Goal: Transaction & Acquisition: Purchase product/service

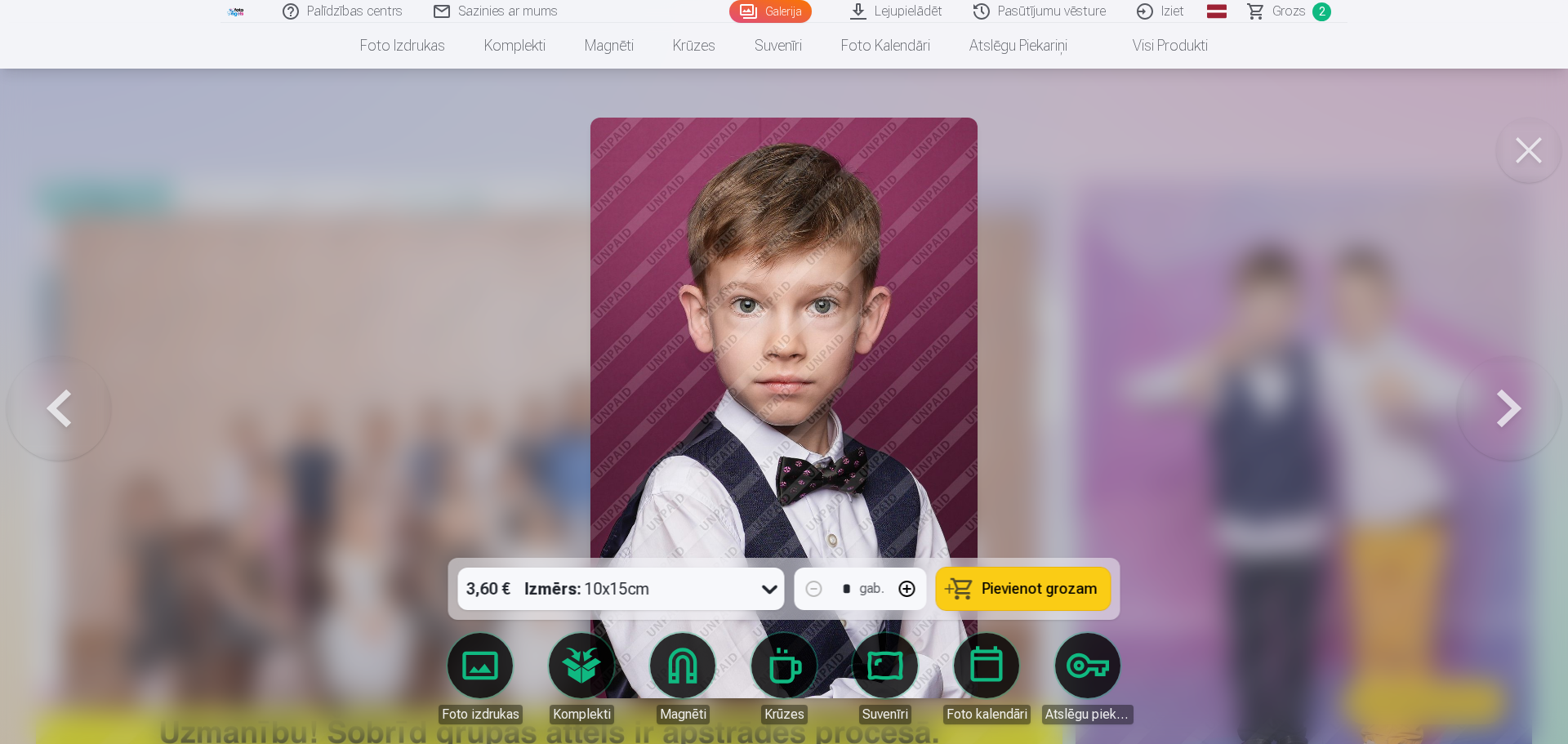
scroll to position [3026, 0]
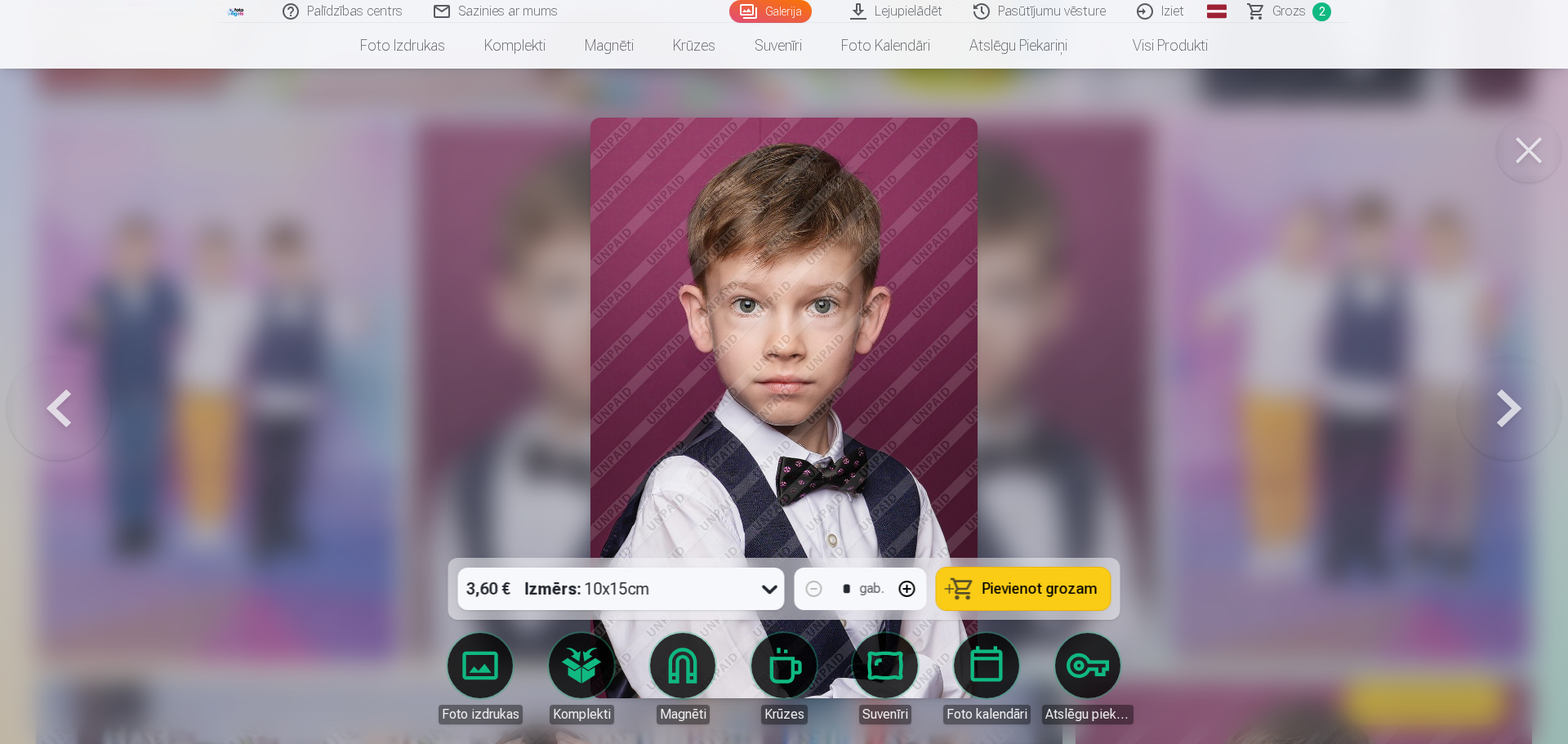
click at [1497, 403] on button at bounding box center [1509, 407] width 104 height 267
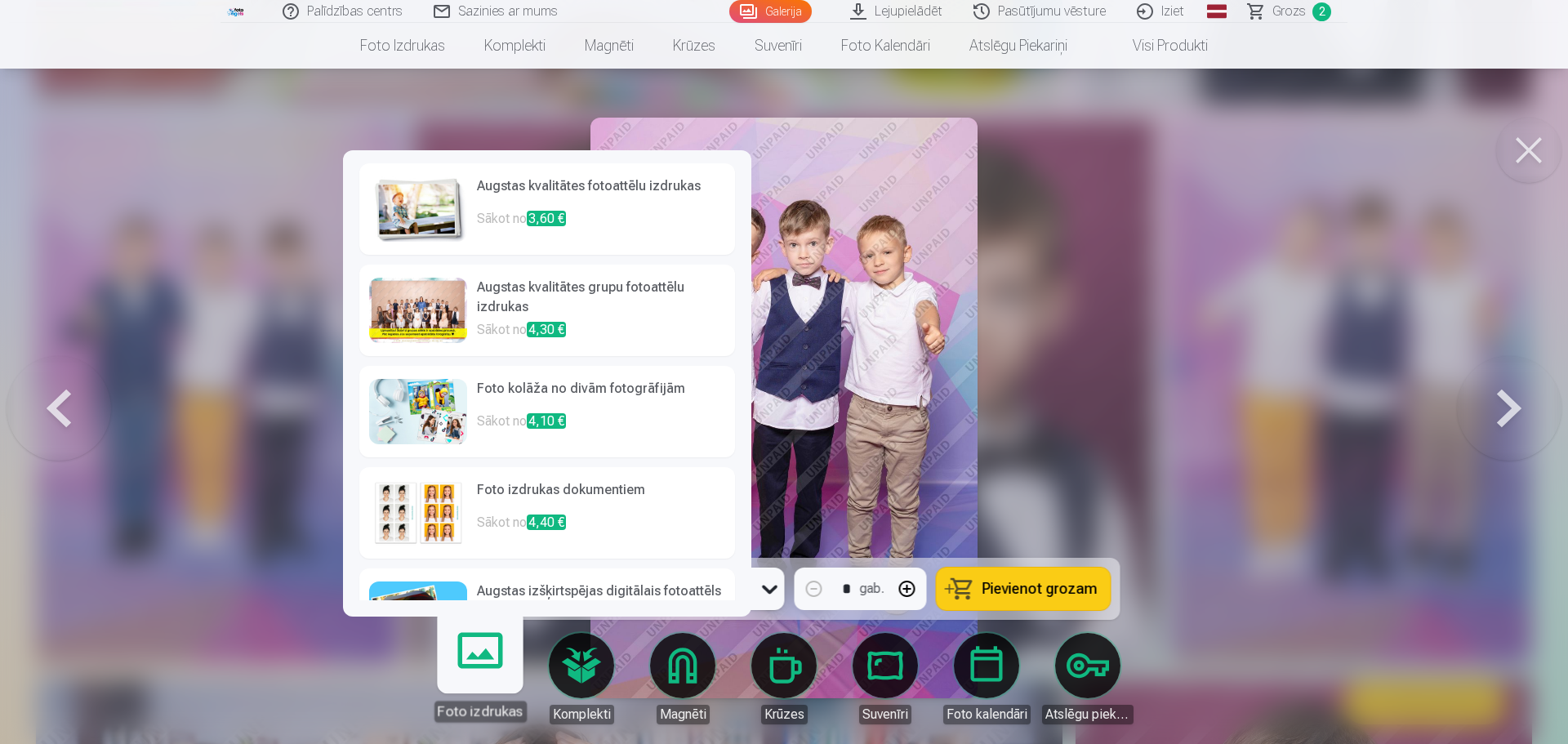
click at [490, 671] on link "Foto izdrukas" at bounding box center [480, 672] width 100 height 100
click at [542, 210] on span "3,60 €" at bounding box center [546, 218] width 39 height 16
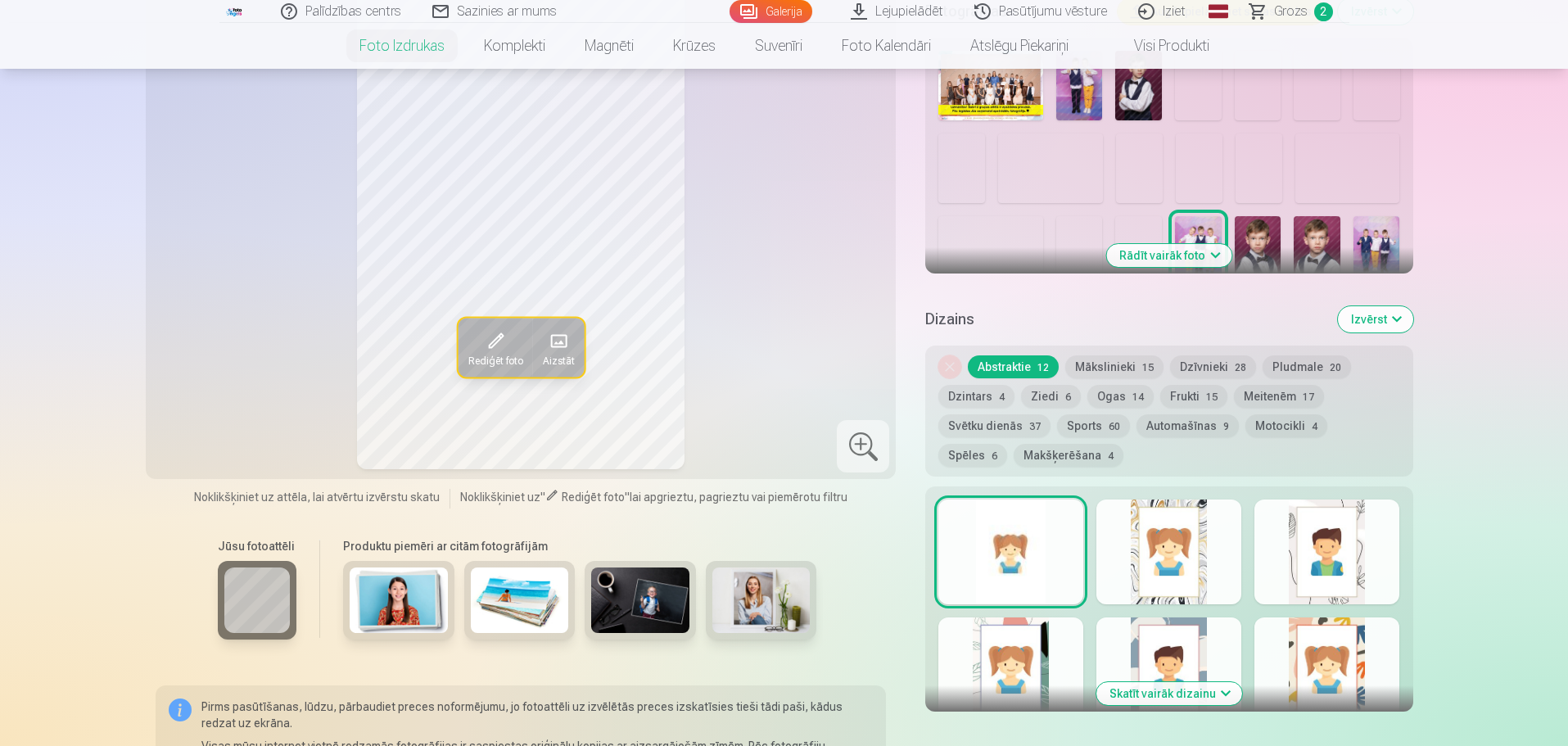
scroll to position [573, 0]
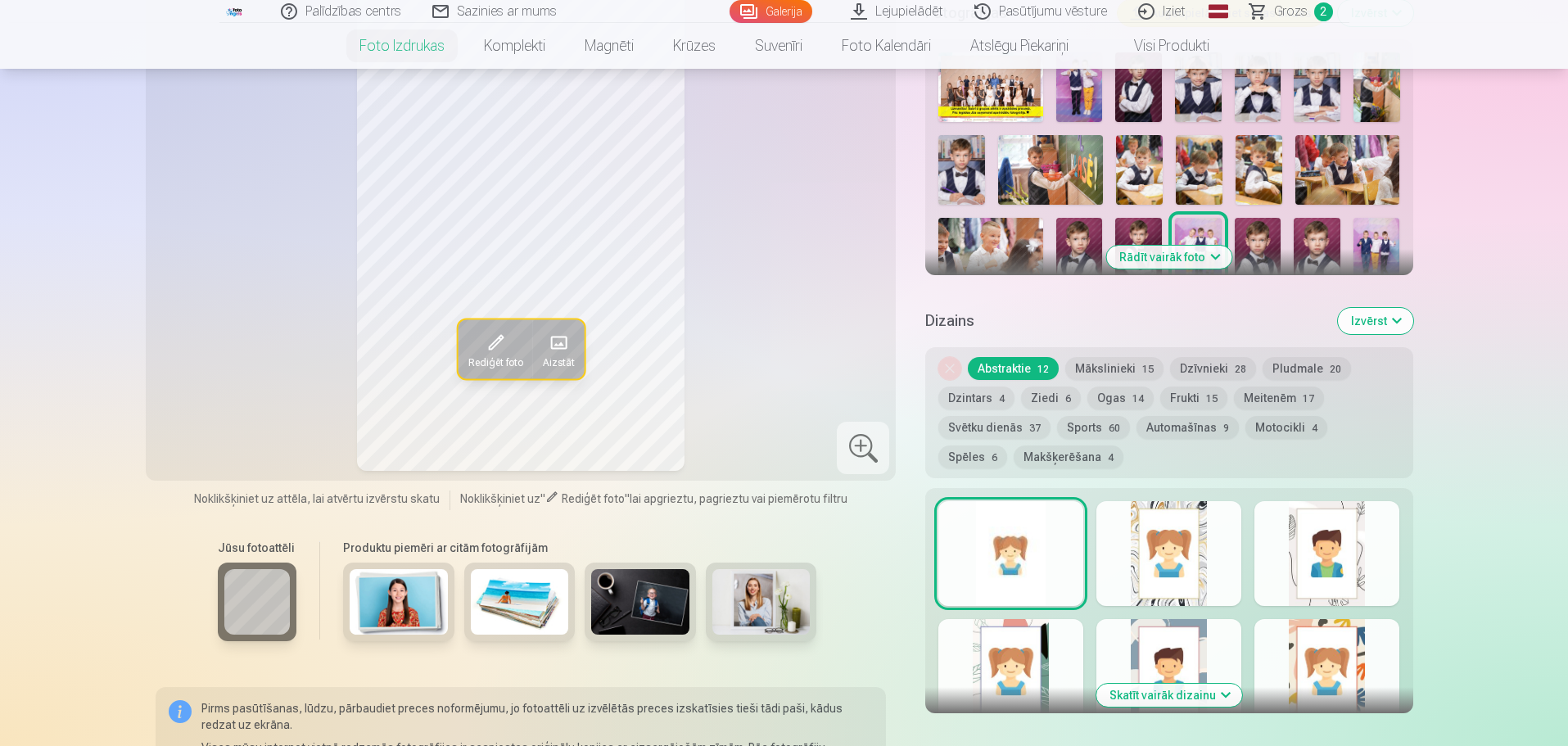
click at [1090, 427] on button "Sports 60" at bounding box center [1093, 427] width 72 height 23
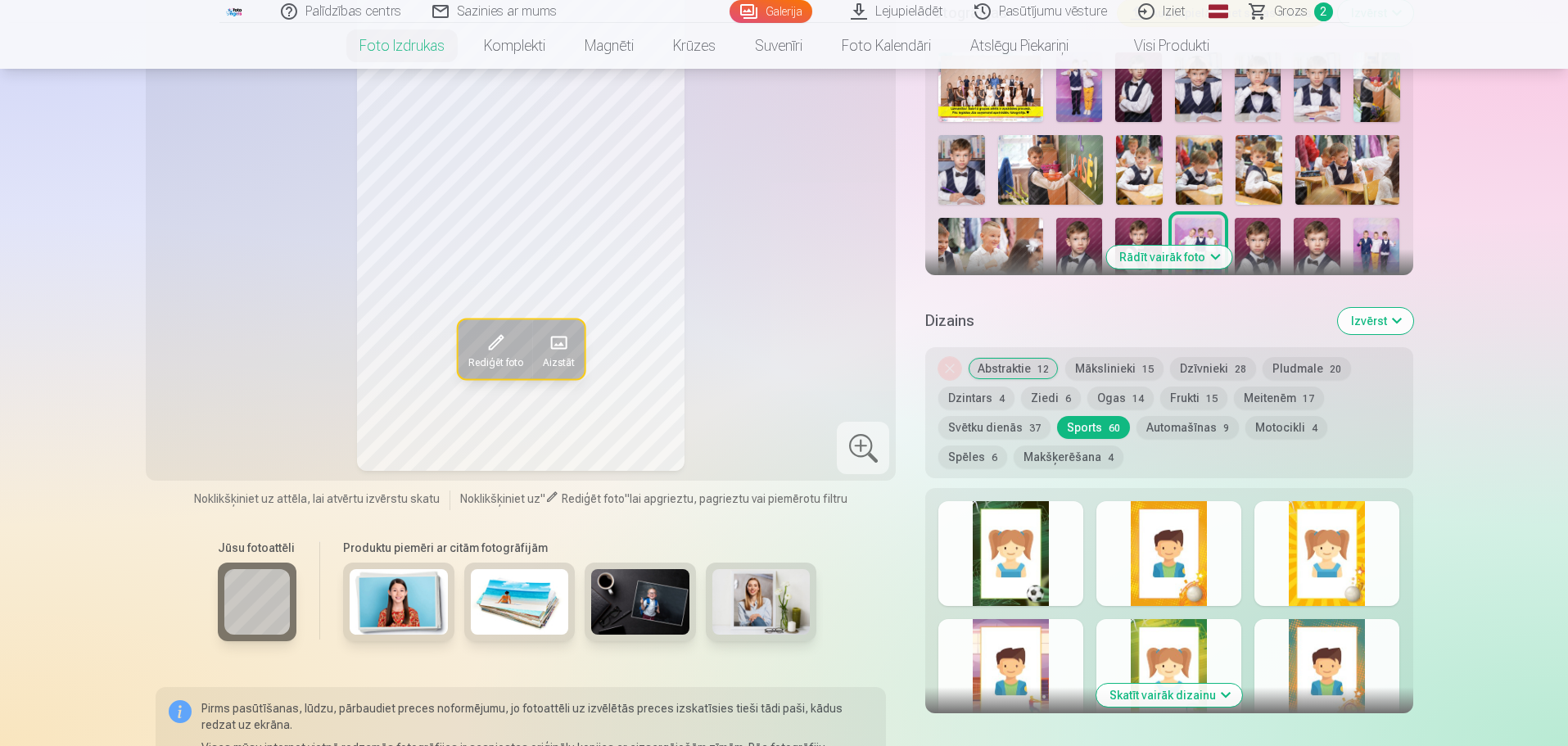
click at [1007, 445] on button "Spēles 6" at bounding box center [973, 457] width 69 height 23
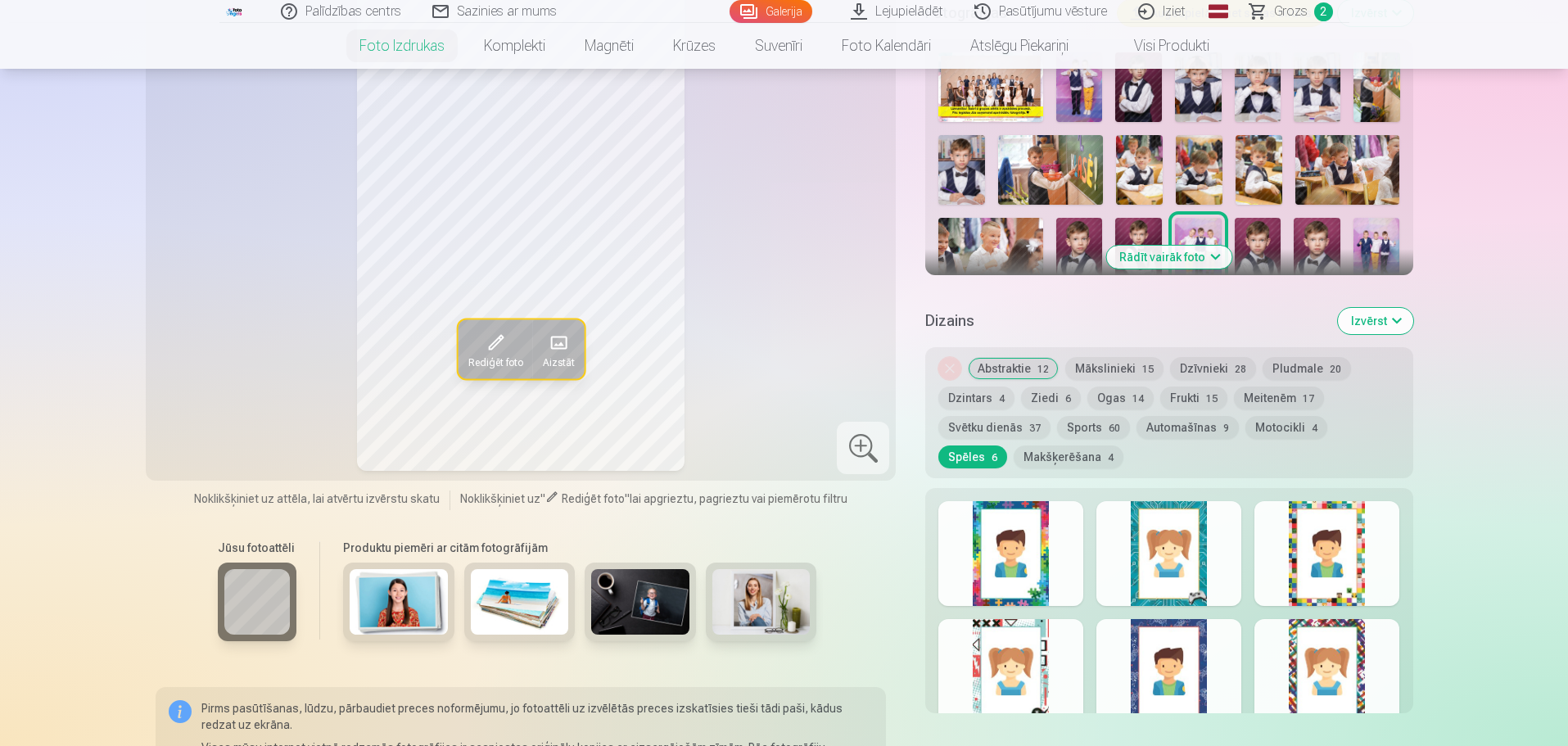
click at [1270, 538] on div at bounding box center [1327, 553] width 145 height 105
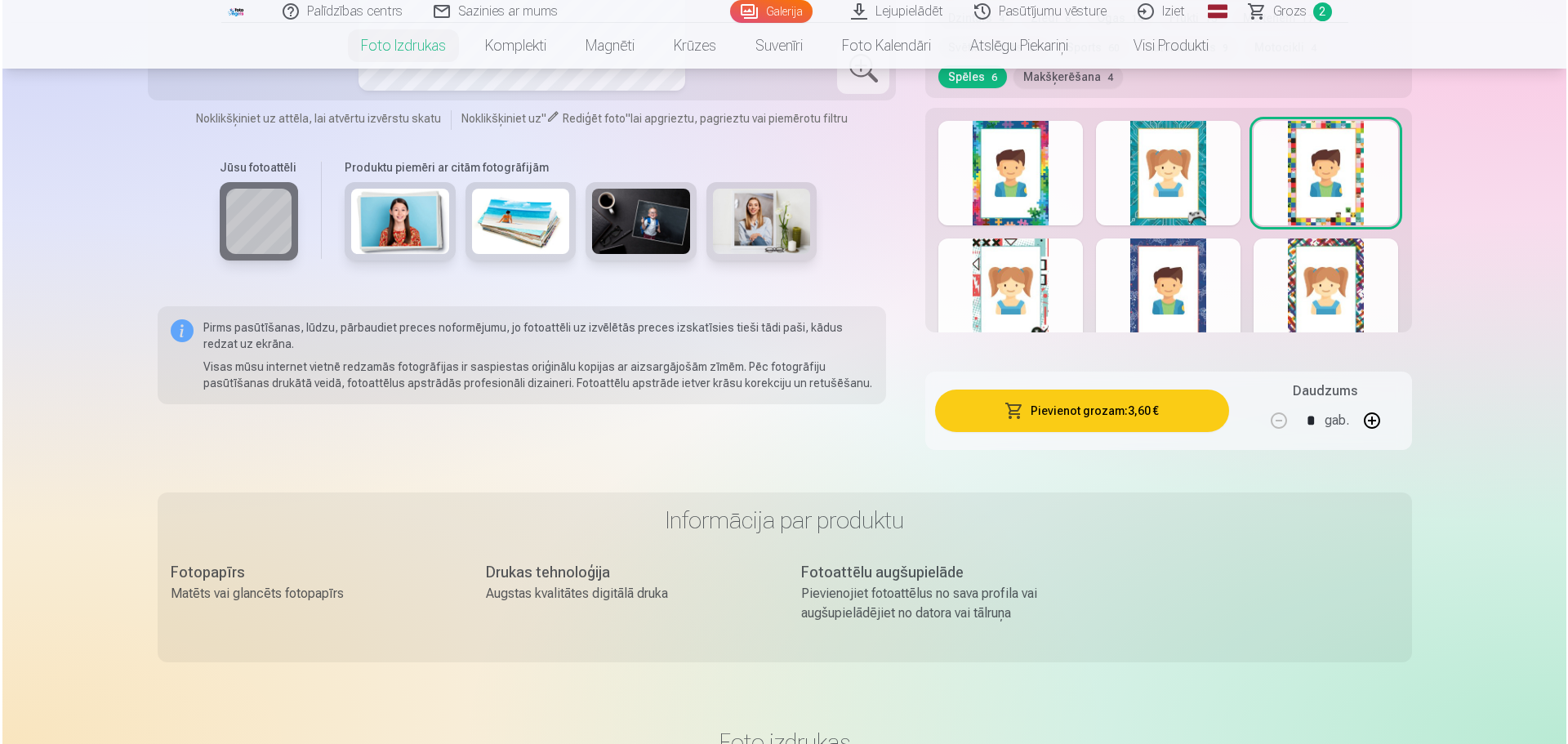
scroll to position [980, 0]
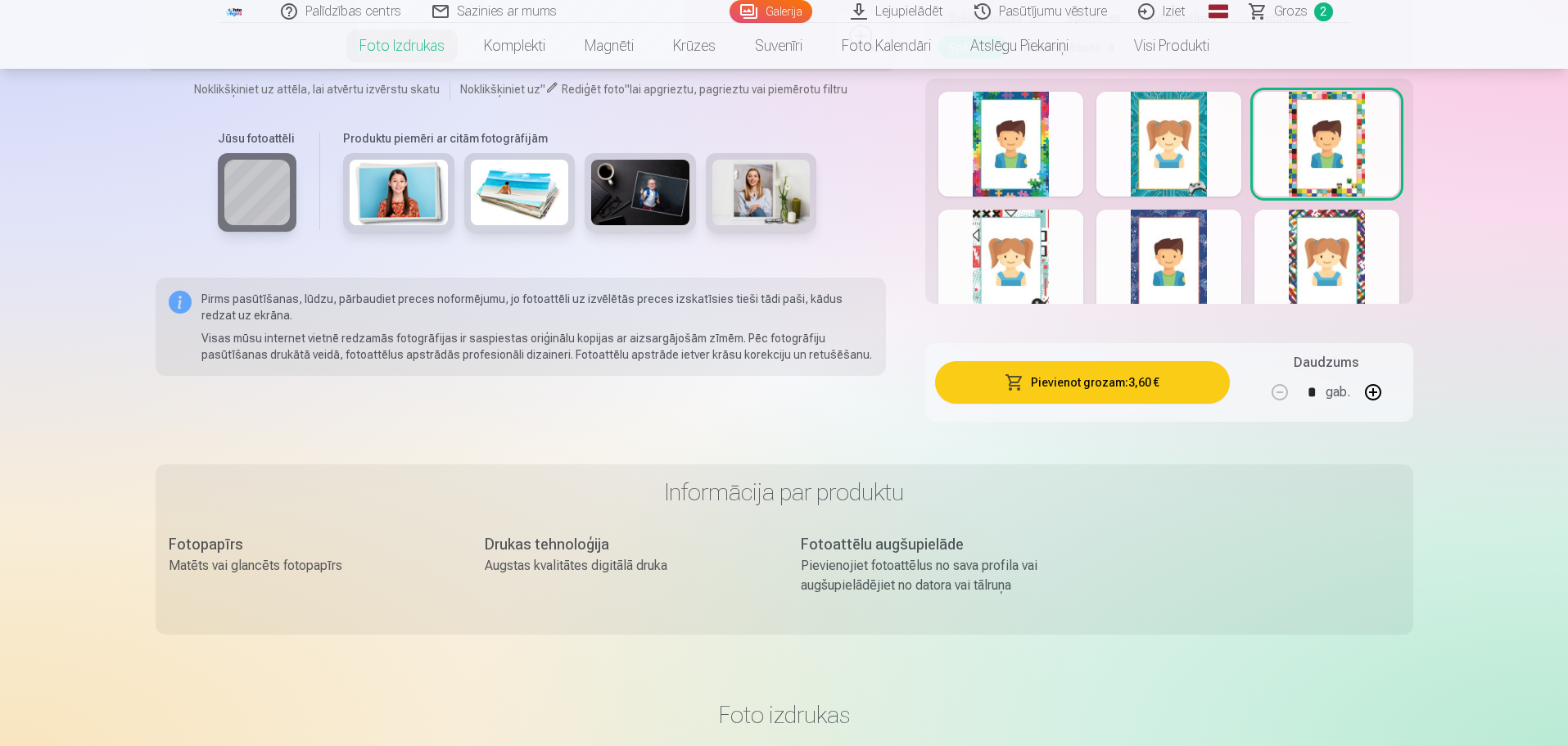
click at [1108, 388] on button "Pievienot grozam : 3,60 €" at bounding box center [1081, 382] width 294 height 43
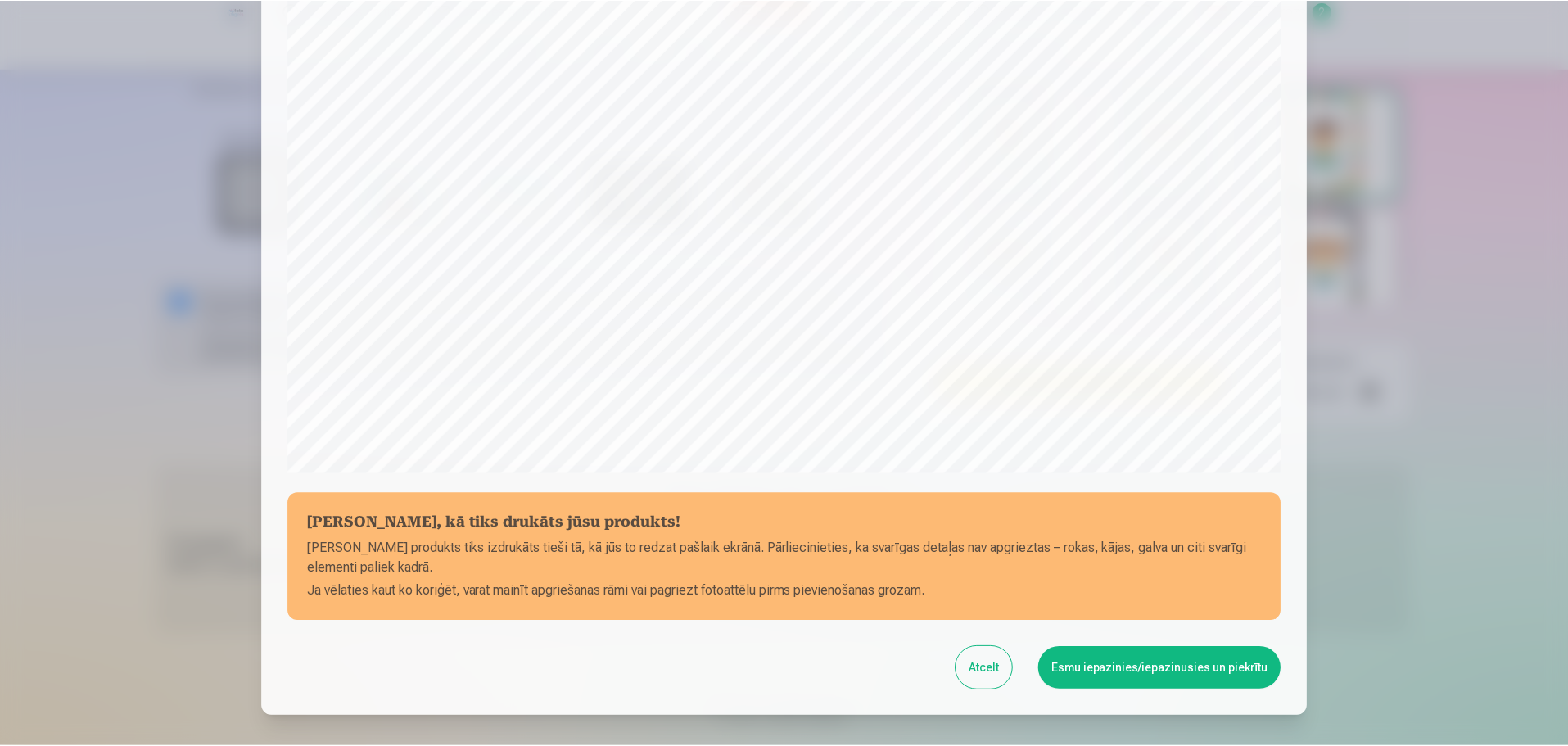
scroll to position [351, 0]
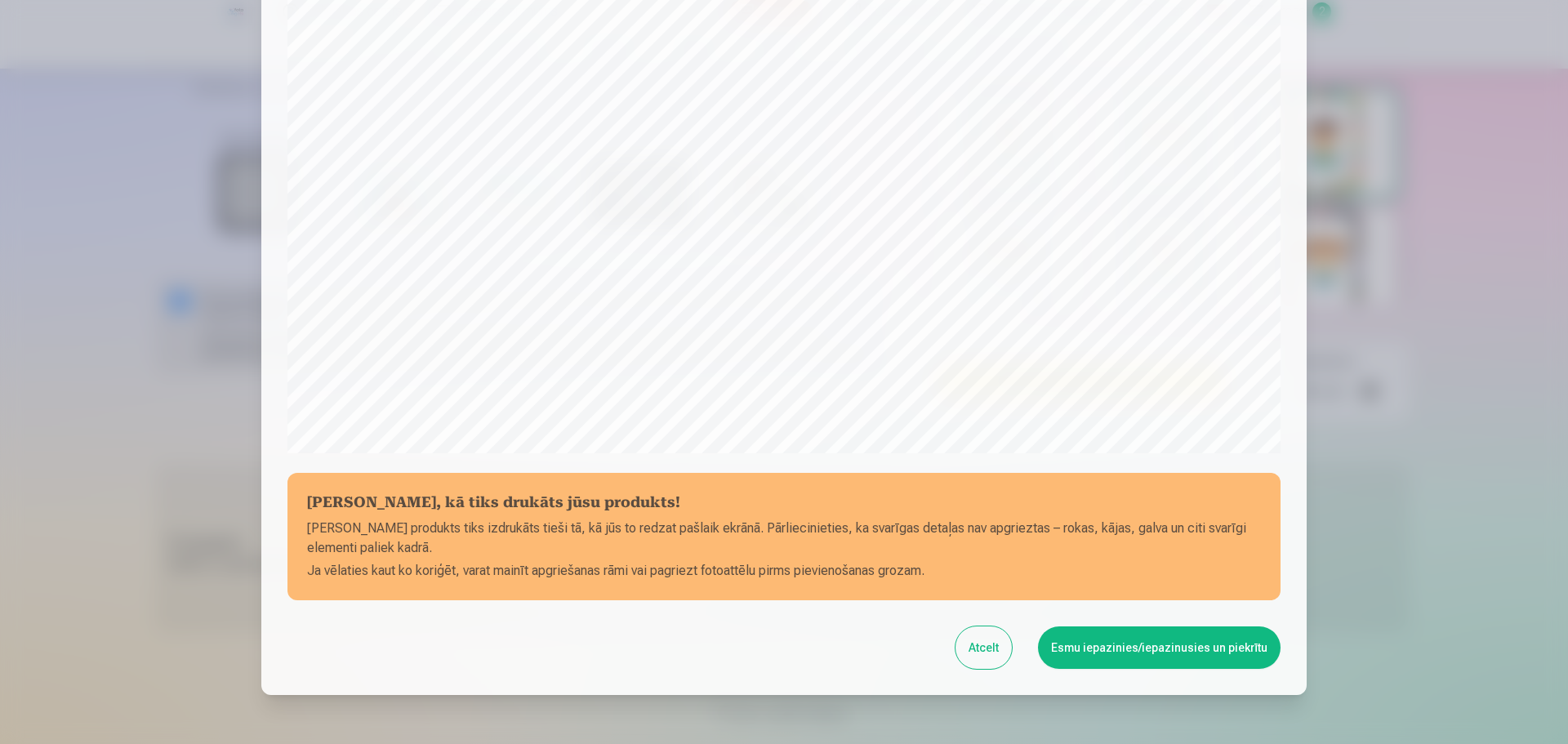
click at [1000, 643] on button "Atcelt" at bounding box center [983, 648] width 57 height 43
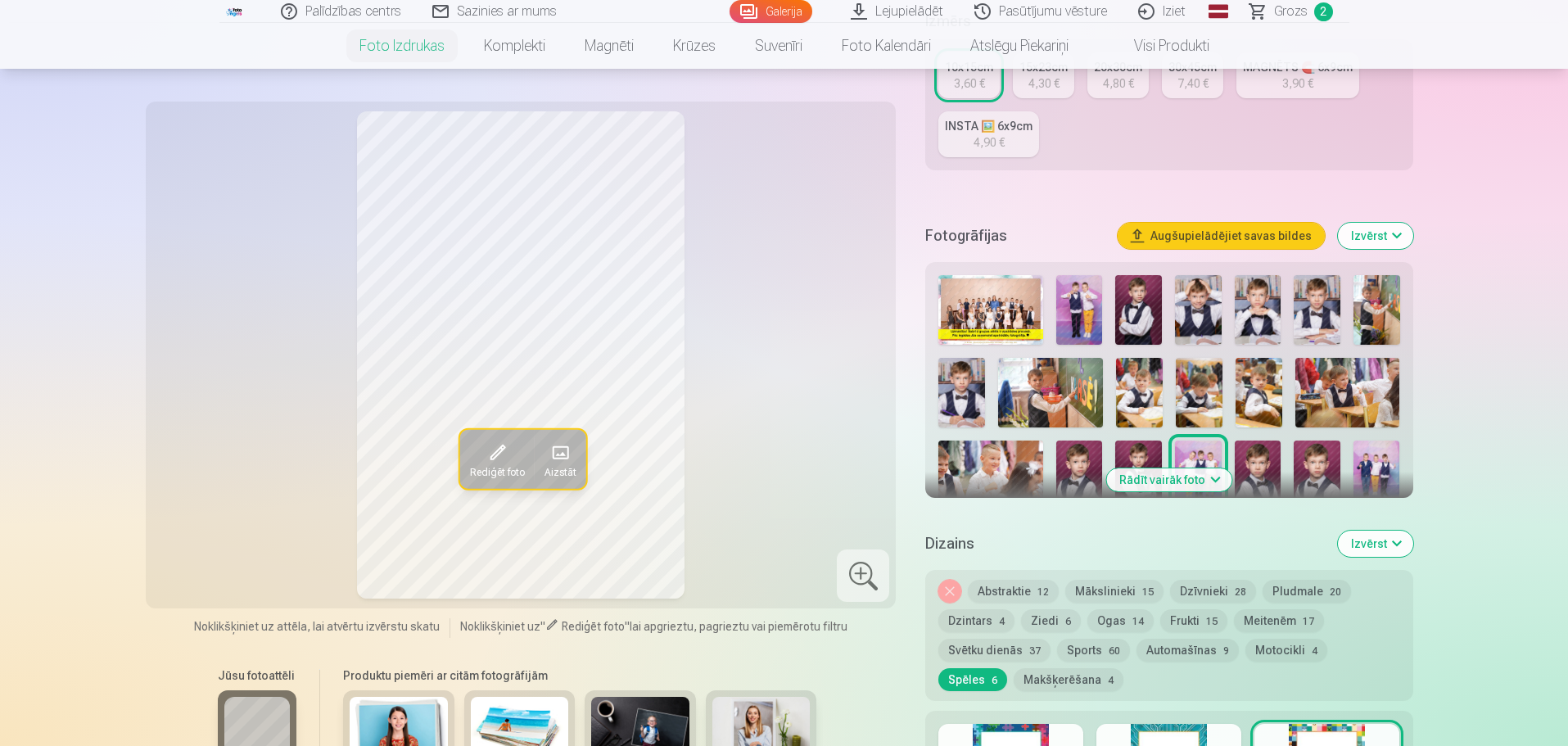
scroll to position [328, 0]
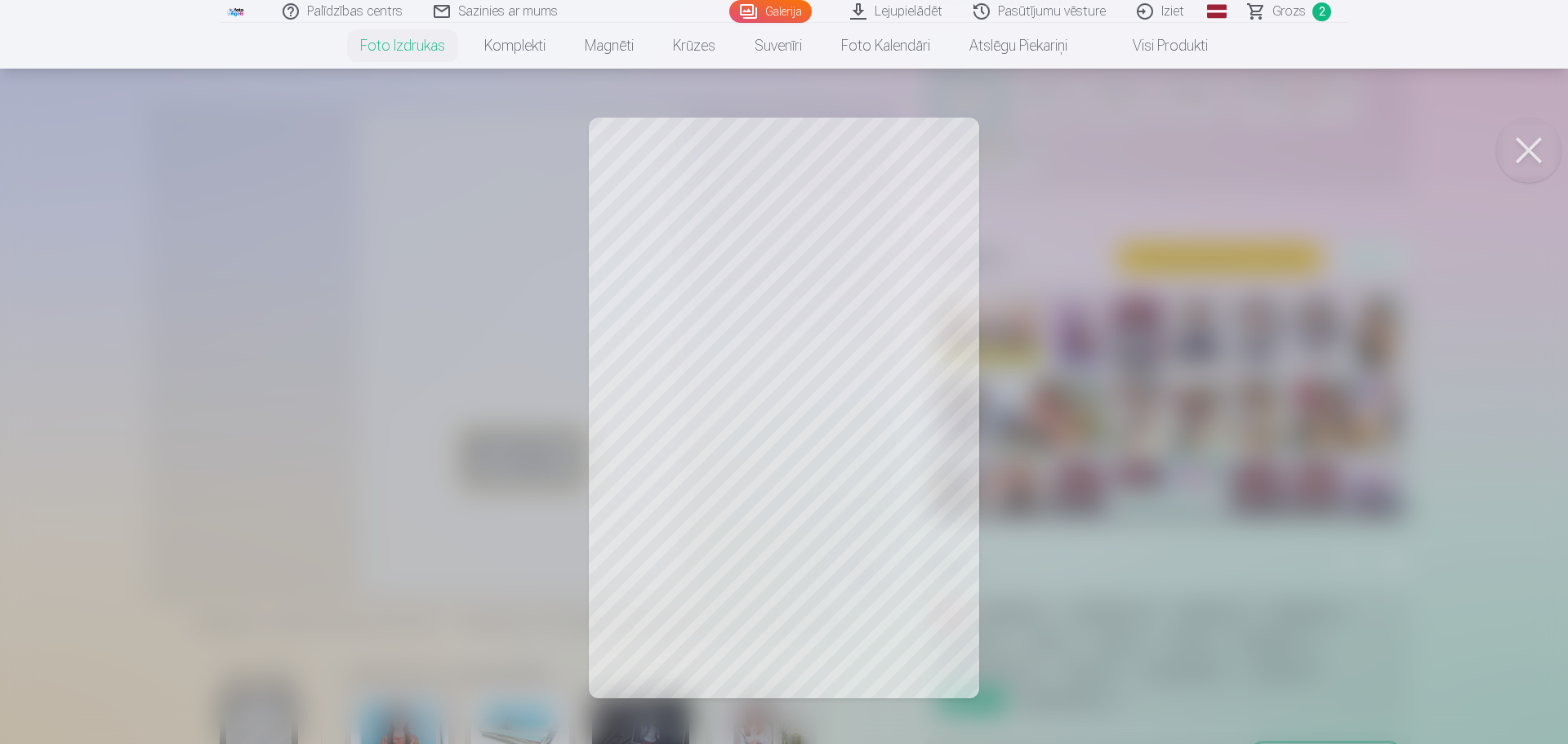
drag, startPoint x: 513, startPoint y: 315, endPoint x: 521, endPoint y: 309, distance: 10.0
click at [521, 309] on div at bounding box center [784, 372] width 1568 height 744
click at [570, 315] on div at bounding box center [784, 372] width 1568 height 744
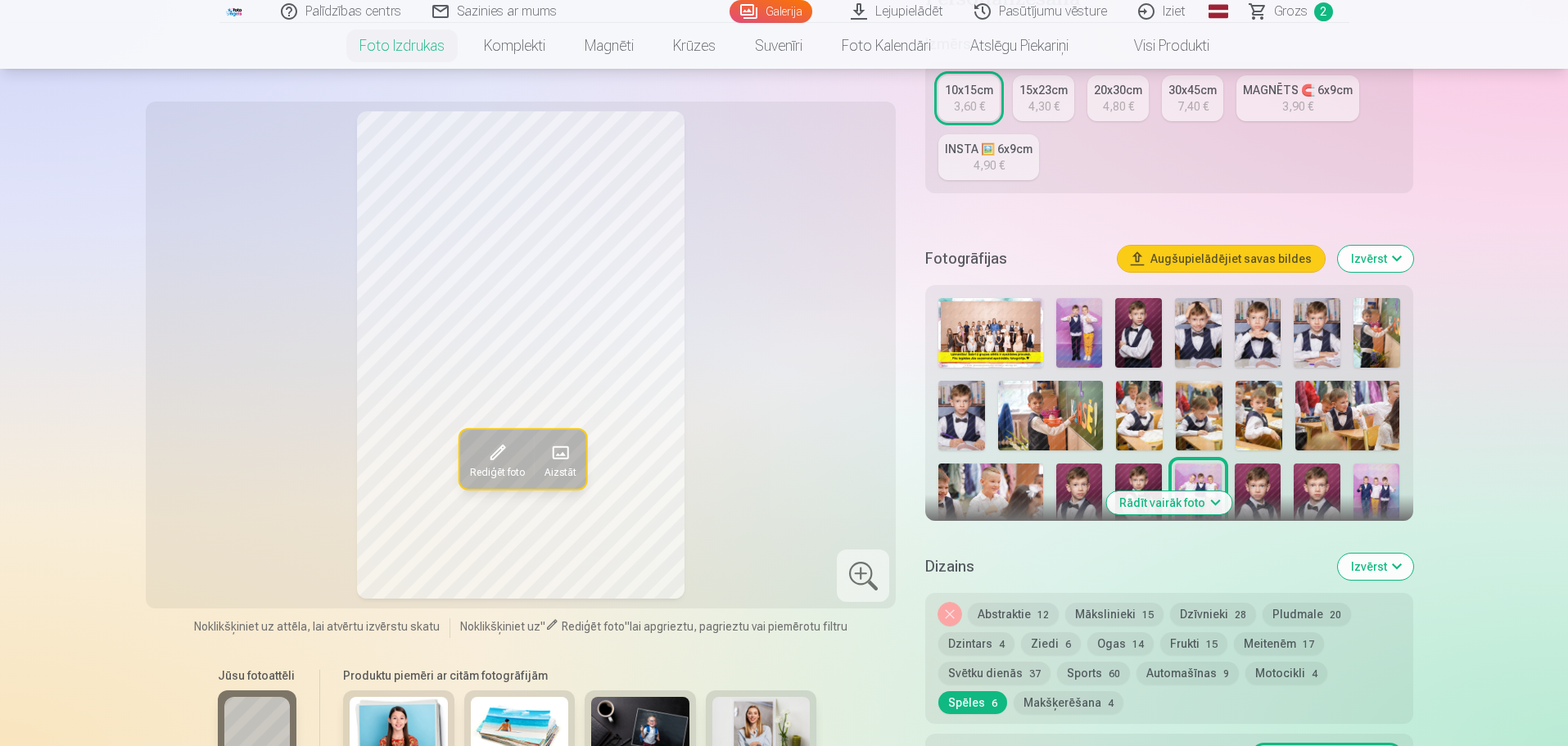
click at [491, 466] on span "Rediģēt foto" at bounding box center [497, 473] width 55 height 13
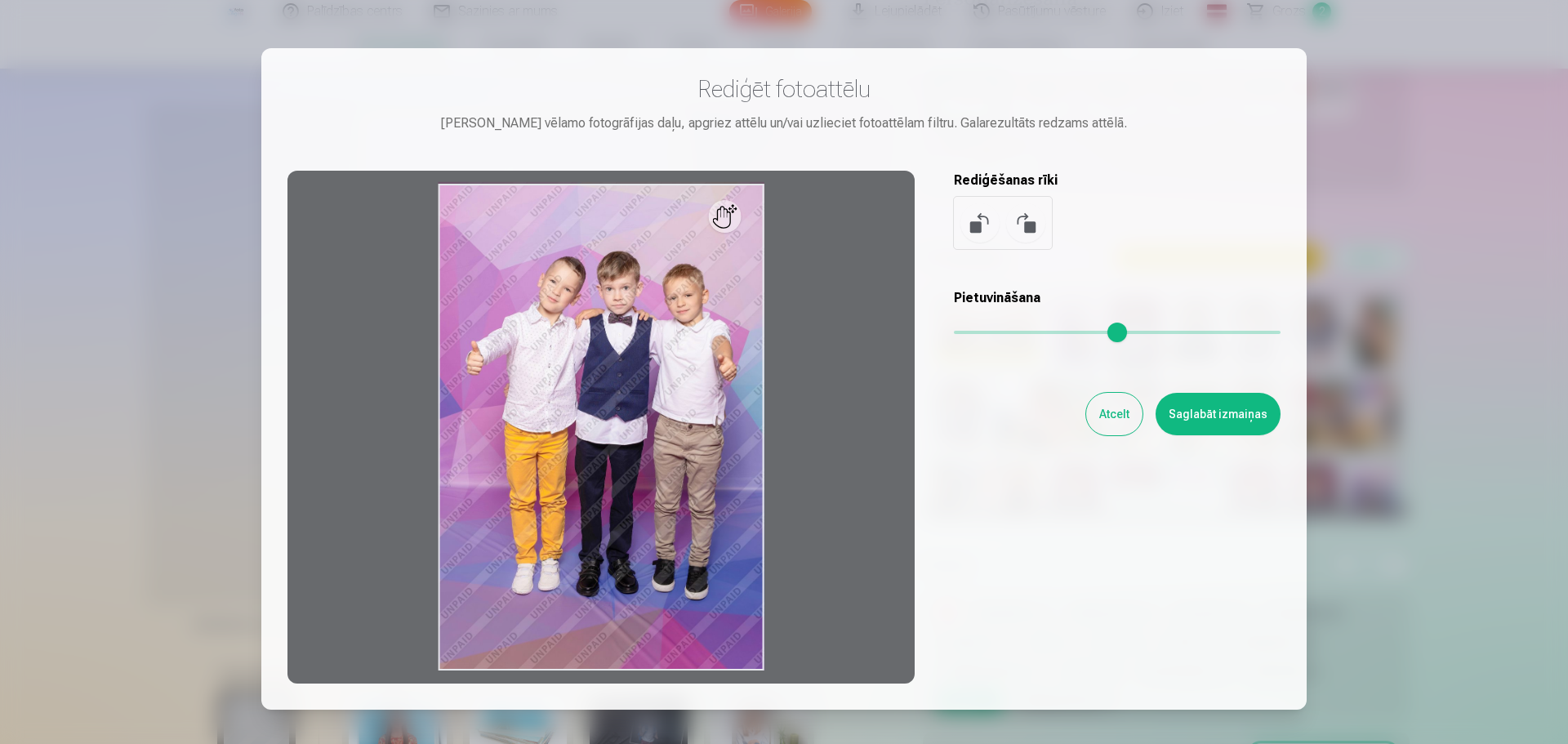
click at [1453, 252] on div at bounding box center [784, 372] width 1568 height 744
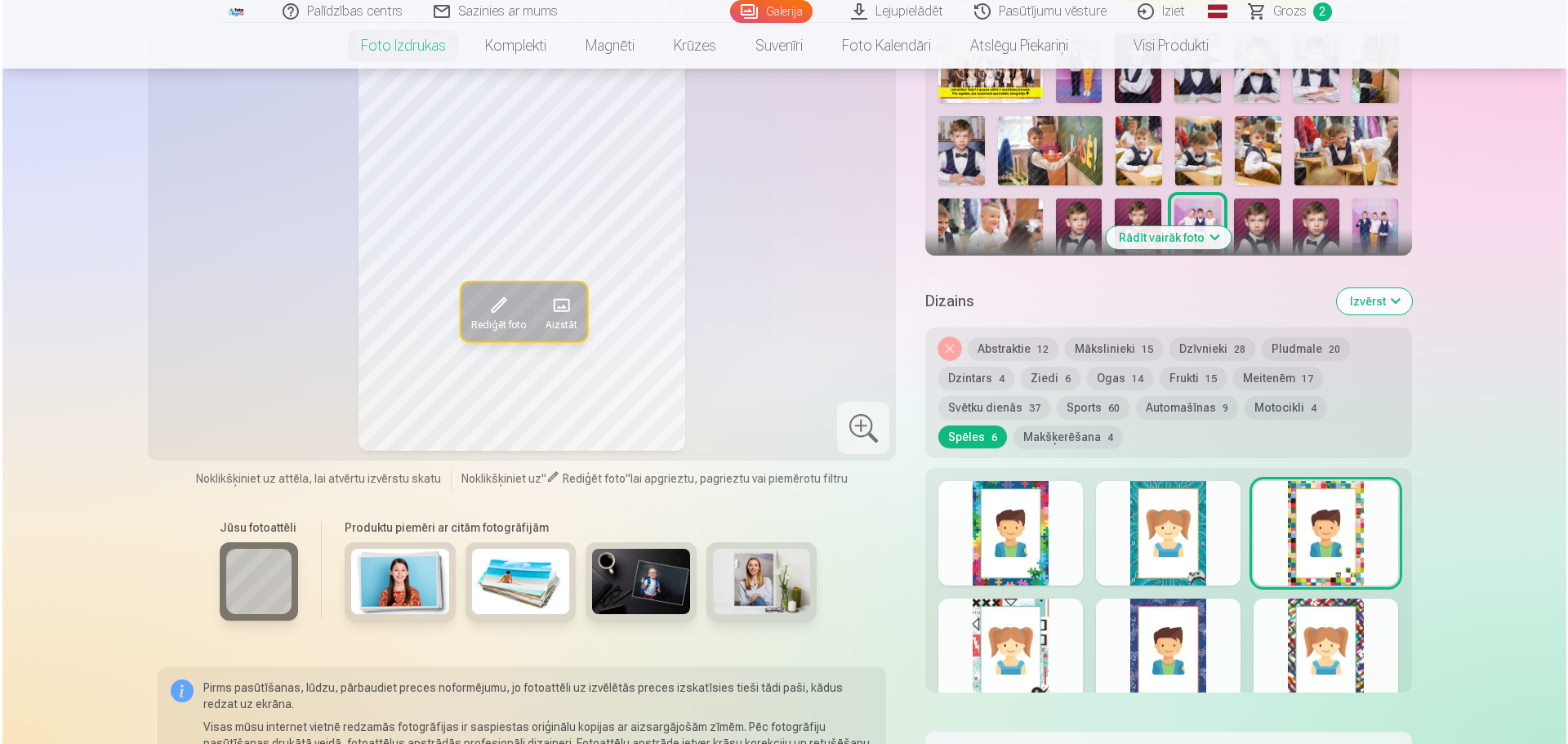
scroll to position [735, 0]
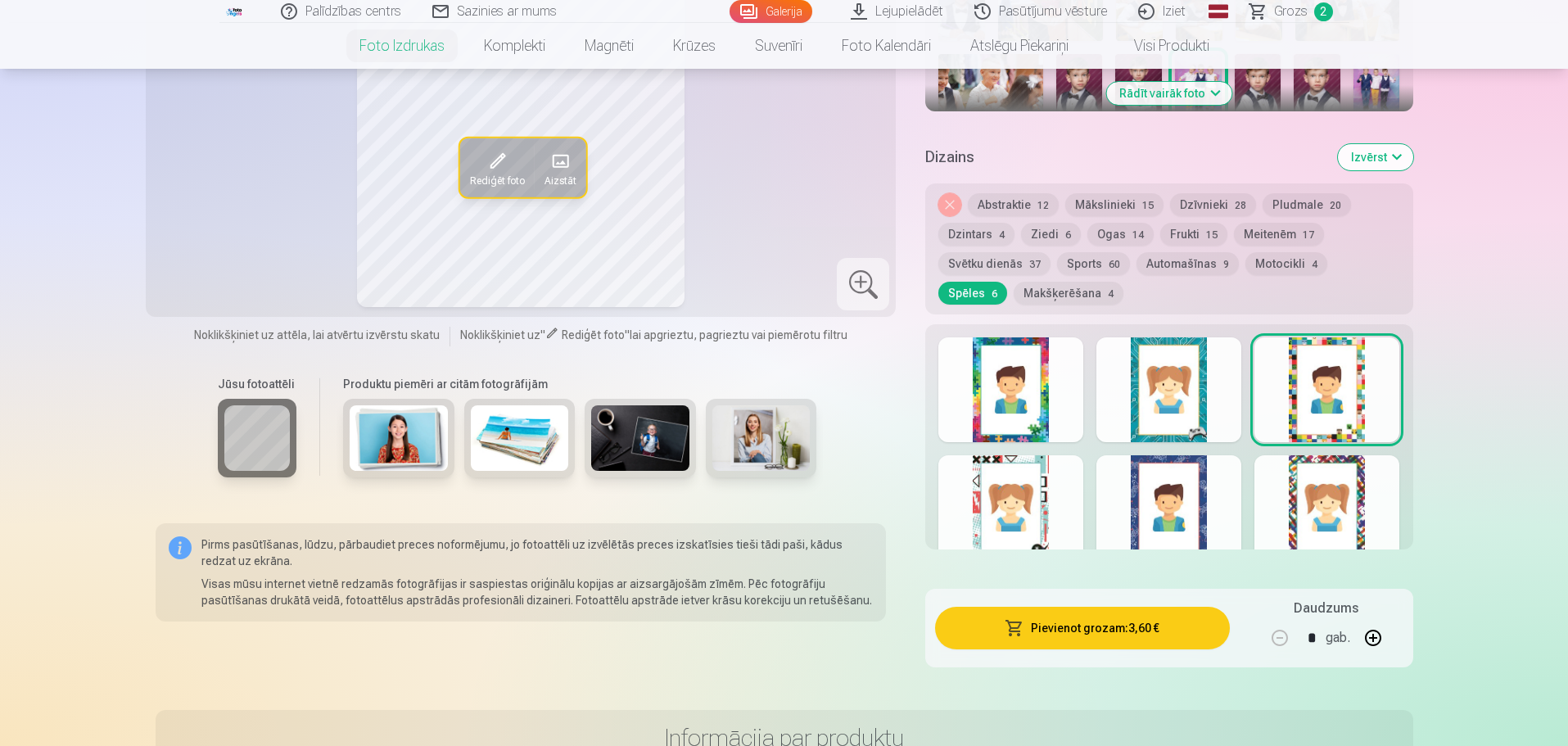
click at [1046, 632] on button "Pievienot grozam : 3,60 €" at bounding box center [1081, 628] width 294 height 43
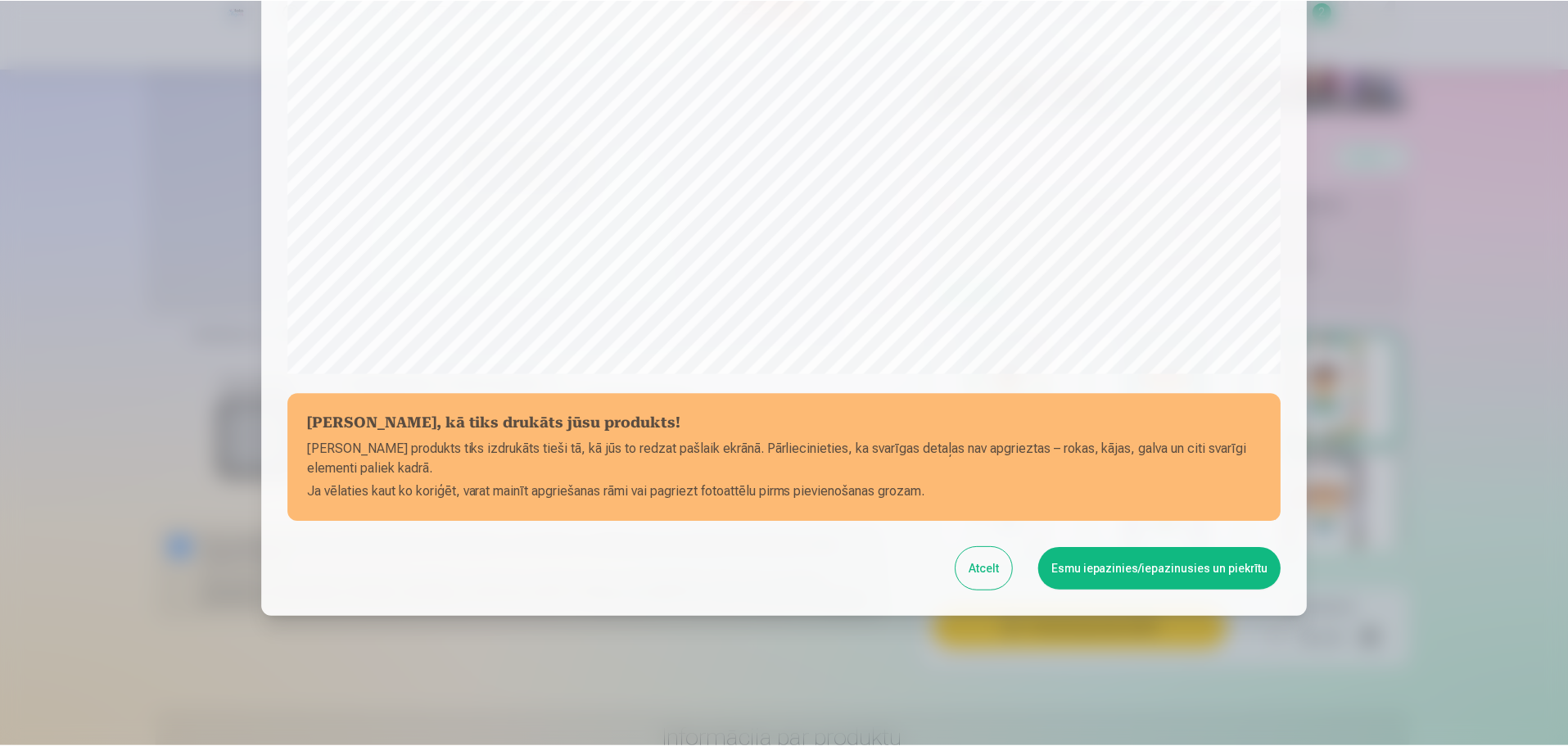
scroll to position [433, 0]
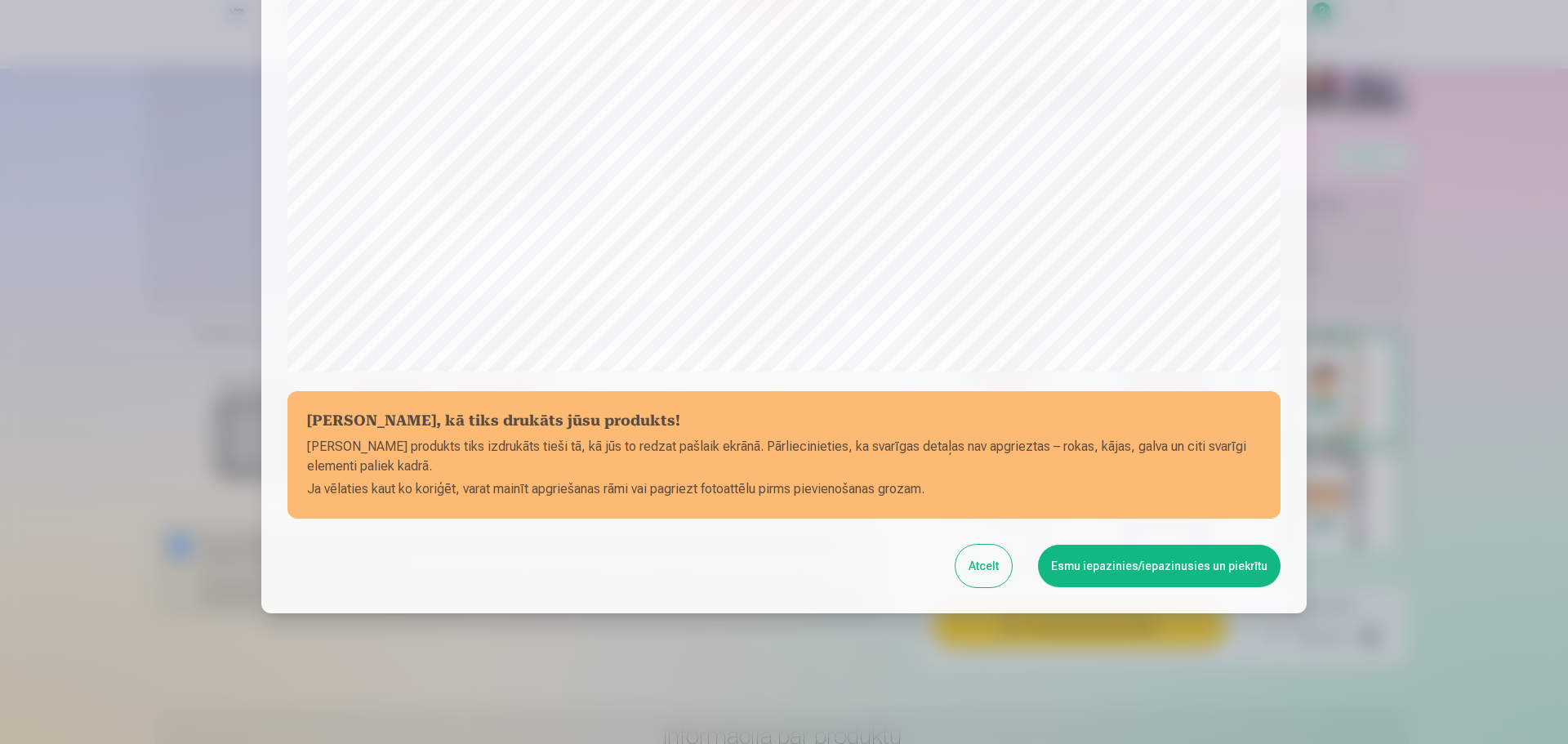
click at [1097, 572] on button "Esmu iepazinies/iepazinusies un piekrītu" at bounding box center [1159, 566] width 242 height 43
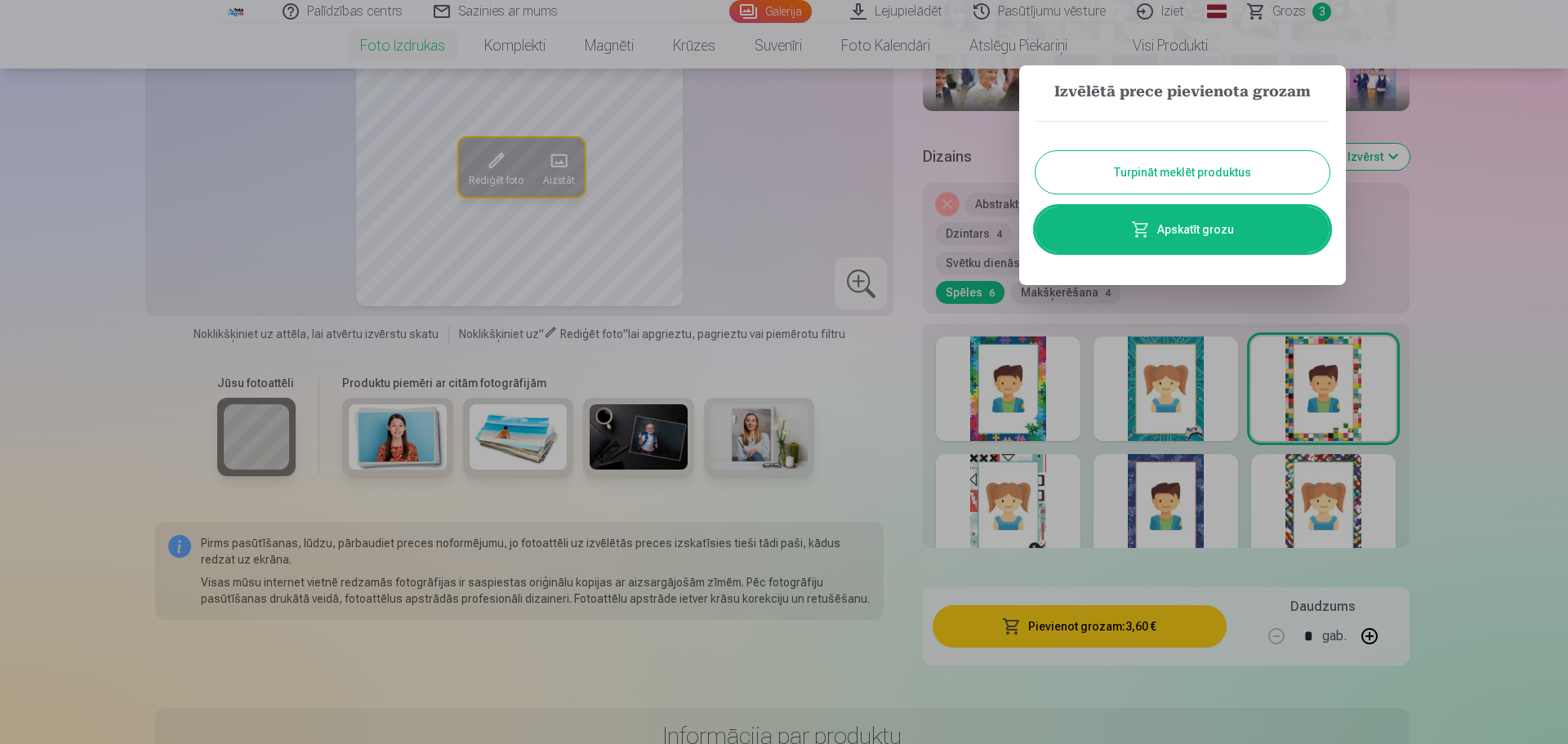
click at [1274, 172] on button "Turpināt meklēt produktus" at bounding box center [1183, 172] width 294 height 43
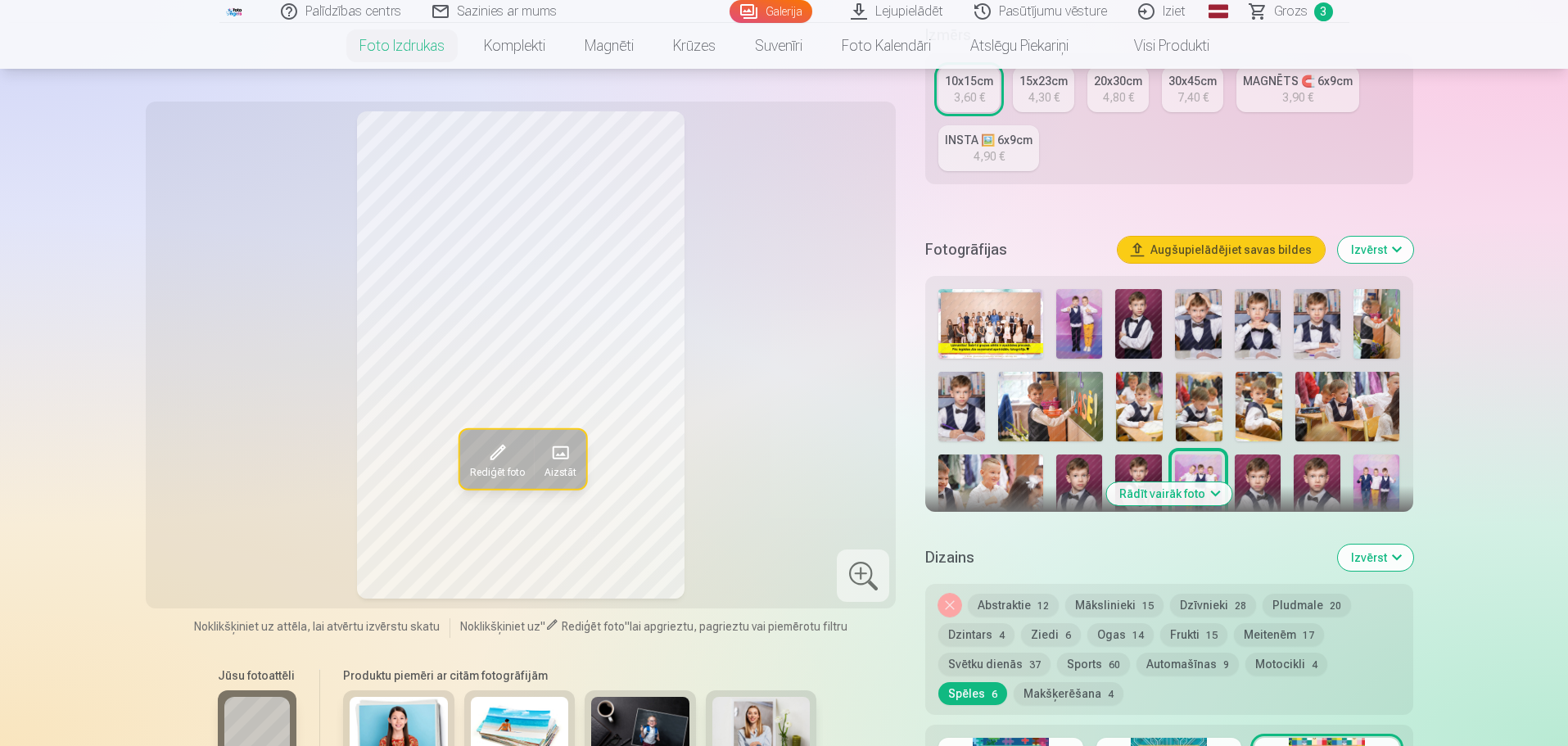
scroll to position [245, 0]
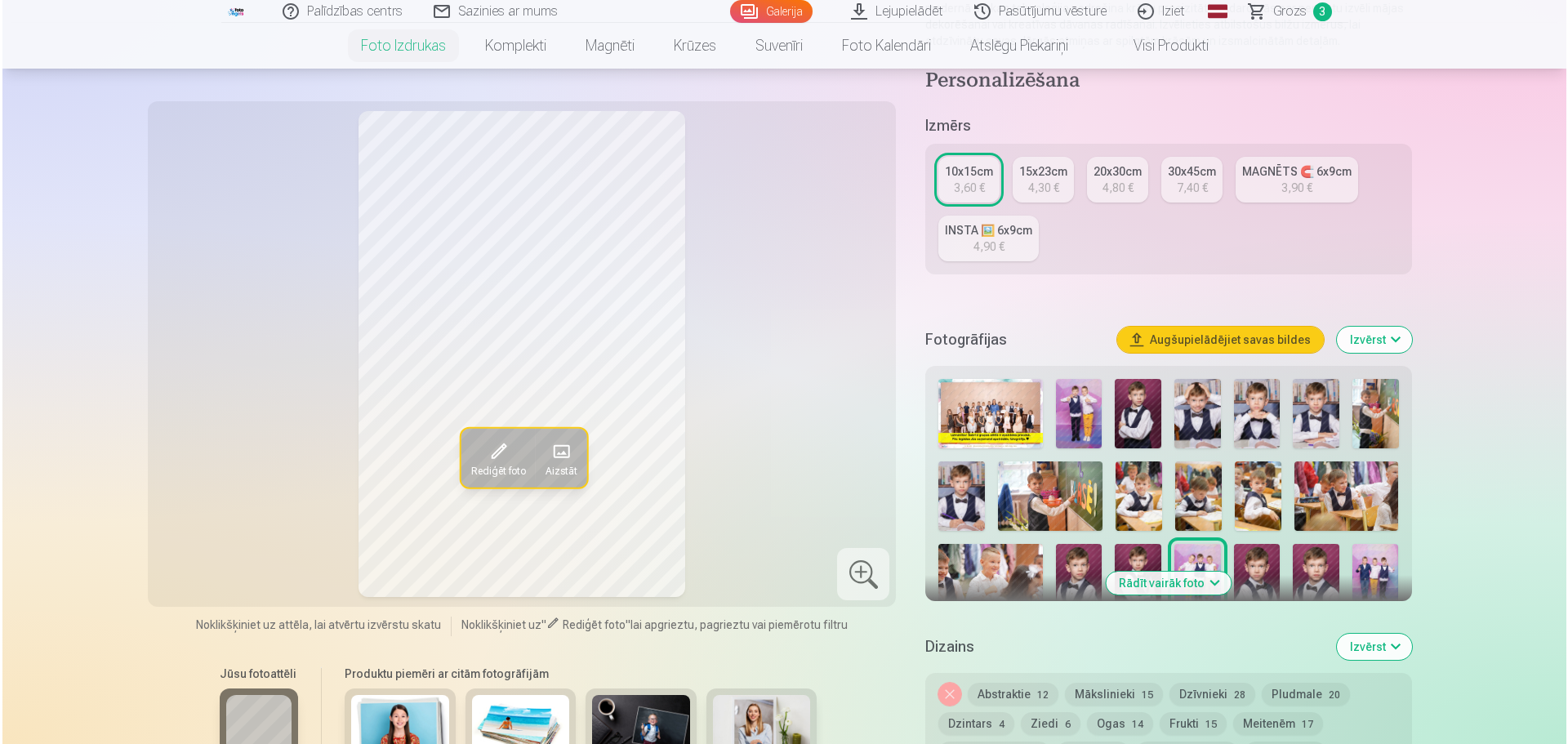
scroll to position [3026, 0]
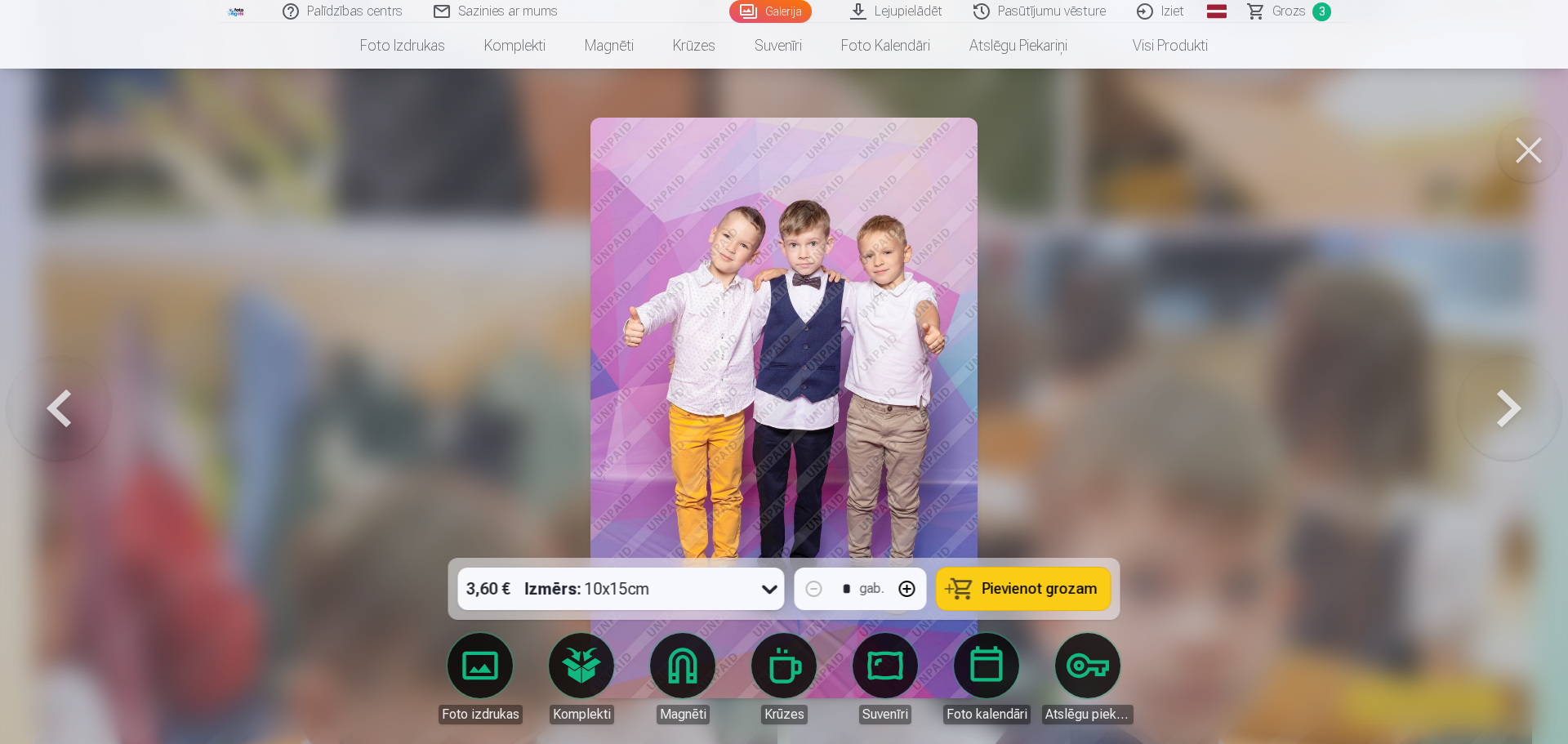
click at [1484, 406] on button at bounding box center [1509, 407] width 104 height 267
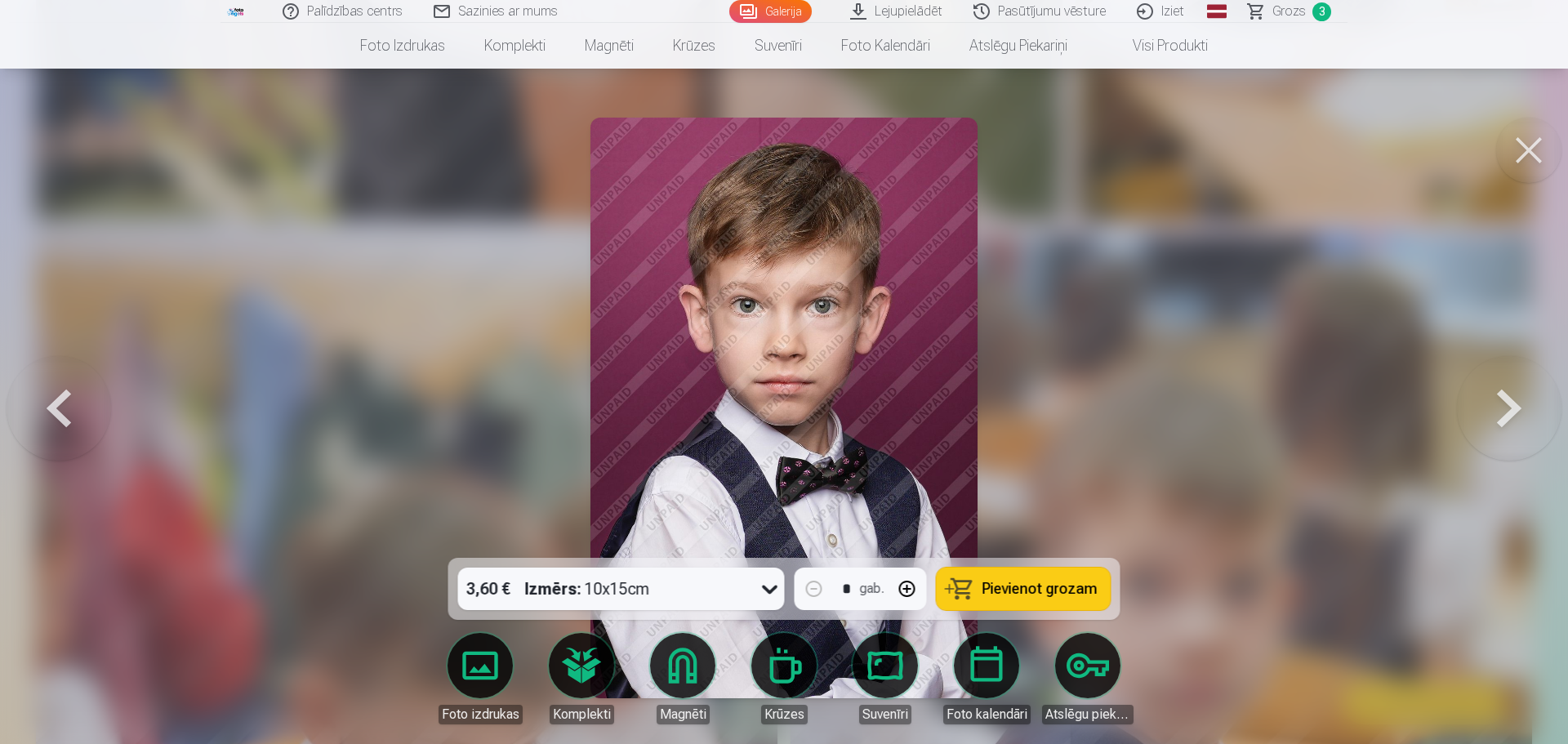
click at [1484, 406] on button at bounding box center [1509, 407] width 104 height 267
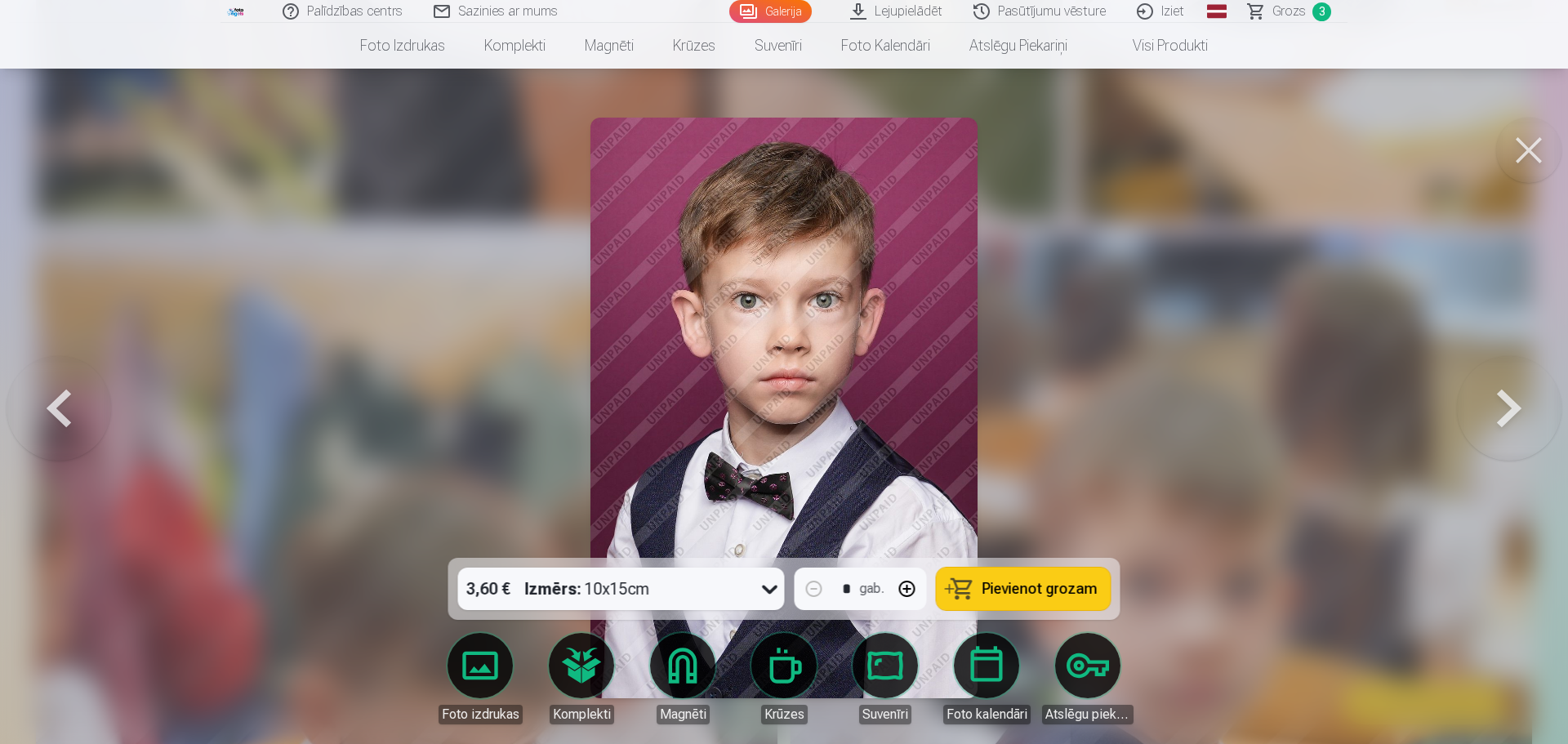
click at [1484, 406] on button at bounding box center [1509, 407] width 104 height 267
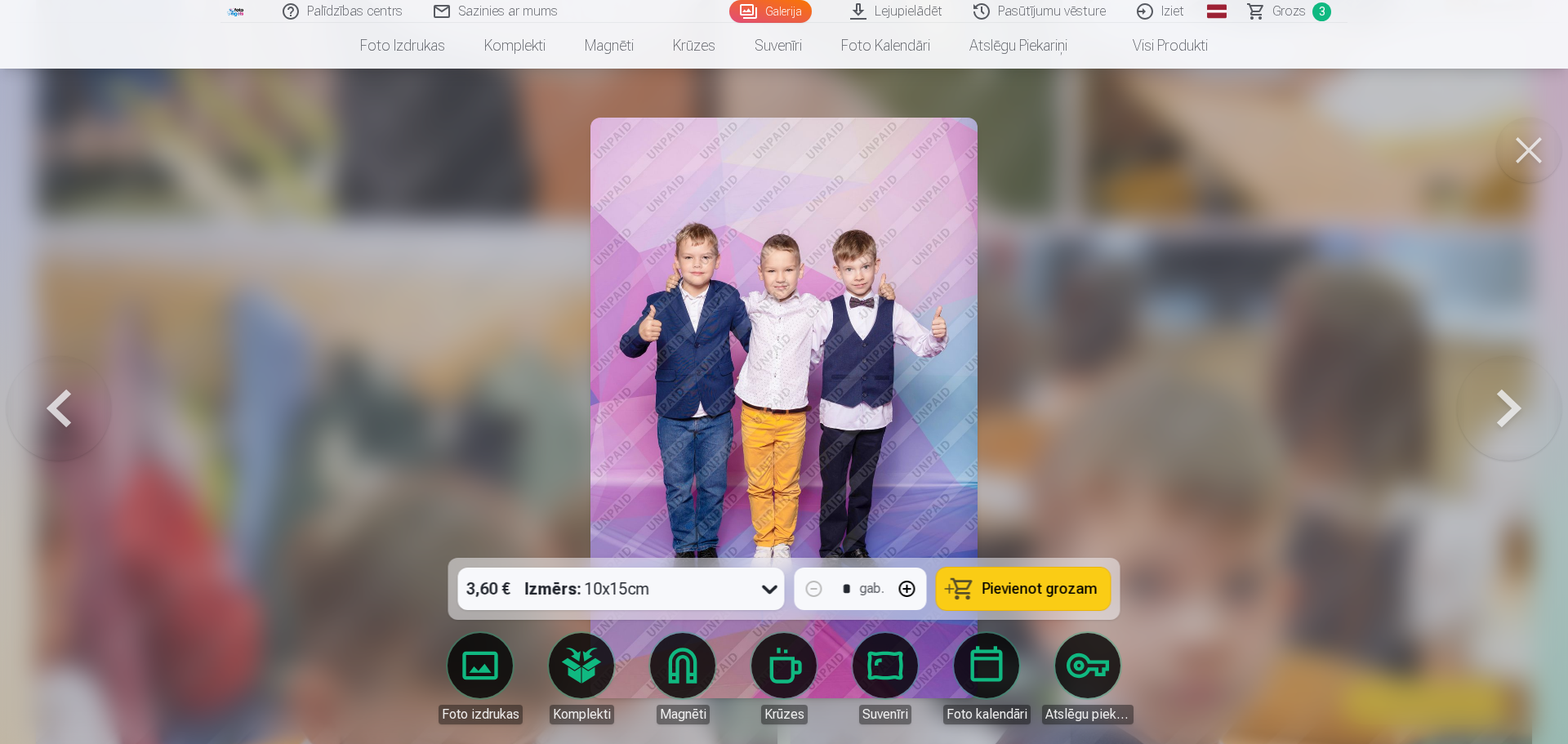
click at [1484, 406] on button at bounding box center [1509, 407] width 104 height 267
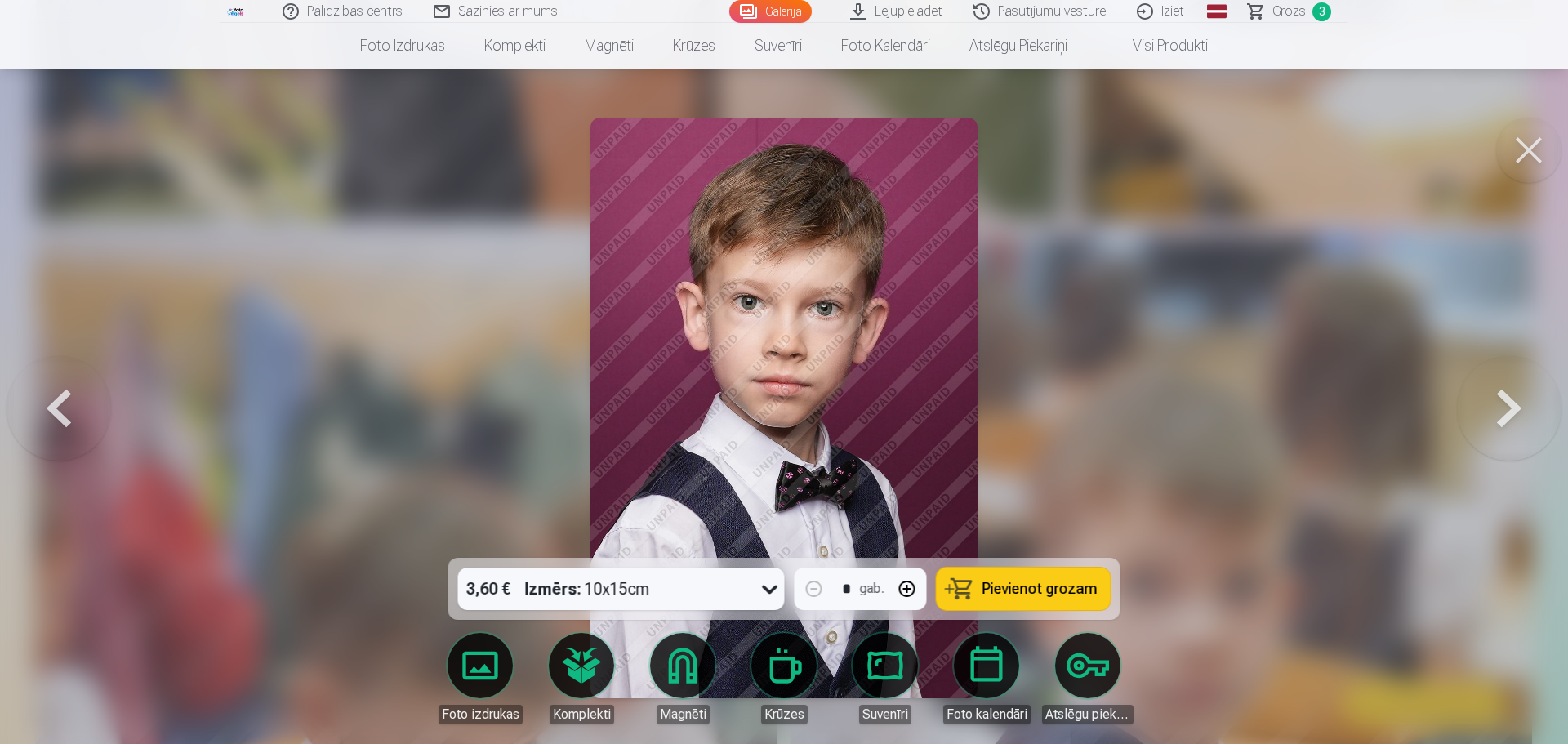
click at [1484, 406] on button at bounding box center [1509, 407] width 104 height 267
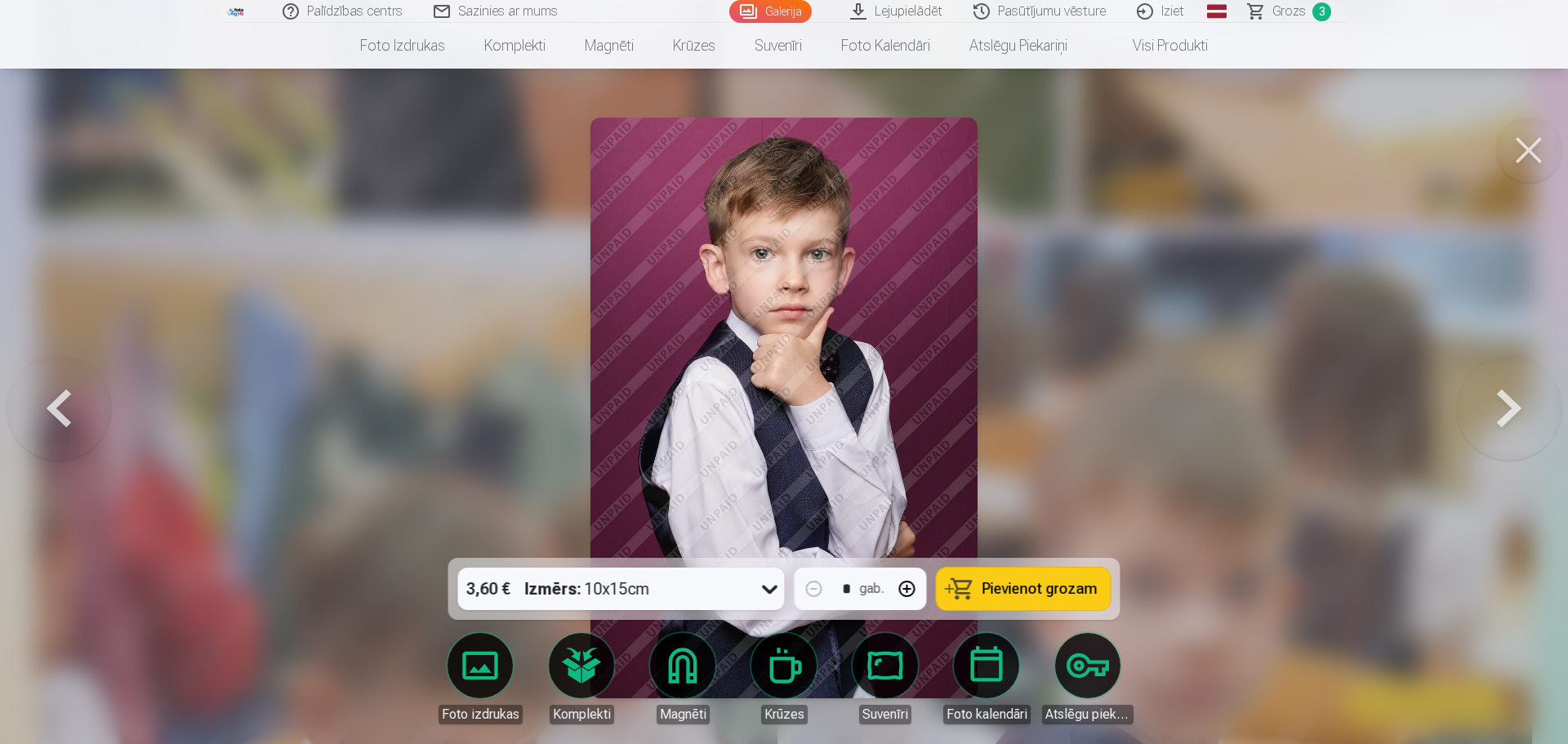
click at [1484, 406] on button at bounding box center [1509, 407] width 104 height 267
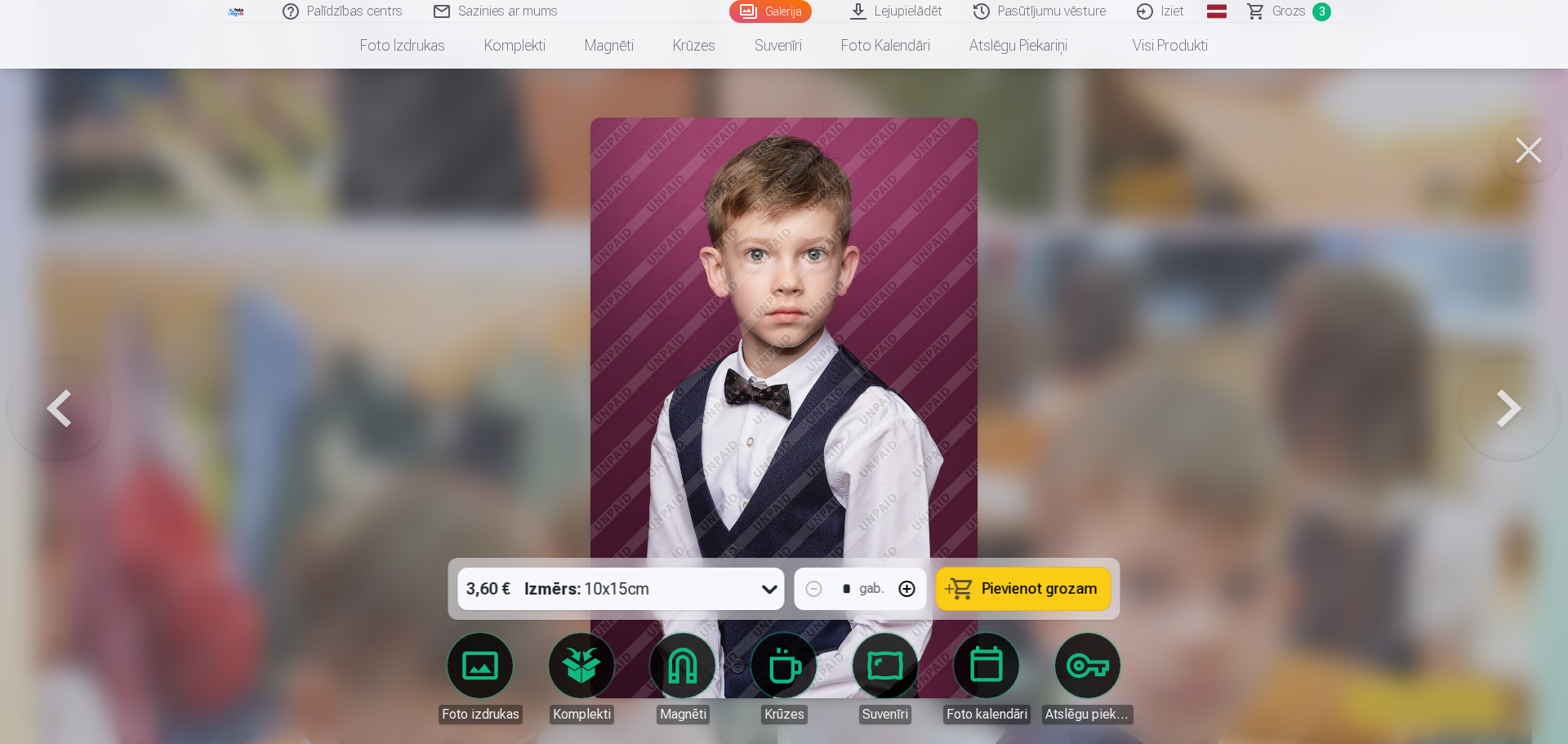
click at [1484, 406] on button at bounding box center [1509, 407] width 104 height 267
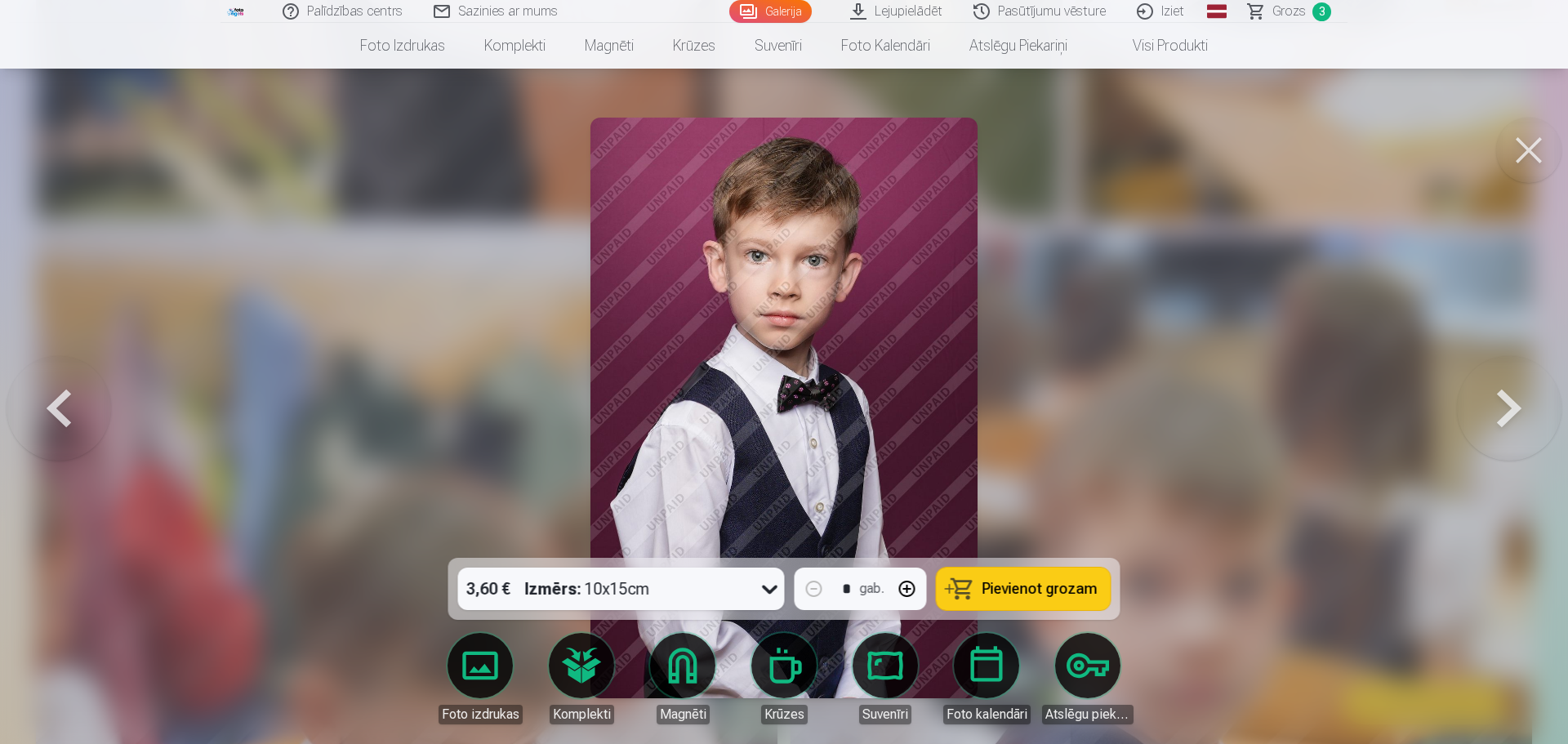
click at [1484, 406] on button at bounding box center [1509, 407] width 104 height 267
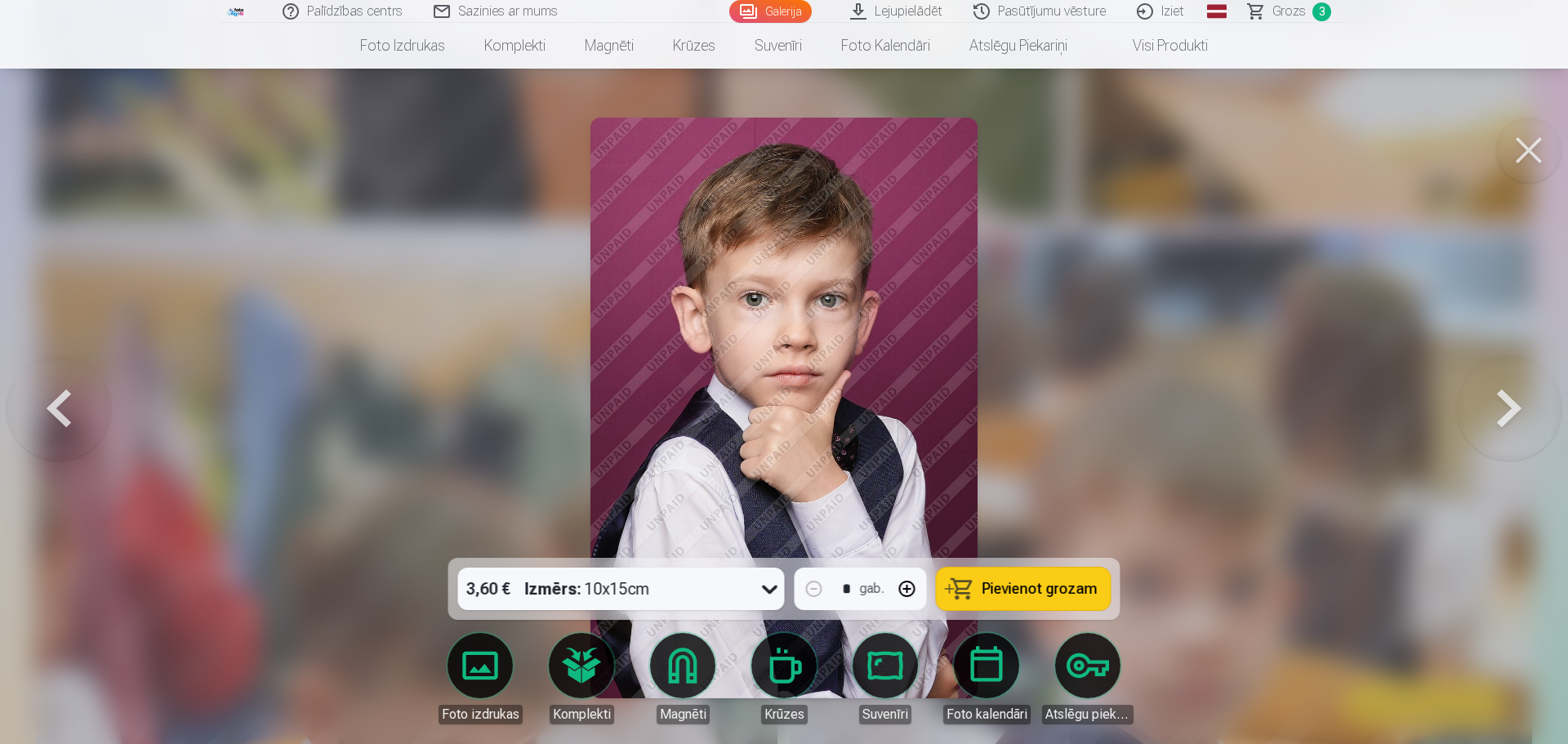
click at [1484, 406] on button at bounding box center [1509, 407] width 104 height 267
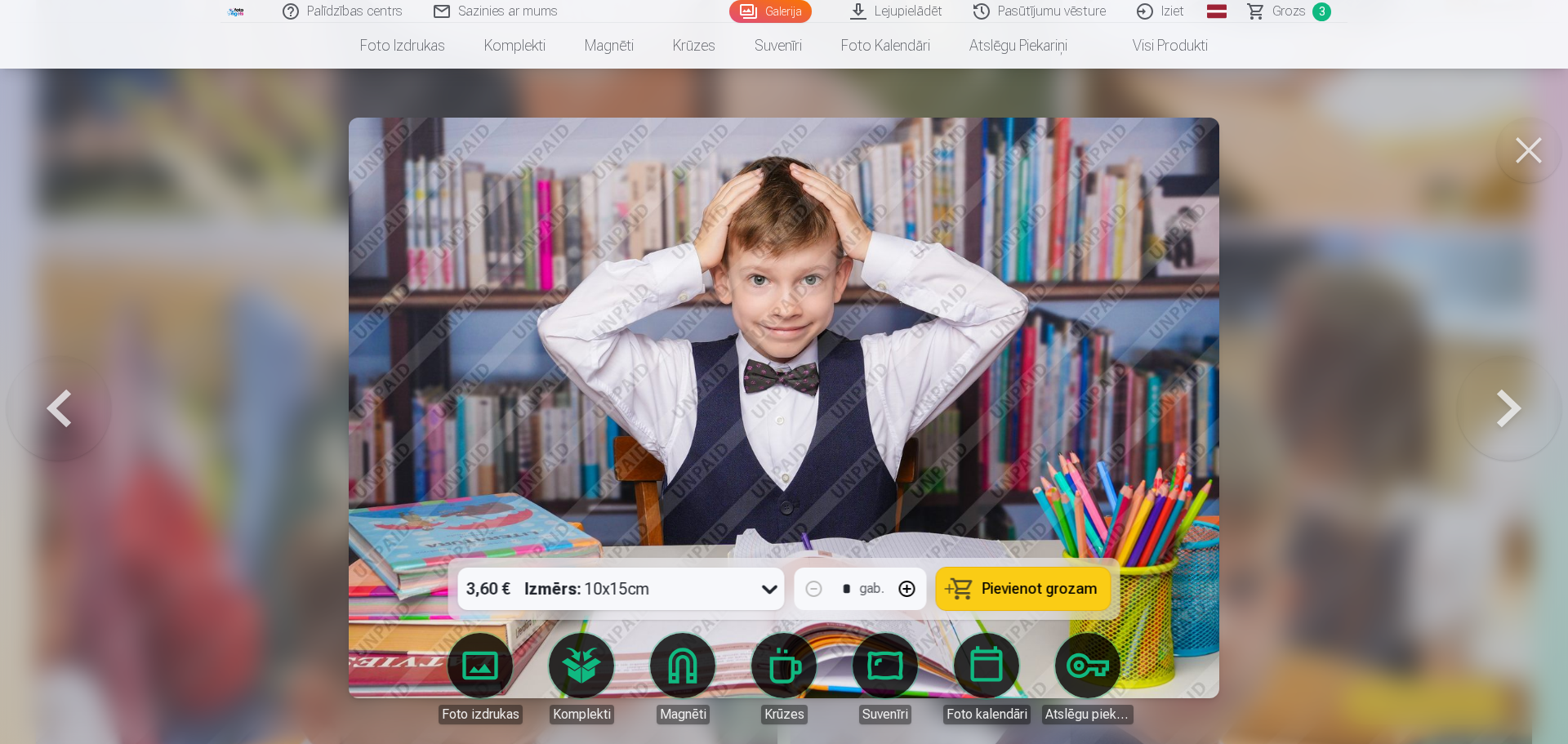
click at [1484, 406] on button at bounding box center [1509, 407] width 104 height 267
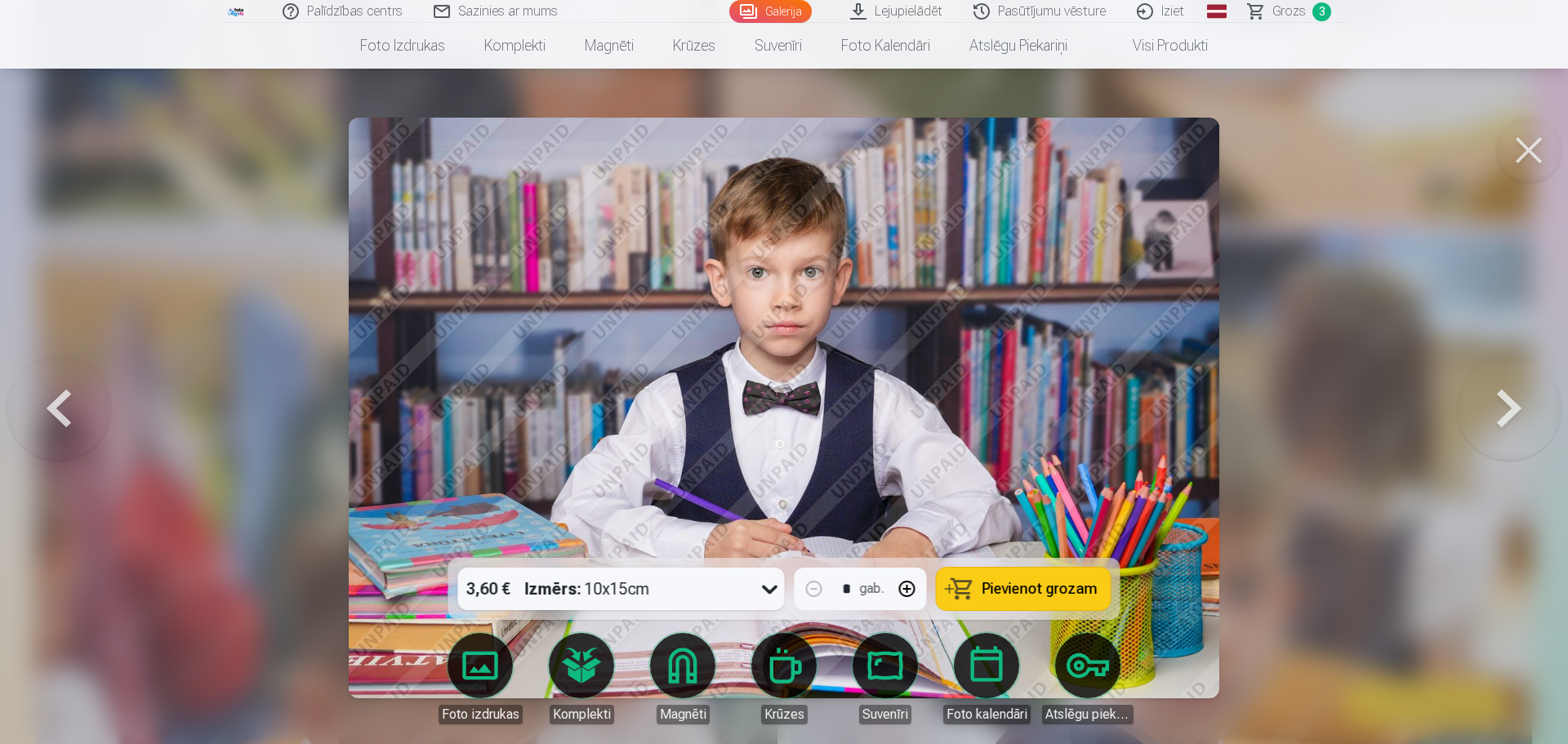
click at [1484, 406] on button at bounding box center [1509, 407] width 104 height 267
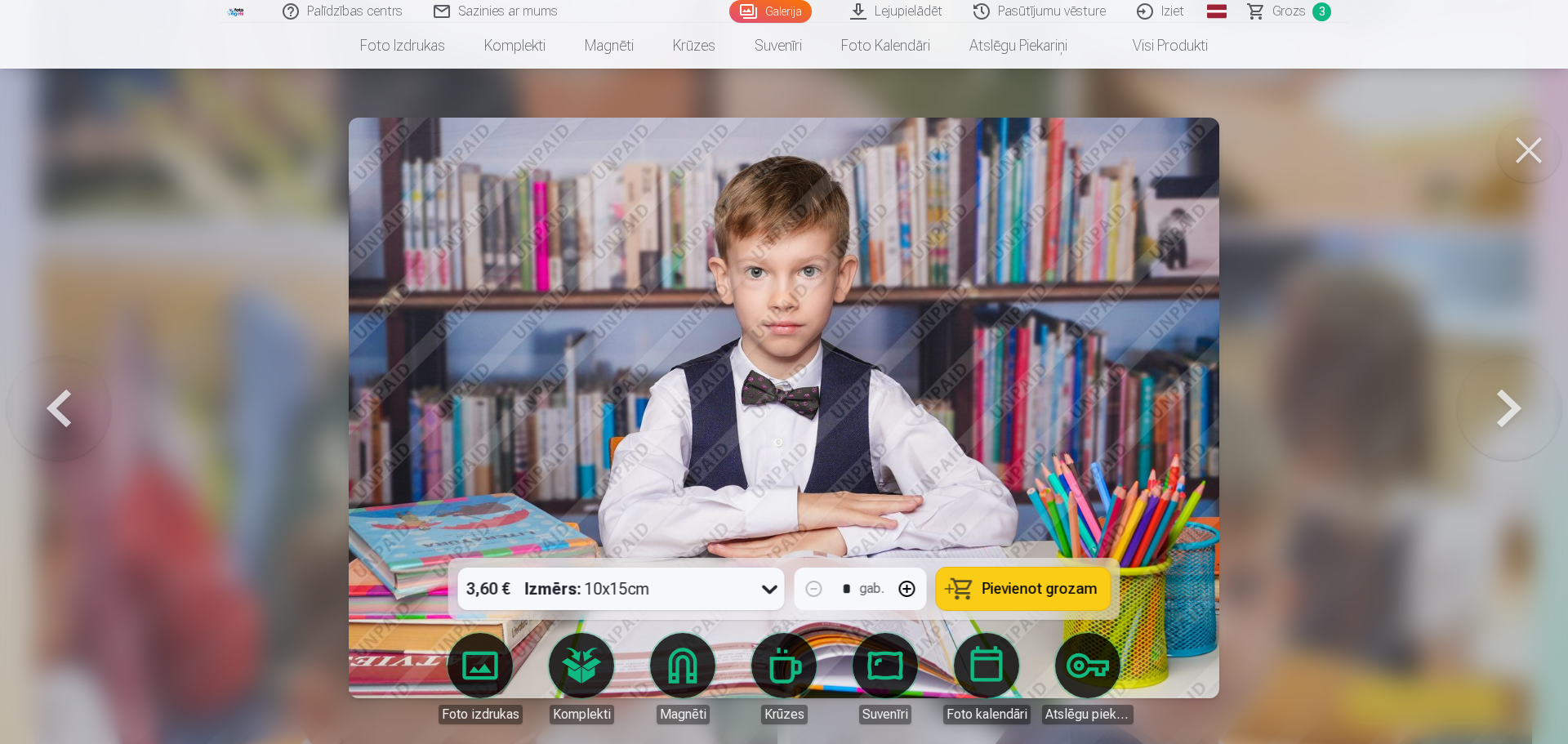
click at [57, 408] on button at bounding box center [58, 407] width 104 height 267
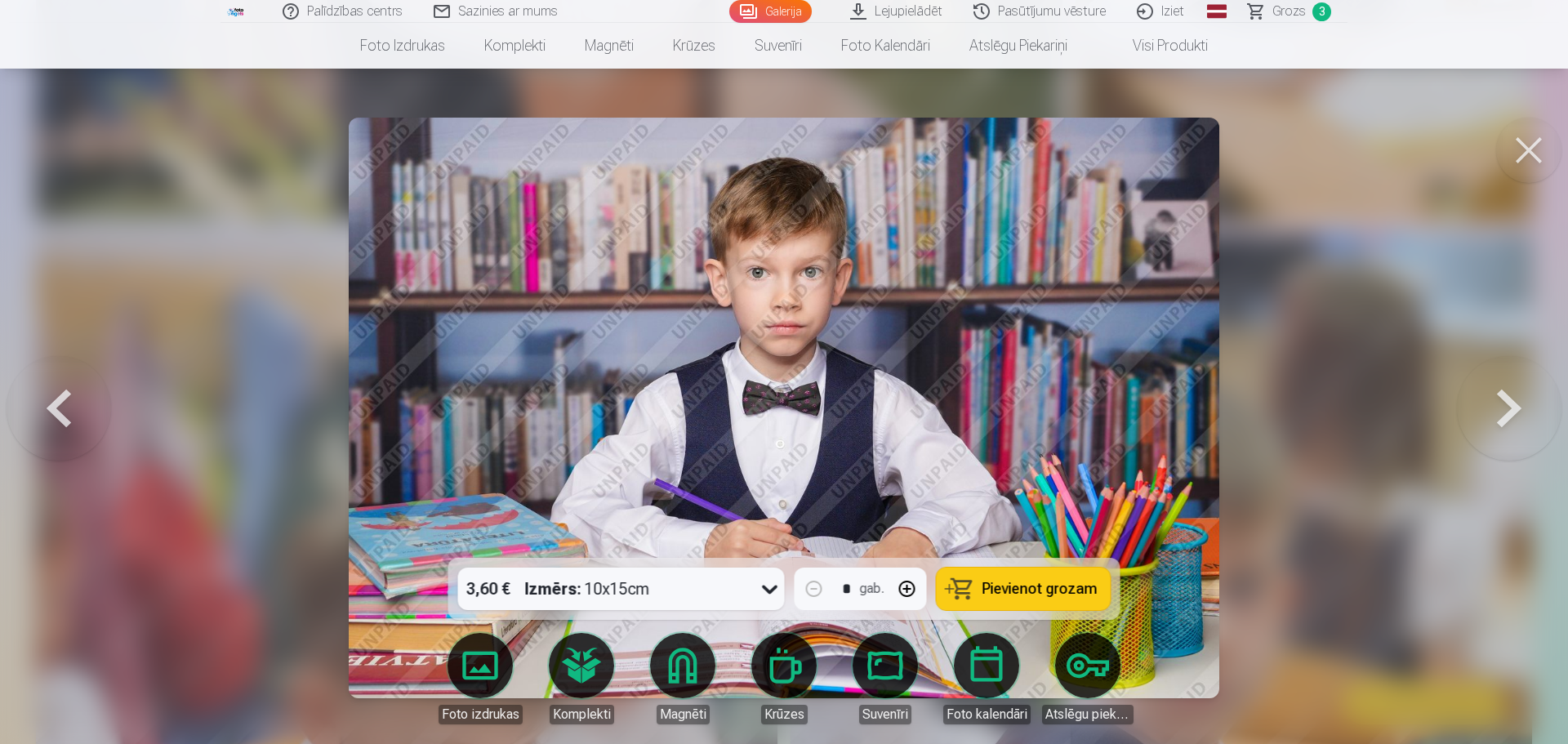
click at [488, 674] on link "Foto izdrukas" at bounding box center [480, 677] width 91 height 91
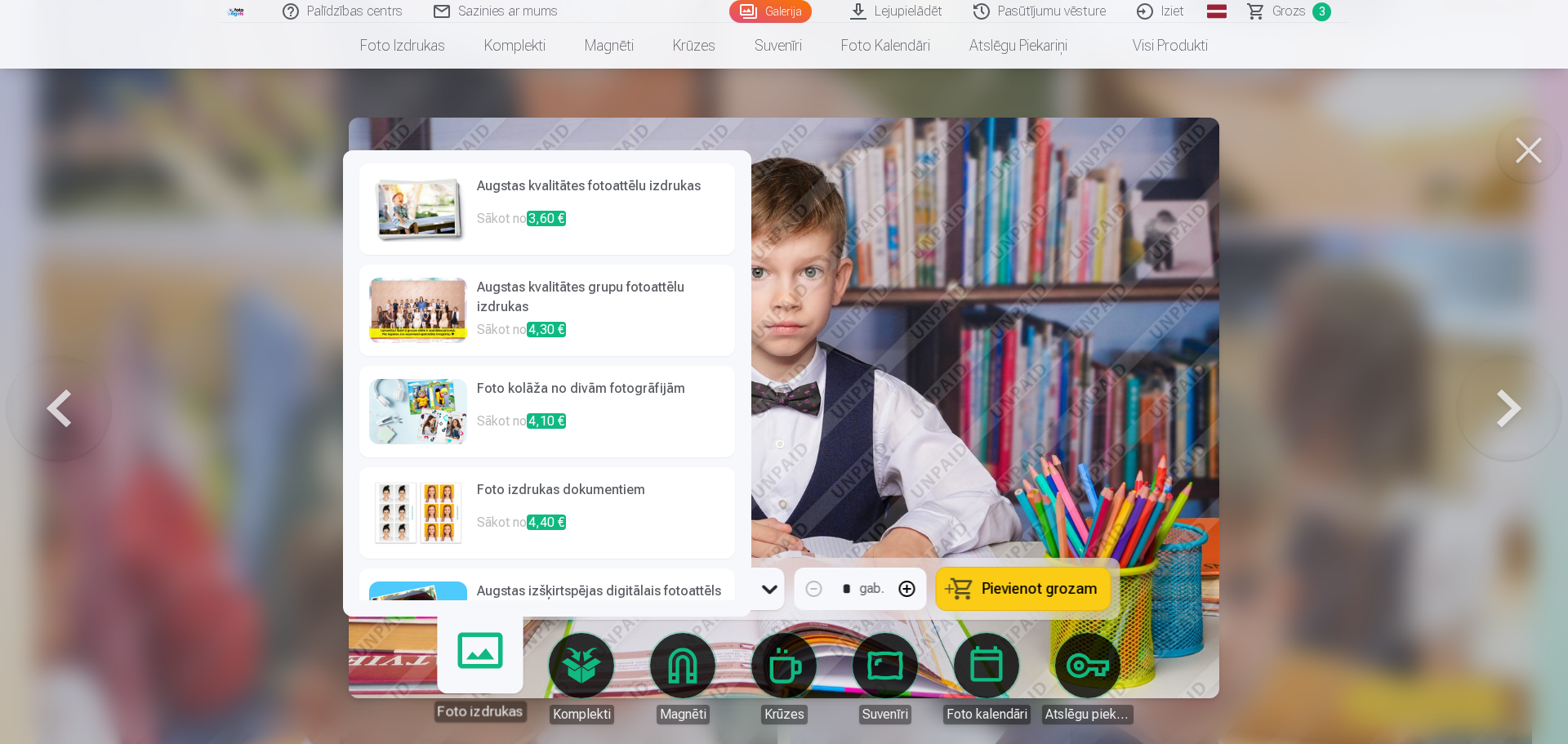
click at [565, 241] on link "Augstas kvalitātes fotoattēlu izdrukas Sākot no 3,60 €" at bounding box center [546, 209] width 375 height 91
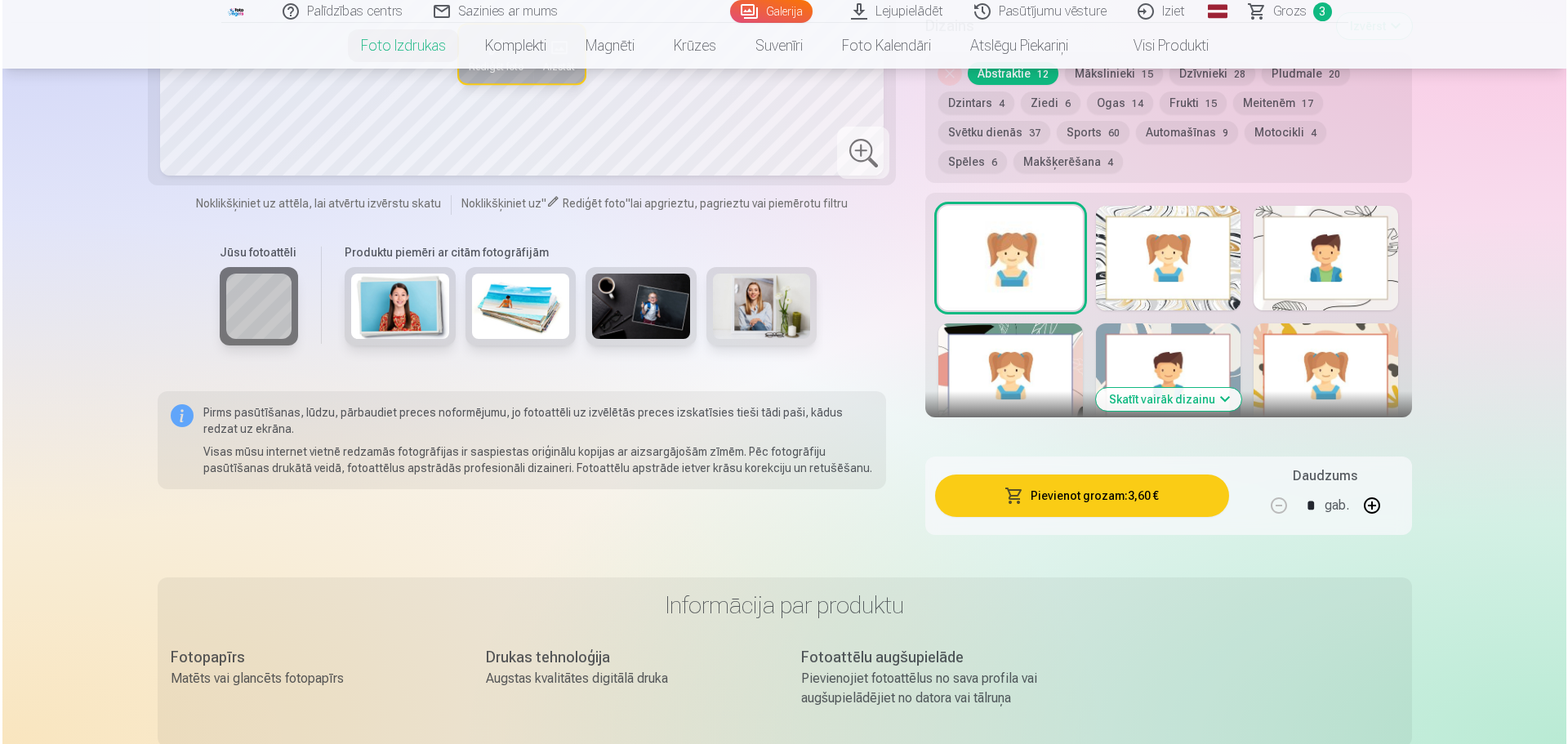
scroll to position [898, 0]
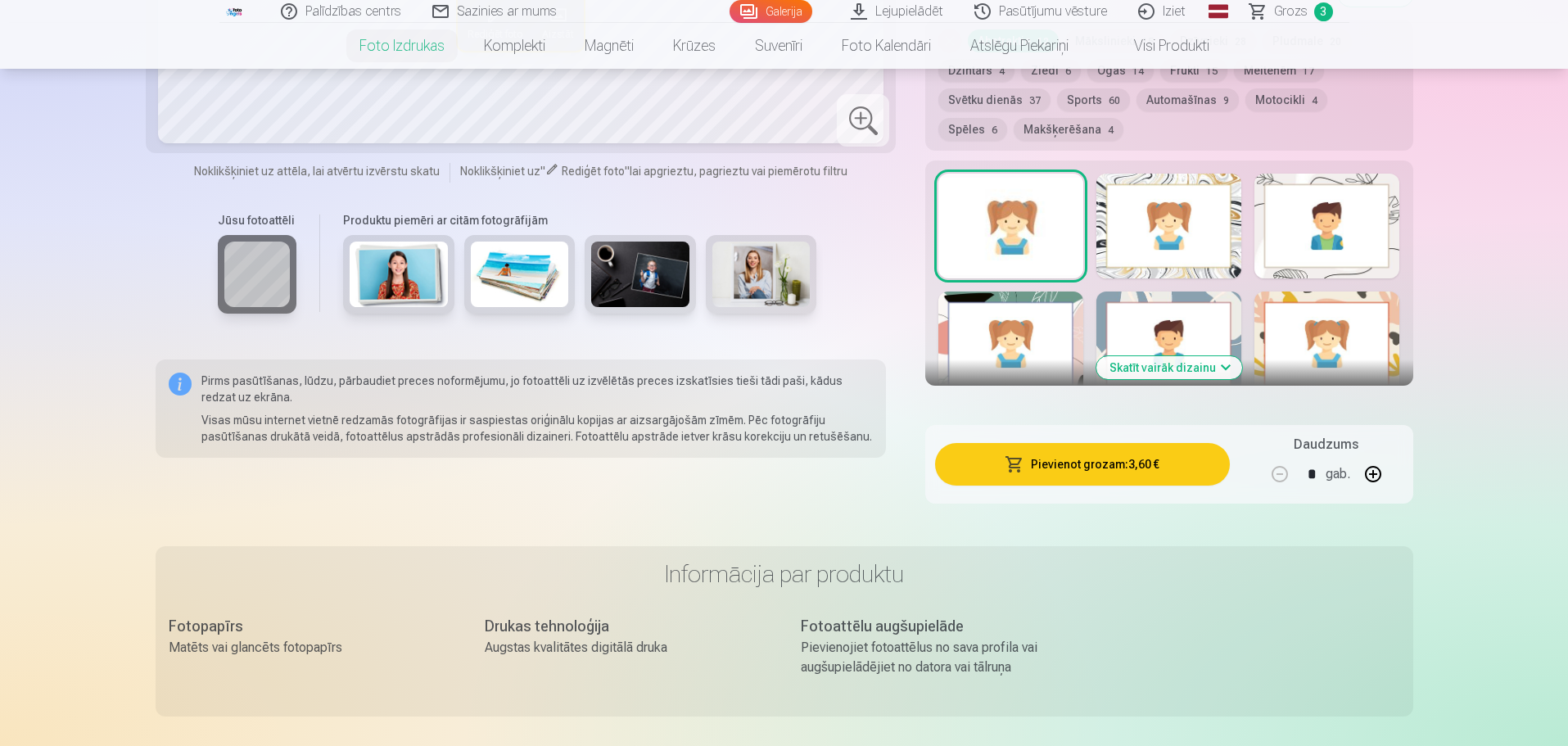
click at [1073, 471] on button "Pievienot grozam : 3,60 €" at bounding box center [1081, 464] width 294 height 43
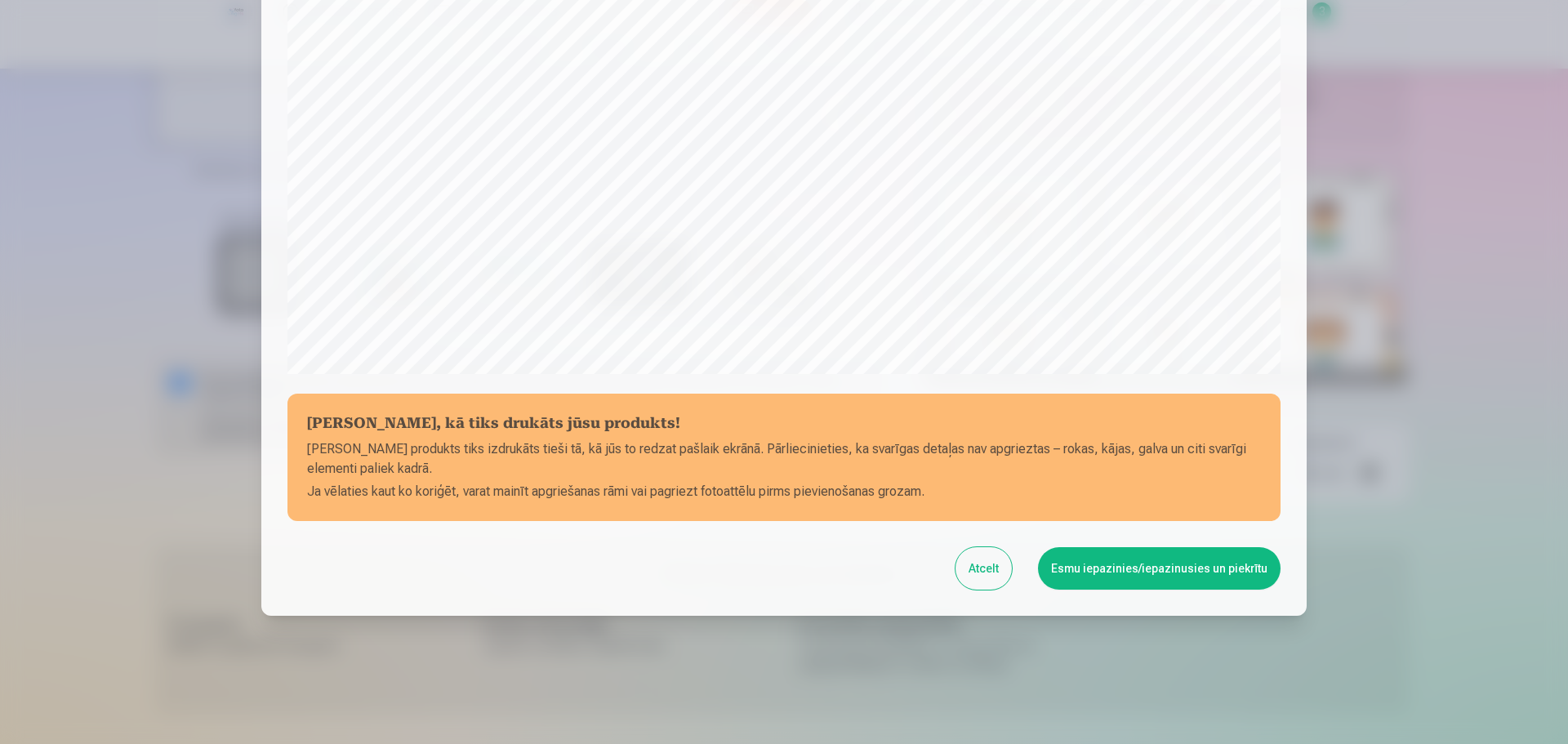
scroll to position [432, 0]
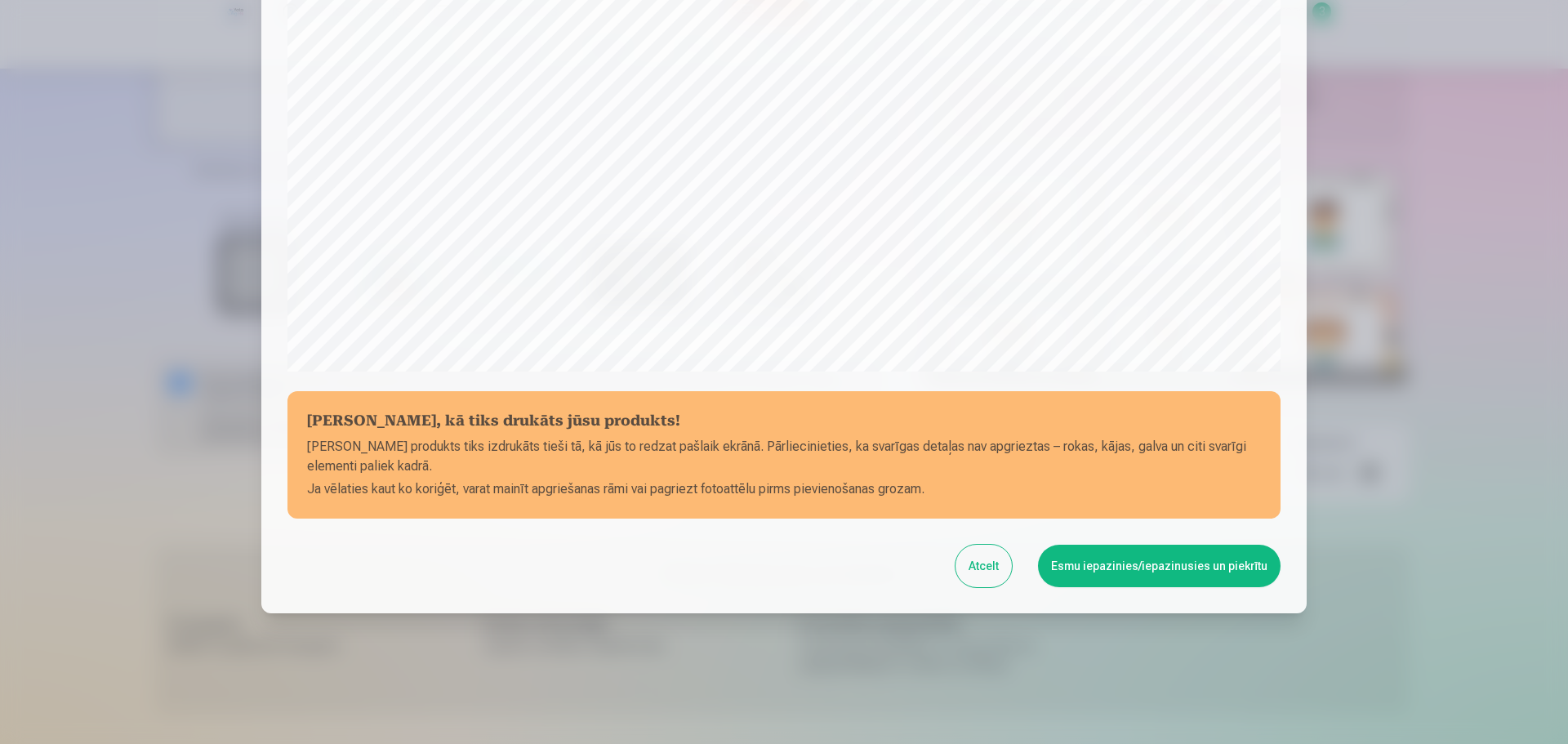
click at [1208, 555] on button "Esmu iepazinies/iepazinusies un piekrītu" at bounding box center [1159, 566] width 242 height 43
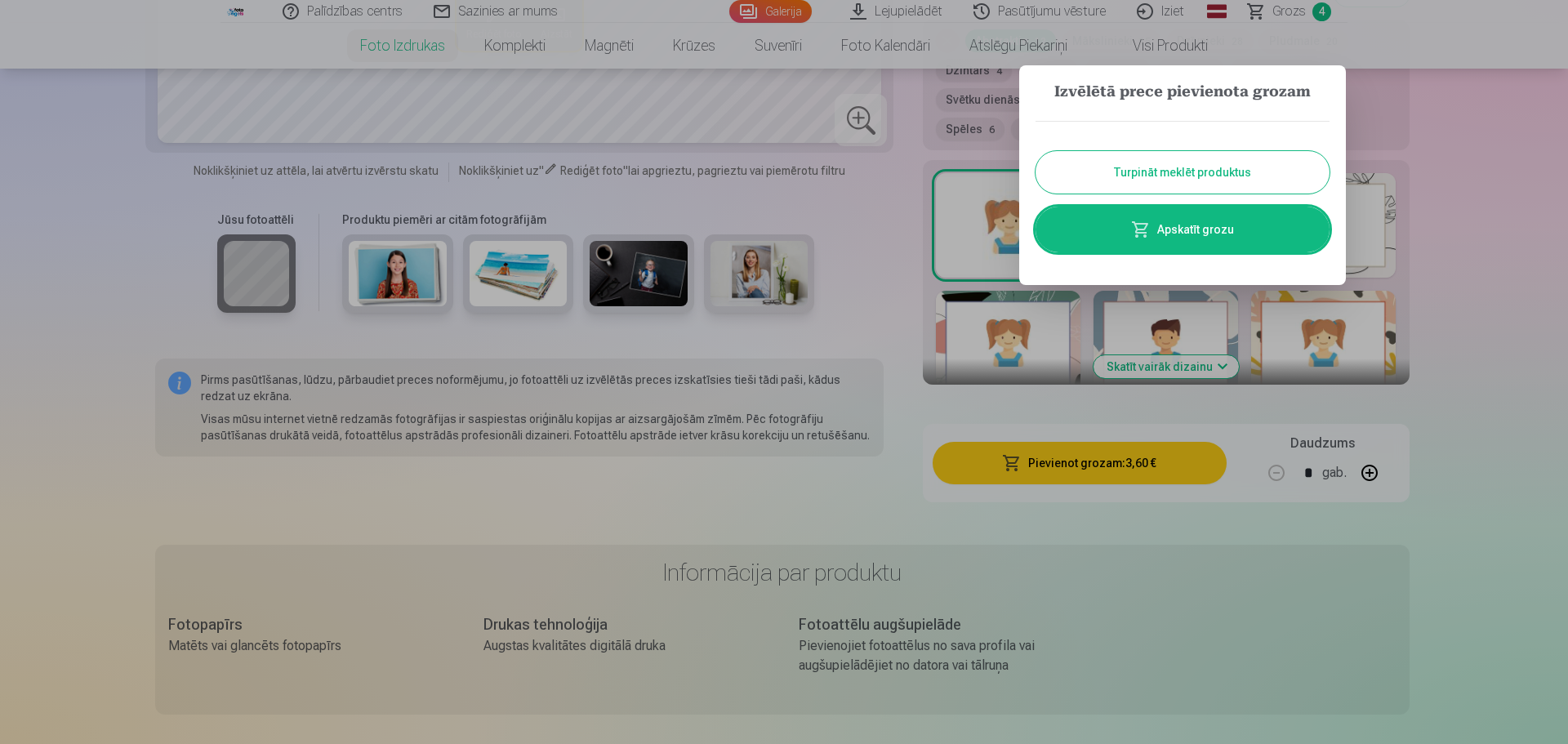
click at [1226, 226] on link "Apskatīt grozu" at bounding box center [1183, 230] width 294 height 46
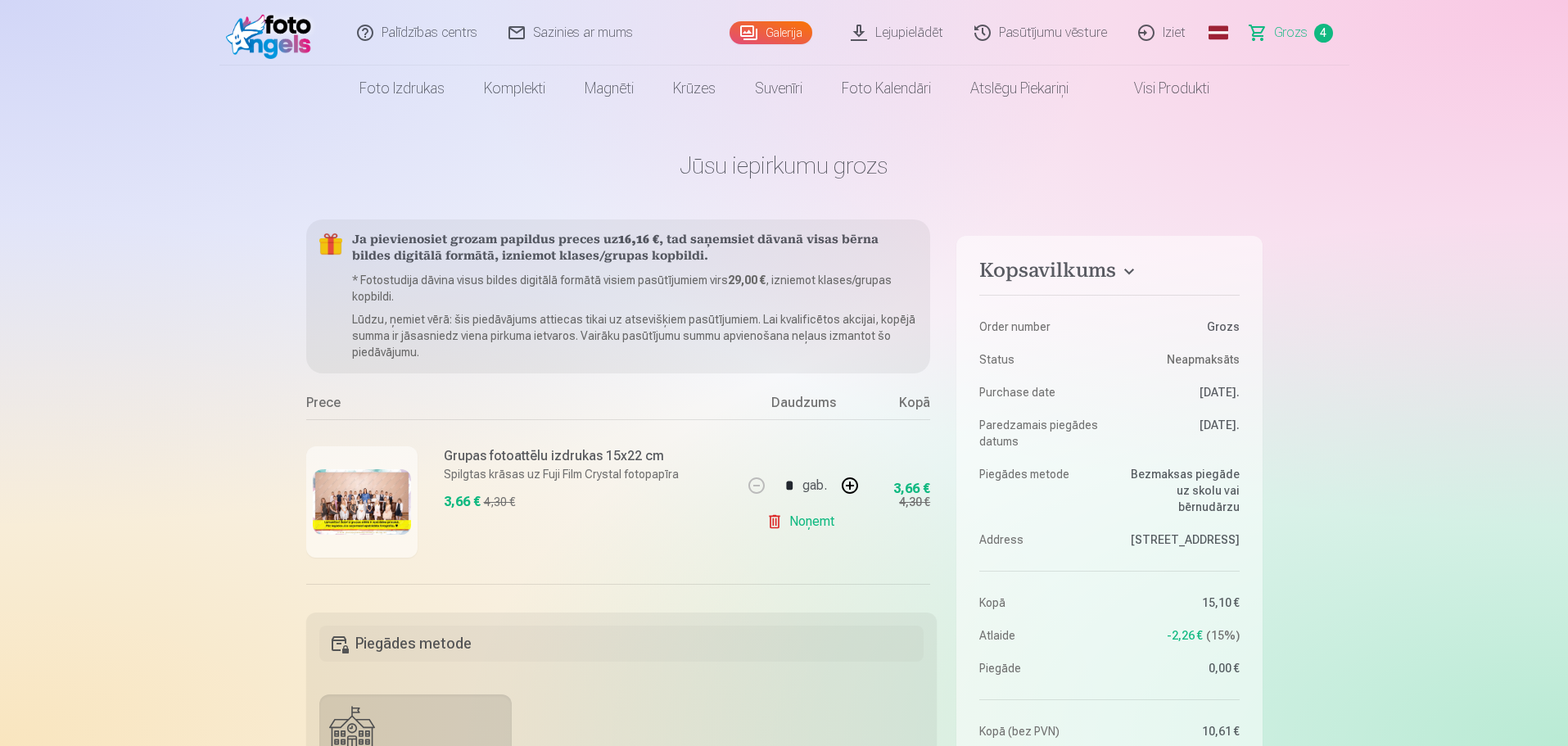
click at [778, 28] on link "Galerija" at bounding box center [771, 33] width 82 height 23
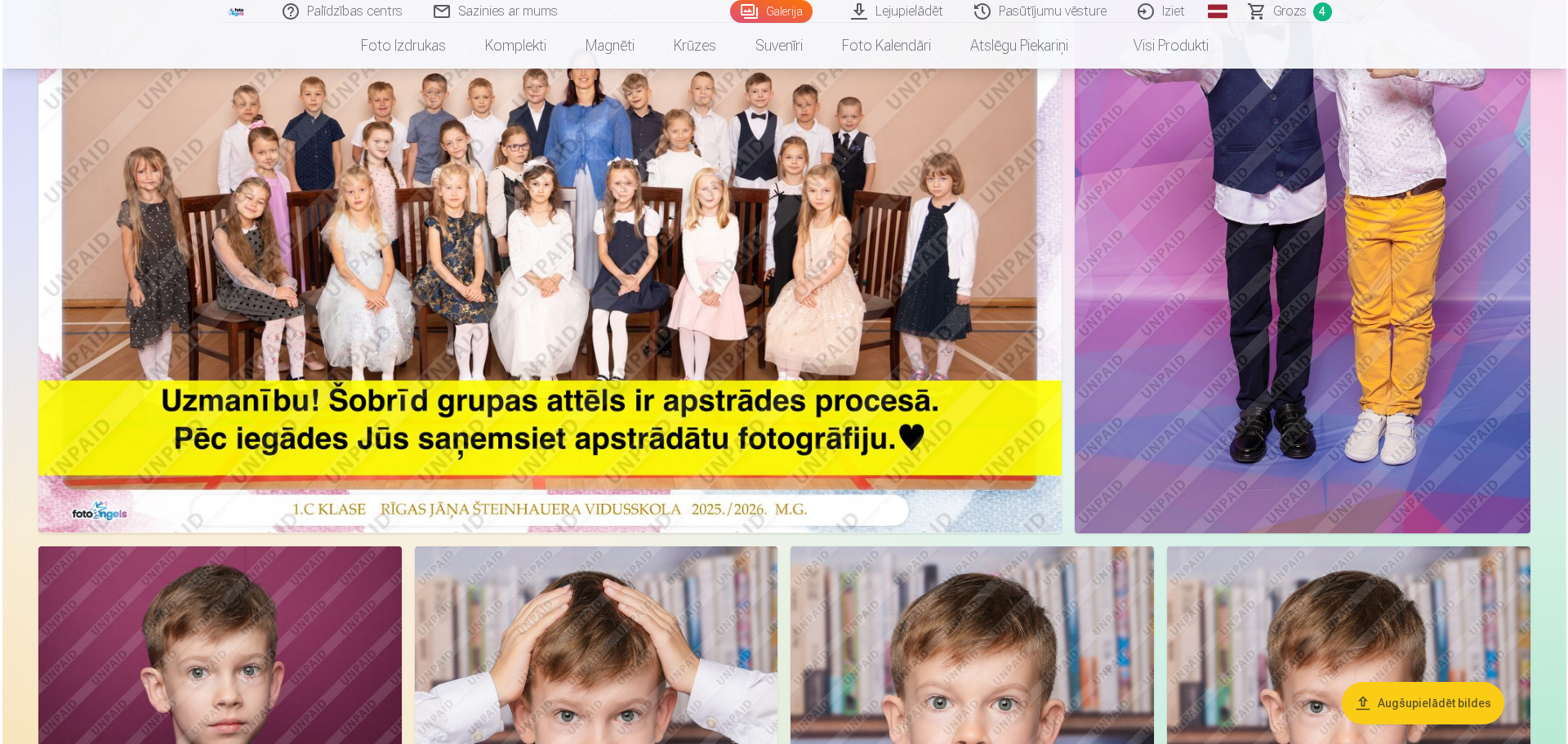
scroll to position [163, 0]
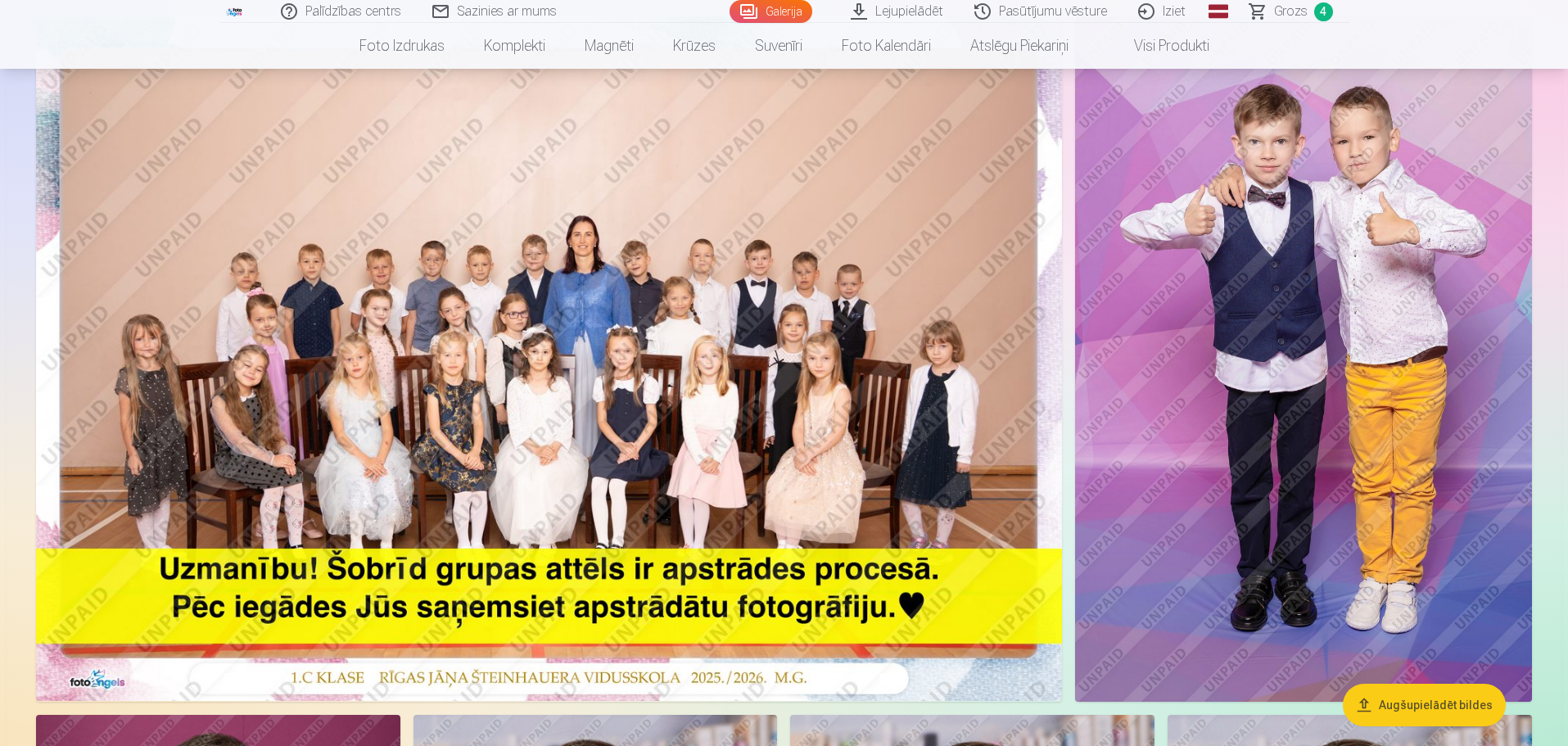
click at [1299, 289] on img at bounding box center [1303, 359] width 457 height 685
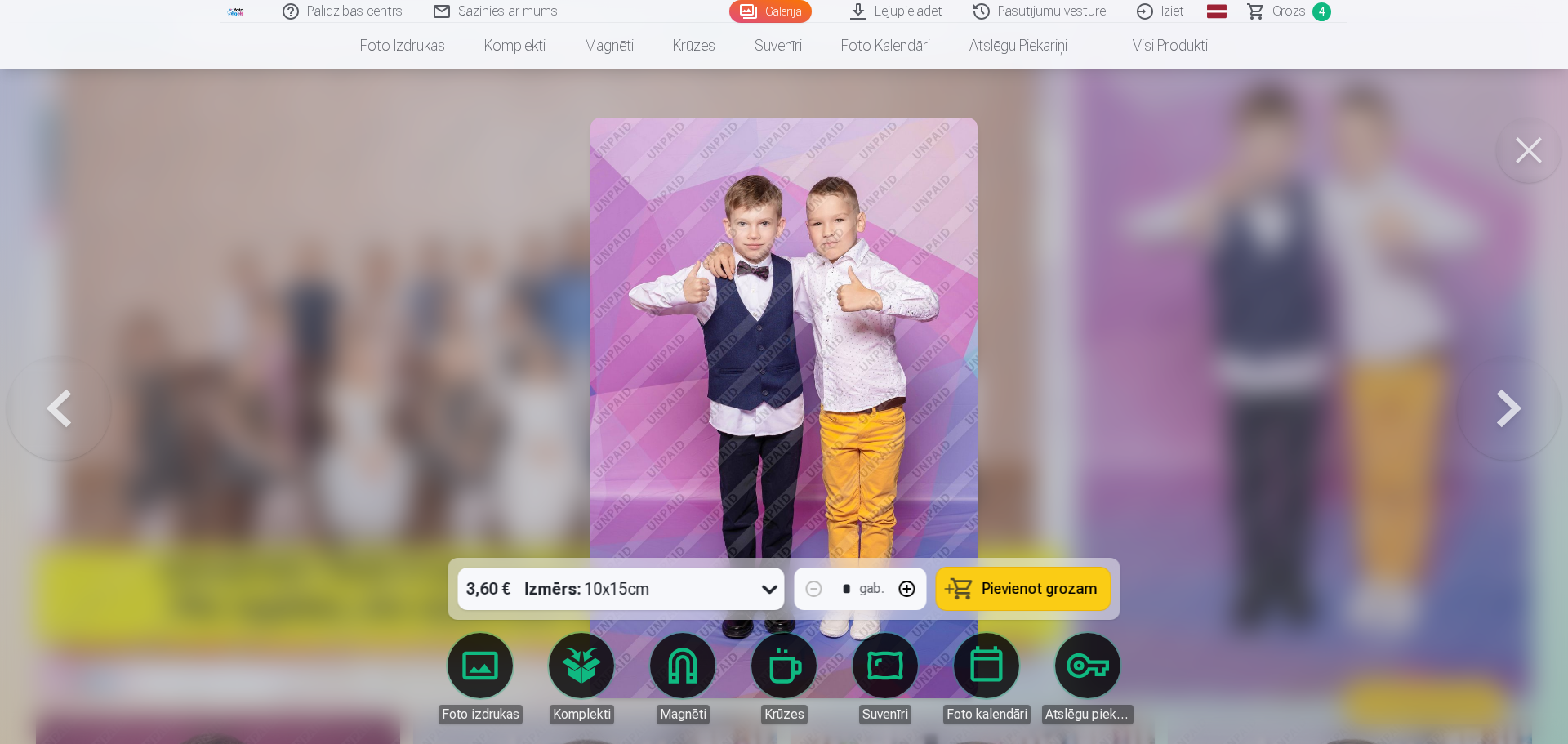
click at [522, 669] on link "Foto izdrukas" at bounding box center [480, 677] width 91 height 91
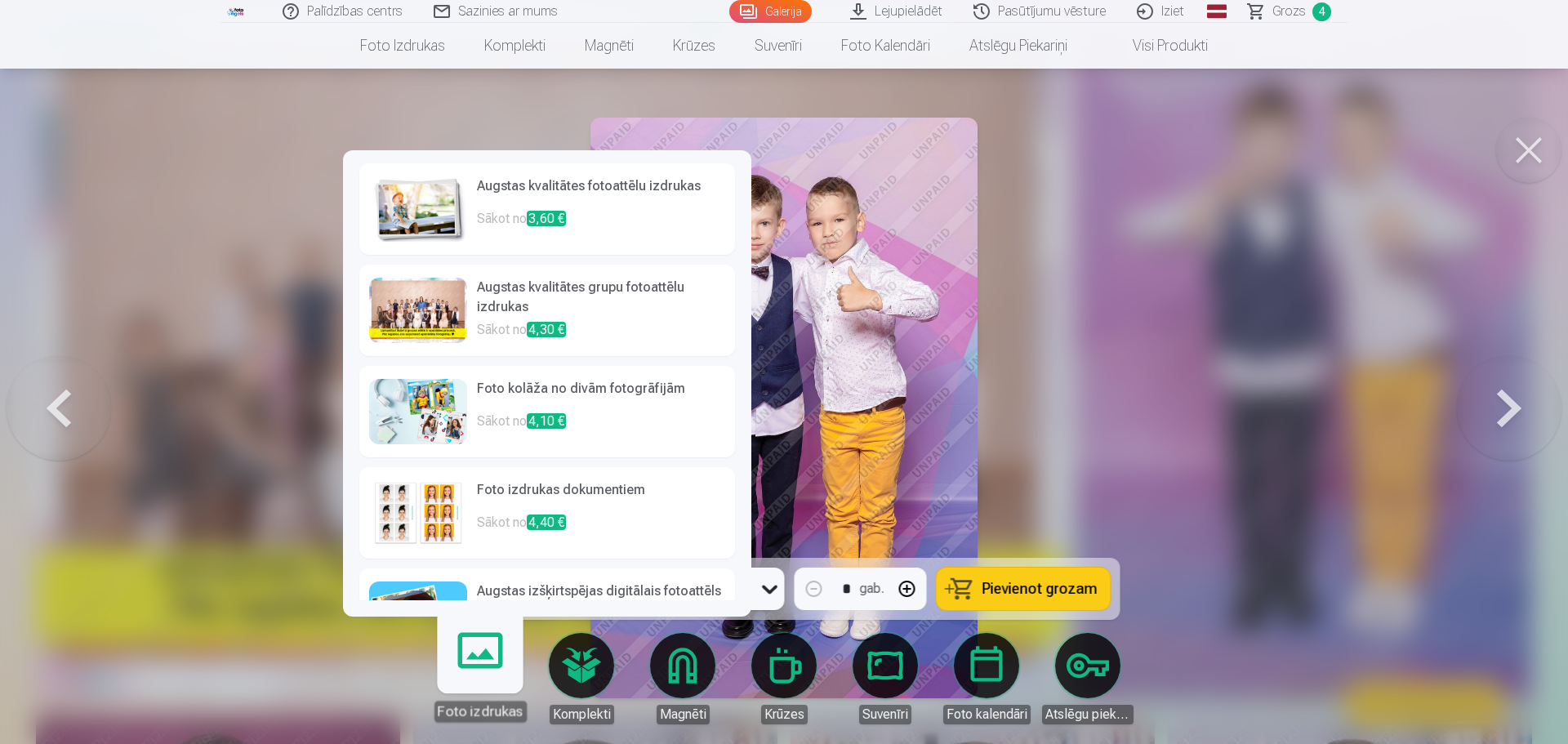
click at [561, 224] on span "3,60 €" at bounding box center [546, 218] width 39 height 16
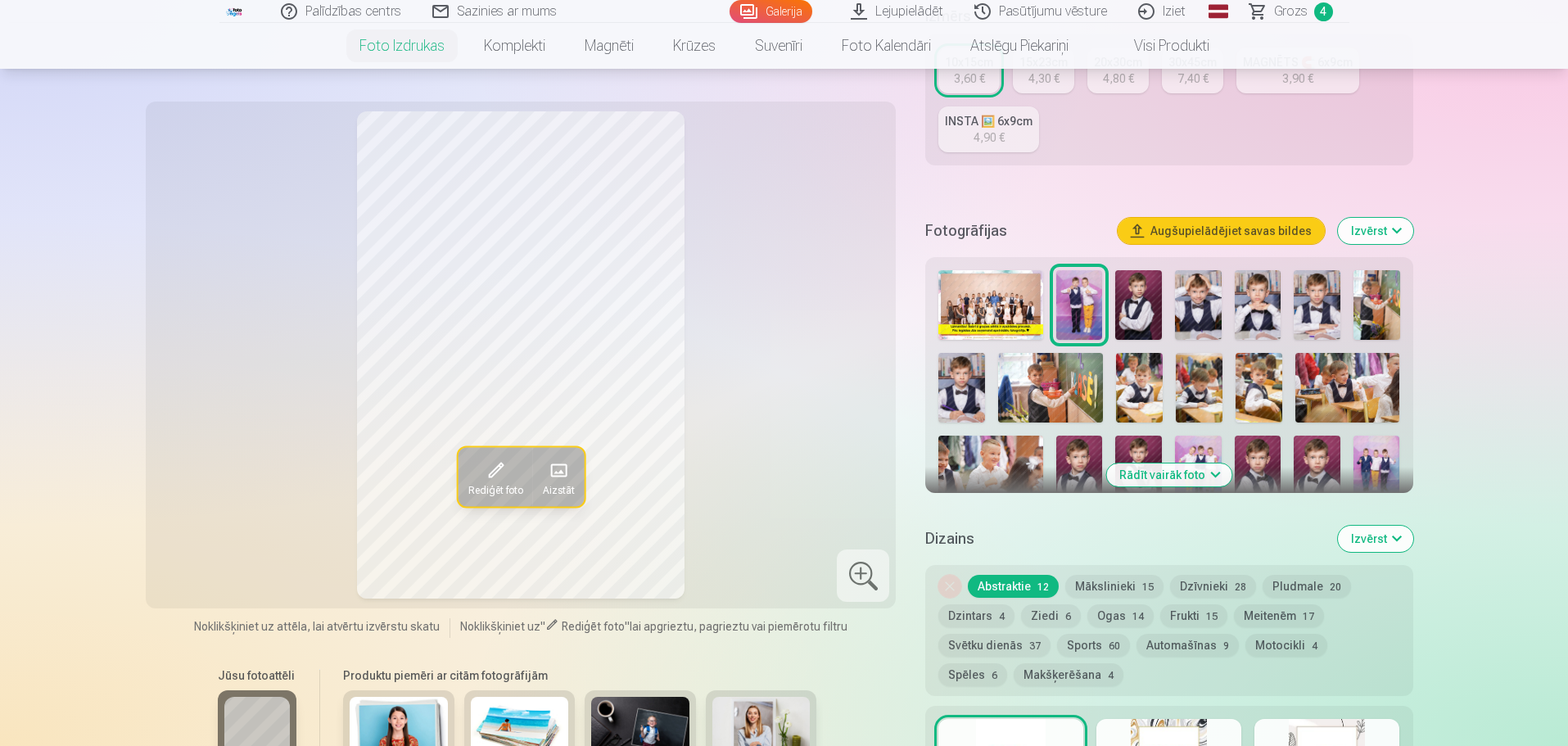
scroll to position [409, 0]
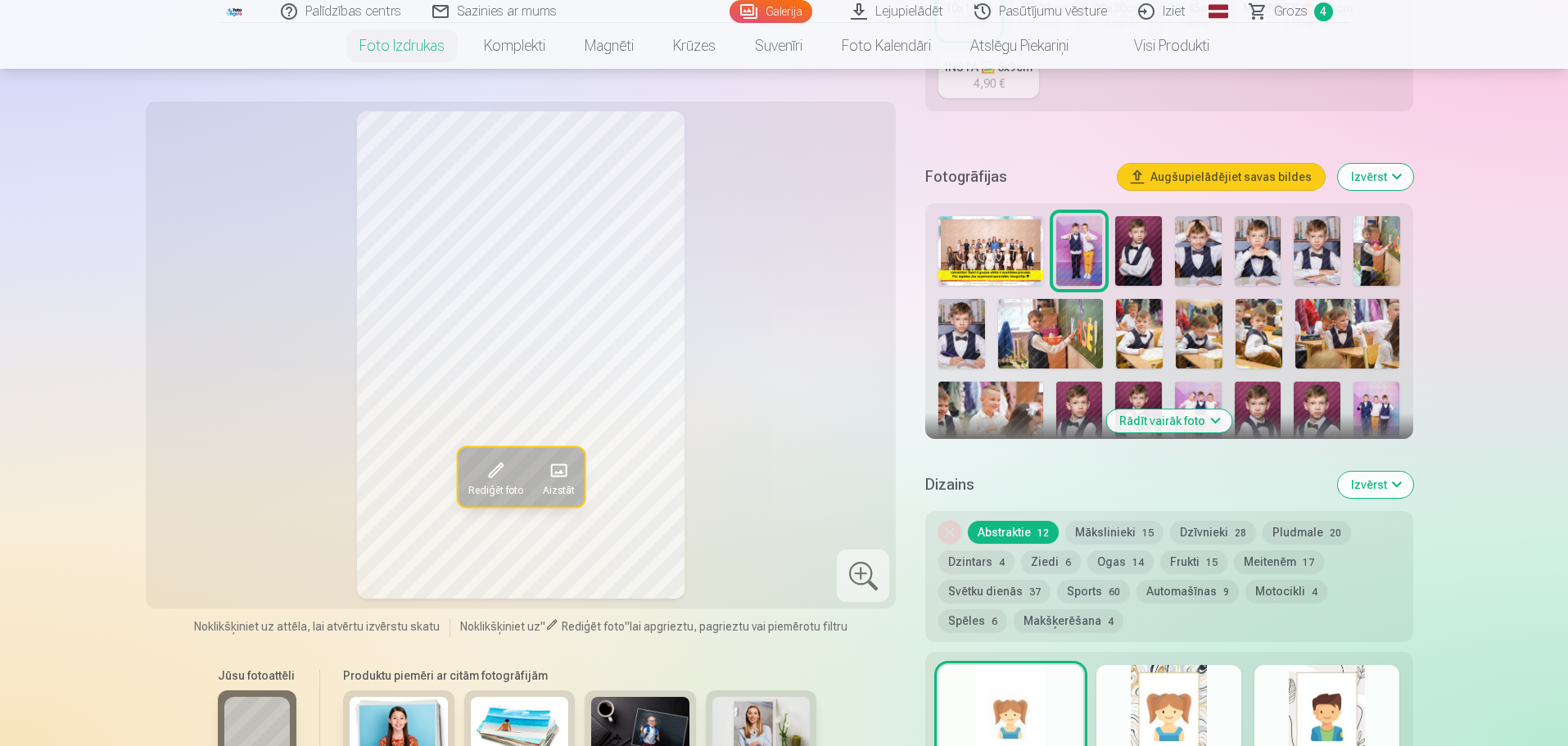
click at [1007, 609] on button "Spēles 6" at bounding box center [973, 621] width 69 height 23
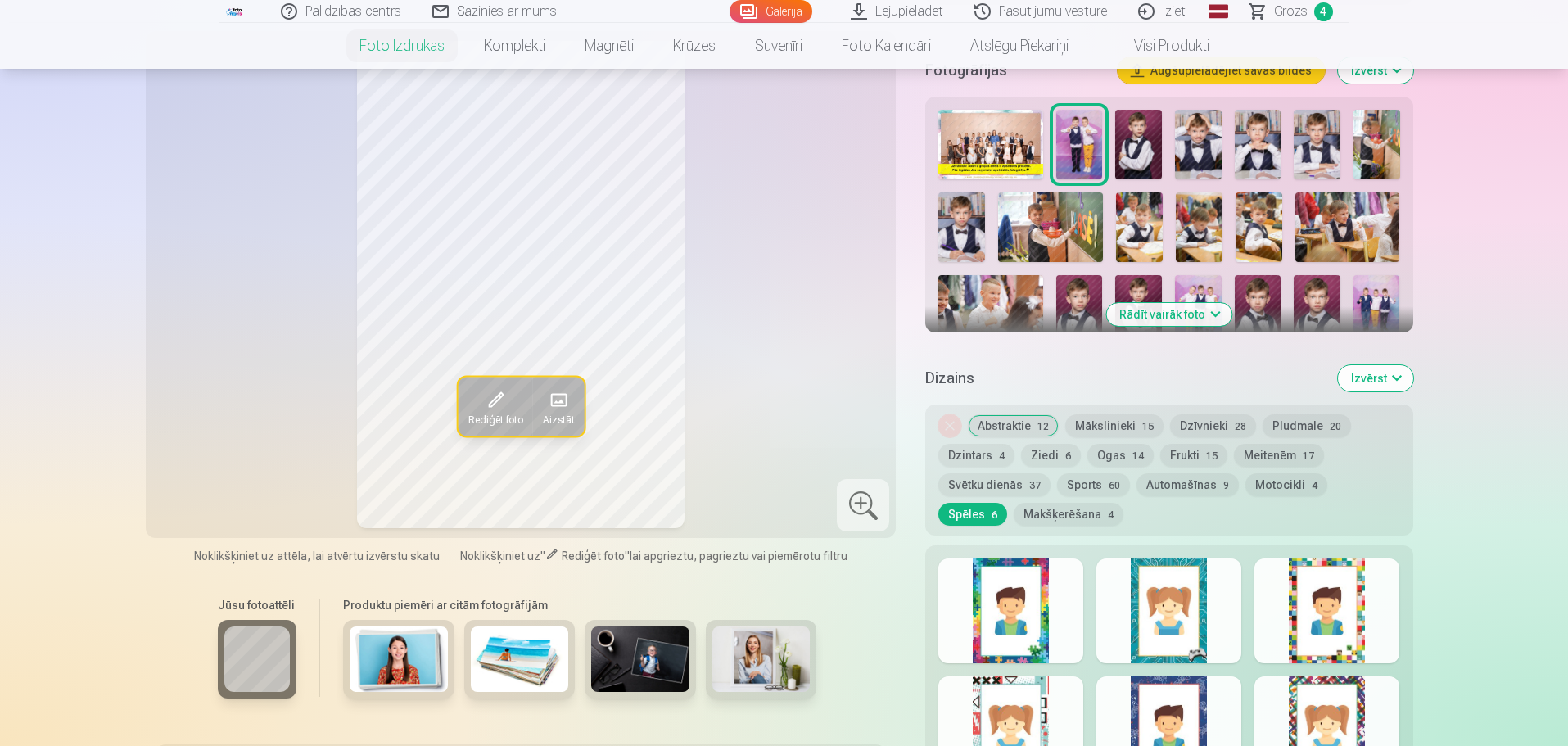
scroll to position [655, 0]
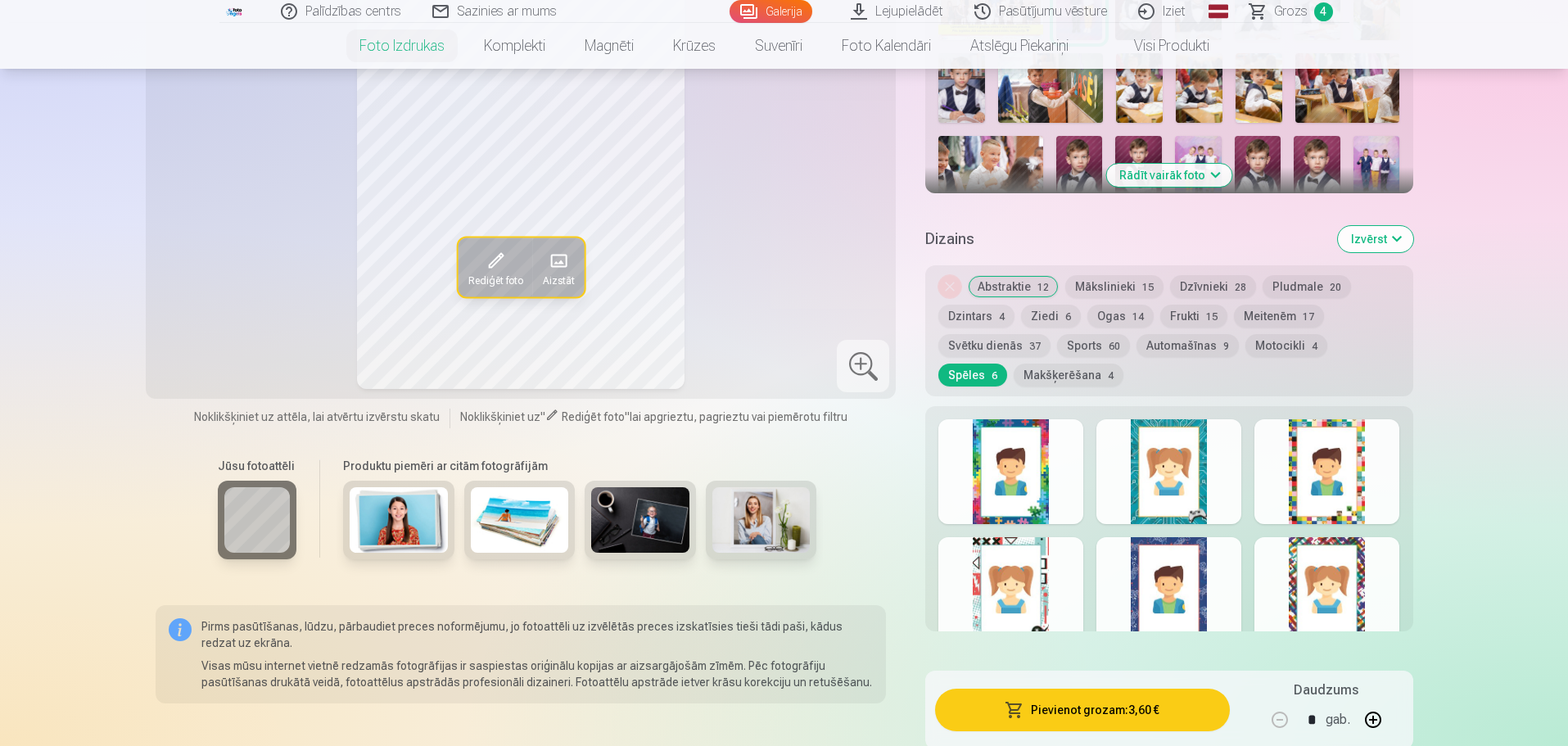
click at [1322, 472] on div at bounding box center [1327, 471] width 145 height 105
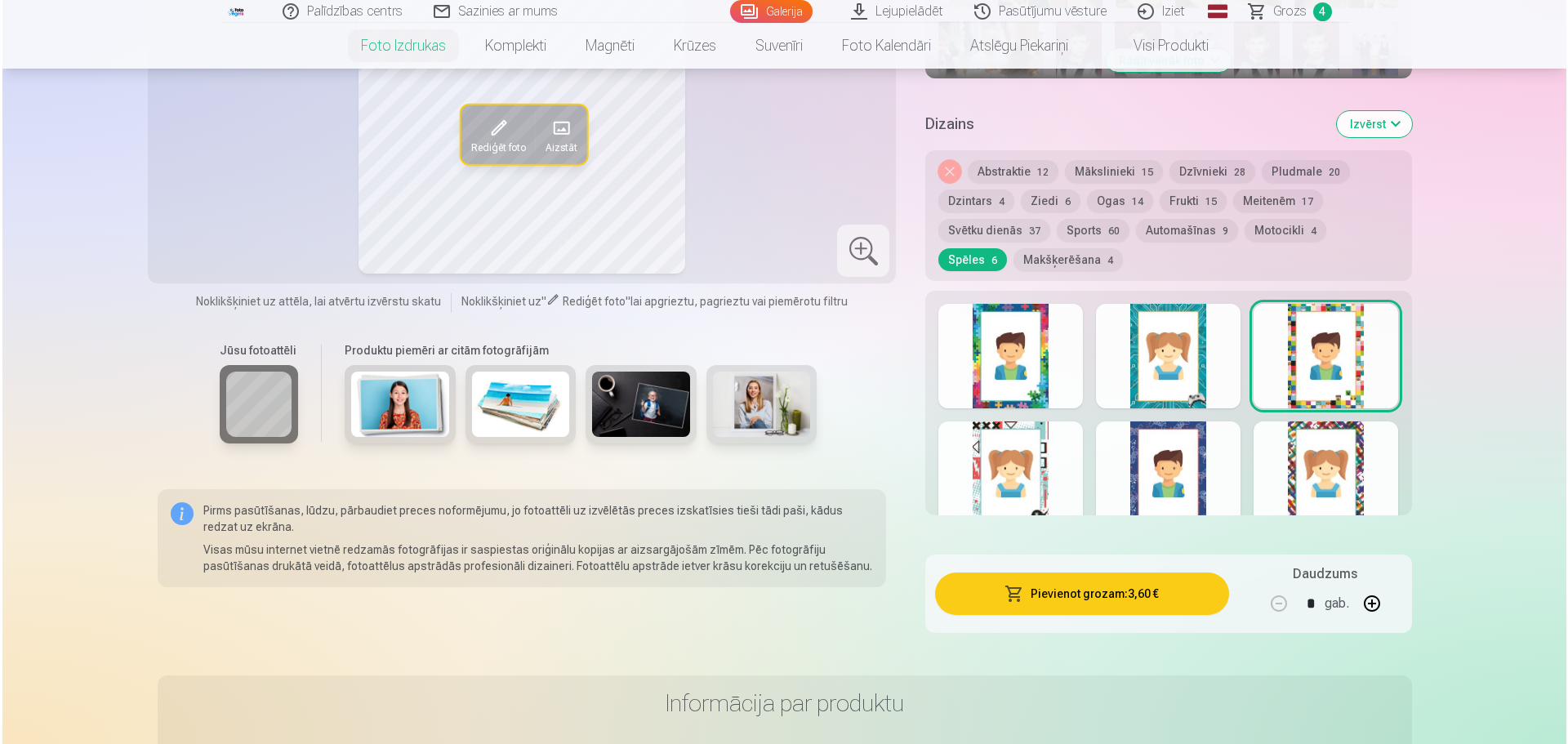
scroll to position [816, 0]
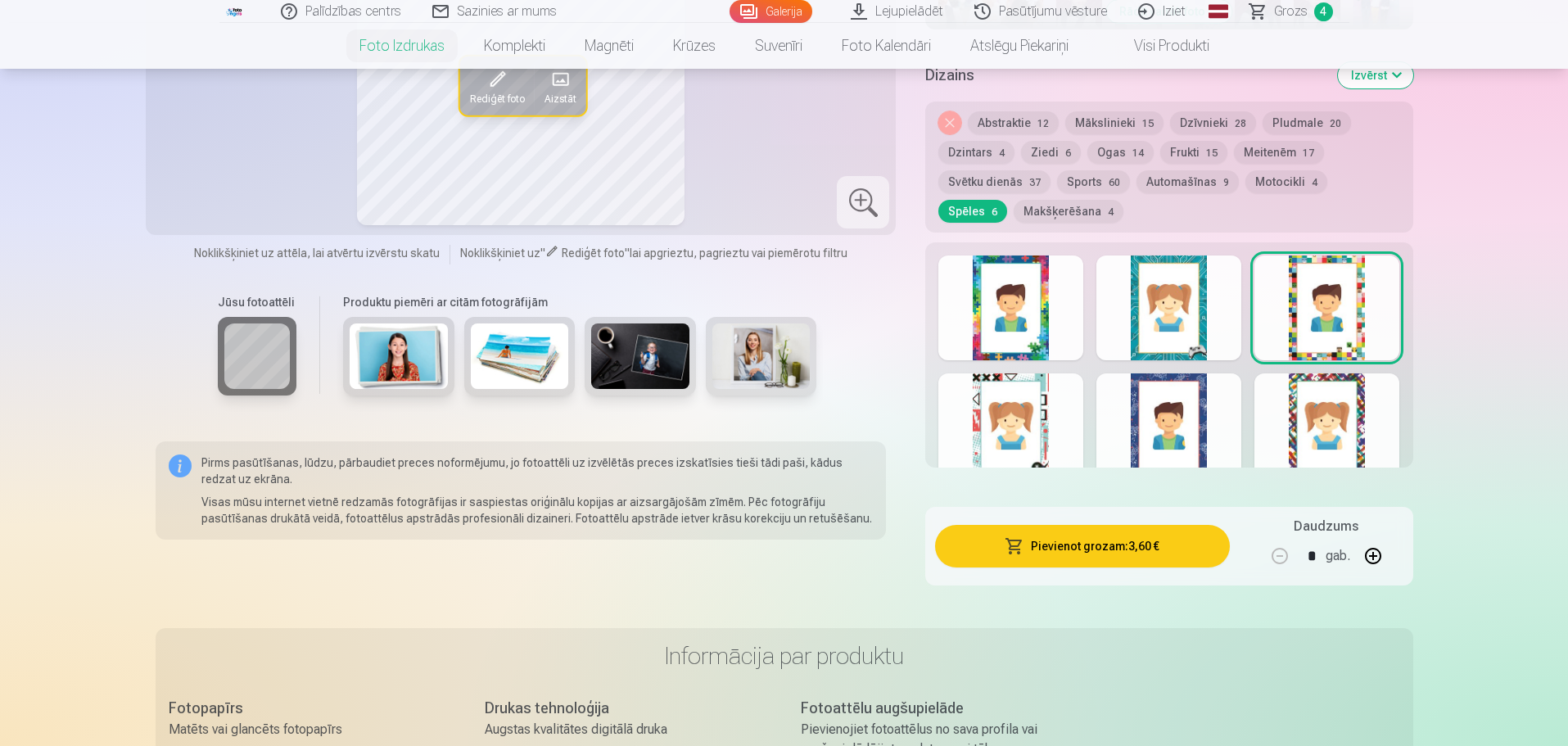
click at [1074, 553] on button "Pievienot grozam : 3,60 €" at bounding box center [1081, 546] width 294 height 43
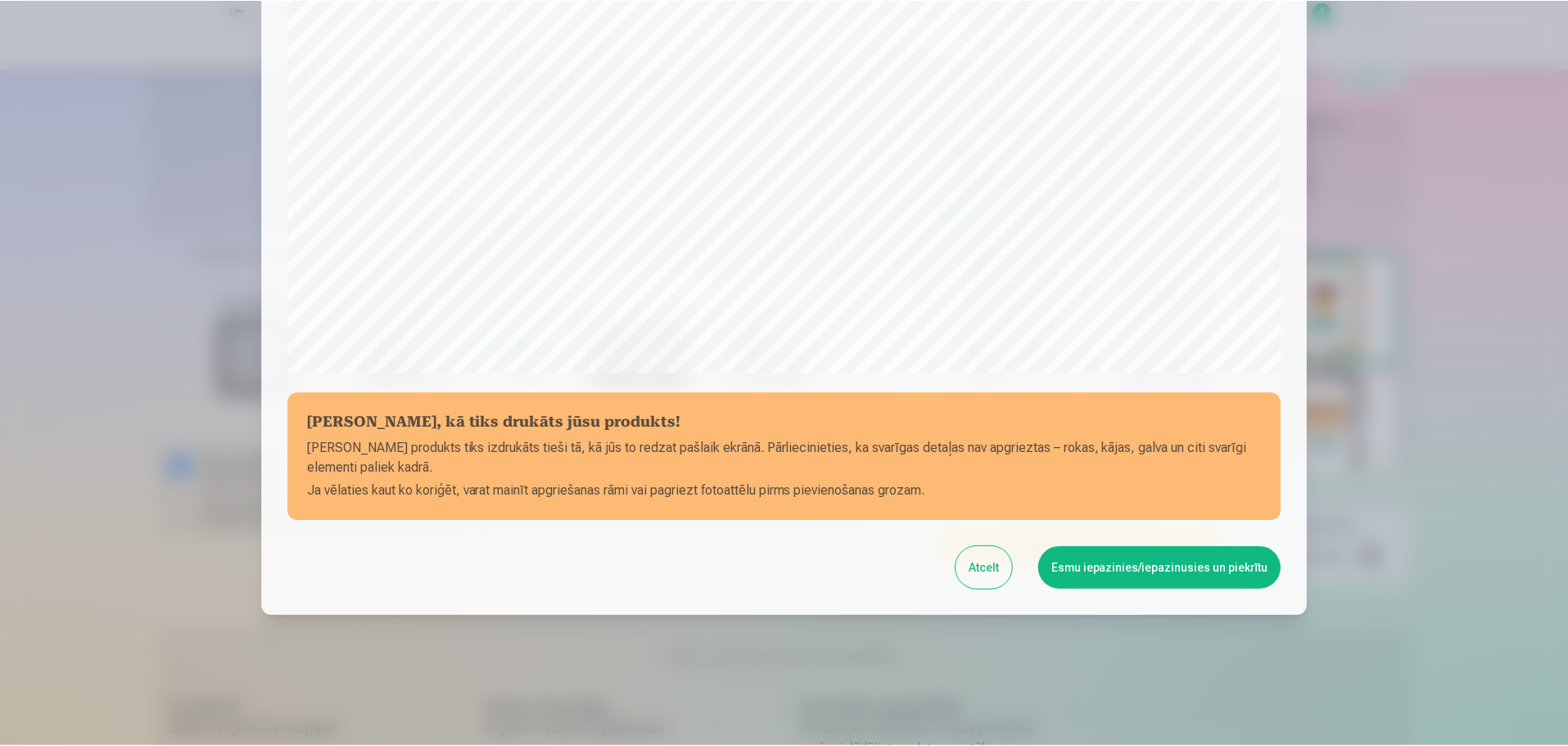
scroll to position [433, 0]
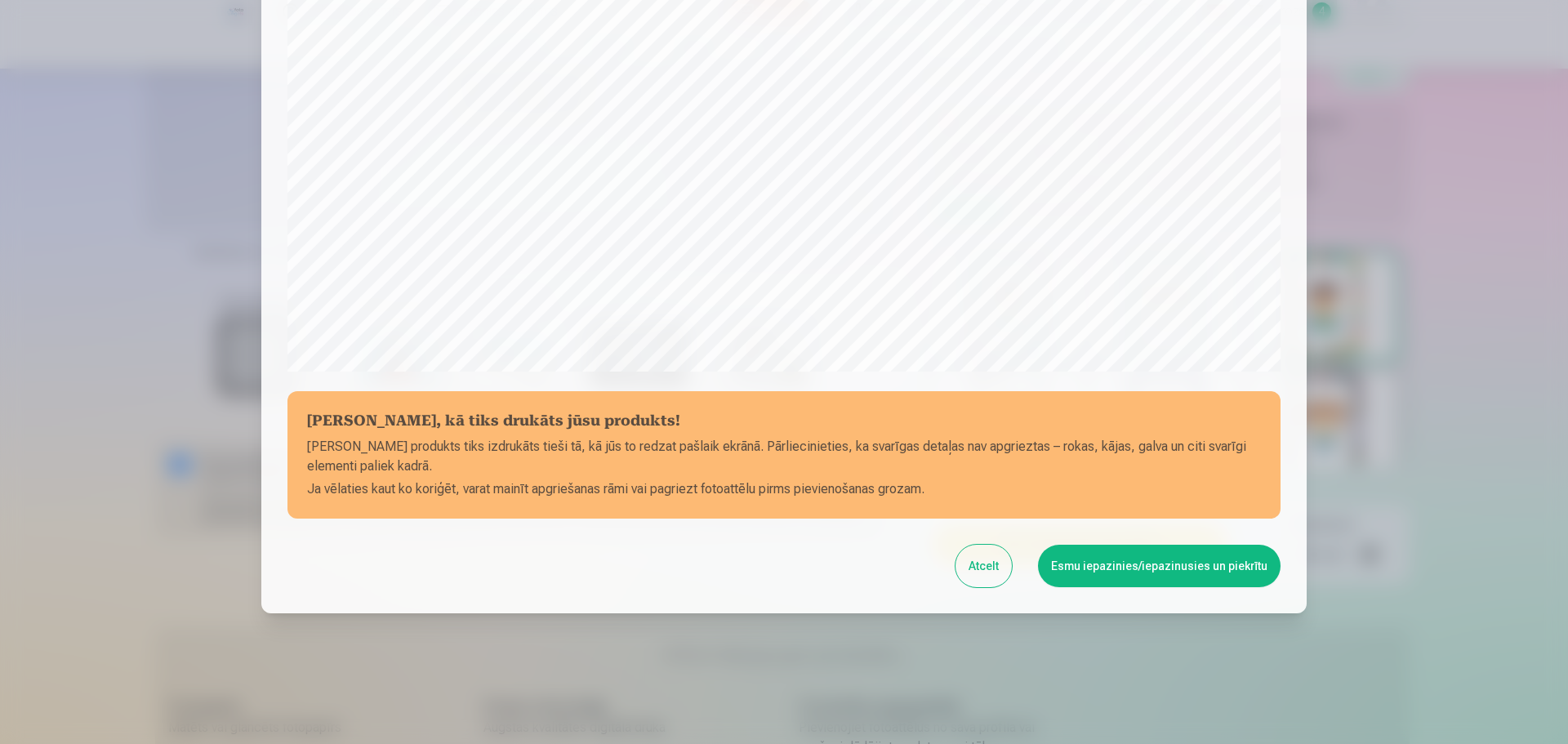
click at [1143, 574] on button "Esmu iepazinies/iepazinusies un piekrītu" at bounding box center [1159, 566] width 242 height 43
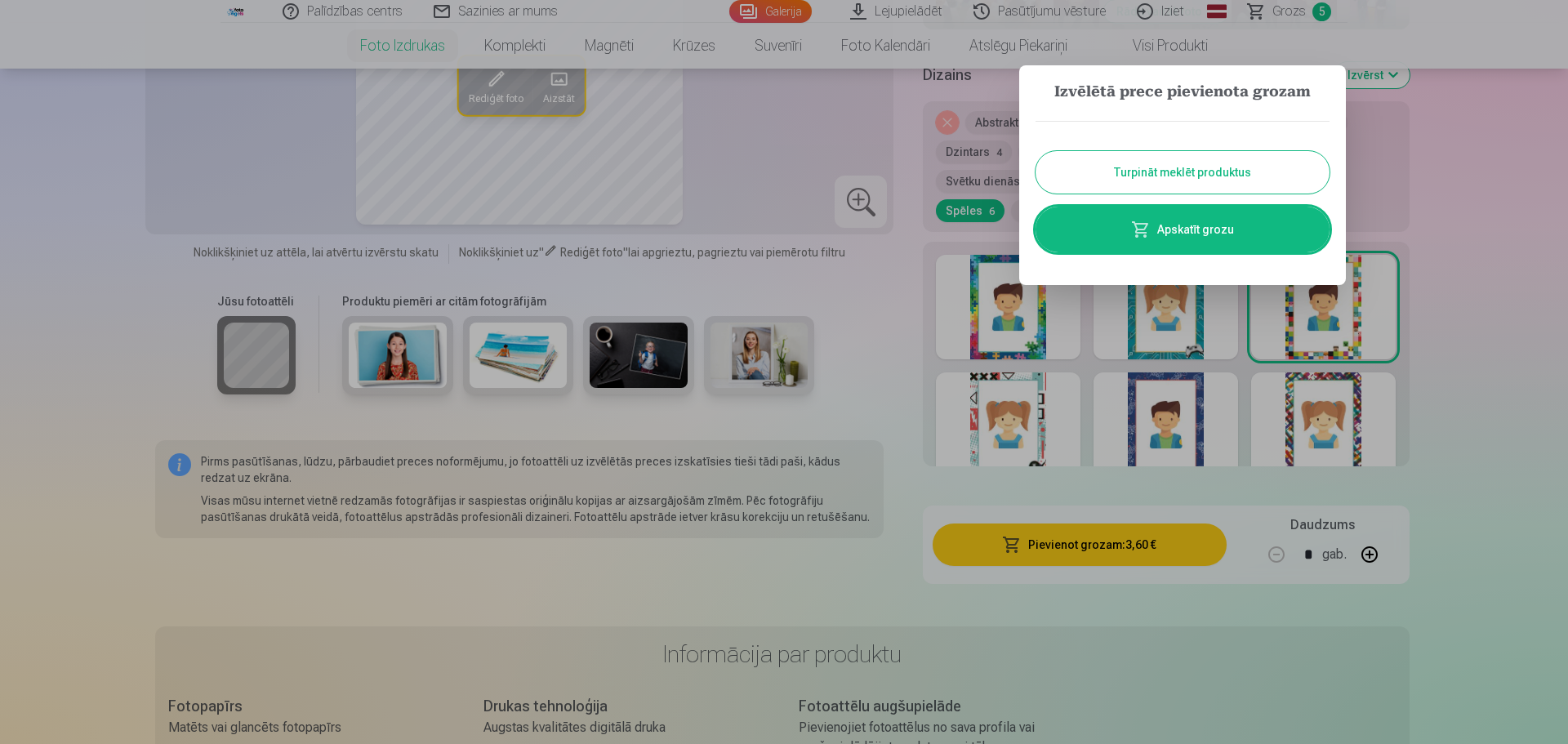
click at [1208, 174] on button "Turpināt meklēt produktus" at bounding box center [1183, 172] width 294 height 43
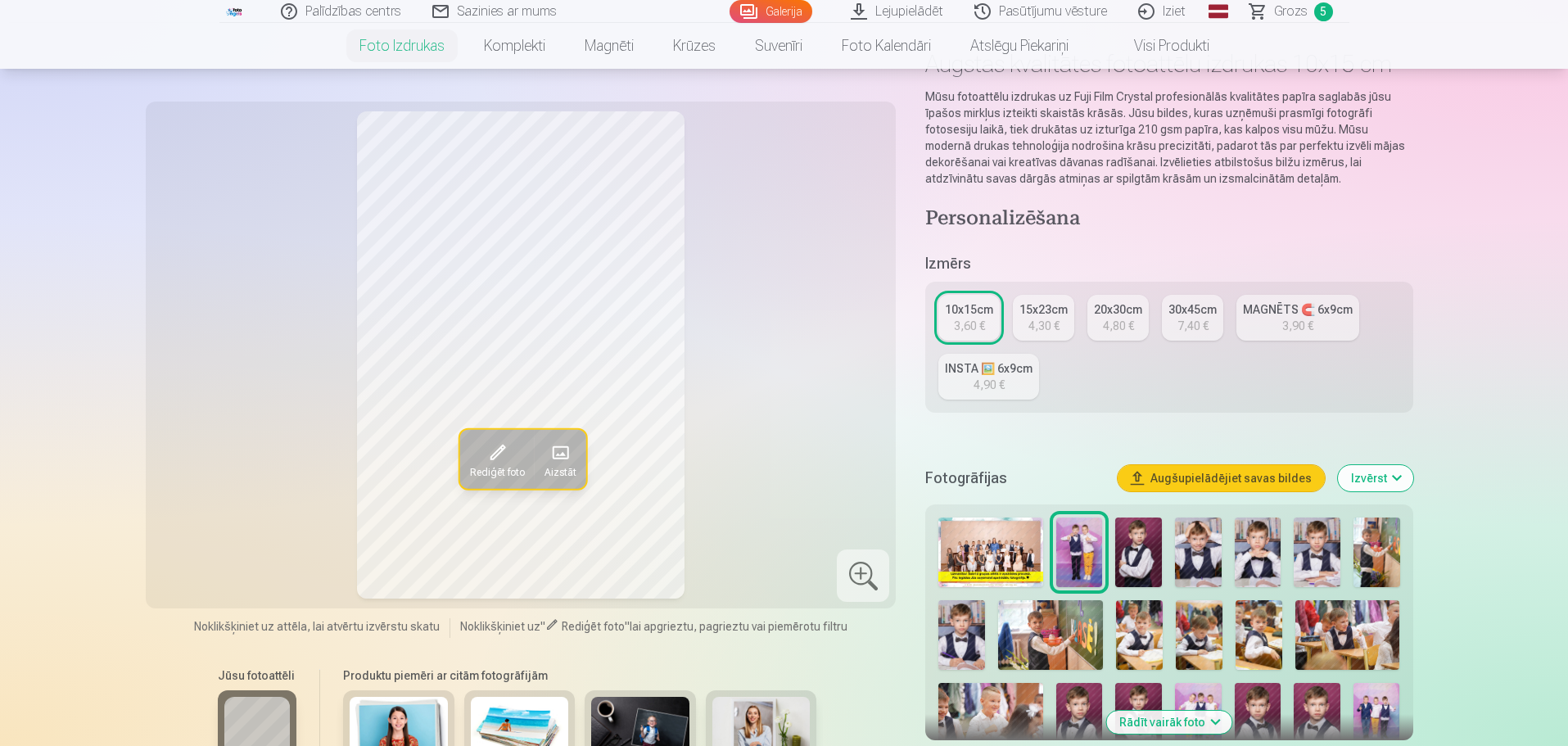
scroll to position [0, 0]
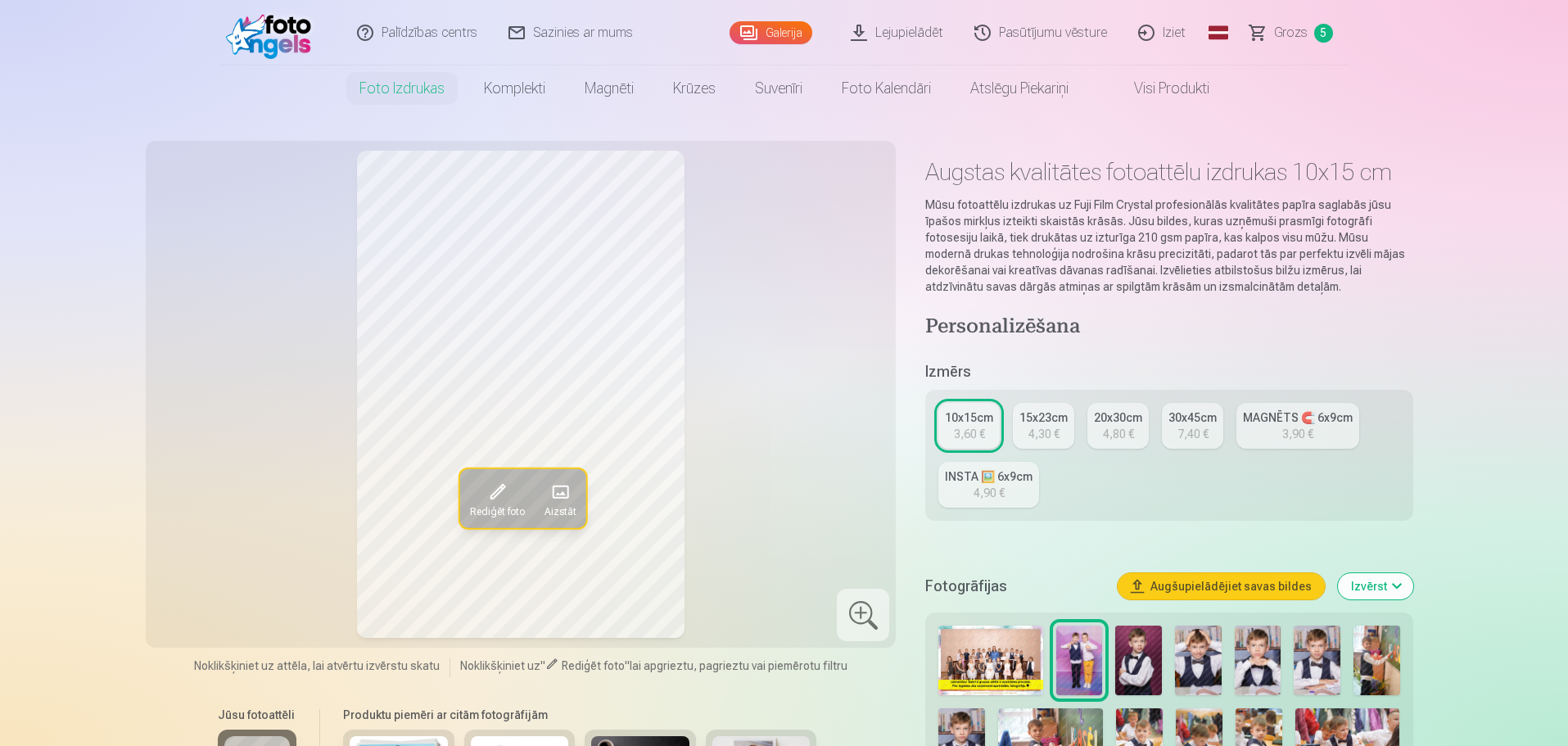
click at [760, 36] on link "Galerija" at bounding box center [771, 33] width 82 height 23
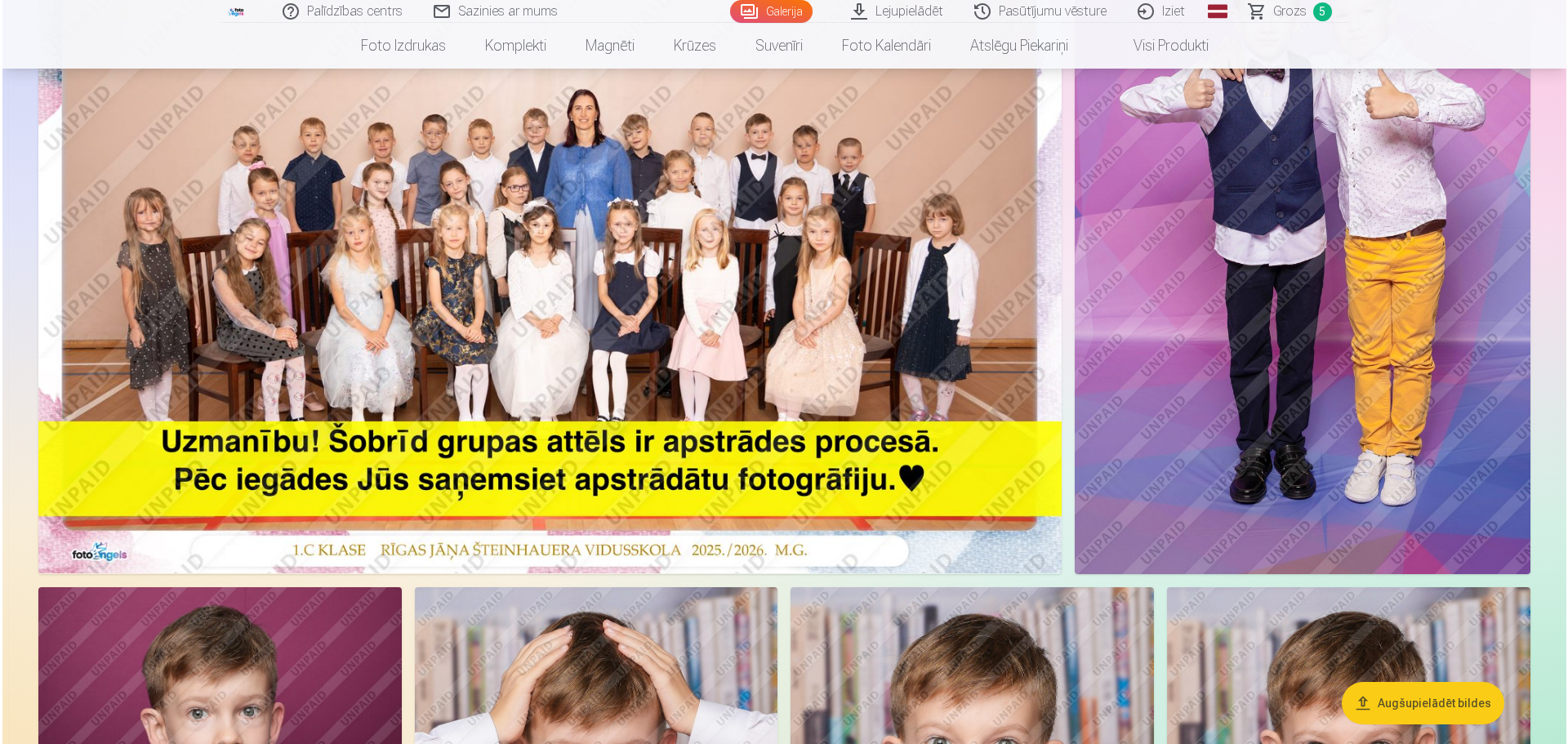
scroll to position [81, 0]
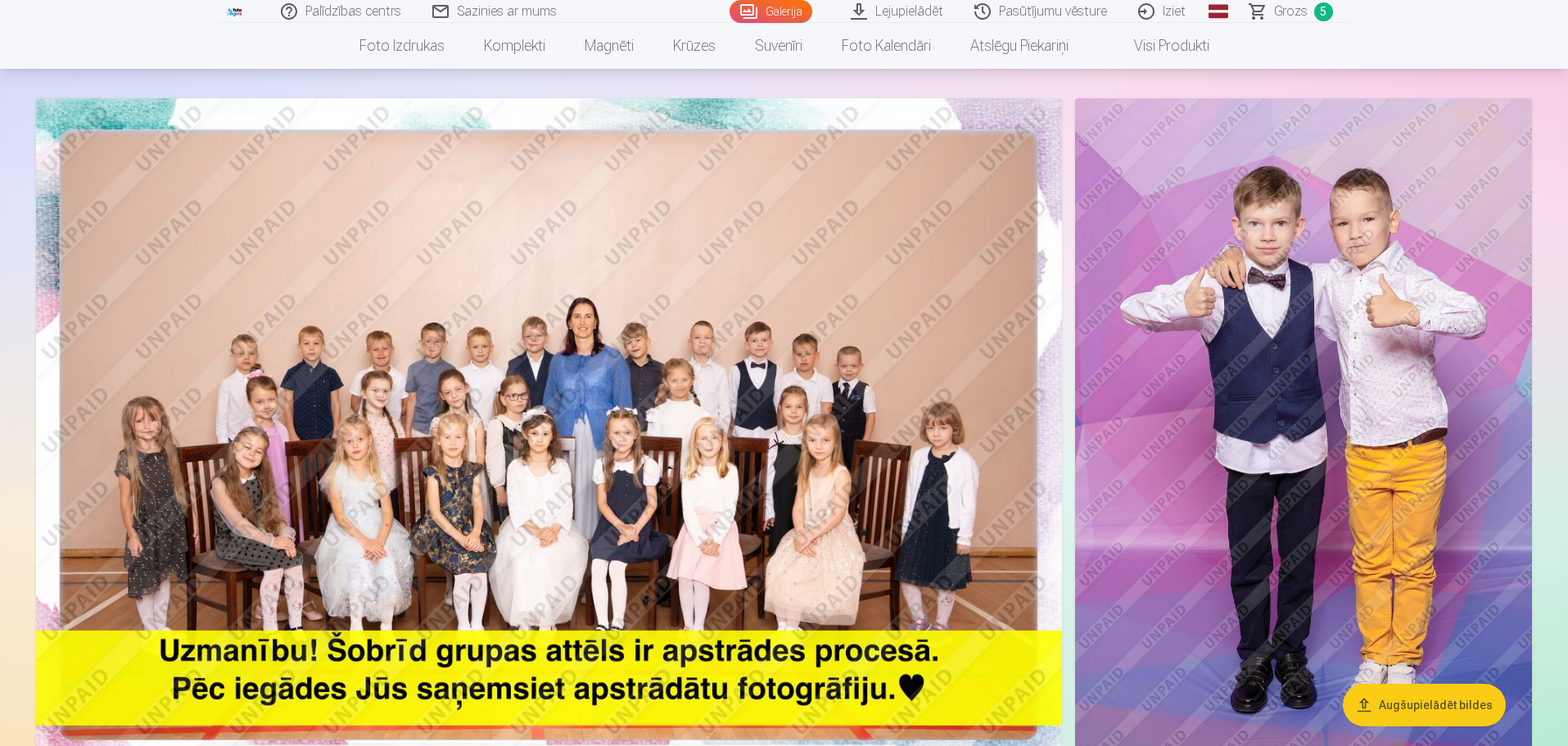
click at [604, 265] on img at bounding box center [549, 440] width 1026 height 684
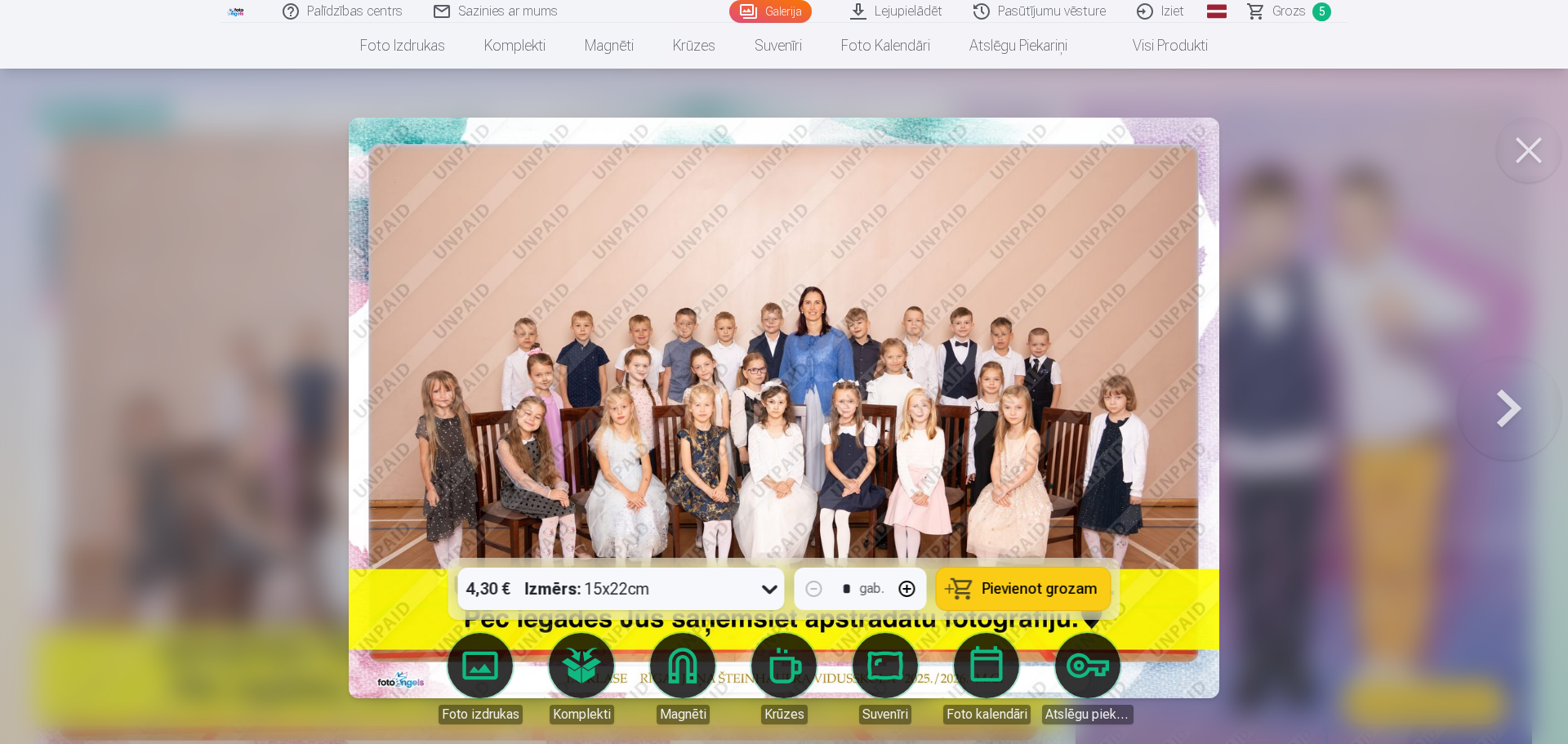
click at [576, 662] on body "Palīdzības centrs Sazinies ar mums Galerija Lejupielādēt Pasūtījumu vēsture Izi…" at bounding box center [784, 291] width 1568 height 744
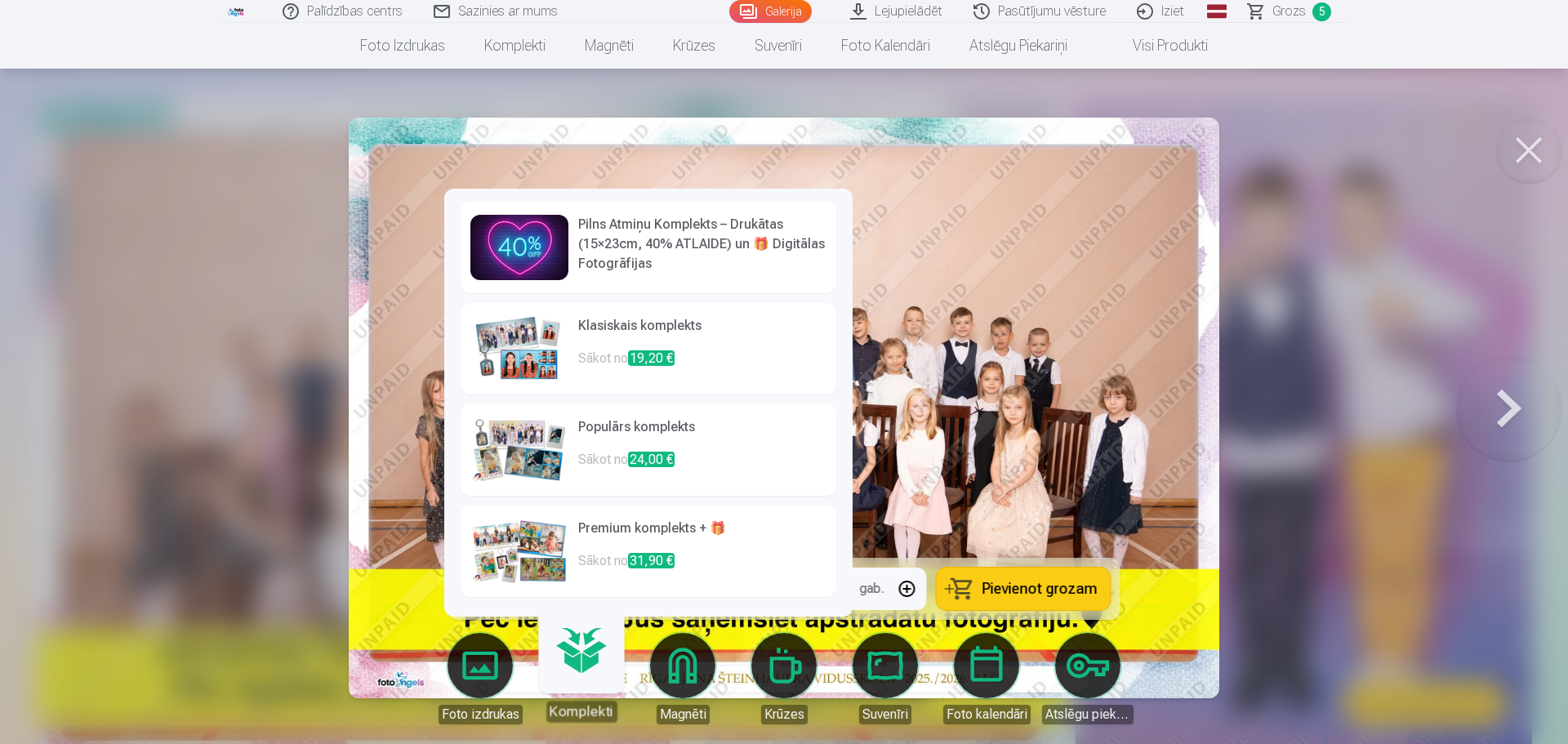
click at [573, 351] on link "Klasiskais komplekts Sākot no 19,20 €" at bounding box center [648, 348] width 375 height 91
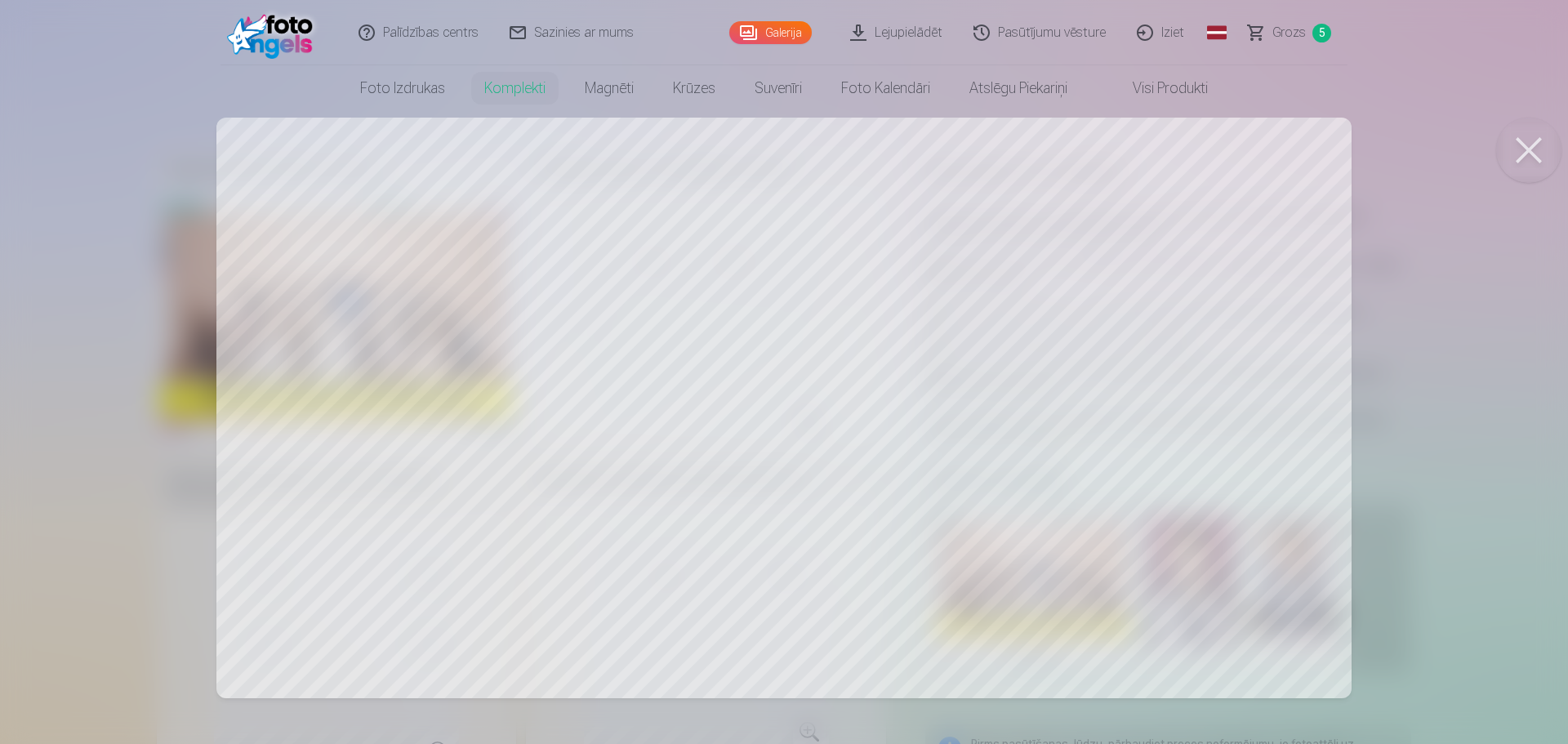
click at [766, 392] on div at bounding box center [784, 372] width 1568 height 744
click at [1527, 137] on button at bounding box center [1529, 150] width 66 height 66
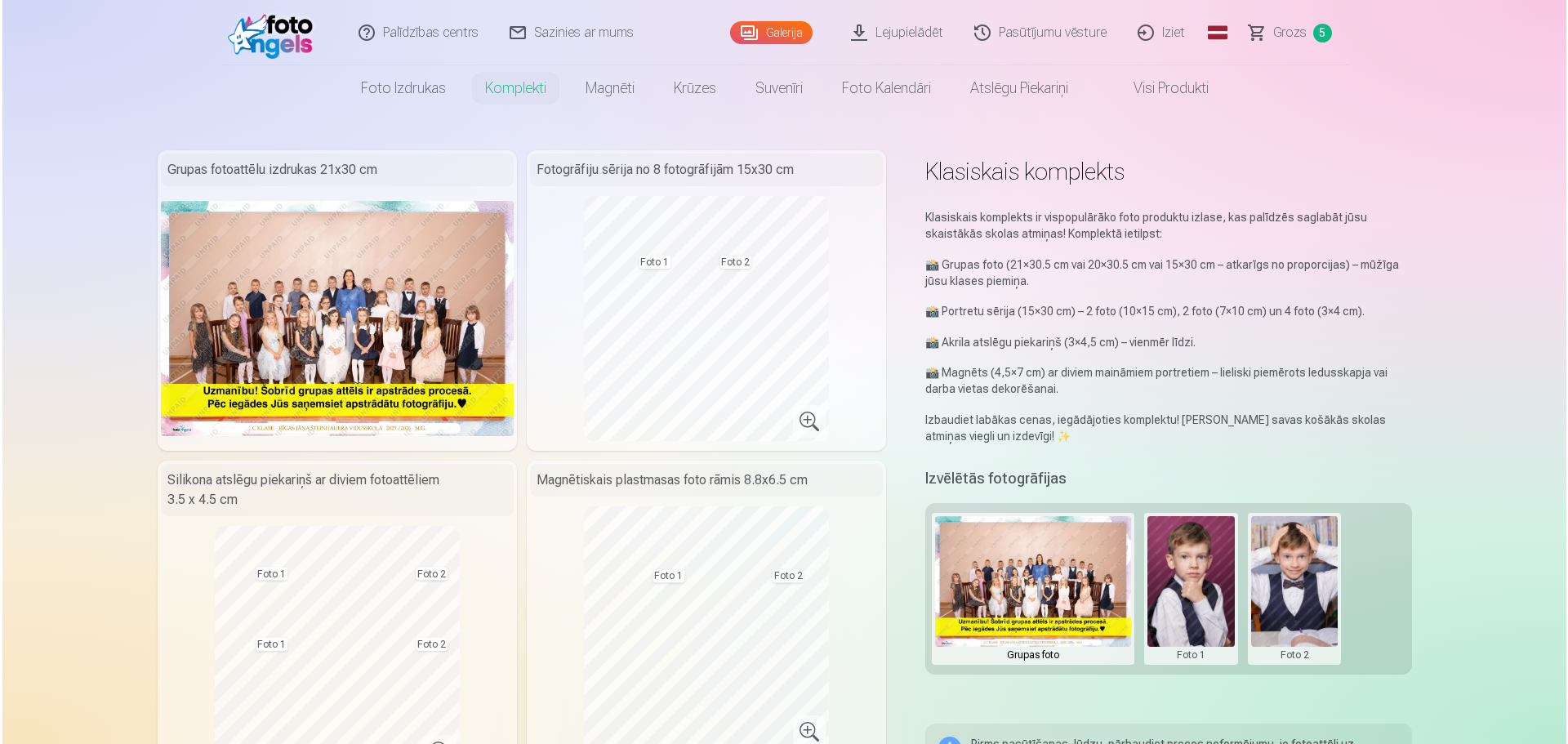
scroll to position [81, 0]
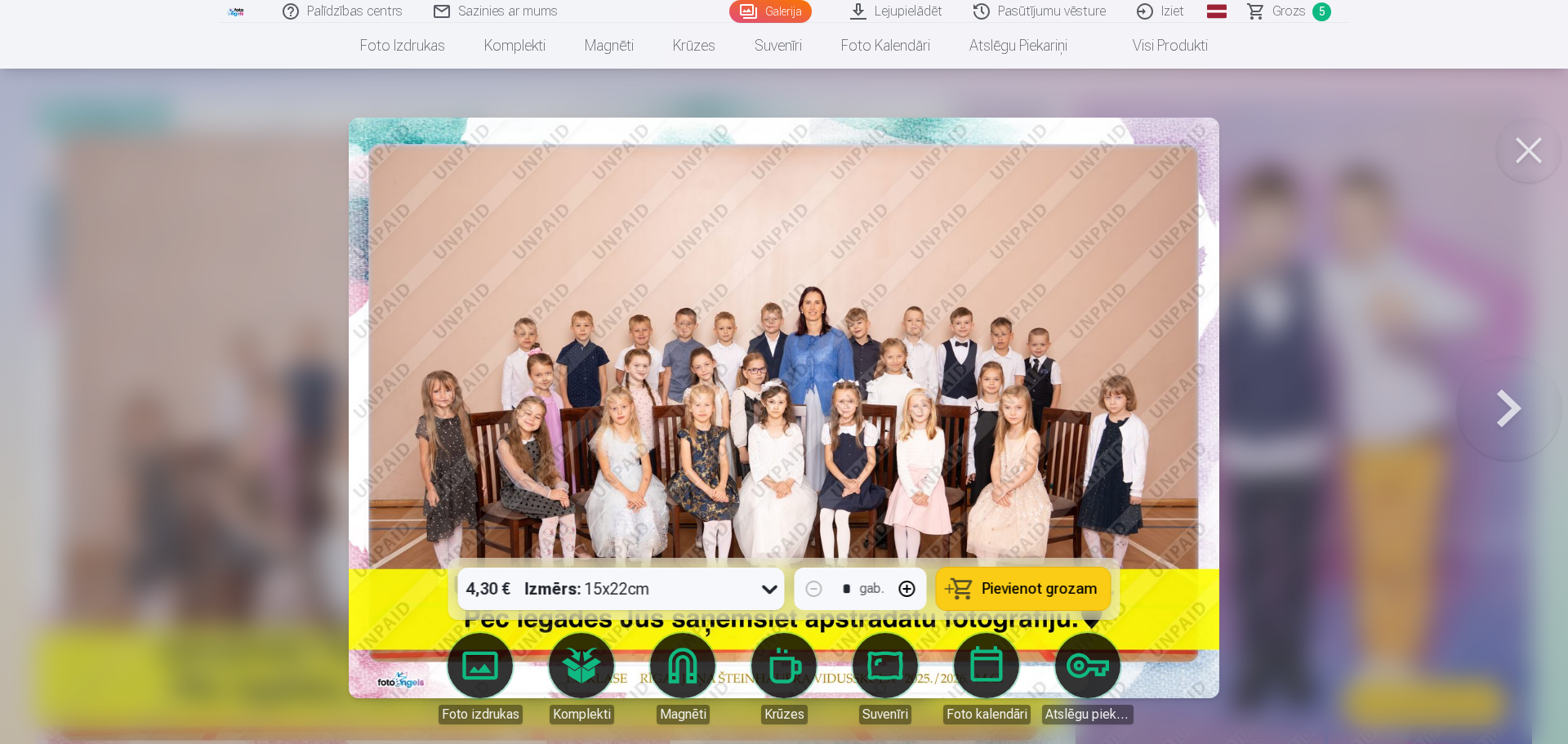
click at [598, 655] on body "Palīdzības centrs Sazinies ar mums Galerija Lejupielādēt Pasūtījumu vēsture Izi…" at bounding box center [784, 291] width 1568 height 744
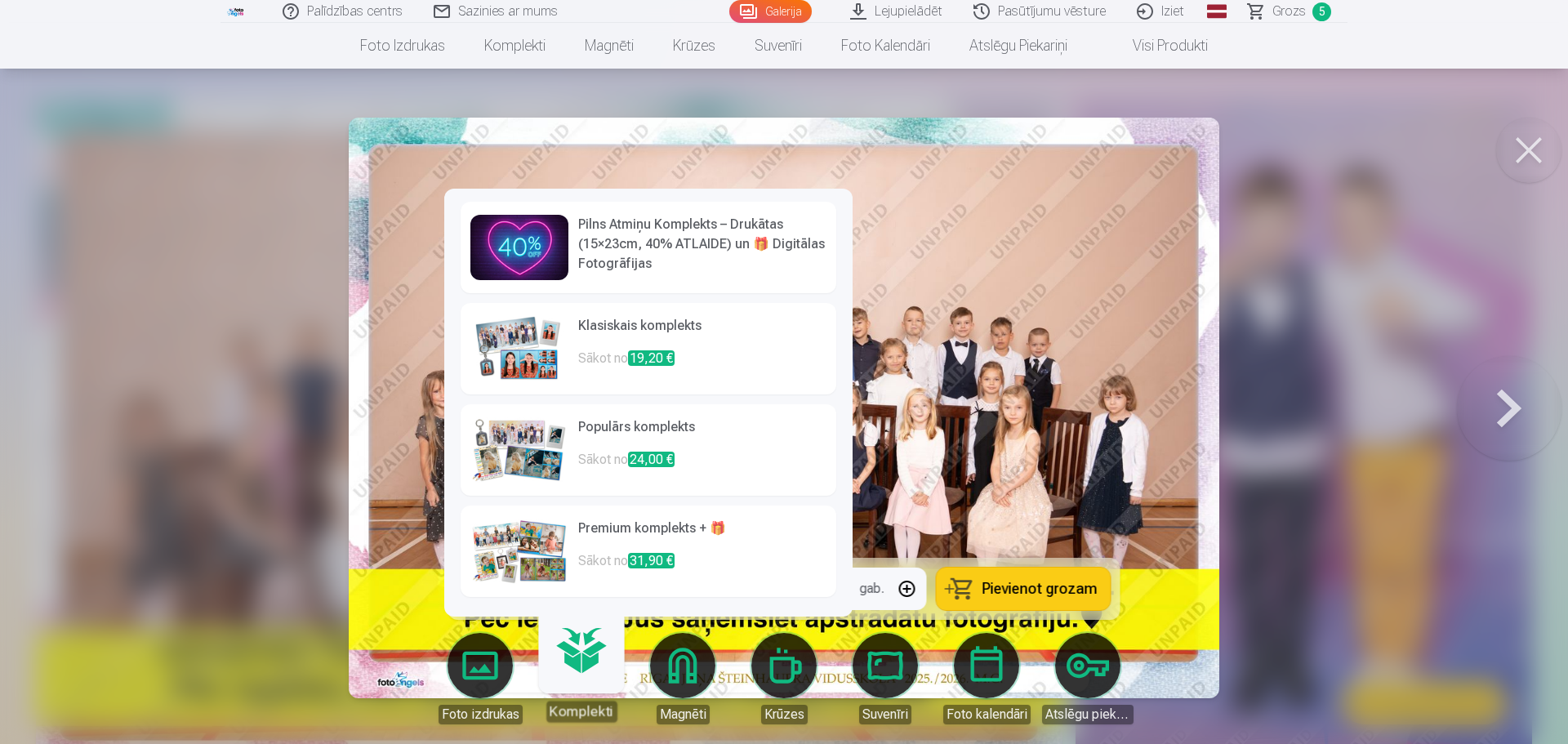
click at [616, 443] on h6 "Populārs komplekts" at bounding box center [702, 434] width 248 height 33
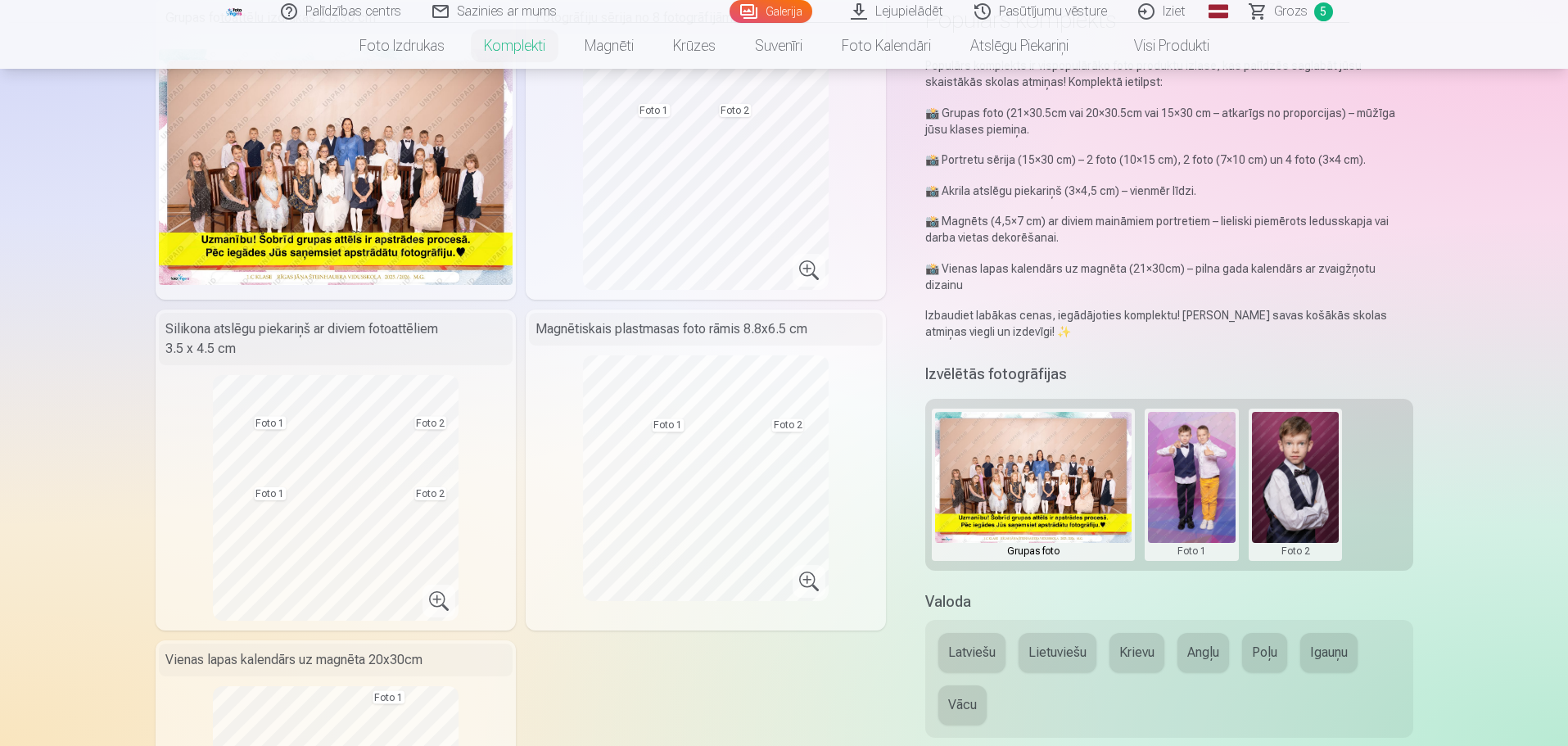
scroll to position [82, 0]
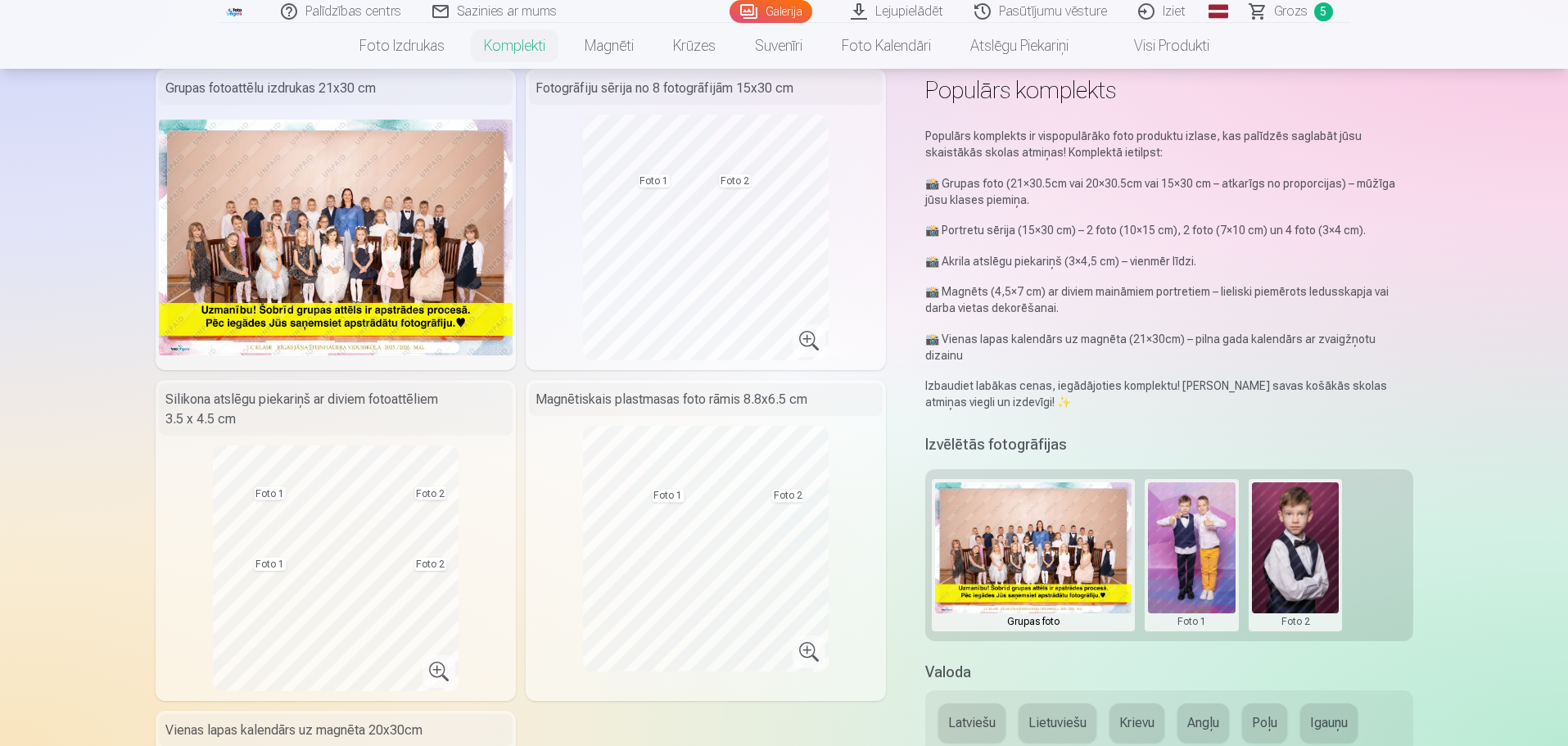
click at [319, 253] on img at bounding box center [335, 237] width 353 height 235
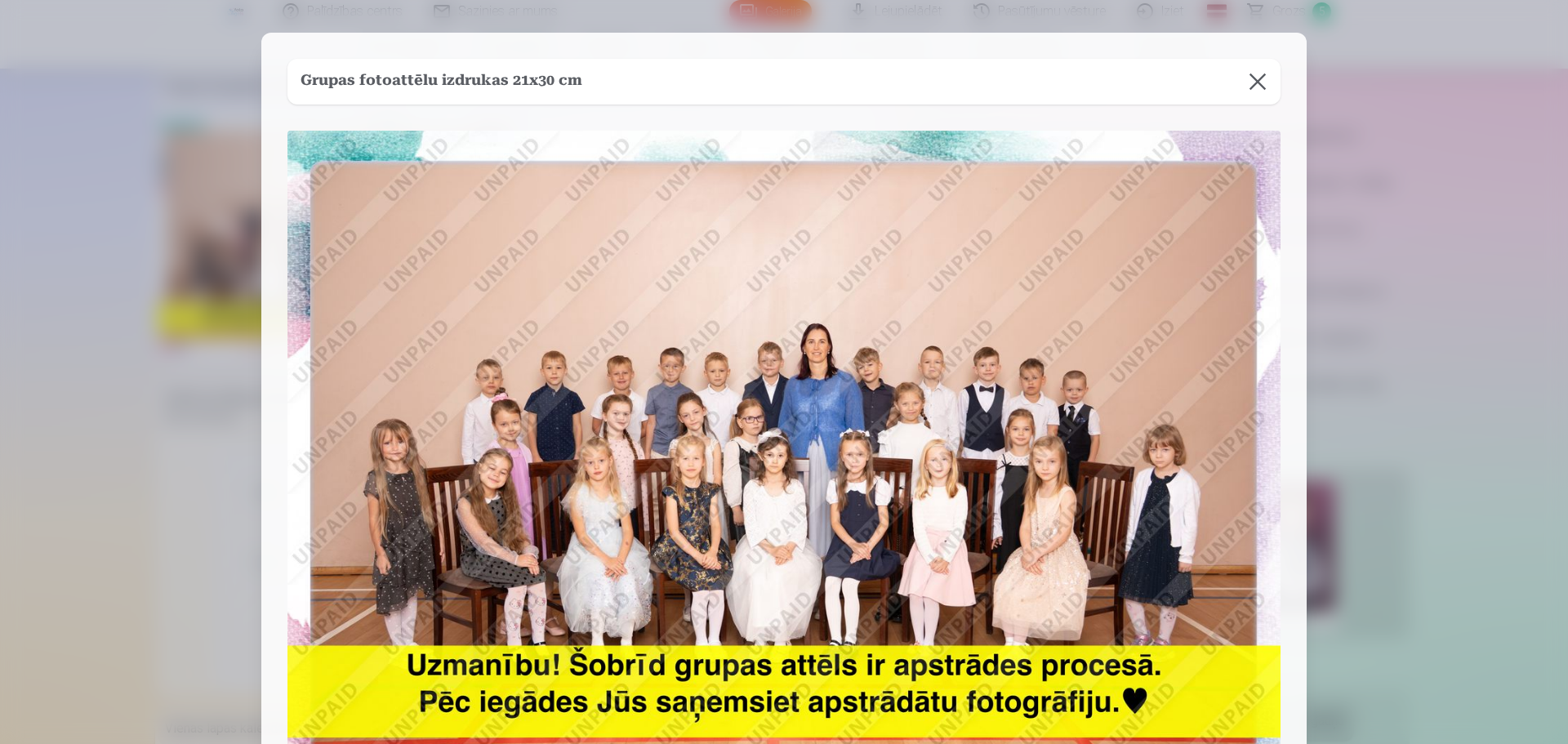
click at [1265, 80] on button at bounding box center [1258, 82] width 46 height 46
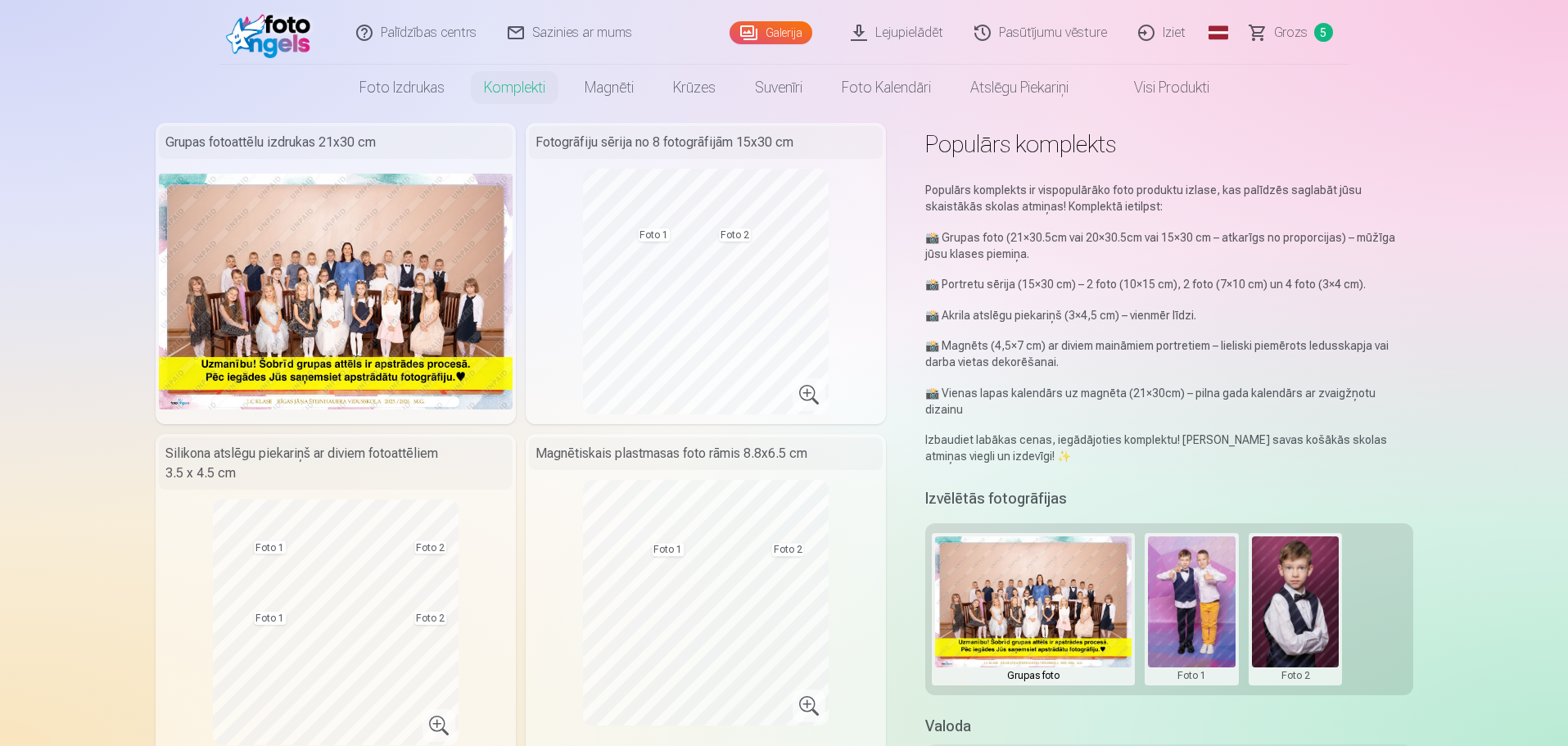
scroll to position [0, 0]
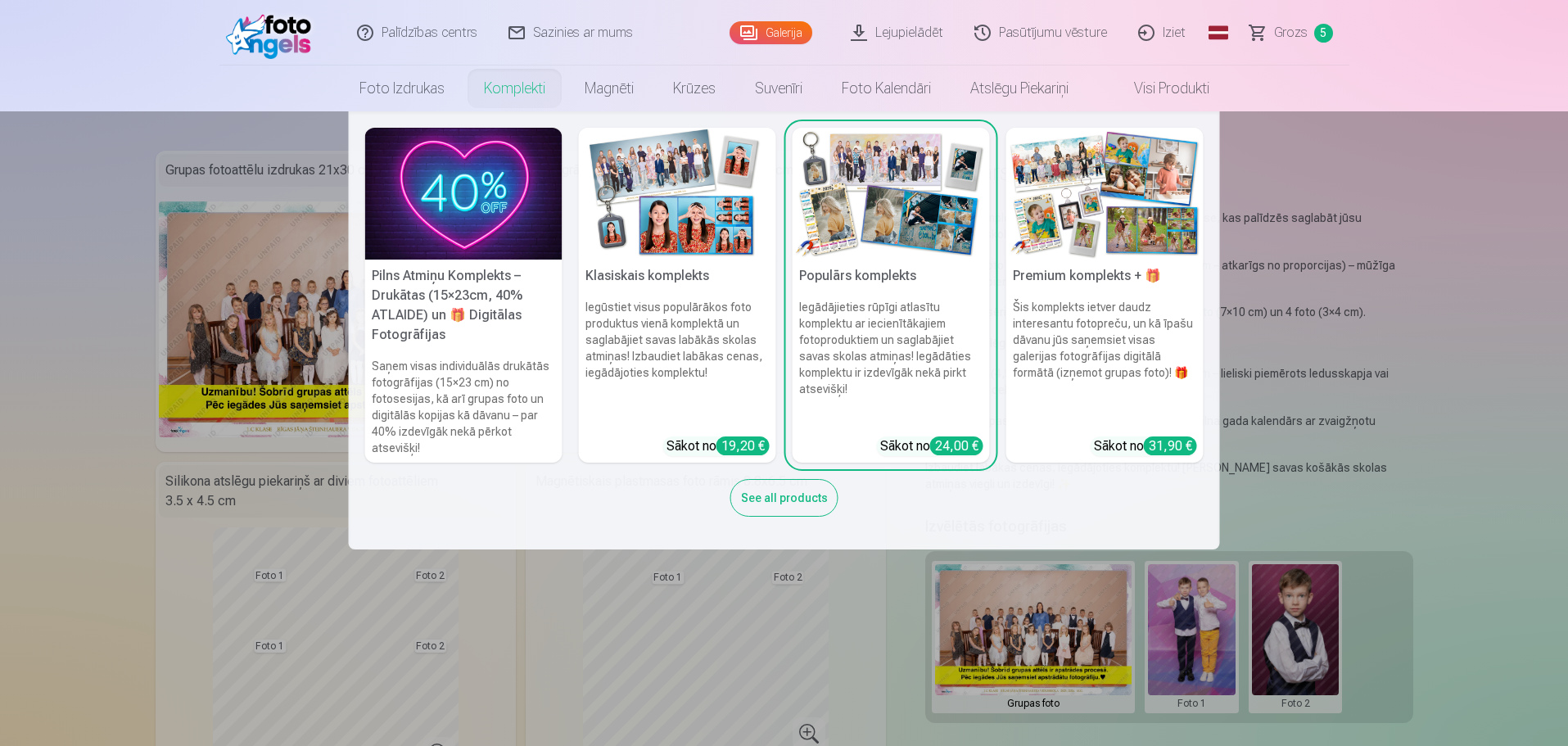
click at [482, 86] on link "Komplekti" at bounding box center [515, 89] width 100 height 46
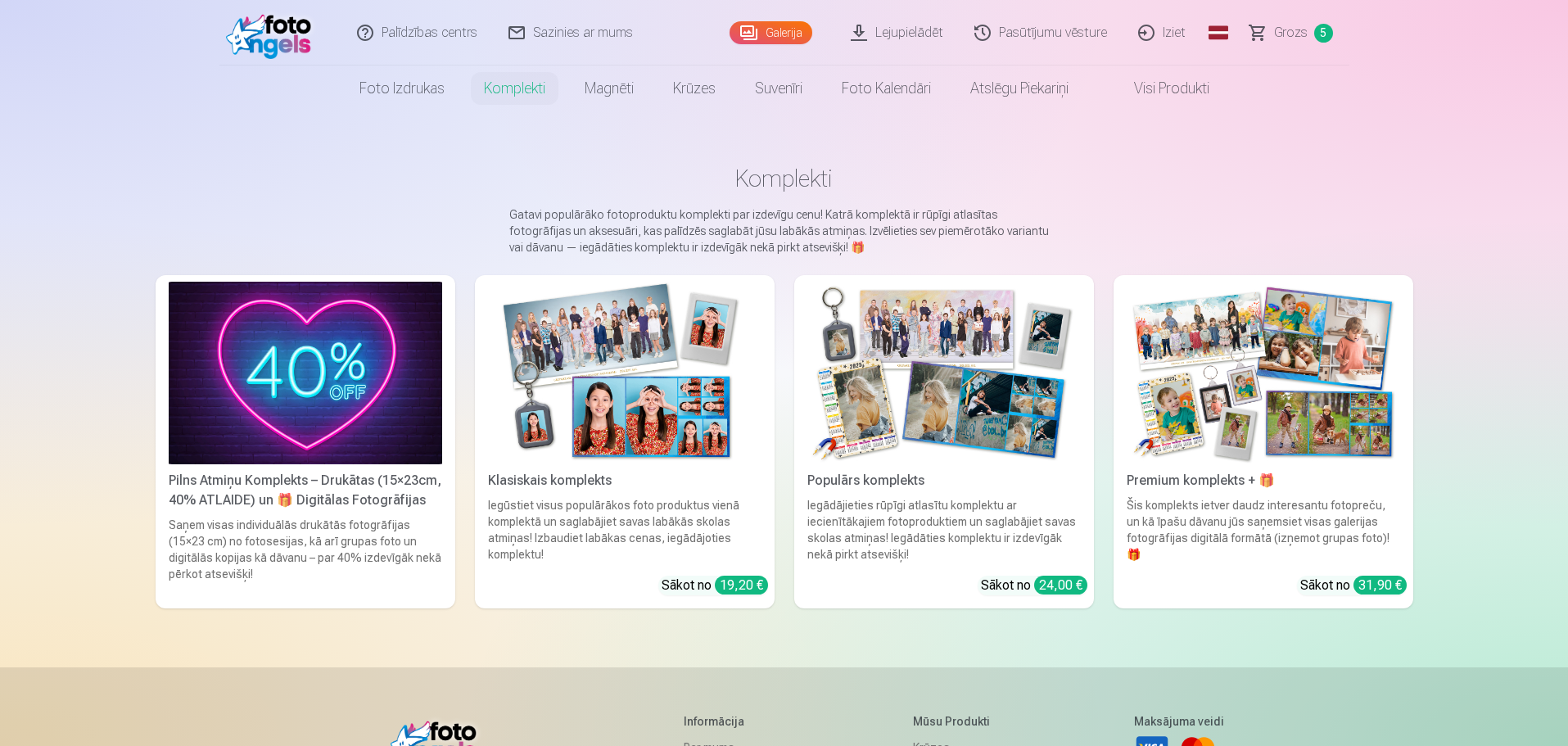
click at [1324, 398] on img at bounding box center [1263, 373] width 273 height 183
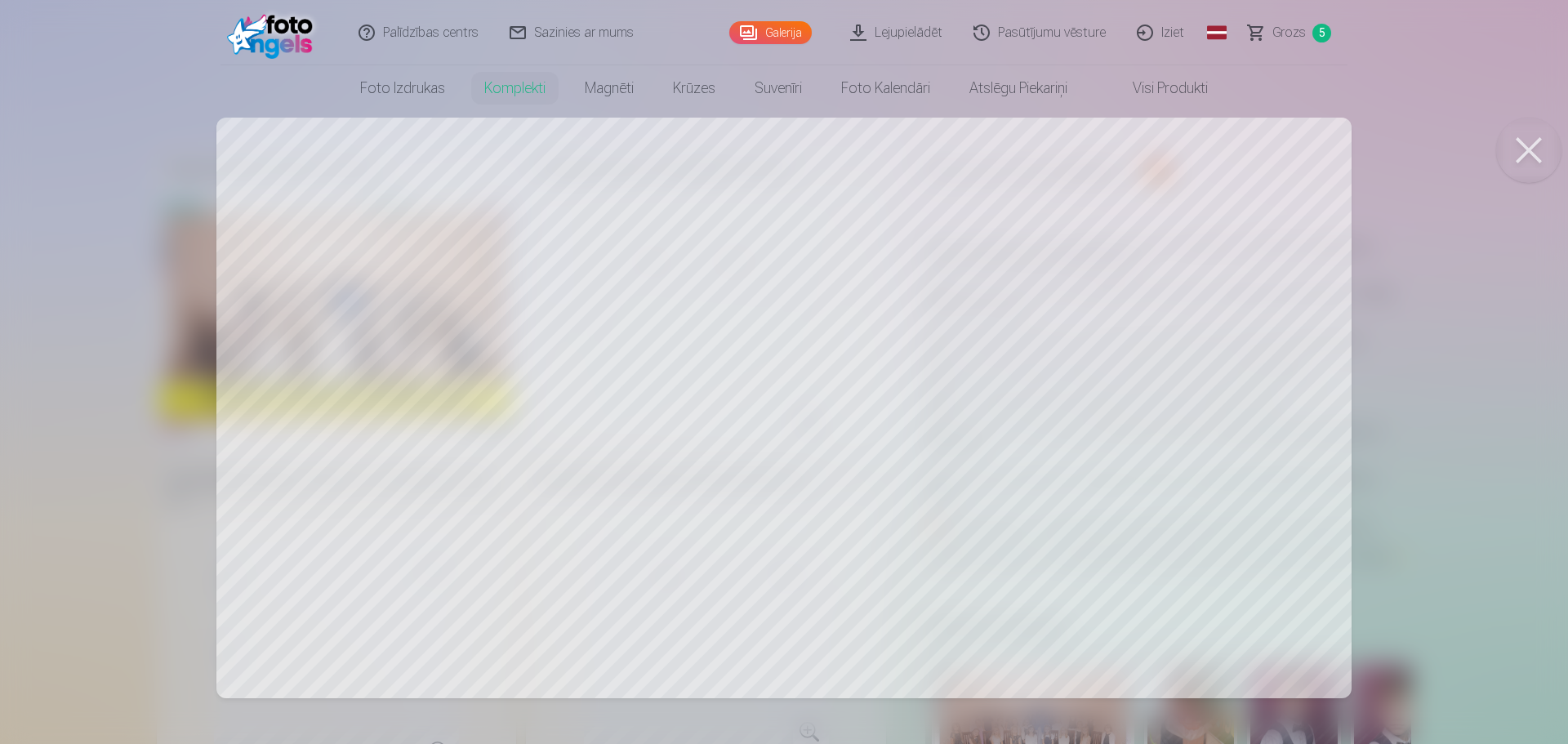
click at [31, 233] on div at bounding box center [784, 372] width 1568 height 744
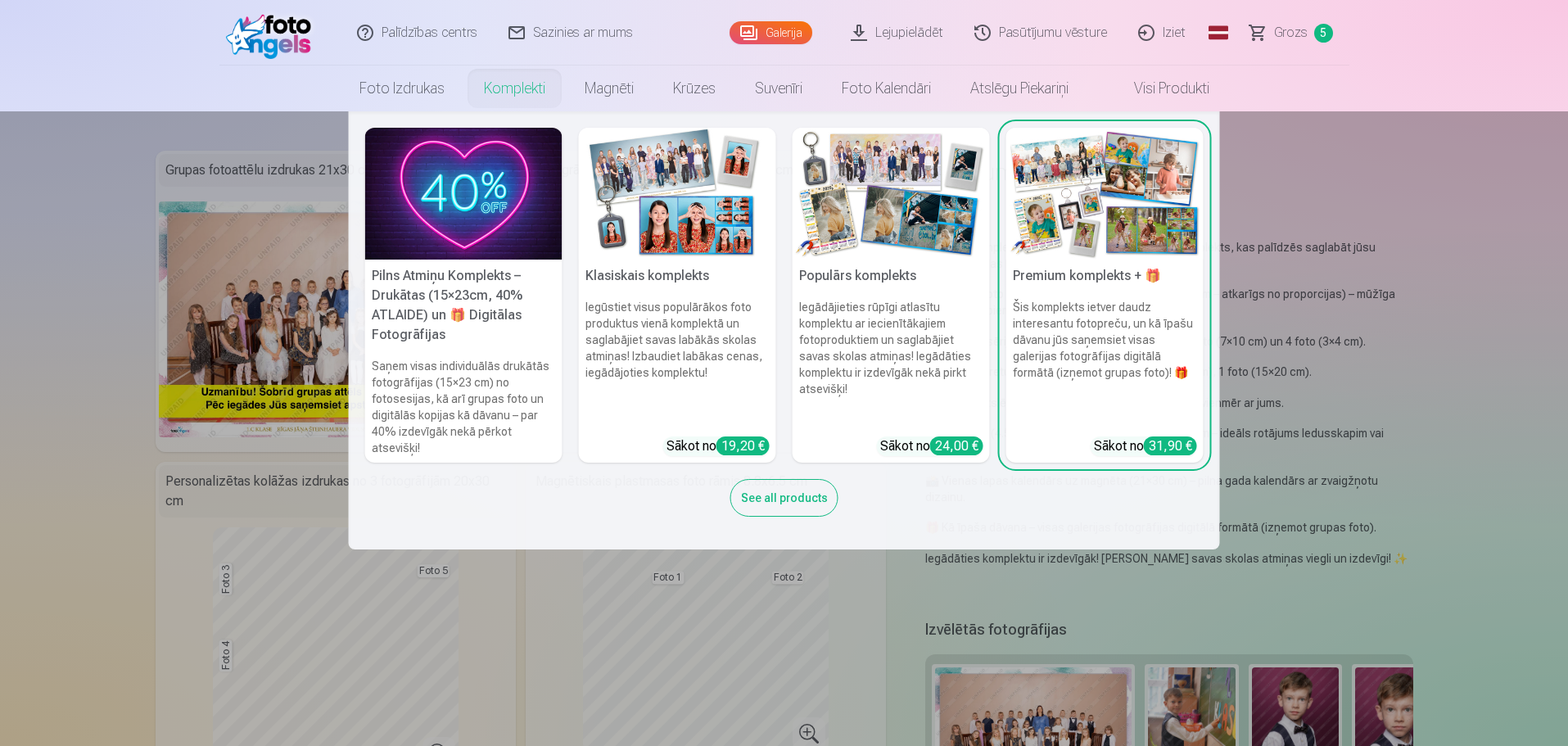
click at [504, 86] on link "Komplekti" at bounding box center [515, 89] width 100 height 46
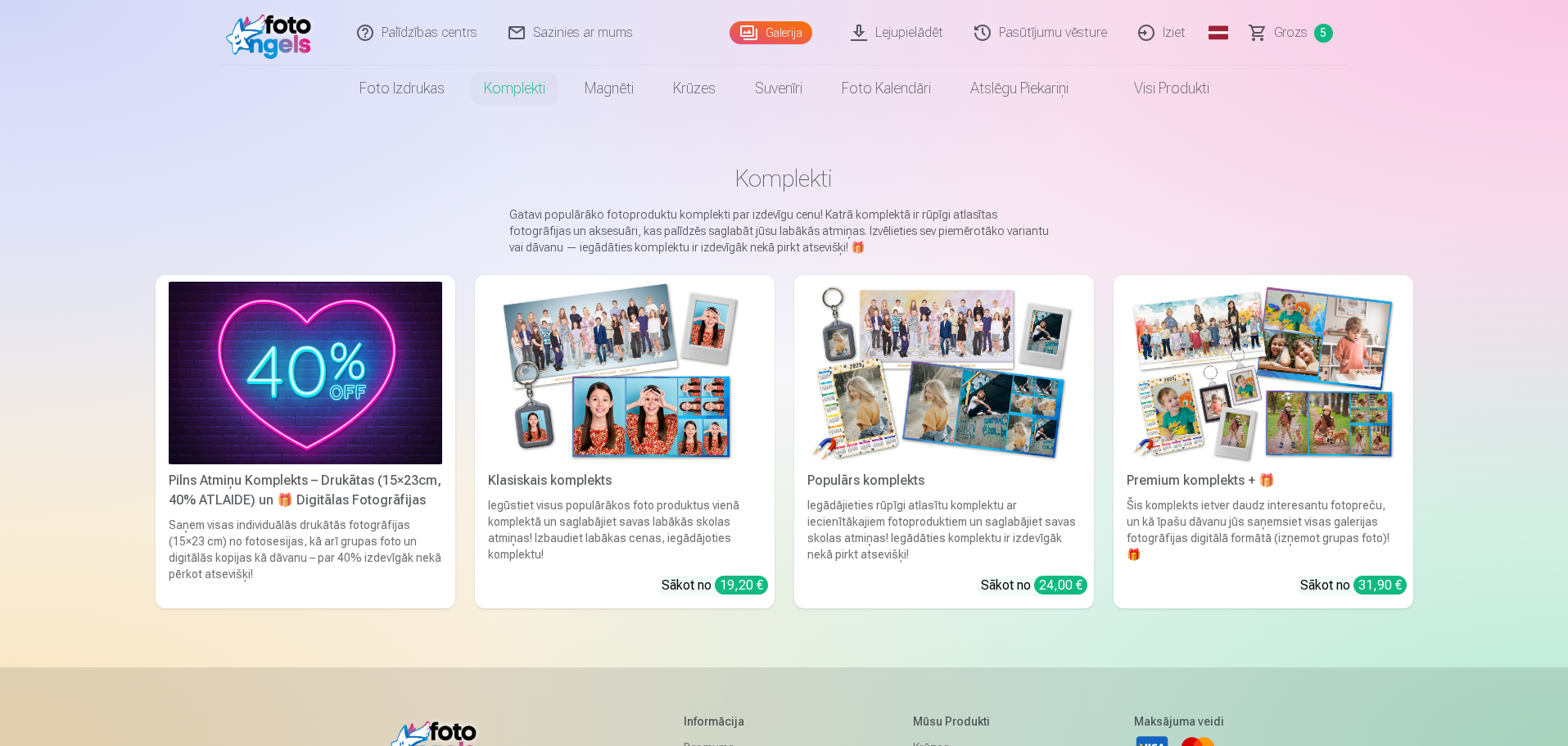
click at [276, 448] on img at bounding box center [306, 373] width 273 height 183
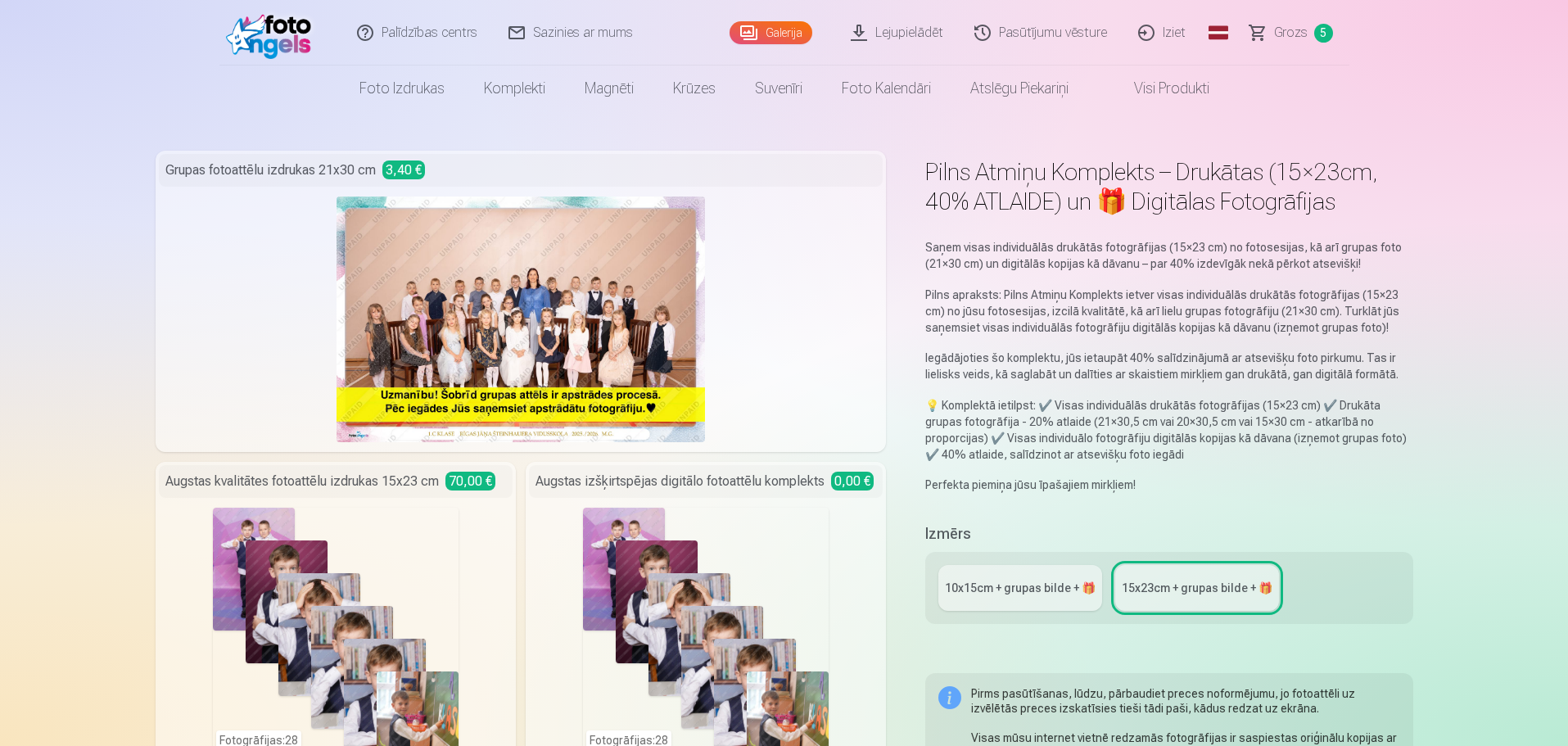
click at [762, 28] on link "Galerija" at bounding box center [771, 33] width 82 height 23
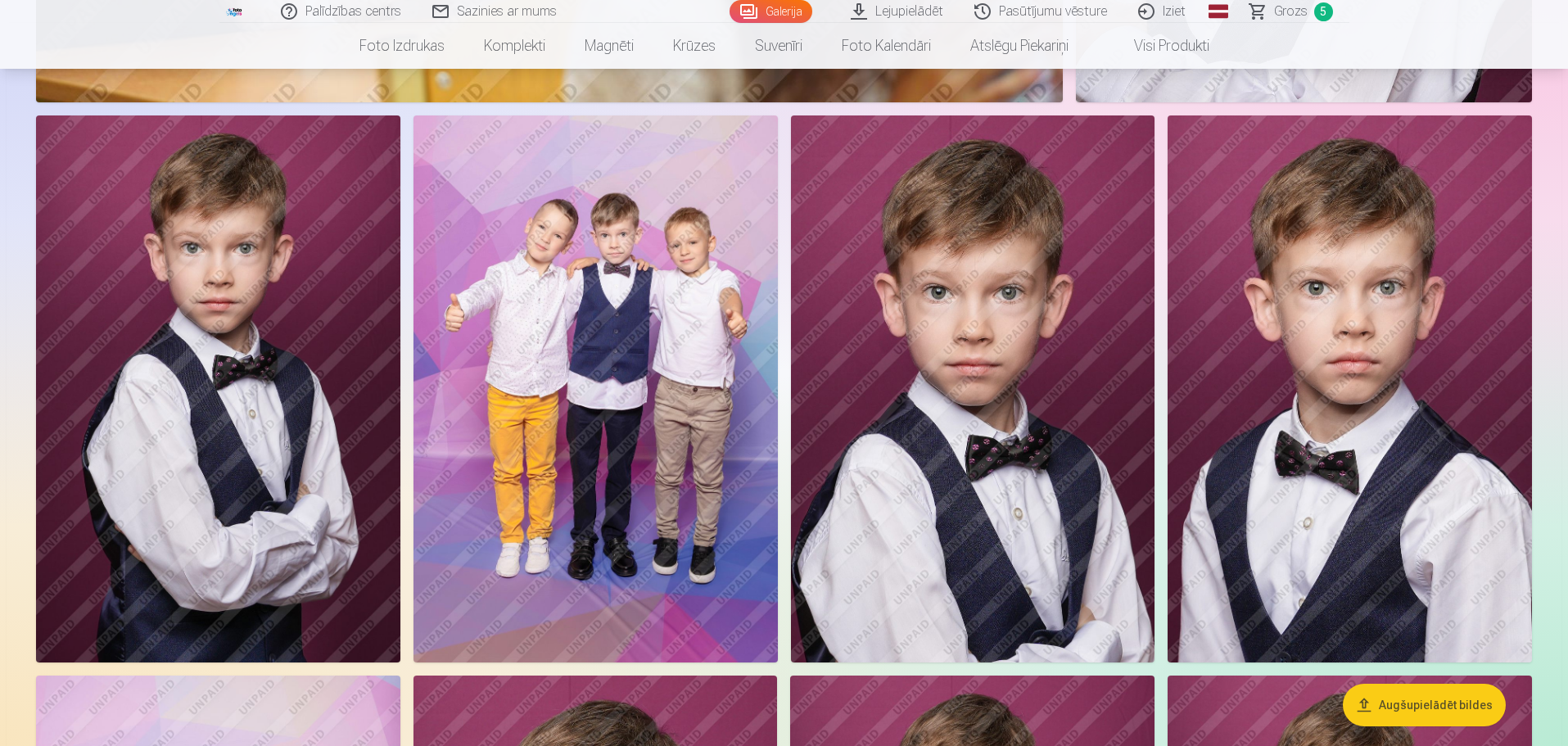
scroll to position [5975, 0]
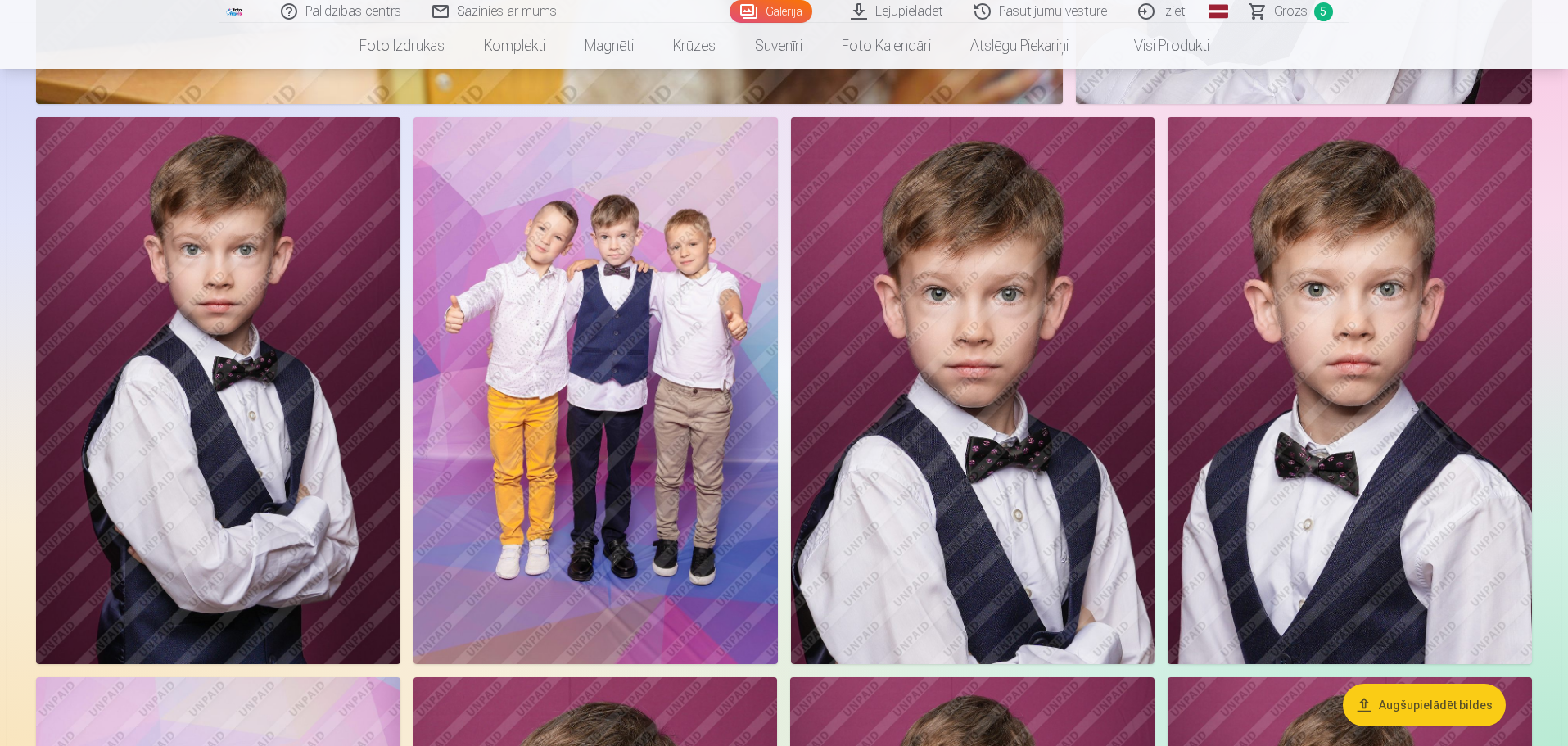
click at [281, 401] on img at bounding box center [218, 389] width 364 height 546
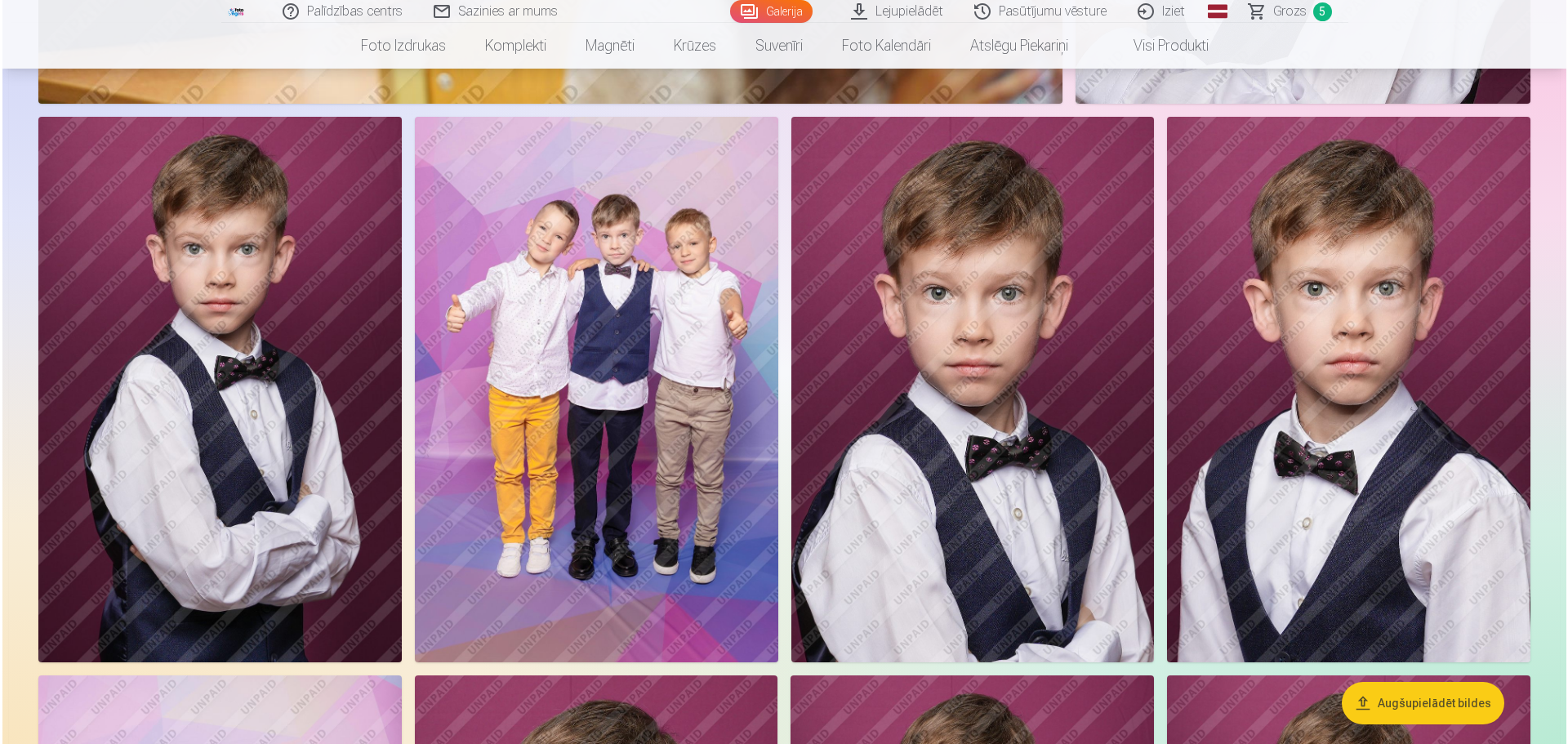
scroll to position [5973, 0]
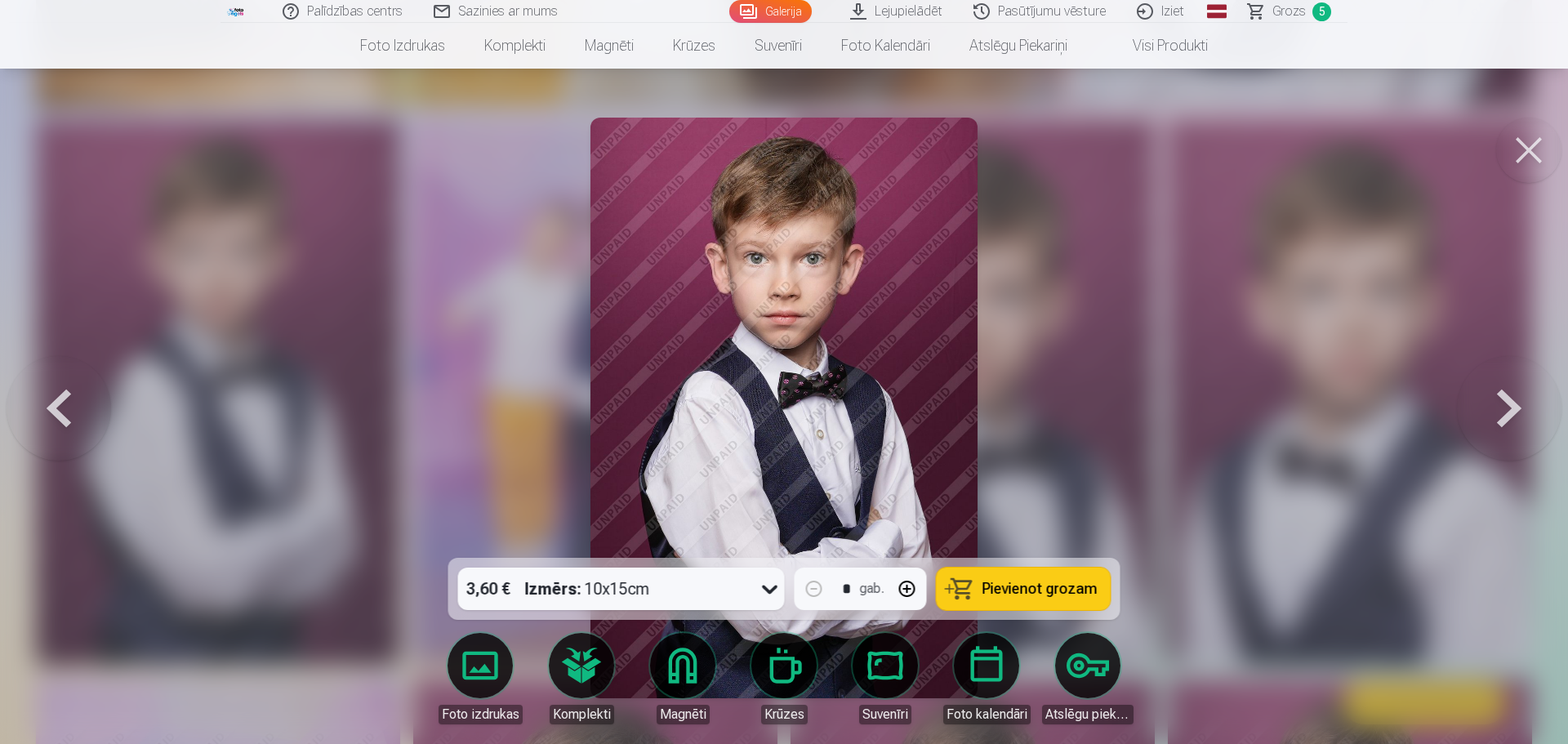
click at [483, 668] on link "Foto izdrukas" at bounding box center [480, 677] width 91 height 91
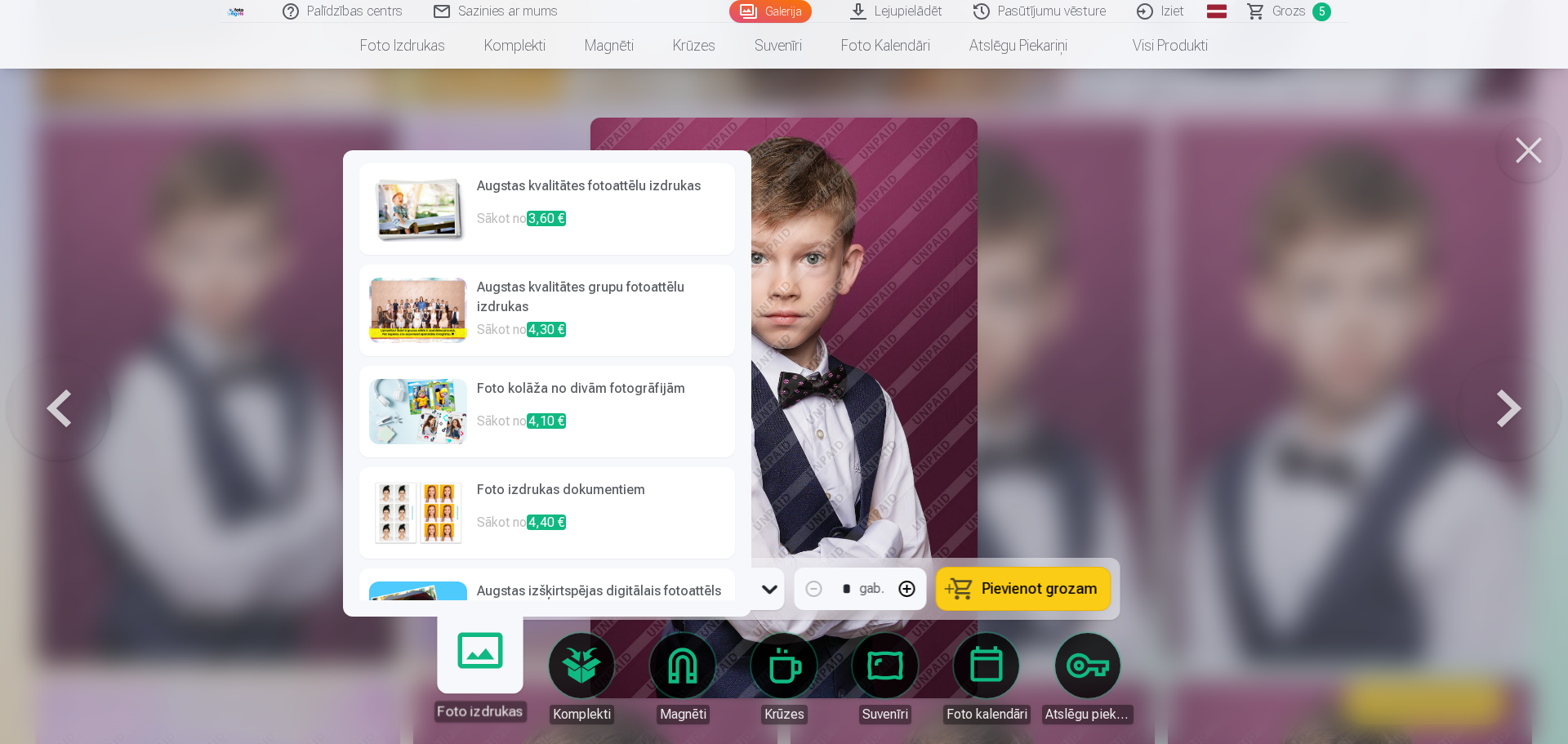
click at [531, 214] on span "3,60 €" at bounding box center [546, 218] width 39 height 16
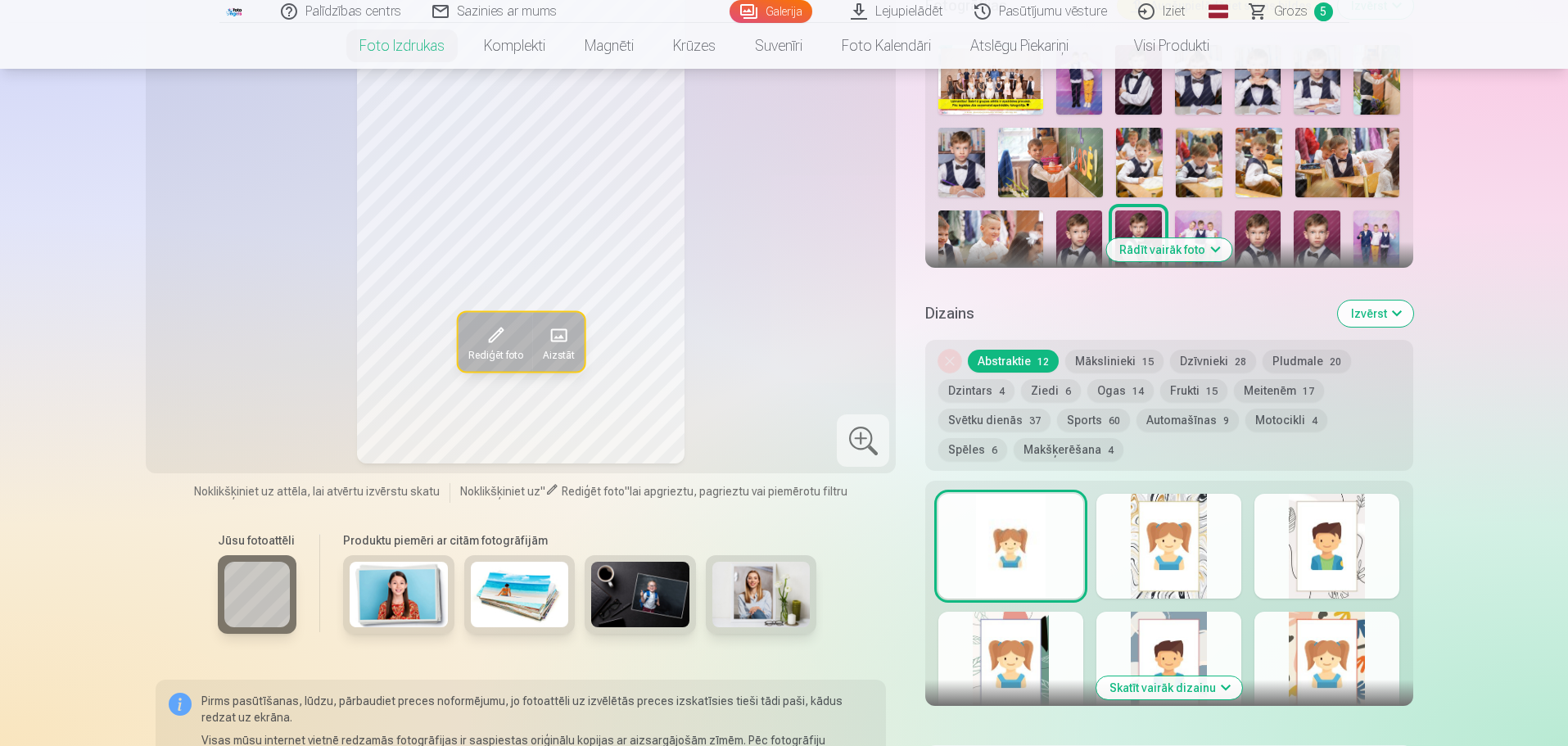
scroll to position [573, 0]
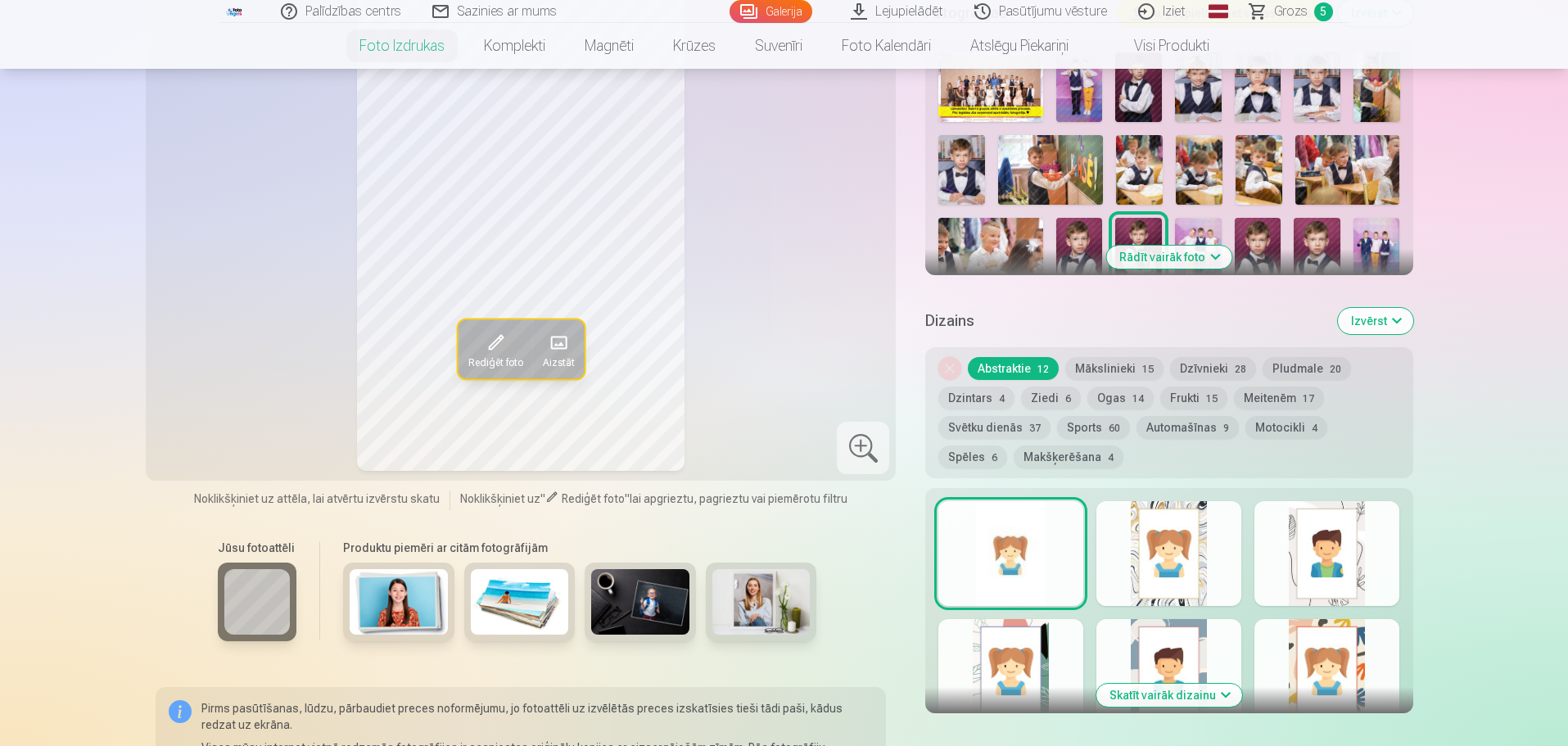
click at [1057, 420] on button "Sports 60" at bounding box center [1093, 427] width 72 height 23
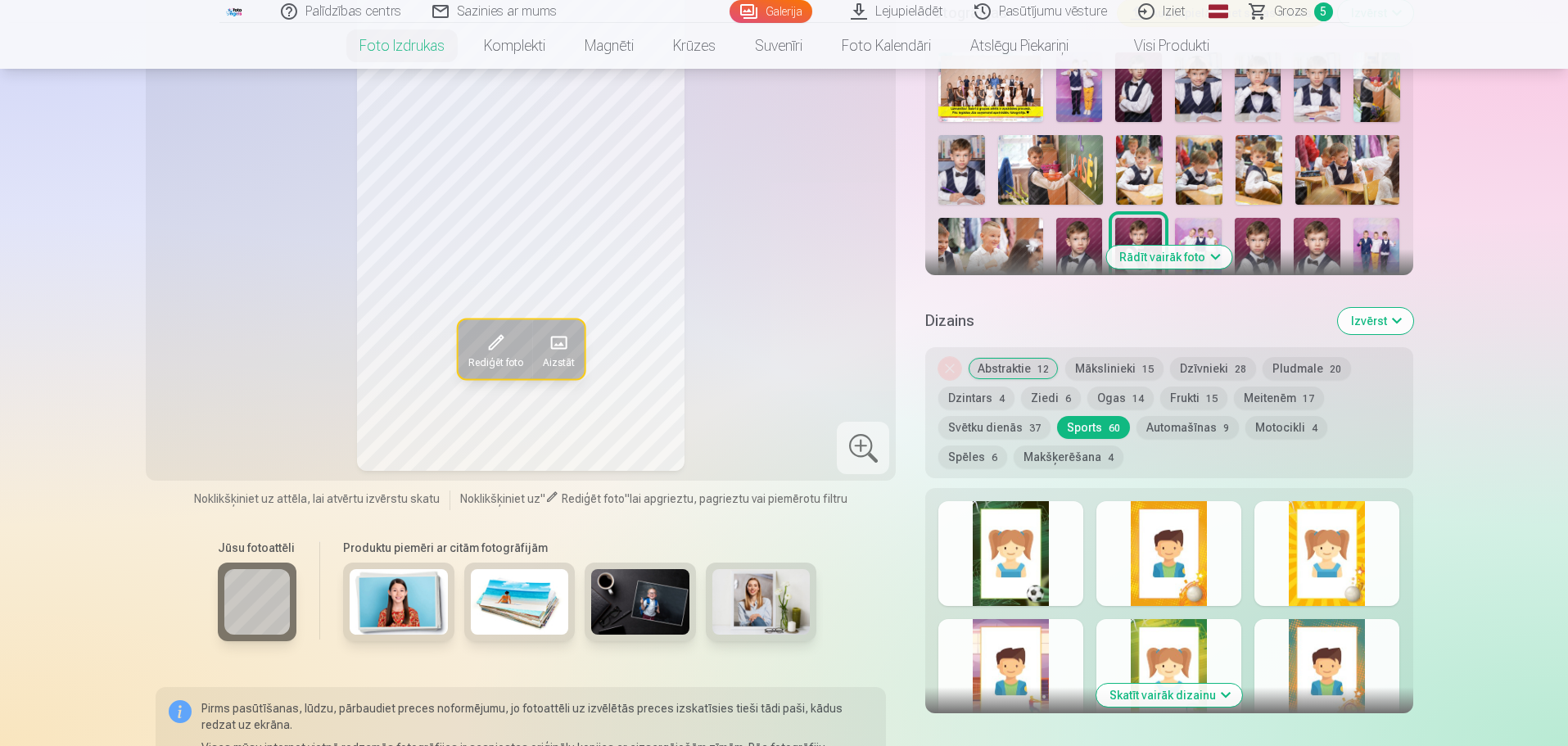
click at [1183, 427] on button "Automašīnas 9" at bounding box center [1188, 427] width 102 height 23
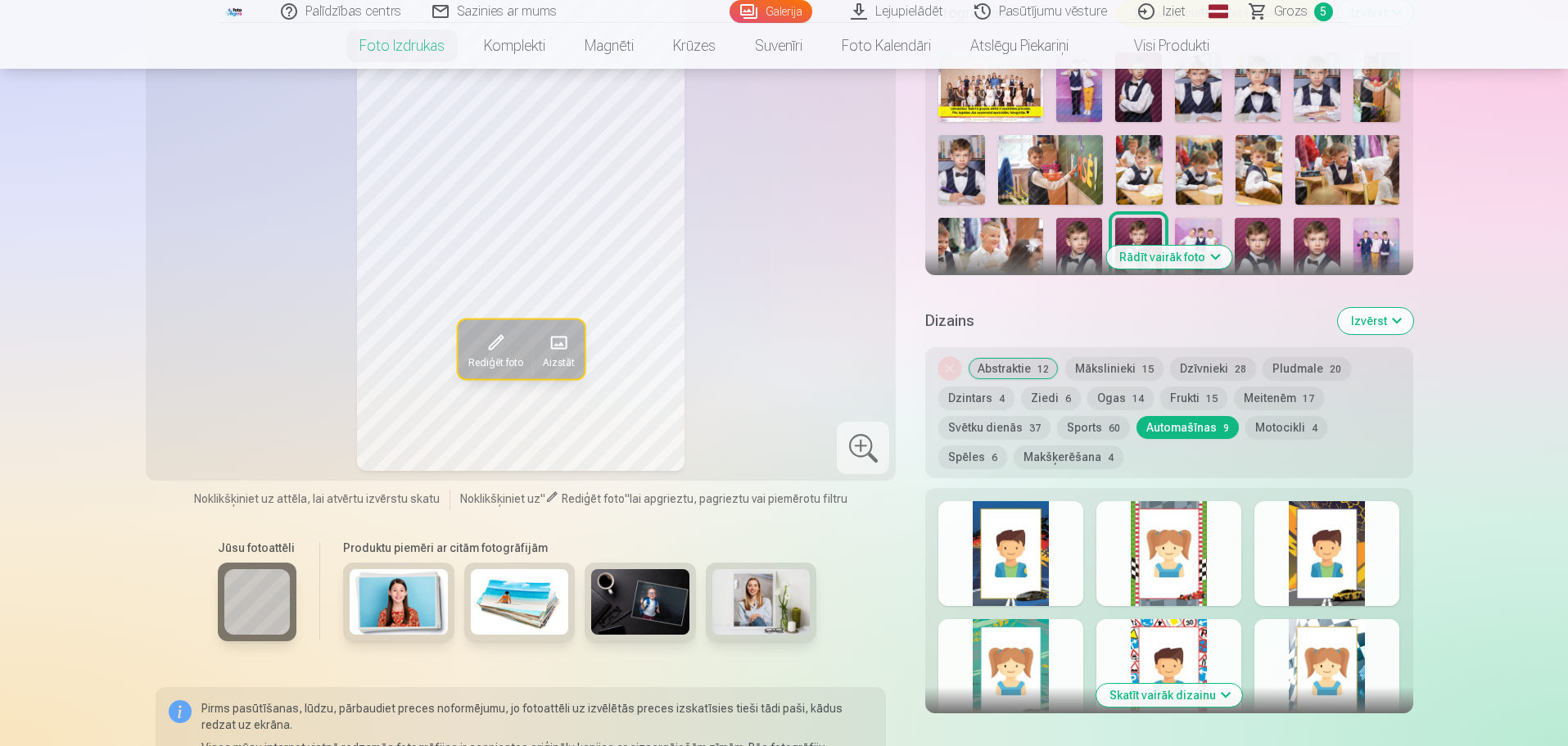
click at [1290, 434] on button "Motocikli 4" at bounding box center [1286, 427] width 82 height 23
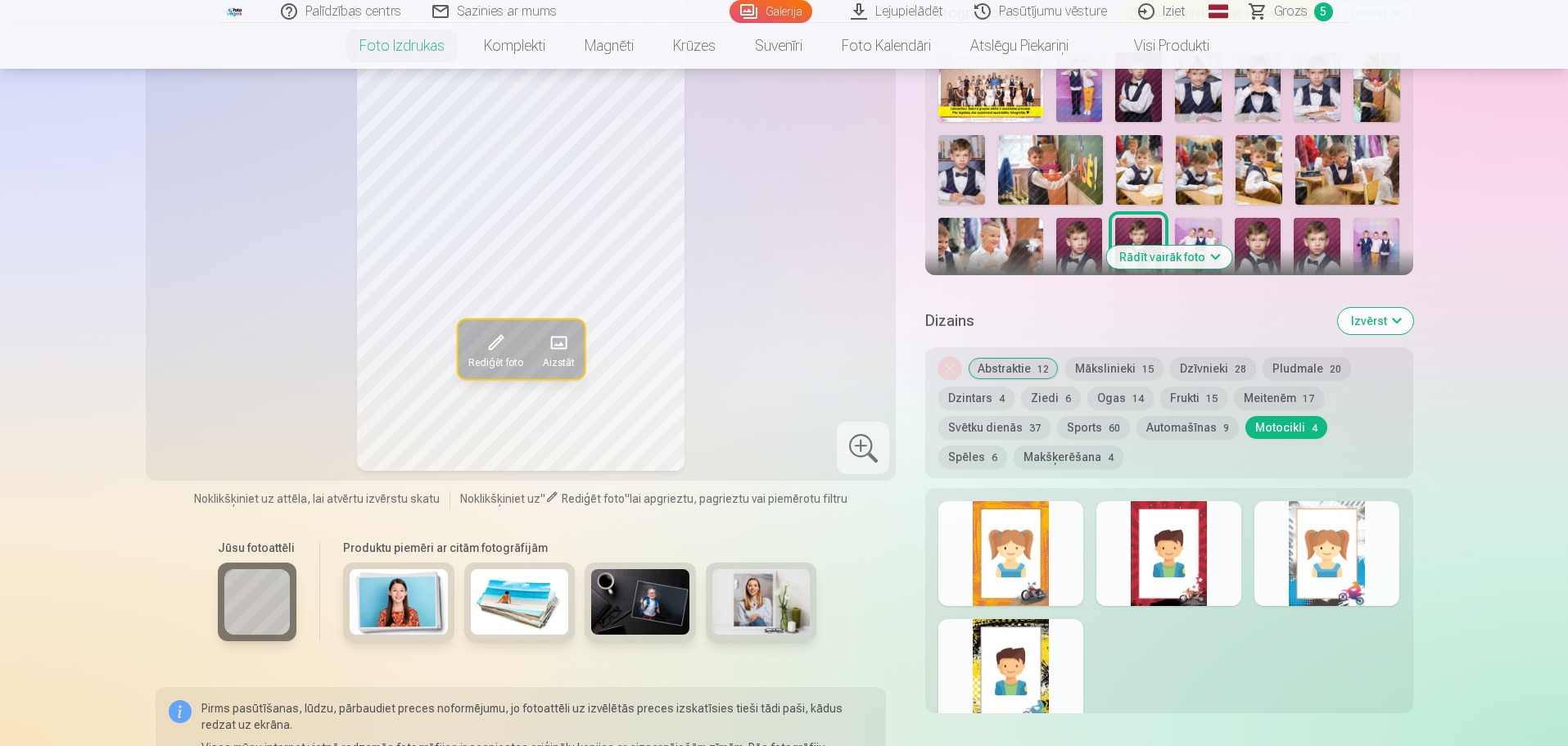
click at [1007, 445] on button "Spēles 6" at bounding box center [973, 457] width 69 height 23
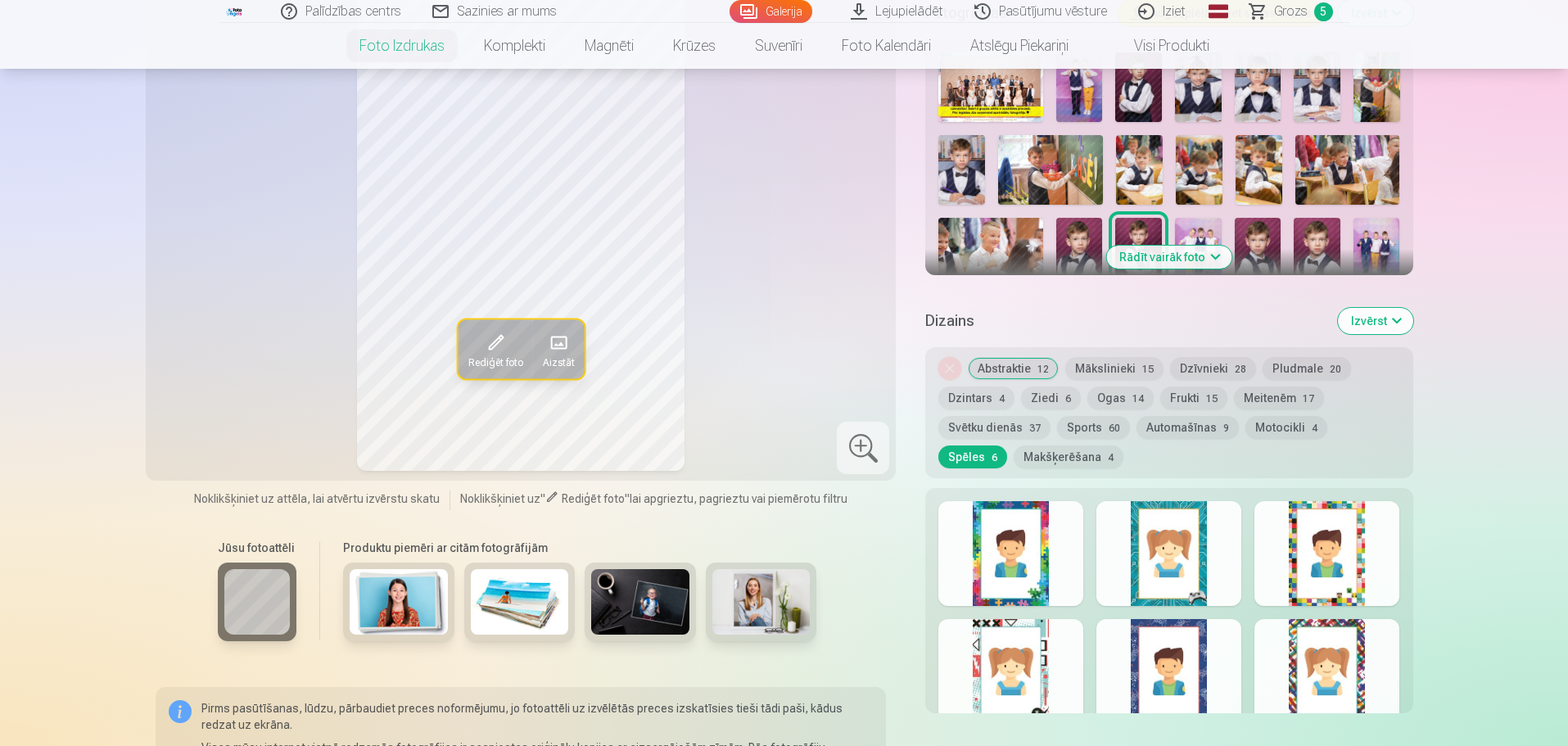
click at [1012, 367] on button "Abstraktie 12" at bounding box center [1013, 368] width 91 height 23
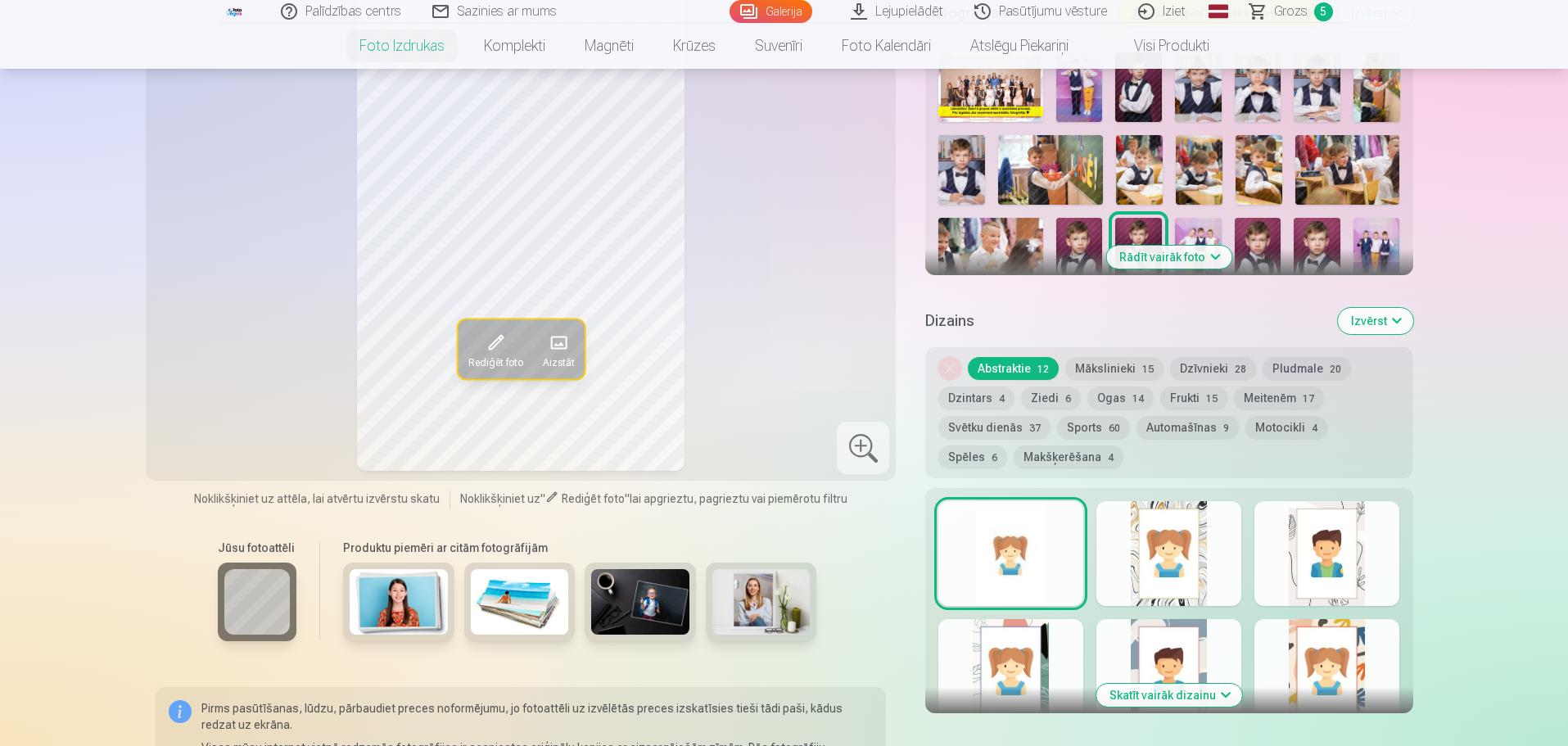
click at [1159, 683] on div at bounding box center [1169, 671] width 145 height 105
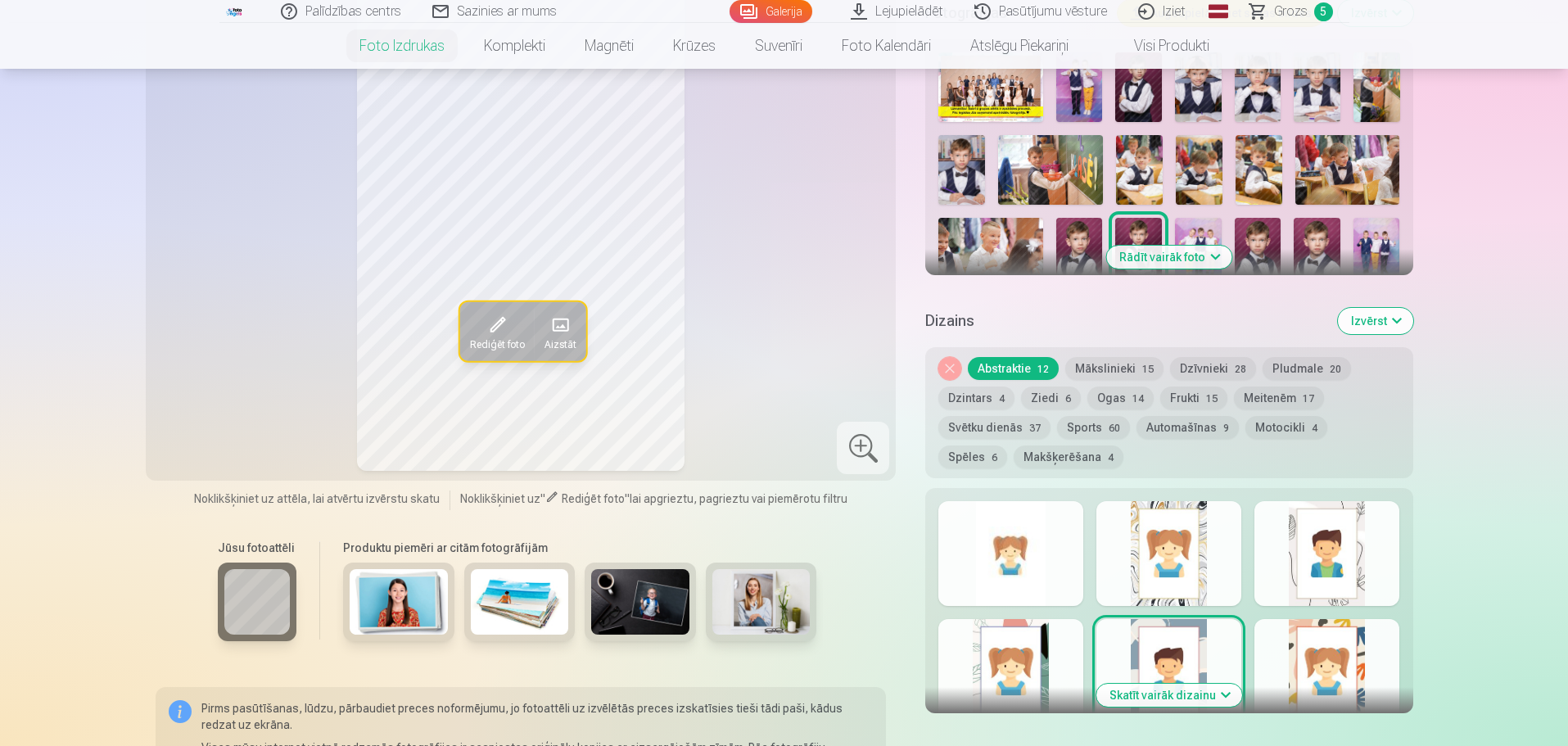
click at [1159, 690] on button "Skatīt vairāk dizainu" at bounding box center [1169, 695] width 146 height 23
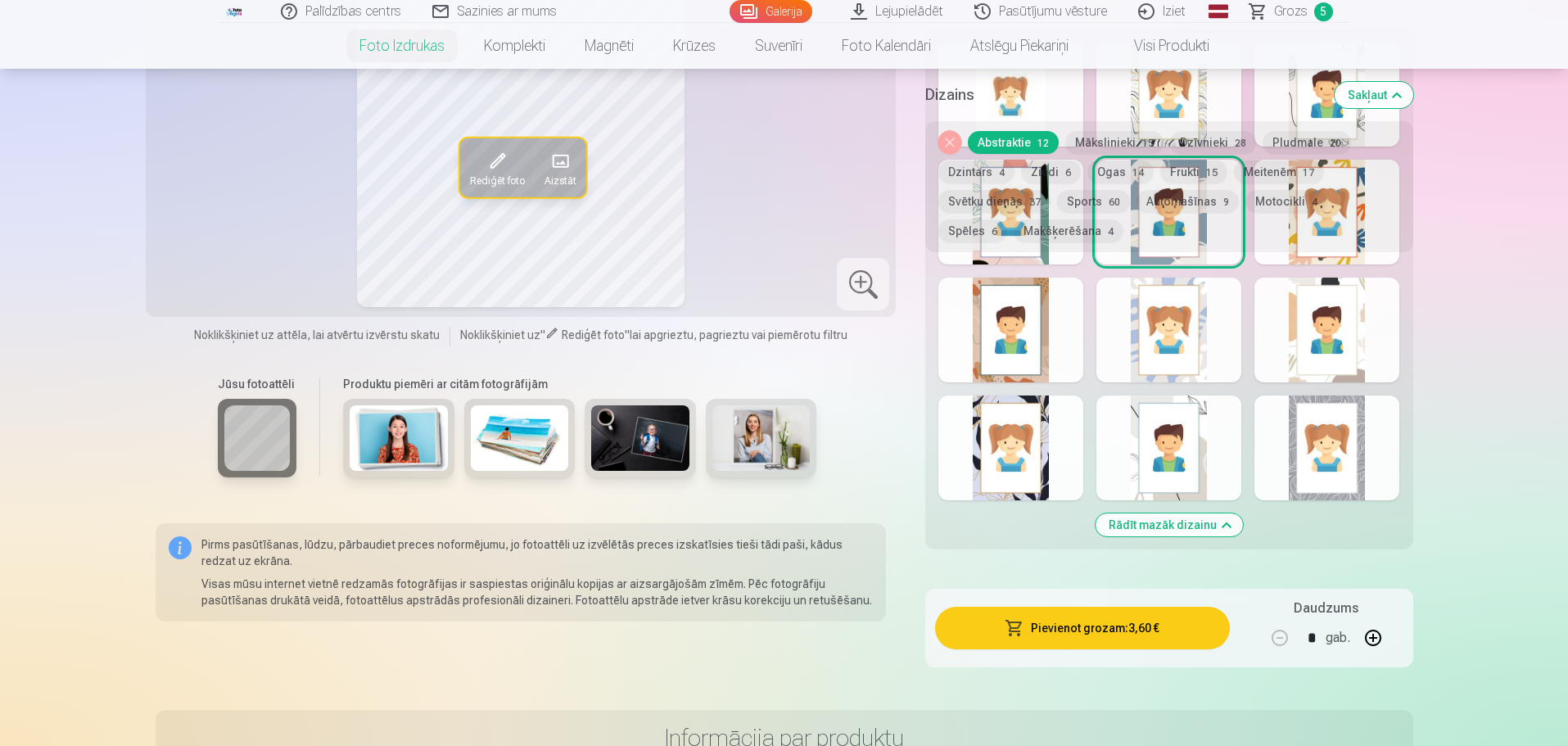
scroll to position [737, 0]
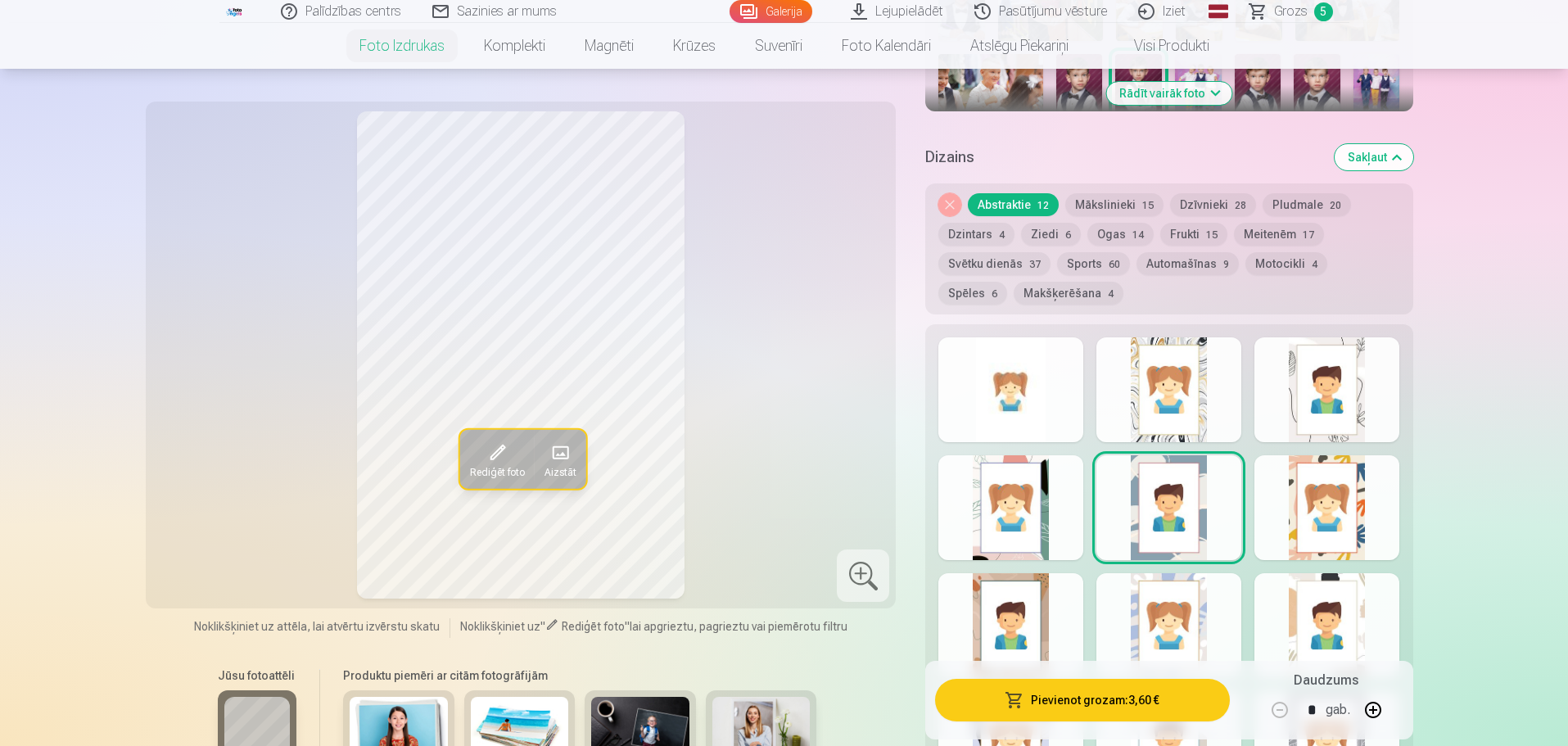
click at [948, 203] on button "Noņemiet dizainu" at bounding box center [950, 205] width 23 height 23
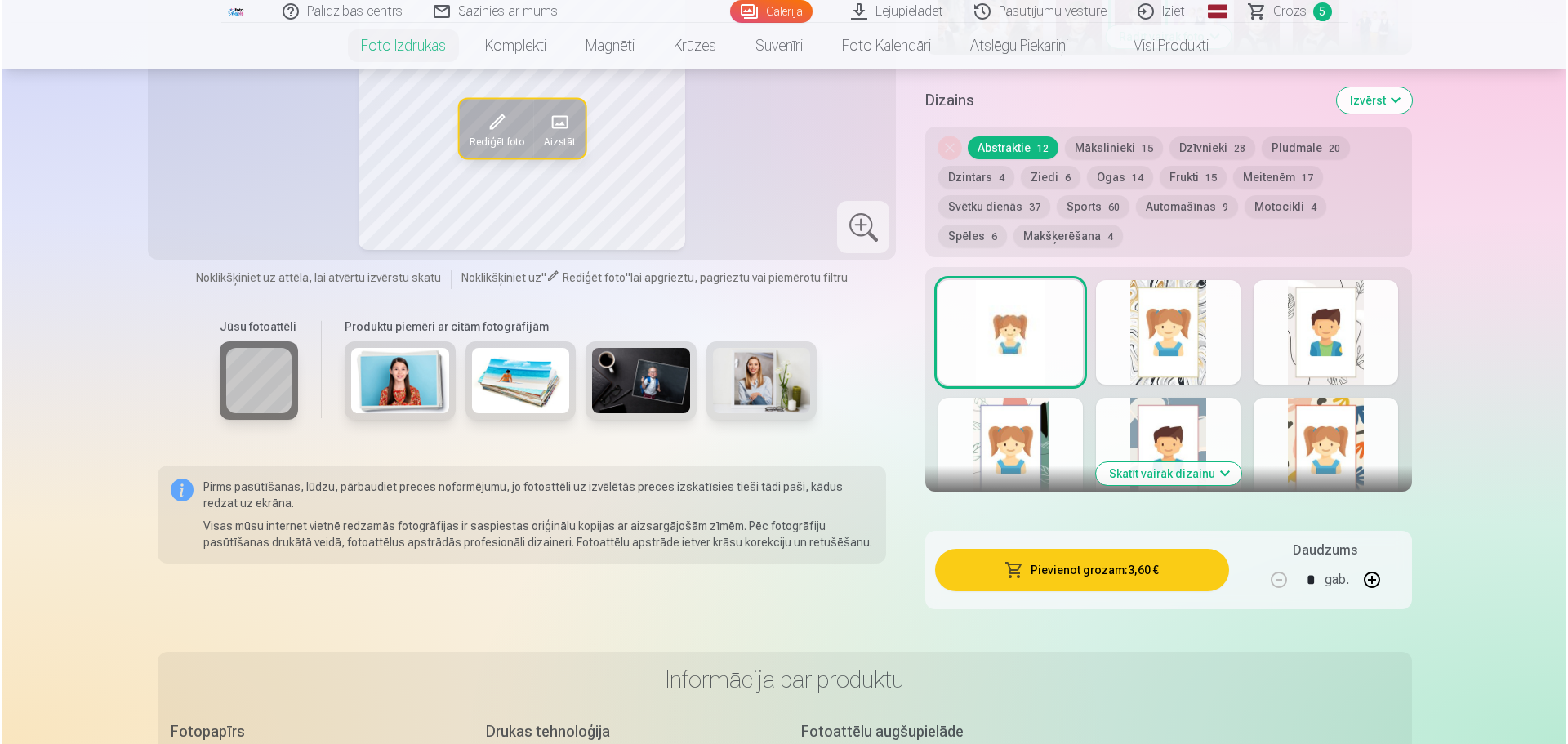
scroll to position [793, 0]
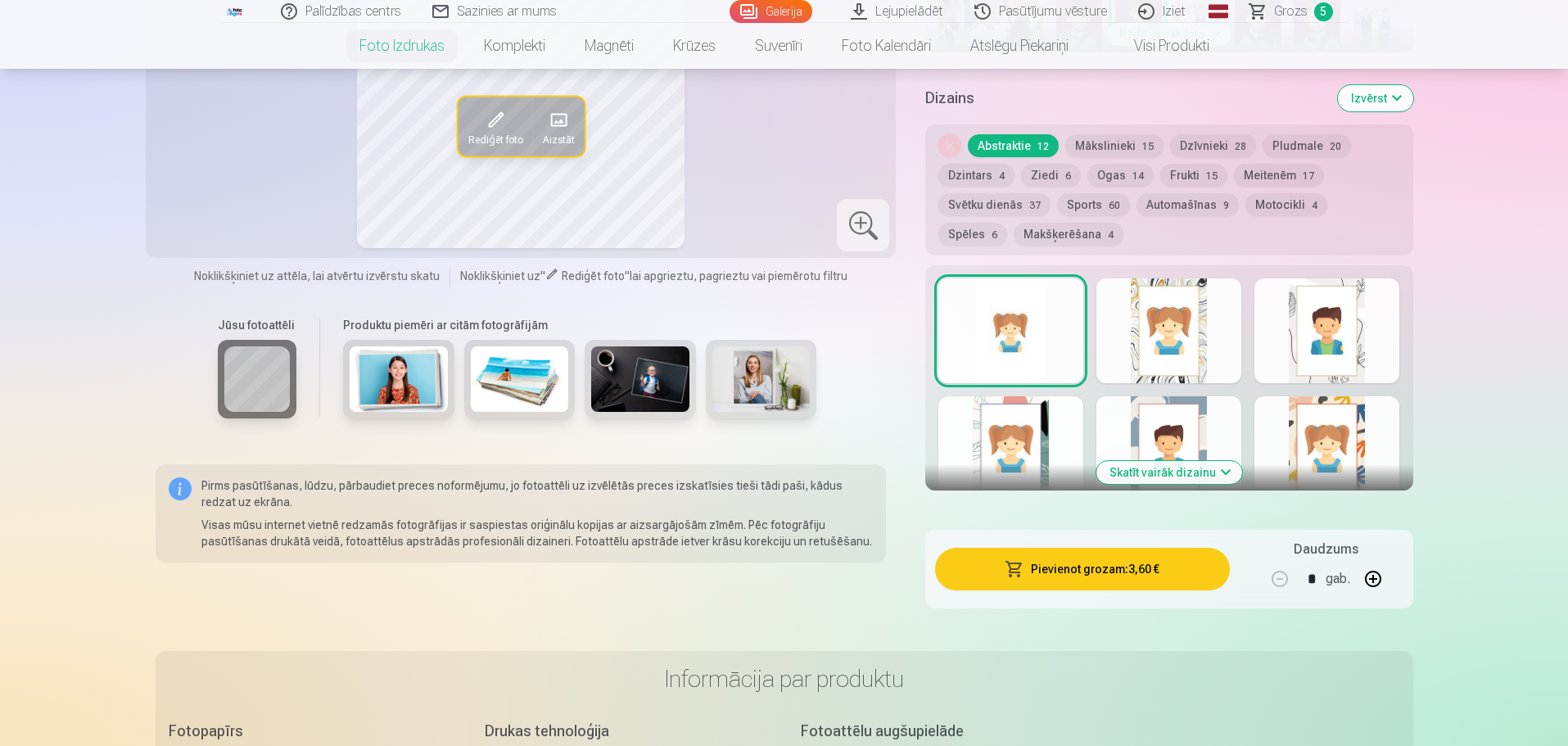
click at [1171, 578] on button "Pievienot grozam : 3,60 €" at bounding box center [1081, 569] width 294 height 43
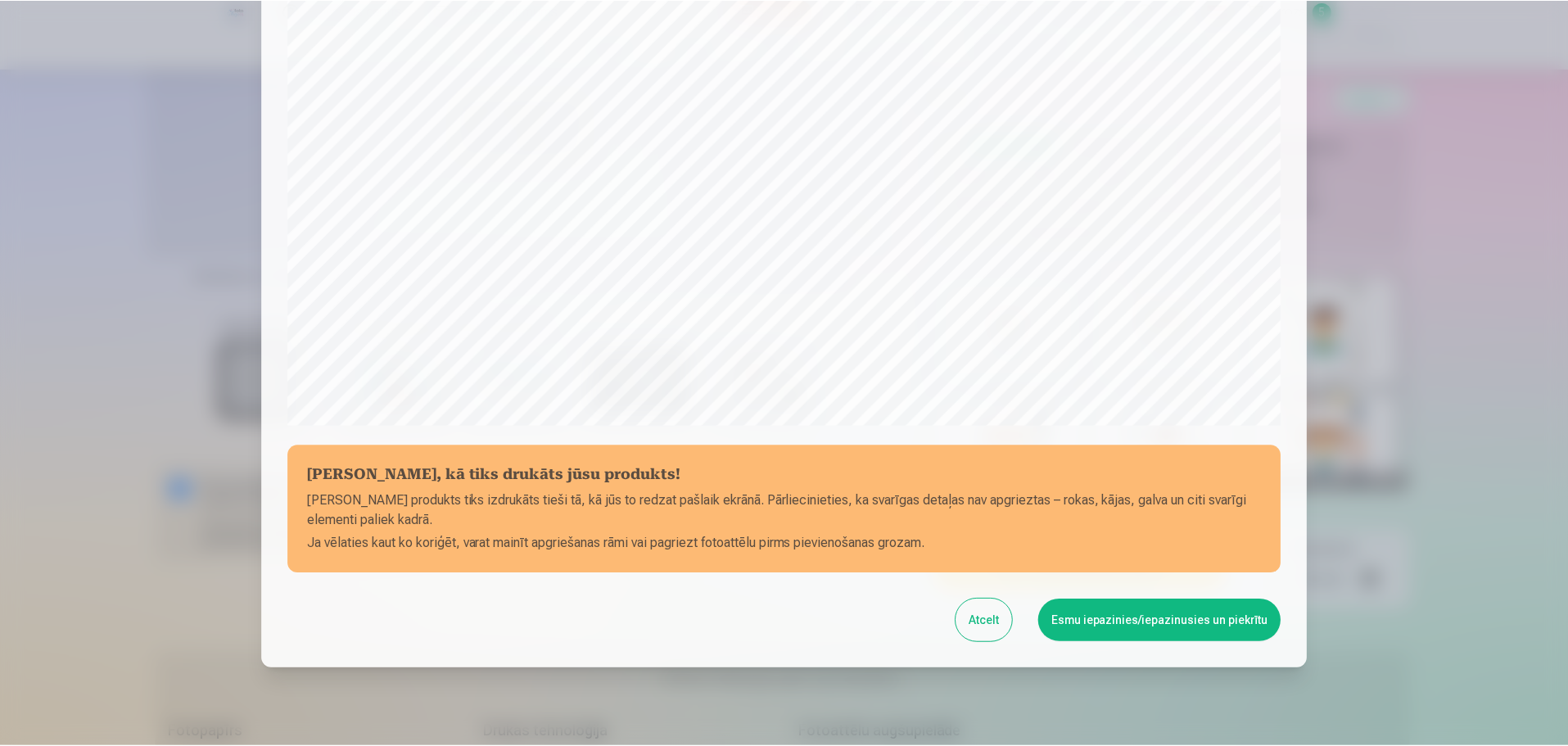
scroll to position [433, 0]
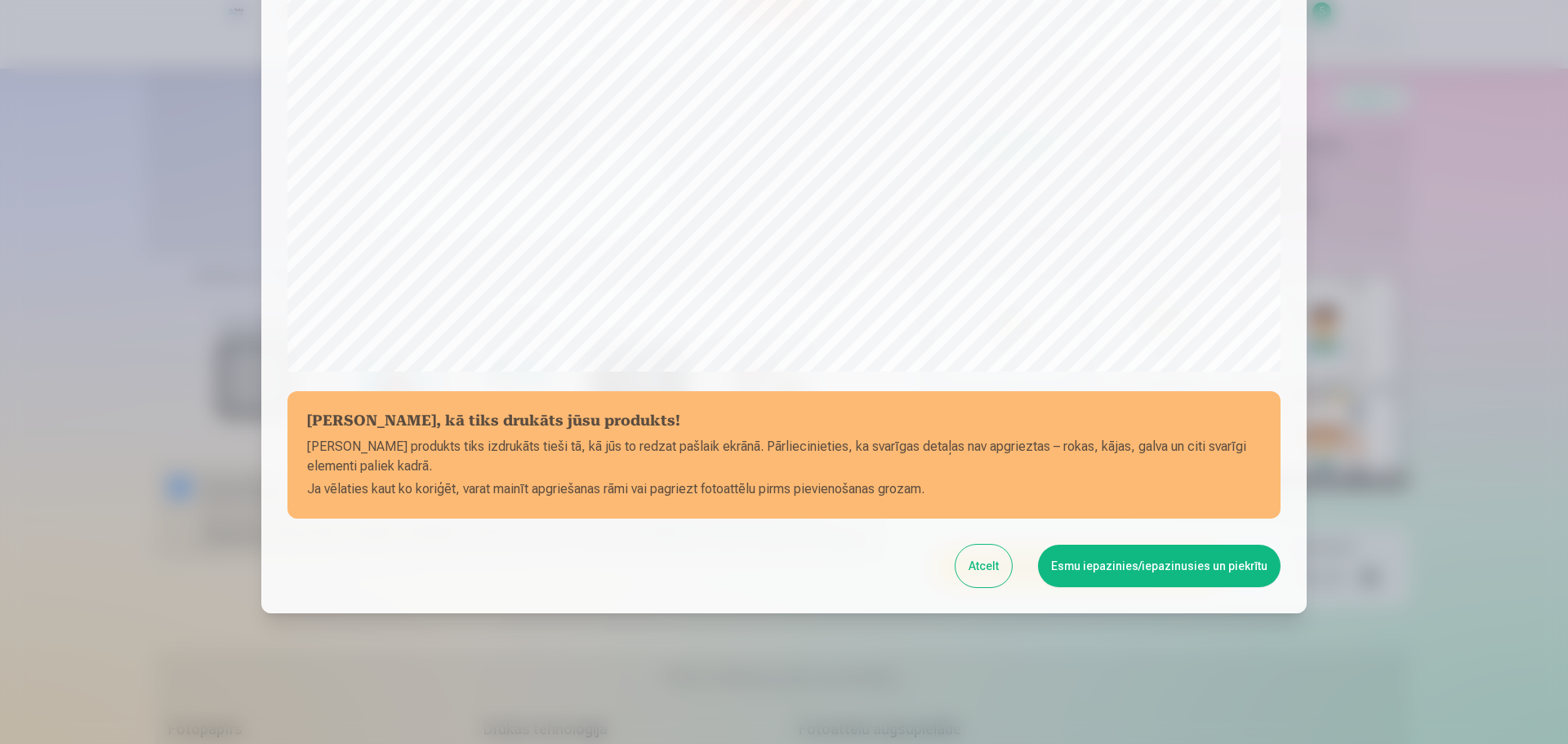
click at [1079, 561] on button "Esmu iepazinies/iepazinusies un piekrītu" at bounding box center [1159, 566] width 242 height 43
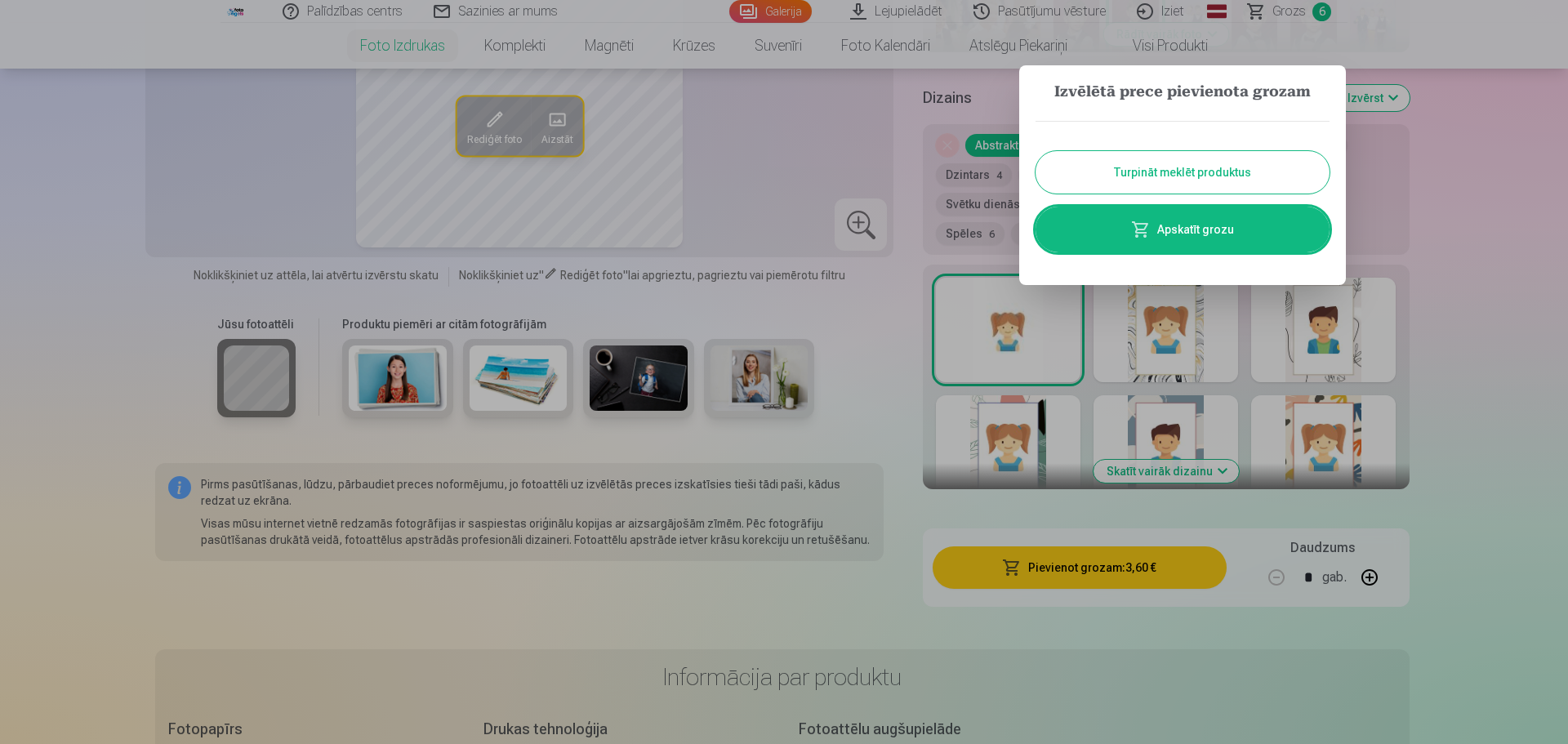
drag, startPoint x: 1171, startPoint y: 162, endPoint x: 1283, endPoint y: 195, distance: 116.8
click at [1171, 162] on button "Turpināt meklēt produktus" at bounding box center [1183, 172] width 294 height 43
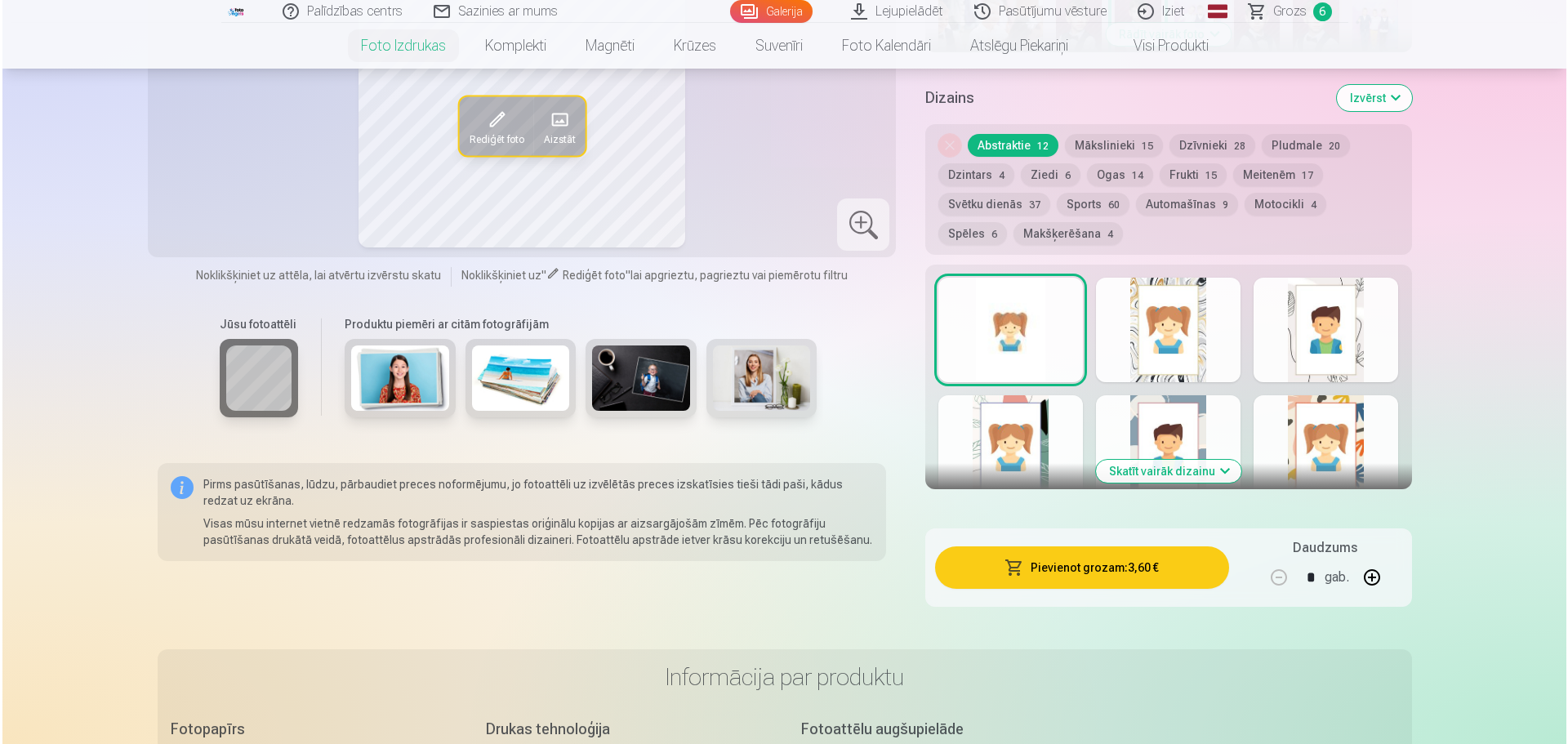
scroll to position [5973, 0]
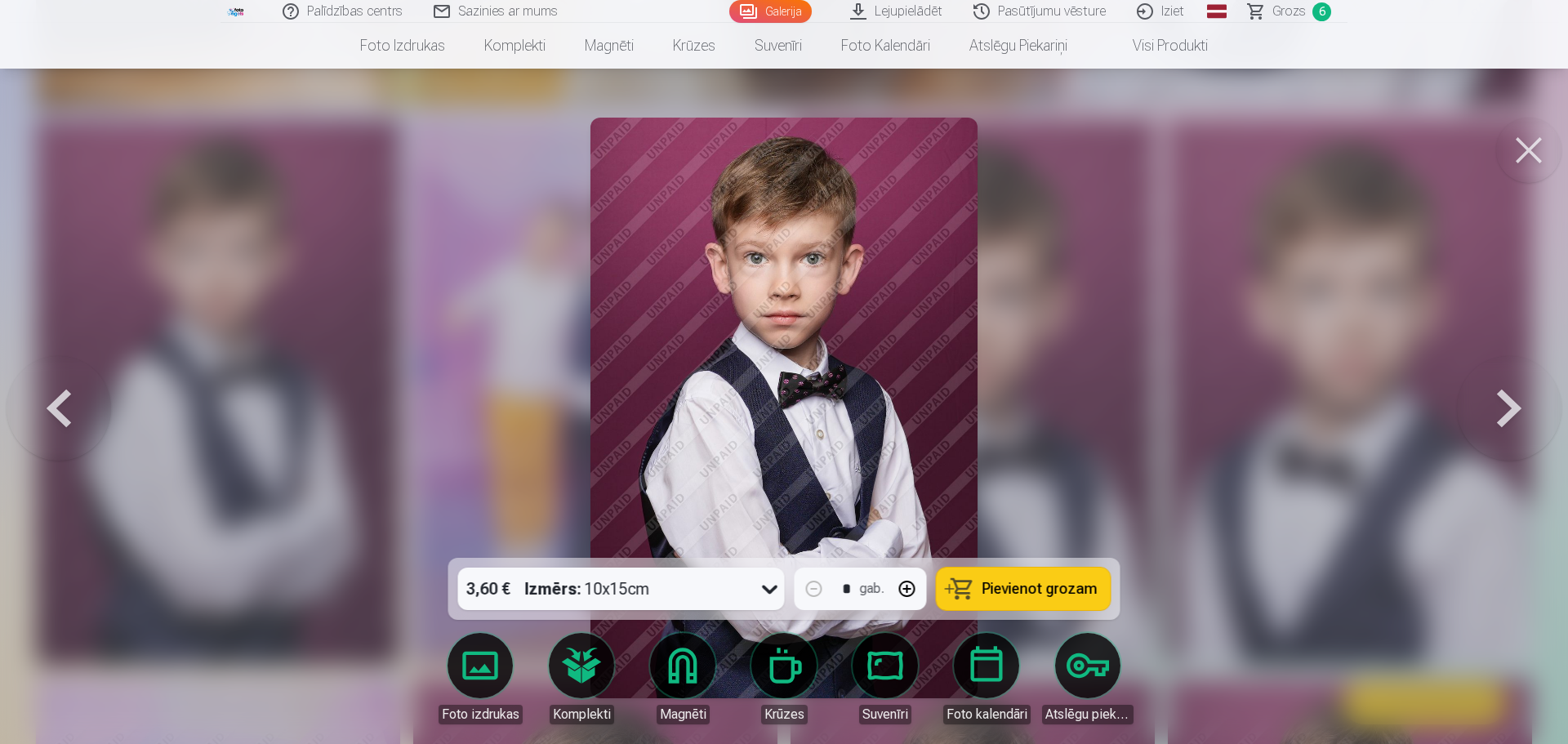
click at [1500, 401] on button at bounding box center [1509, 407] width 104 height 267
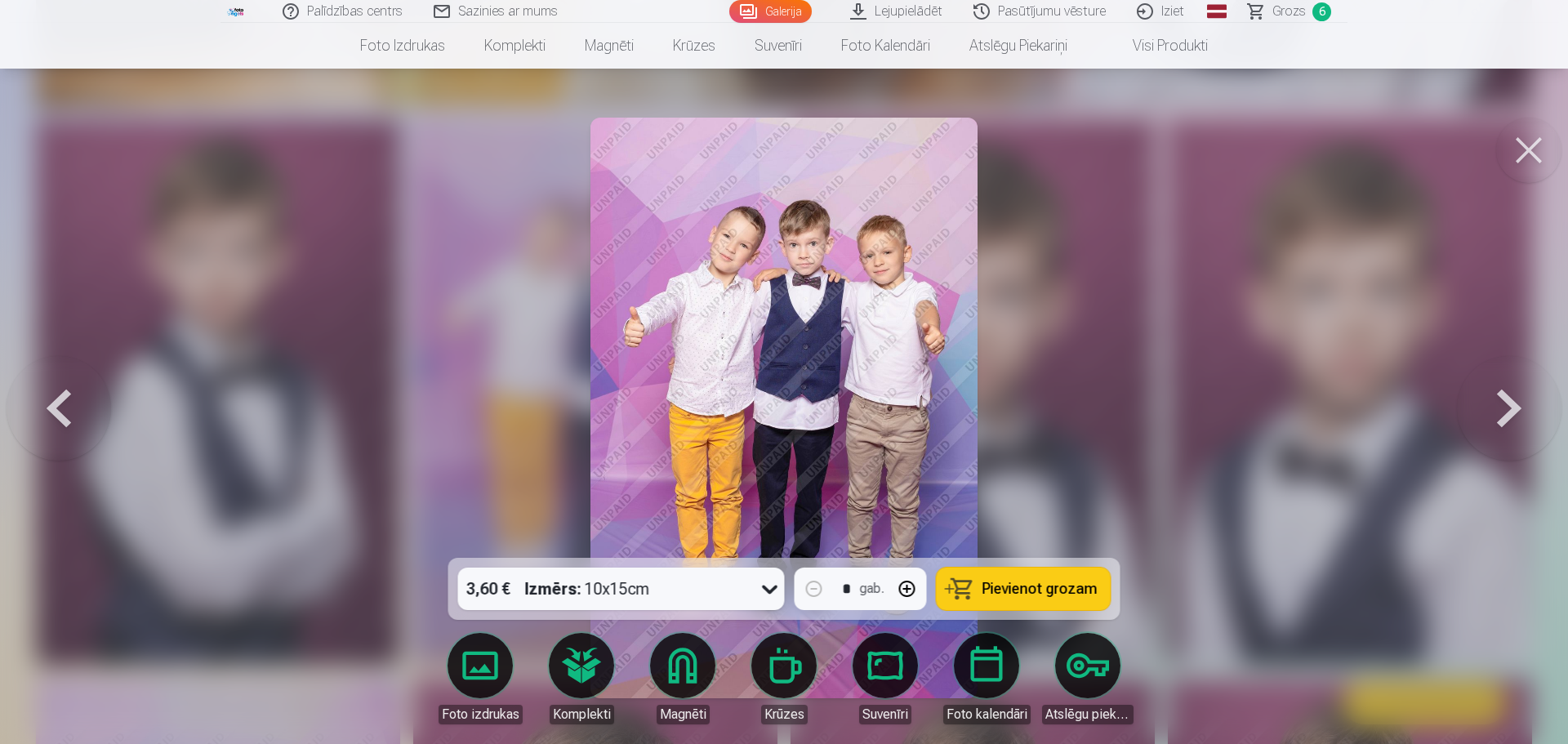
click at [1497, 403] on button at bounding box center [1509, 407] width 104 height 267
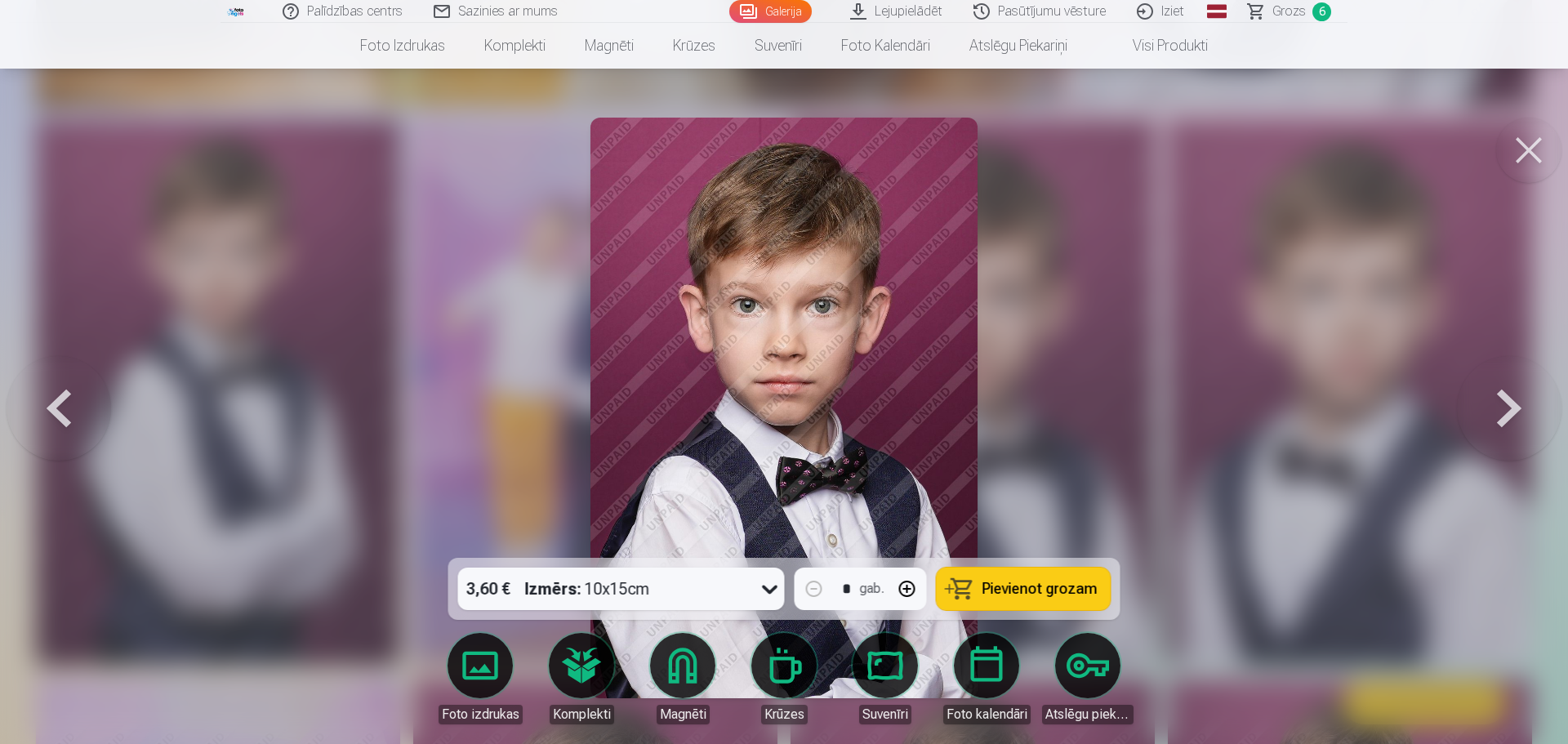
click at [1497, 403] on button at bounding box center [1509, 407] width 104 height 267
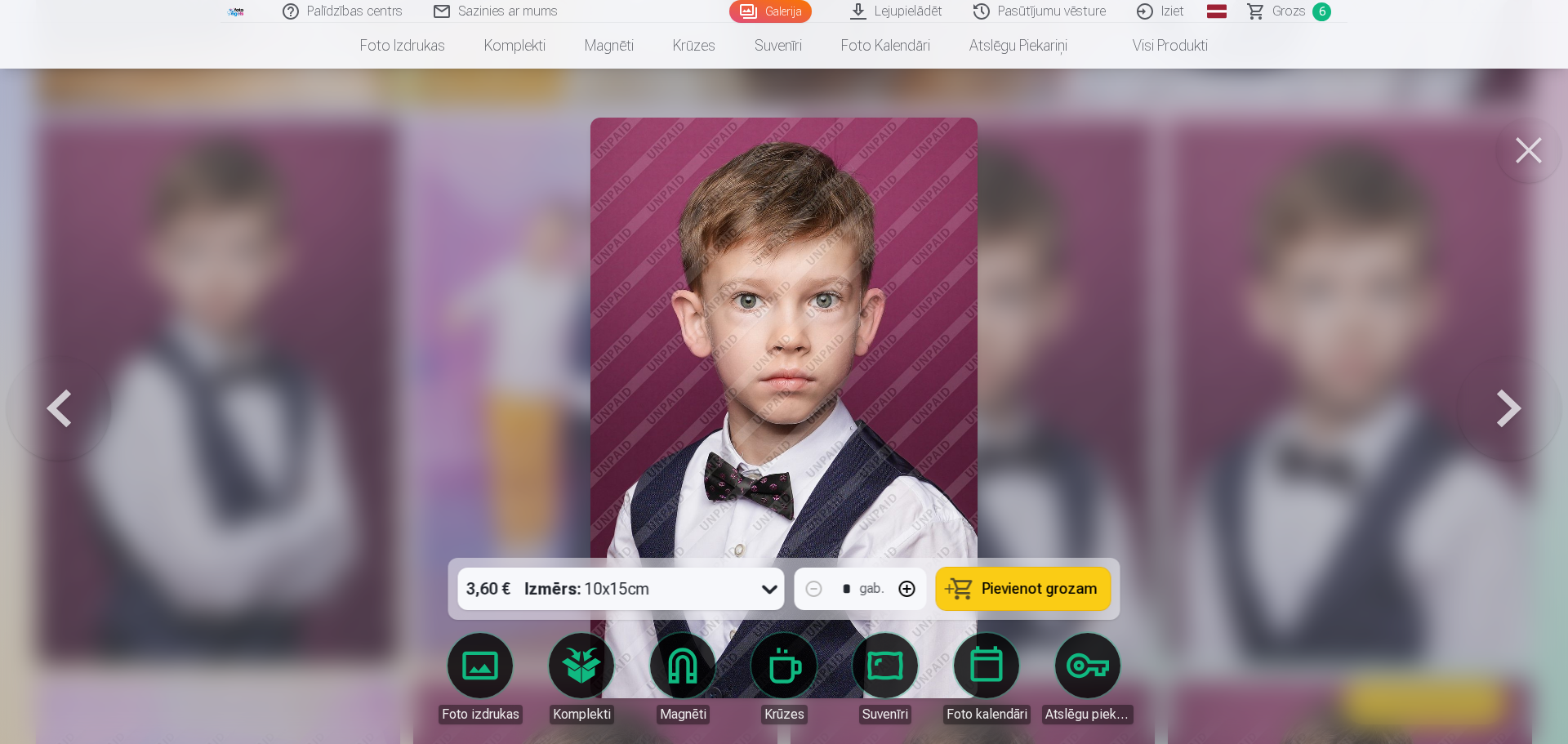
click at [1497, 403] on button at bounding box center [1509, 407] width 104 height 267
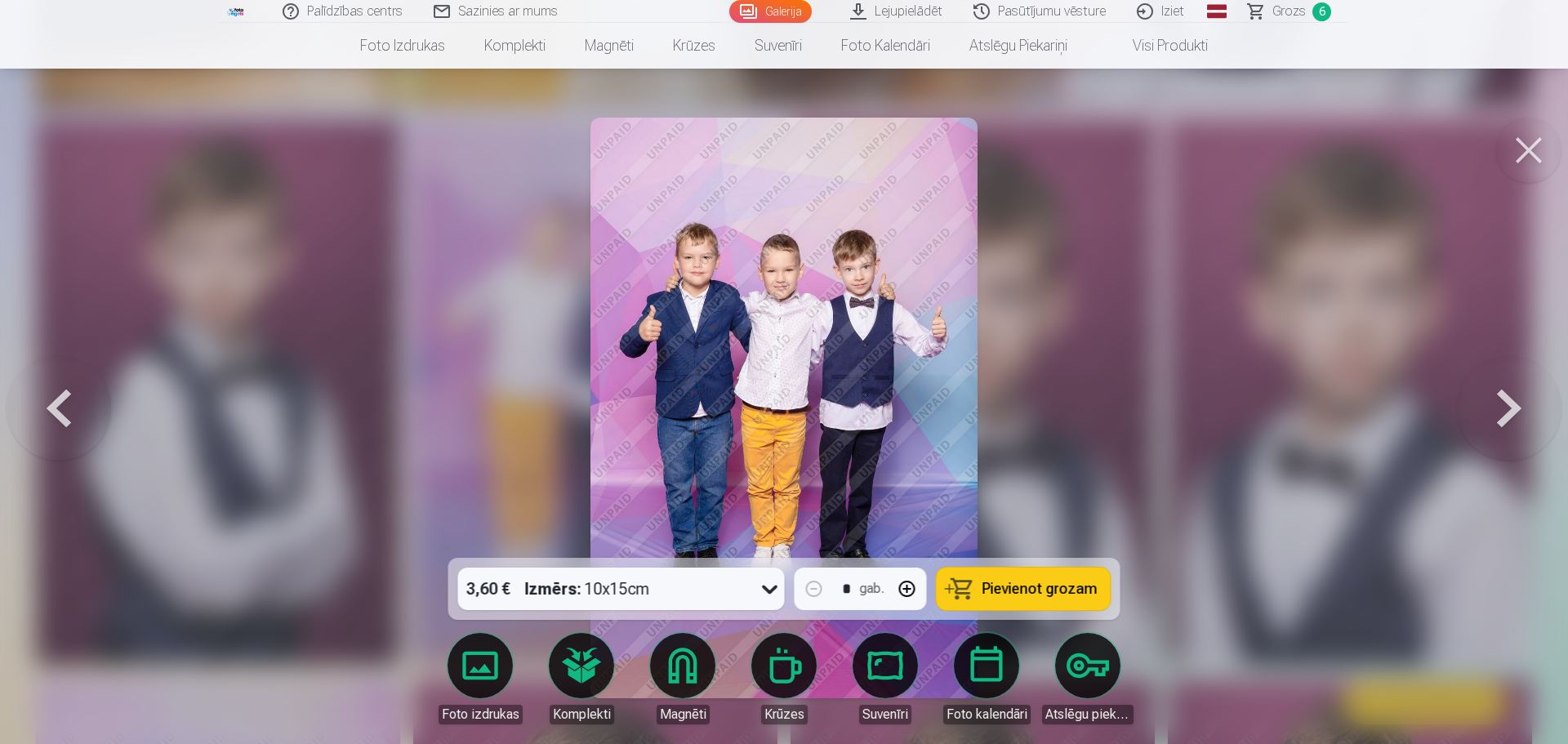
click at [1497, 403] on button at bounding box center [1509, 407] width 104 height 267
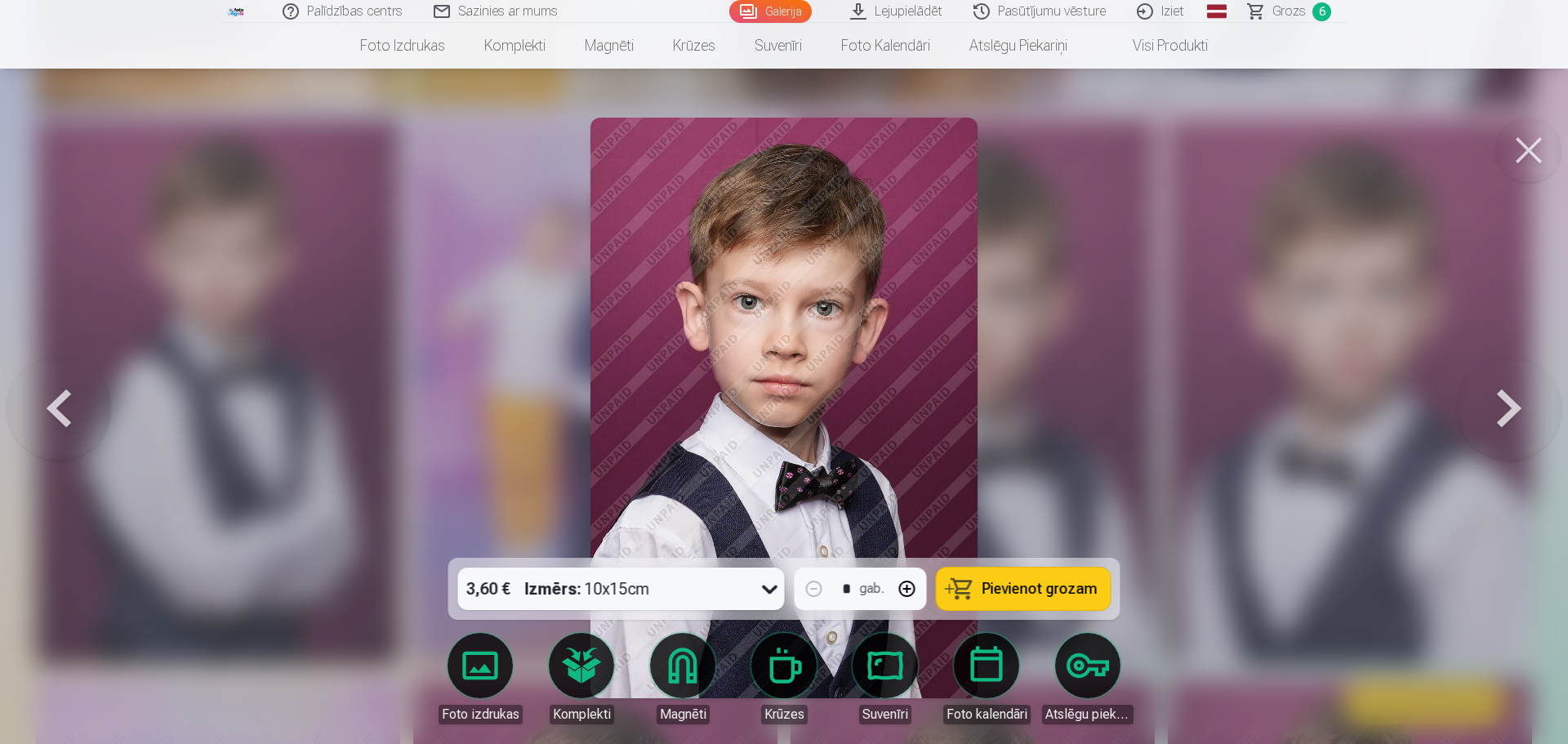
click at [1497, 403] on button at bounding box center [1509, 407] width 104 height 267
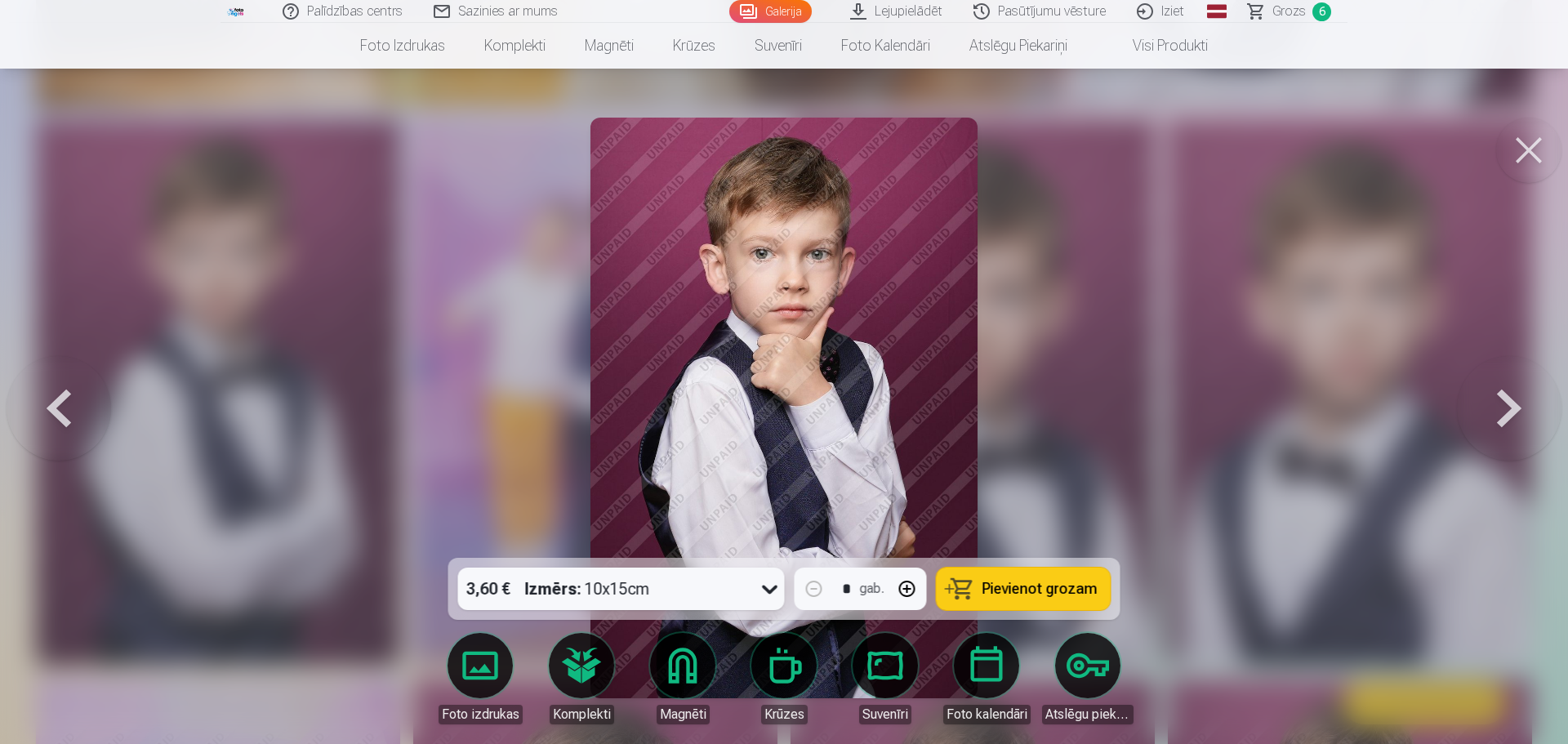
click at [1497, 403] on button at bounding box center [1509, 407] width 104 height 267
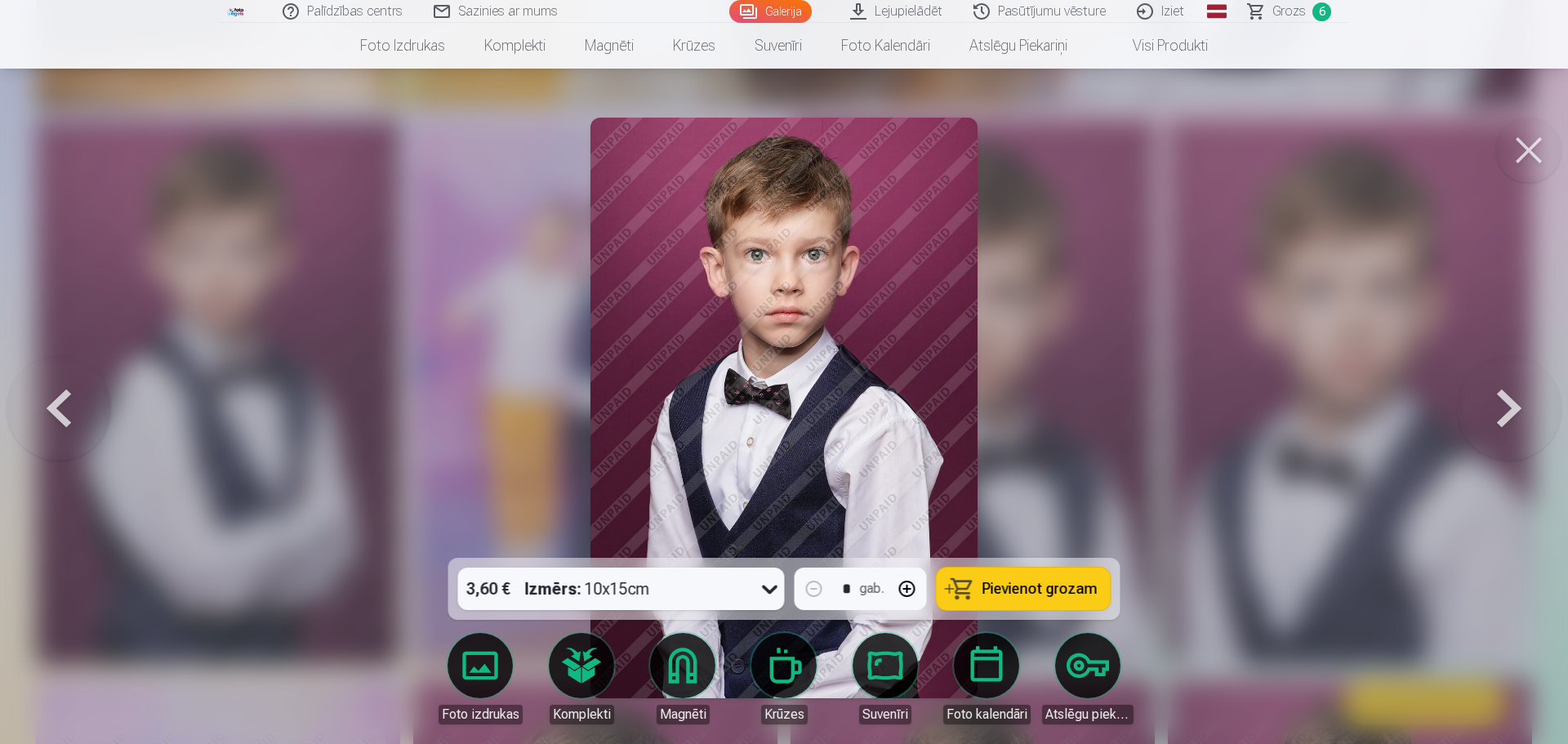
click at [1497, 403] on button at bounding box center [1509, 407] width 104 height 267
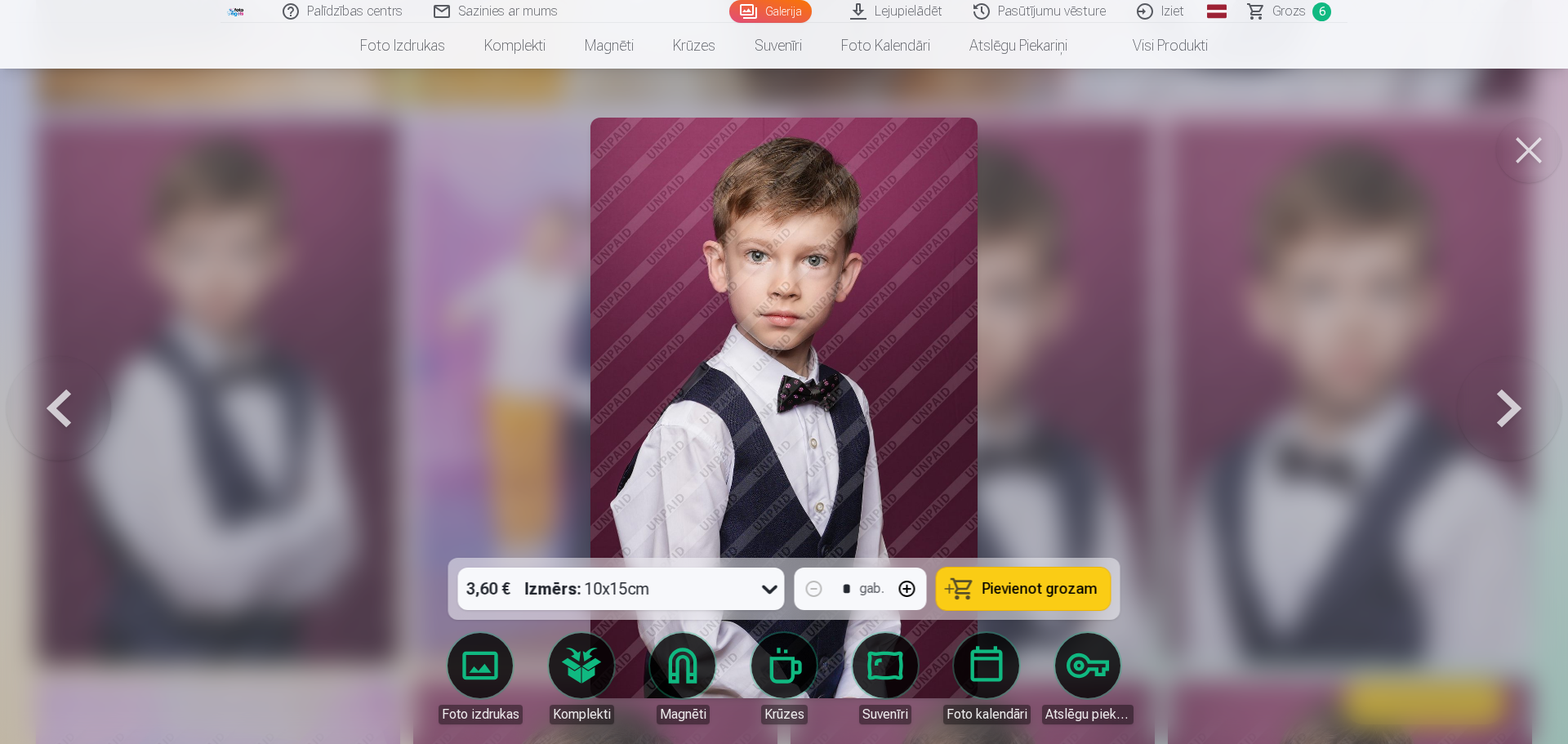
click at [1497, 403] on button at bounding box center [1509, 407] width 104 height 267
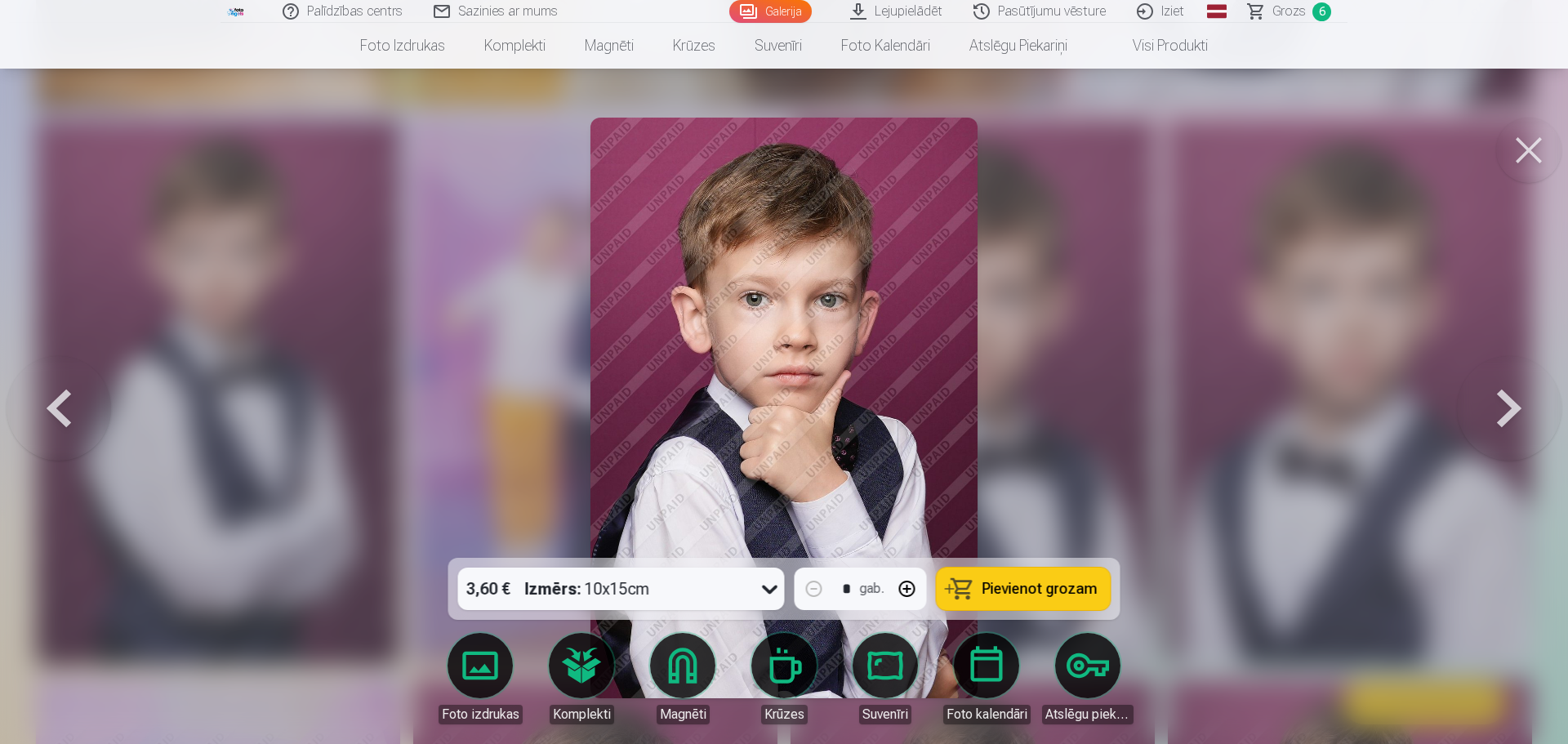
click at [1497, 403] on button at bounding box center [1509, 407] width 104 height 267
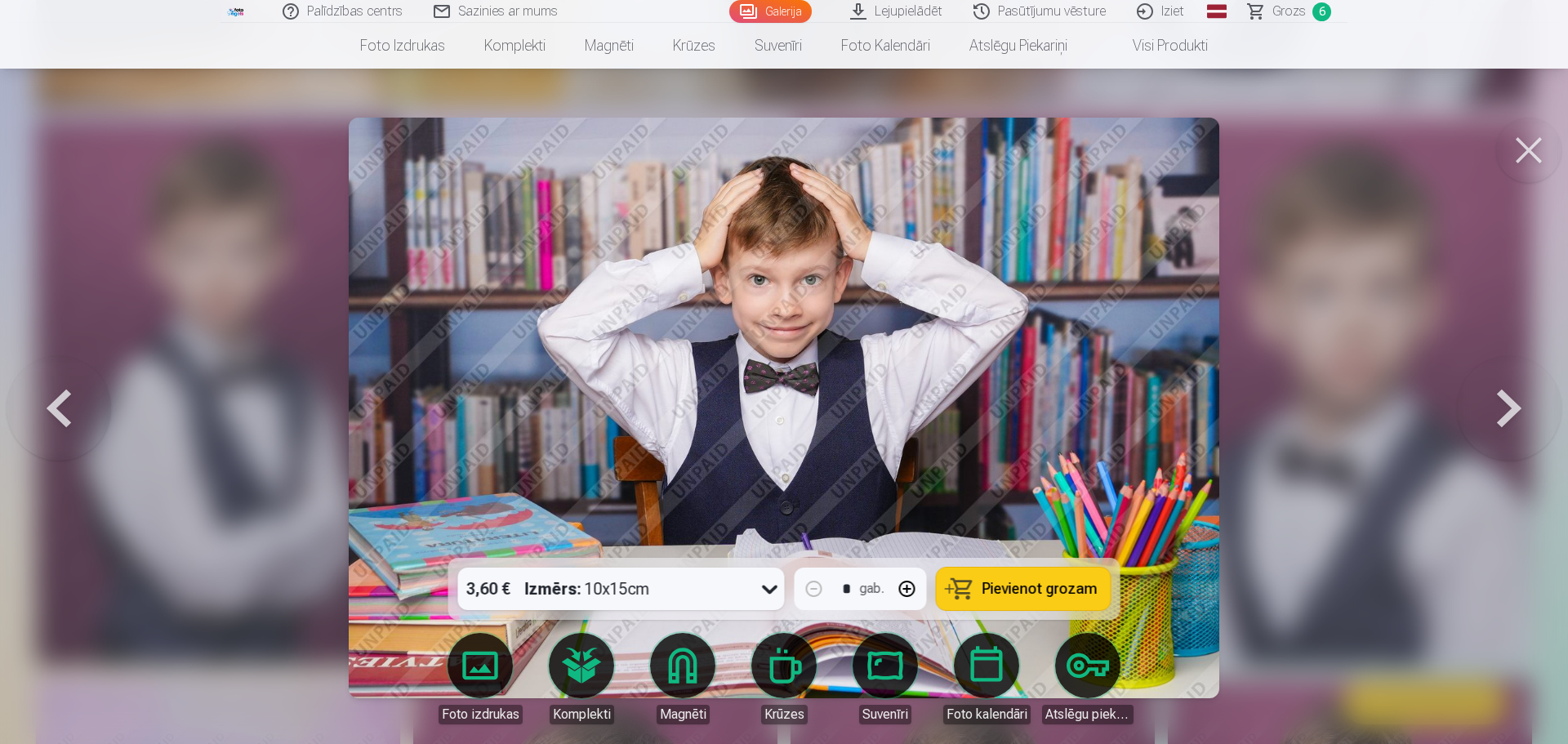
click at [1497, 403] on button at bounding box center [1509, 407] width 104 height 267
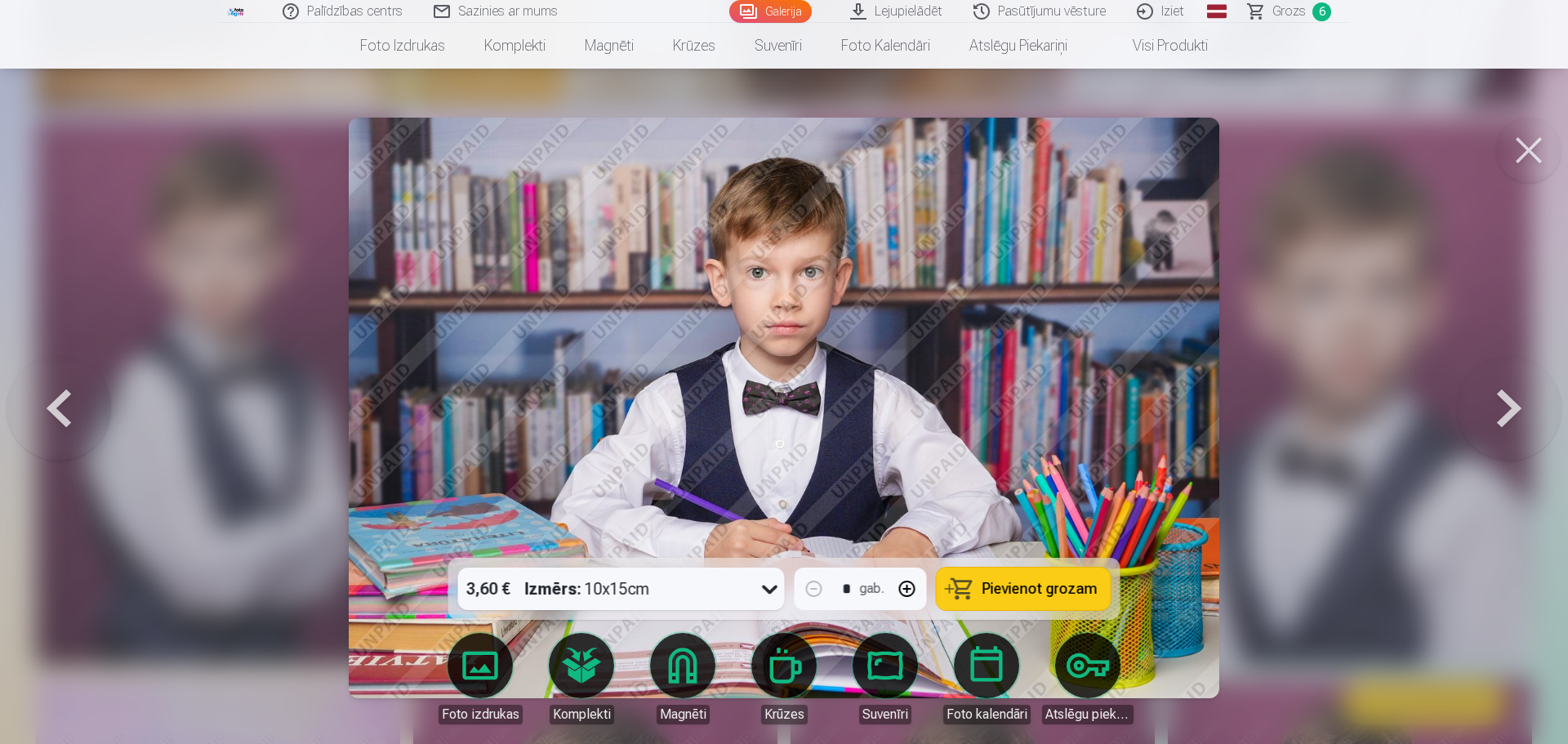
click at [1497, 403] on button at bounding box center [1509, 407] width 104 height 267
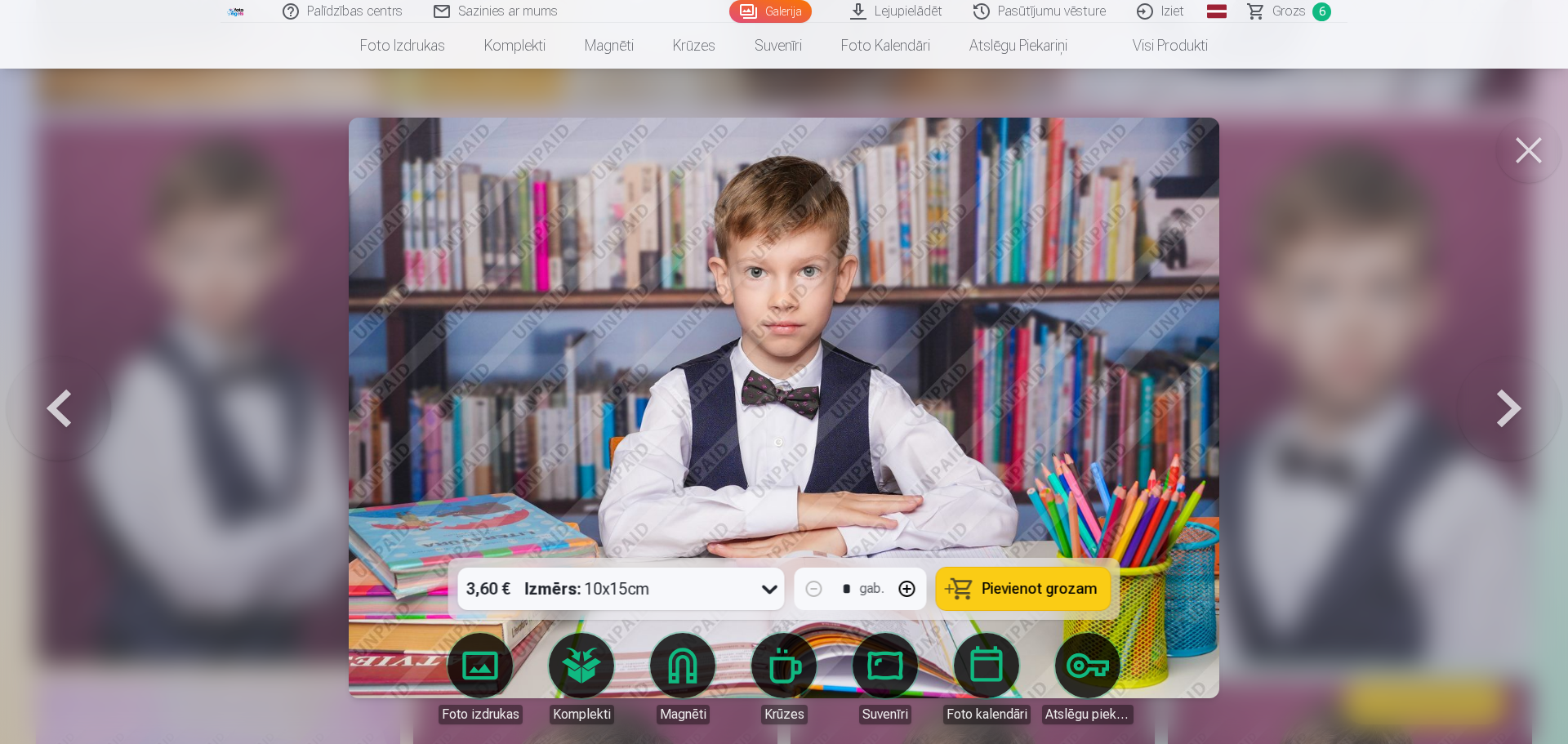
click at [1497, 403] on button at bounding box center [1509, 407] width 104 height 267
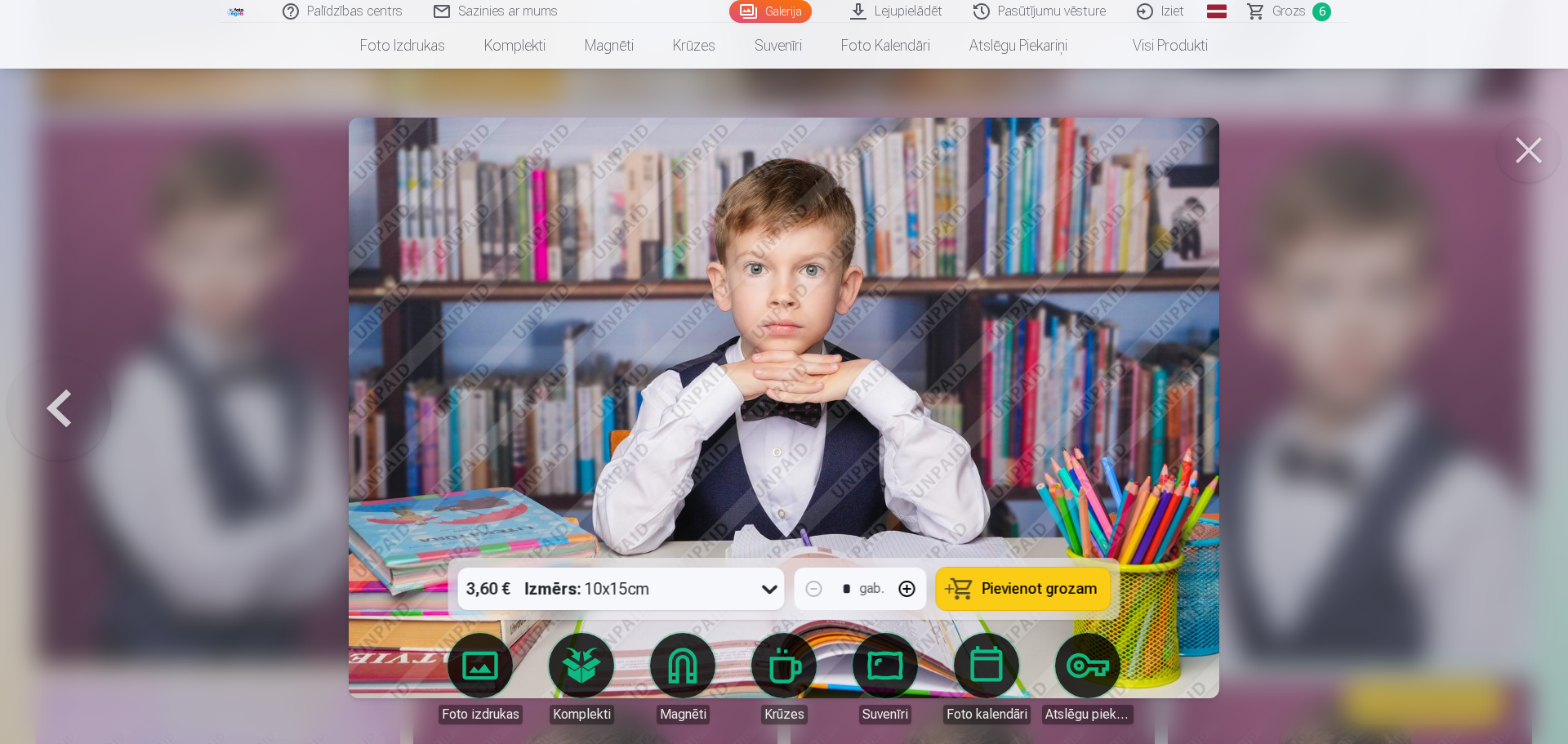
click at [1497, 403] on div at bounding box center [784, 372] width 1568 height 744
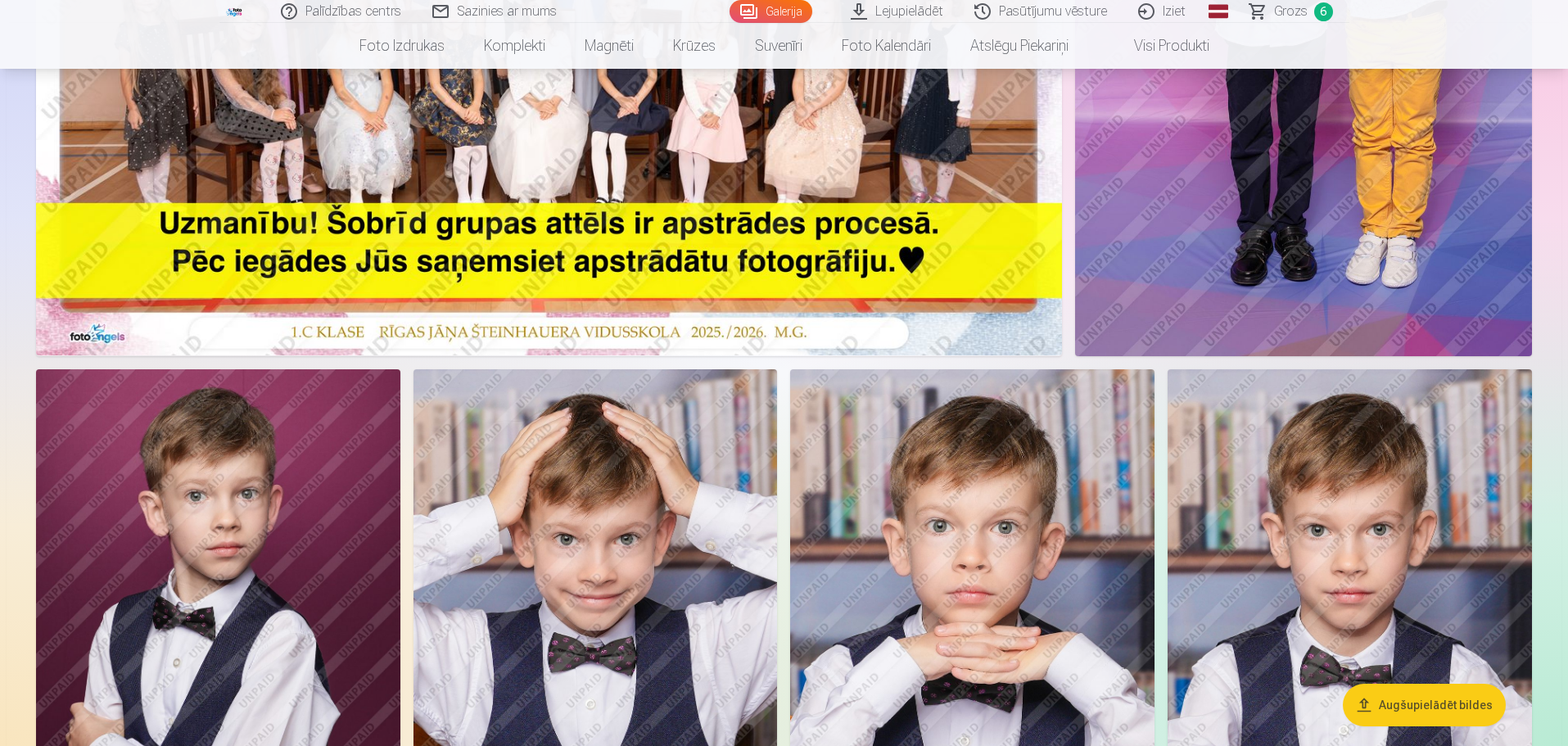
scroll to position [737, 0]
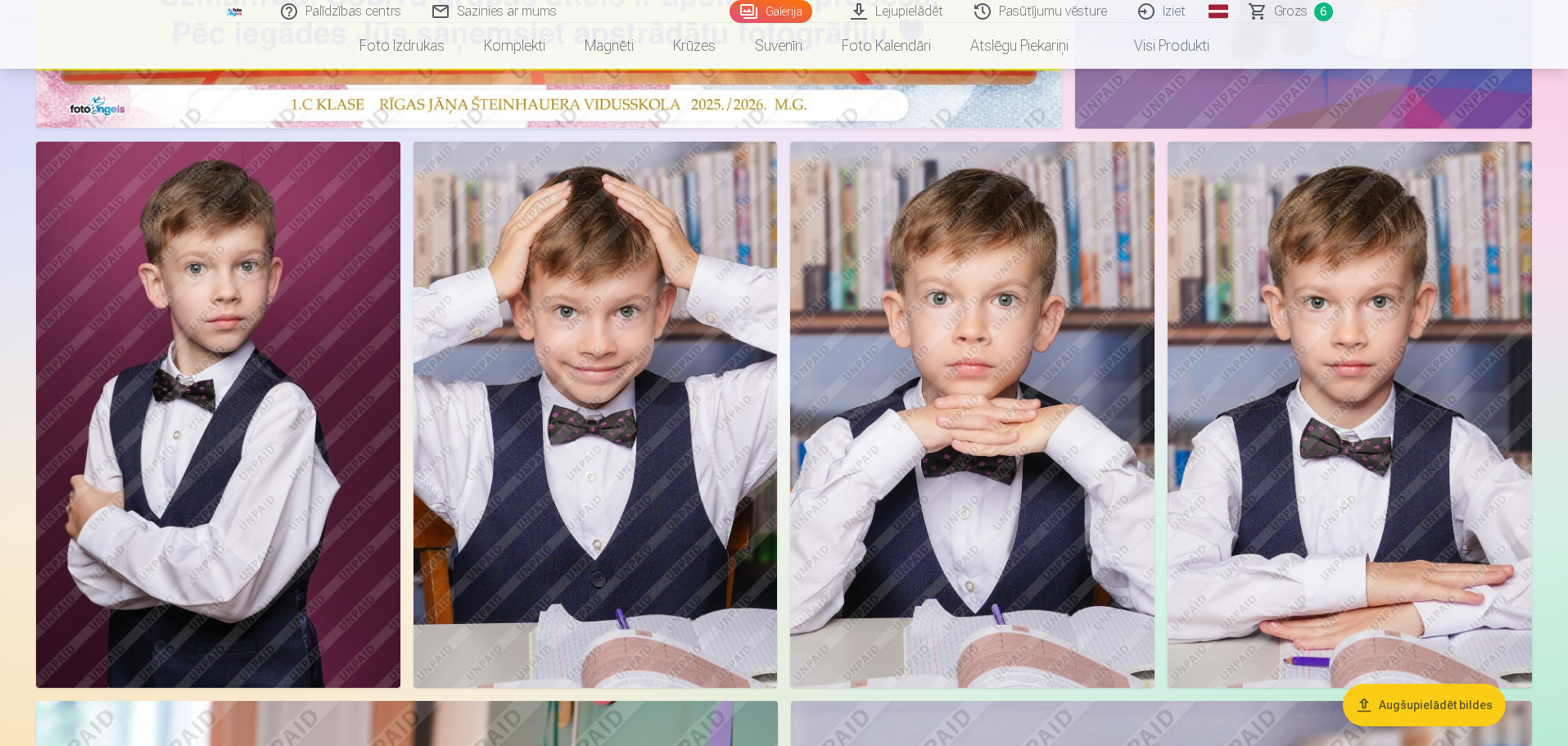
click at [1274, 6] on link "Grozs 6" at bounding box center [1291, 12] width 114 height 23
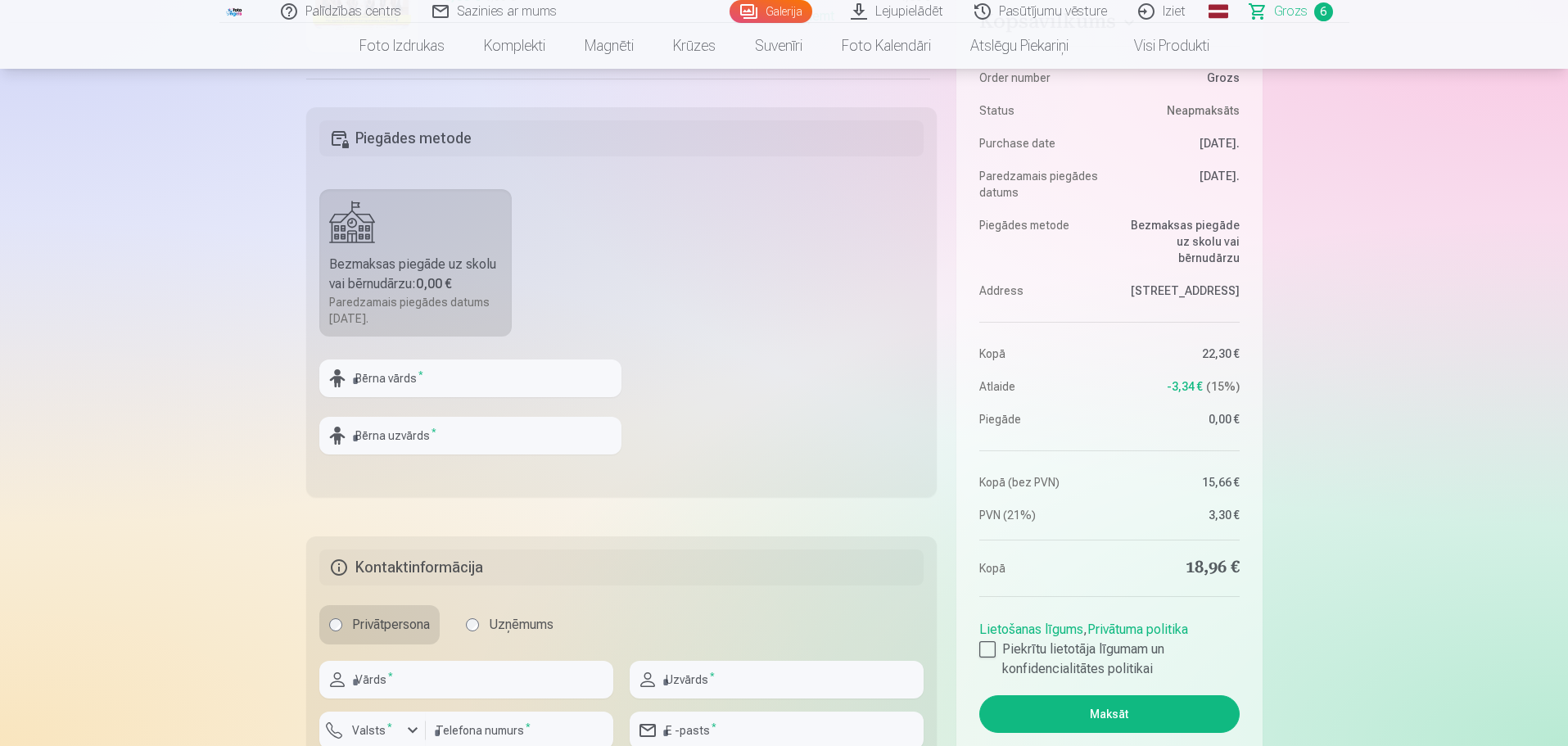
scroll to position [245, 0]
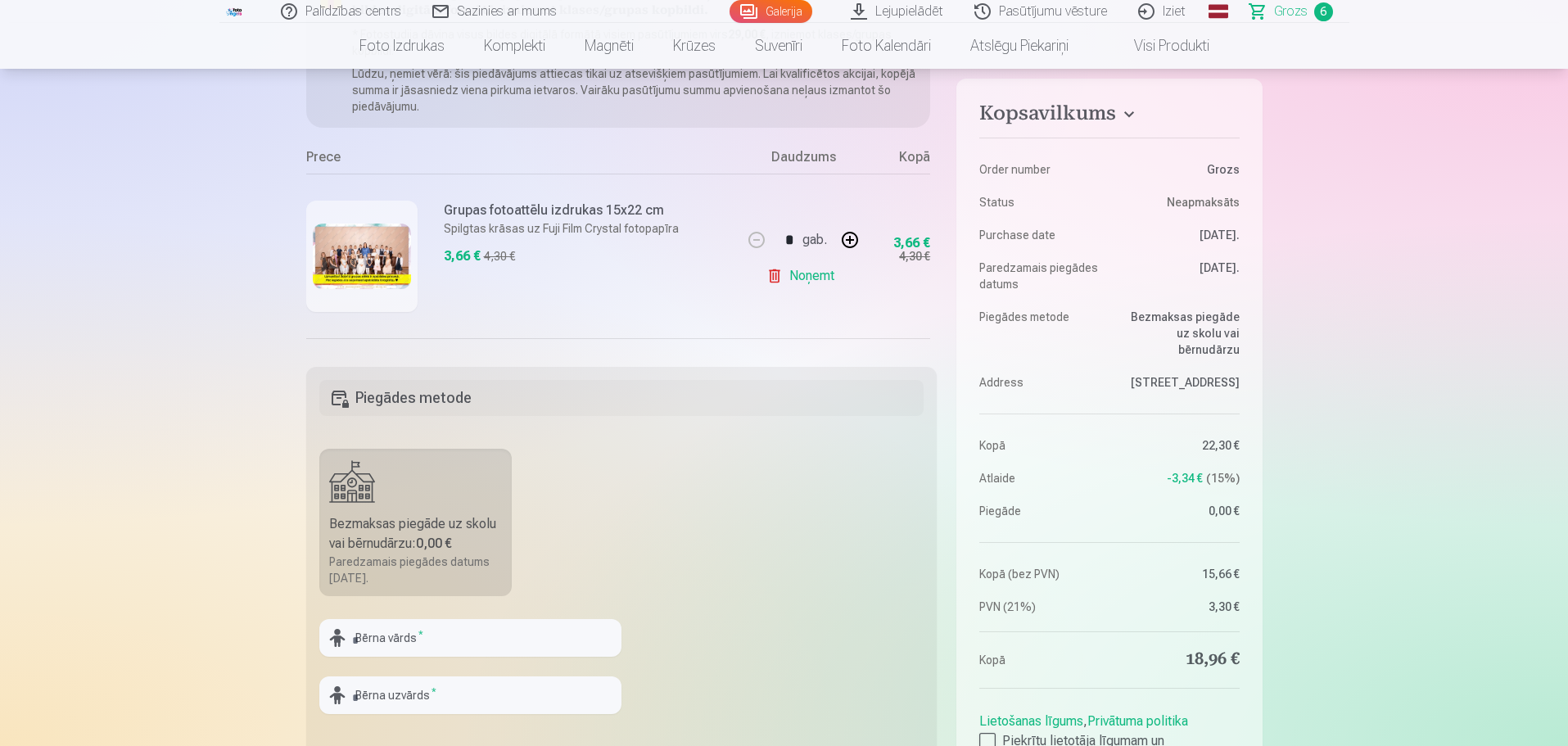
click at [1283, 12] on span "Grozs" at bounding box center [1290, 12] width 34 height 20
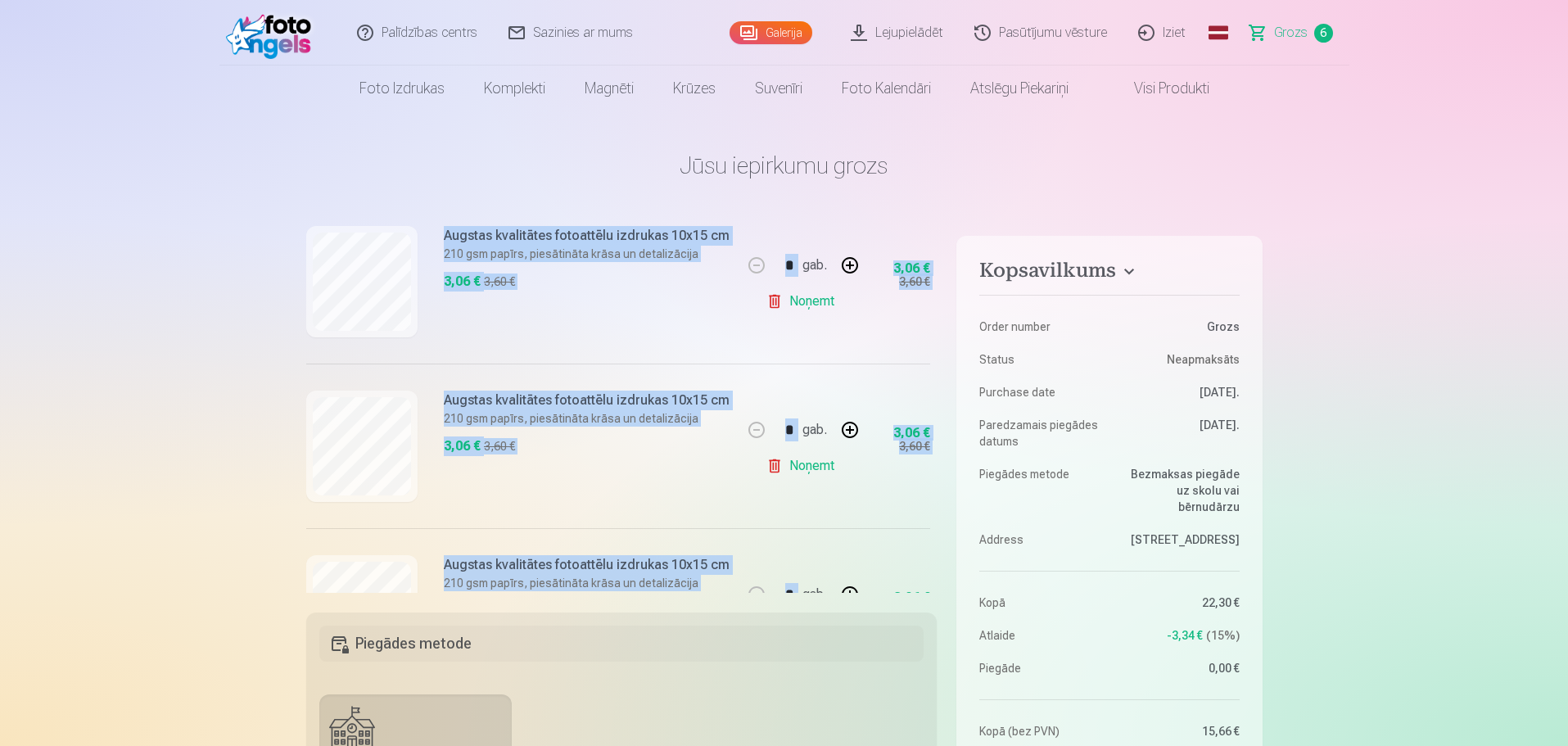
drag, startPoint x: 675, startPoint y: 588, endPoint x: 880, endPoint y: 584, distance: 205.0
click at [880, 584] on div "Ja pievienosiet grozam papildus preces uz 10,04 € , tad saņemsiet dāvanā visas …" at bounding box center [618, 263] width 625 height 1187
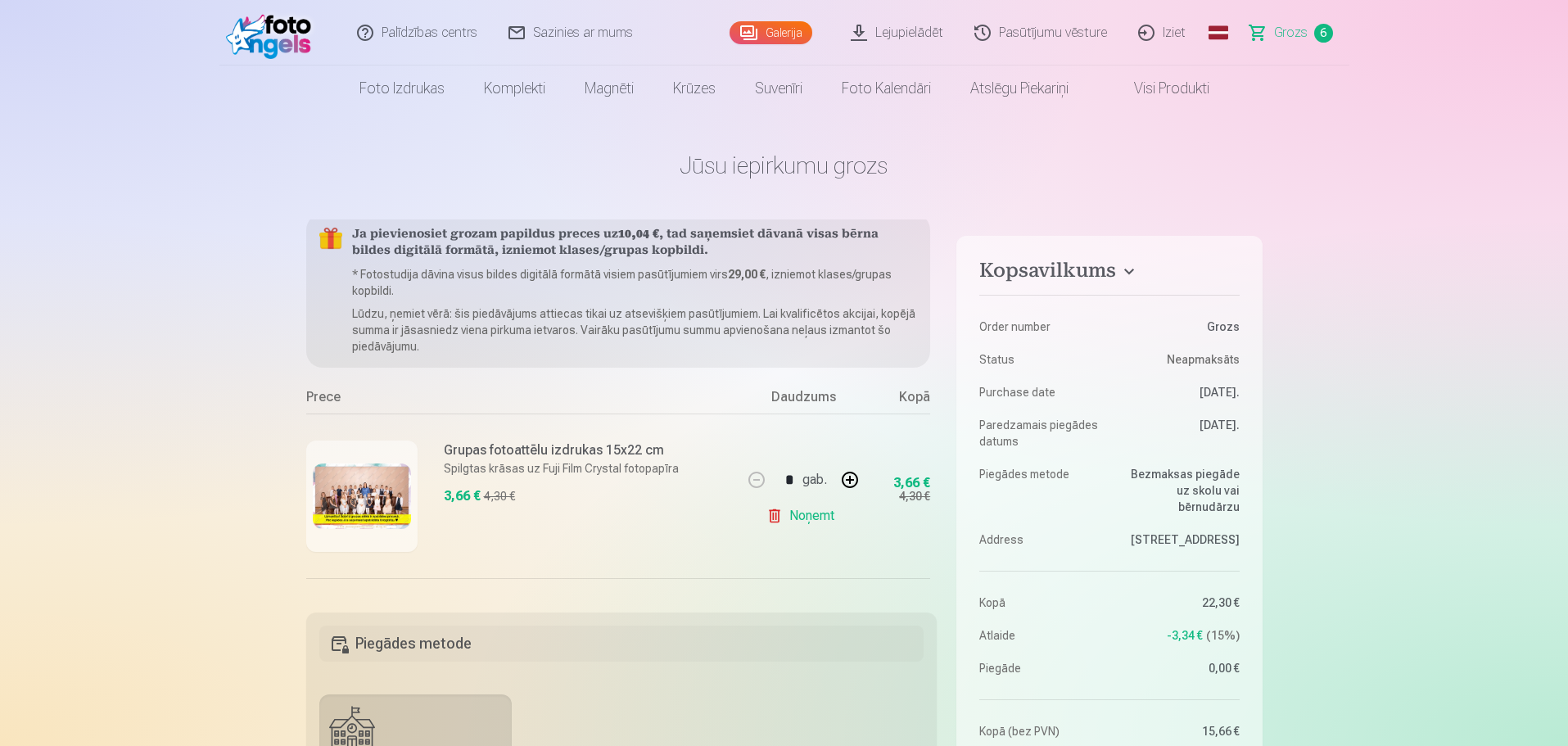
scroll to position [0, 0]
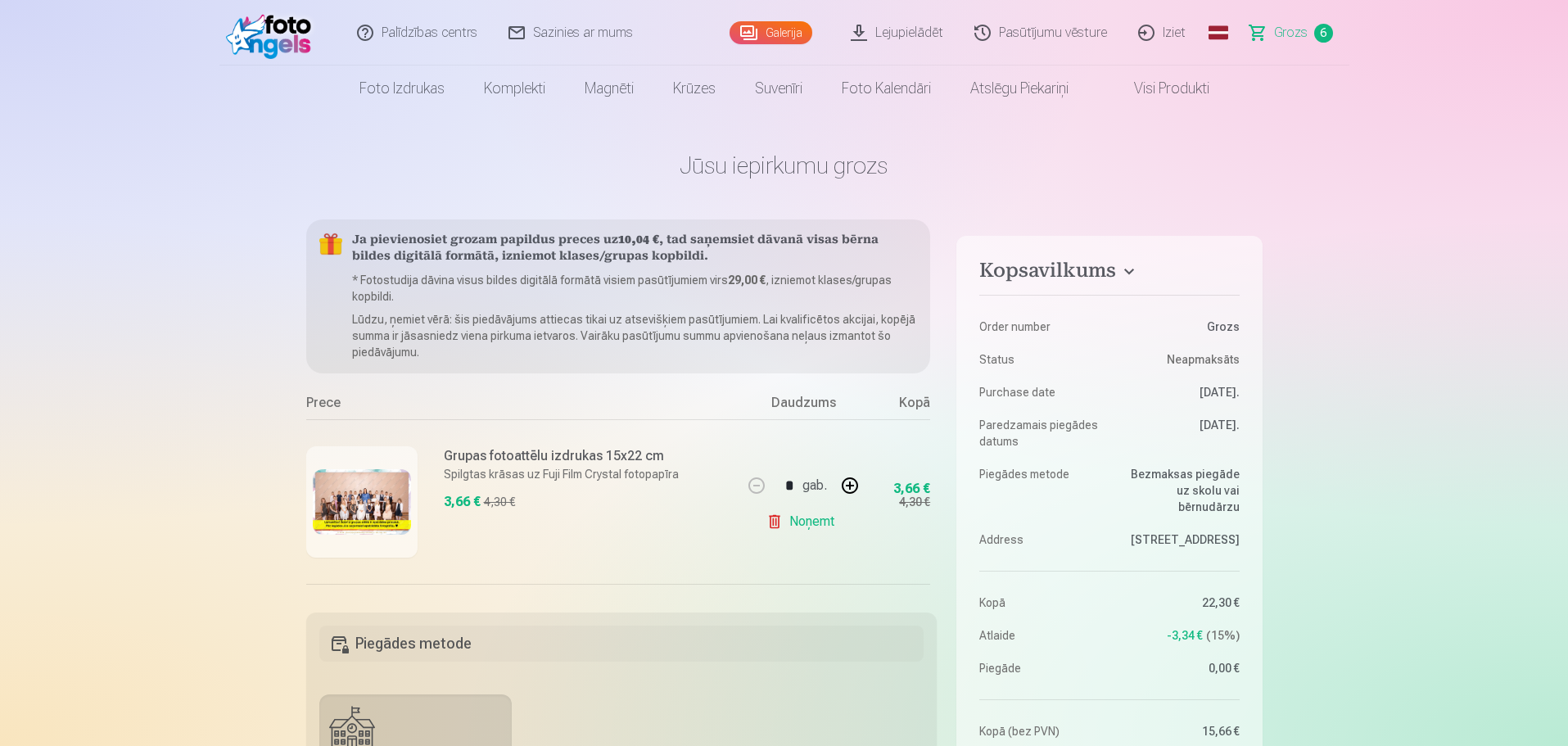
click at [787, 40] on link "Galerija" at bounding box center [771, 33] width 82 height 23
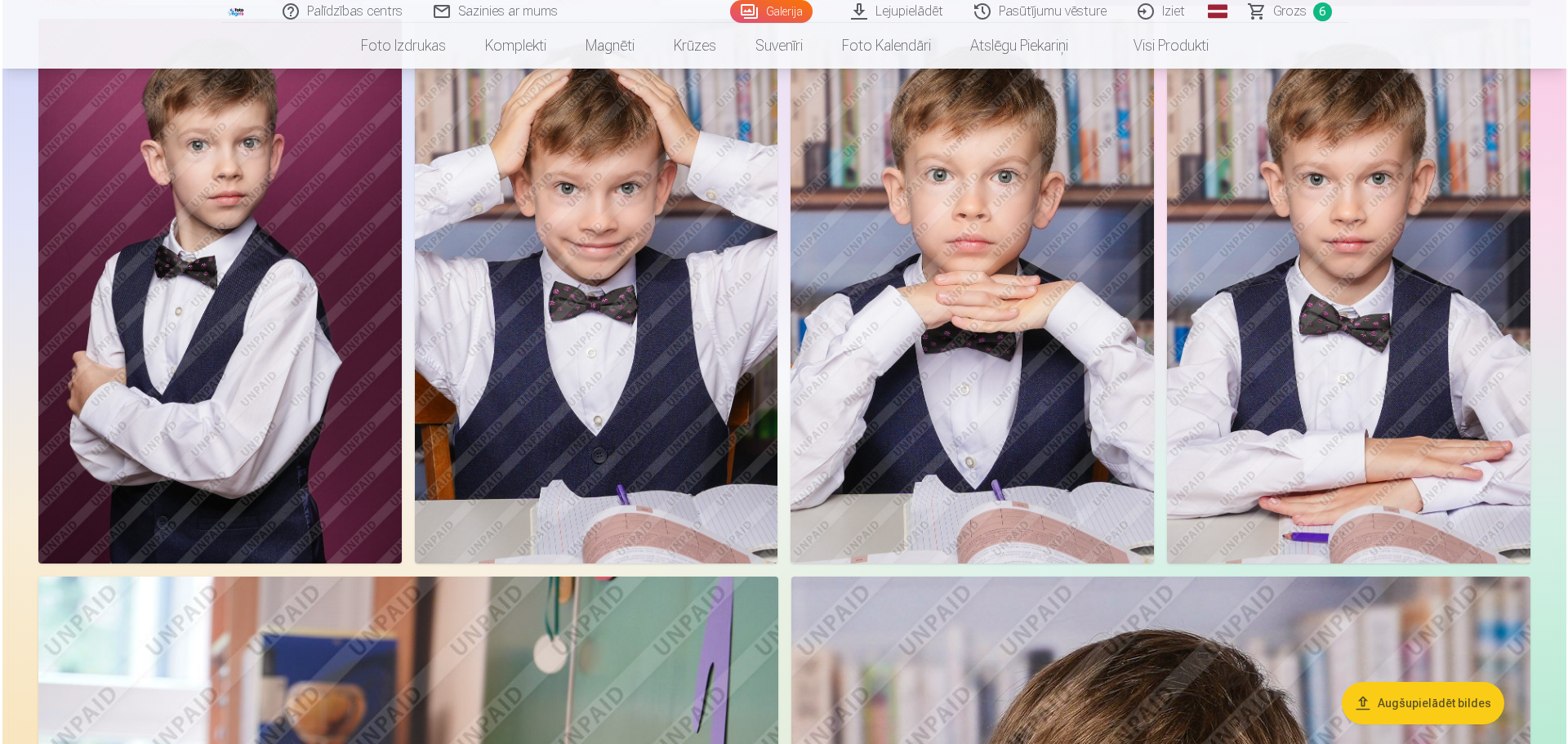
scroll to position [816, 0]
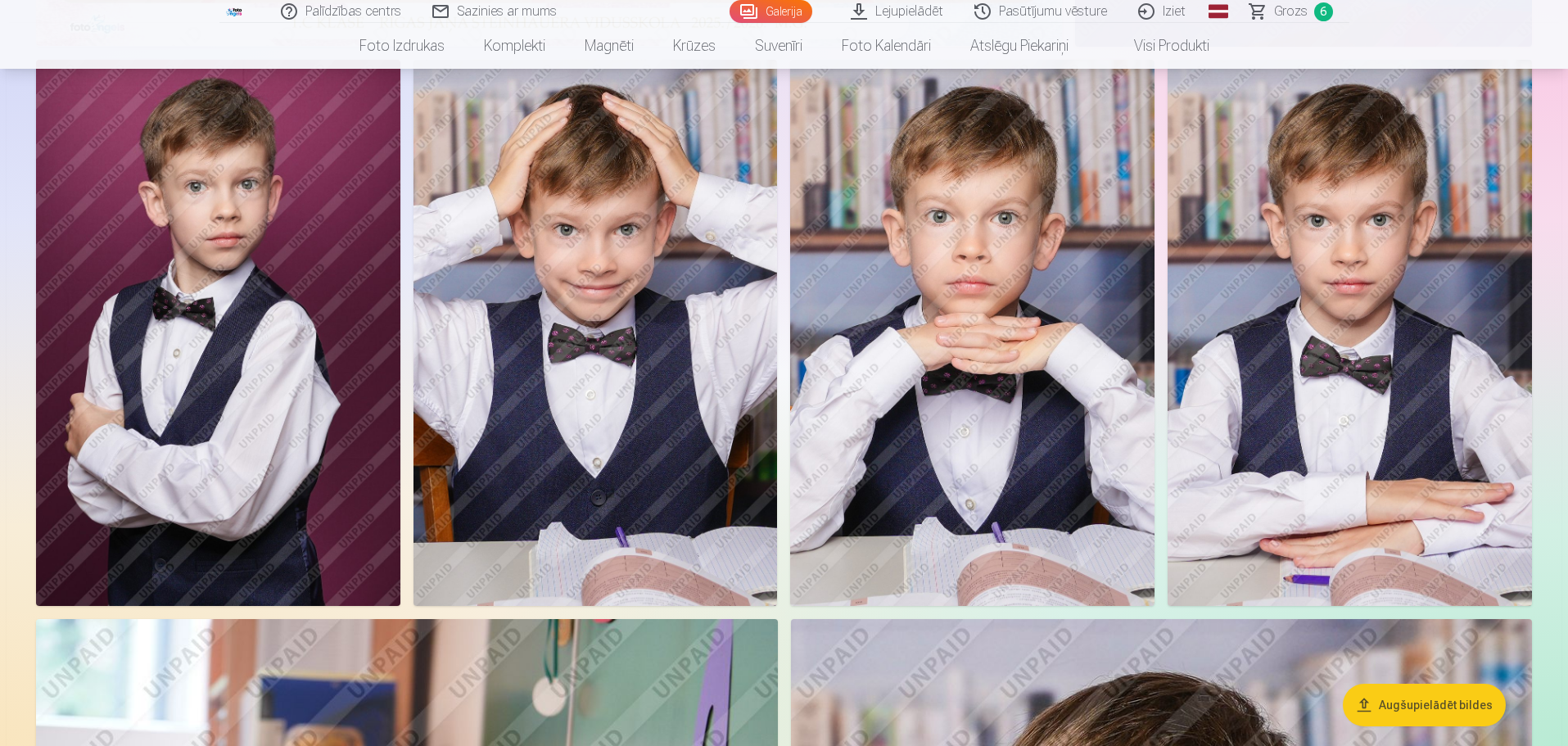
click at [951, 296] on img at bounding box center [972, 333] width 364 height 546
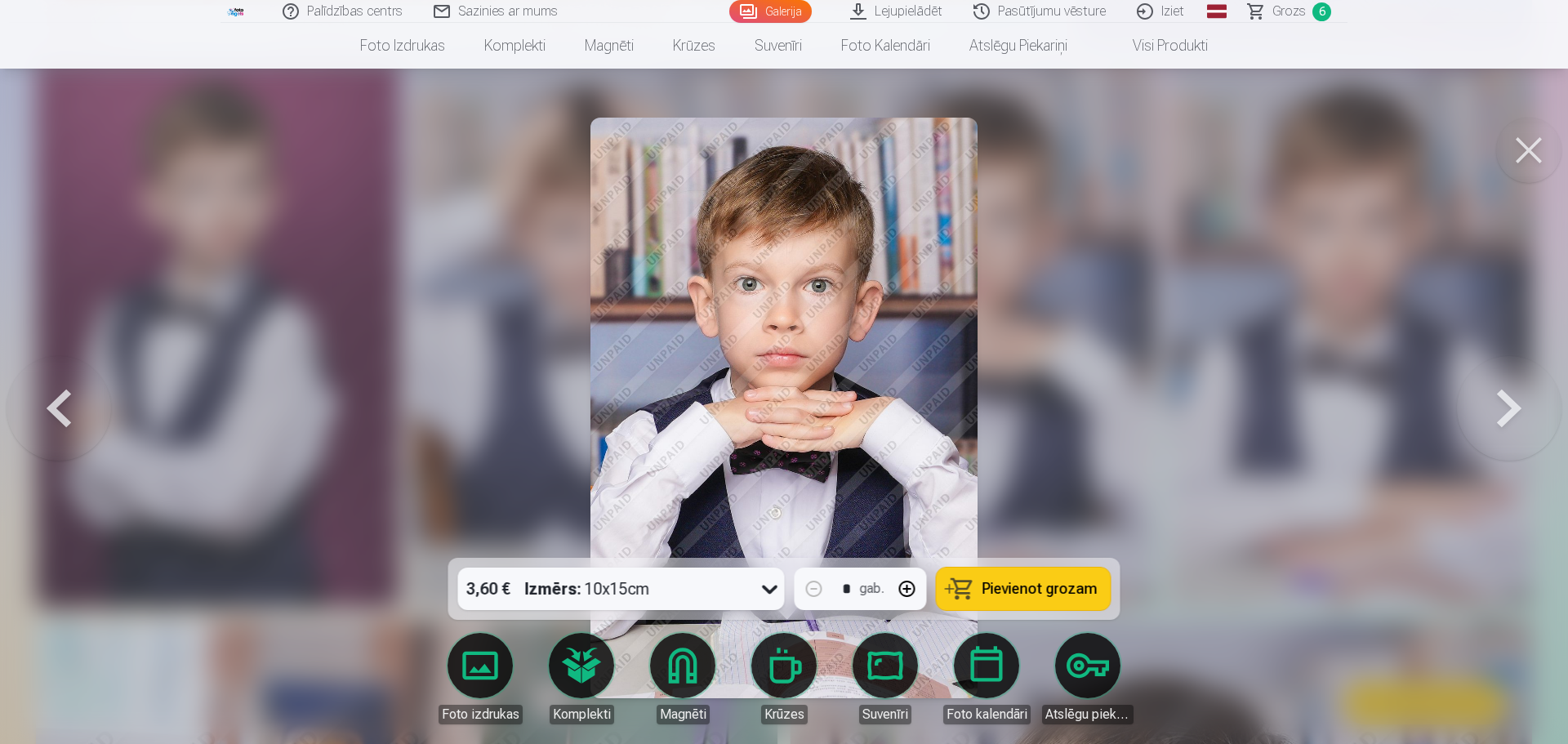
click at [488, 668] on link "Foto izdrukas" at bounding box center [480, 677] width 91 height 91
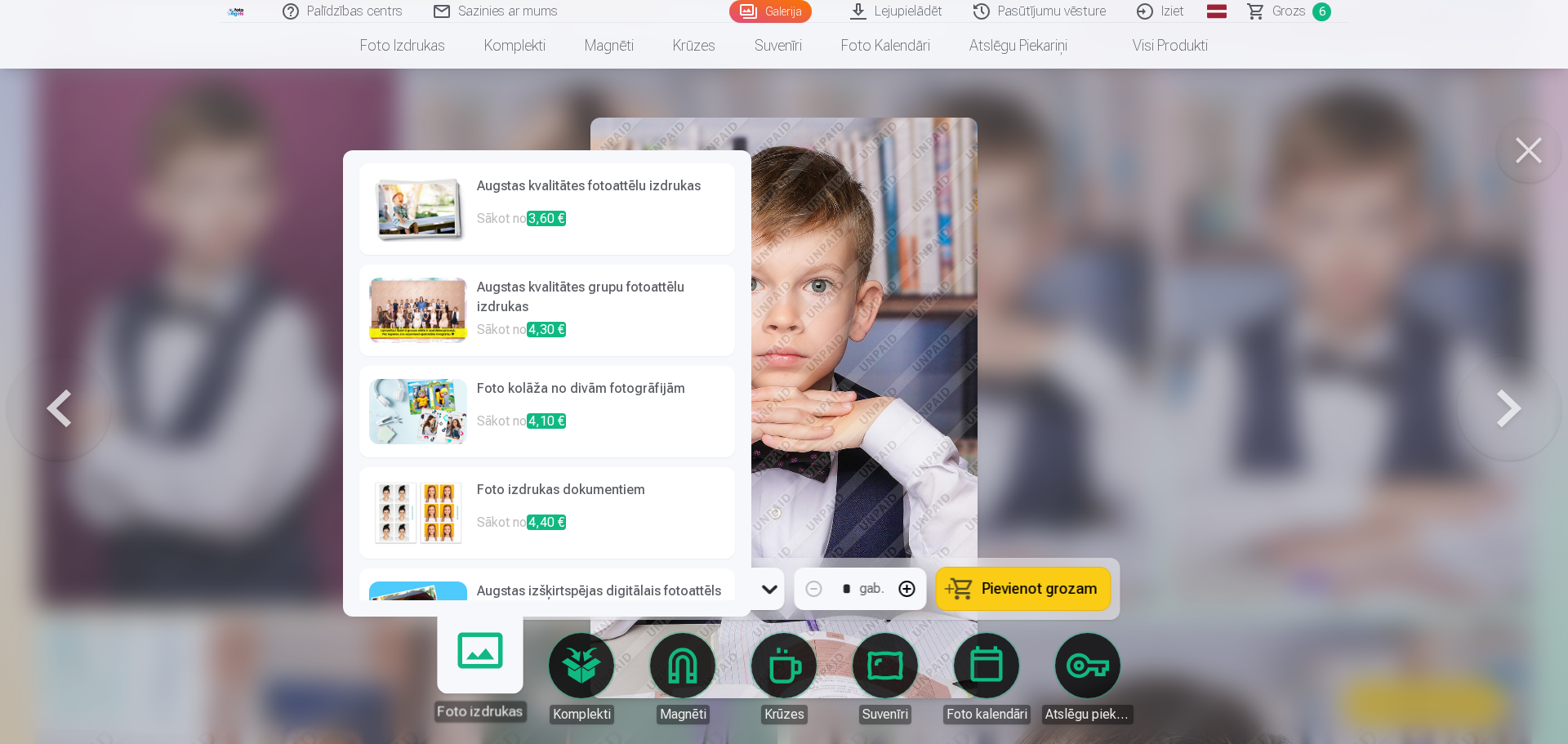
click at [504, 227] on p "Sākot no 3,60 €" at bounding box center [601, 226] width 248 height 33
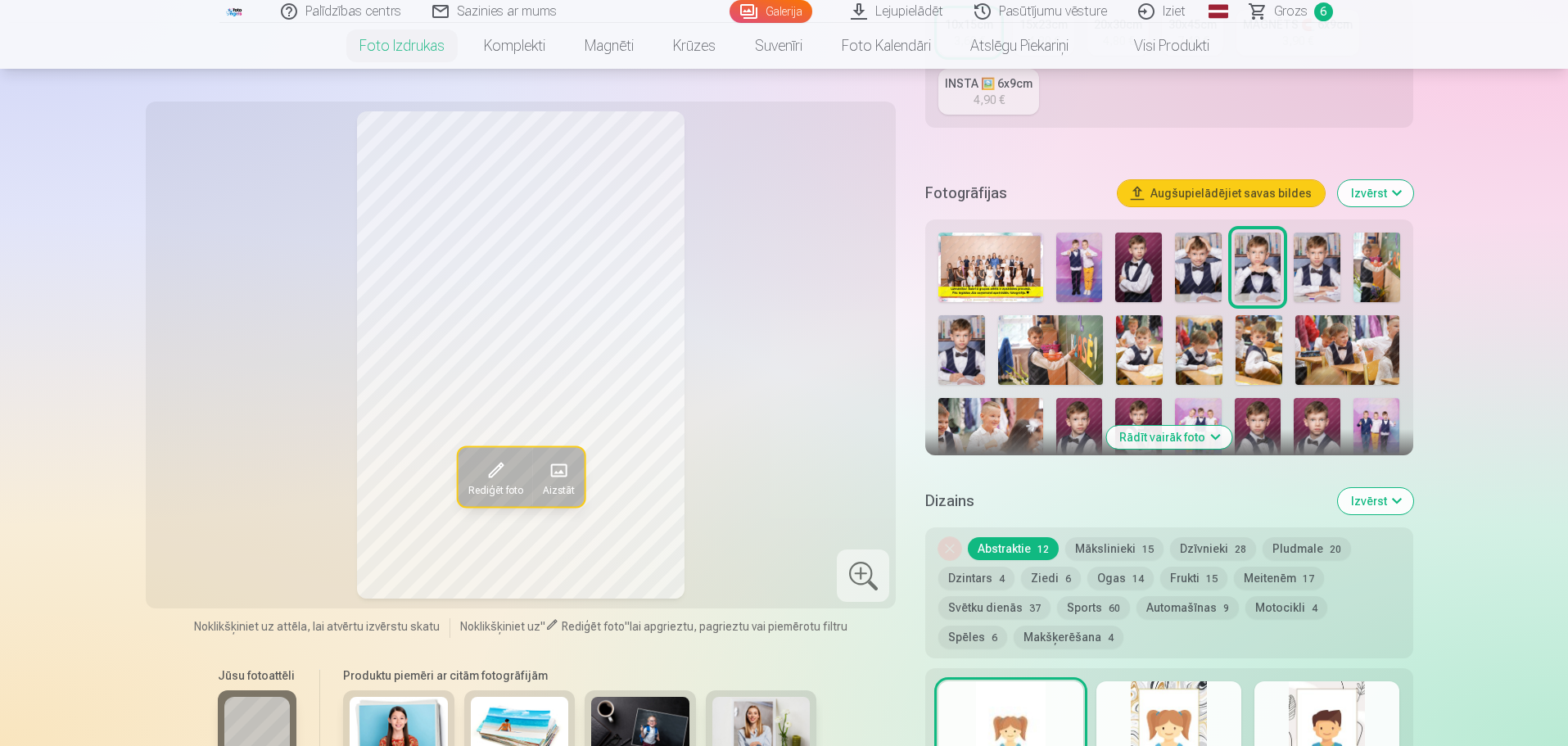
scroll to position [409, 0]
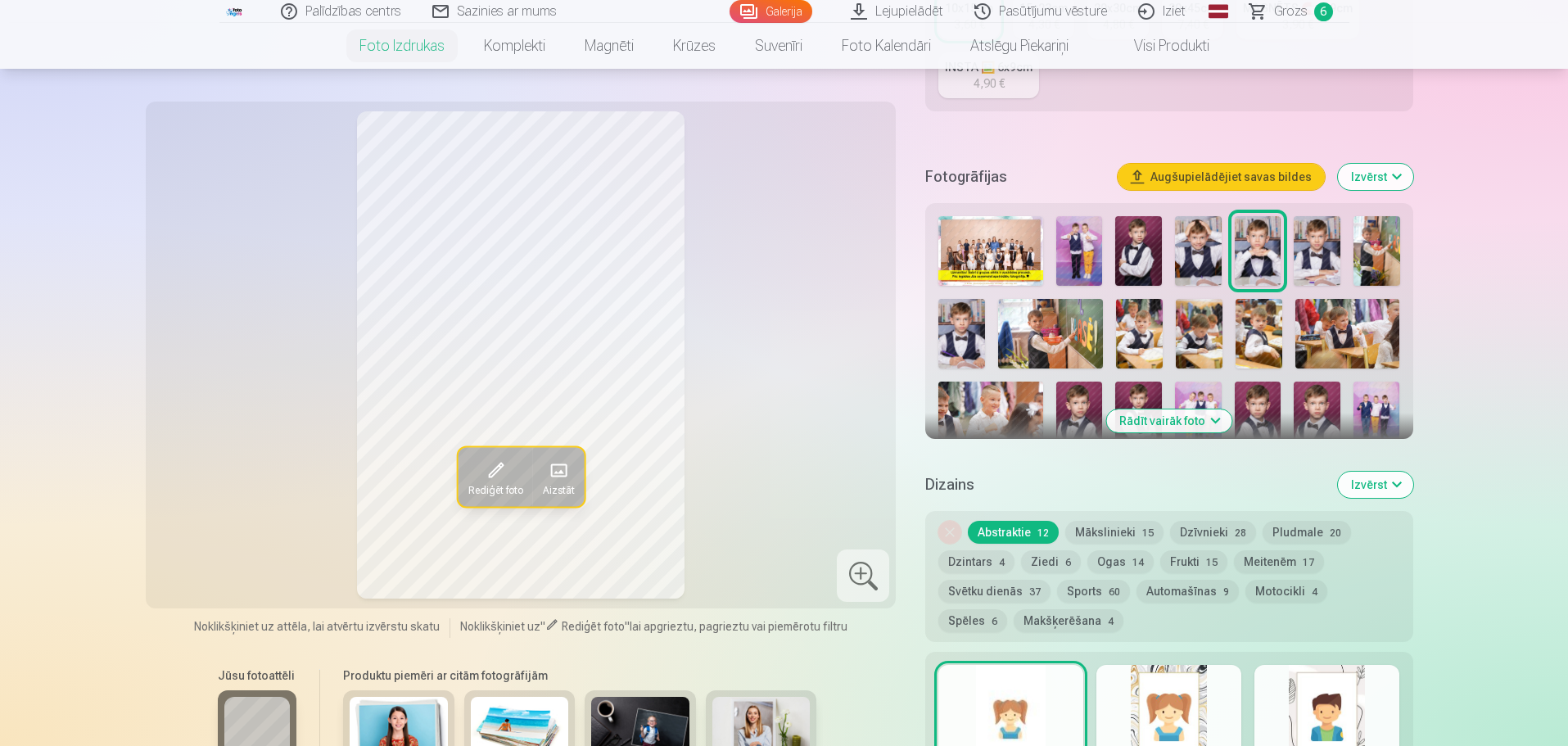
click at [1160, 554] on button "Frukti 15" at bounding box center [1194, 562] width 68 height 23
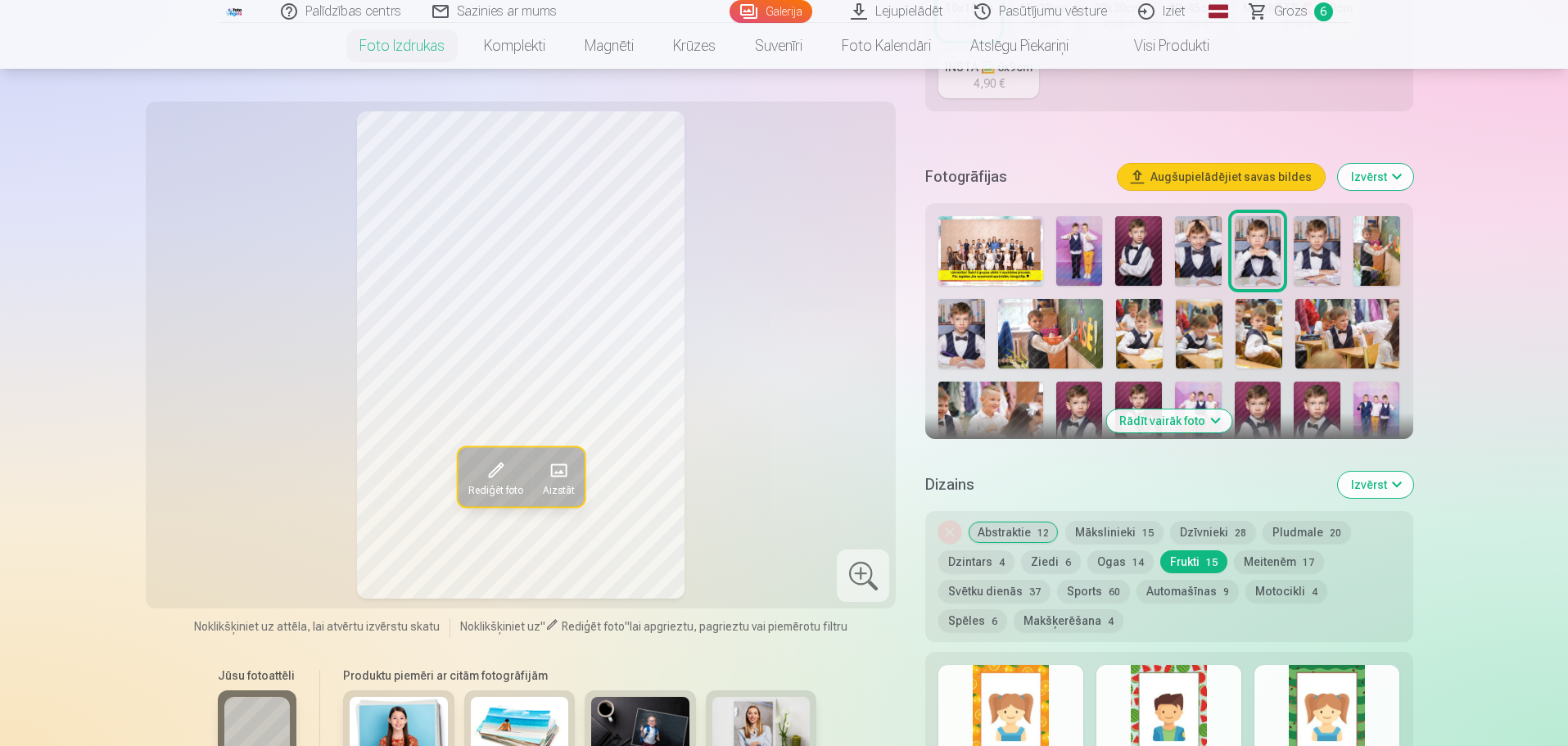
click at [1300, 533] on button "Pludmale 20" at bounding box center [1306, 532] width 88 height 23
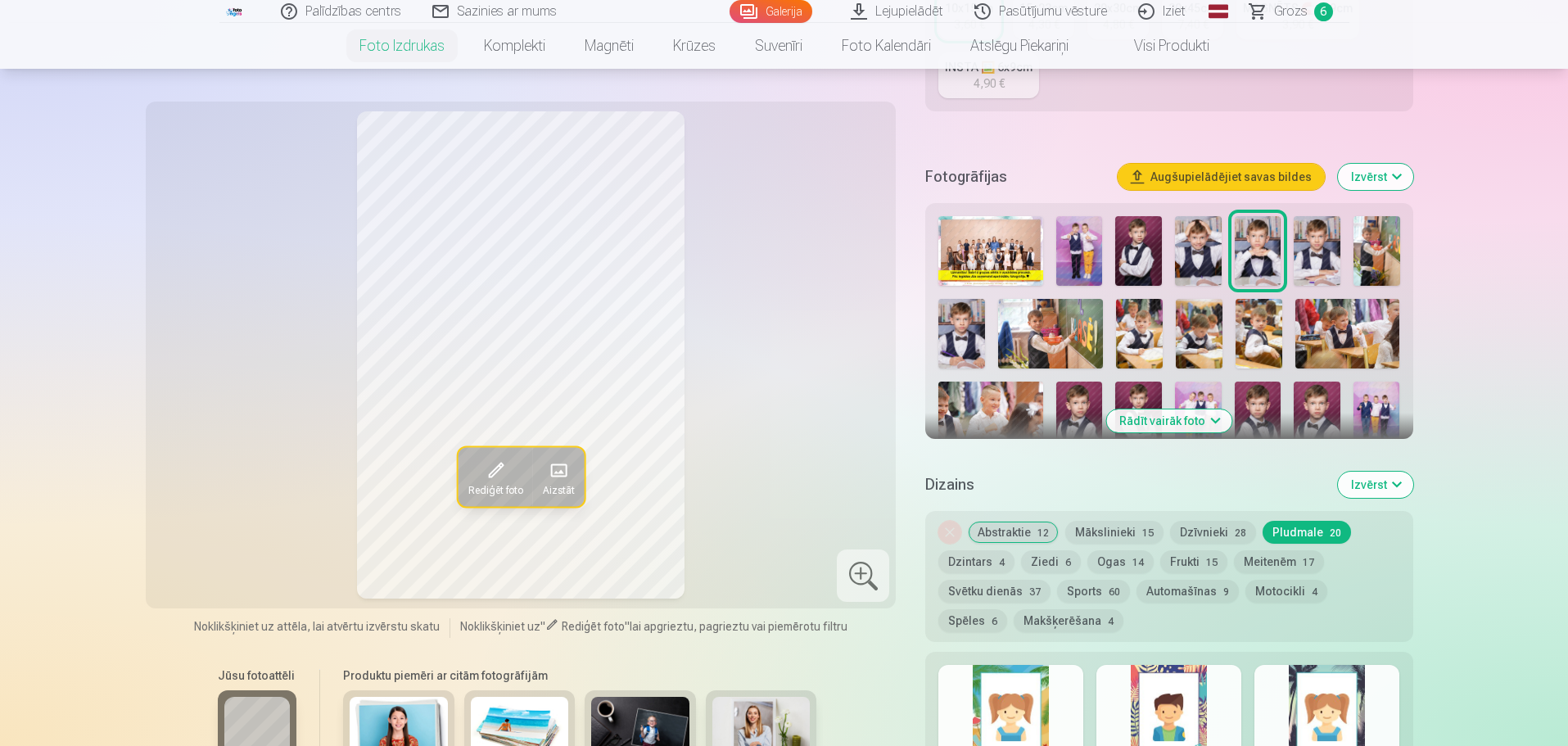
click at [1132, 523] on button "Mākslinieki 15" at bounding box center [1113, 532] width 98 height 23
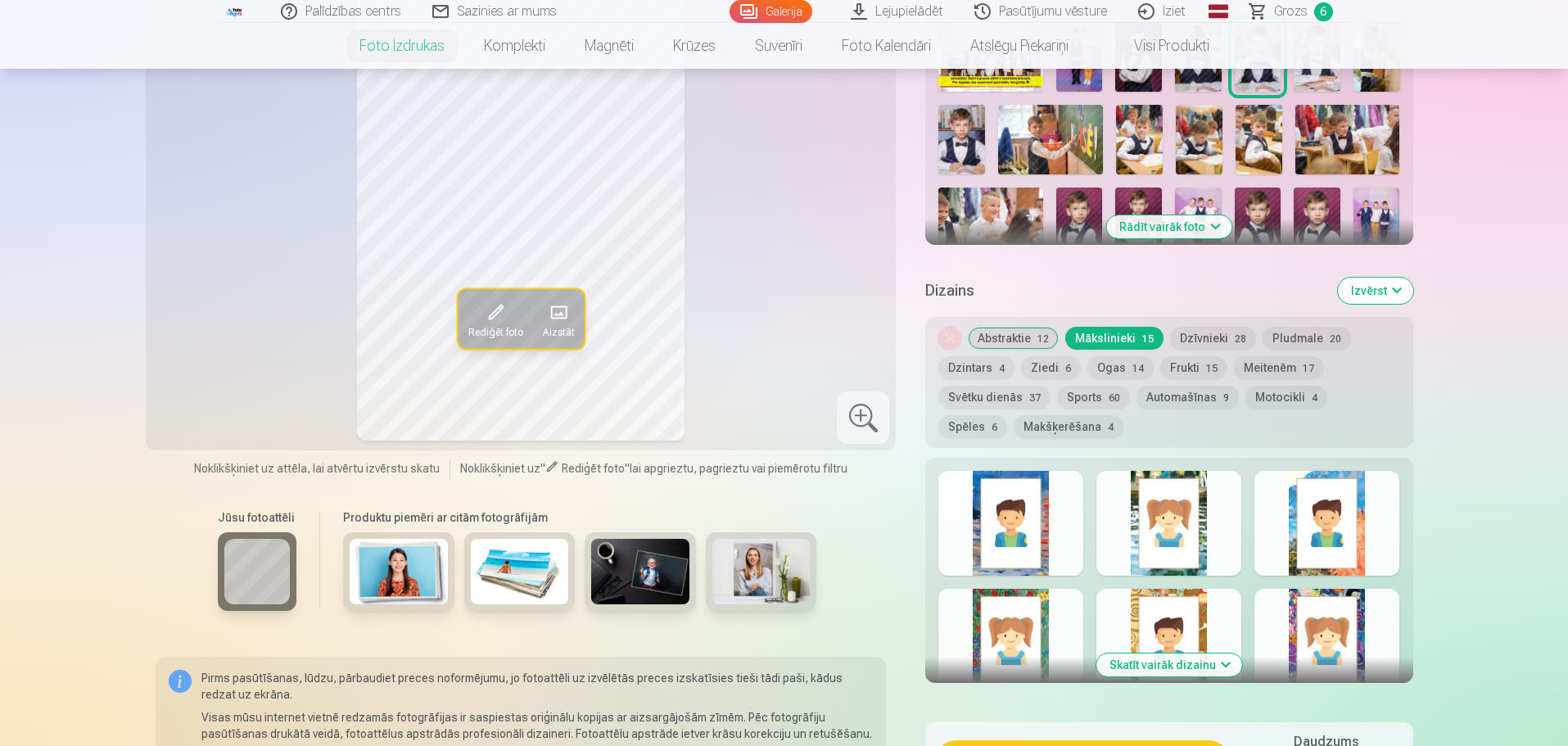
scroll to position [655, 0]
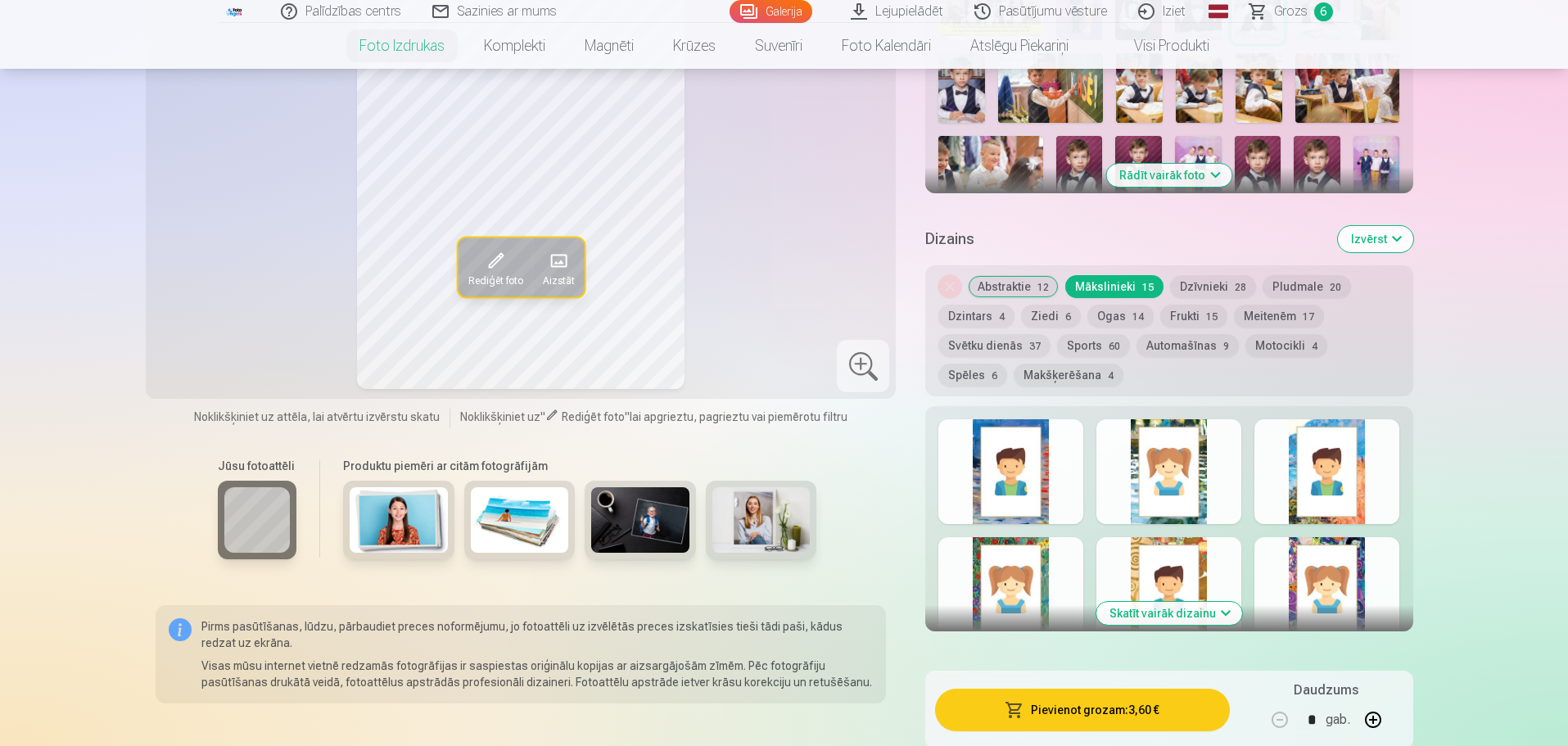
click at [1216, 611] on button "Skatīt vairāk dizainu" at bounding box center [1169, 613] width 146 height 23
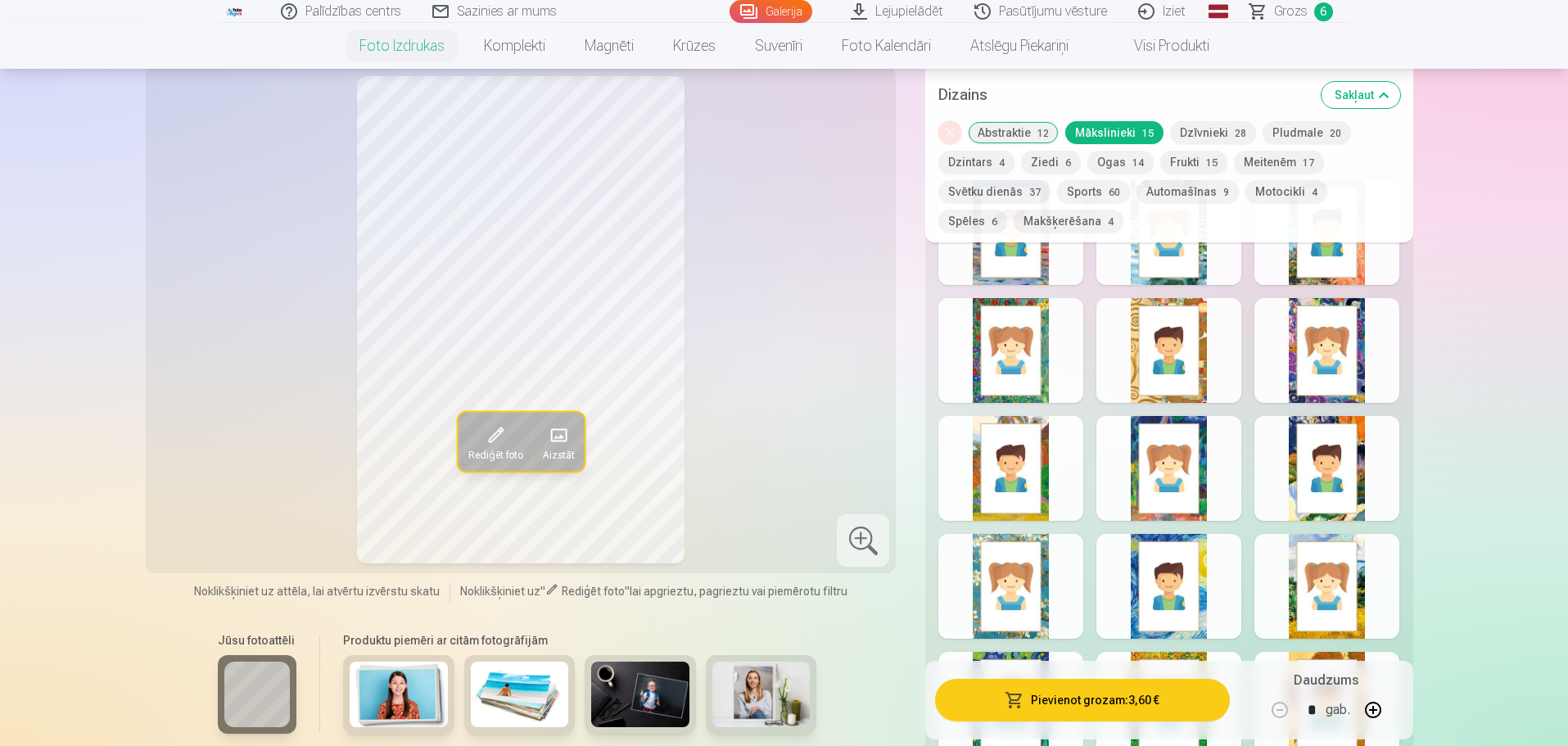
scroll to position [901, 0]
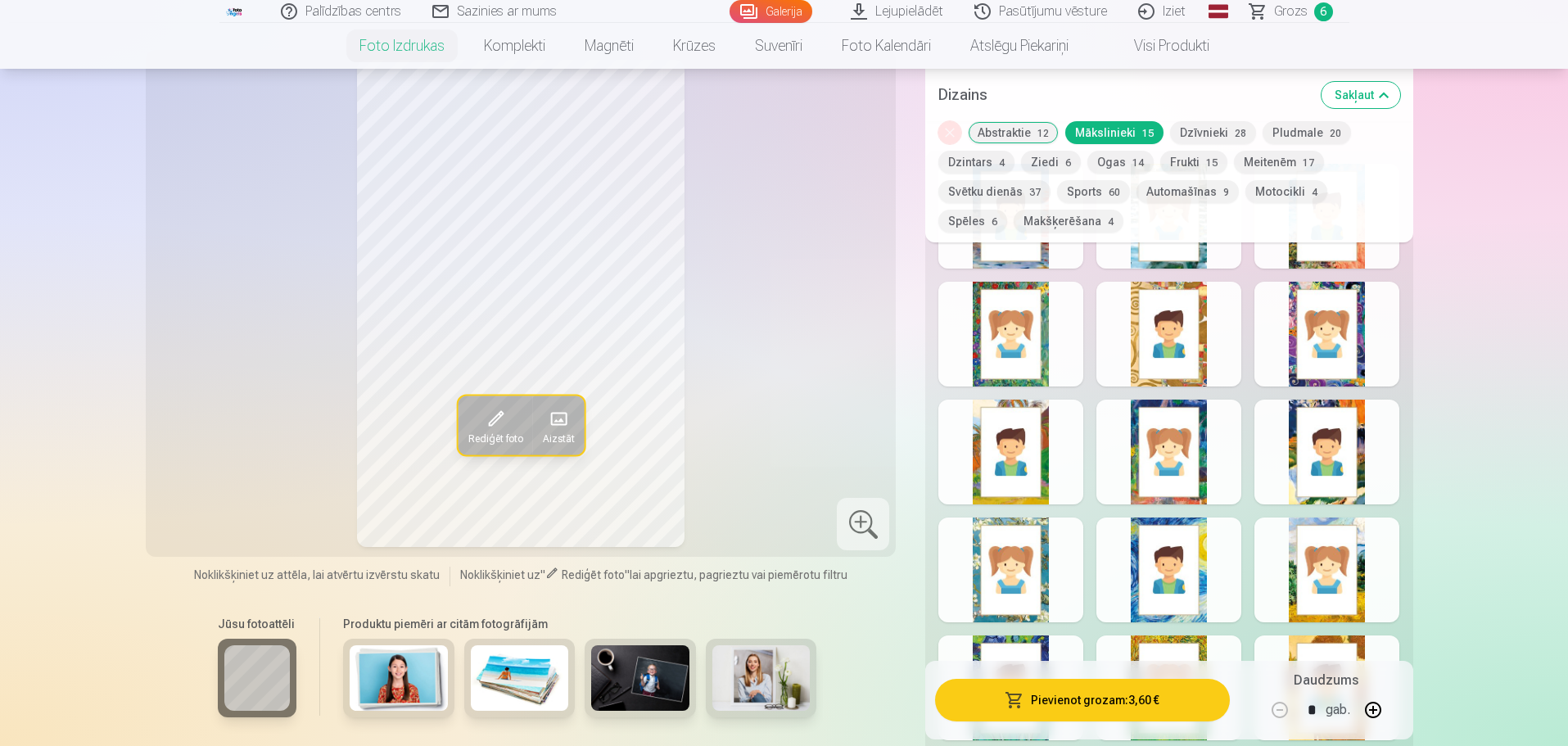
click at [1293, 451] on div at bounding box center [1327, 451] width 145 height 105
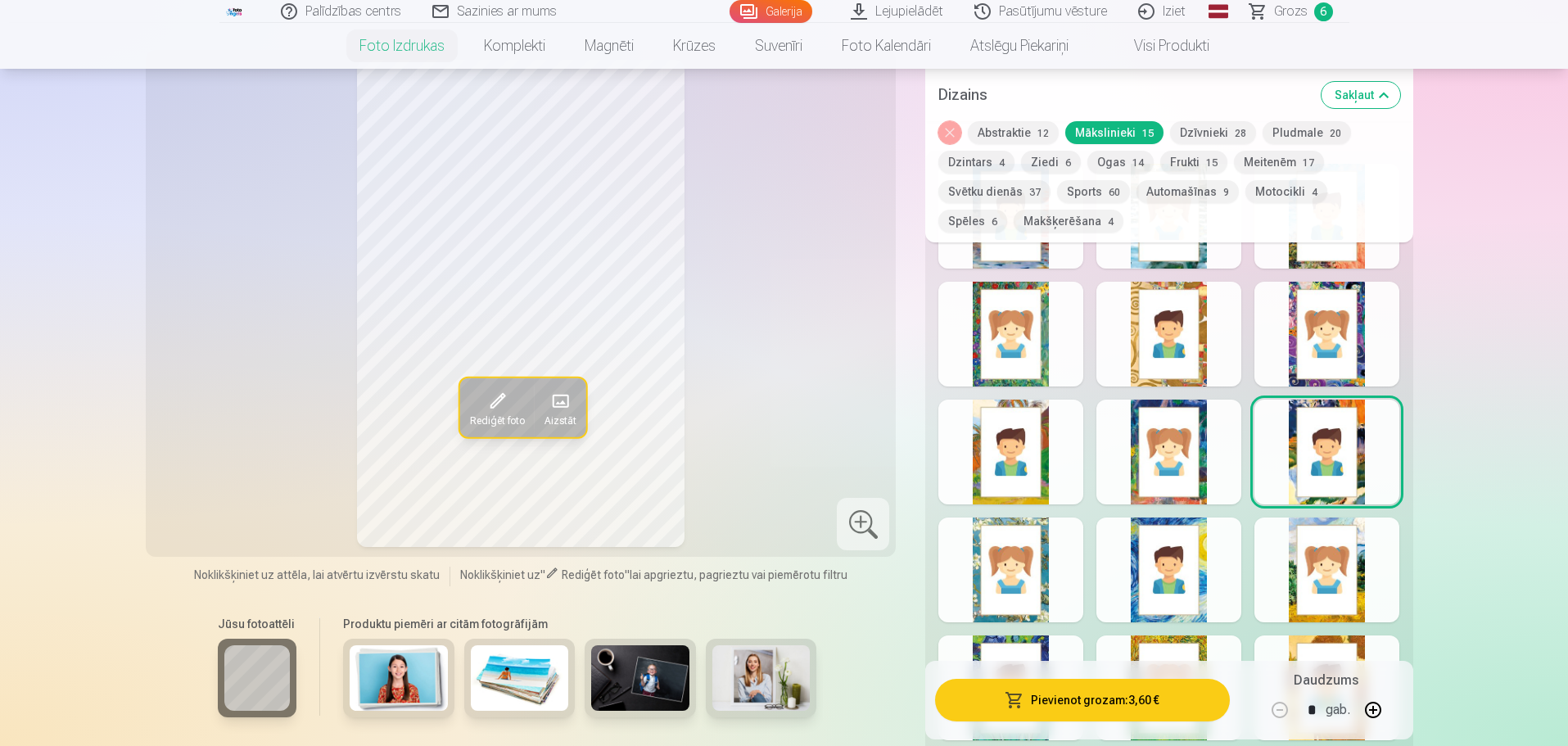
click at [981, 549] on div at bounding box center [1010, 569] width 145 height 105
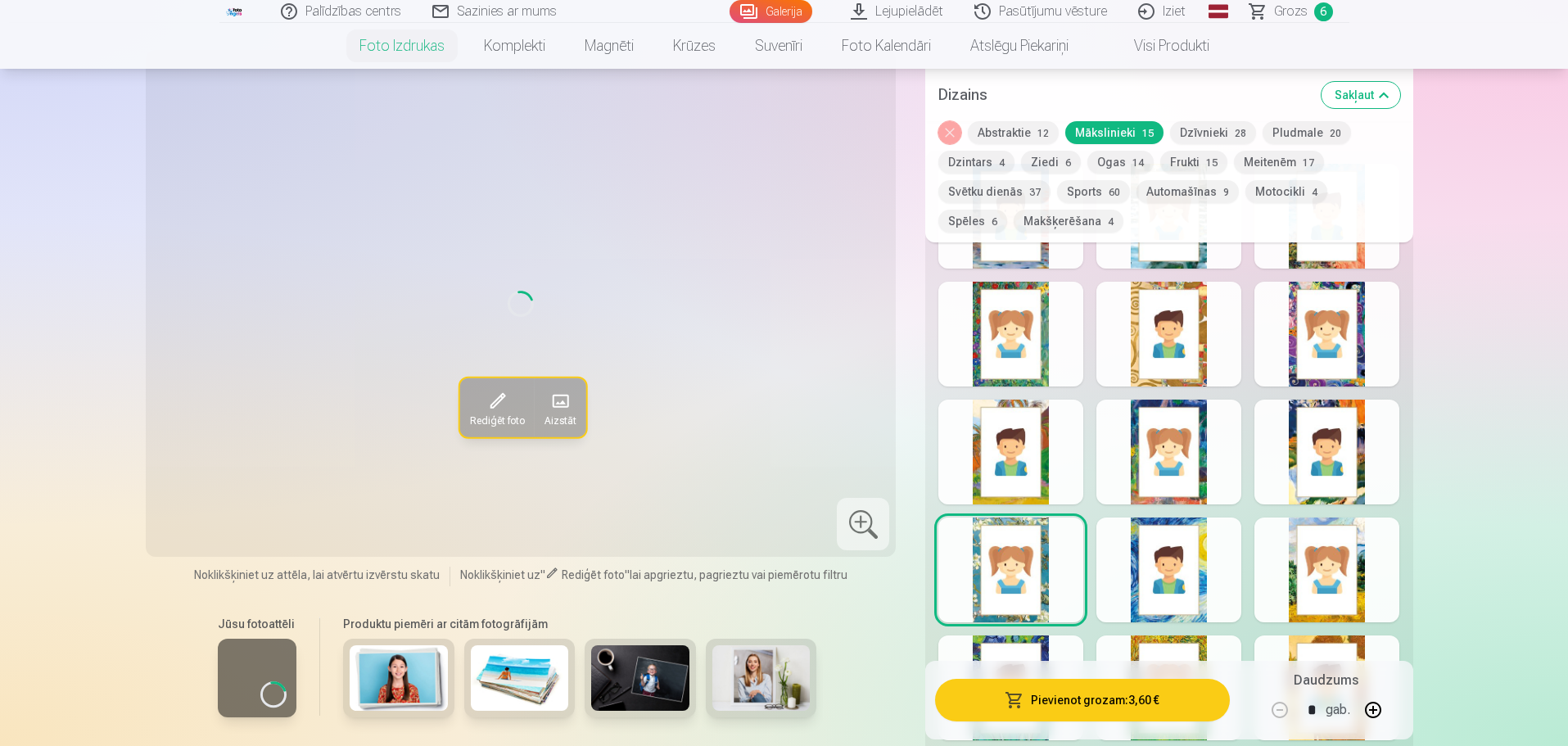
click at [992, 474] on div at bounding box center [1010, 451] width 145 height 105
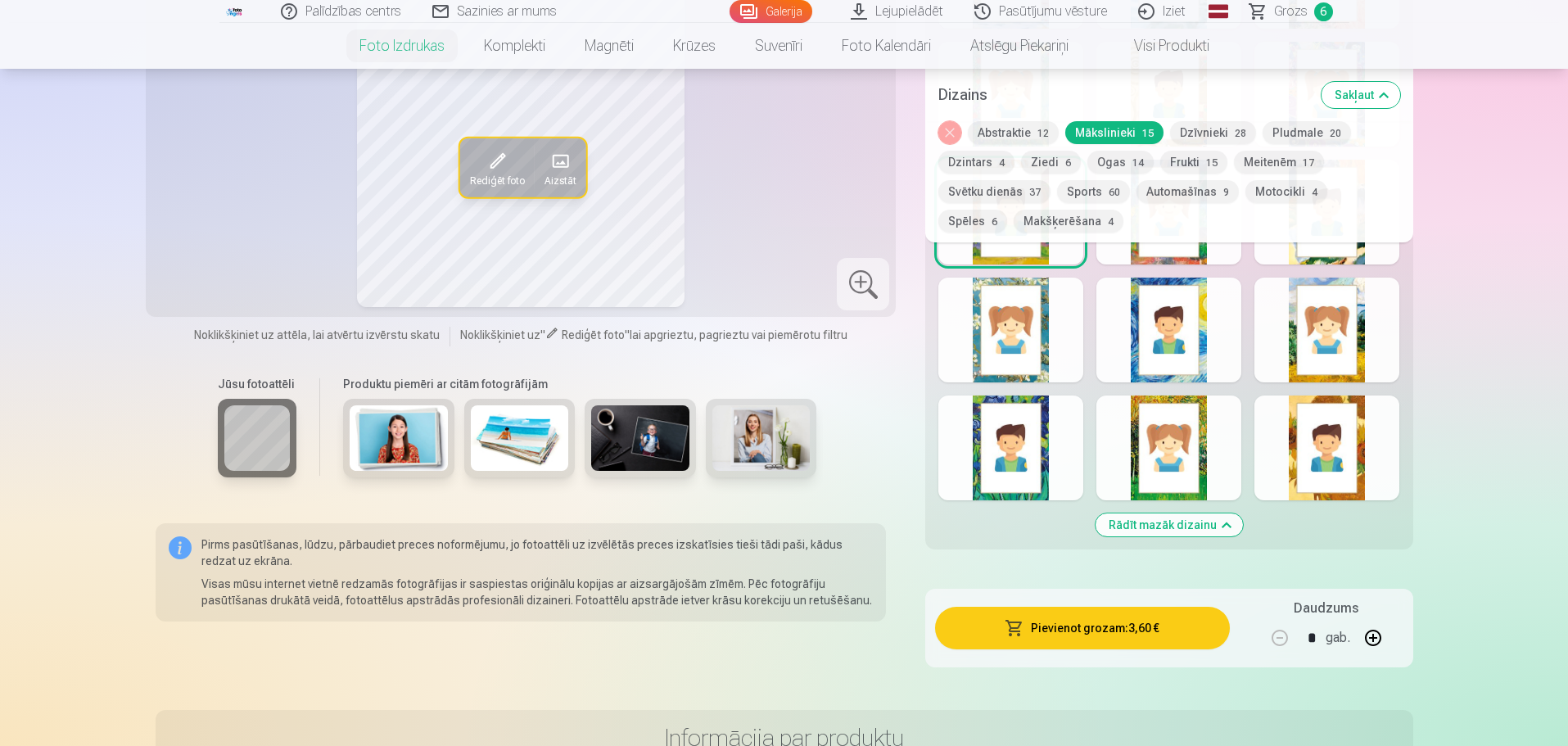
scroll to position [1146, 0]
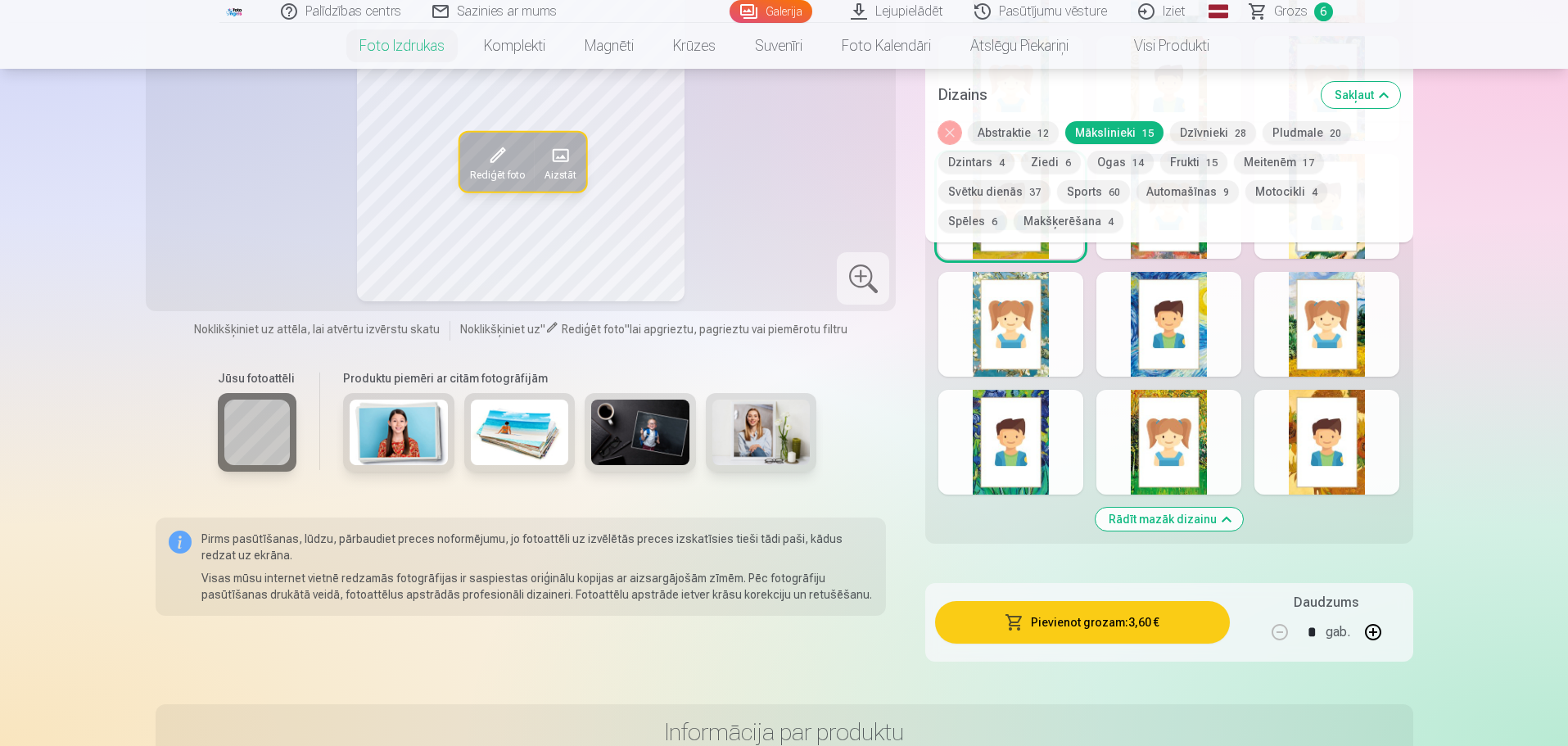
click at [998, 480] on div at bounding box center [1010, 441] width 145 height 105
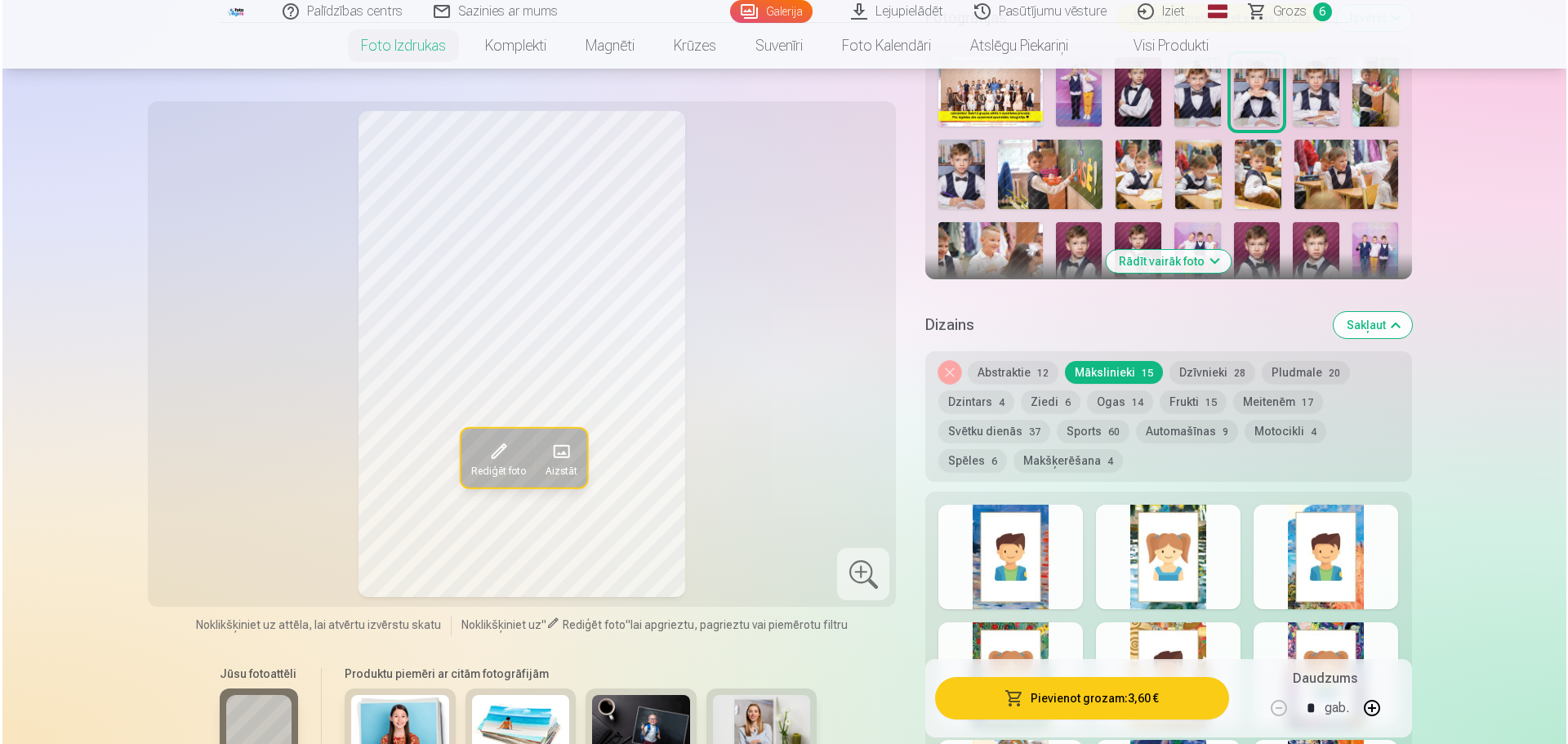
scroll to position [653, 0]
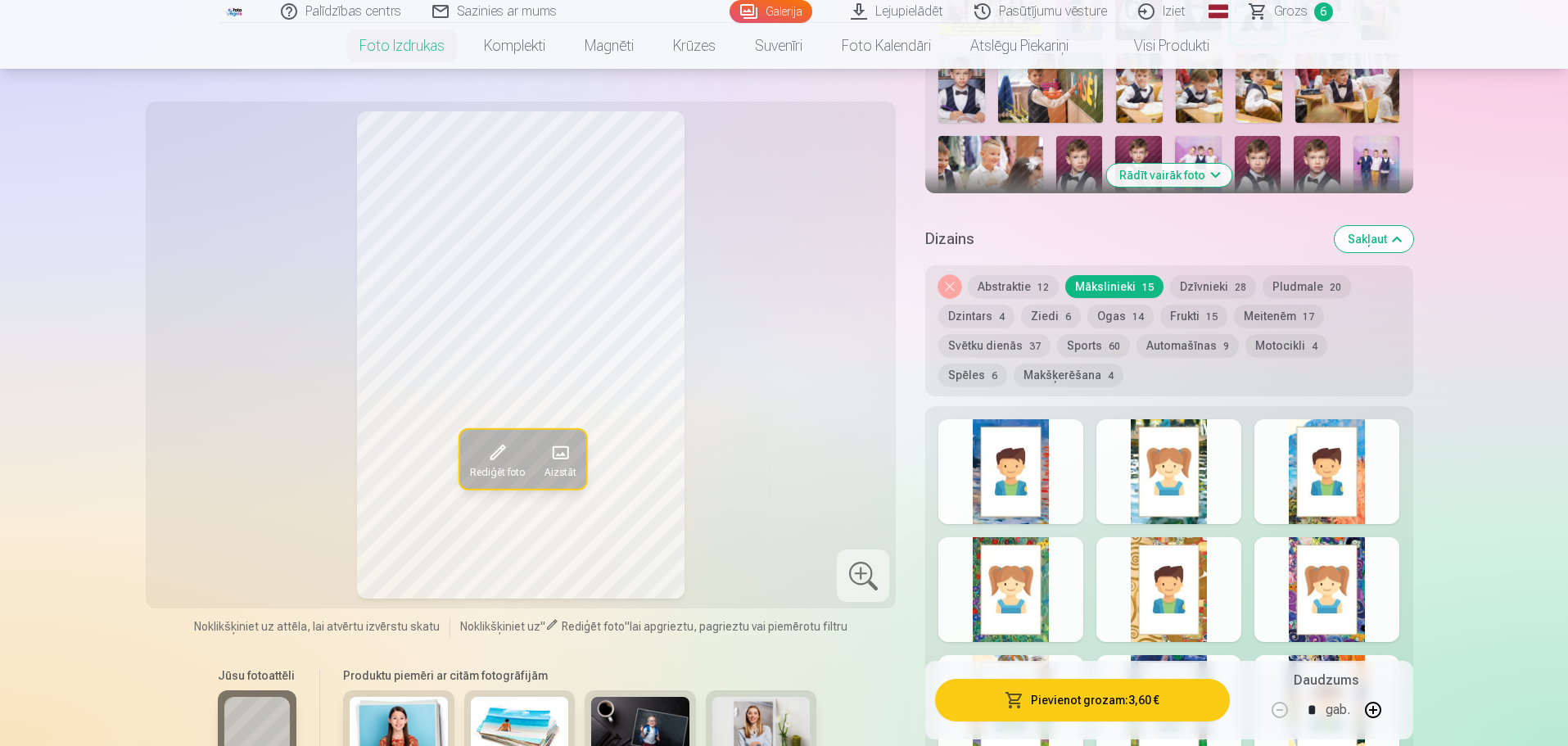
click at [1004, 491] on div at bounding box center [1010, 471] width 145 height 105
click at [1117, 694] on button "Pievienot grozam : 3,60 €" at bounding box center [1081, 700] width 294 height 43
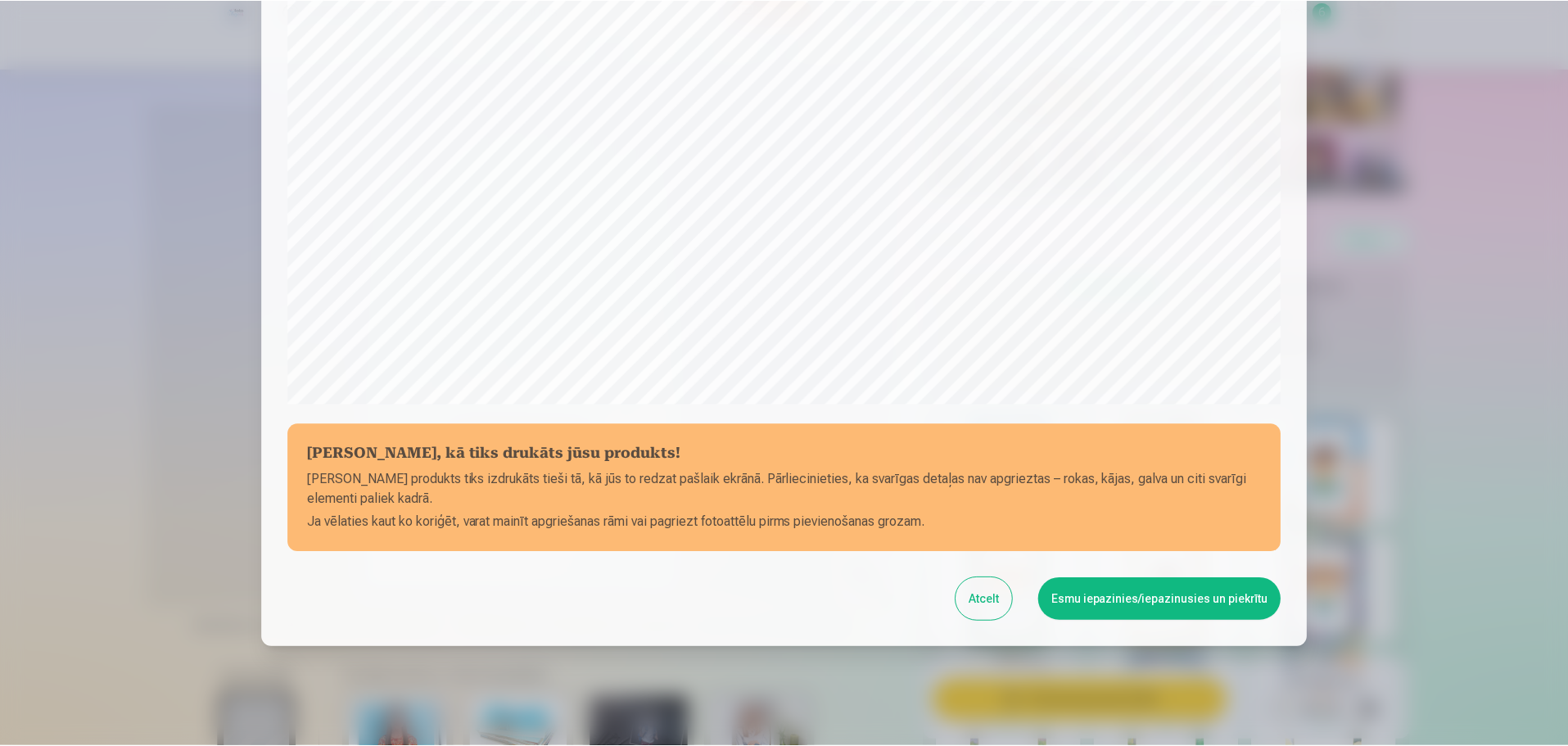
scroll to position [433, 0]
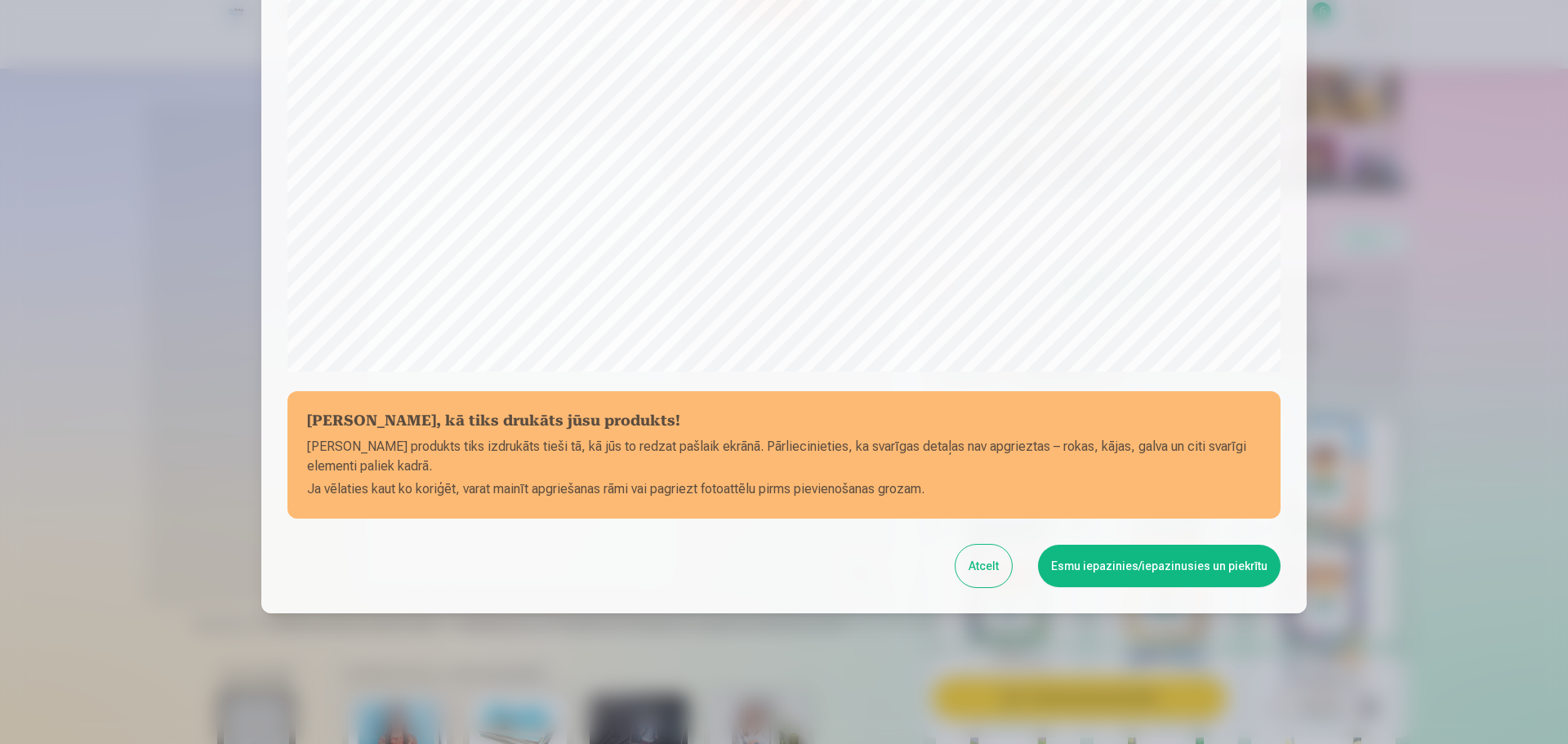
click at [1189, 567] on button "Esmu iepazinies/iepazinusies un piekrītu" at bounding box center [1159, 566] width 242 height 43
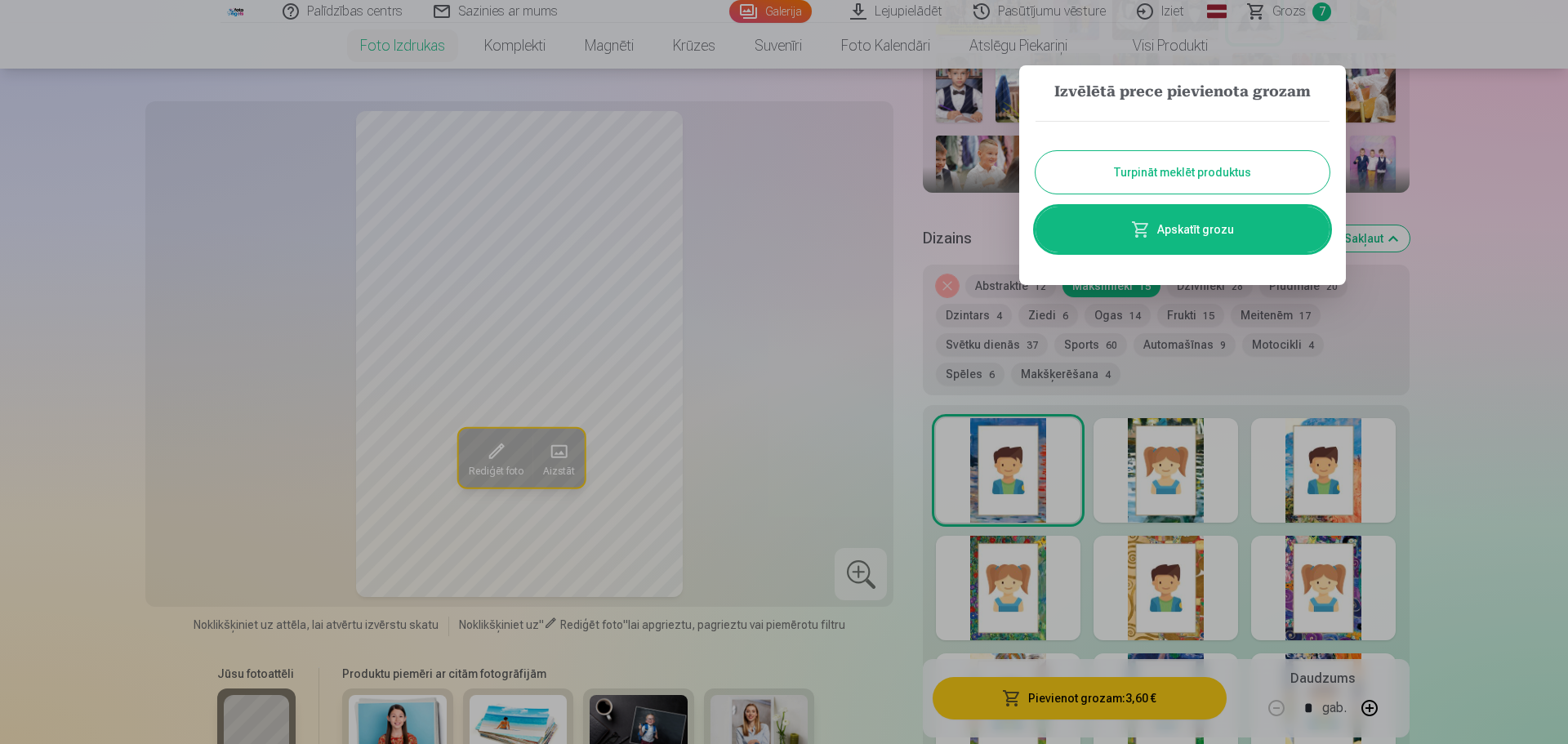
click at [1150, 156] on button "Turpināt meklēt produktus" at bounding box center [1183, 172] width 294 height 43
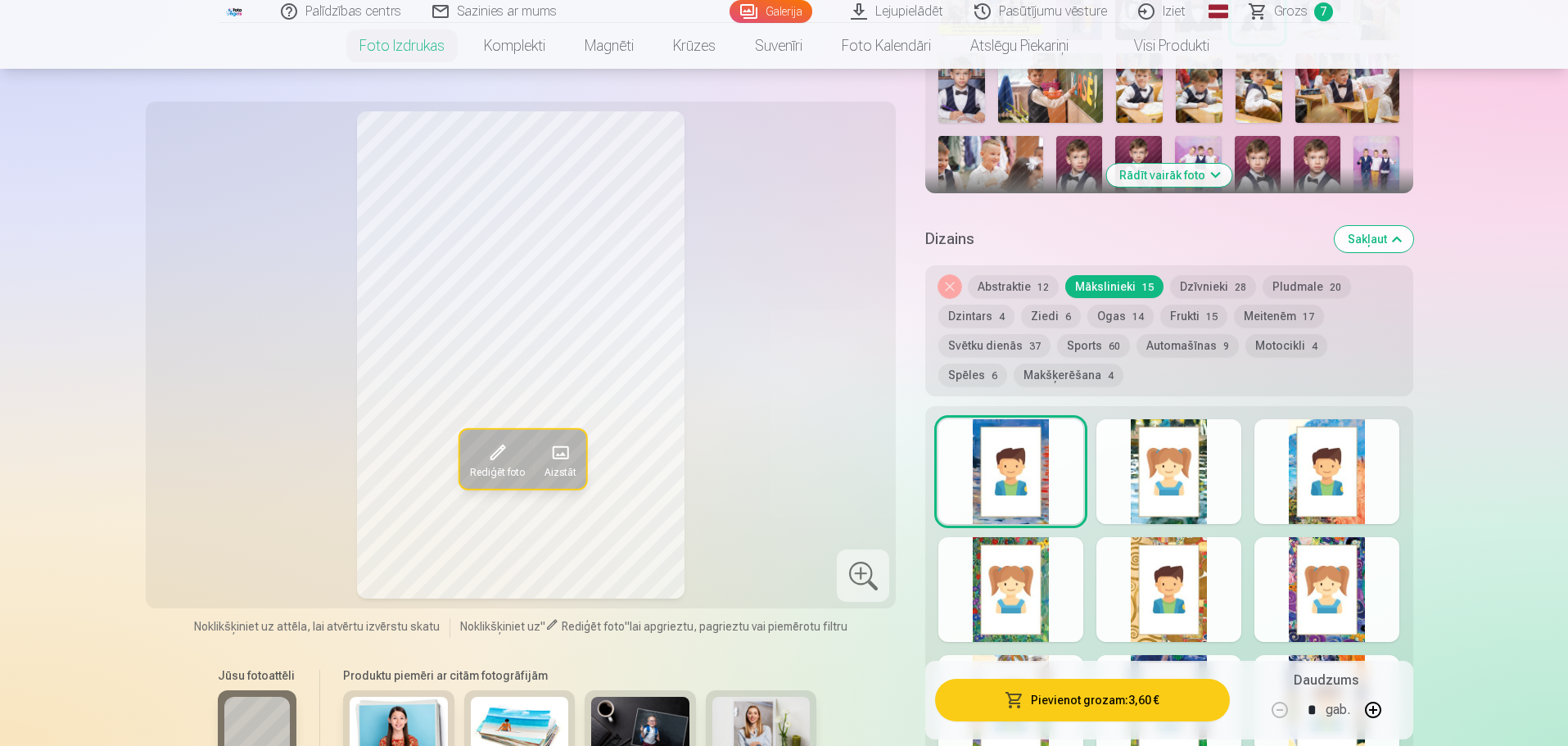
click at [799, 13] on link "Galerija" at bounding box center [771, 12] width 82 height 23
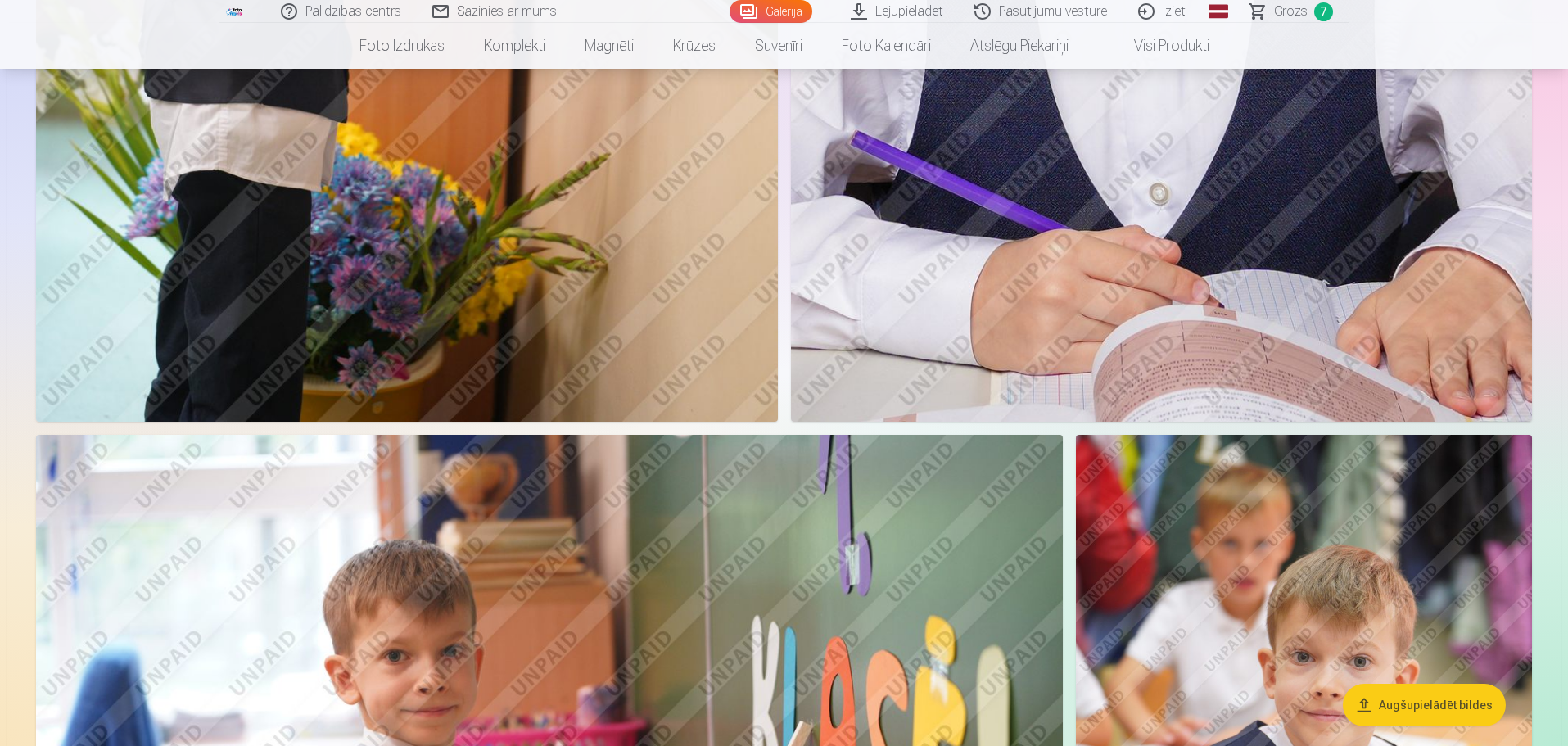
scroll to position [2455, 0]
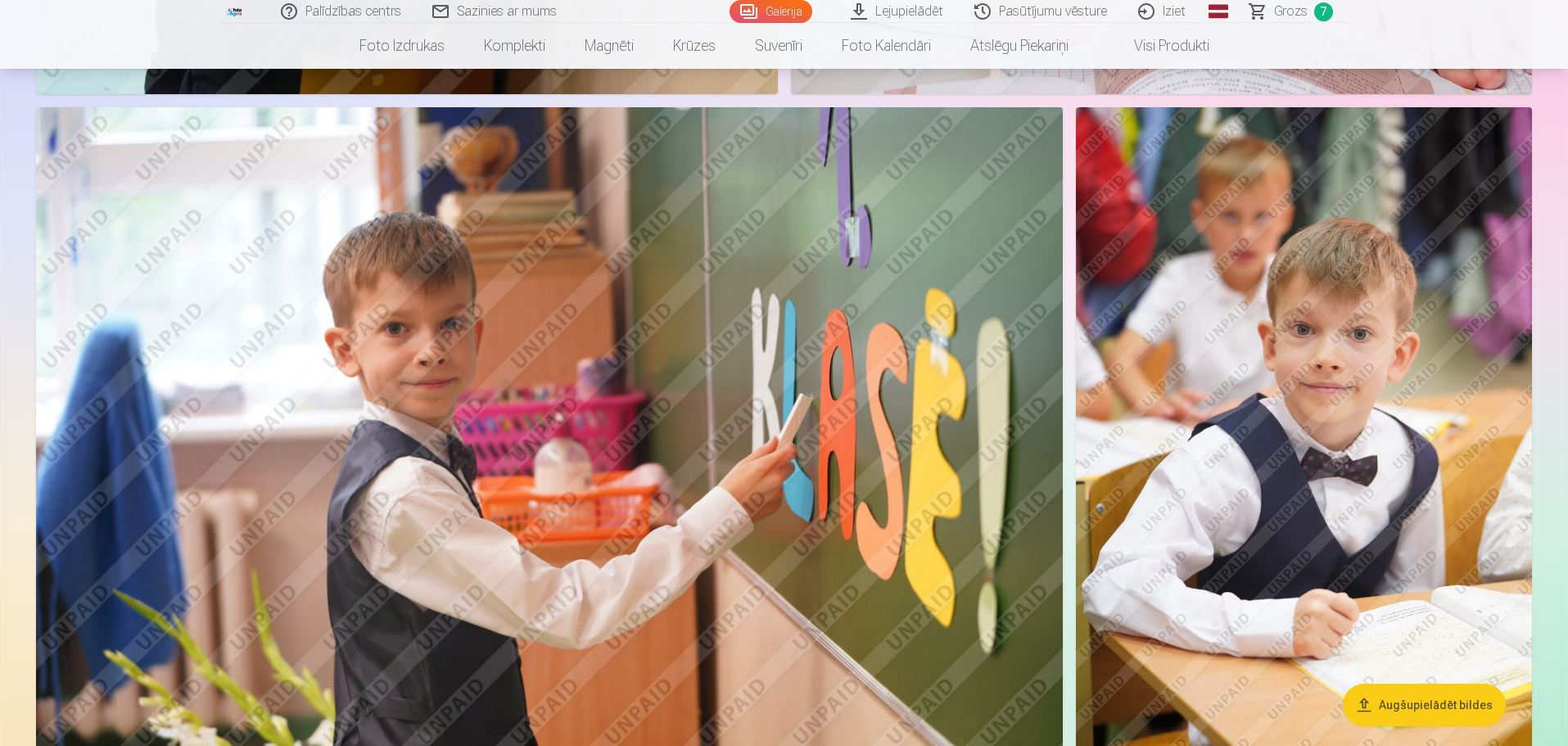
click at [1371, 380] on img at bounding box center [1304, 449] width 456 height 684
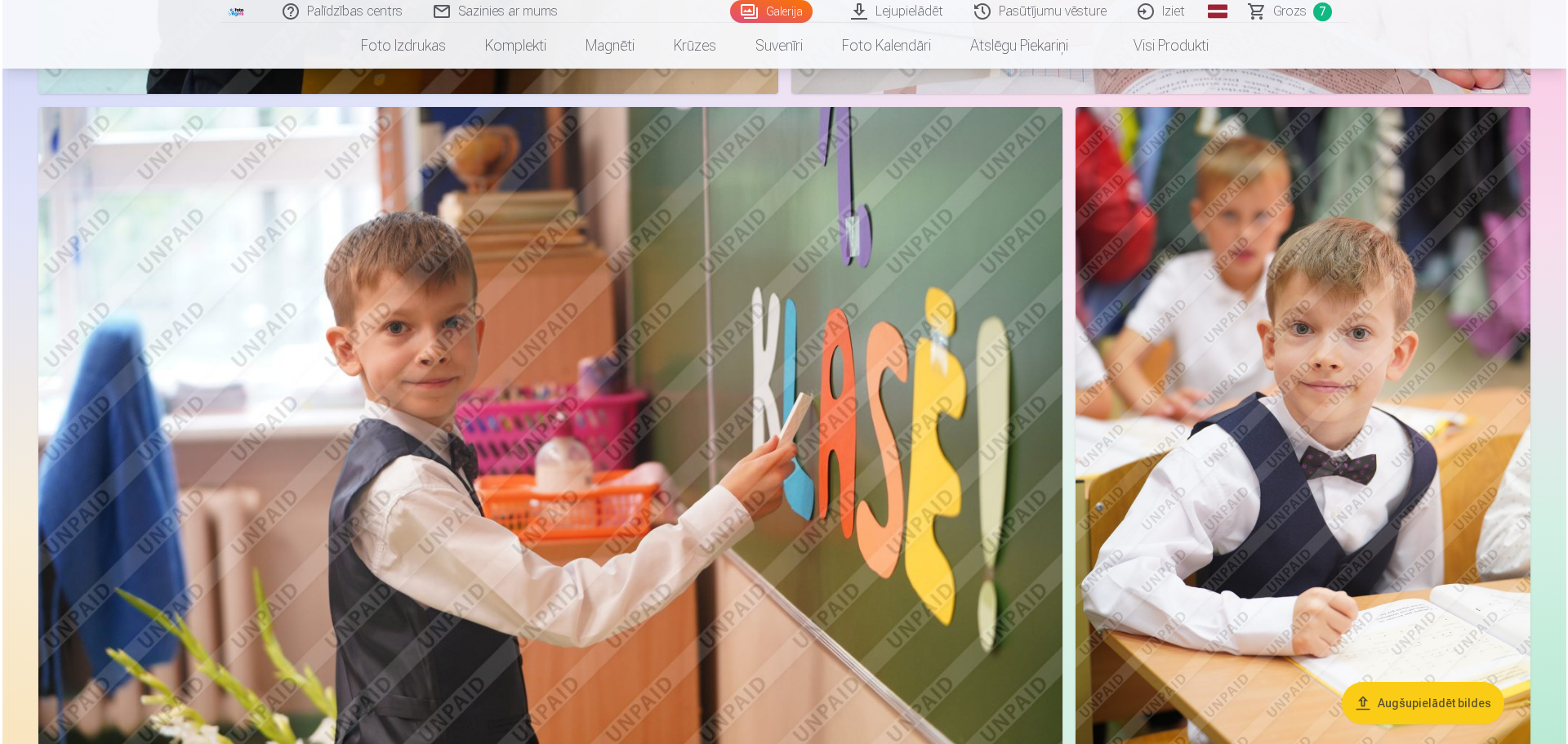
scroll to position [2452, 0]
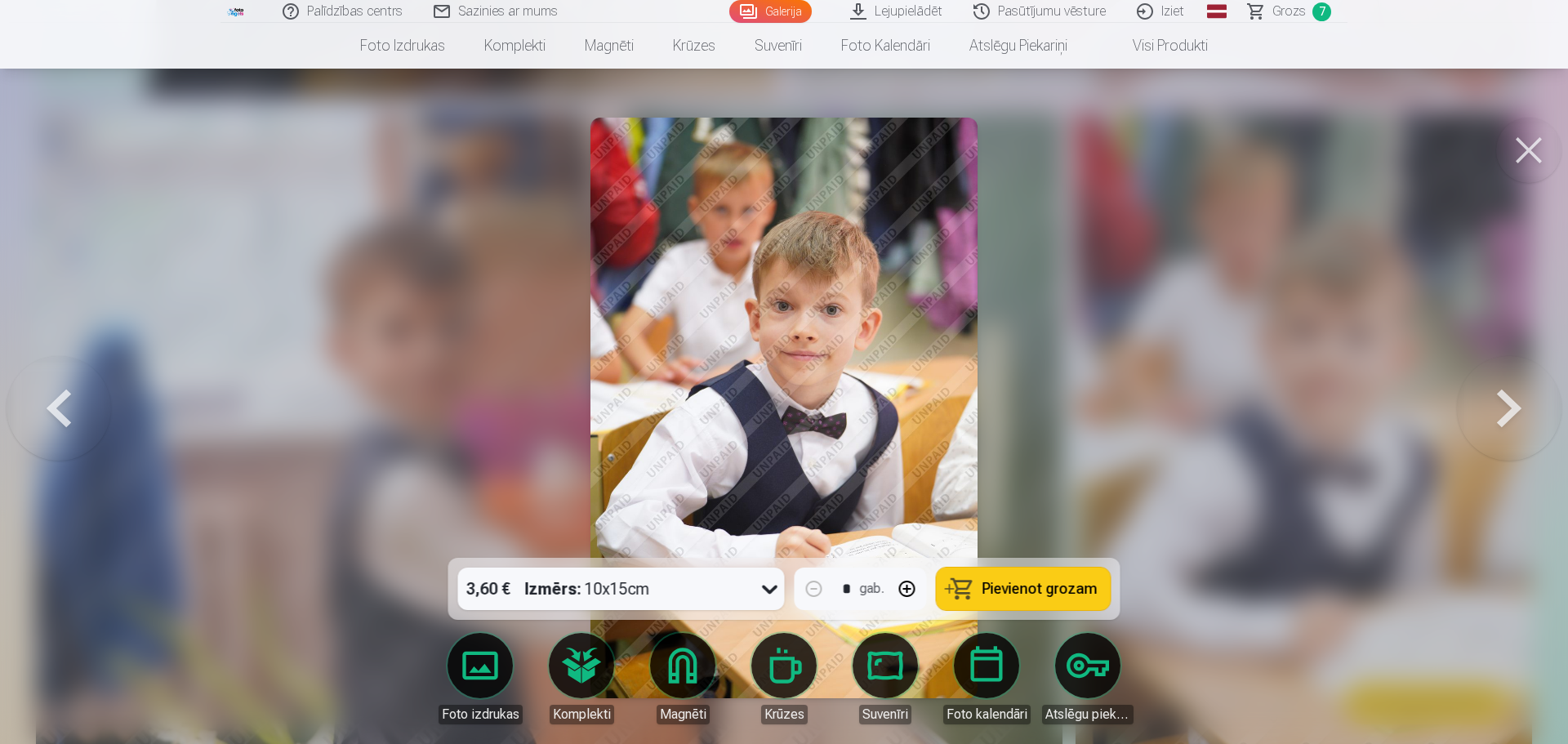
click at [977, 674] on link "Foto kalendāri" at bounding box center [986, 677] width 91 height 91
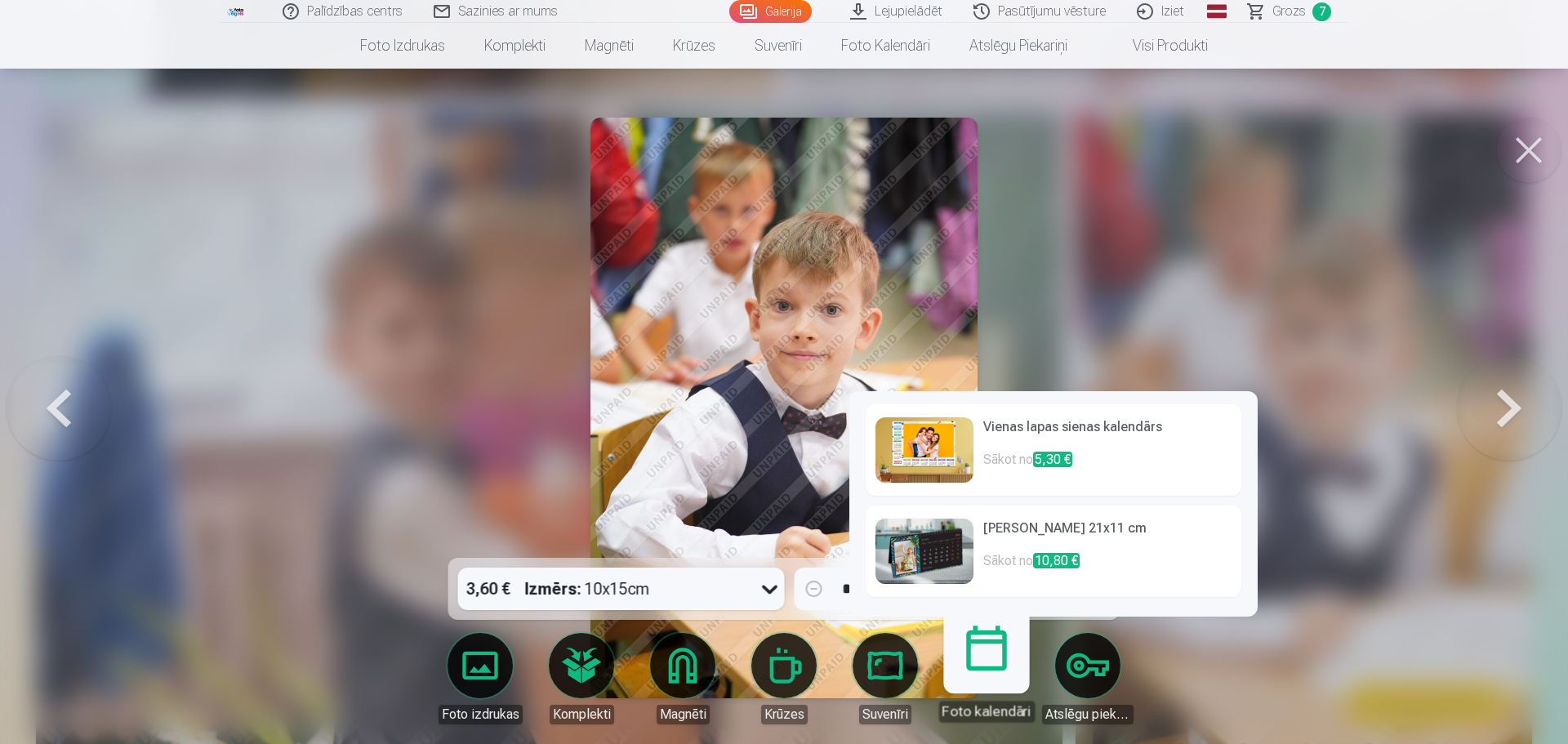
click at [1037, 527] on h6 "[PERSON_NAME] 21x11 cm" at bounding box center [1107, 535] width 248 height 33
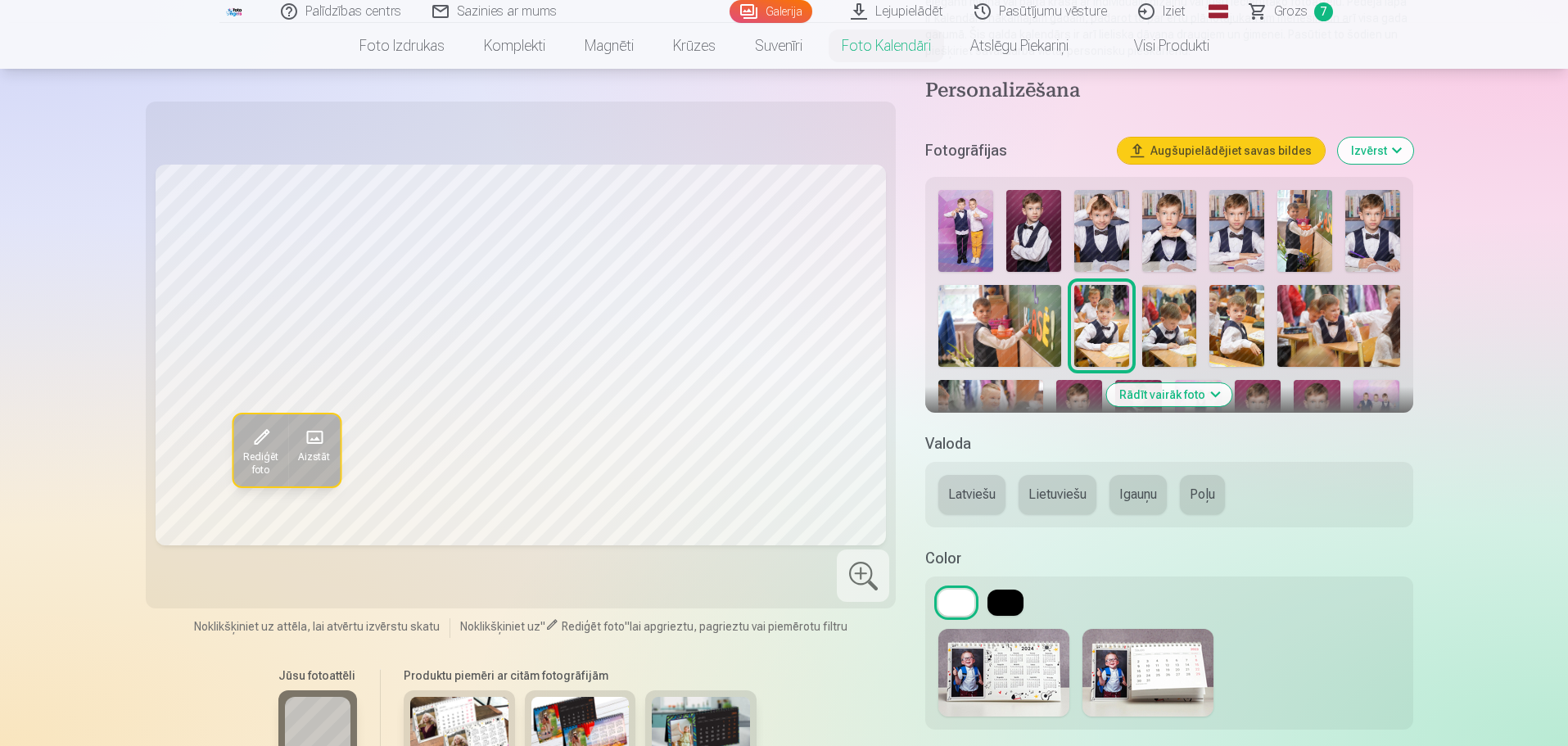
scroll to position [245, 0]
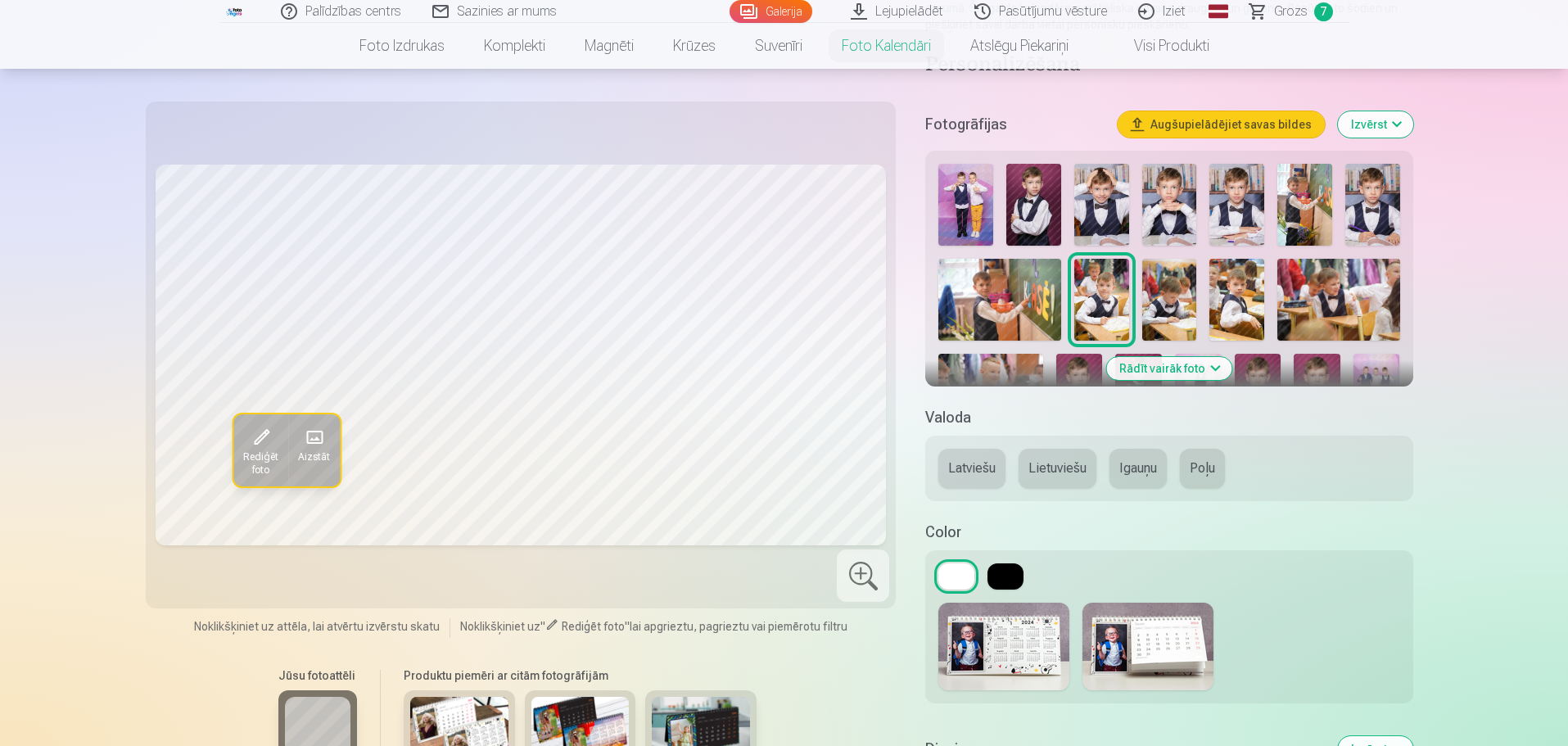
click at [1174, 637] on img at bounding box center [1147, 646] width 131 height 87
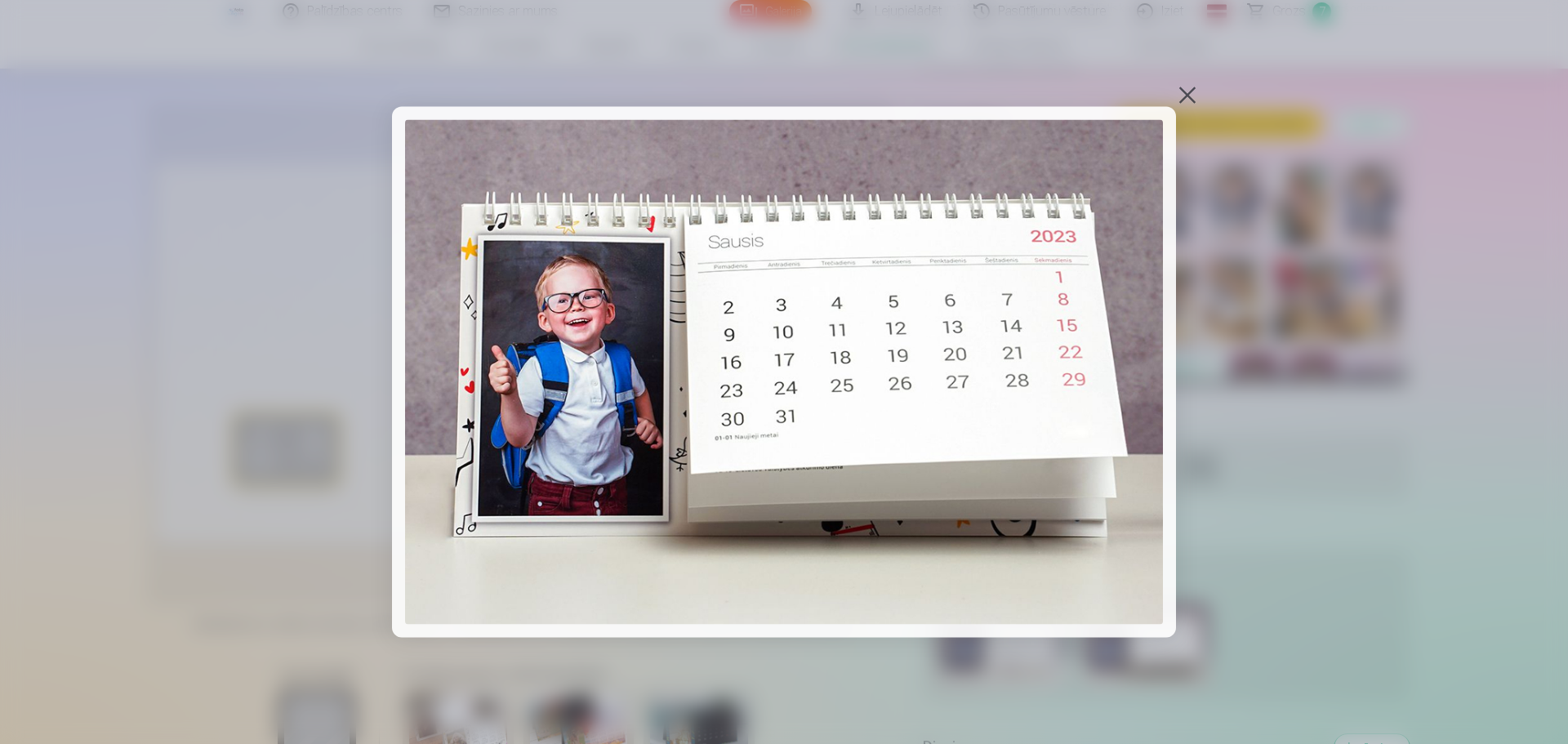
click at [1191, 94] on div at bounding box center [1188, 94] width 23 height 23
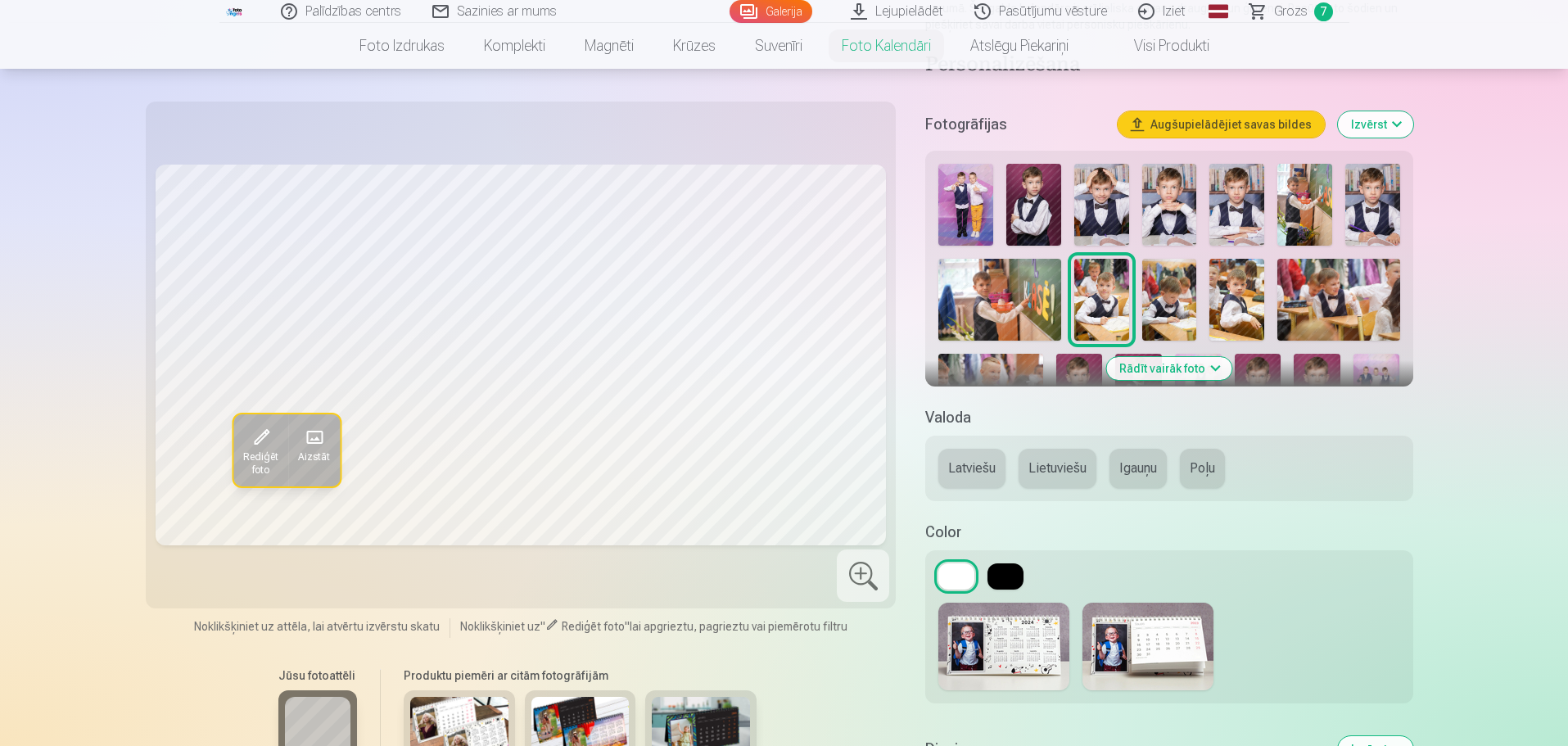
click at [996, 569] on button at bounding box center [1006, 576] width 36 height 26
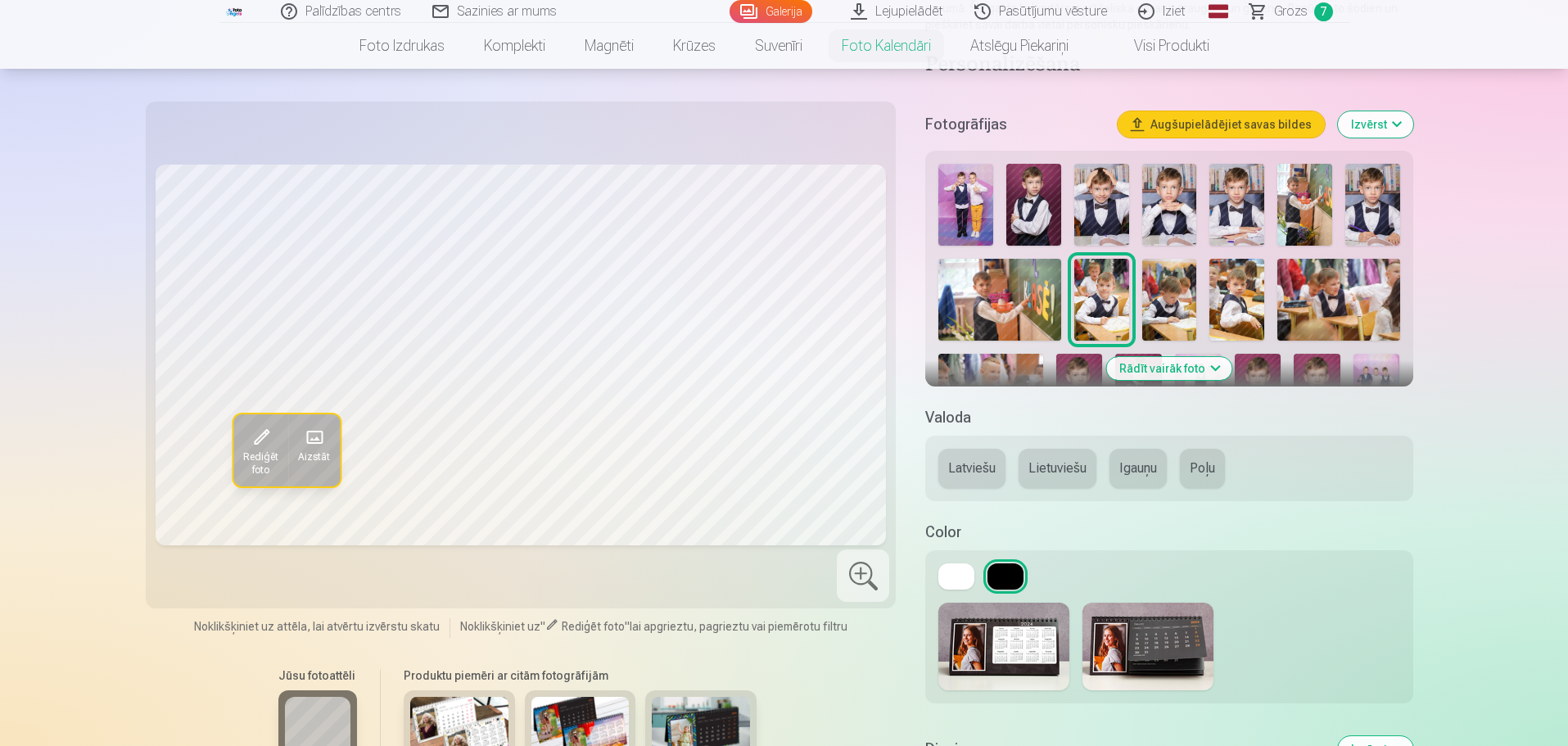
click at [959, 575] on button at bounding box center [956, 576] width 36 height 26
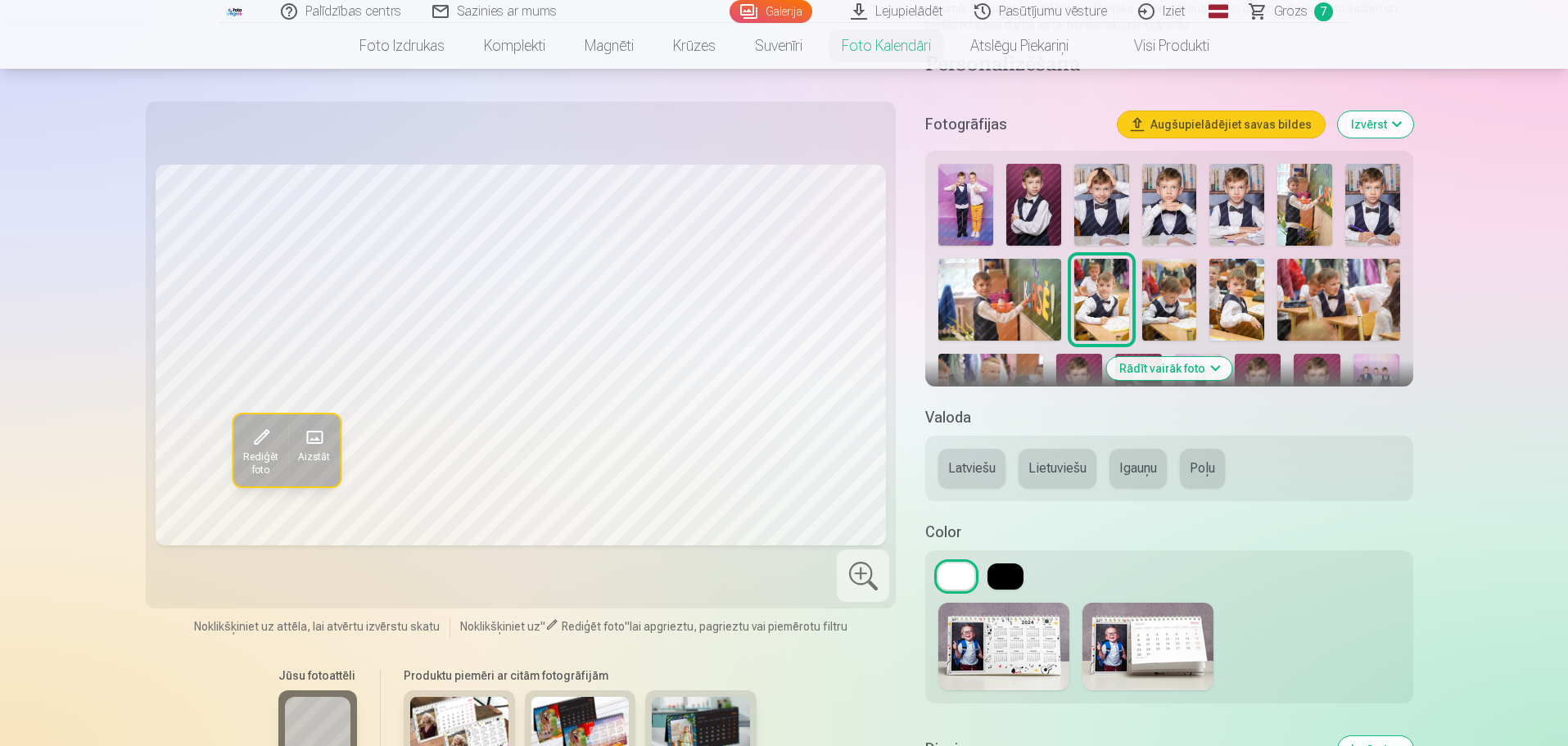
click at [770, 5] on link "Galerija" at bounding box center [771, 12] width 82 height 23
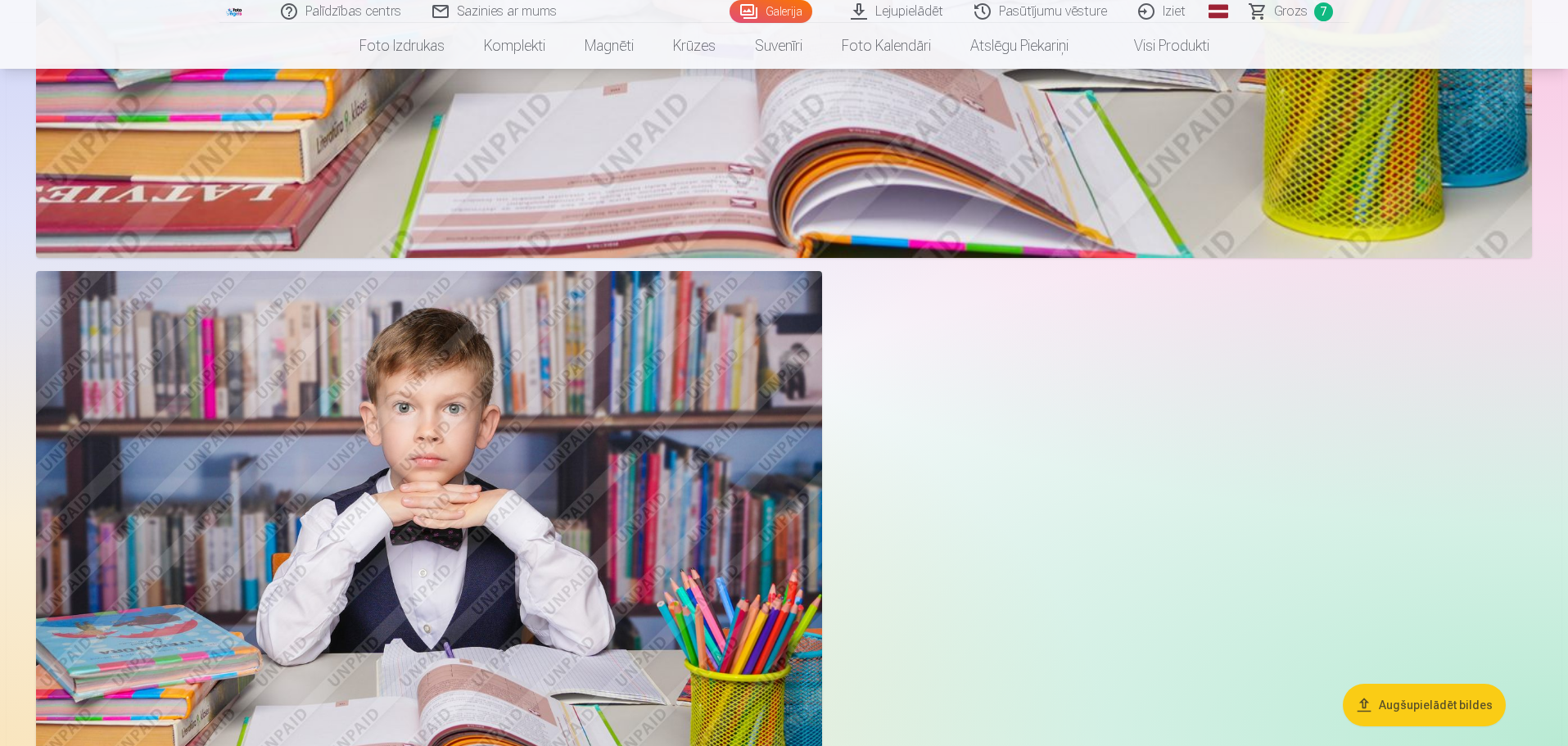
scroll to position [11133, 0]
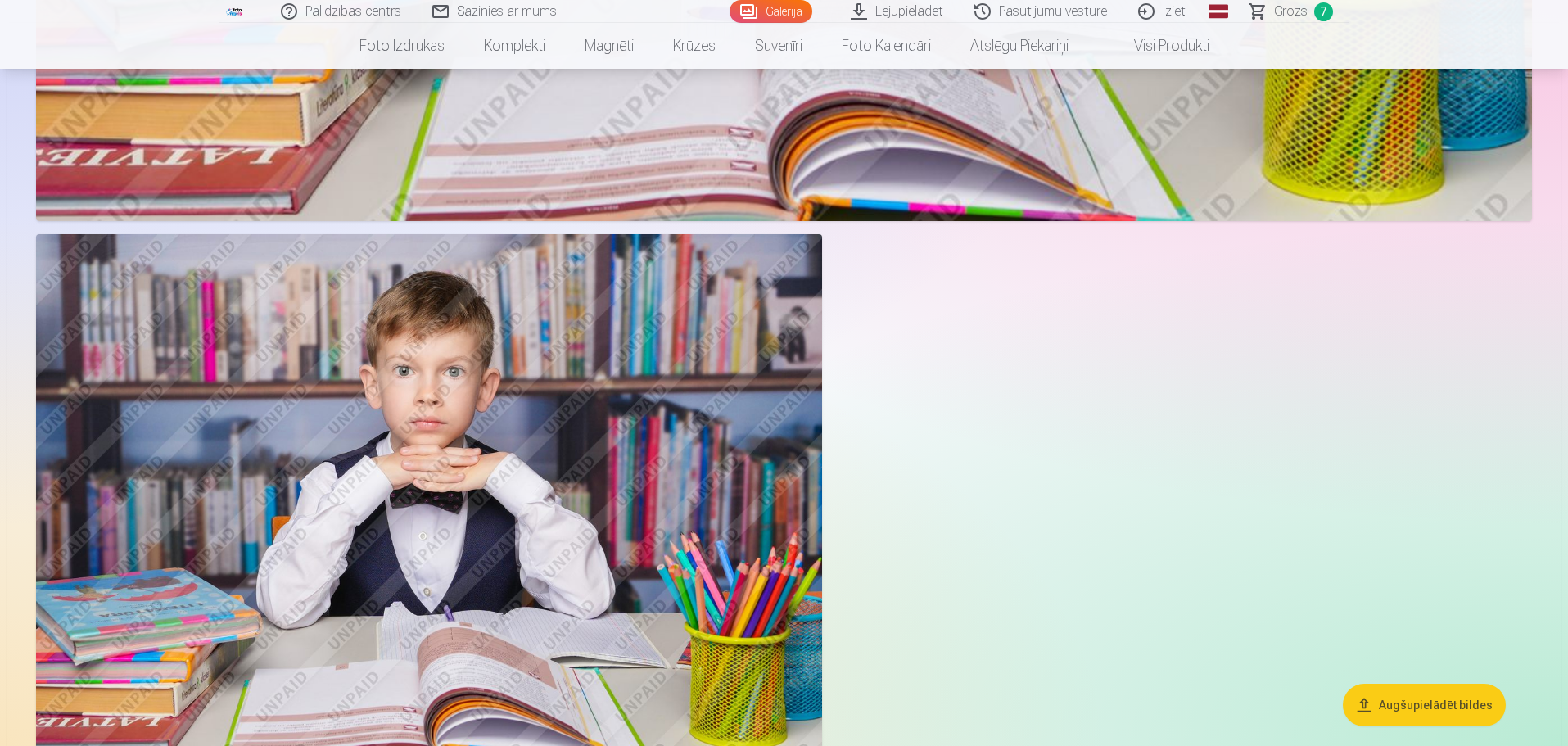
click at [284, 533] on img at bounding box center [429, 496] width 786 height 524
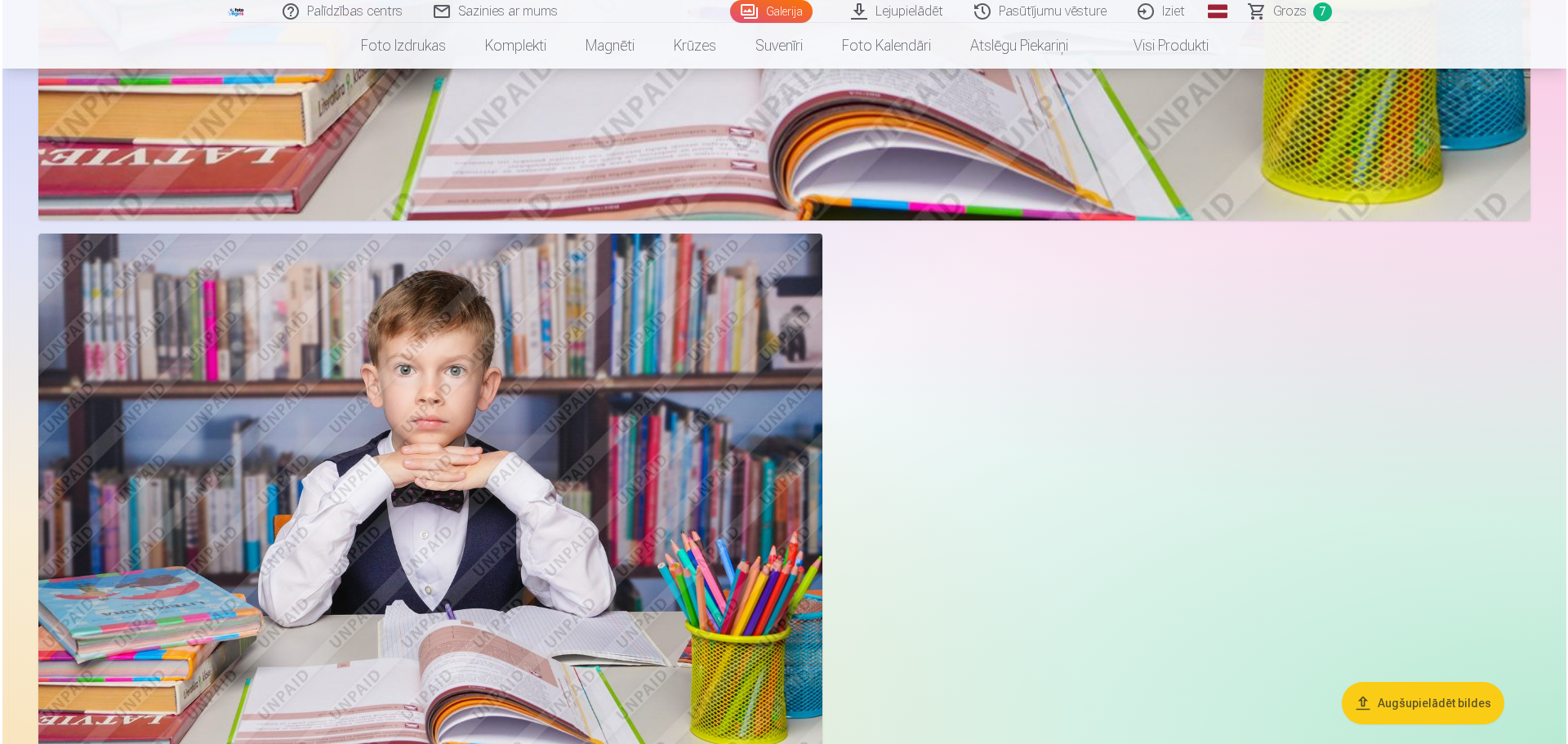
scroll to position [11130, 0]
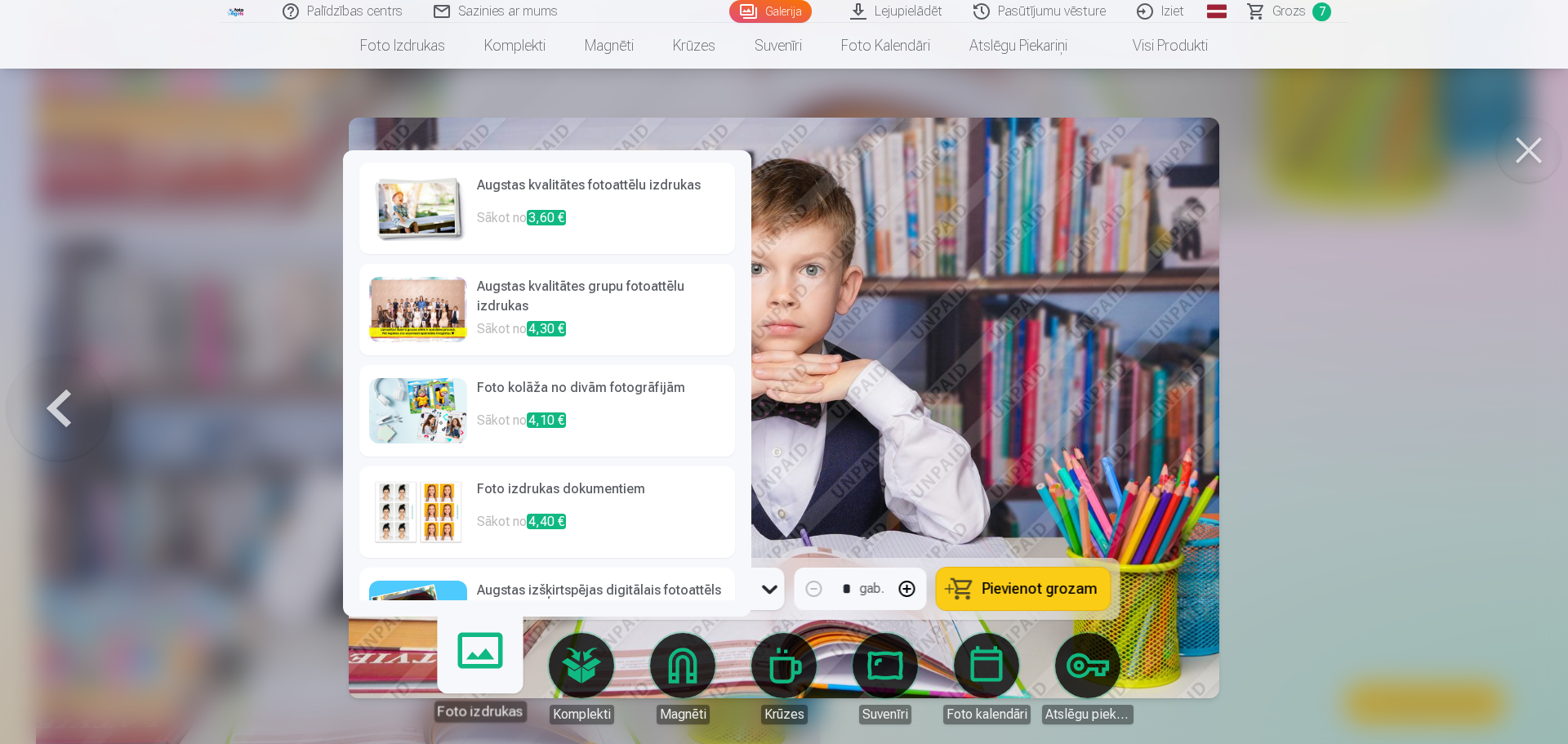
scroll to position [0, 0]
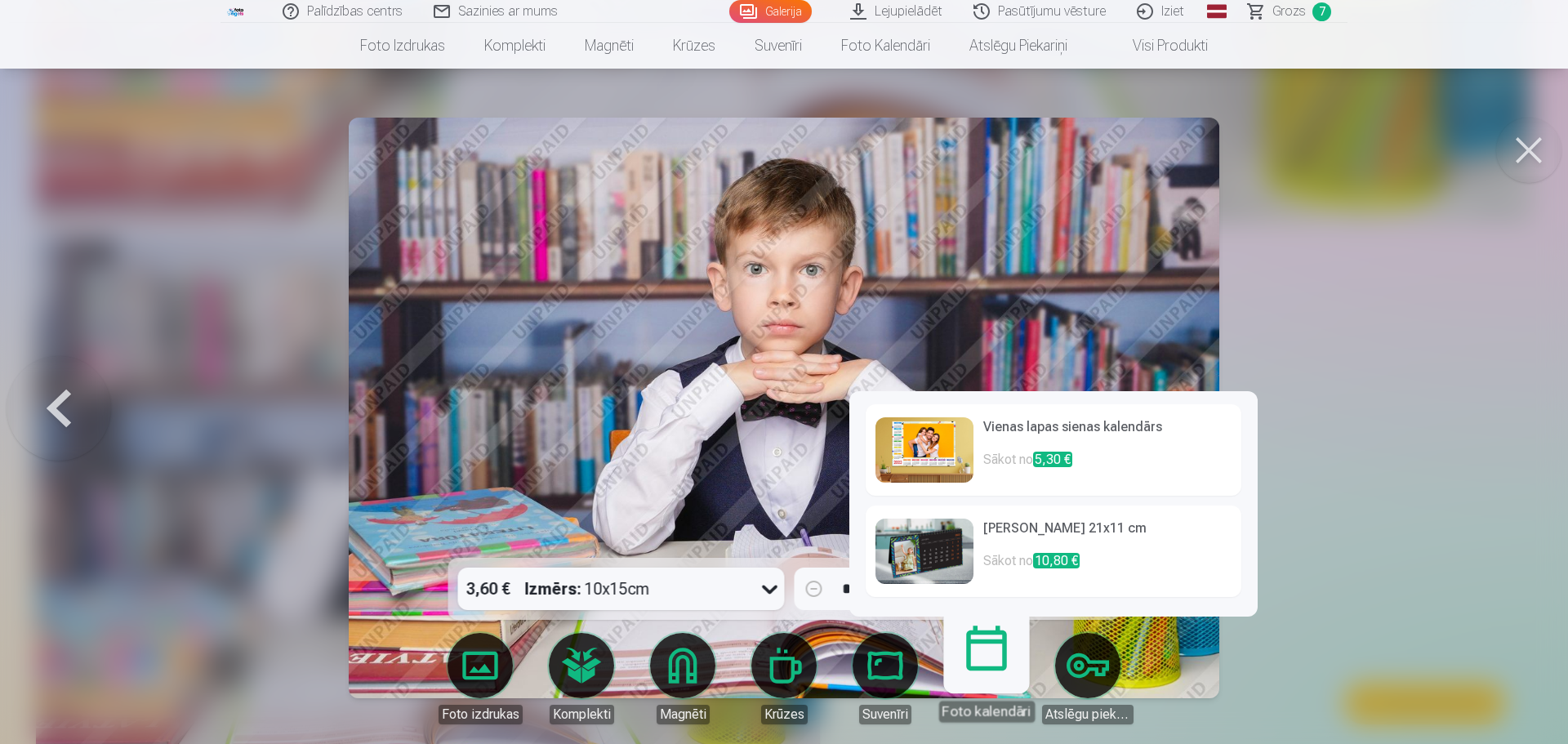
click at [982, 672] on link "Foto kalendāri" at bounding box center [986, 672] width 100 height 100
click at [929, 420] on img at bounding box center [924, 450] width 98 height 66
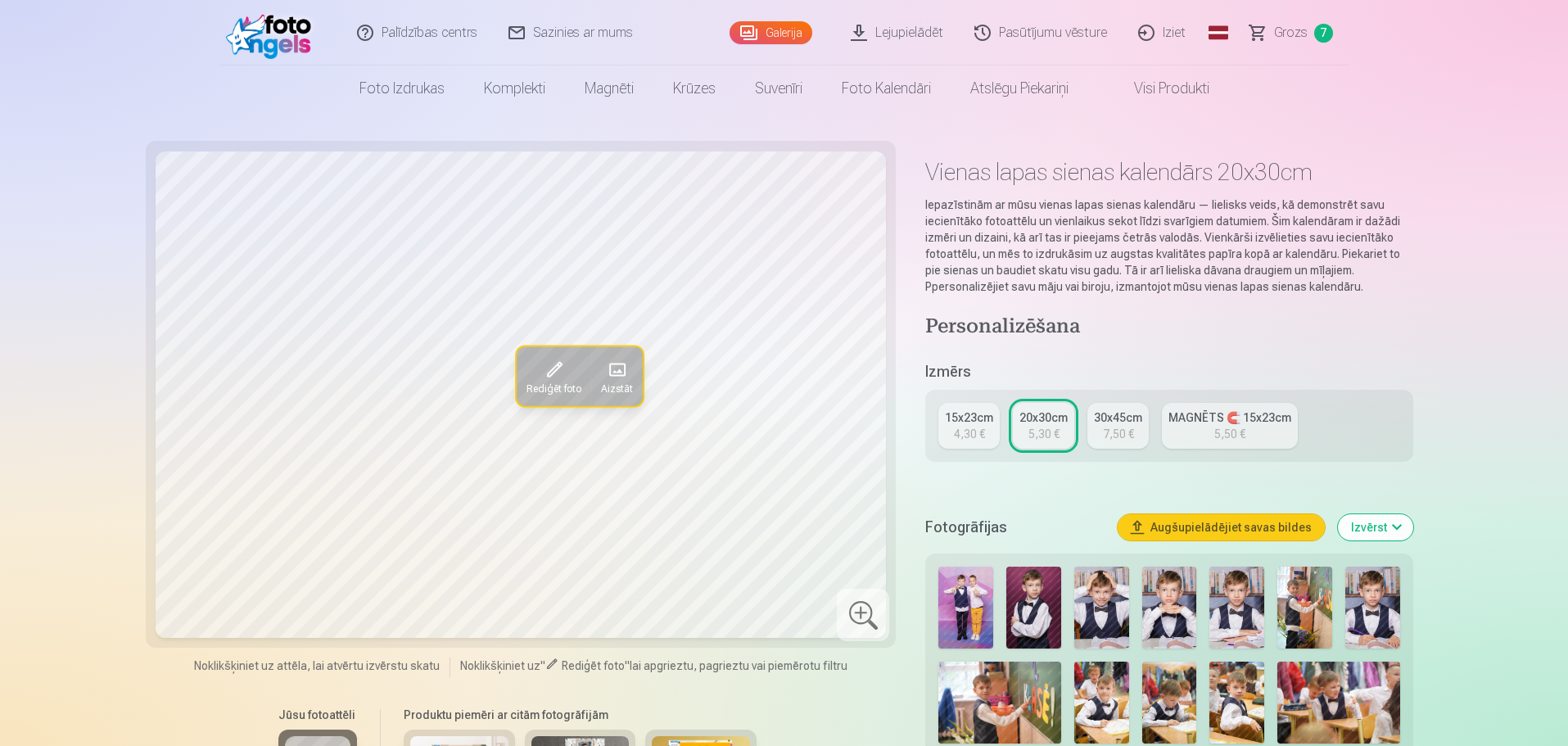
click at [958, 419] on div "15x23cm" at bounding box center [968, 417] width 49 height 16
click at [1046, 427] on div "5,30 €" at bounding box center [1044, 434] width 31 height 16
click at [1118, 422] on div "30x45cm" at bounding box center [1118, 417] width 49 height 16
click at [1206, 414] on div "MAGNĒTS 🧲 15x23cm" at bounding box center [1230, 417] width 123 height 16
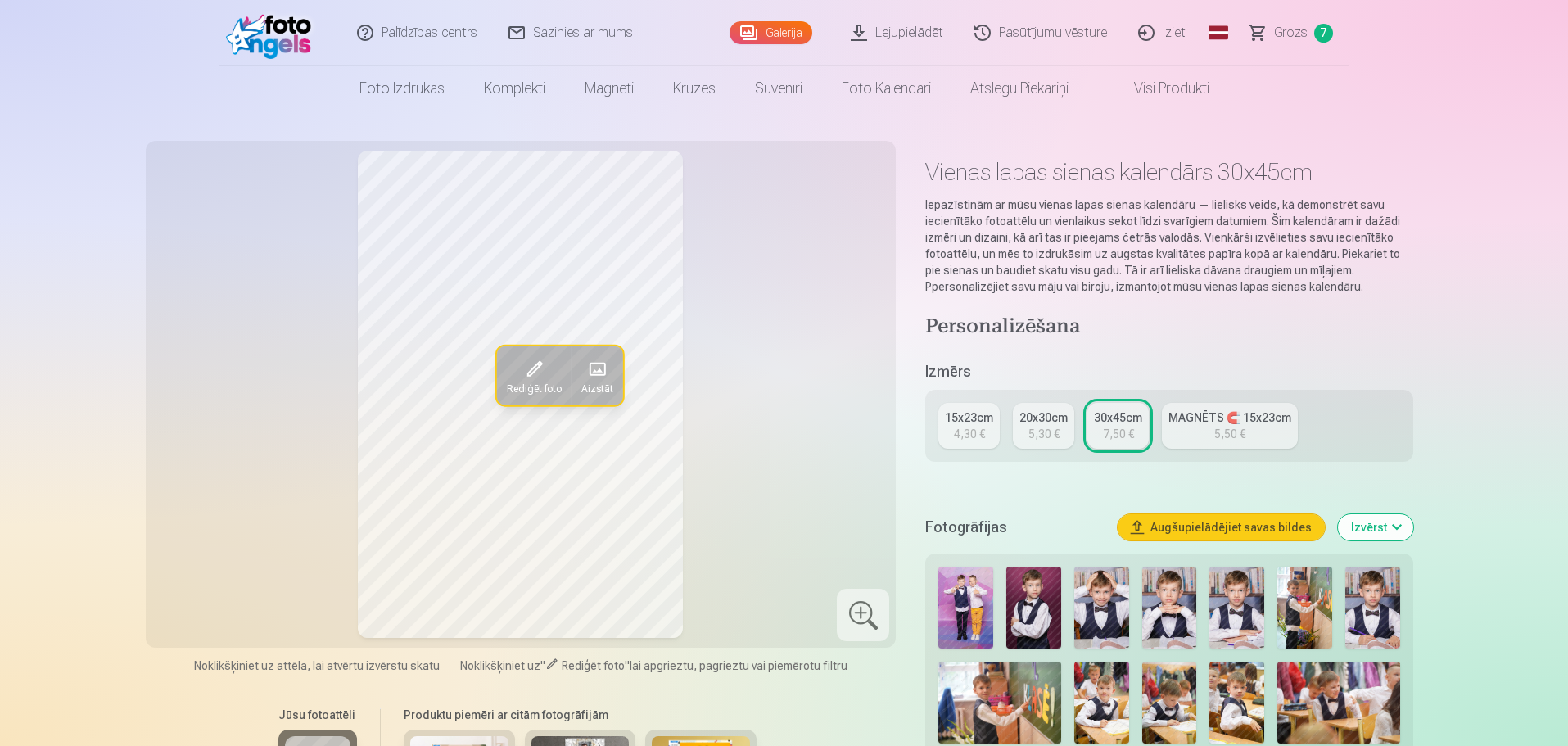
click at [982, 426] on div "4,30 €" at bounding box center [969, 434] width 31 height 16
click at [1381, 608] on img at bounding box center [1372, 607] width 55 height 82
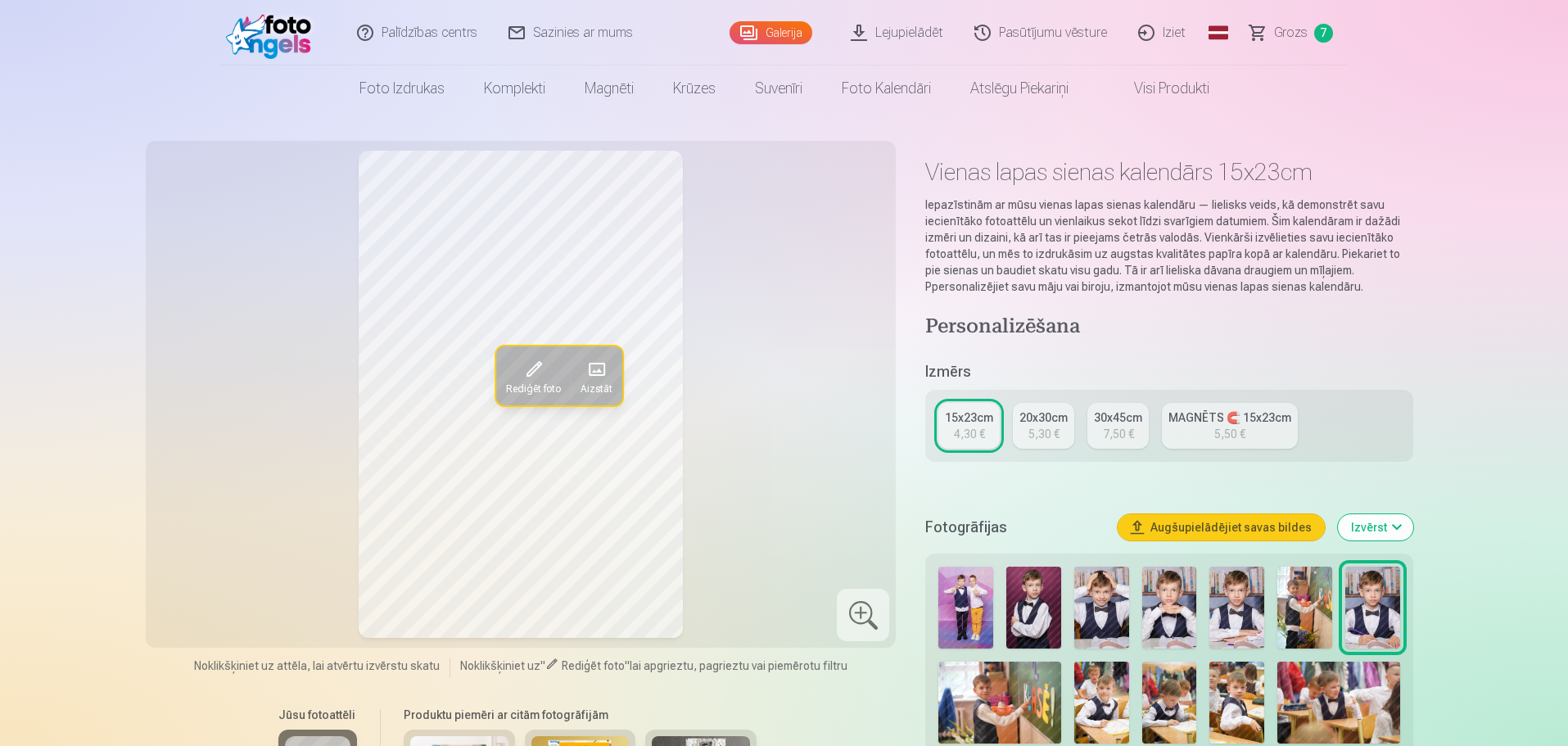
click at [1098, 597] on img at bounding box center [1101, 607] width 55 height 82
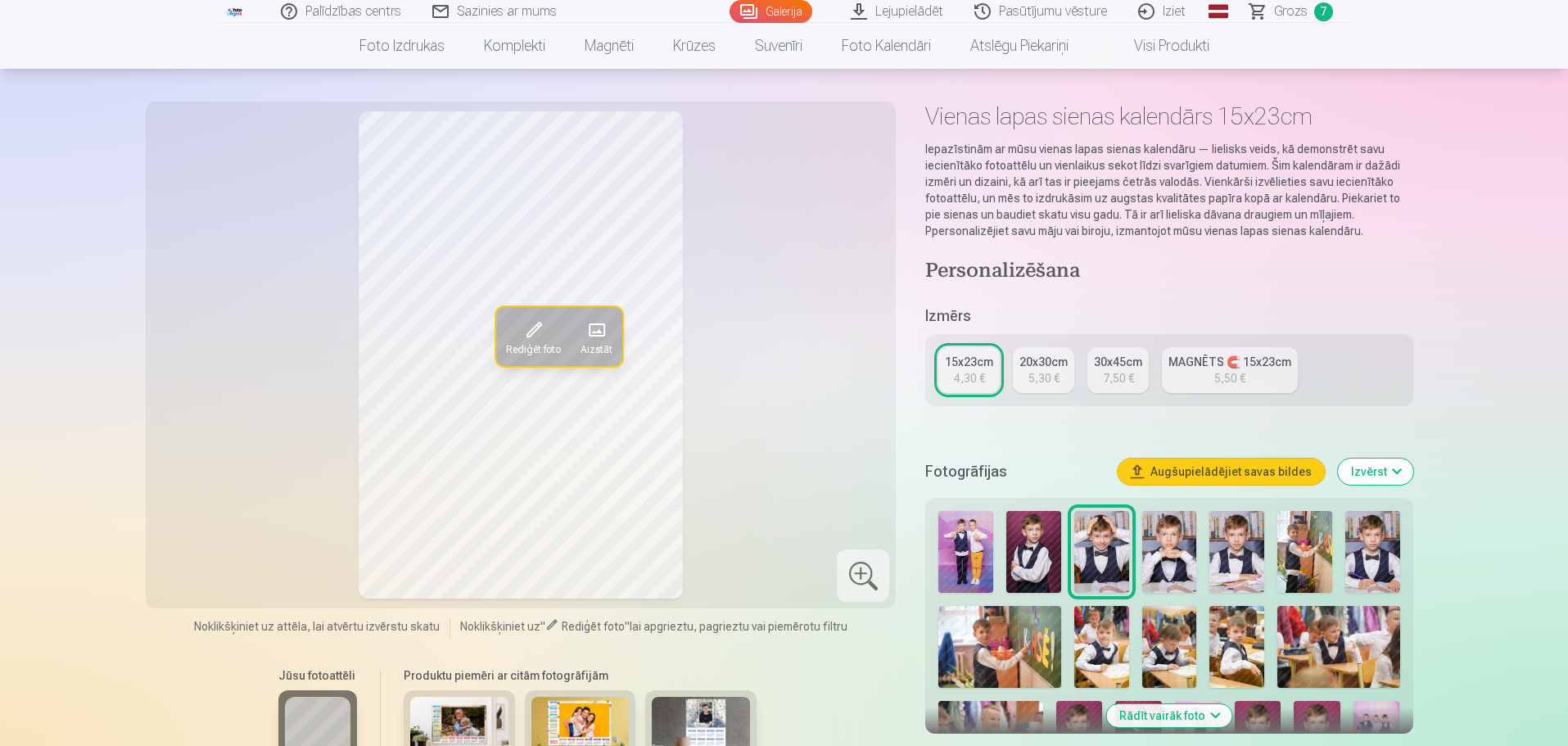
scroll to position [164, 0]
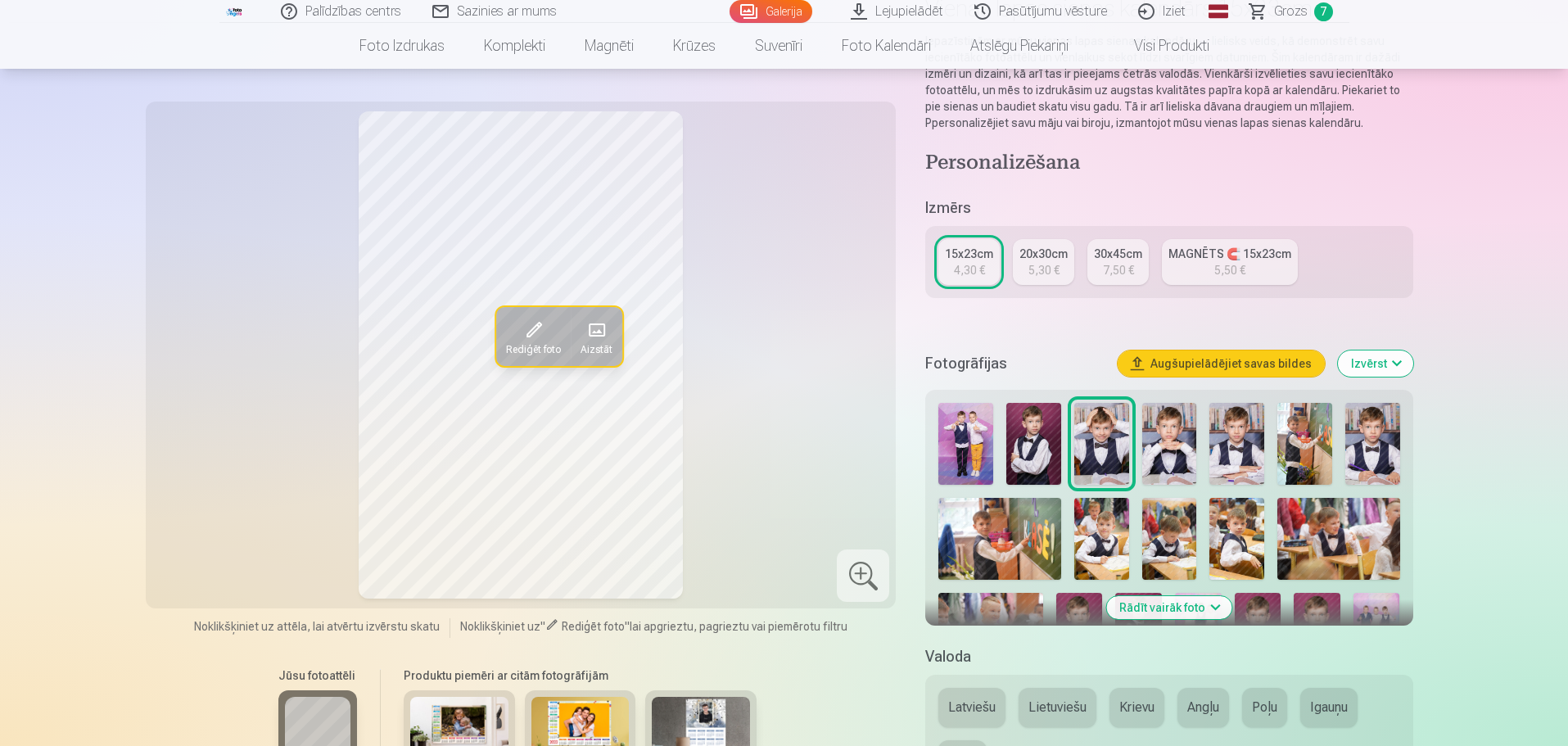
click at [1150, 606] on button "Rādīt vairāk foto" at bounding box center [1169, 608] width 125 height 23
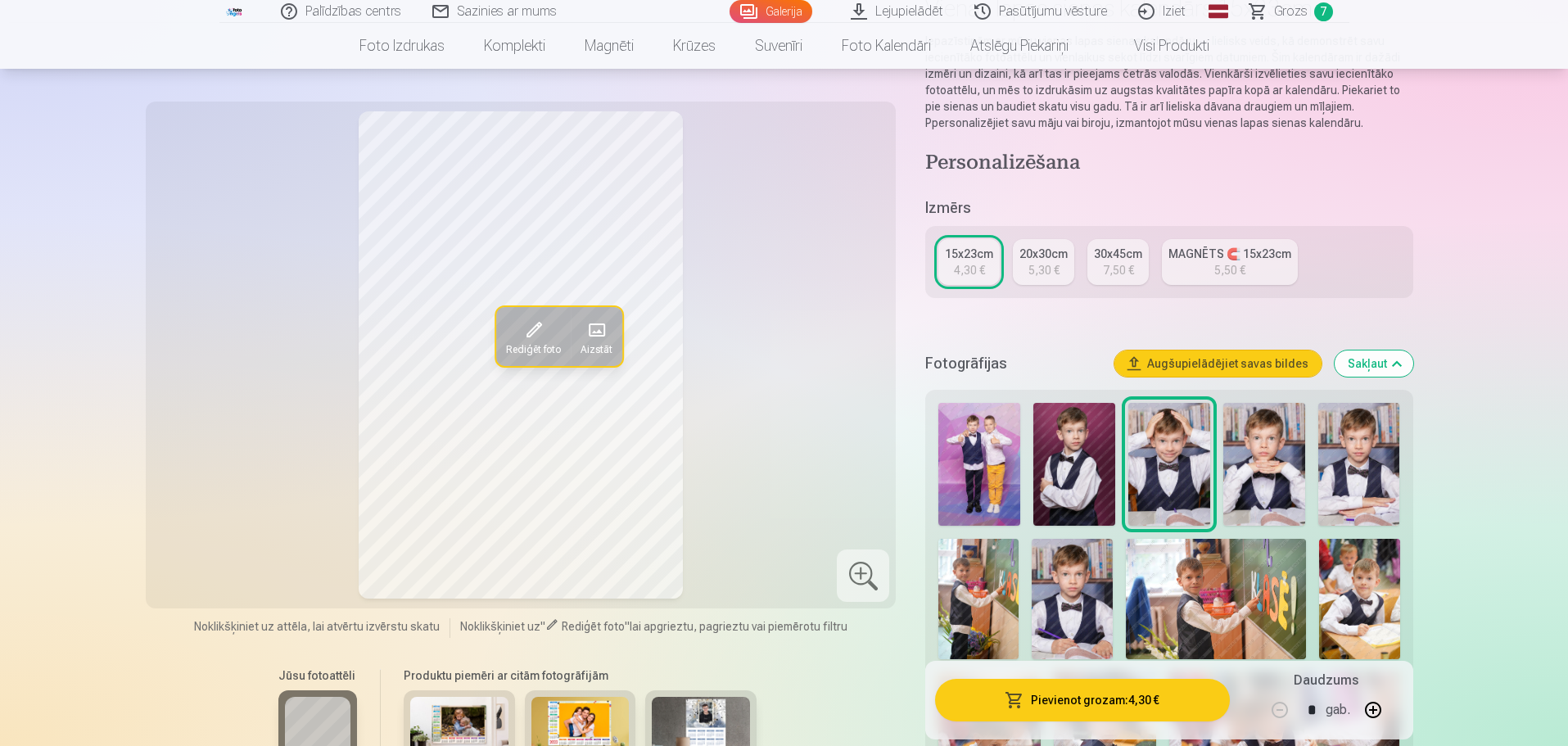
click at [1048, 584] on img at bounding box center [1071, 599] width 80 height 120
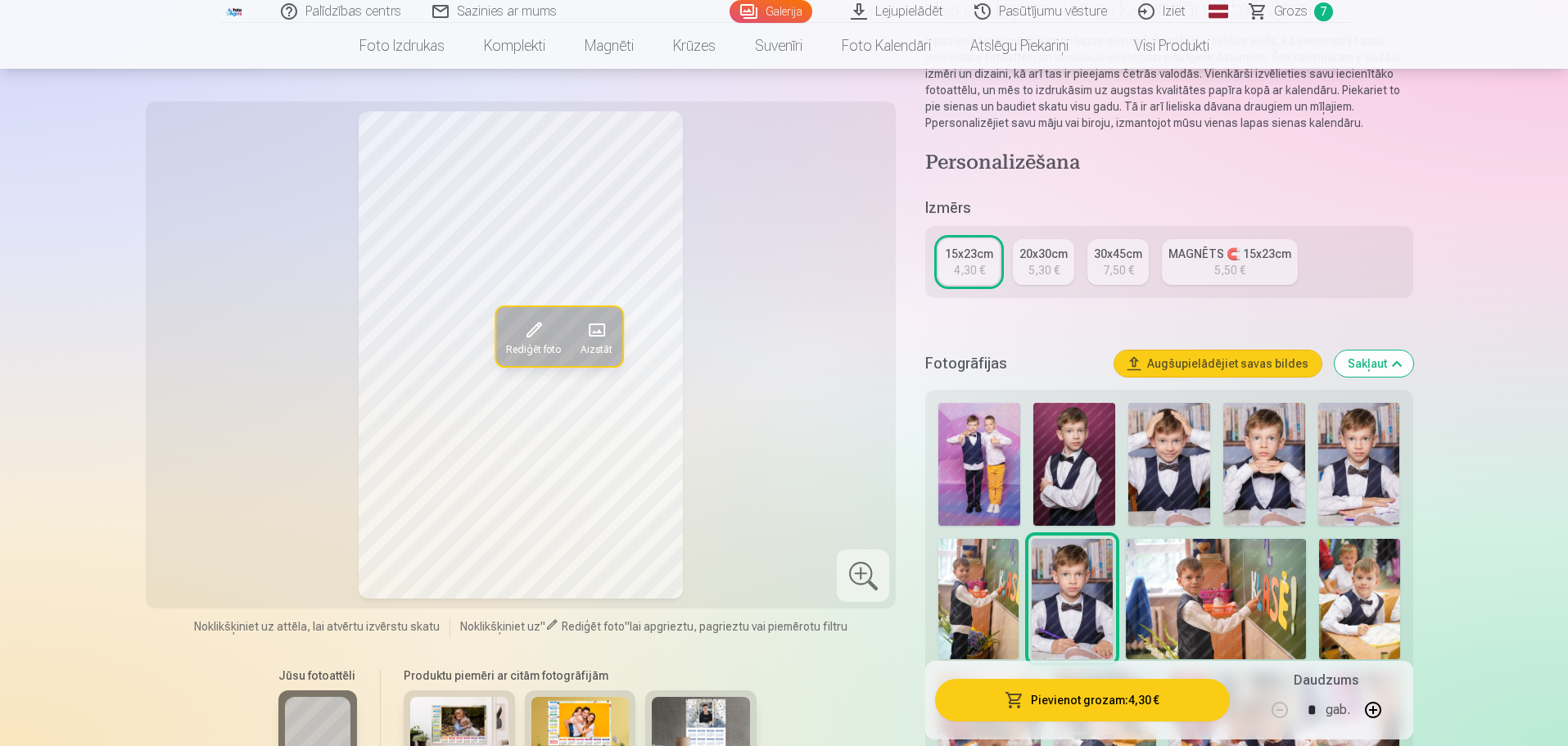
click at [1357, 588] on img at bounding box center [1359, 599] width 80 height 120
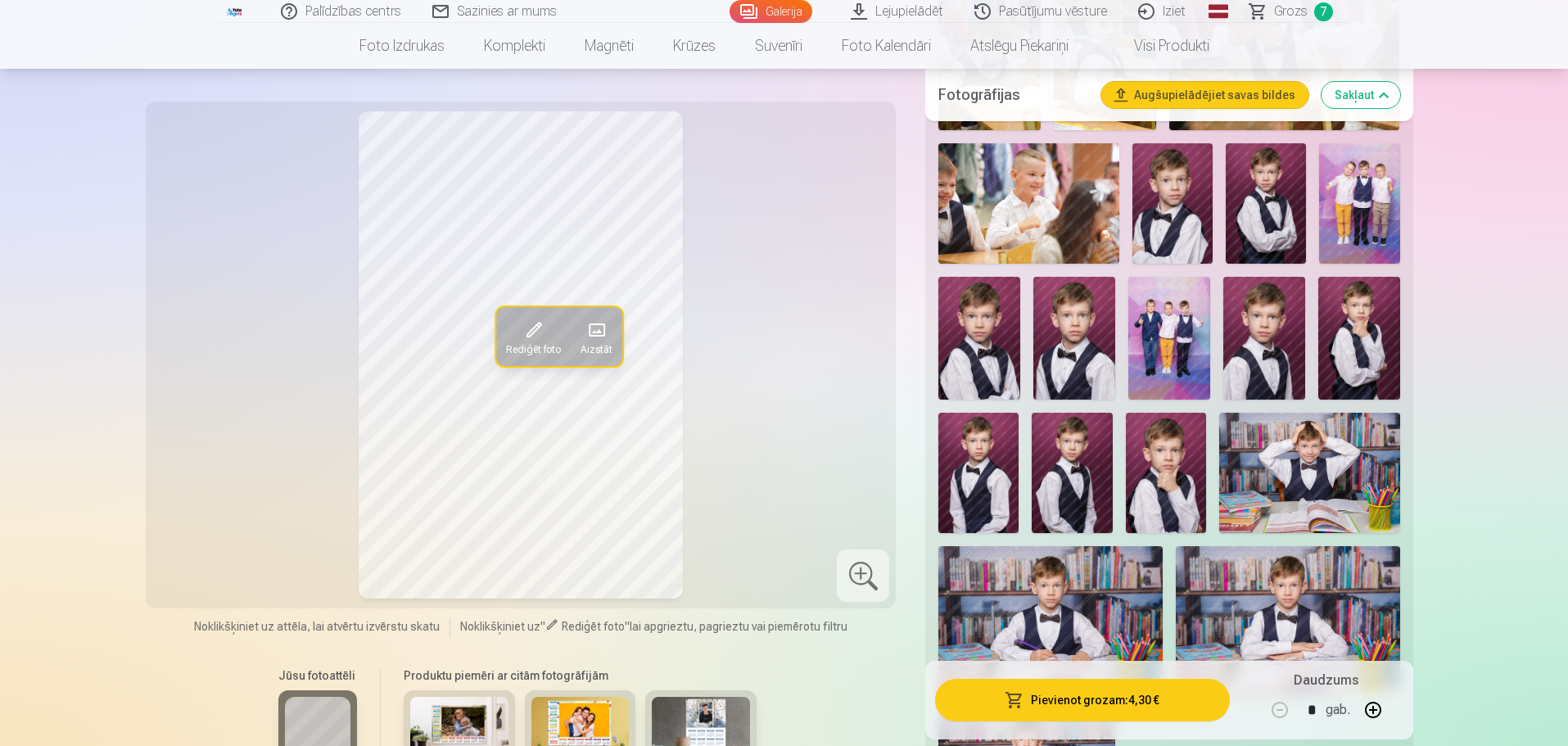
scroll to position [901, 0]
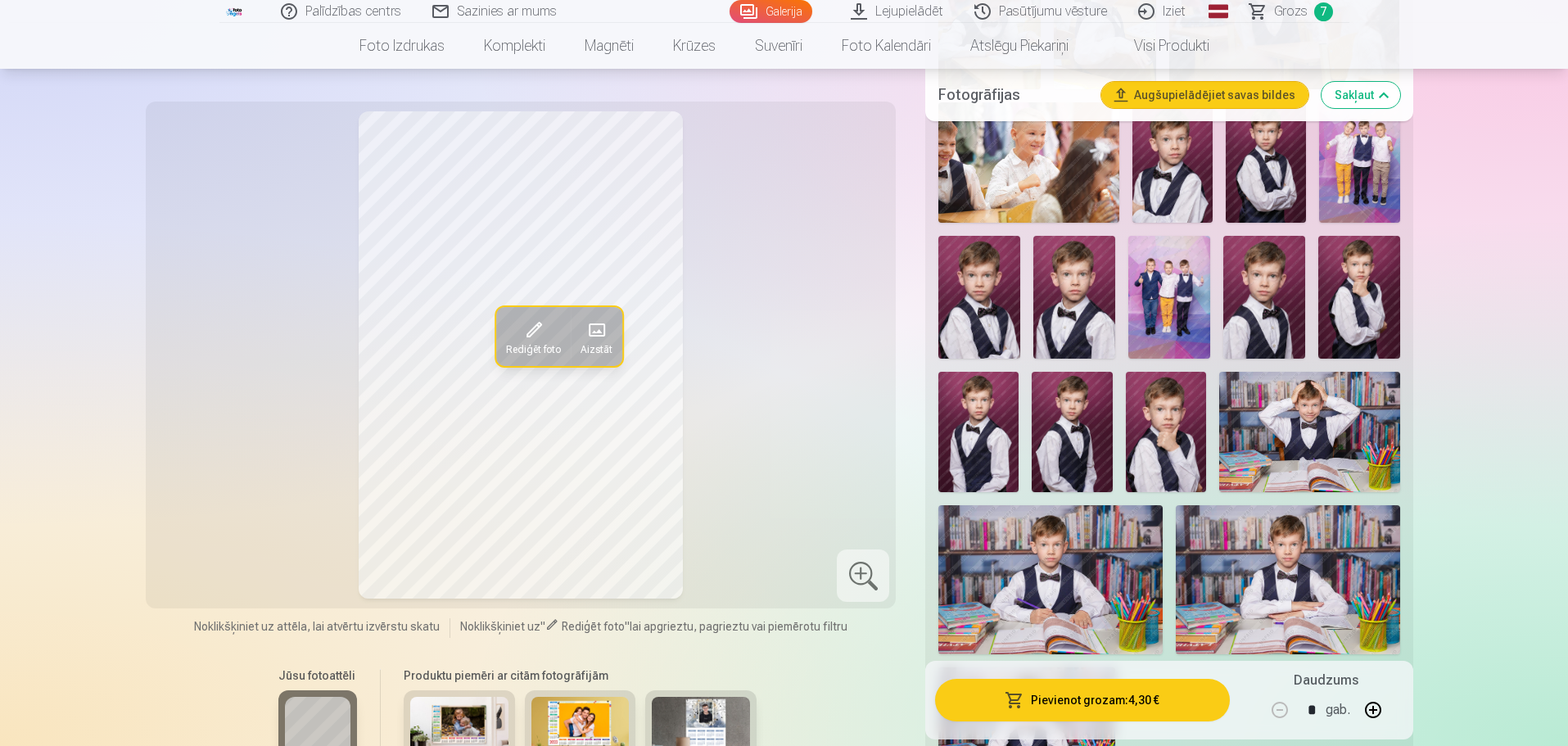
click at [1334, 422] on img at bounding box center [1309, 431] width 181 height 120
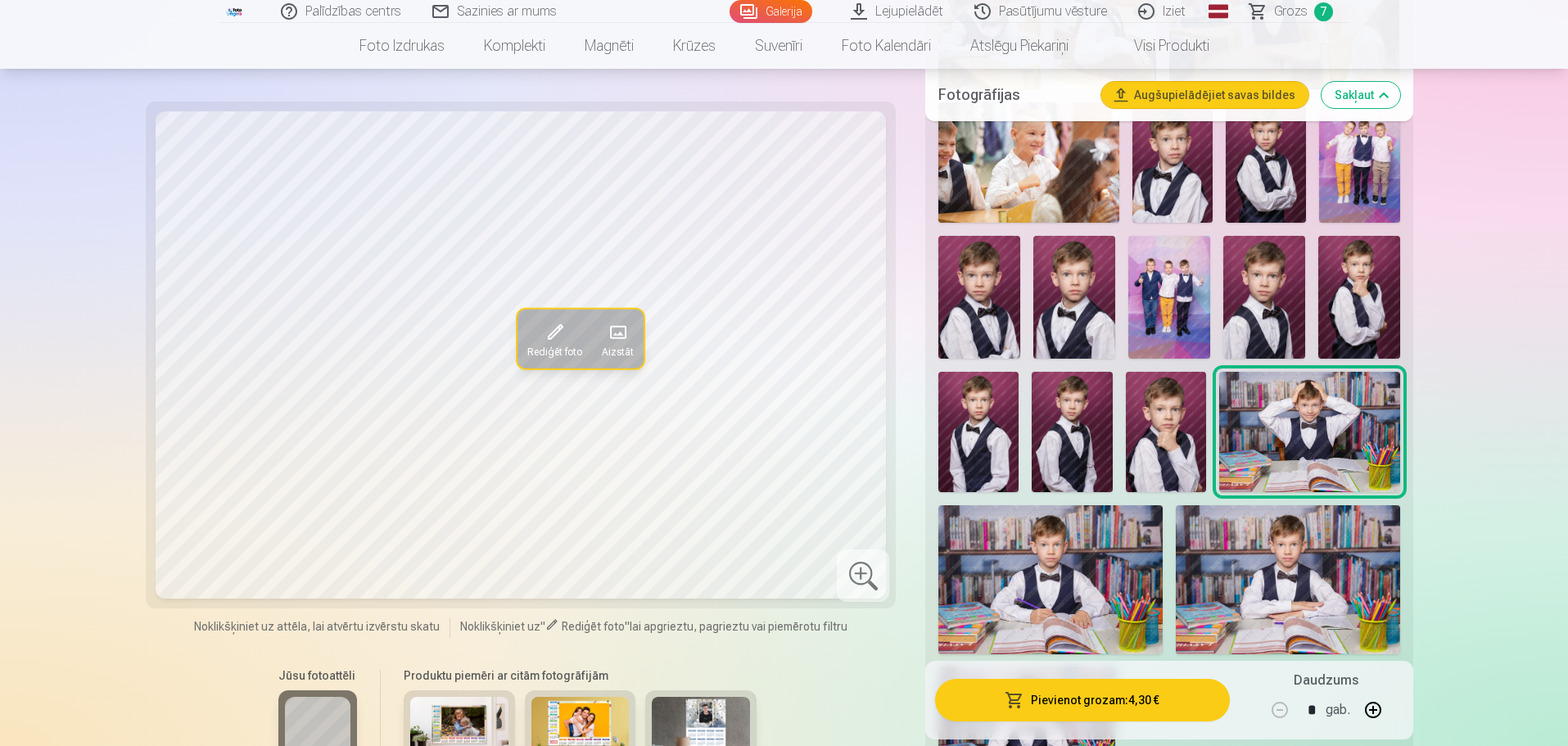
click at [1111, 576] on img at bounding box center [1050, 579] width 224 height 149
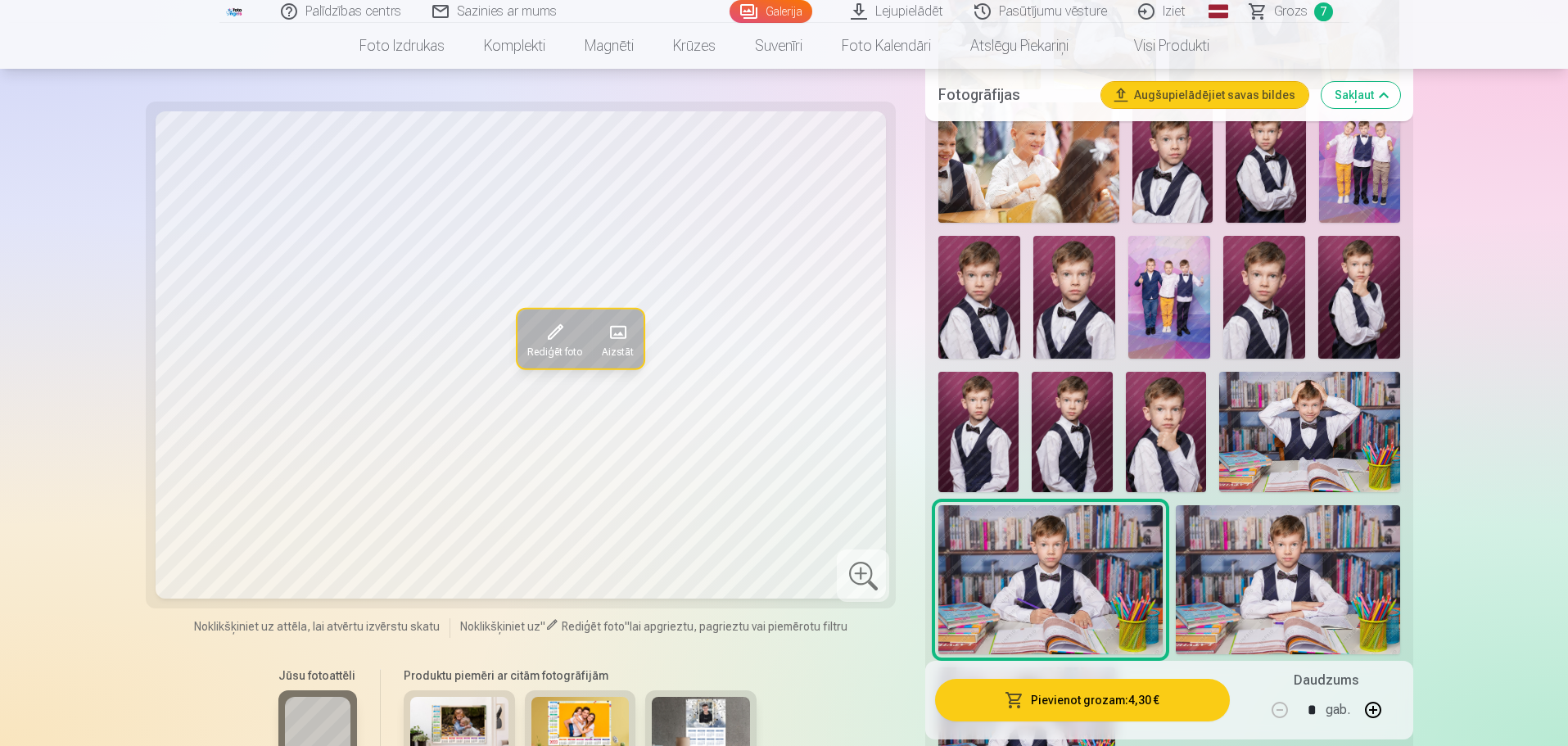
click at [1278, 571] on img at bounding box center [1288, 579] width 224 height 149
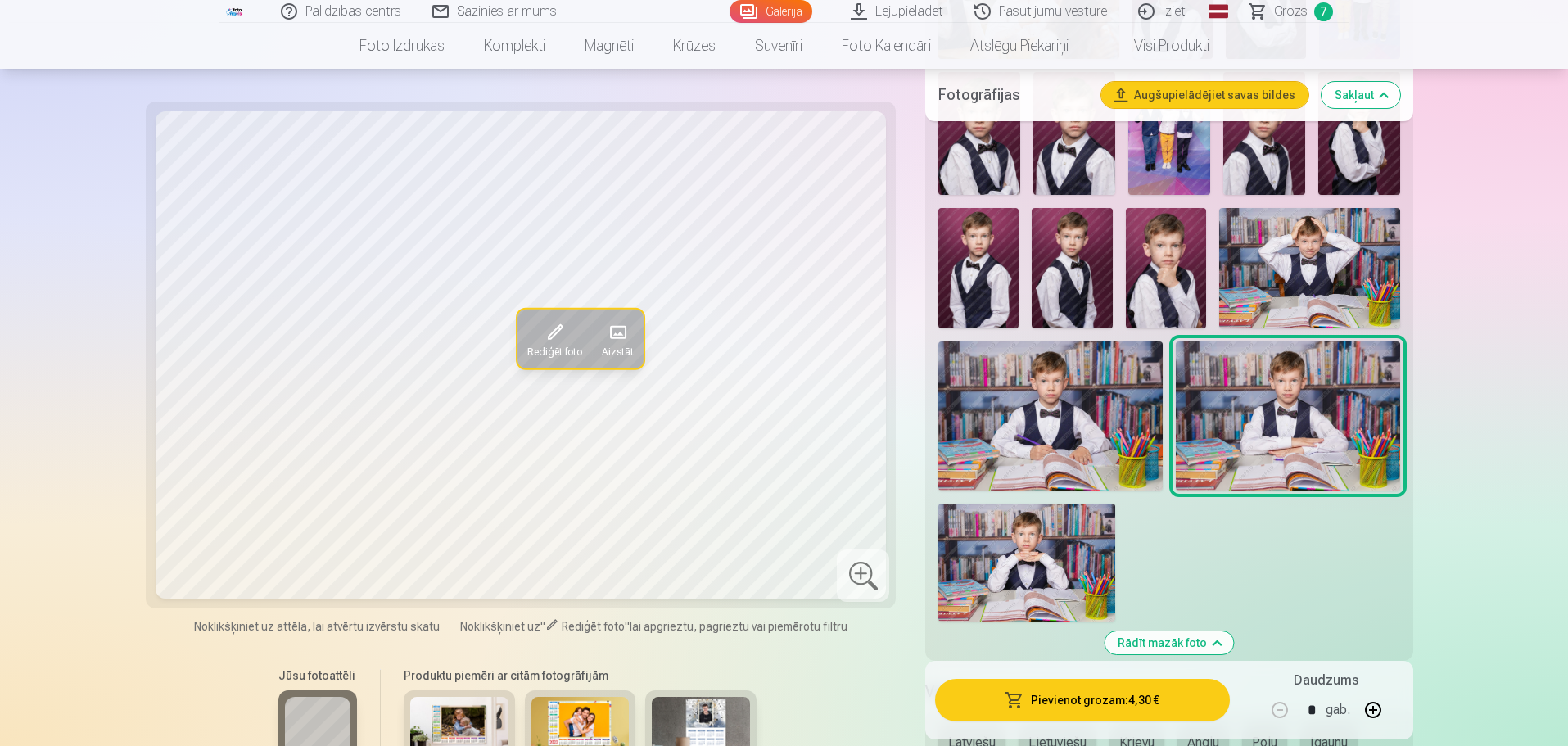
scroll to position [1146, 0]
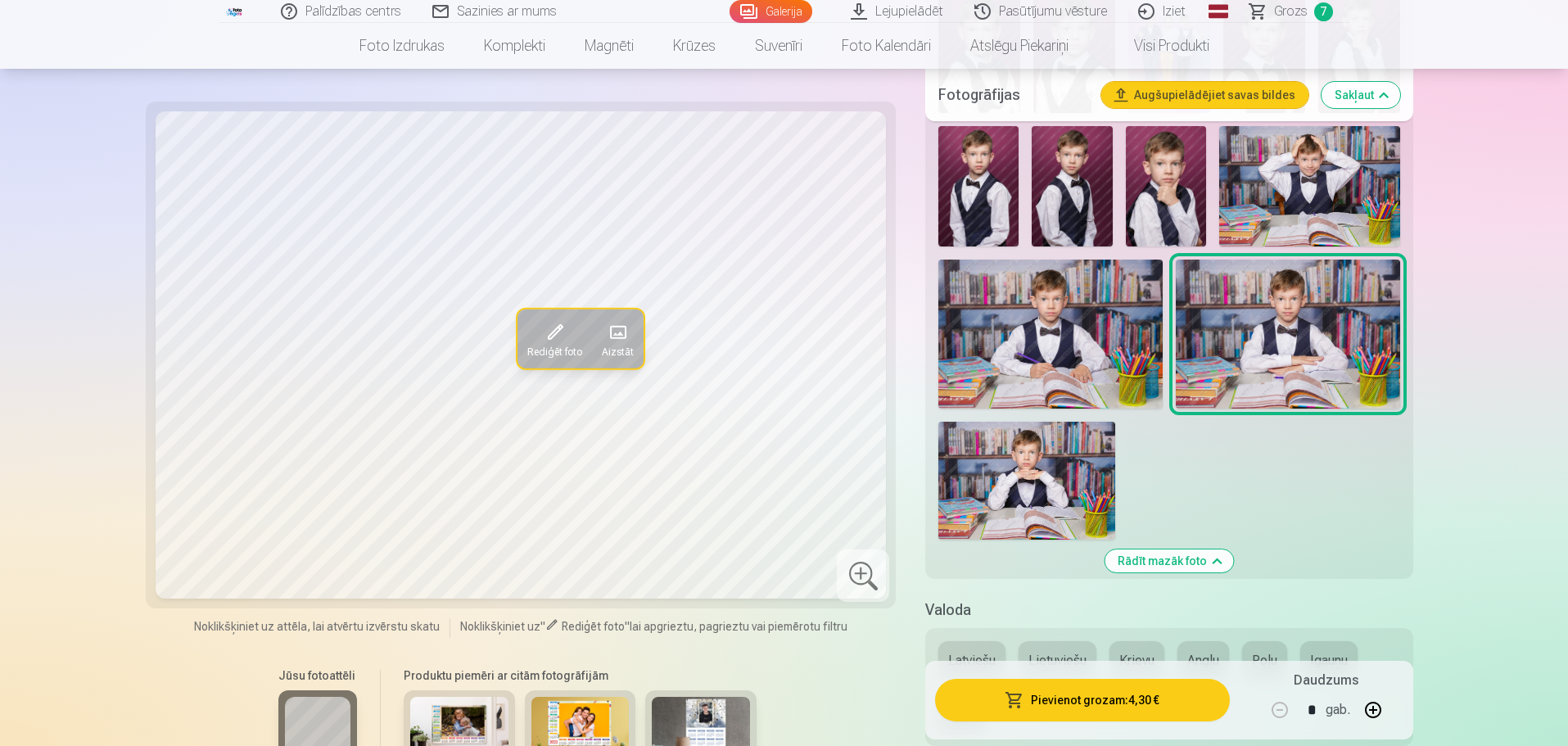
click at [1002, 493] on img at bounding box center [1026, 480] width 177 height 118
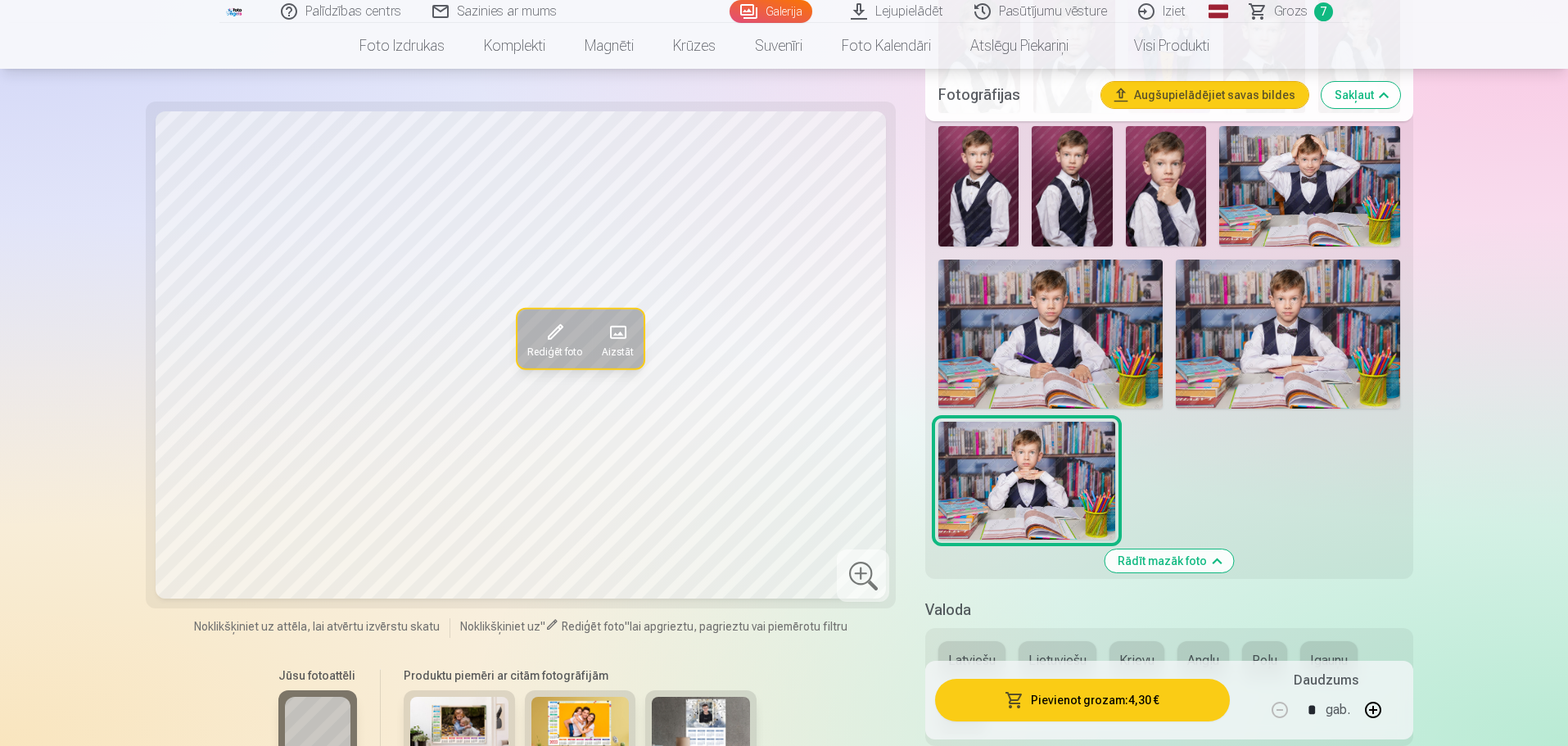
click at [1018, 325] on img at bounding box center [1050, 333] width 224 height 149
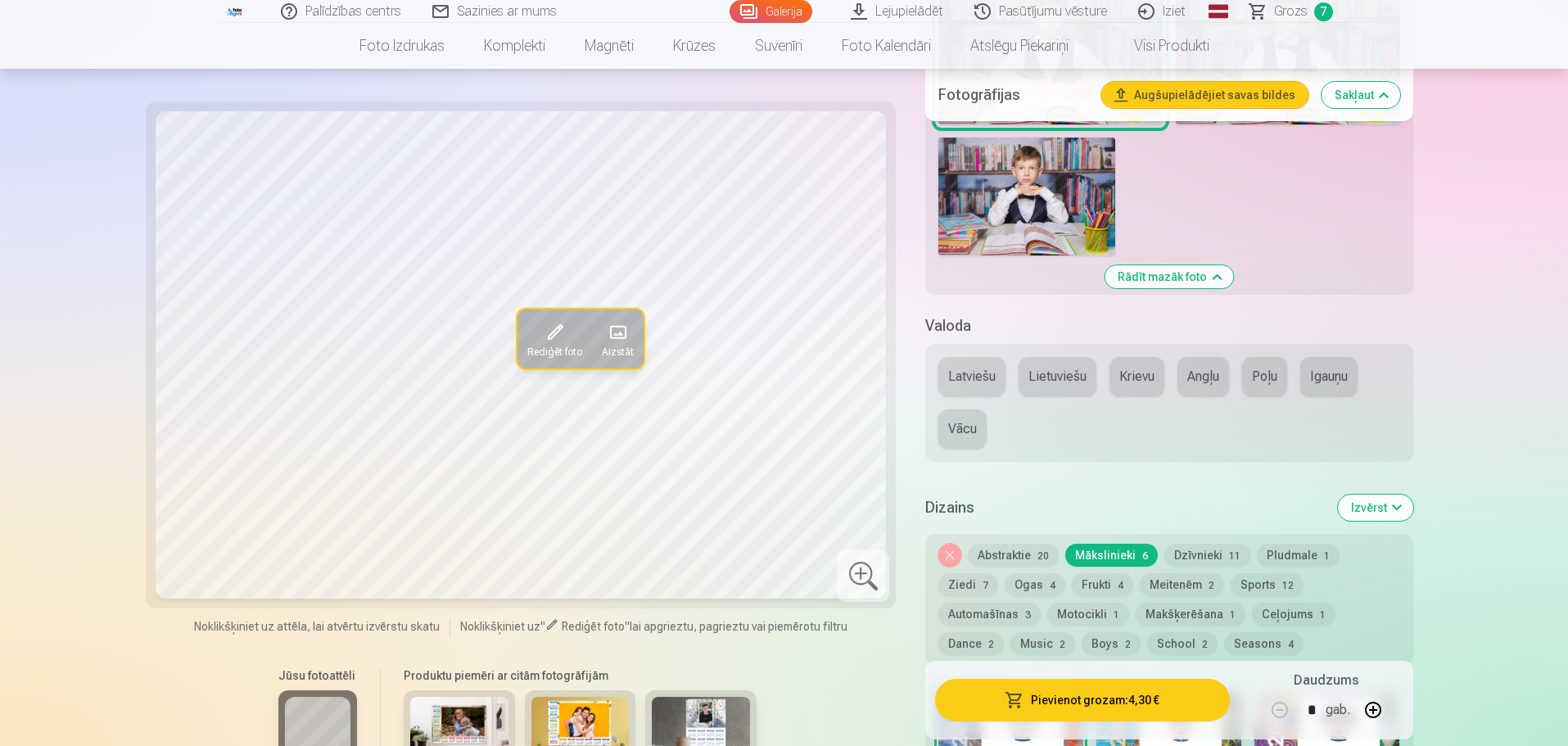
scroll to position [1473, 0]
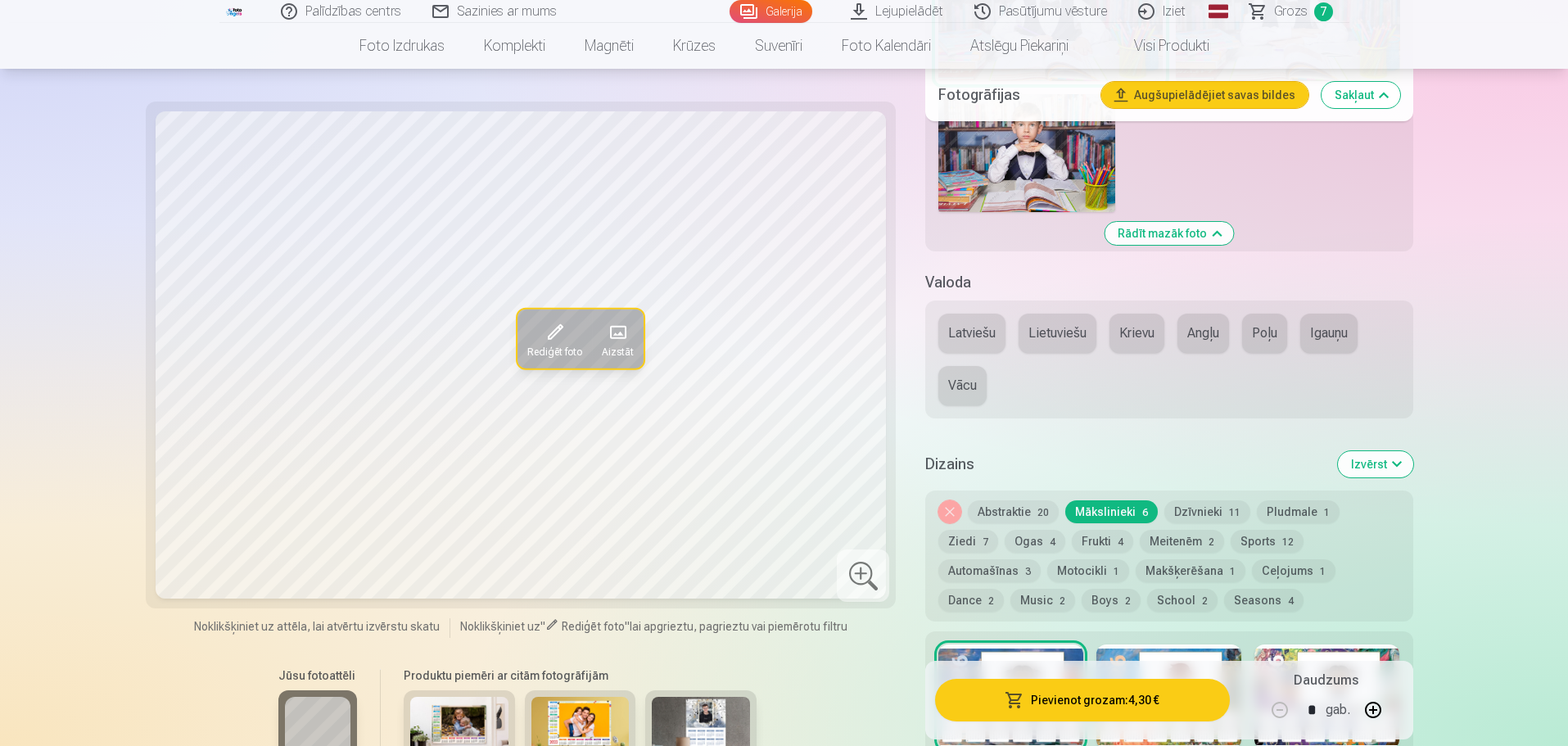
click at [679, 705] on img at bounding box center [700, 730] width 98 height 66
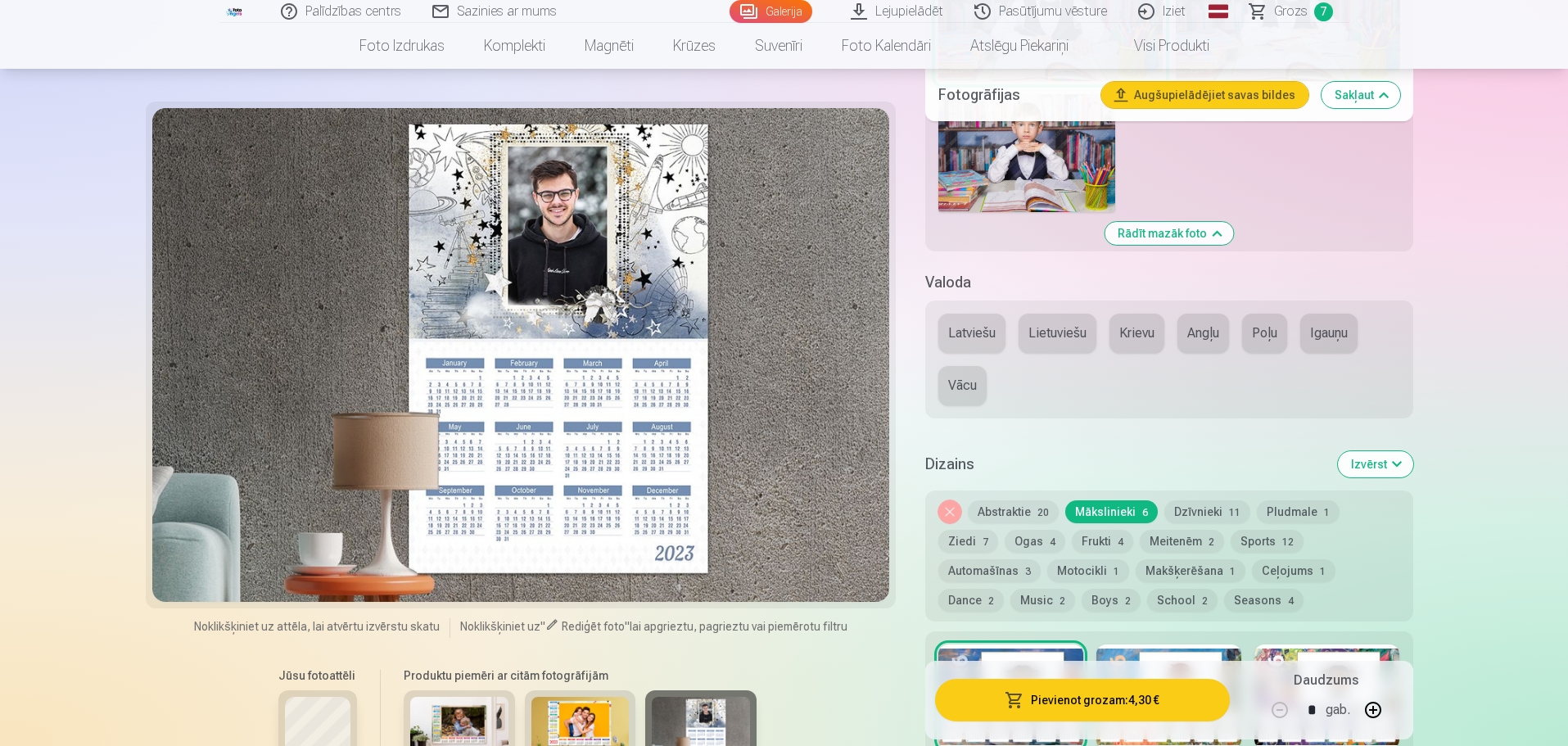
click at [607, 710] on img at bounding box center [580, 730] width 98 height 66
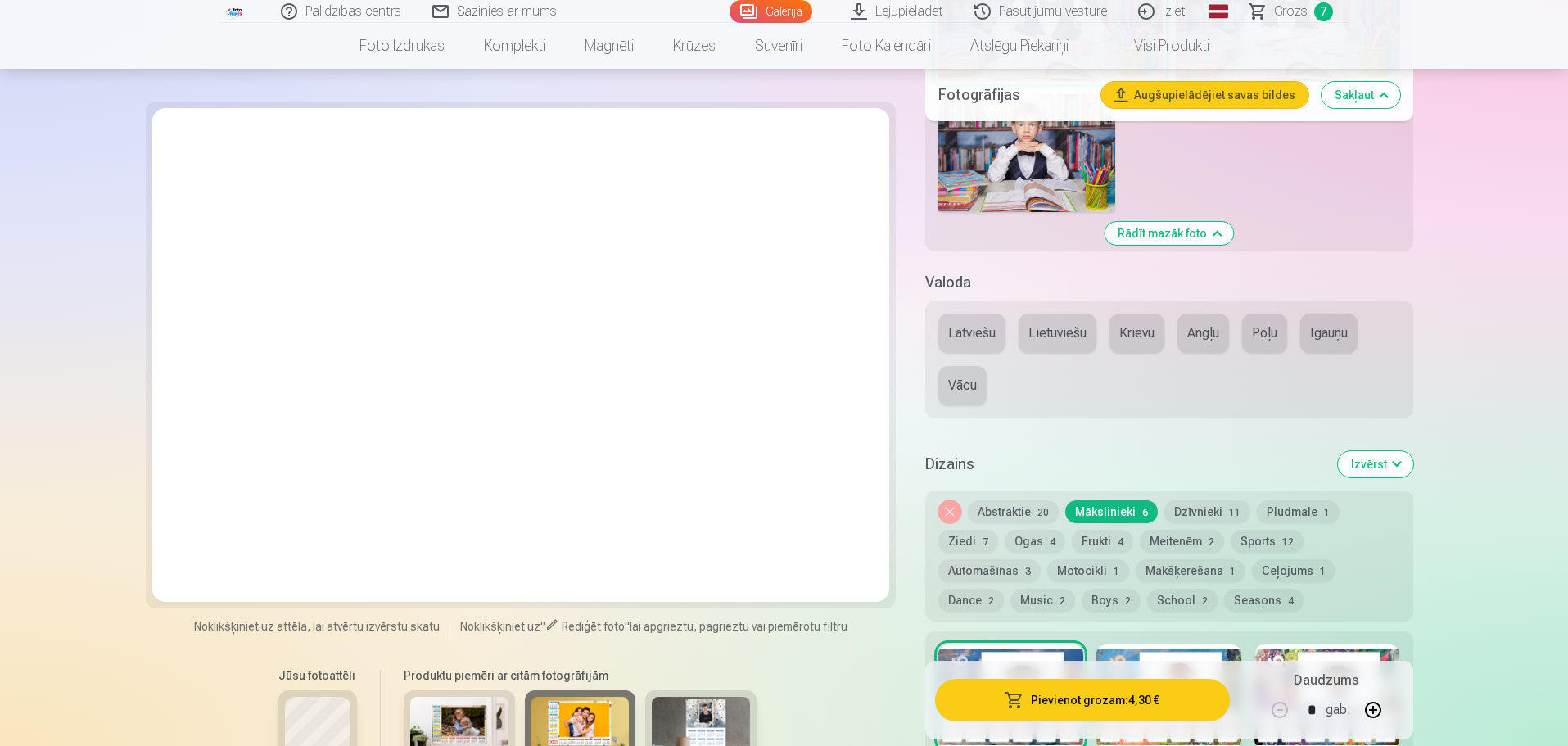
click at [502, 709] on img at bounding box center [459, 730] width 98 height 66
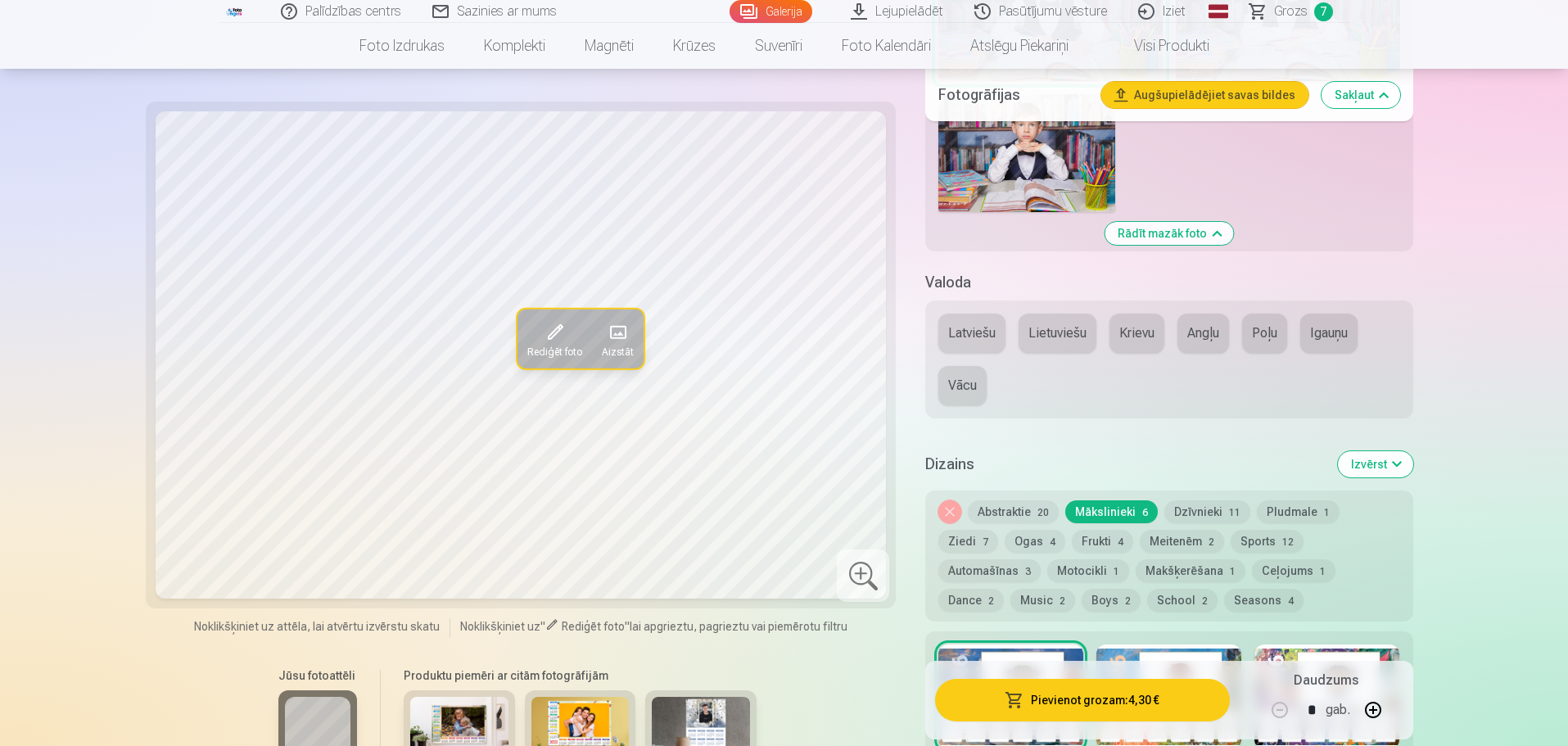
click at [730, 726] on img at bounding box center [700, 730] width 98 height 66
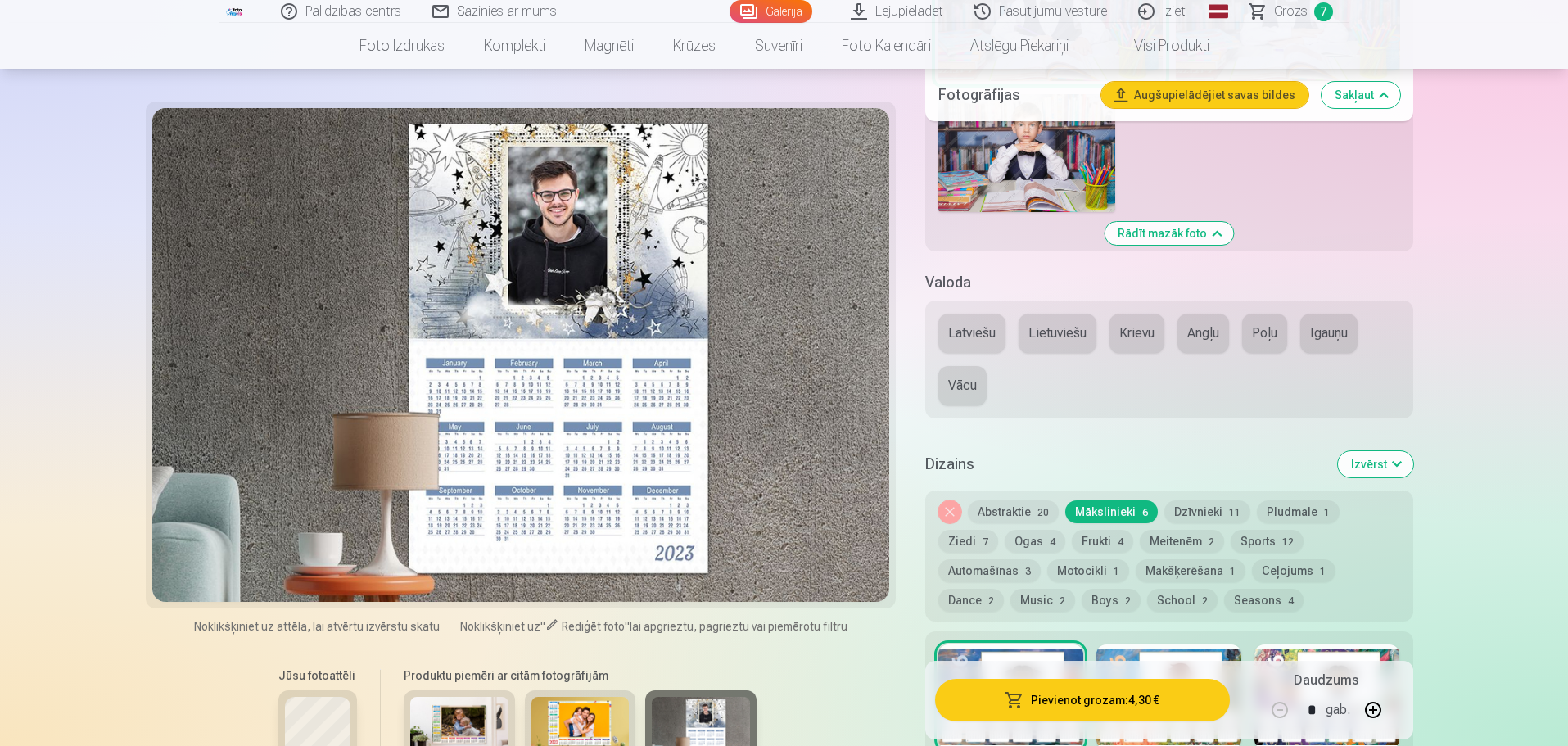
click at [601, 717] on img at bounding box center [580, 730] width 98 height 66
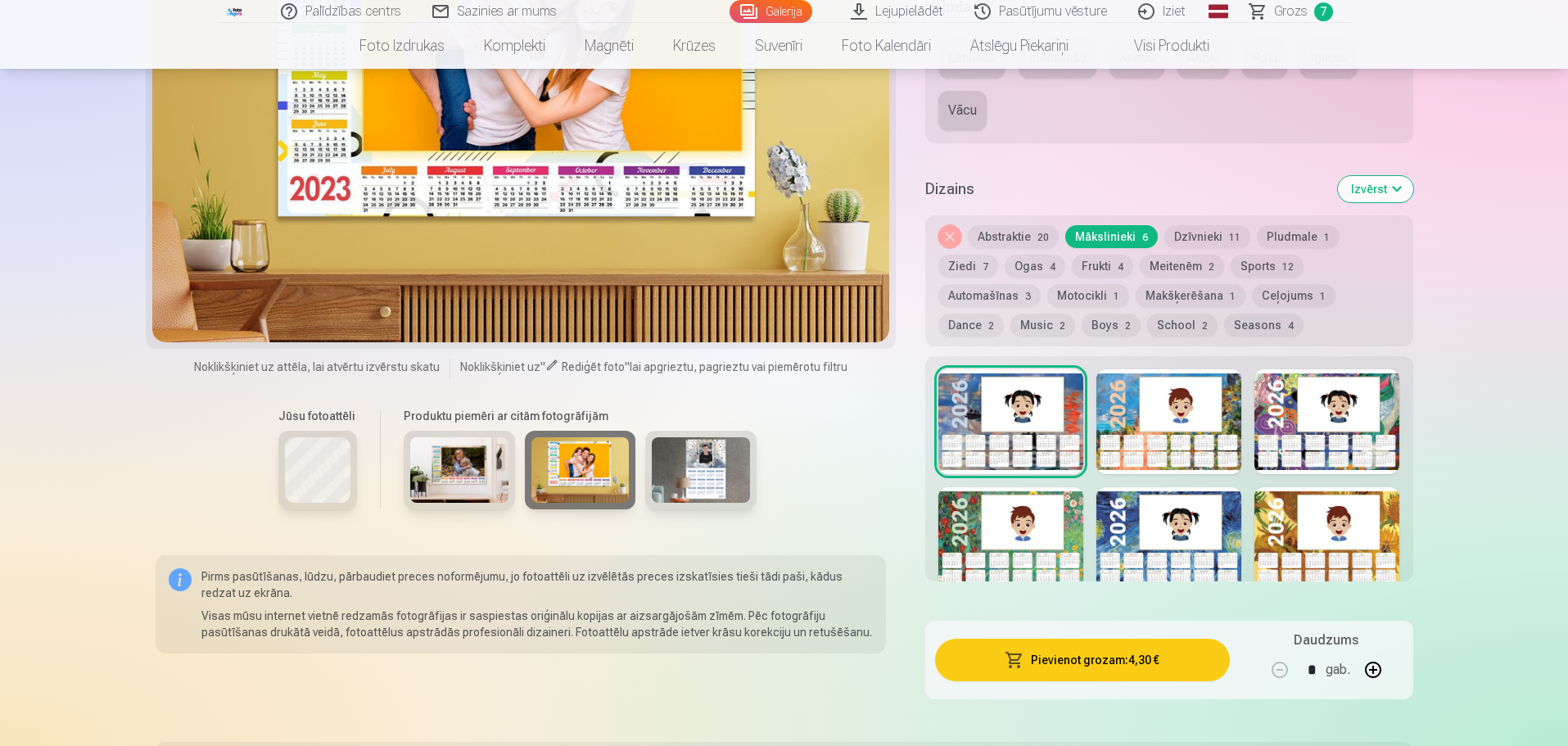
scroll to position [1719, 0]
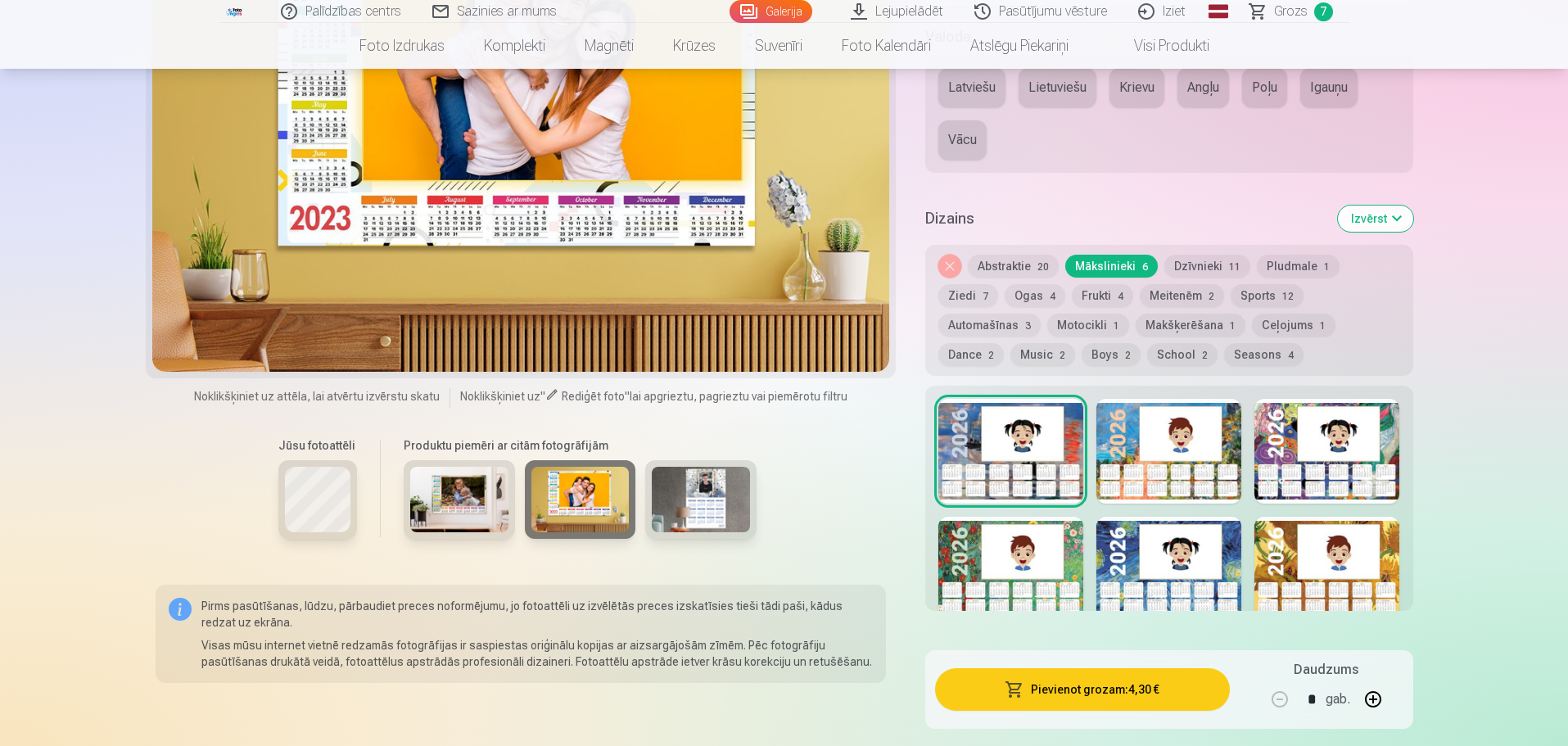
click at [1377, 534] on div at bounding box center [1327, 568] width 145 height 105
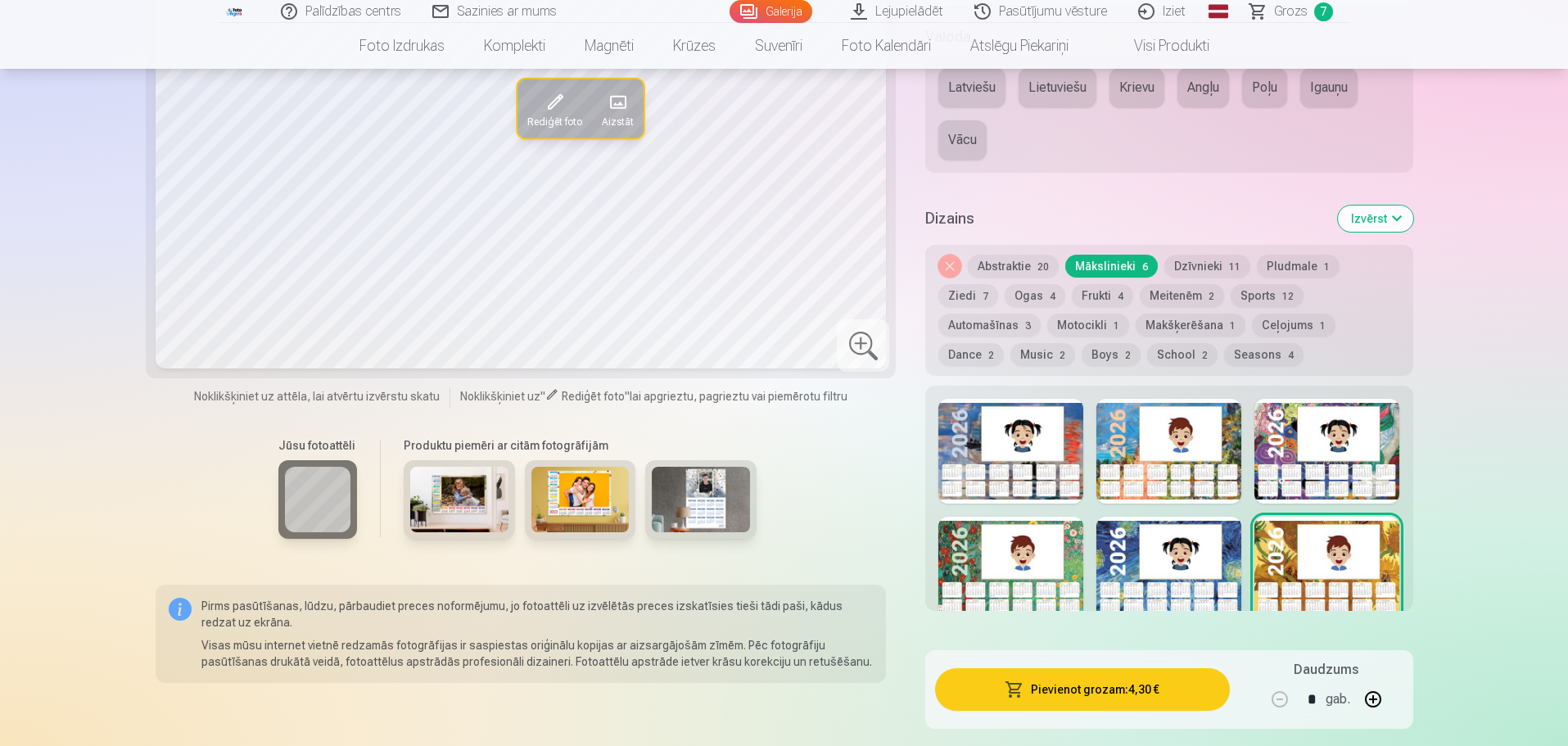
click at [1008, 466] on div at bounding box center [1010, 450] width 145 height 105
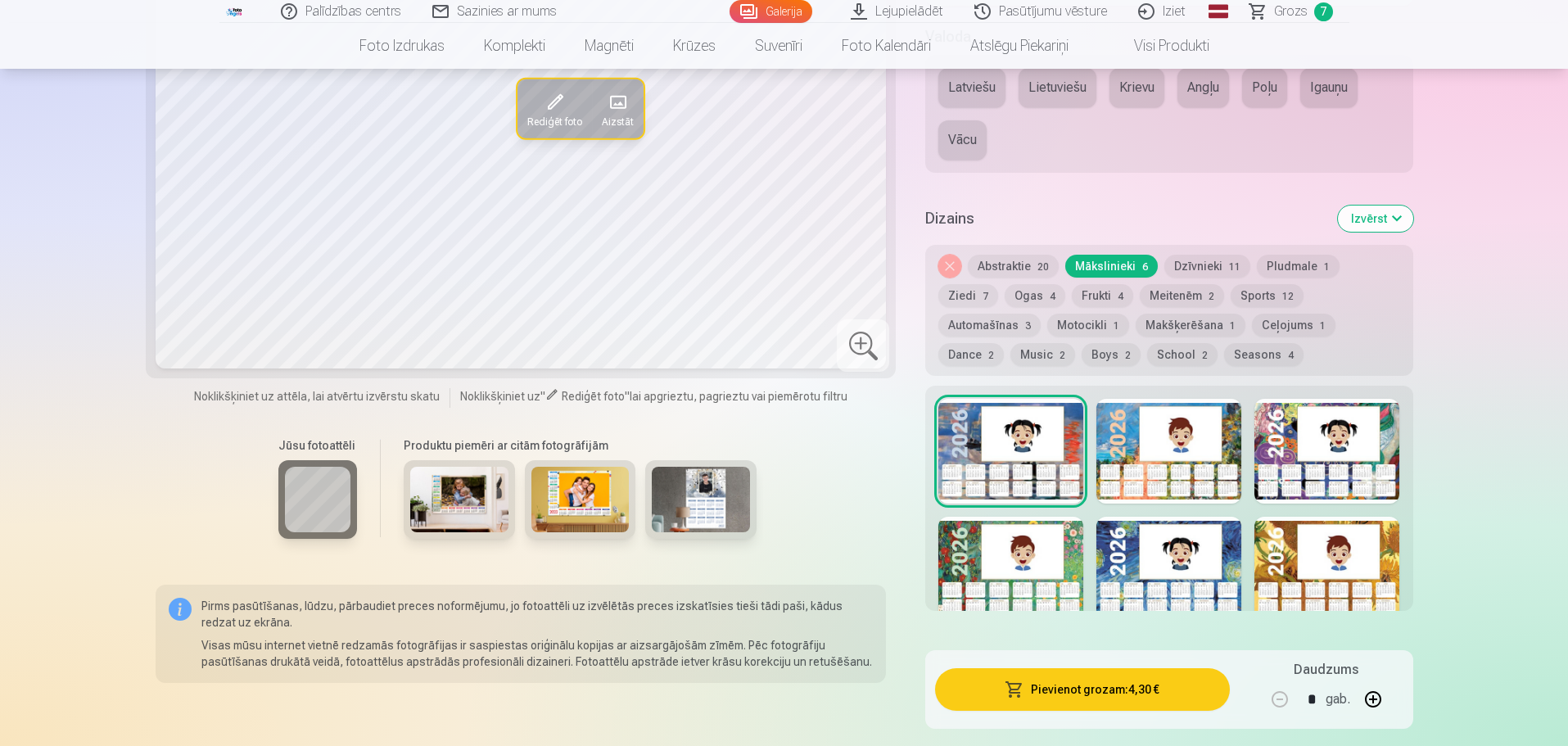
click at [1143, 428] on div at bounding box center [1169, 450] width 145 height 105
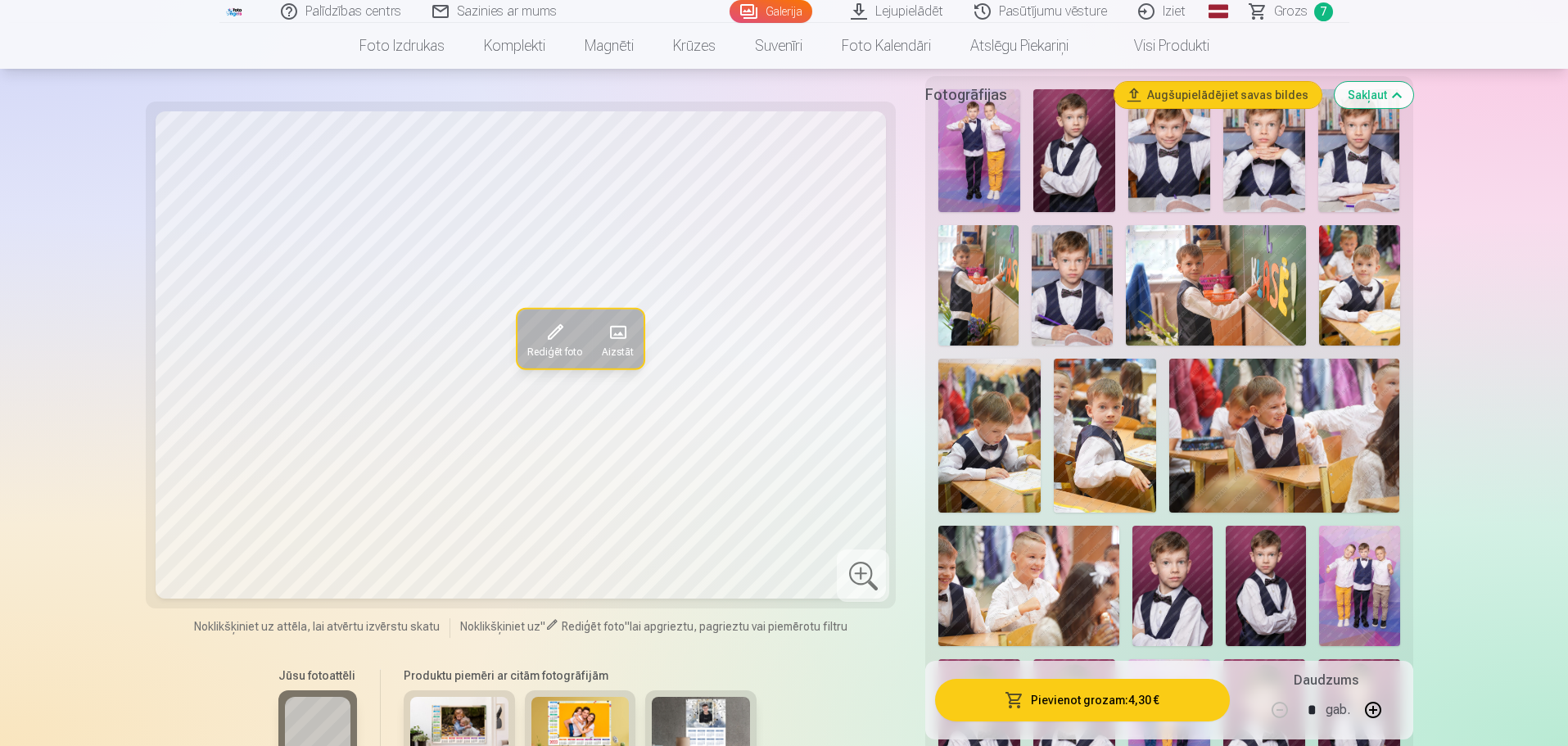
scroll to position [491, 0]
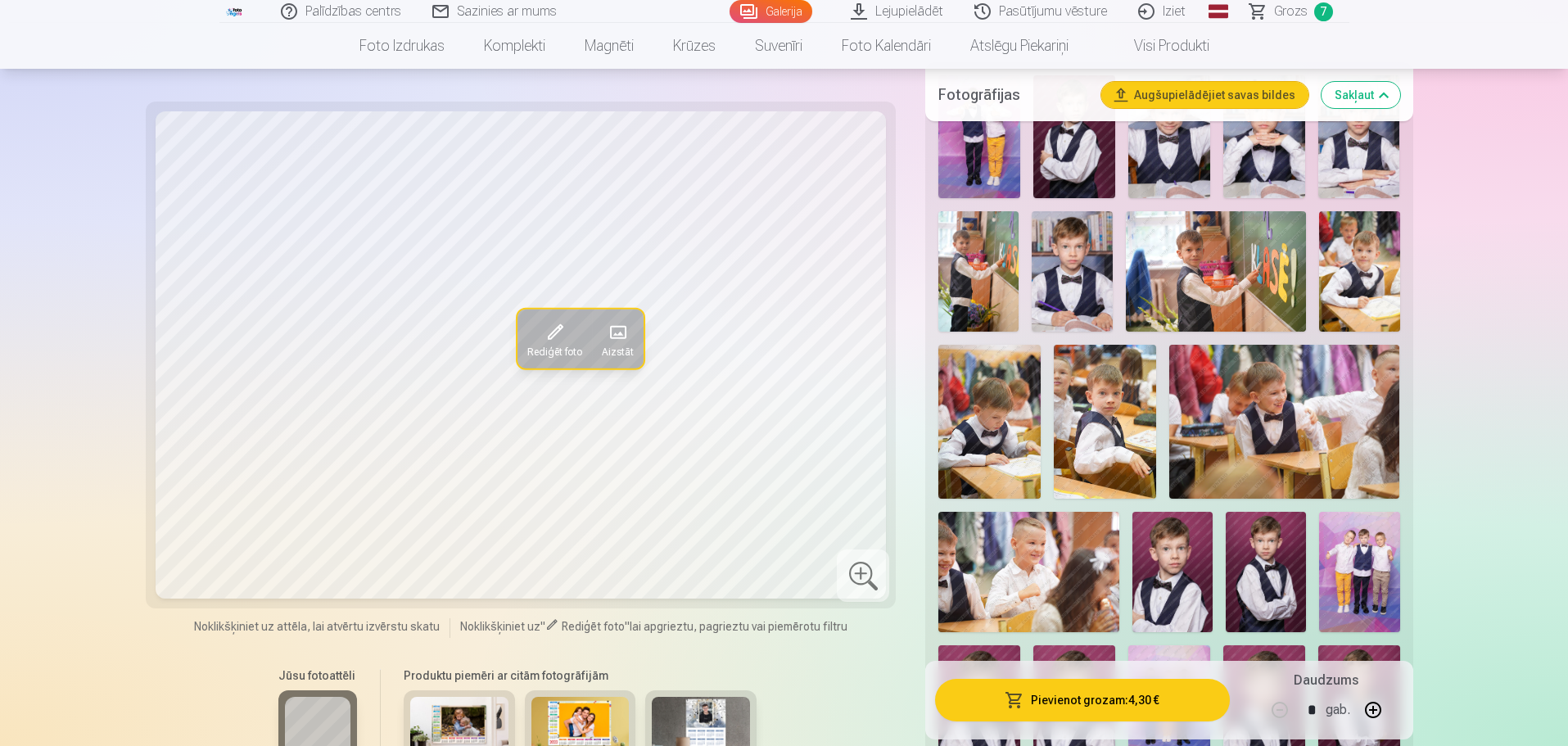
click at [1356, 258] on img at bounding box center [1359, 271] width 80 height 120
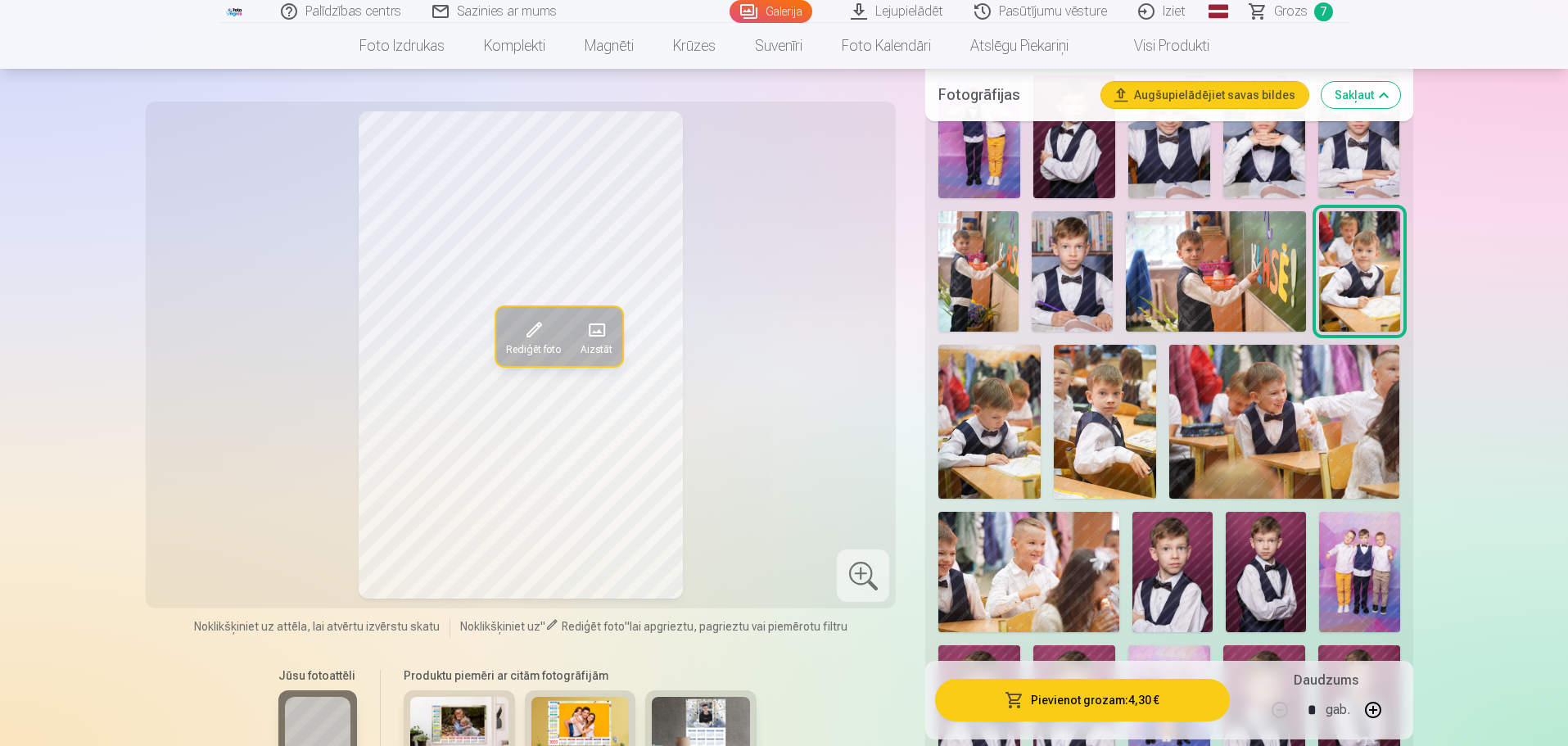
click at [1328, 10] on span "7" at bounding box center [1323, 12] width 19 height 19
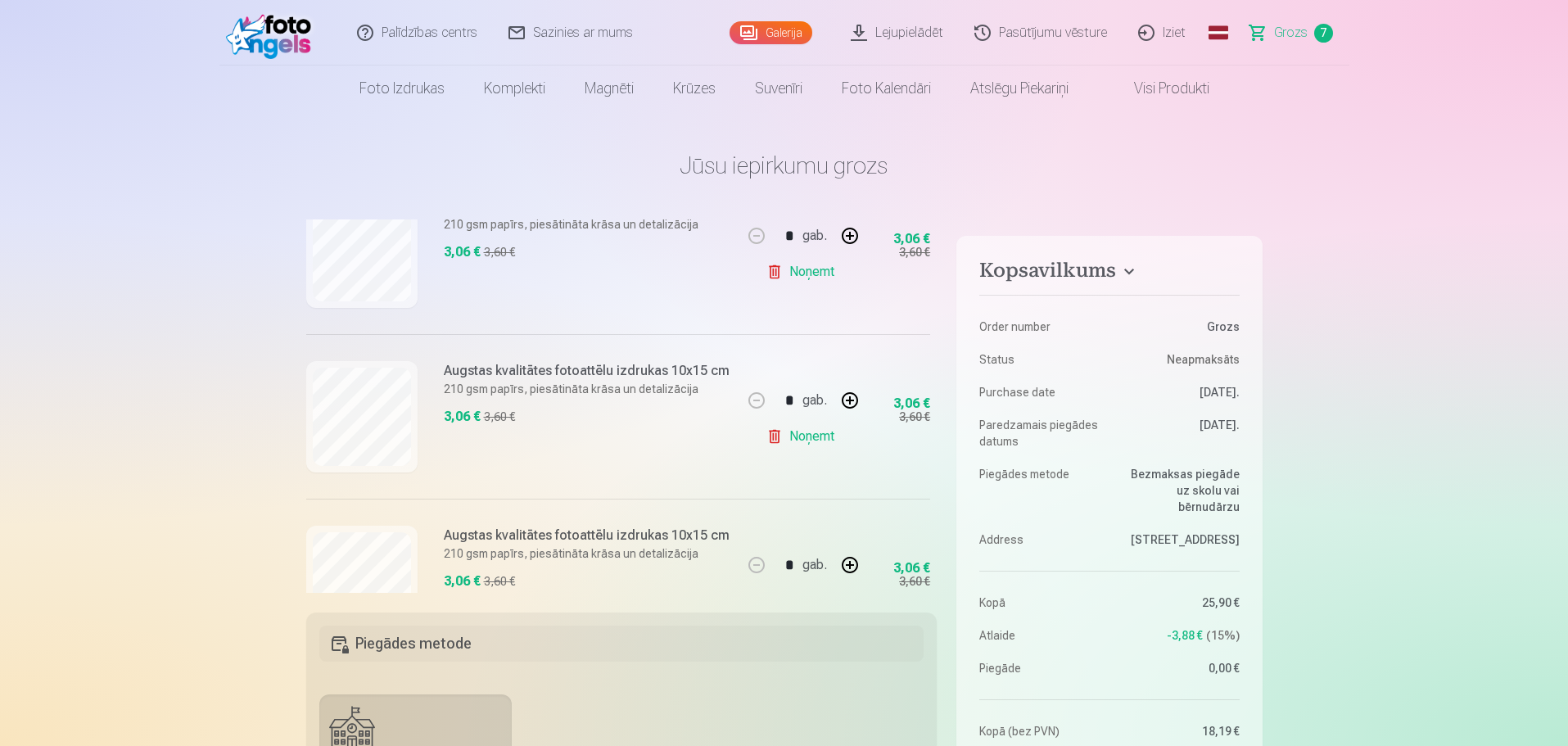
scroll to position [982, 0]
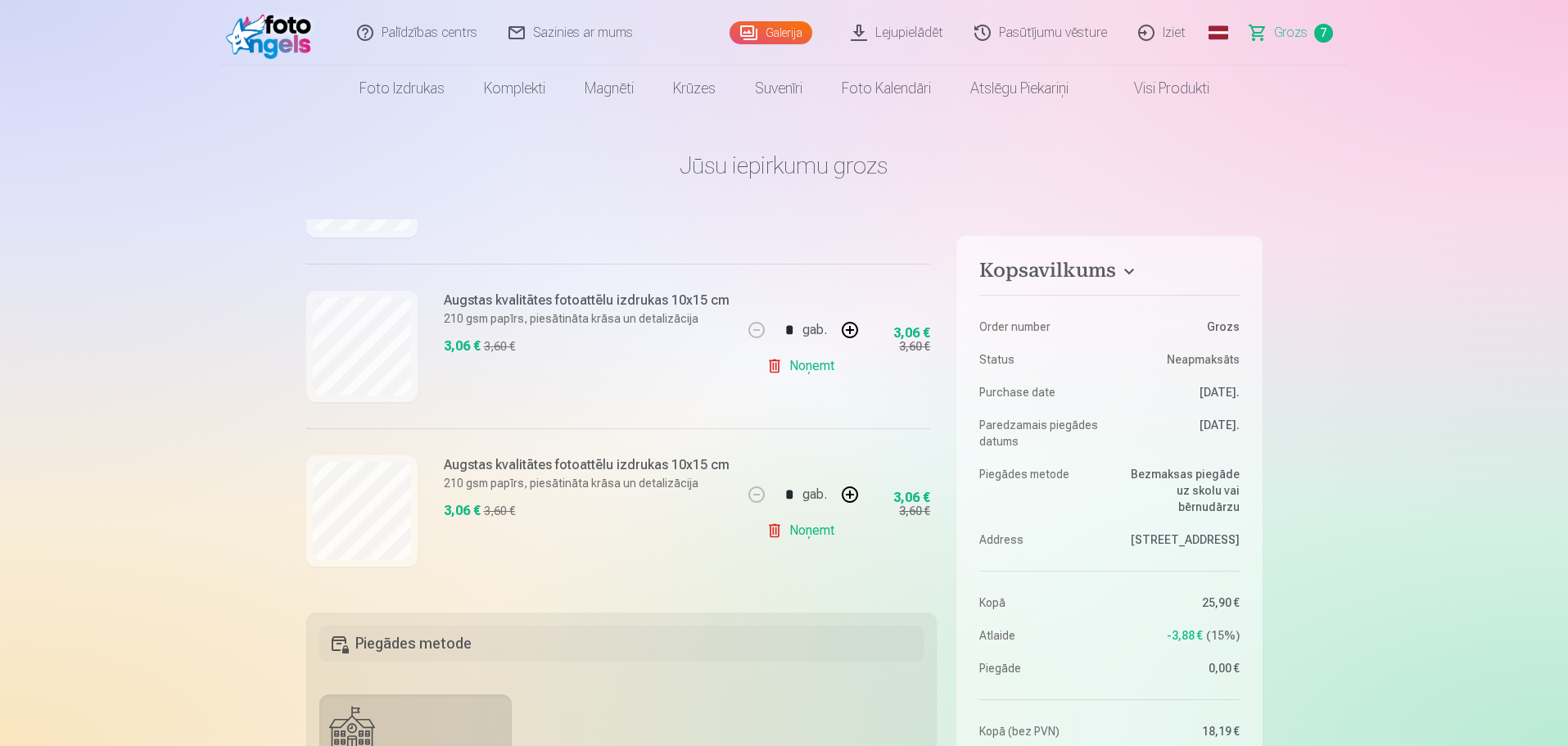
click at [755, 35] on link "Galerija" at bounding box center [771, 33] width 82 height 23
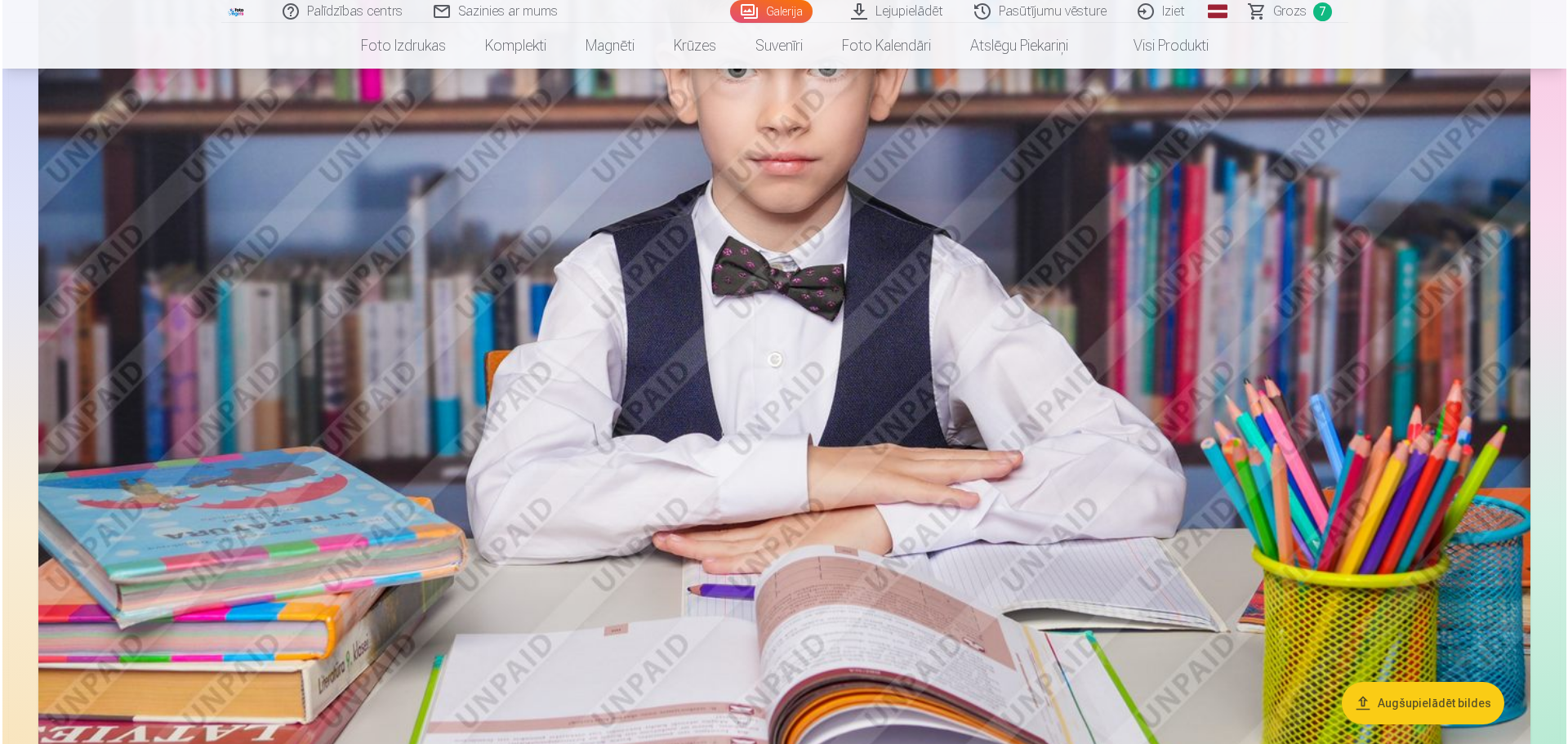
scroll to position [10532, 0]
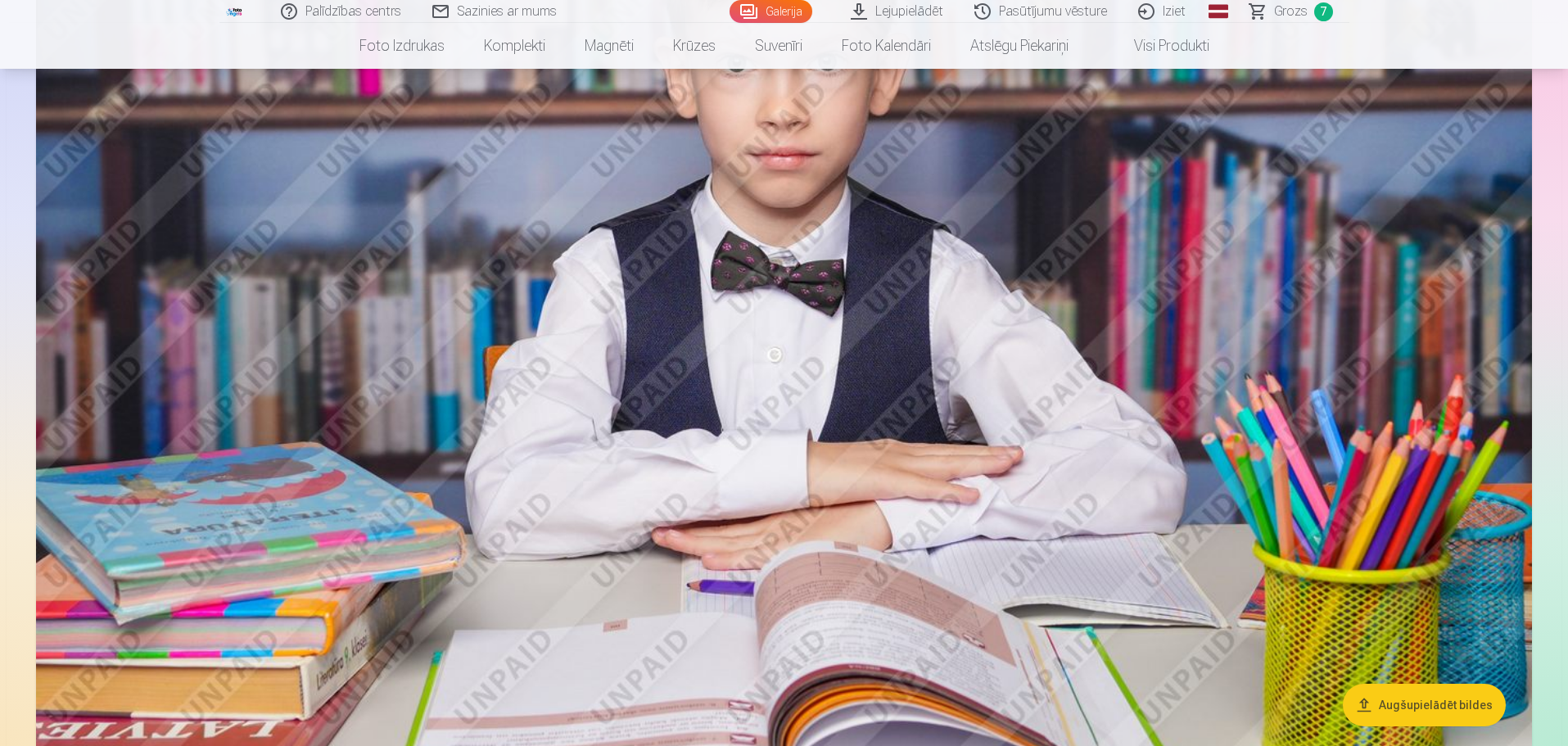
click at [834, 429] on img at bounding box center [784, 296] width 1496 height 997
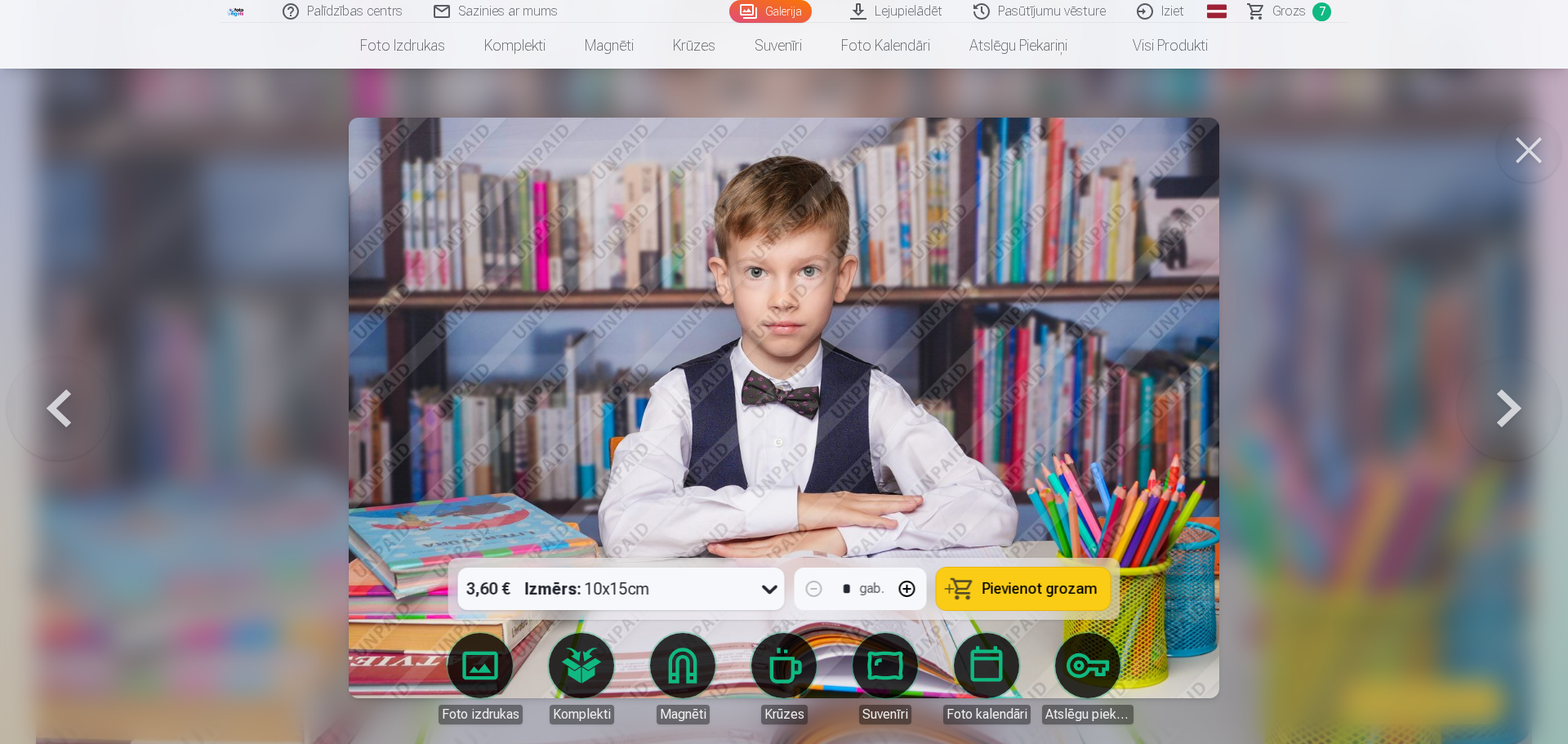
click at [476, 666] on link "Foto izdrukas" at bounding box center [480, 677] width 91 height 91
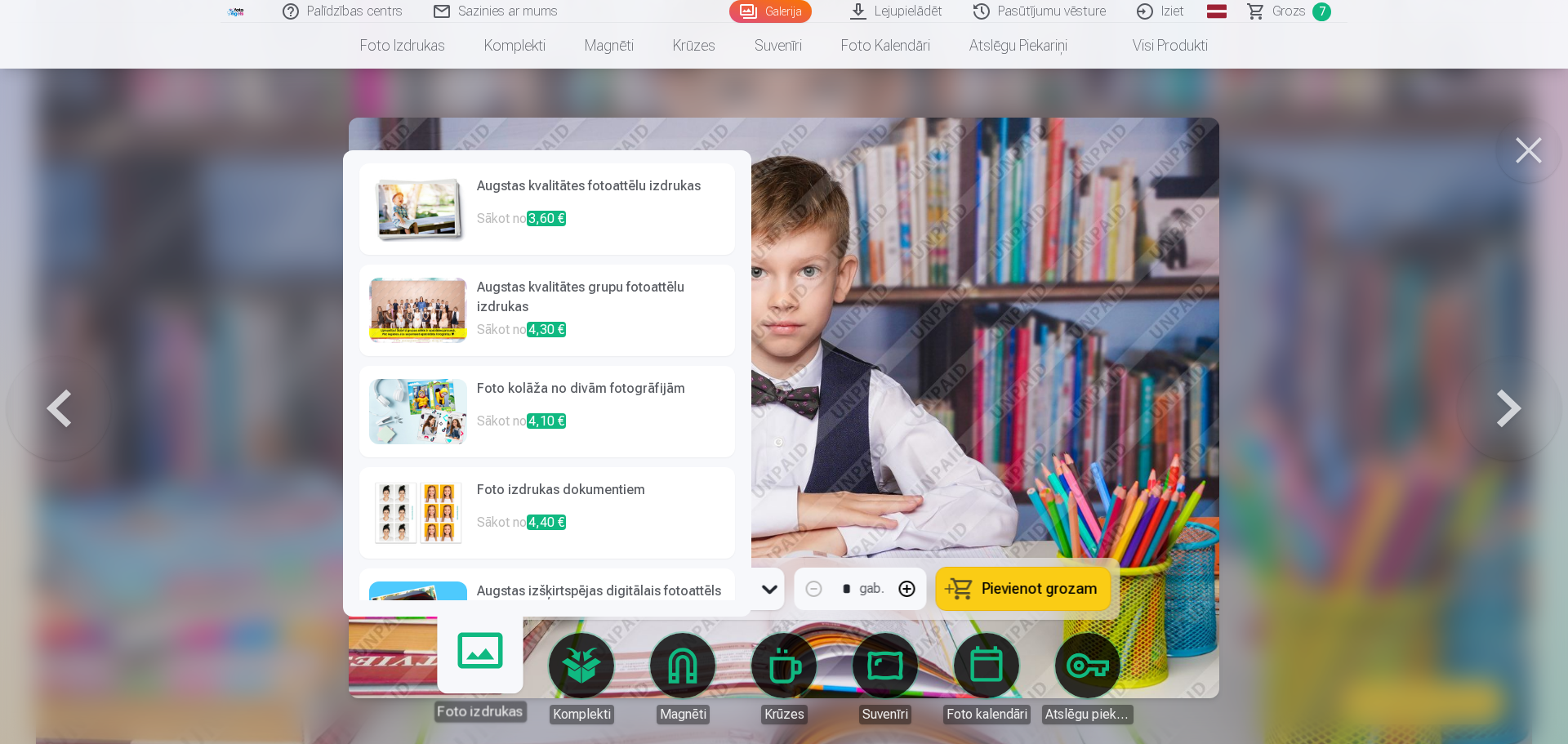
click at [533, 228] on p "Sākot no 3,60 €" at bounding box center [601, 226] width 248 height 33
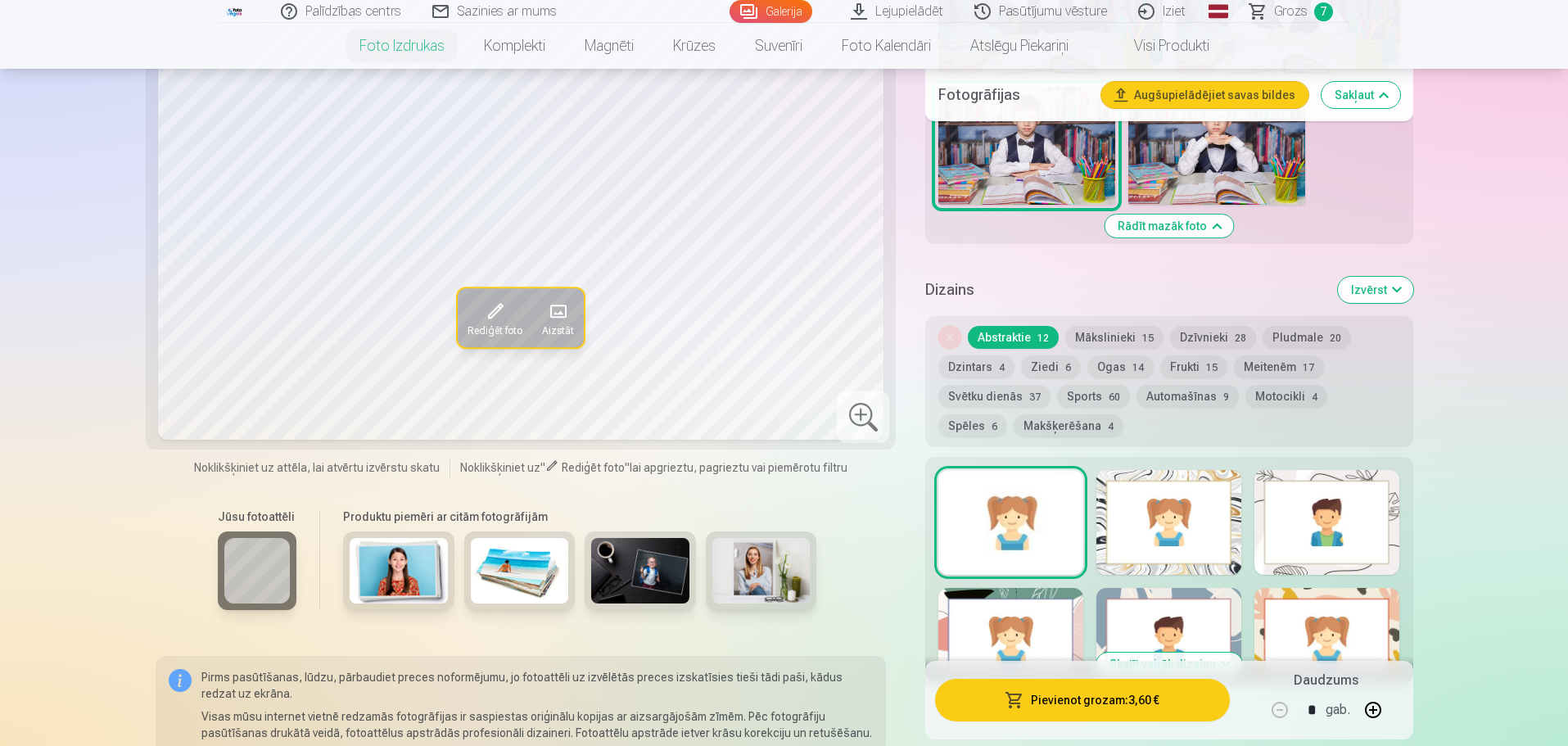
scroll to position [1555, 0]
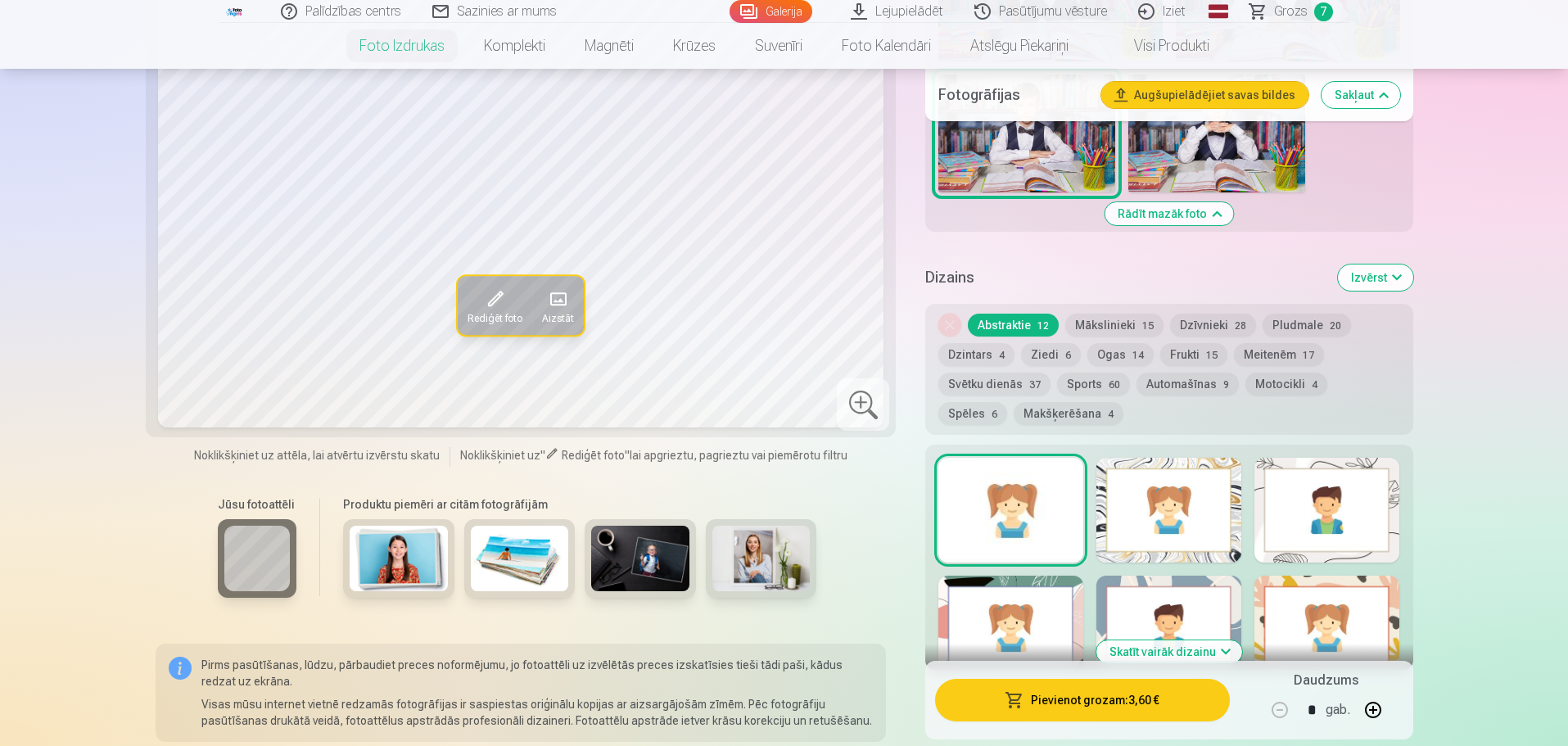
click at [1196, 510] on div at bounding box center [1169, 510] width 145 height 105
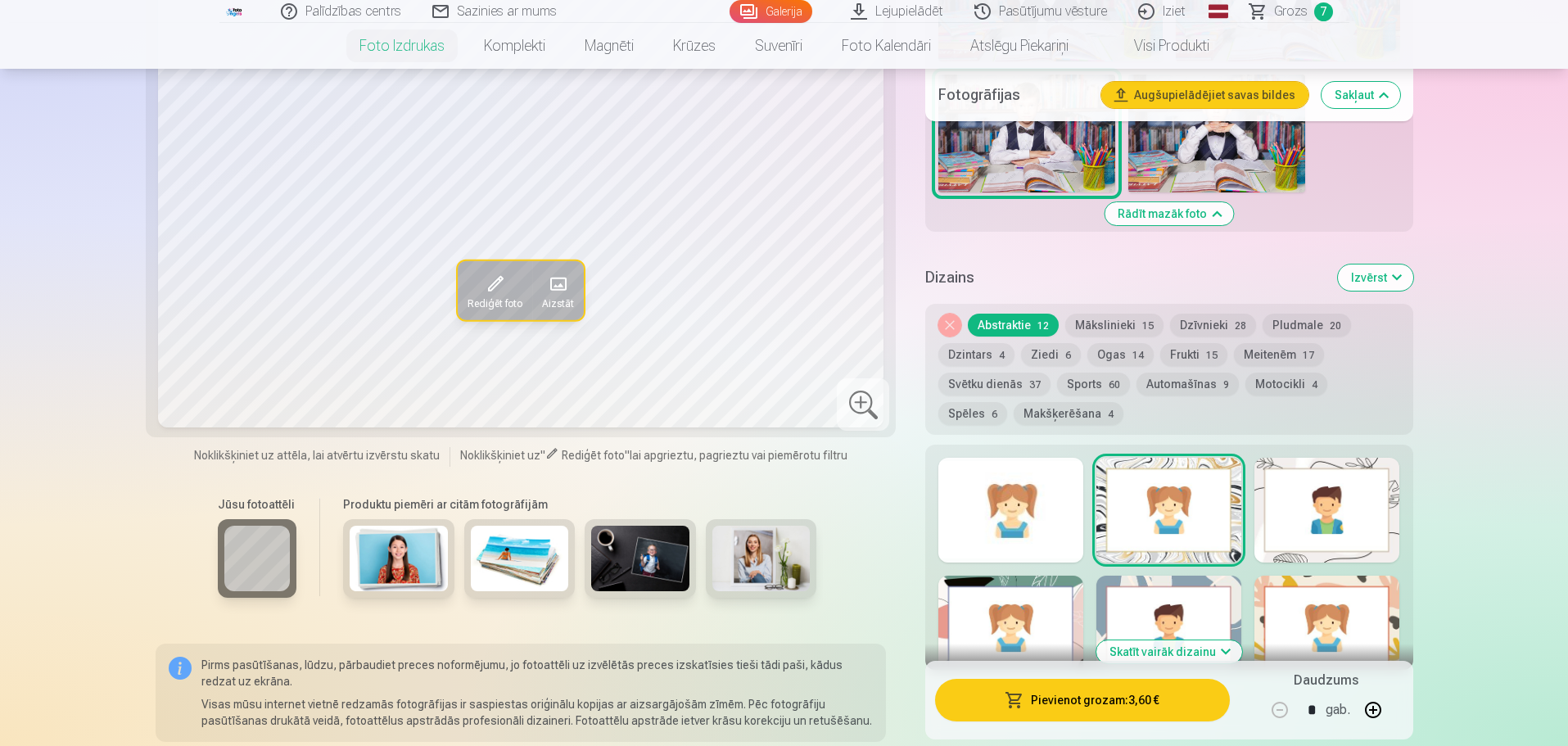
click at [1292, 501] on div at bounding box center [1327, 510] width 145 height 105
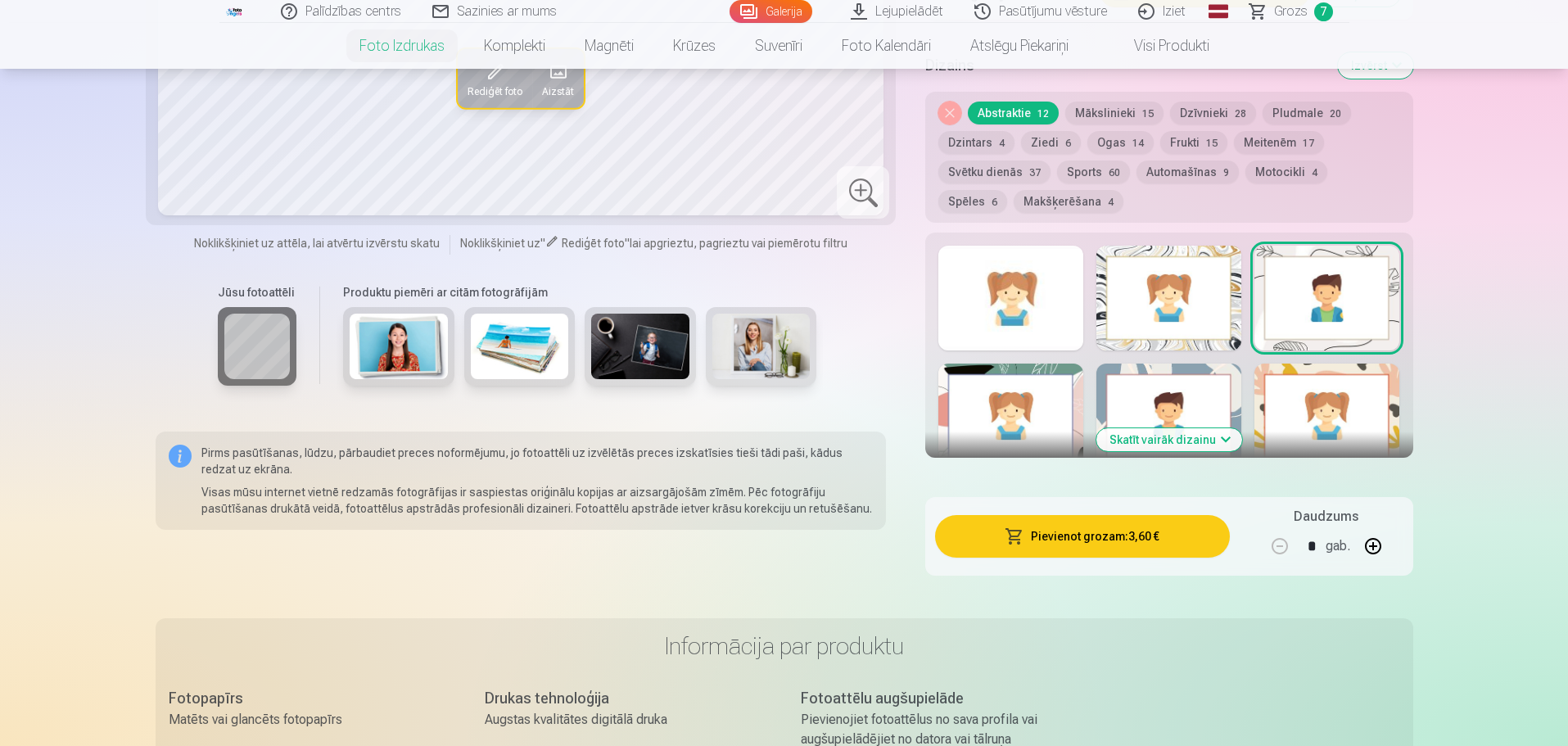
scroll to position [1801, 0]
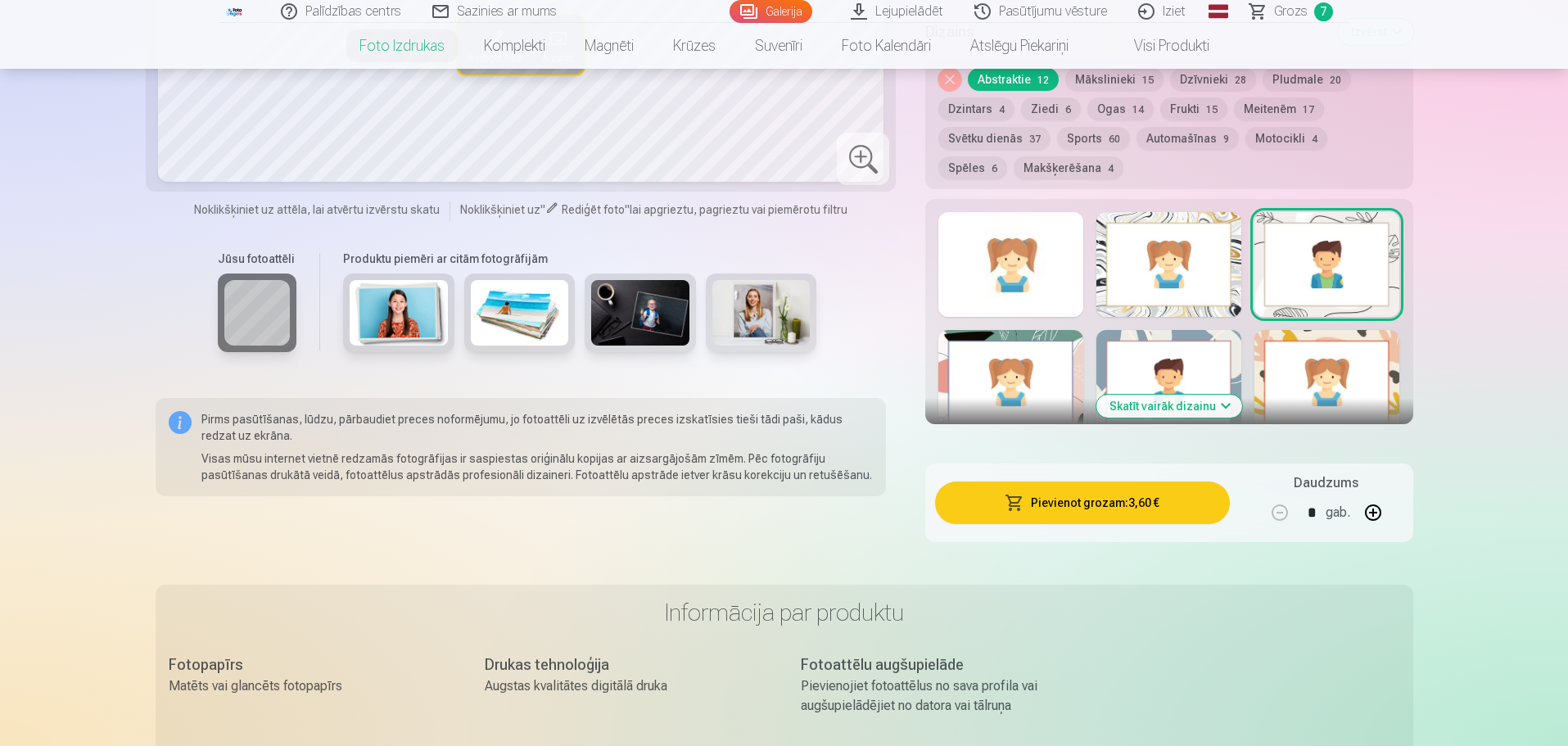
click at [1149, 408] on button "Skatīt vairāk dizainu" at bounding box center [1169, 406] width 146 height 23
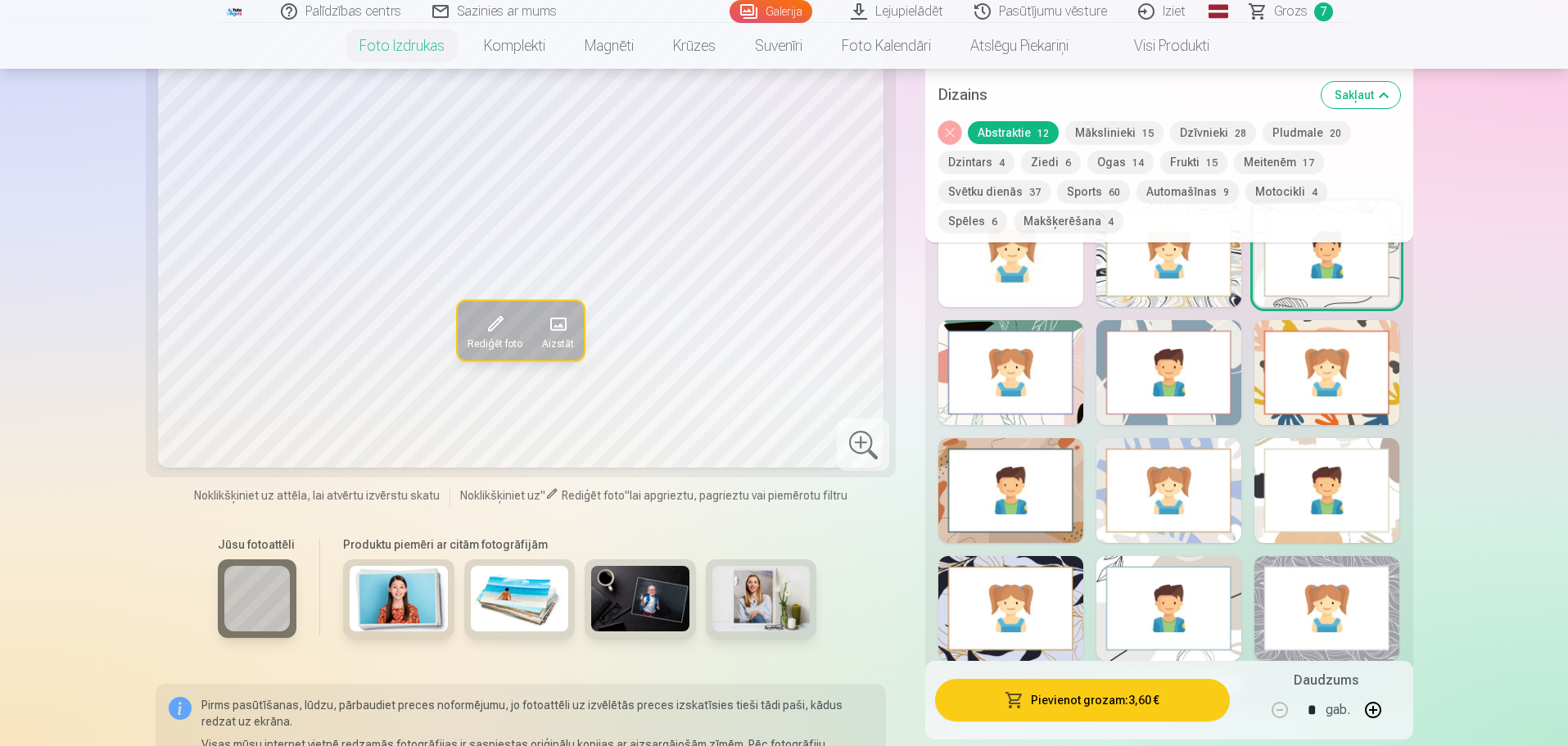
click at [1007, 210] on button "Spēles 6" at bounding box center [973, 221] width 69 height 23
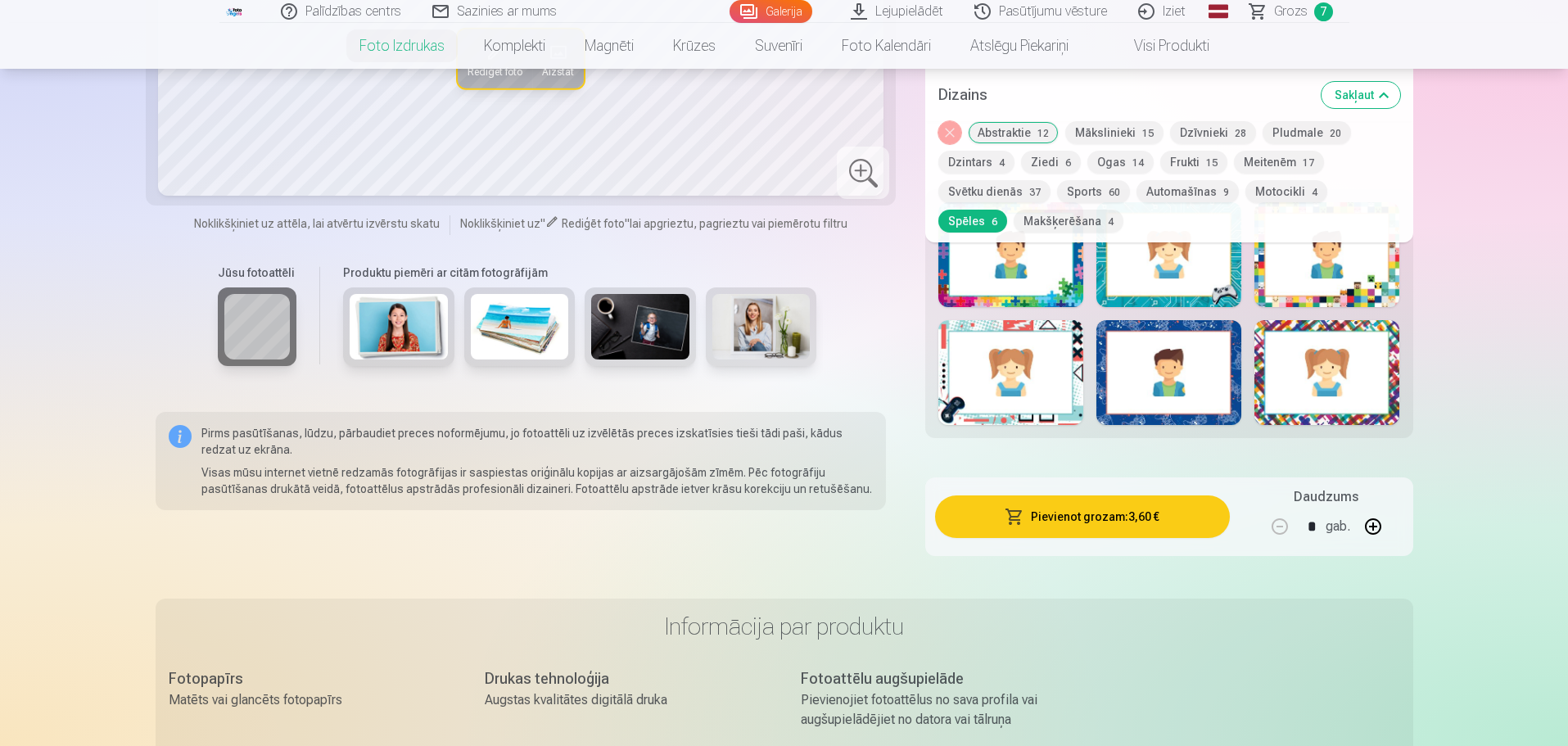
click at [1345, 389] on div at bounding box center [1327, 372] width 145 height 105
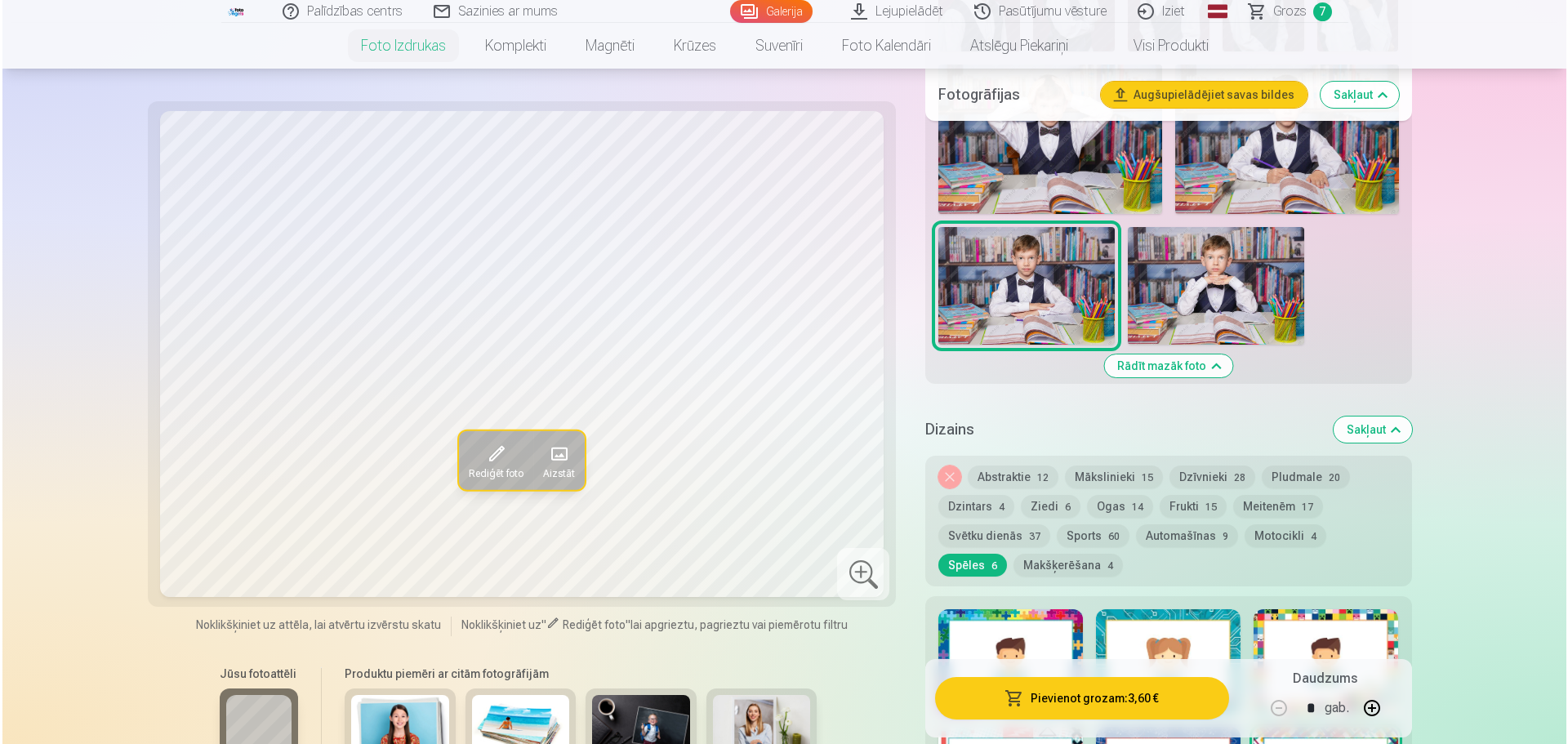
scroll to position [1388, 0]
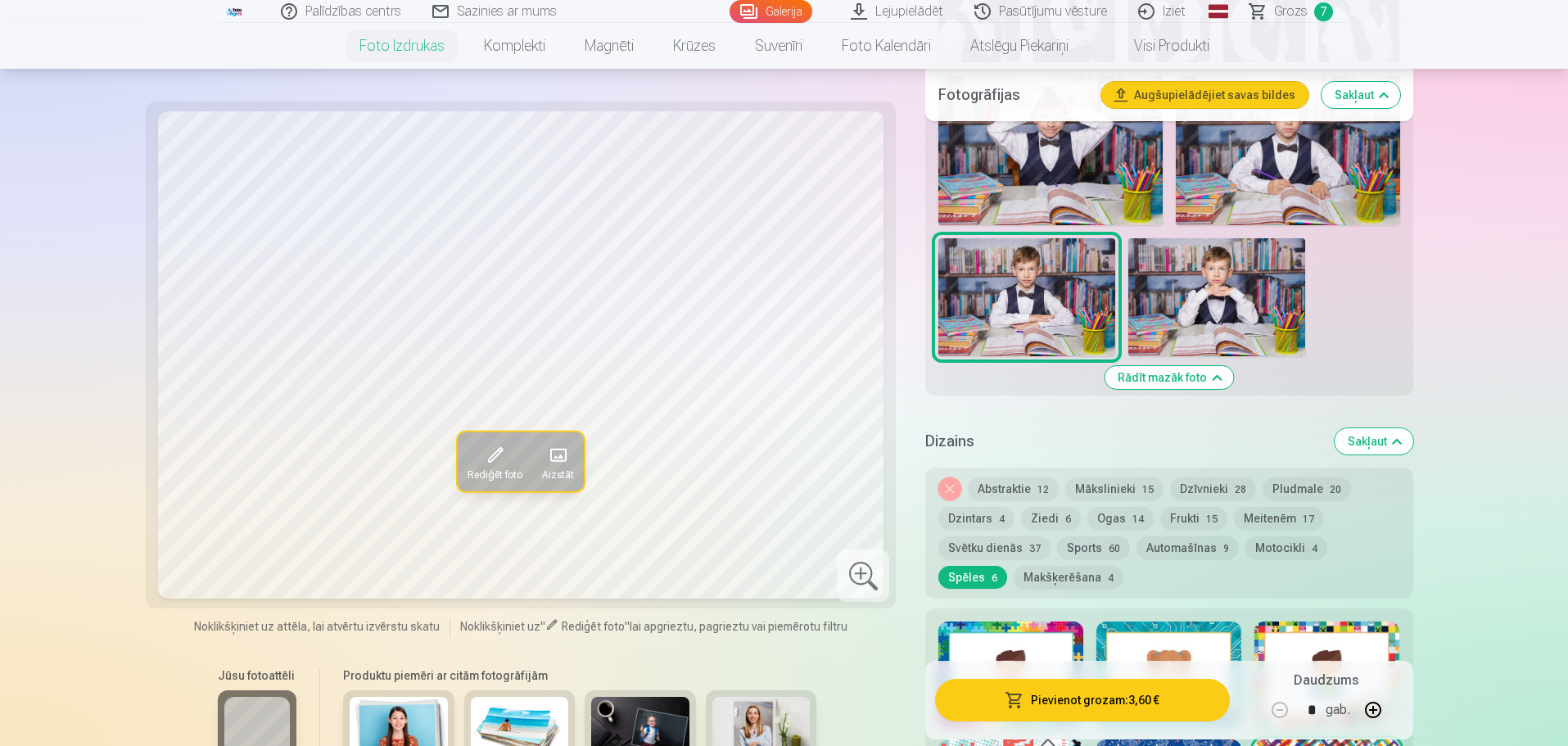
click at [1088, 706] on button "Pievienot grozam : 3,60 €" at bounding box center [1081, 700] width 294 height 43
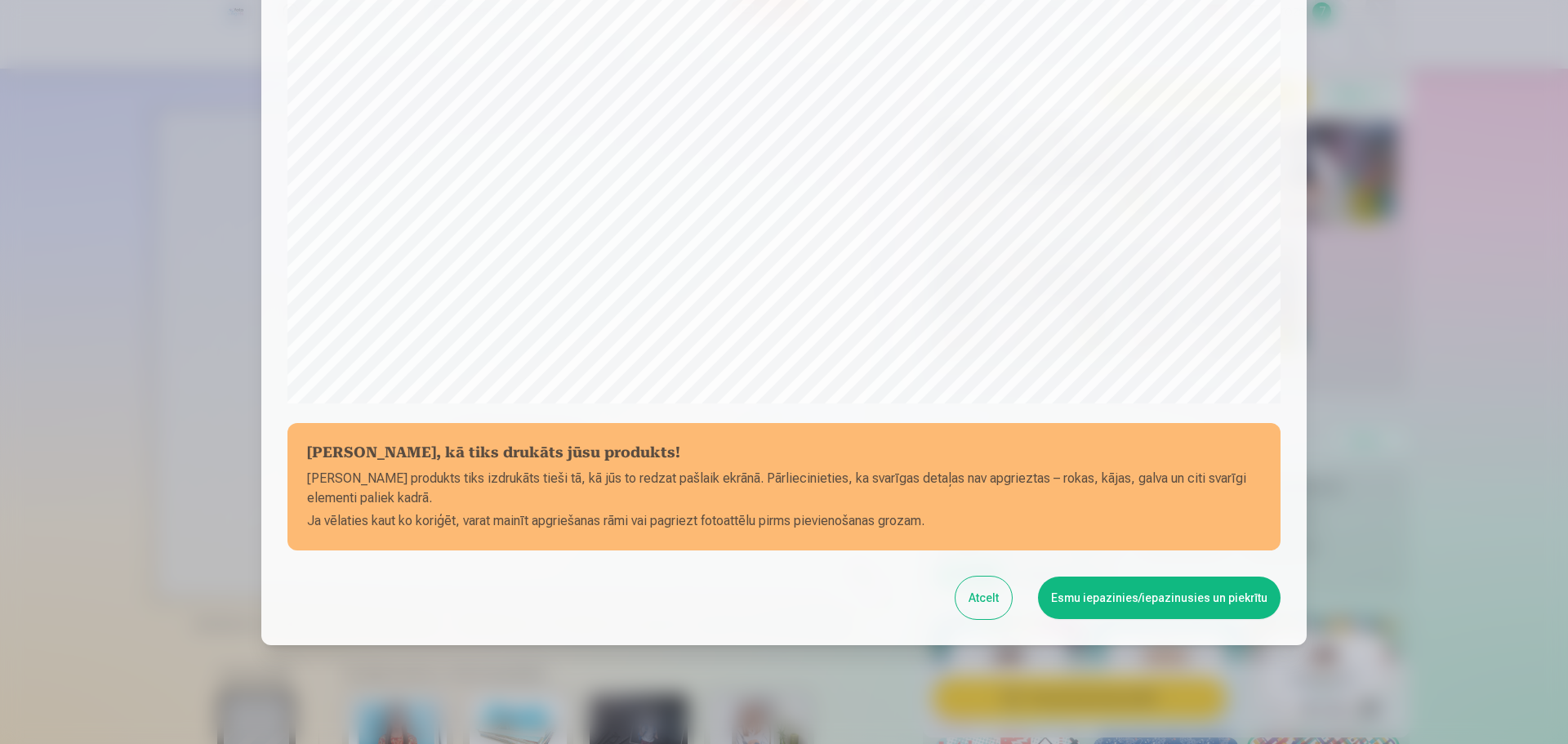
scroll to position [432, 0]
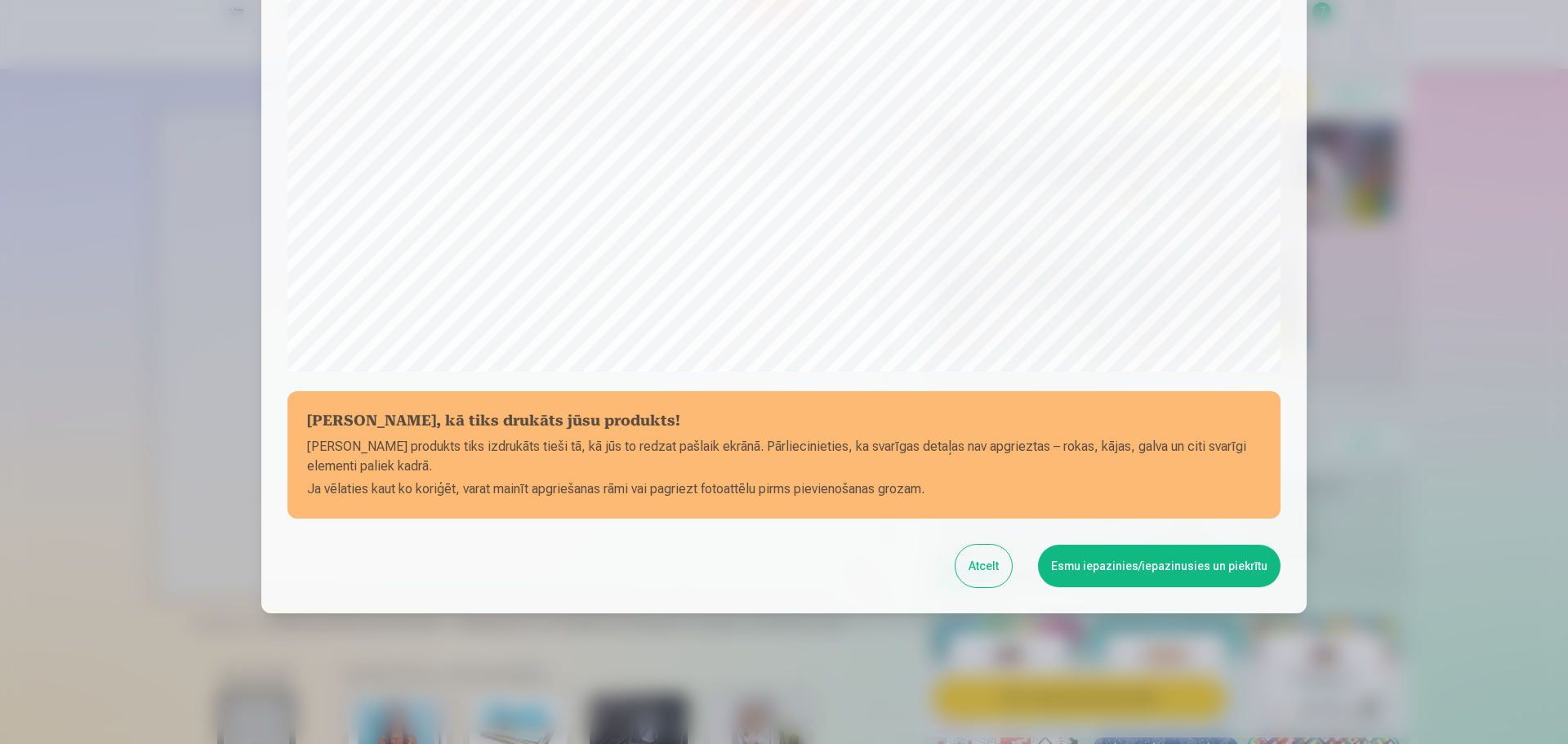
click at [1151, 558] on button "Esmu iepazinies/iepazinusies un piekrītu" at bounding box center [1159, 566] width 242 height 43
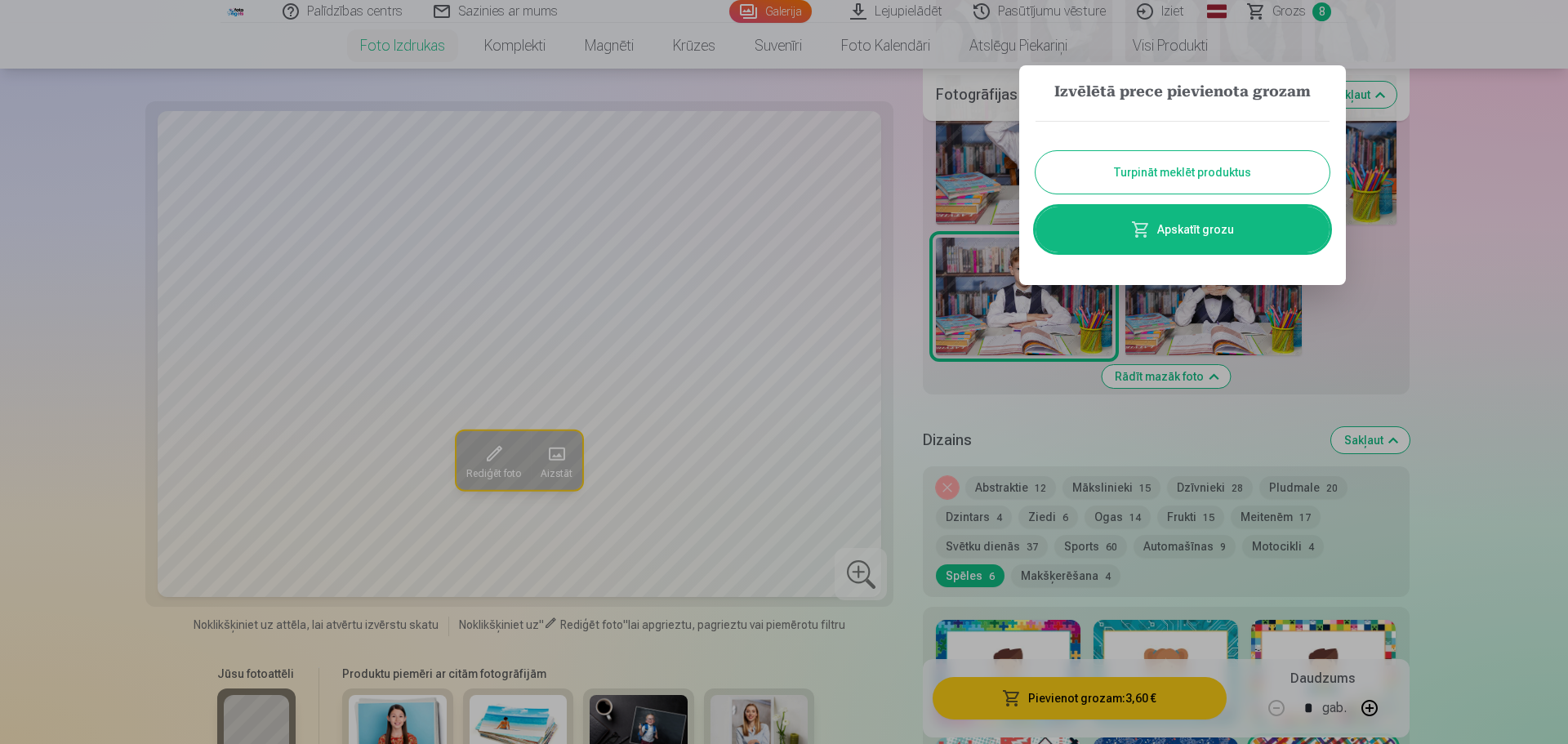
click at [1235, 237] on link "Apskatīt grozu" at bounding box center [1183, 230] width 294 height 46
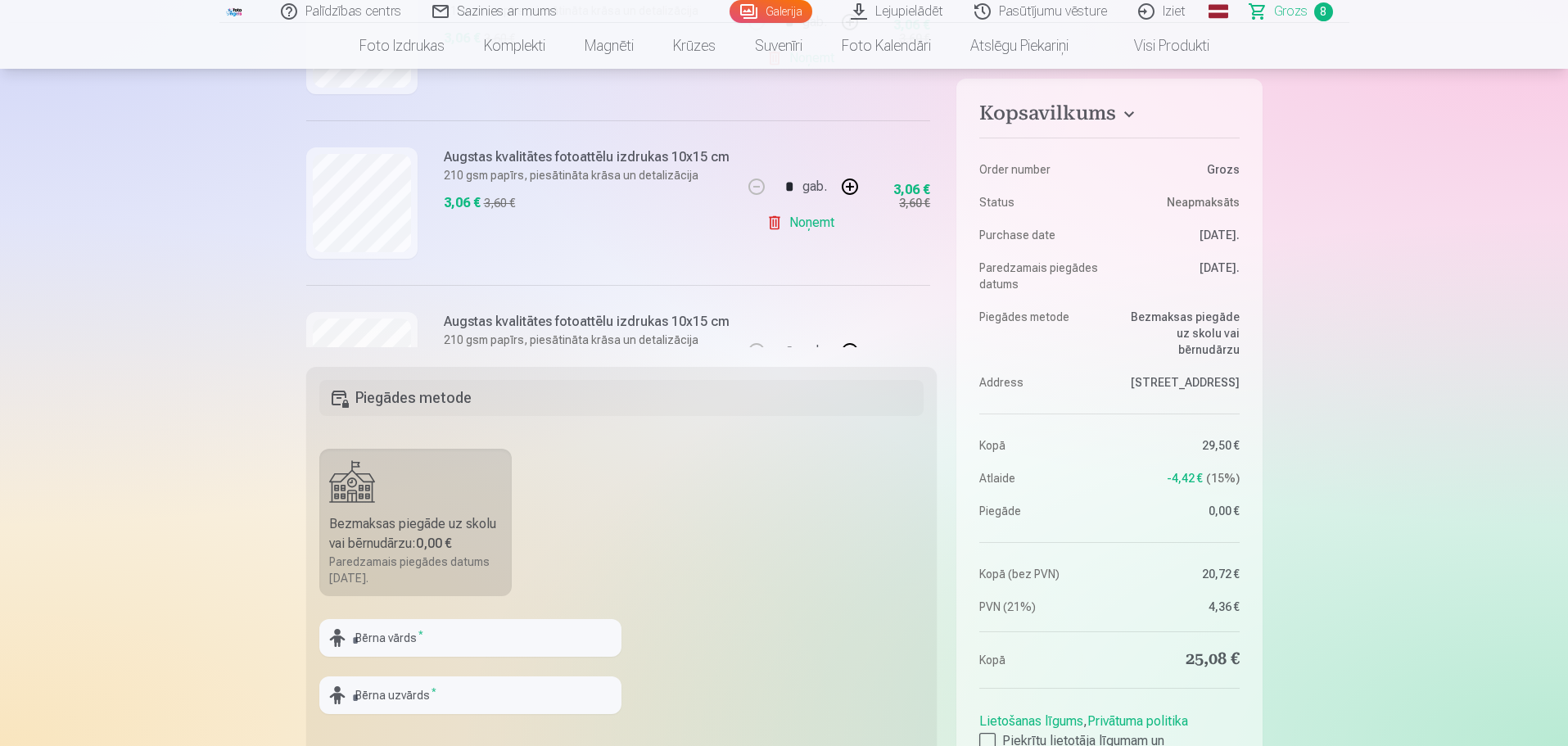
scroll to position [328, 0]
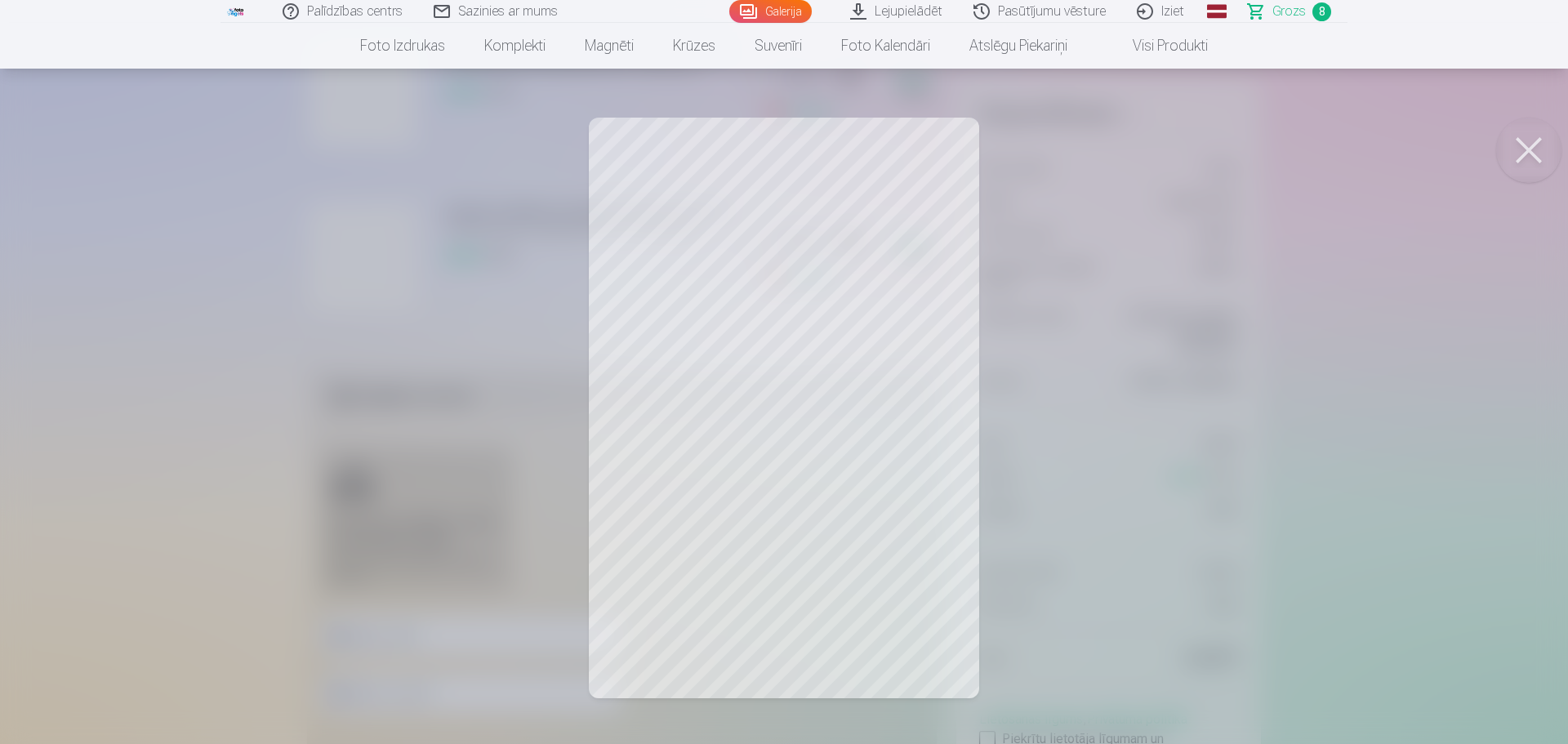
click at [1529, 145] on button at bounding box center [1529, 150] width 66 height 66
click at [961, 558] on div at bounding box center [784, 372] width 1568 height 744
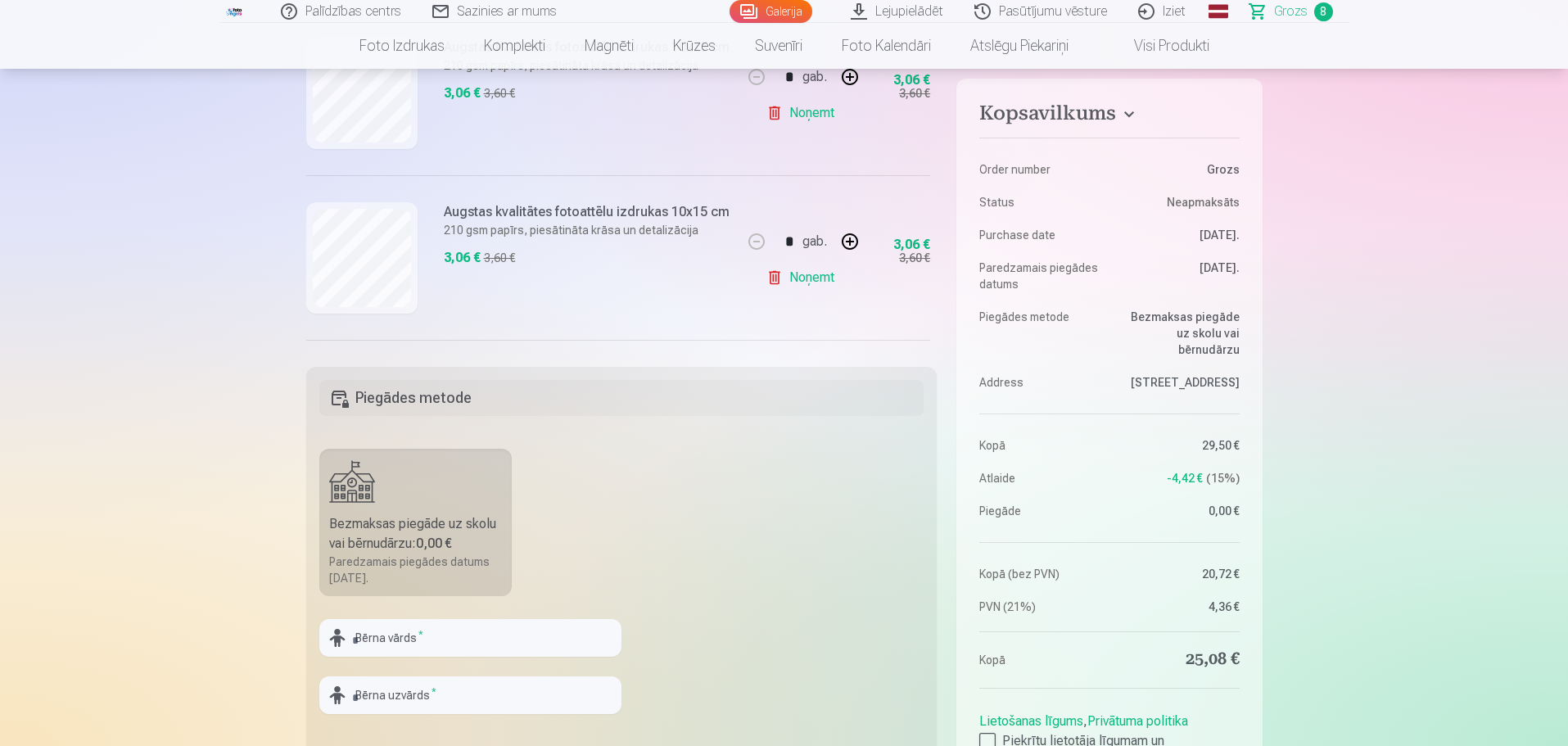
click at [899, 251] on div "3,60 €" at bounding box center [915, 258] width 31 height 16
click at [898, 242] on div "3,06 €" at bounding box center [912, 245] width 37 height 10
click at [497, 235] on div "Augstas kvalitātes fotoattēlu izdrukas 10x15 cm 210 gsm papīrs, piesātināta krā…" at bounding box center [586, 239] width 286 height 73
click at [492, 220] on h6 "Augstas kvalitātes fotoattēlu izdrukas 10x15 cm" at bounding box center [586, 212] width 286 height 20
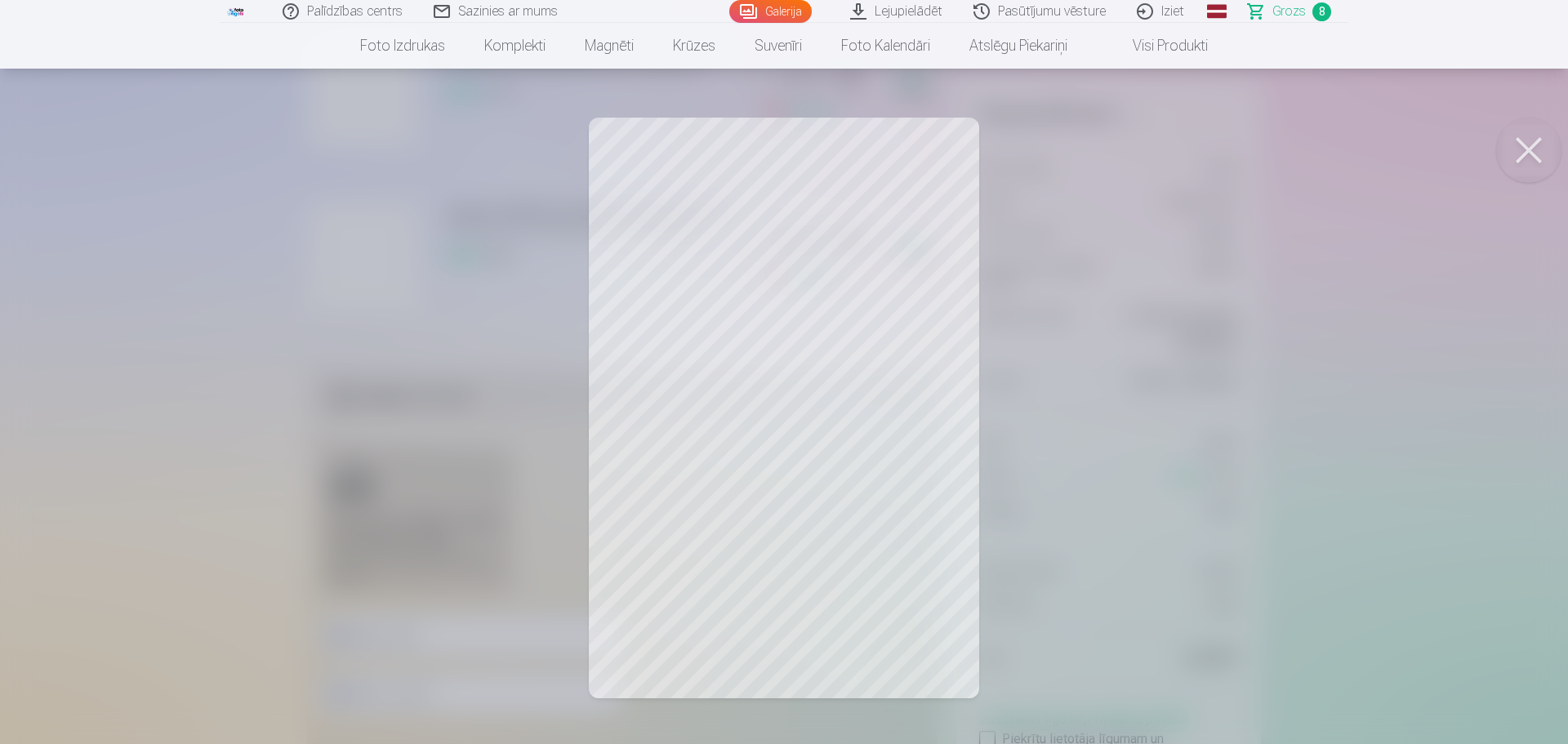
click at [1537, 139] on button at bounding box center [1529, 150] width 66 height 66
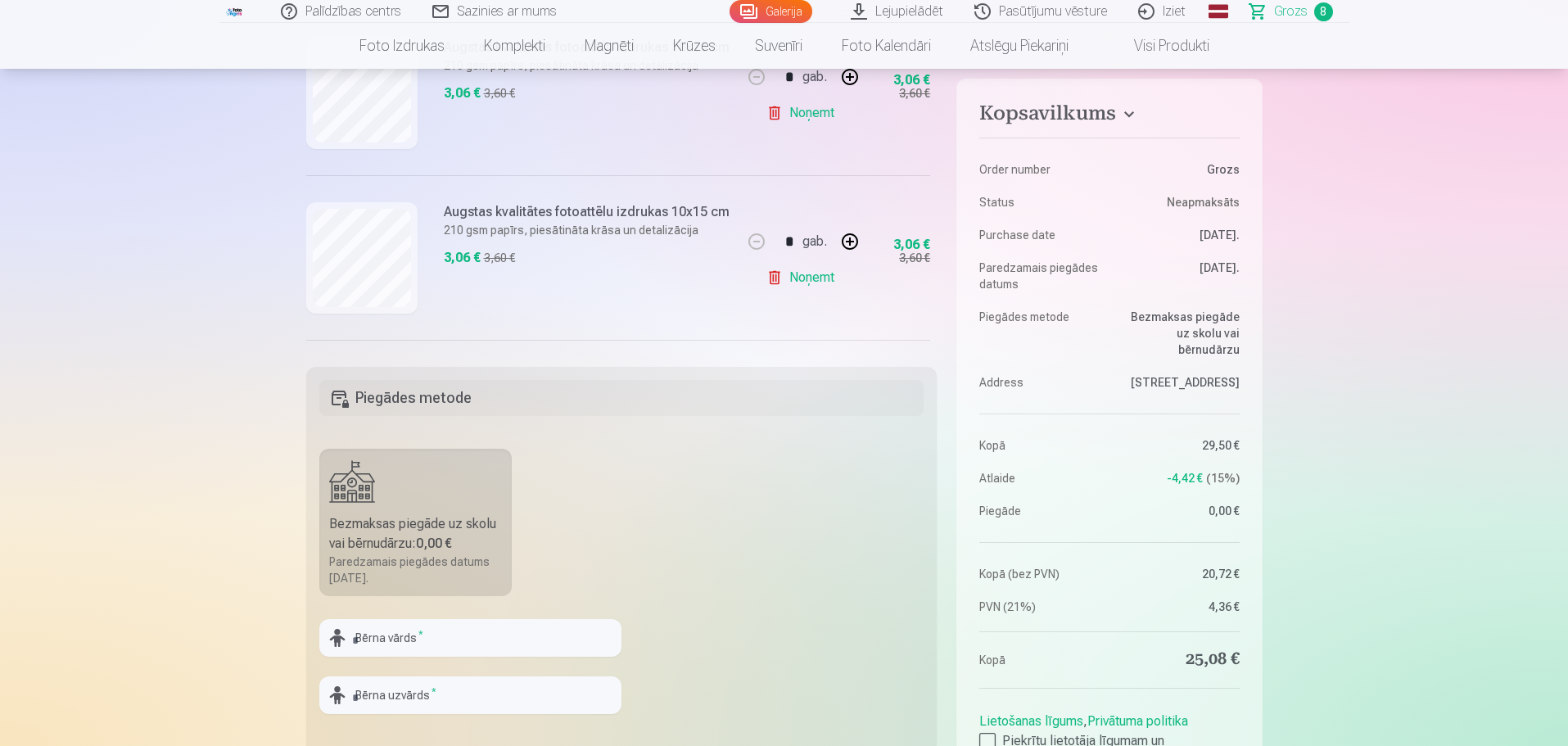
click at [803, 275] on link "Noņemt" at bounding box center [804, 277] width 74 height 33
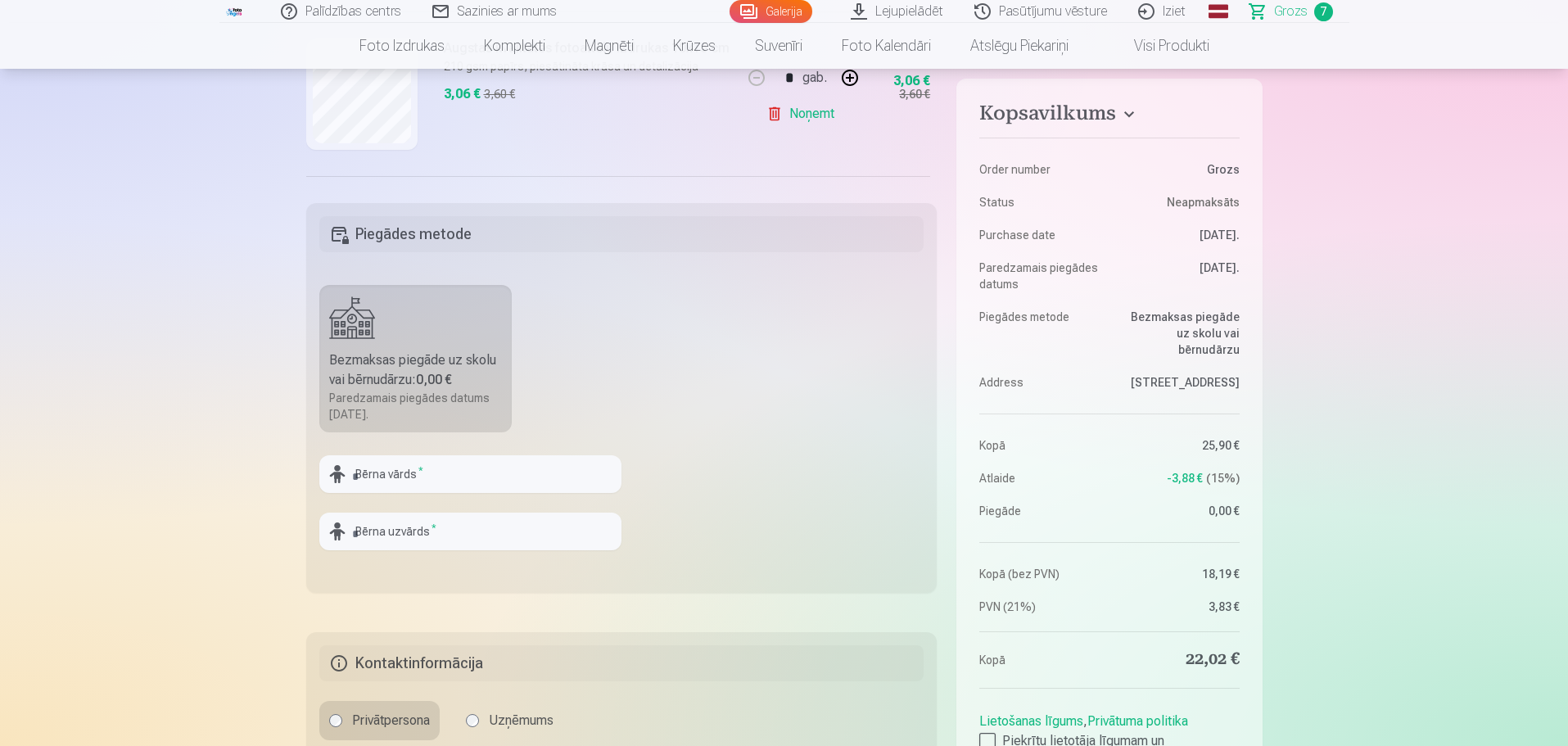
scroll to position [0, 0]
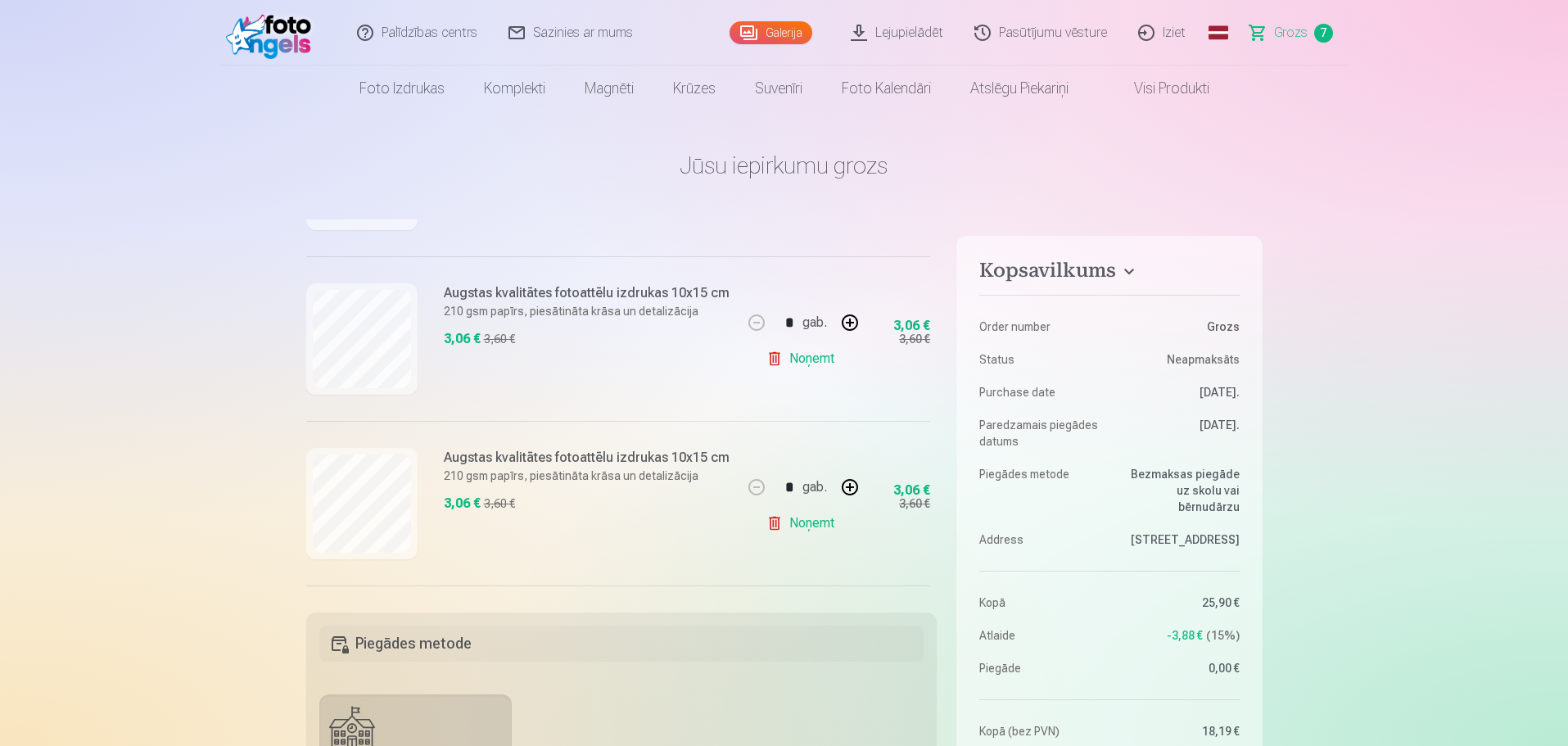
click at [775, 26] on link "Galerija" at bounding box center [771, 33] width 82 height 23
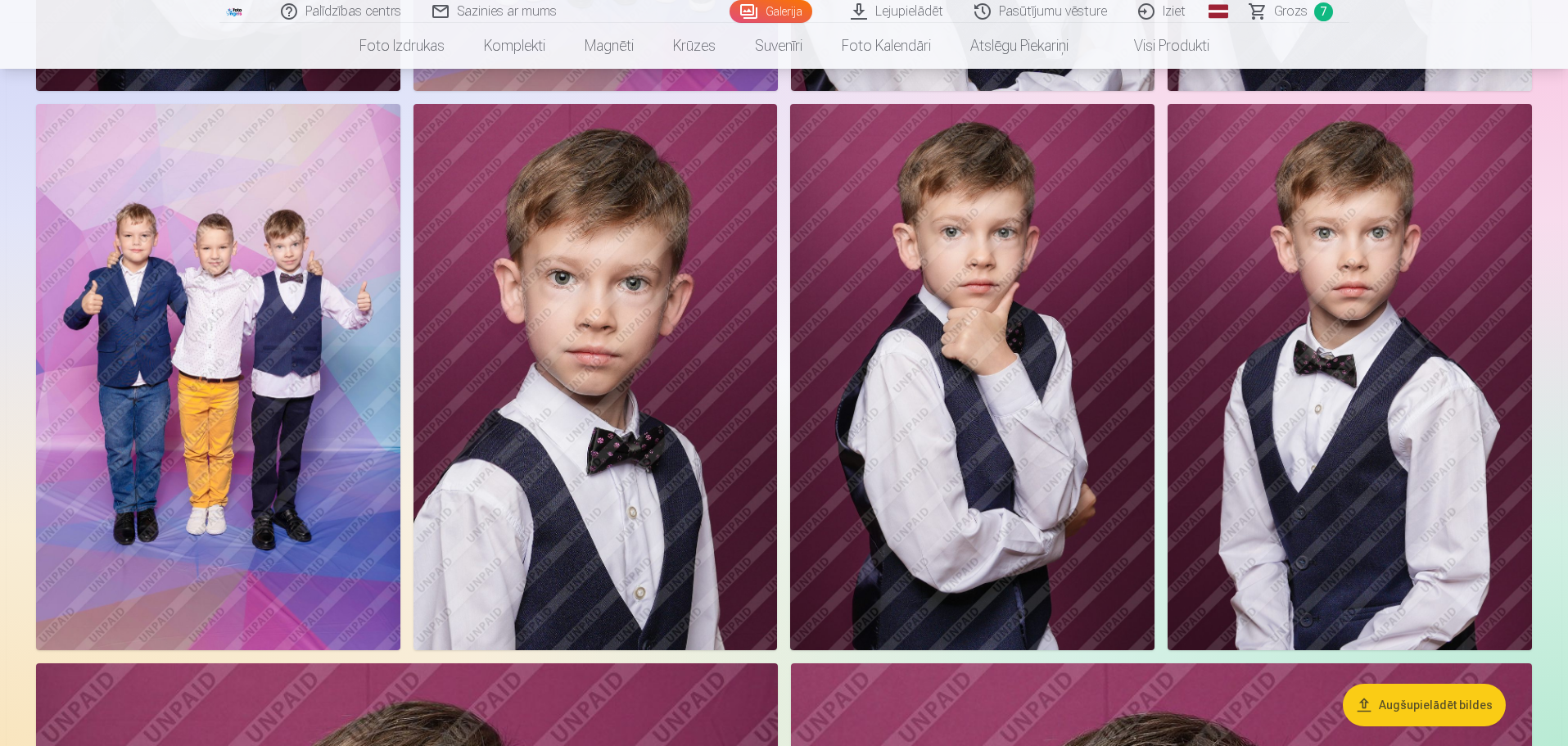
scroll to position [5975, 0]
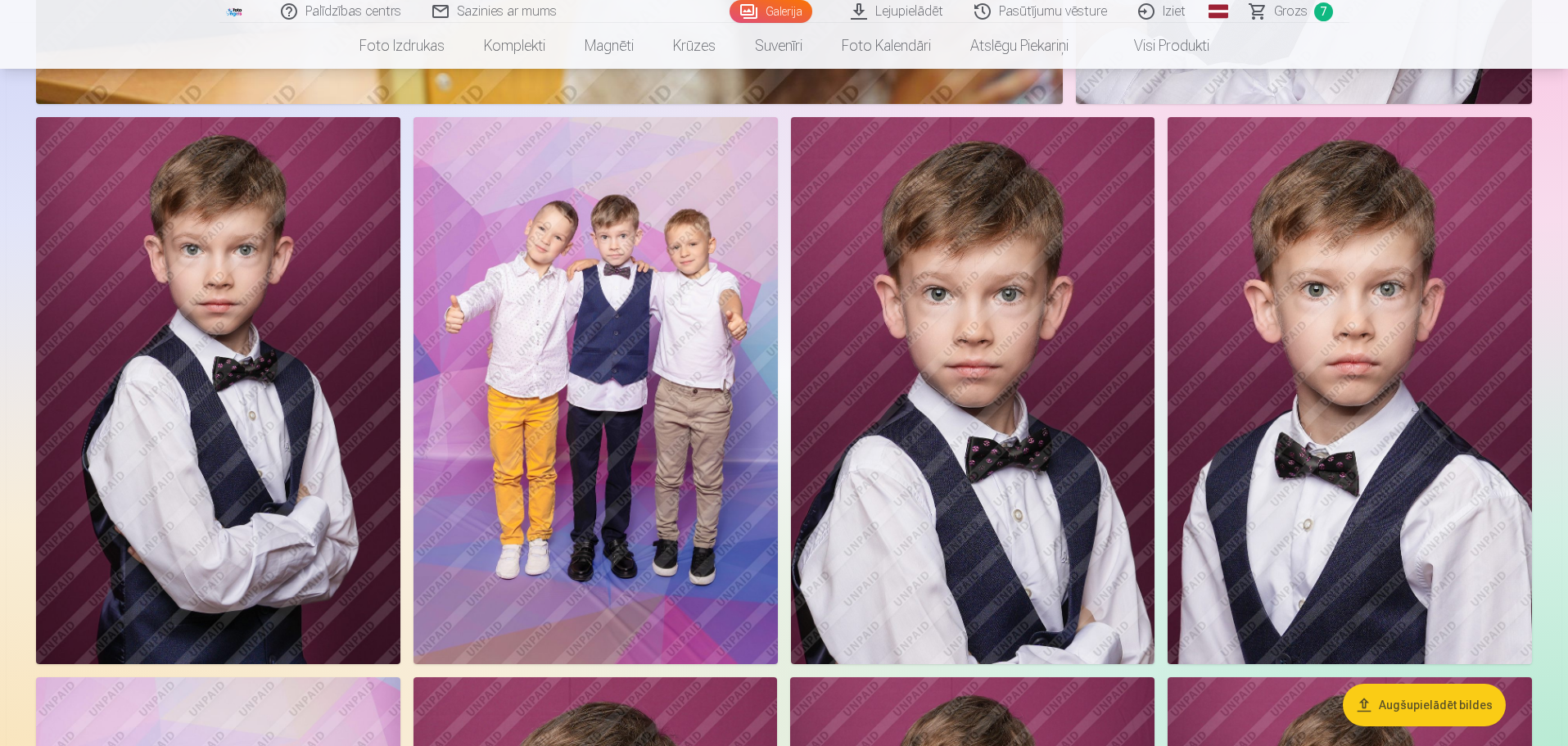
click at [609, 424] on img at bounding box center [595, 389] width 364 height 546
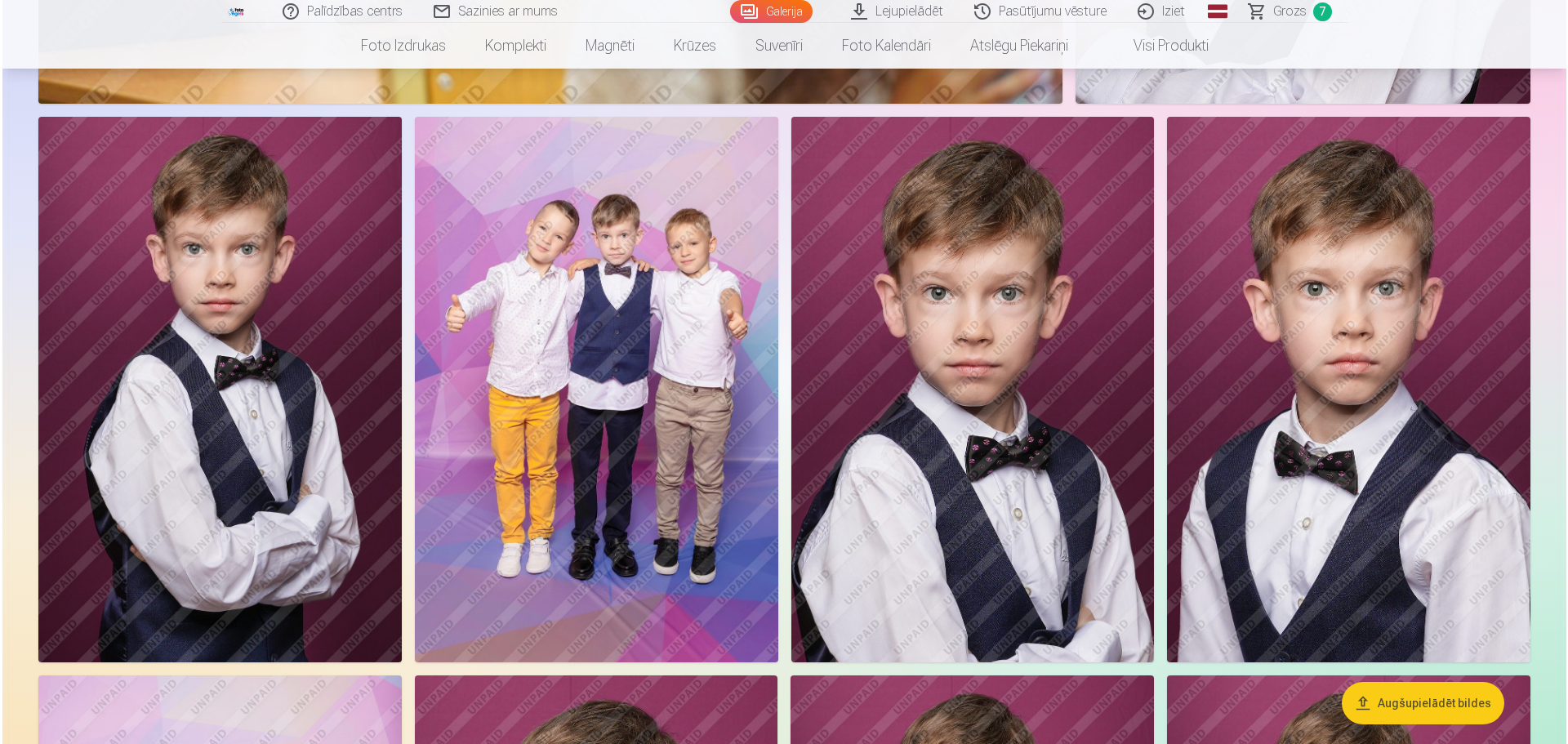
scroll to position [5973, 0]
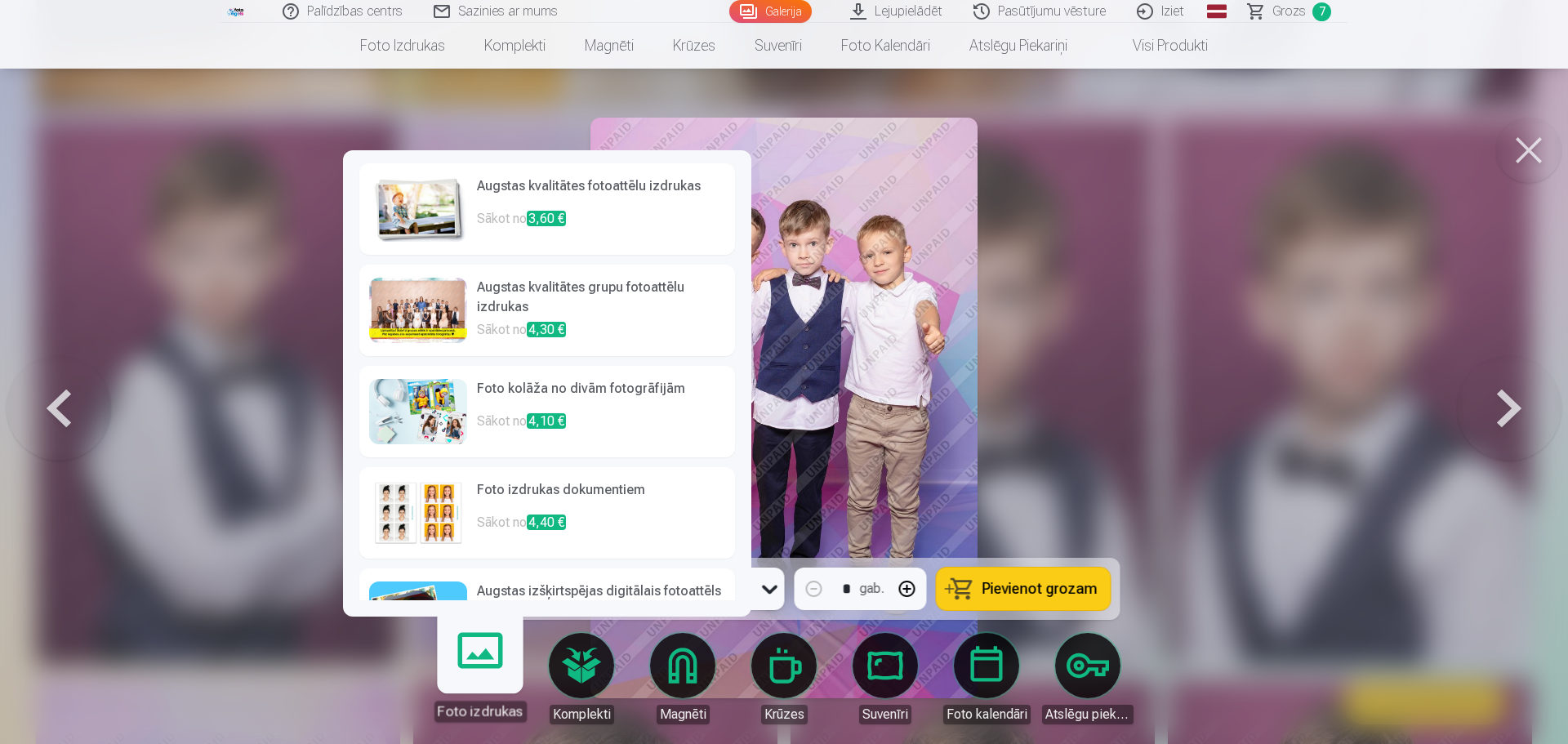
click at [461, 668] on link "Foto izdrukas" at bounding box center [480, 672] width 100 height 100
click at [523, 200] on h6 "Augstas kvalitātes fotoattēlu izdrukas" at bounding box center [601, 193] width 248 height 33
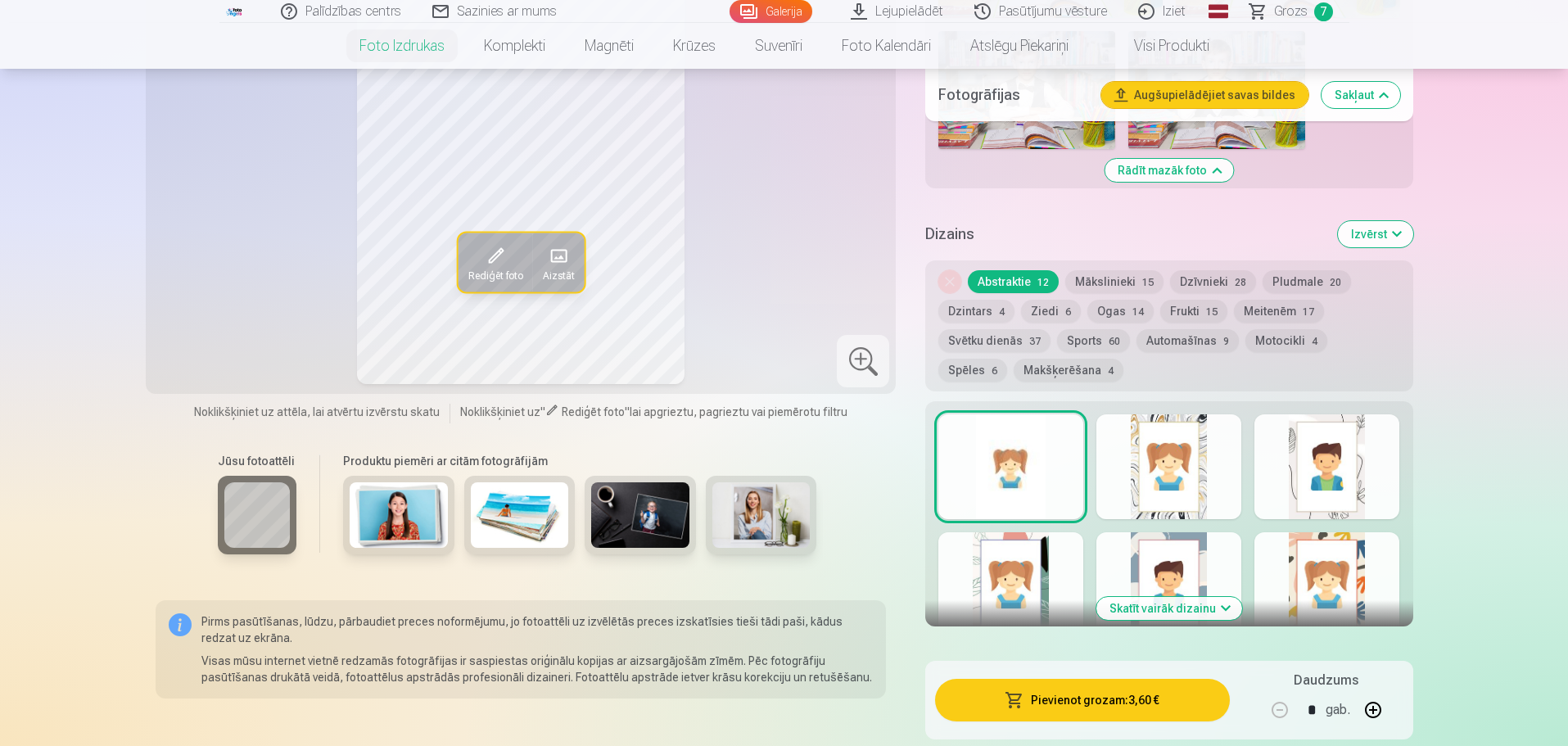
scroll to position [1637, 0]
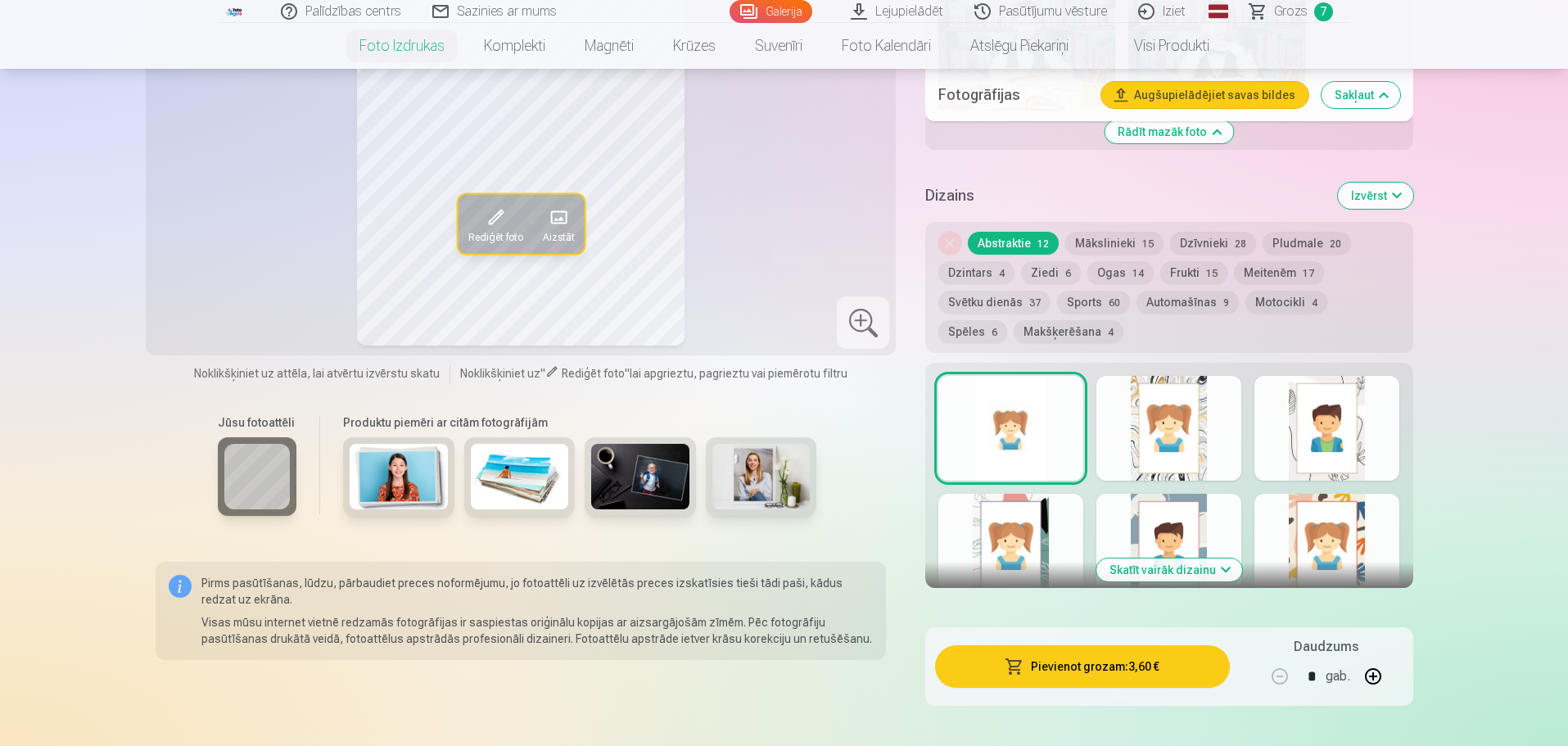
click at [1085, 301] on button "Sports 60" at bounding box center [1093, 302] width 72 height 23
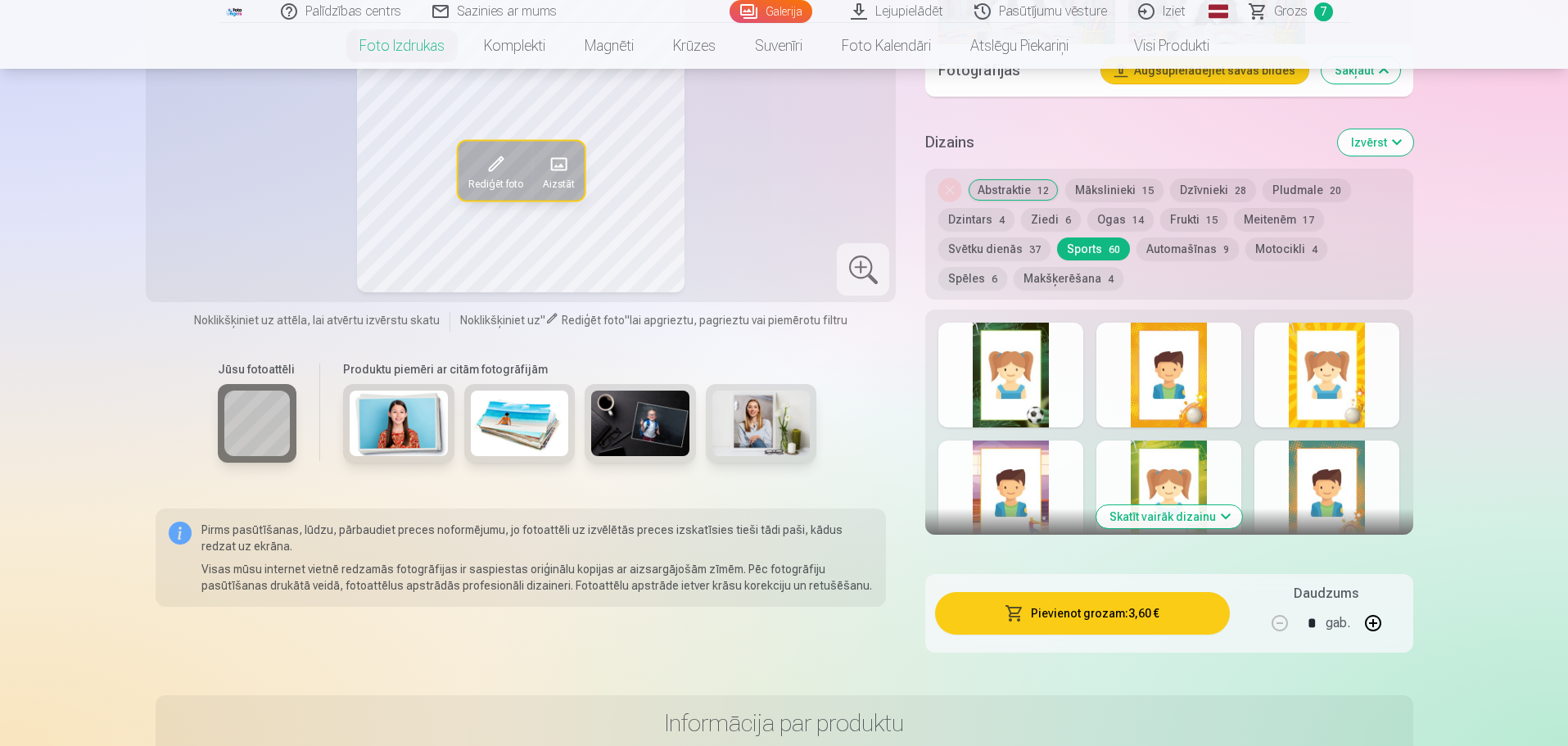
scroll to position [1719, 0]
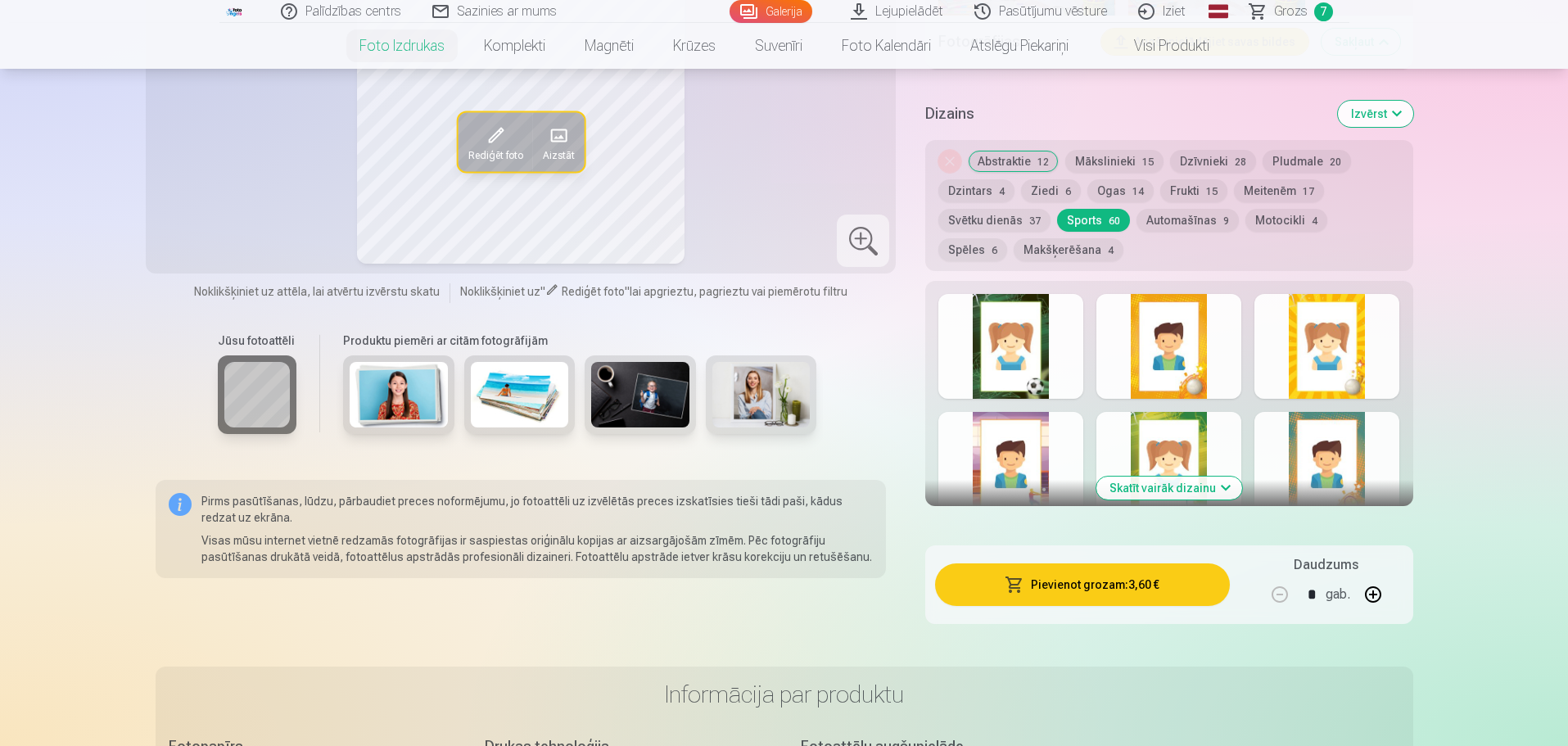
click at [1000, 347] on div at bounding box center [1010, 346] width 145 height 105
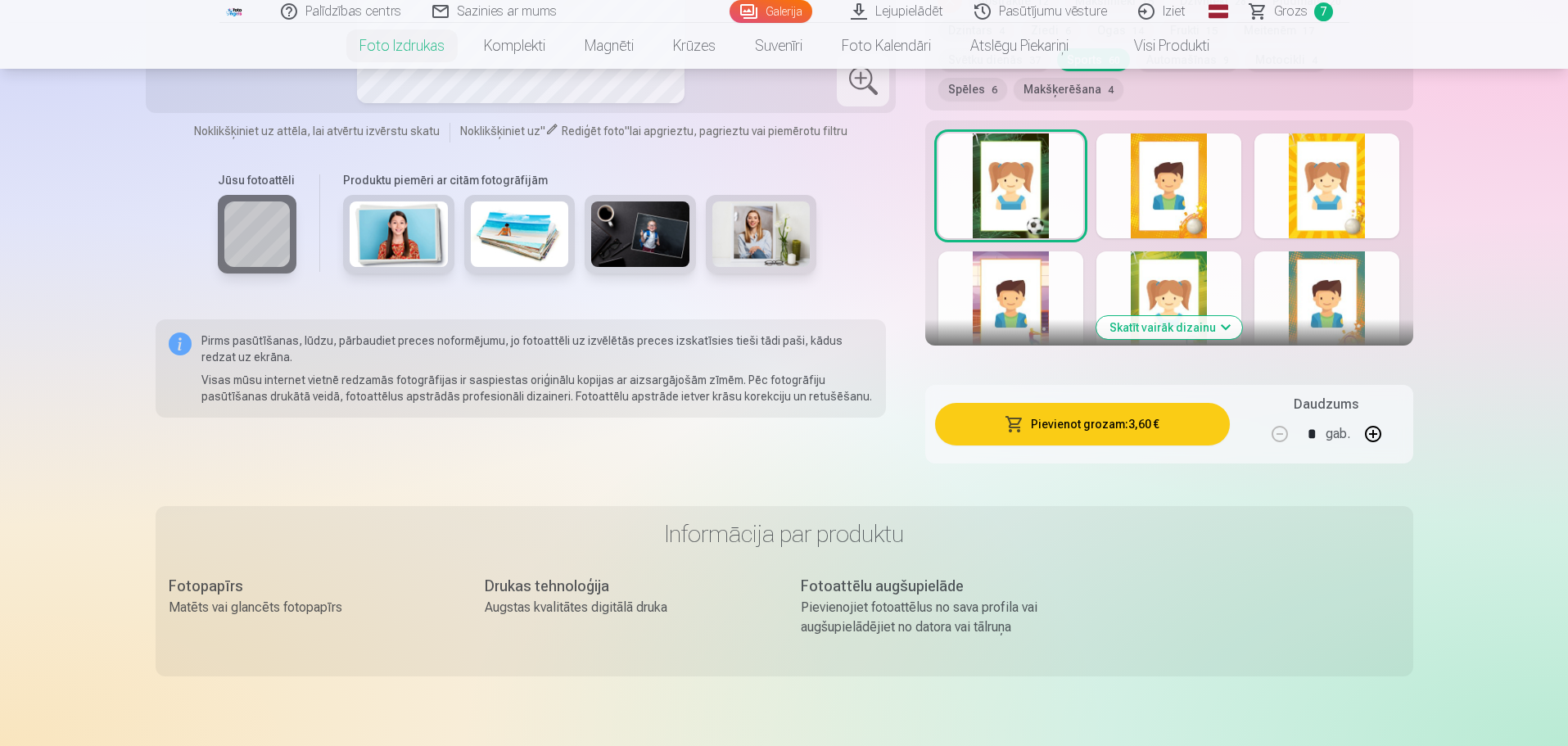
scroll to position [1883, 0]
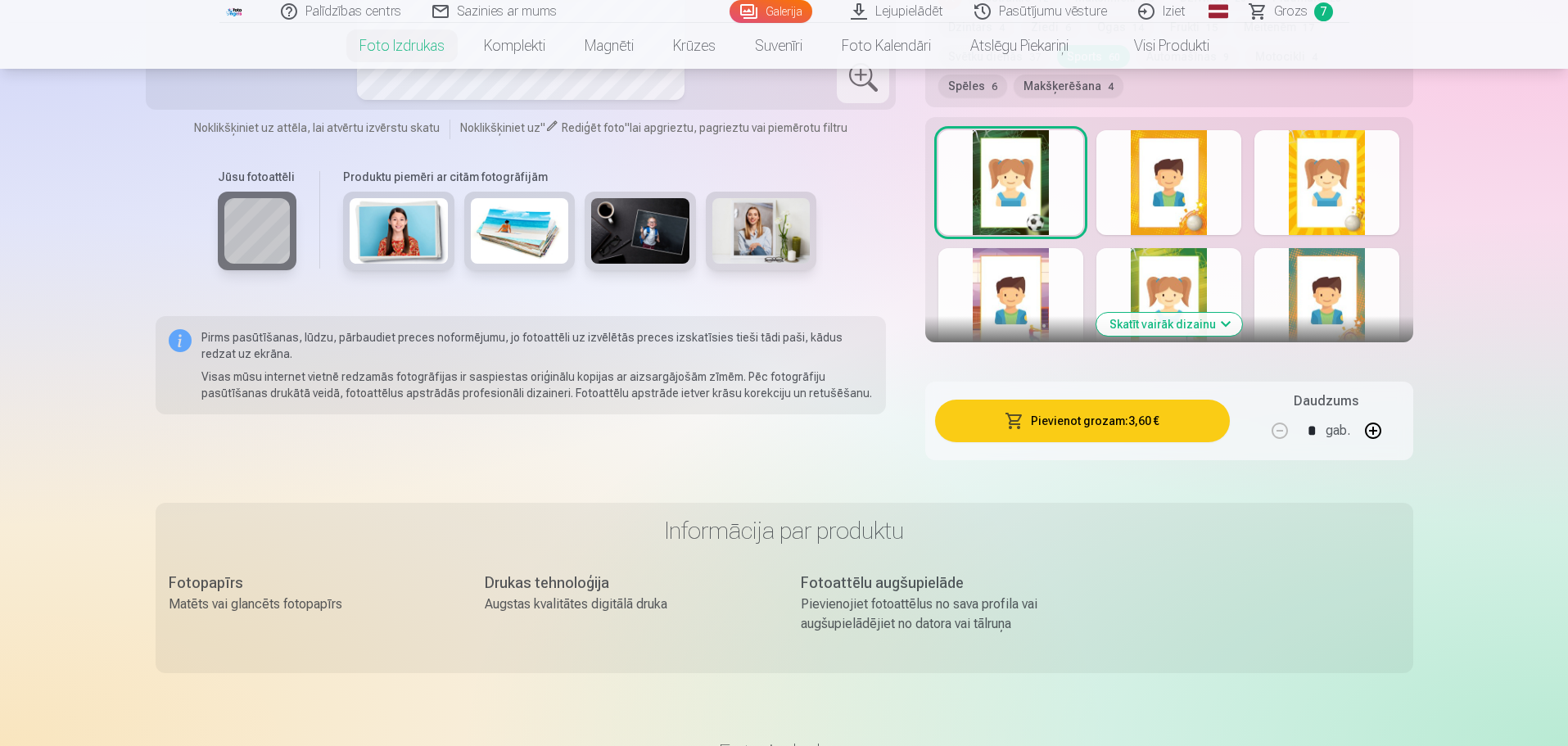
click at [1179, 320] on button "Skatīt vairāk dizainu" at bounding box center [1169, 324] width 146 height 23
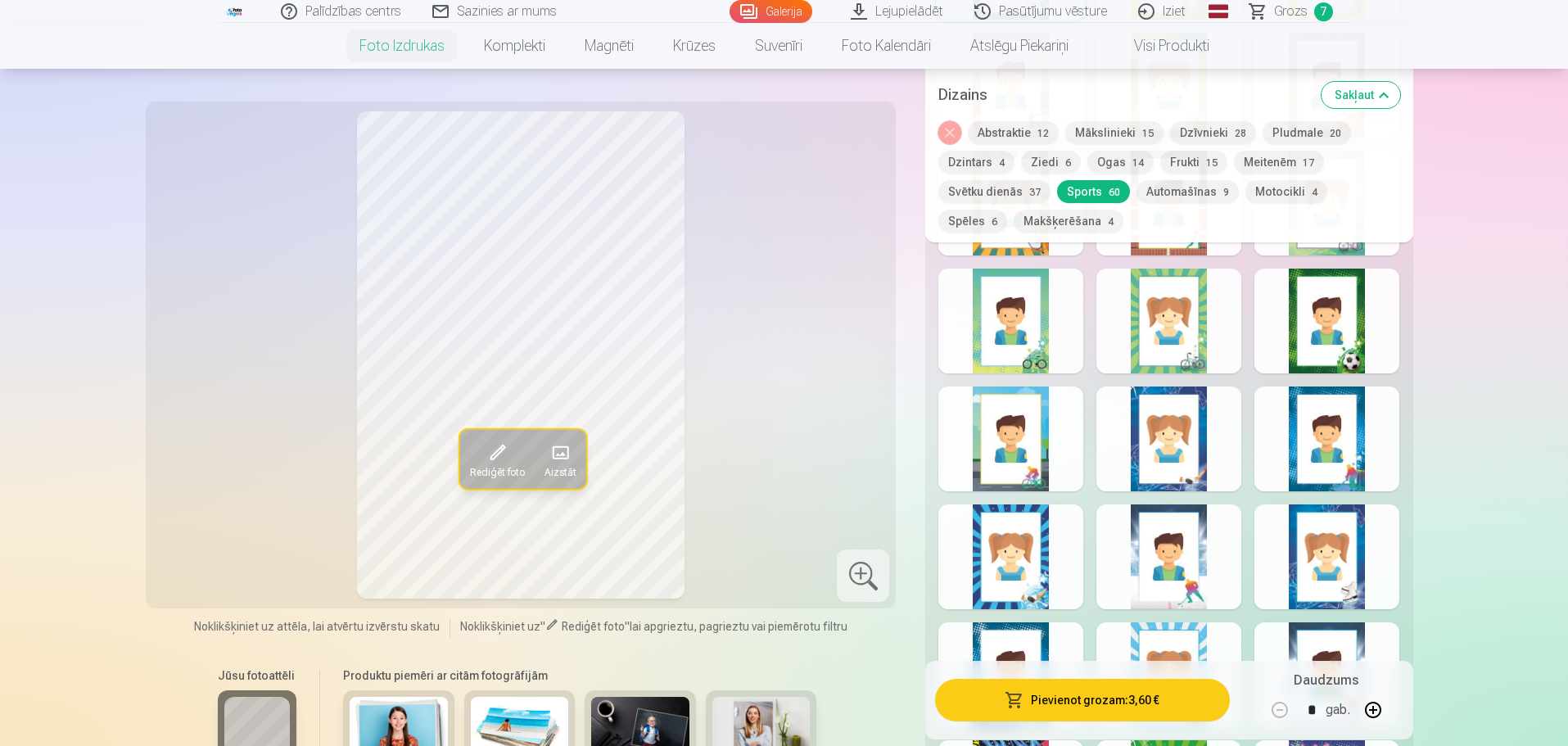
scroll to position [2128, 0]
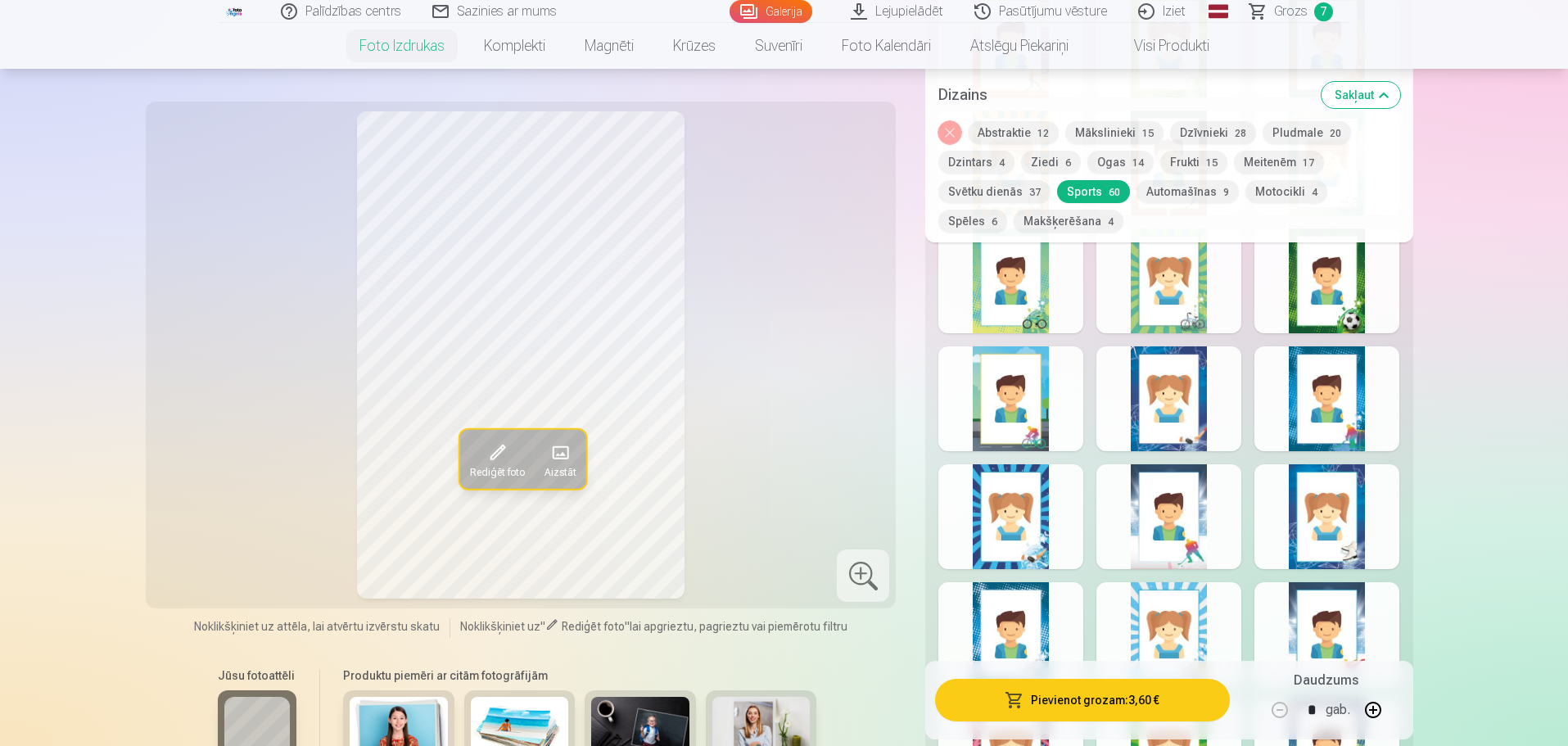
click at [1325, 273] on div at bounding box center [1327, 280] width 145 height 105
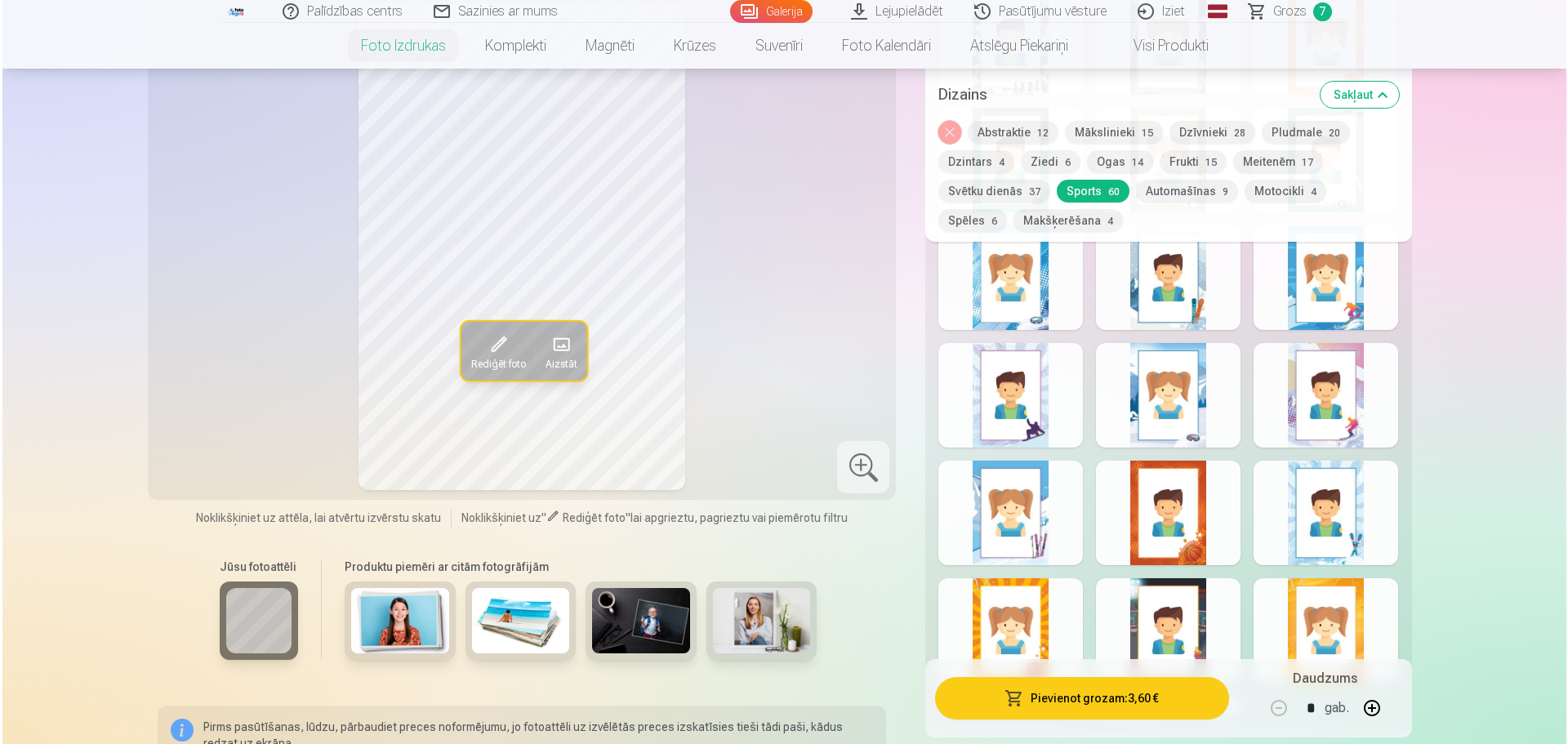
scroll to position [3511, 0]
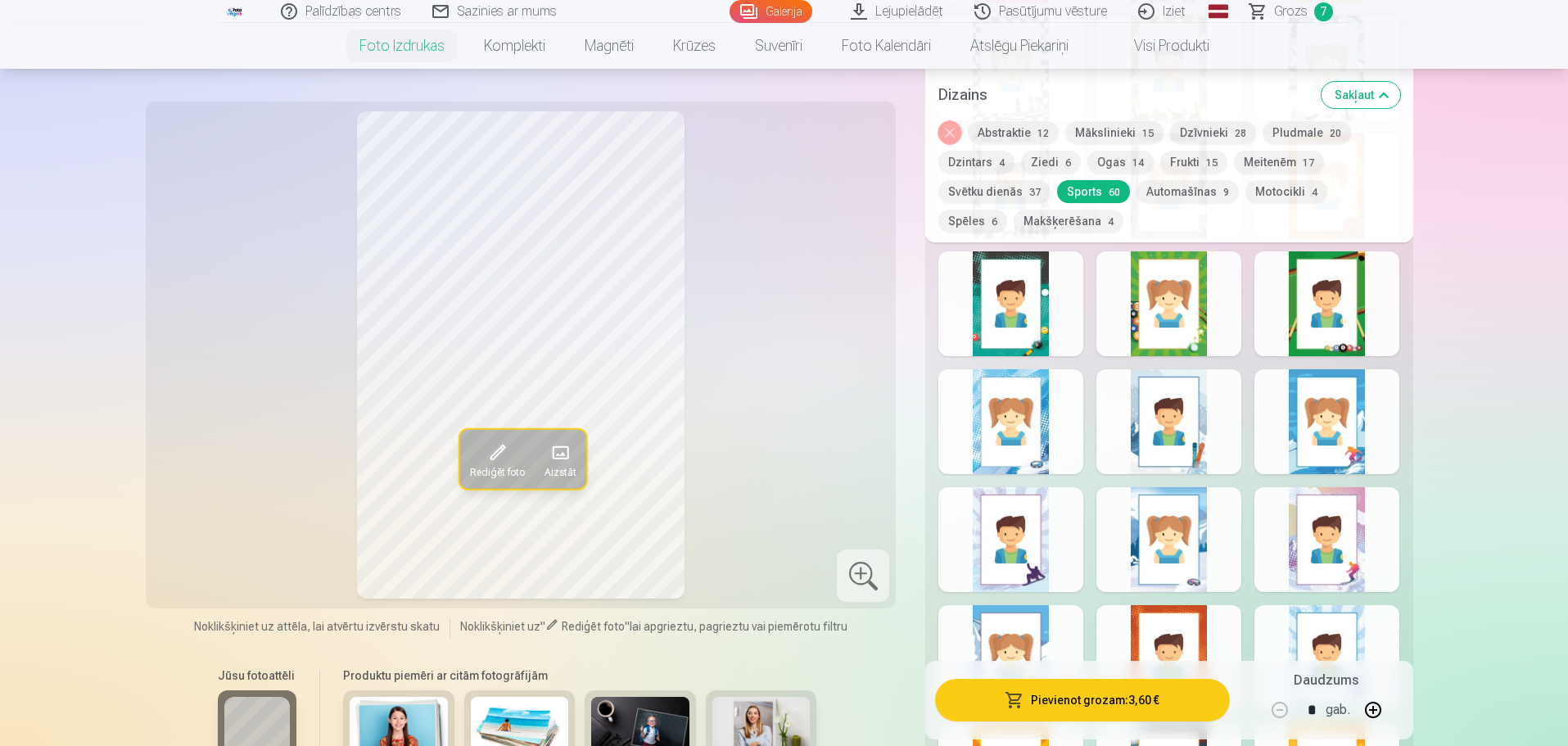
click at [493, 450] on span at bounding box center [497, 453] width 26 height 26
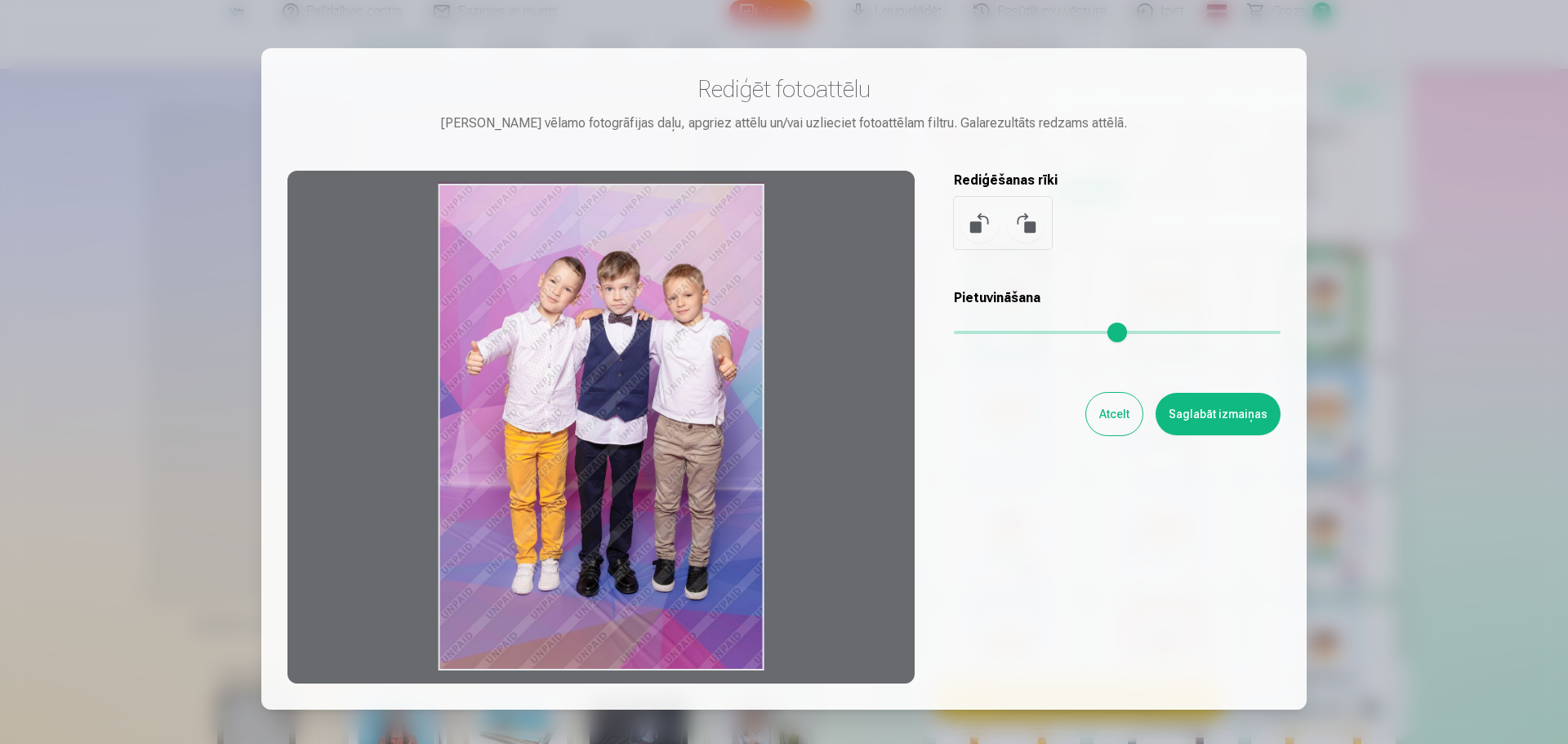
drag, startPoint x: 606, startPoint y: 384, endPoint x: 598, endPoint y: 378, distance: 10.0
click at [598, 378] on div at bounding box center [601, 427] width 628 height 512
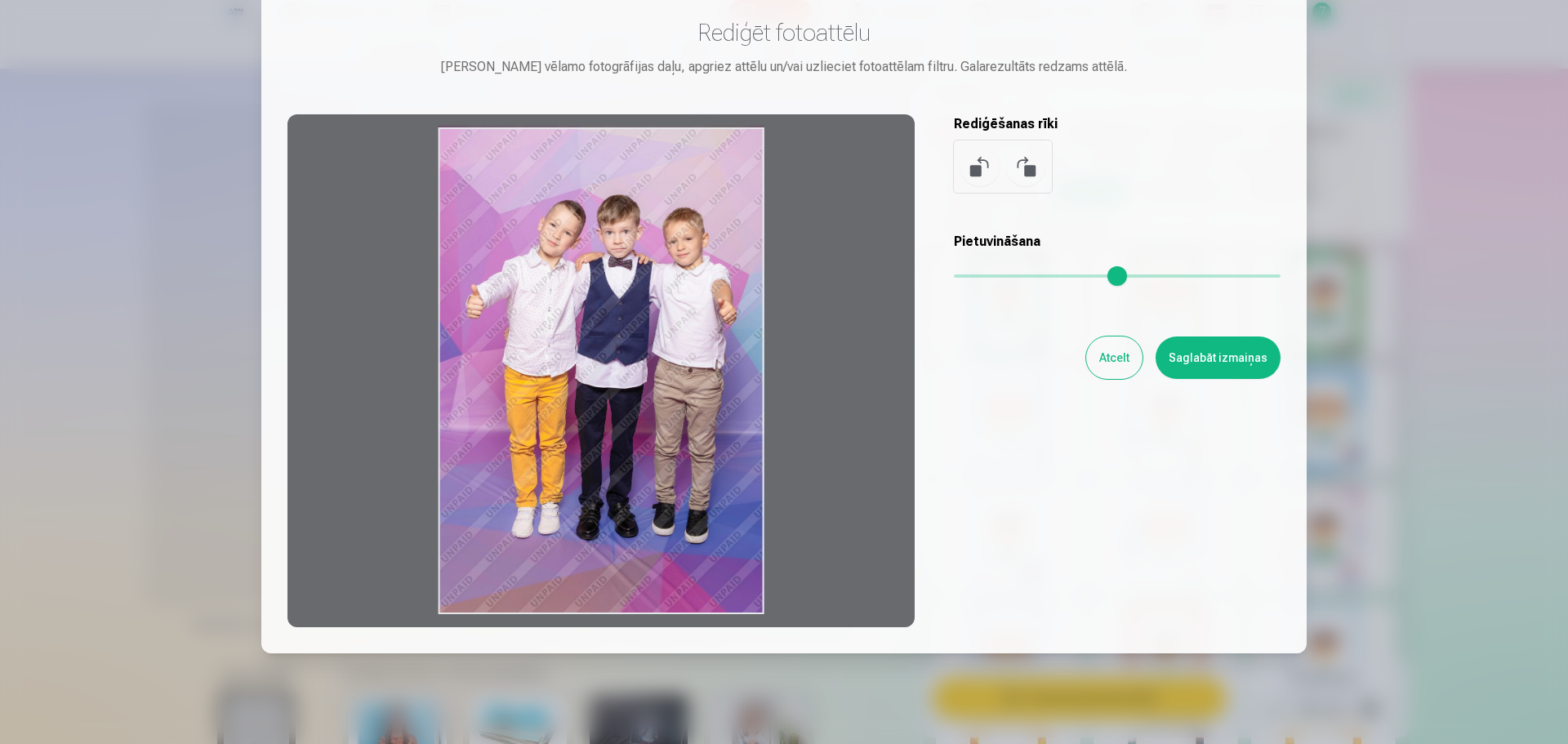
scroll to position [81, 0]
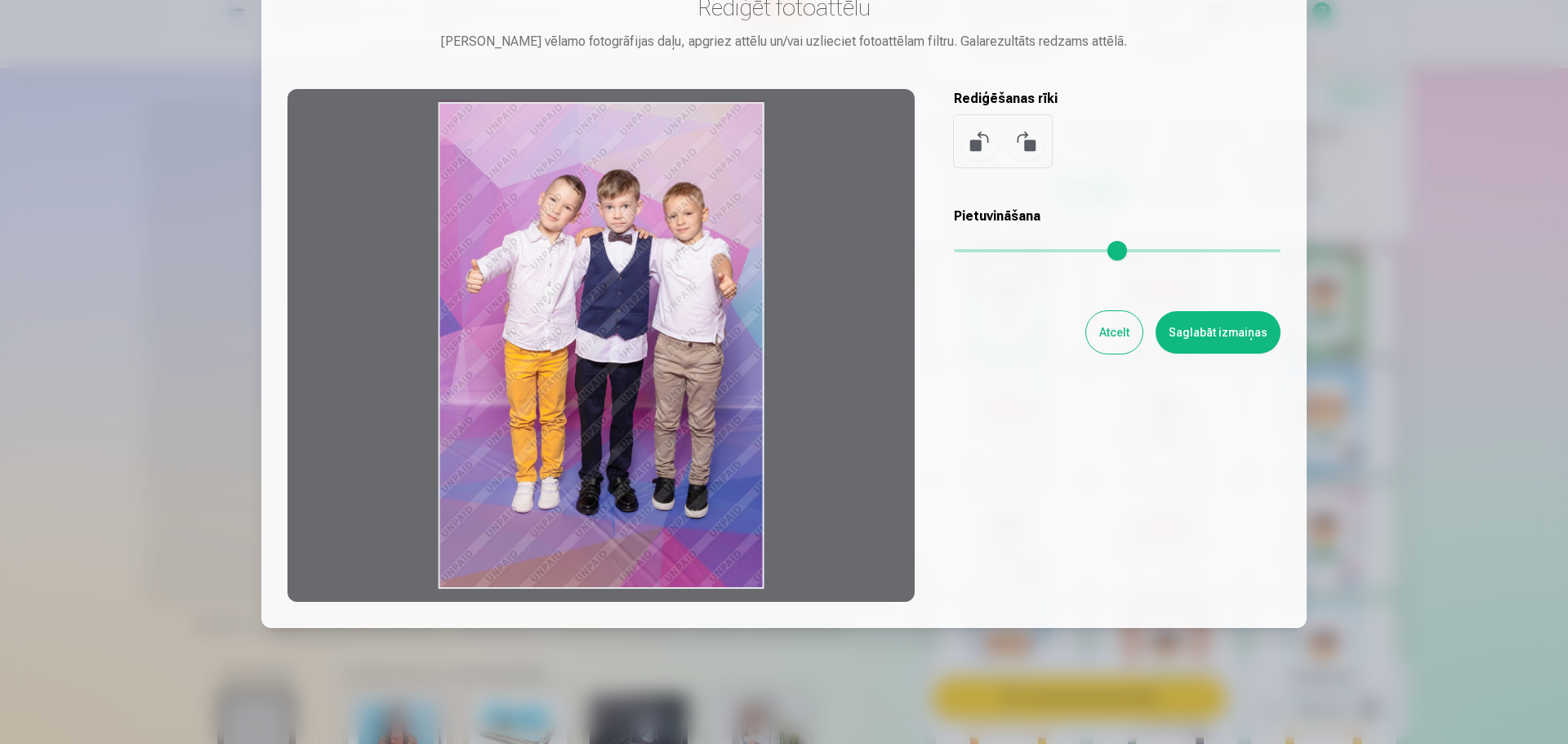
click at [1126, 327] on button "Atcelt" at bounding box center [1114, 333] width 57 height 43
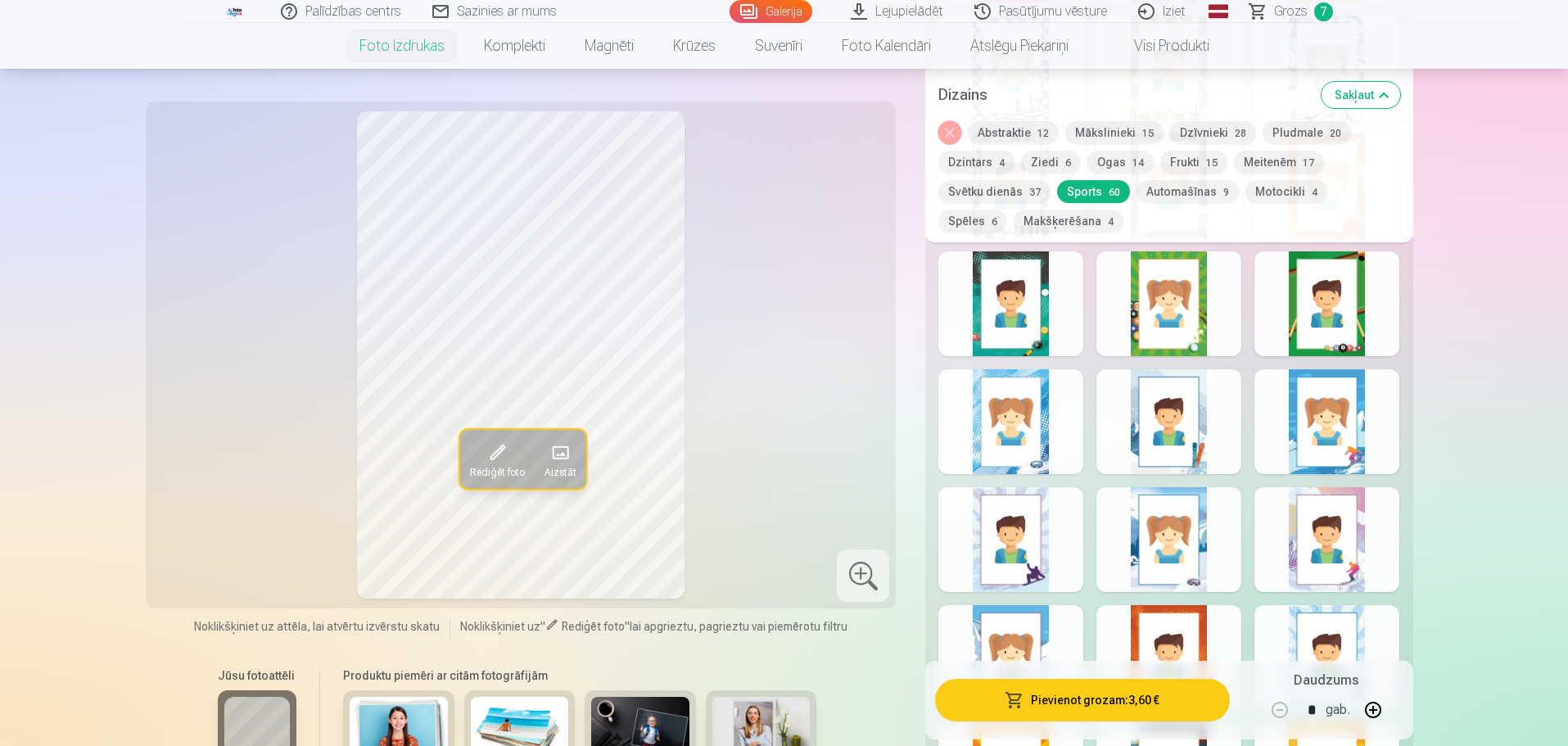
click at [1063, 697] on button "Pievienot grozam : 3,60 €" at bounding box center [1081, 700] width 294 height 43
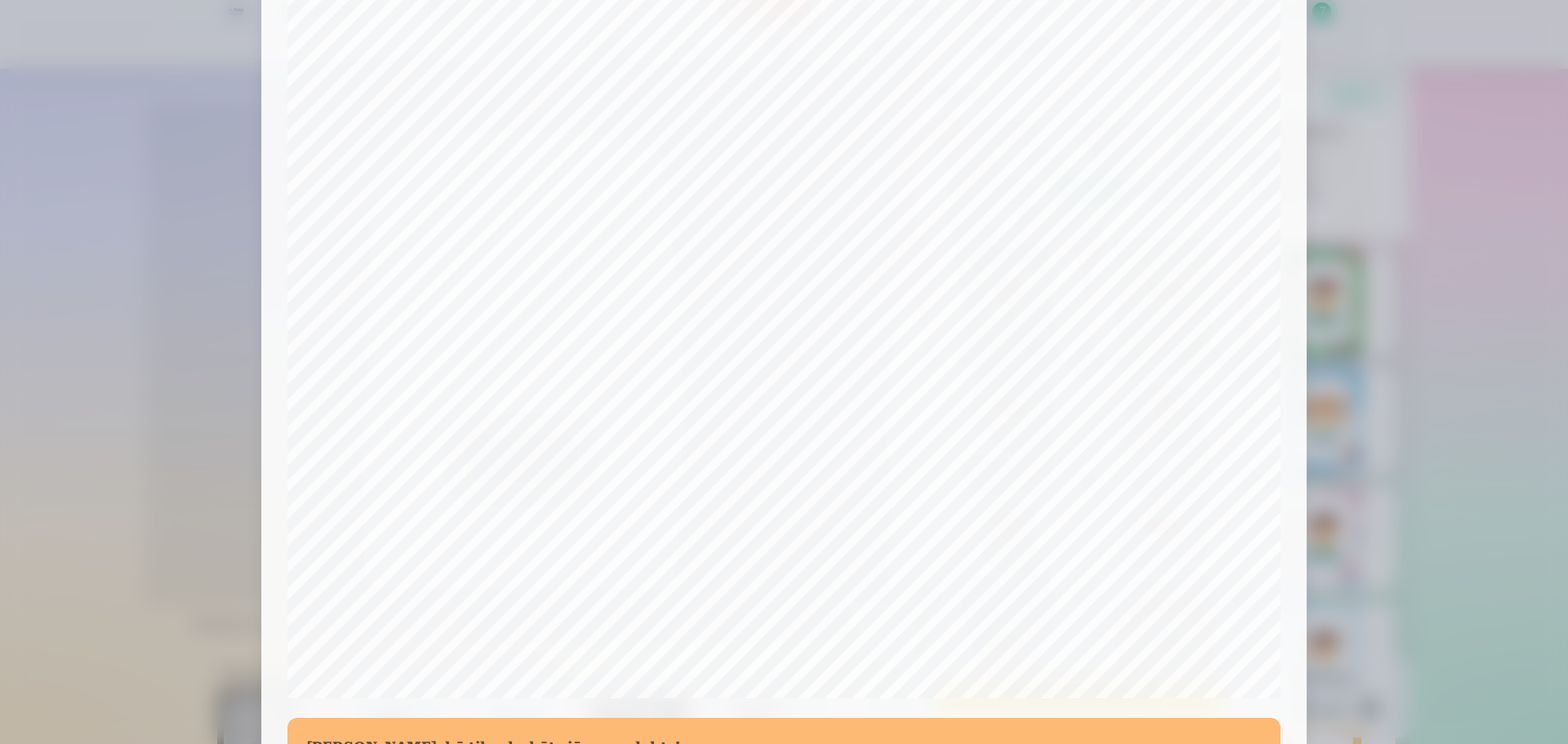
scroll to position [432, 0]
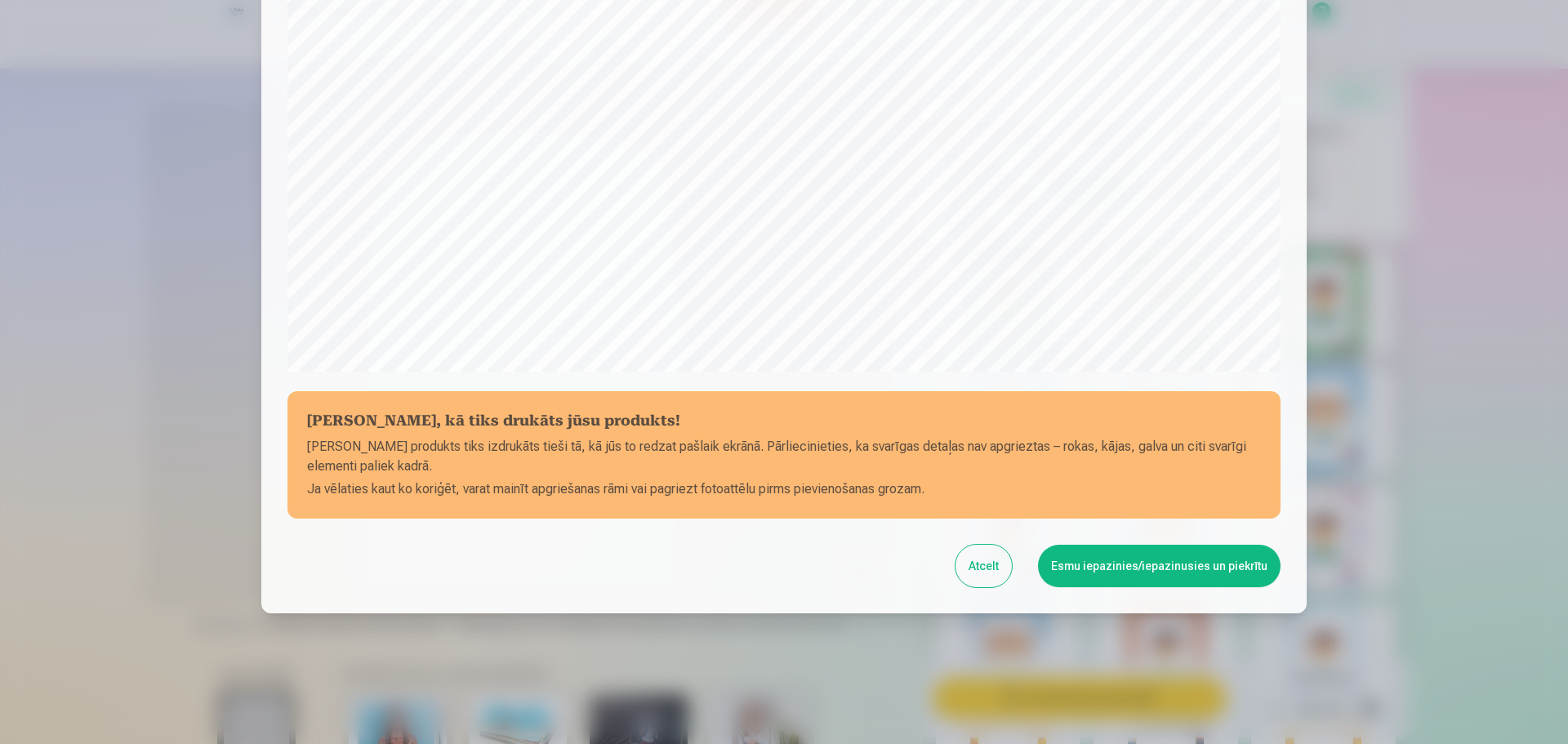
click at [1170, 568] on button "Esmu iepazinies/iepazinusies un piekrītu" at bounding box center [1159, 566] width 242 height 43
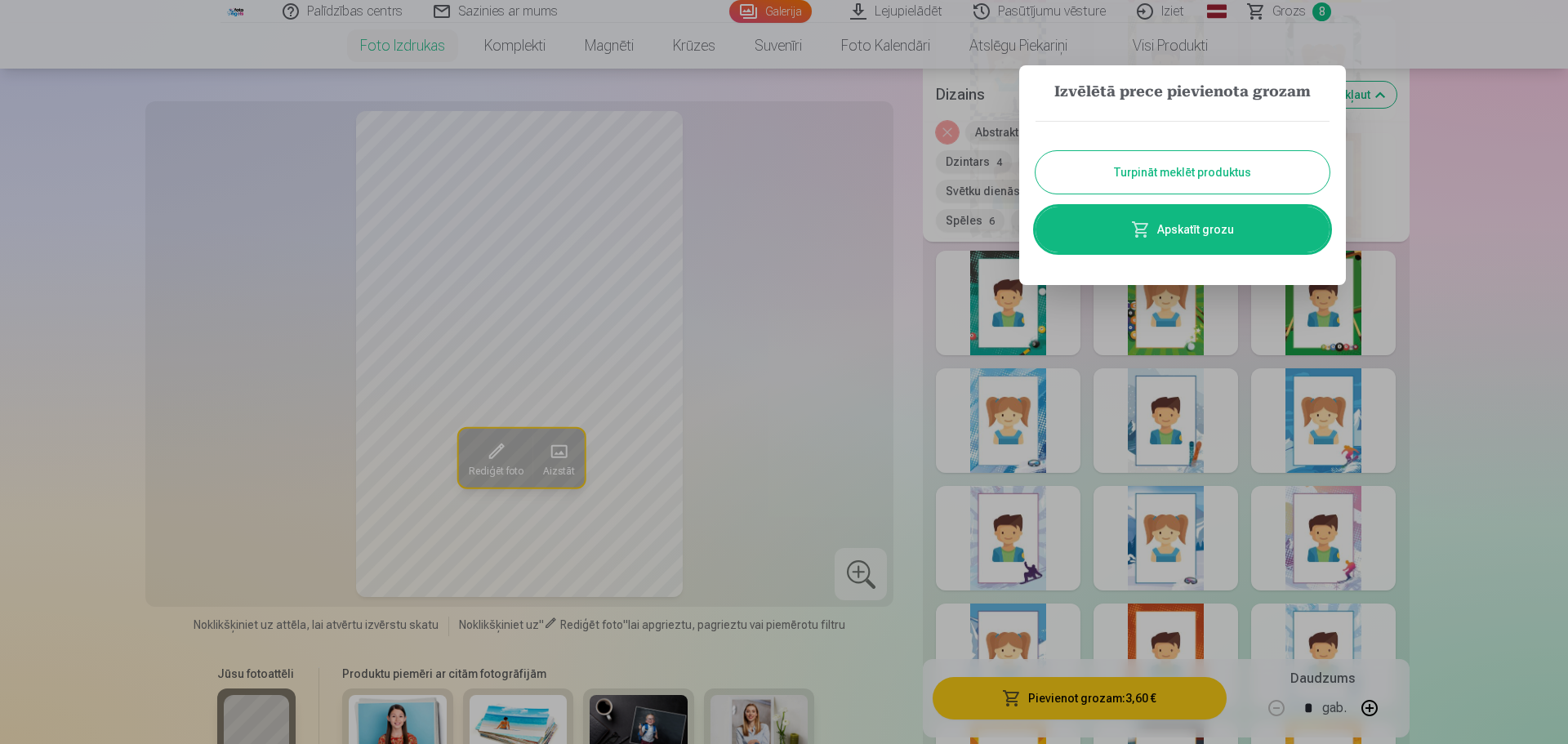
click at [1189, 232] on link "Apskatīt grozu" at bounding box center [1183, 230] width 294 height 46
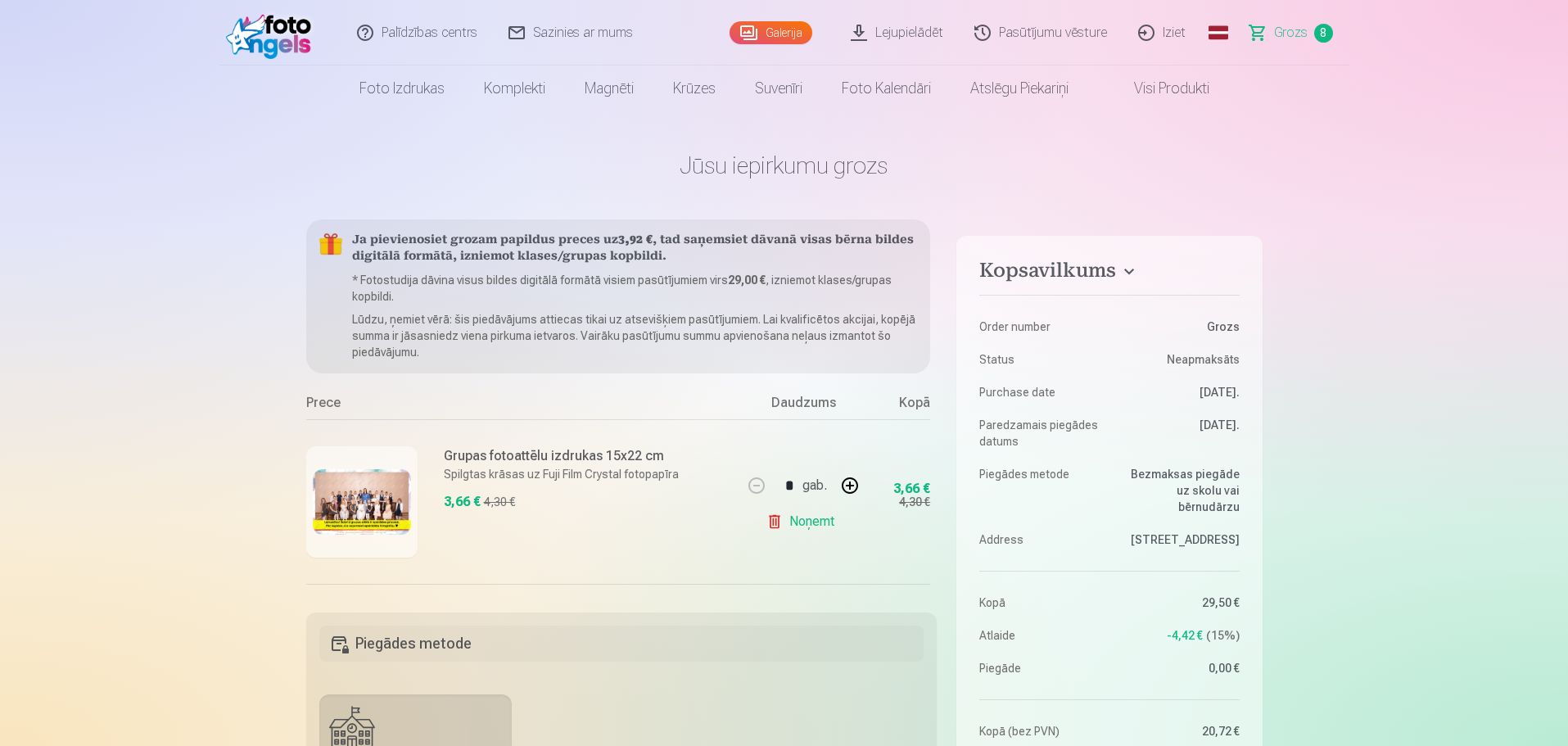
click at [772, 26] on link "Galerija" at bounding box center [771, 33] width 82 height 23
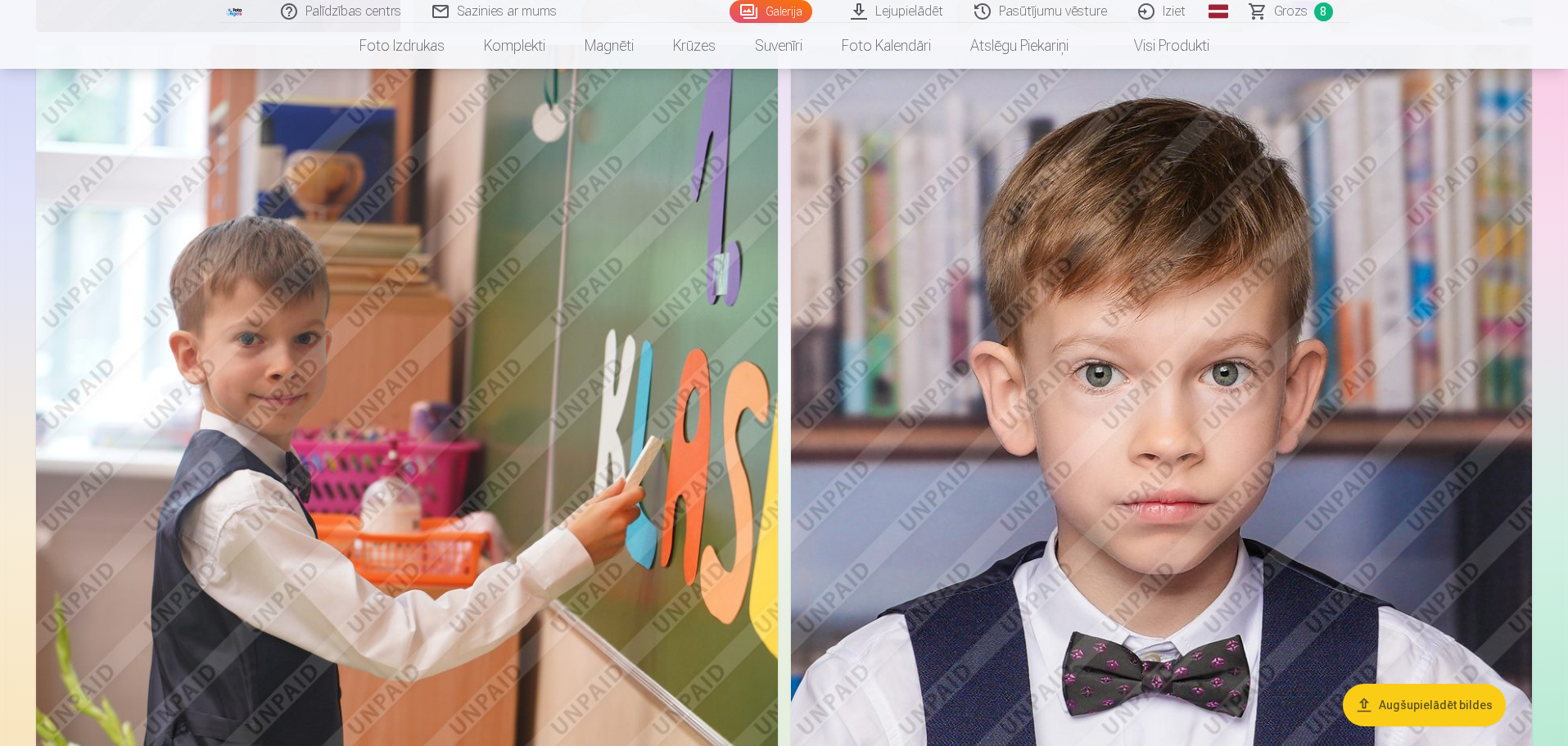
scroll to position [1392, 0]
click at [1281, 413] on img at bounding box center [1161, 602] width 741 height 1112
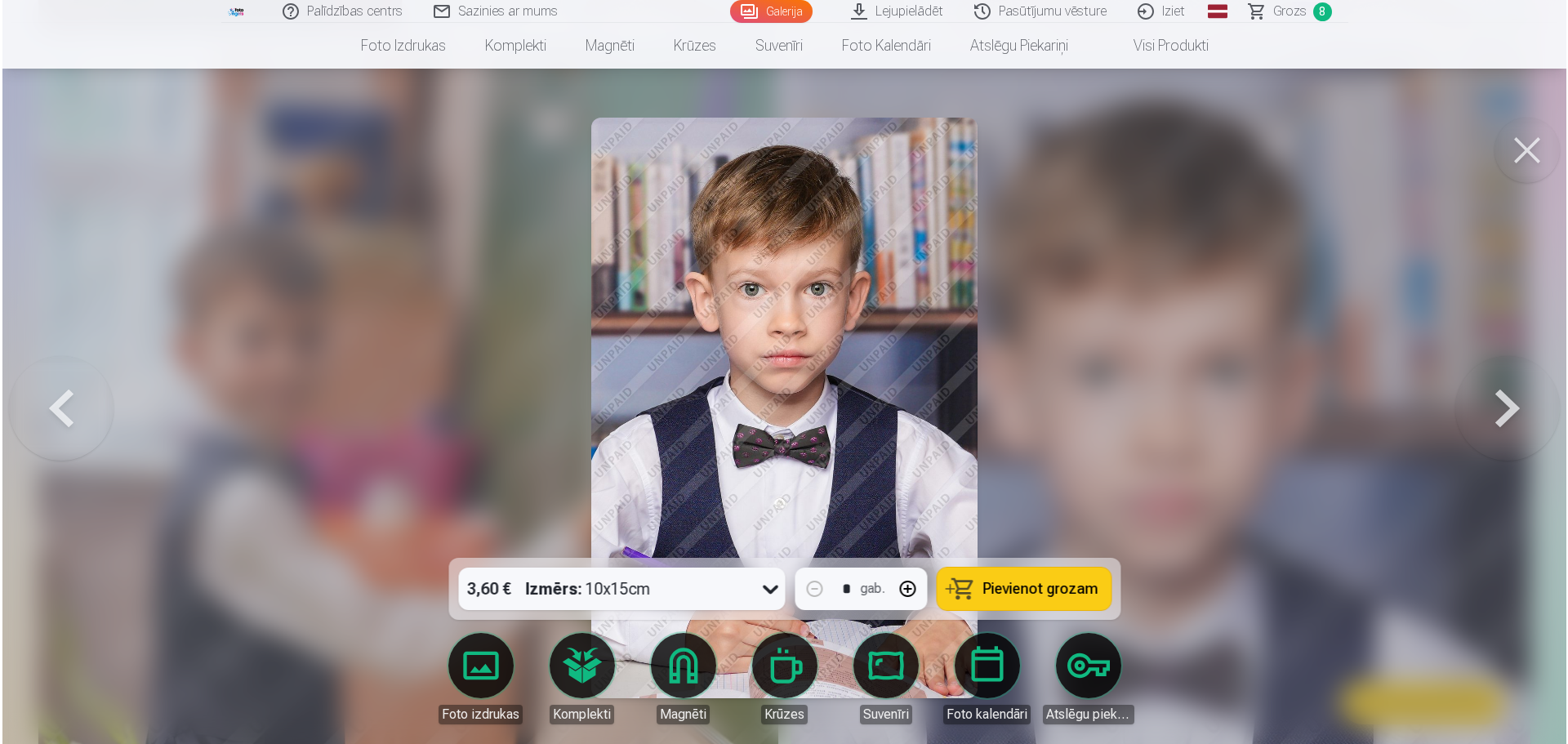
scroll to position [1389, 0]
click at [1530, 154] on button at bounding box center [1529, 150] width 66 height 66
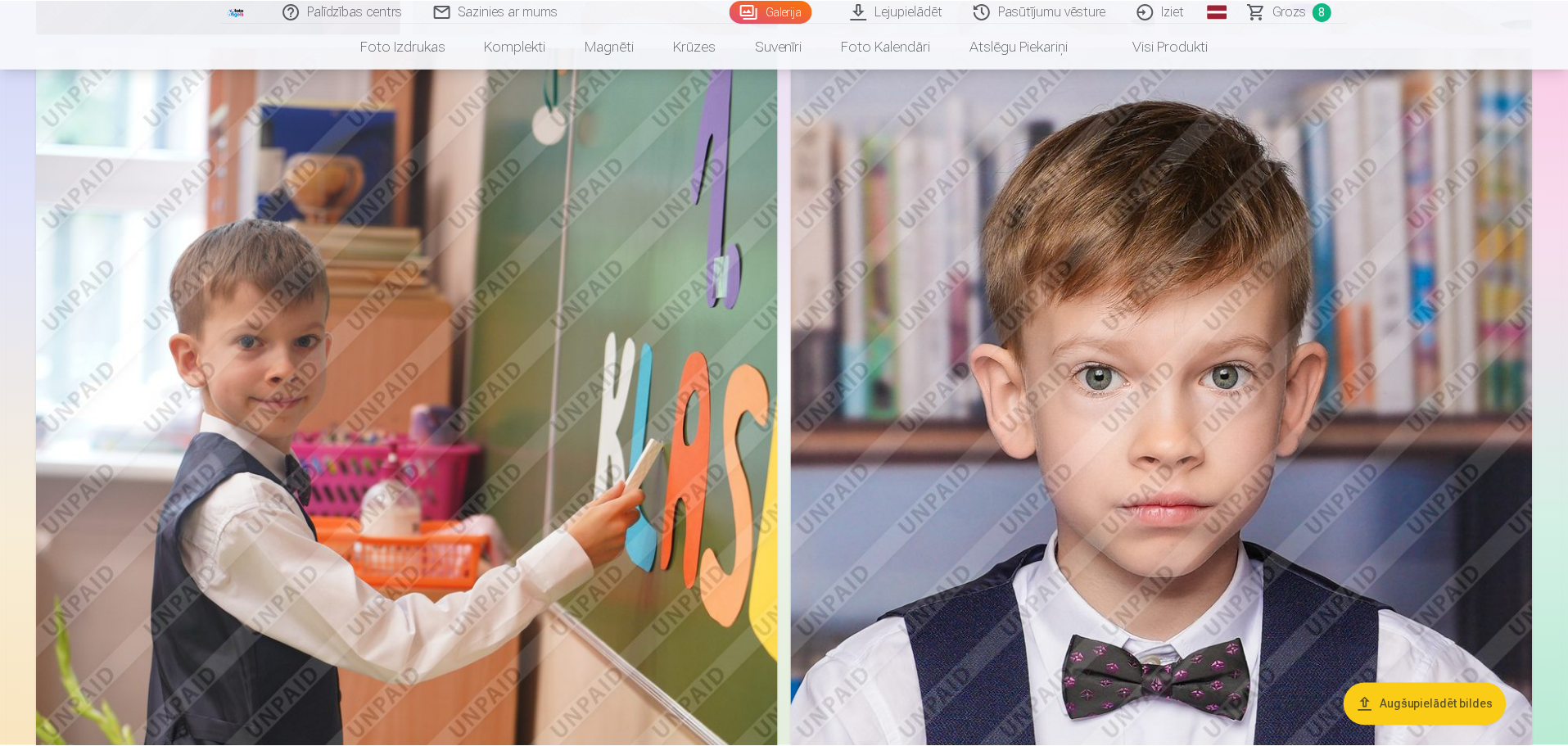
scroll to position [1392, 0]
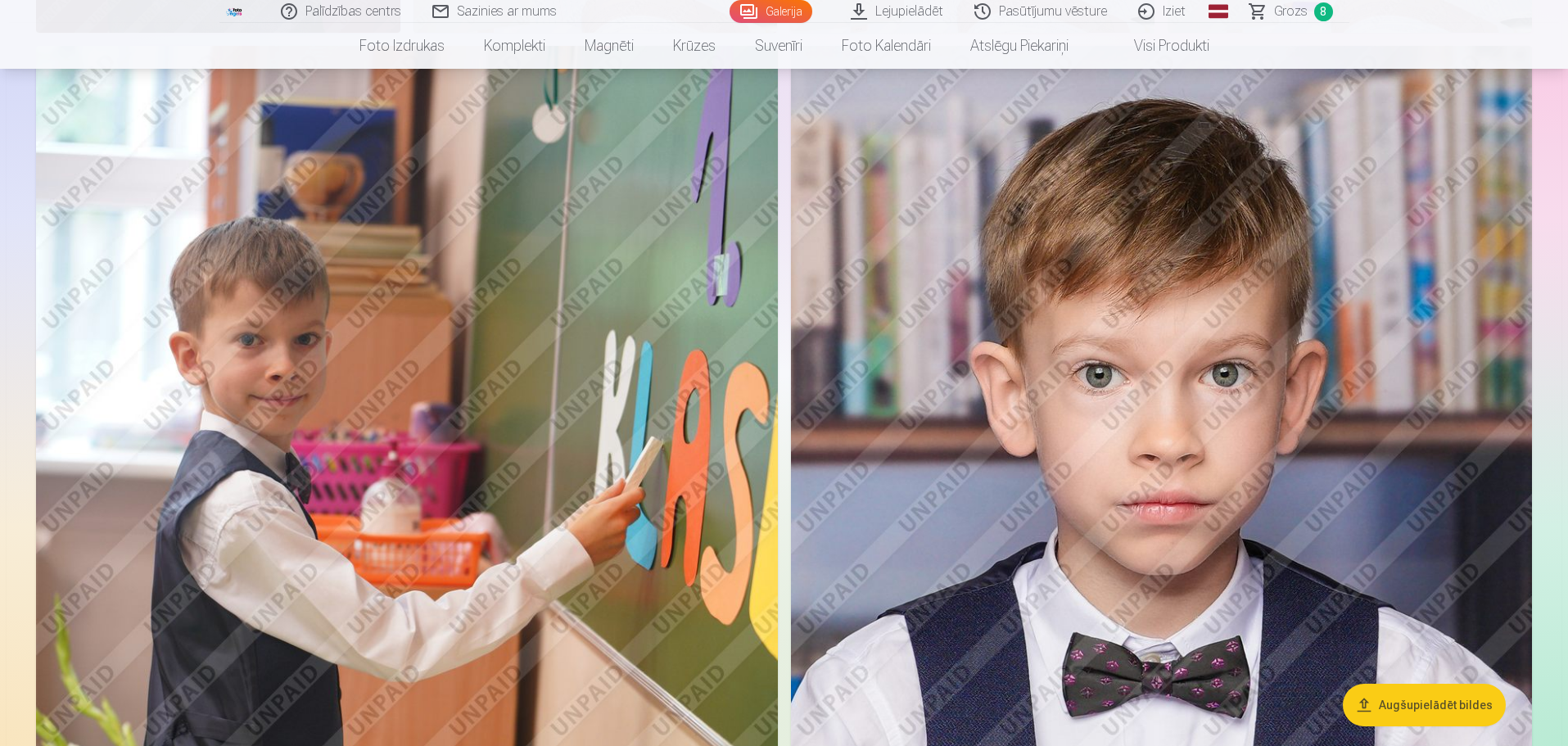
click at [548, 464] on img at bounding box center [407, 602] width 742 height 1112
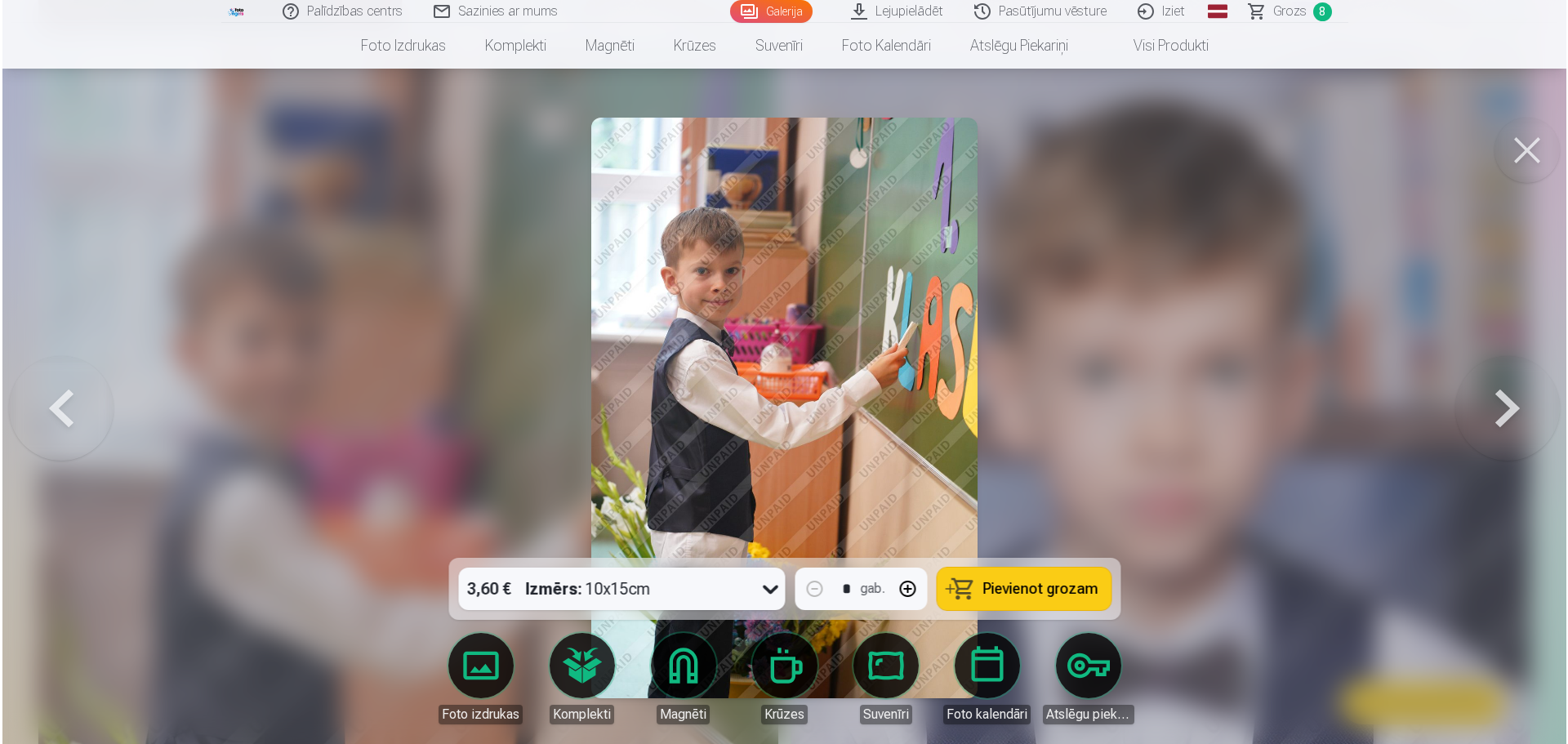
scroll to position [1389, 0]
click at [1522, 138] on button at bounding box center [1529, 150] width 66 height 66
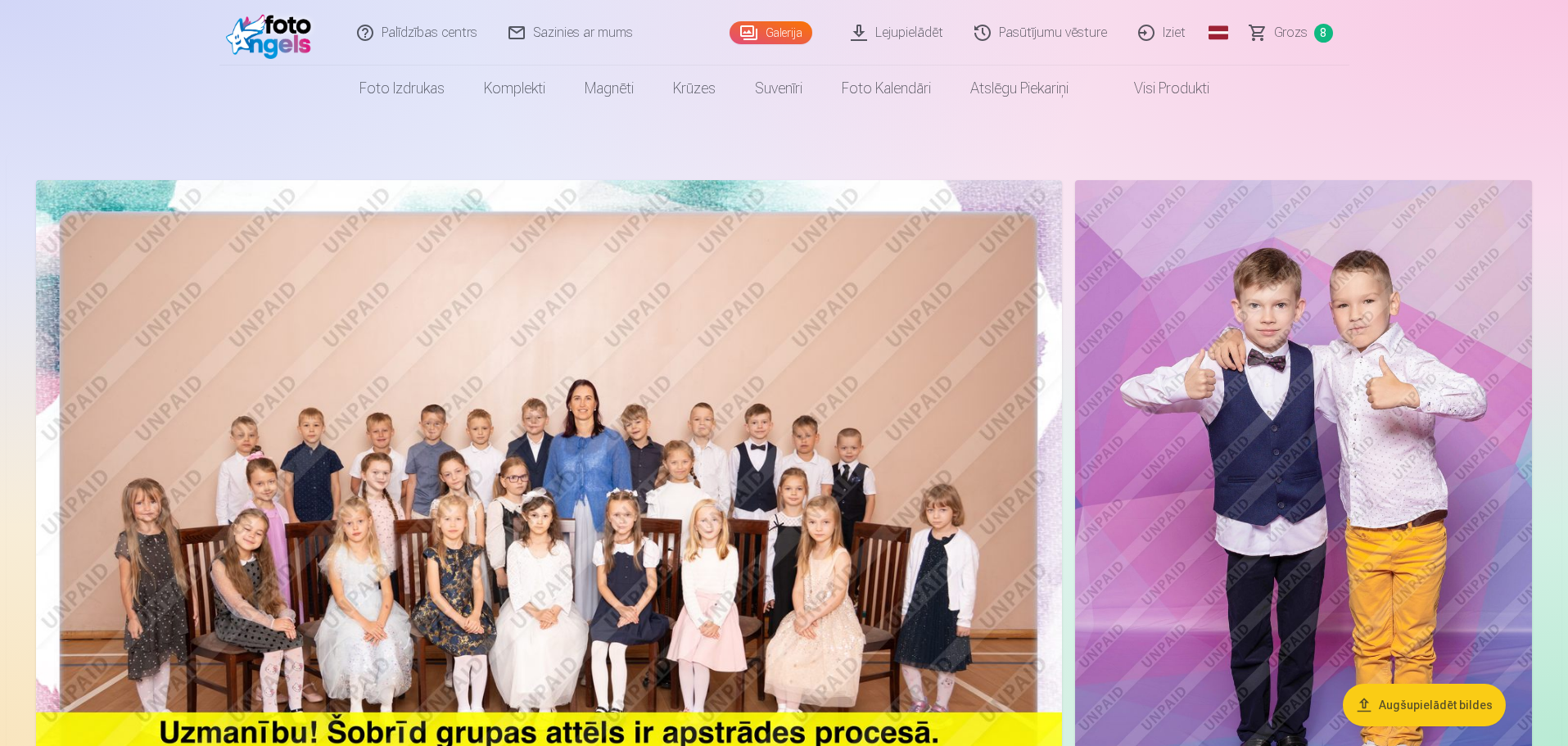
click at [934, 31] on link "Lejupielādēt" at bounding box center [898, 33] width 124 height 66
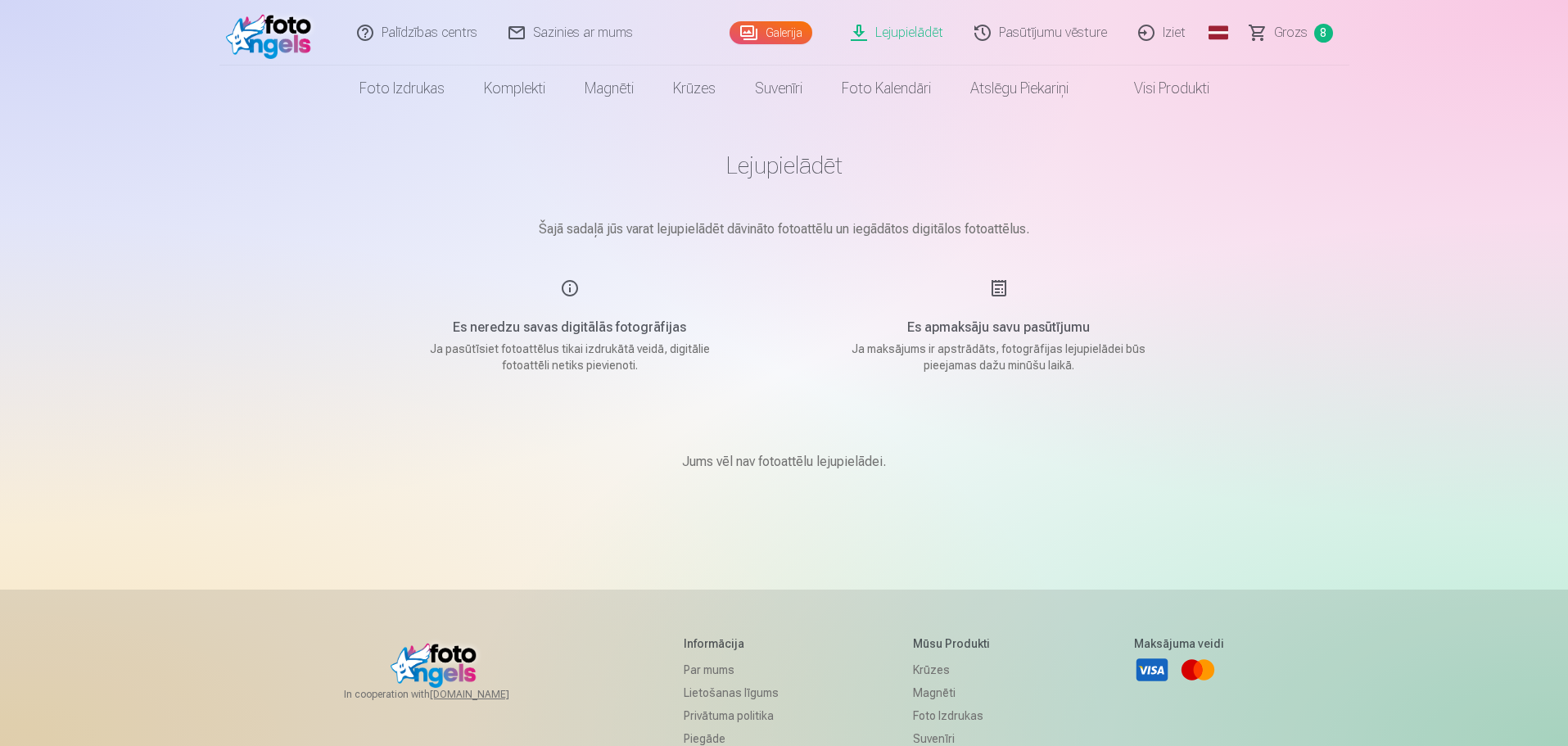
click at [796, 32] on link "Galerija" at bounding box center [771, 33] width 82 height 23
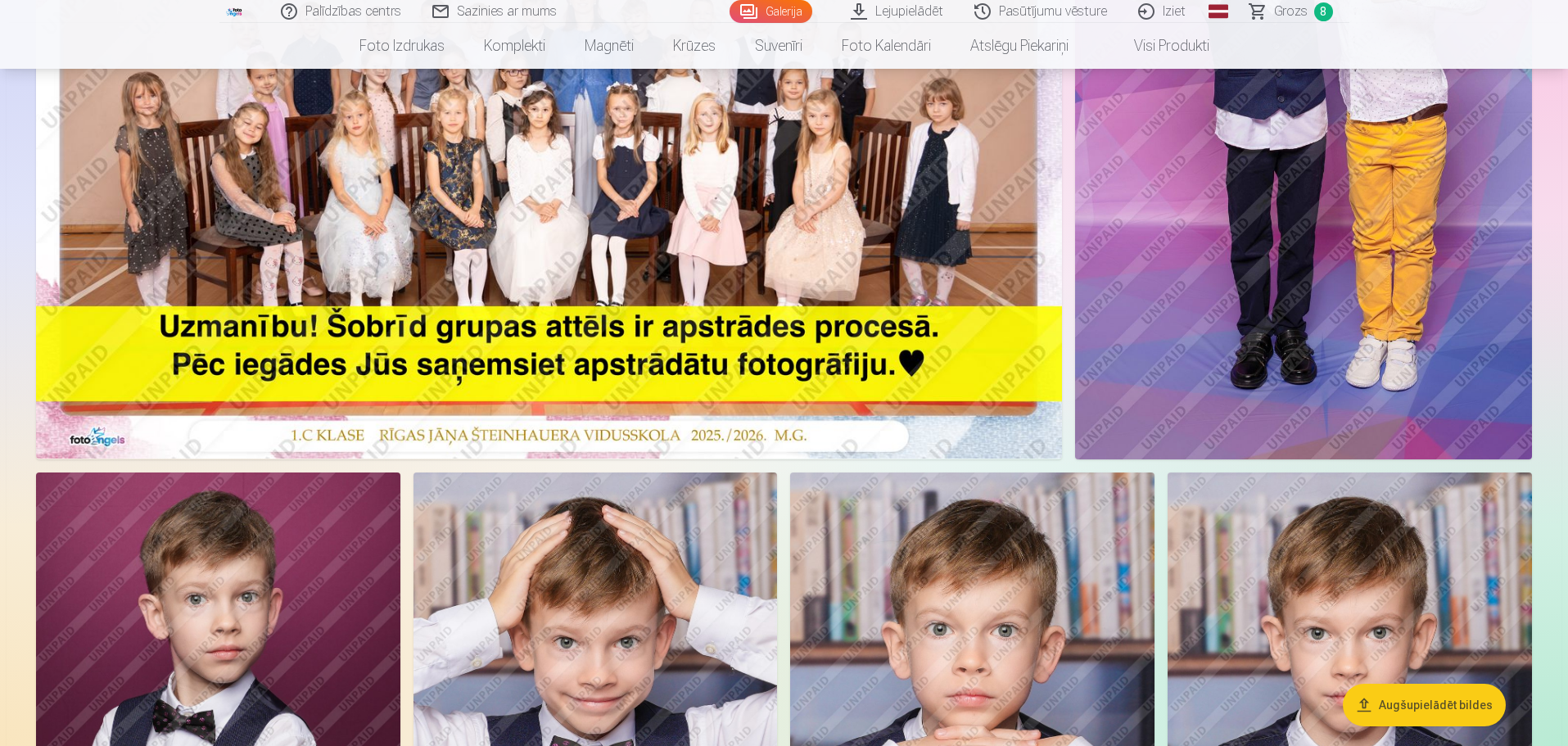
scroll to position [409, 0]
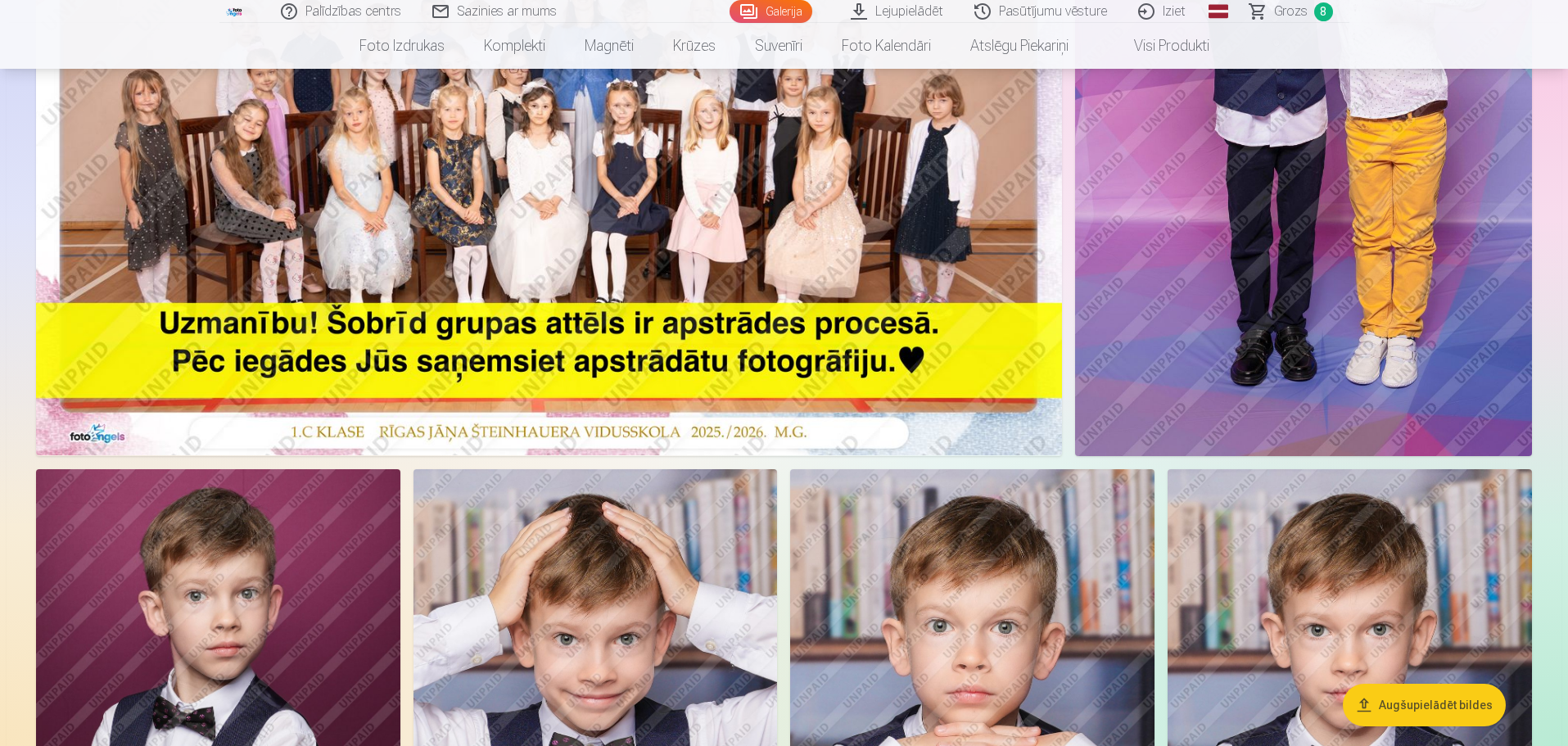
click at [1290, 6] on span "Grozs" at bounding box center [1290, 12] width 34 height 20
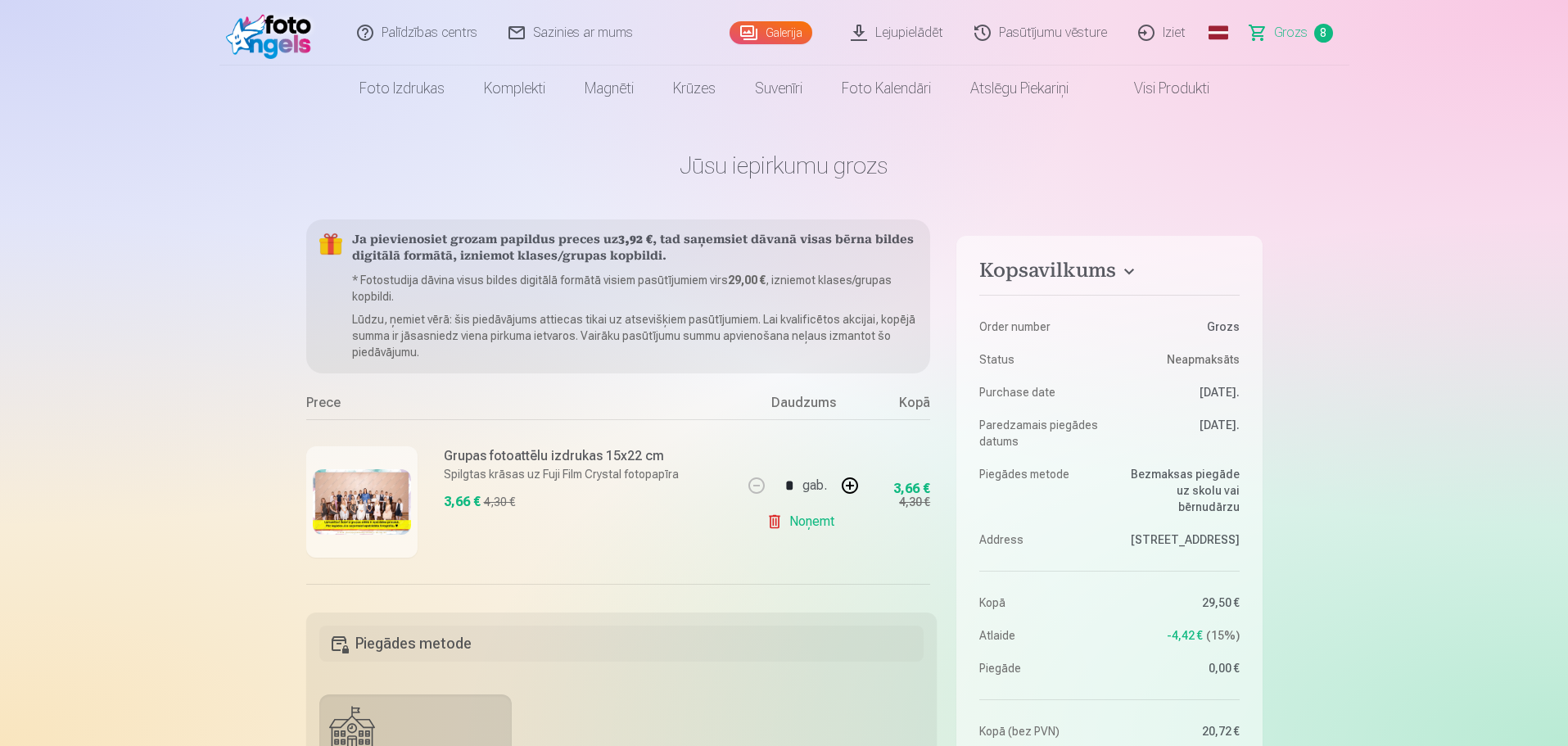
click at [754, 30] on link "Galerija" at bounding box center [771, 33] width 82 height 23
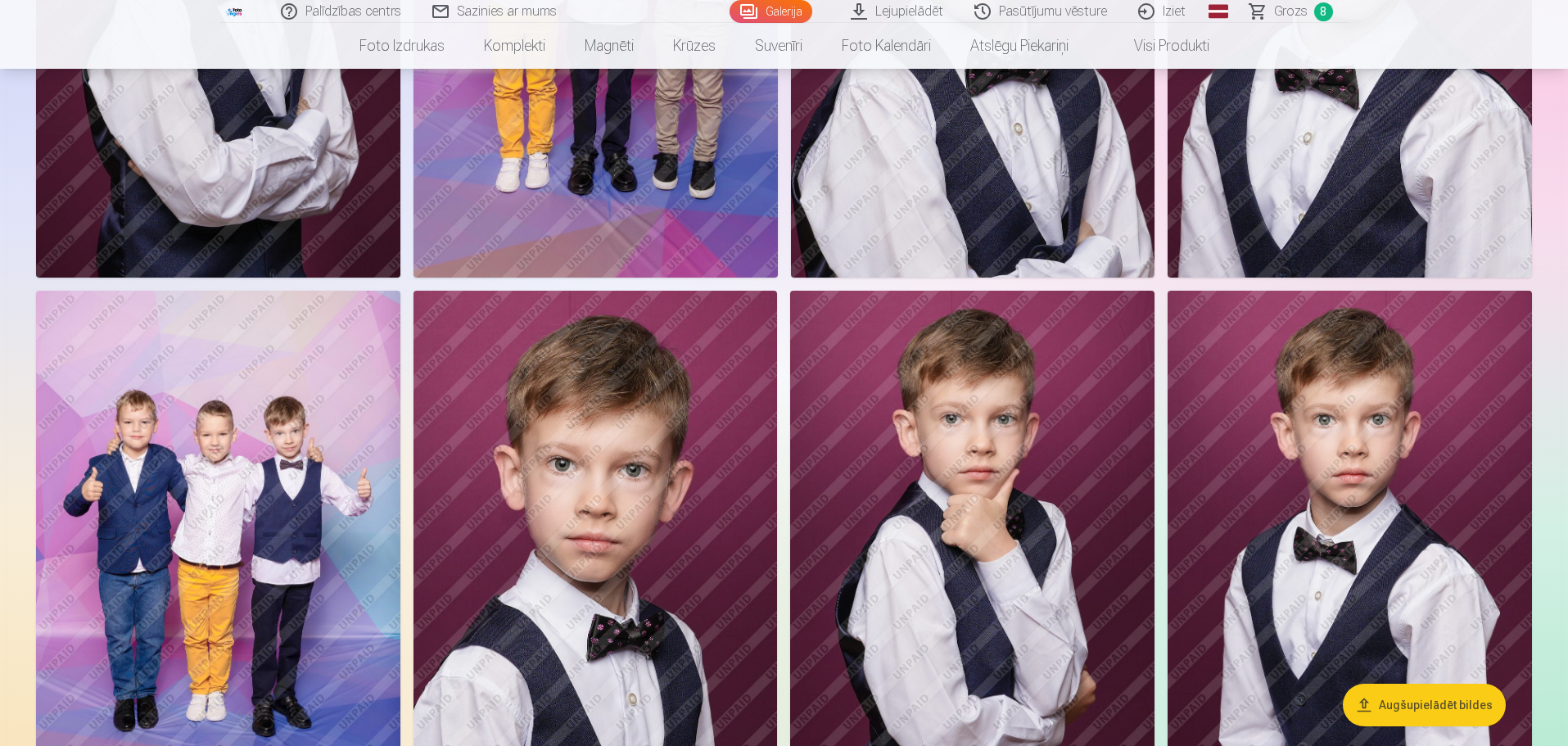
scroll to position [6385, 0]
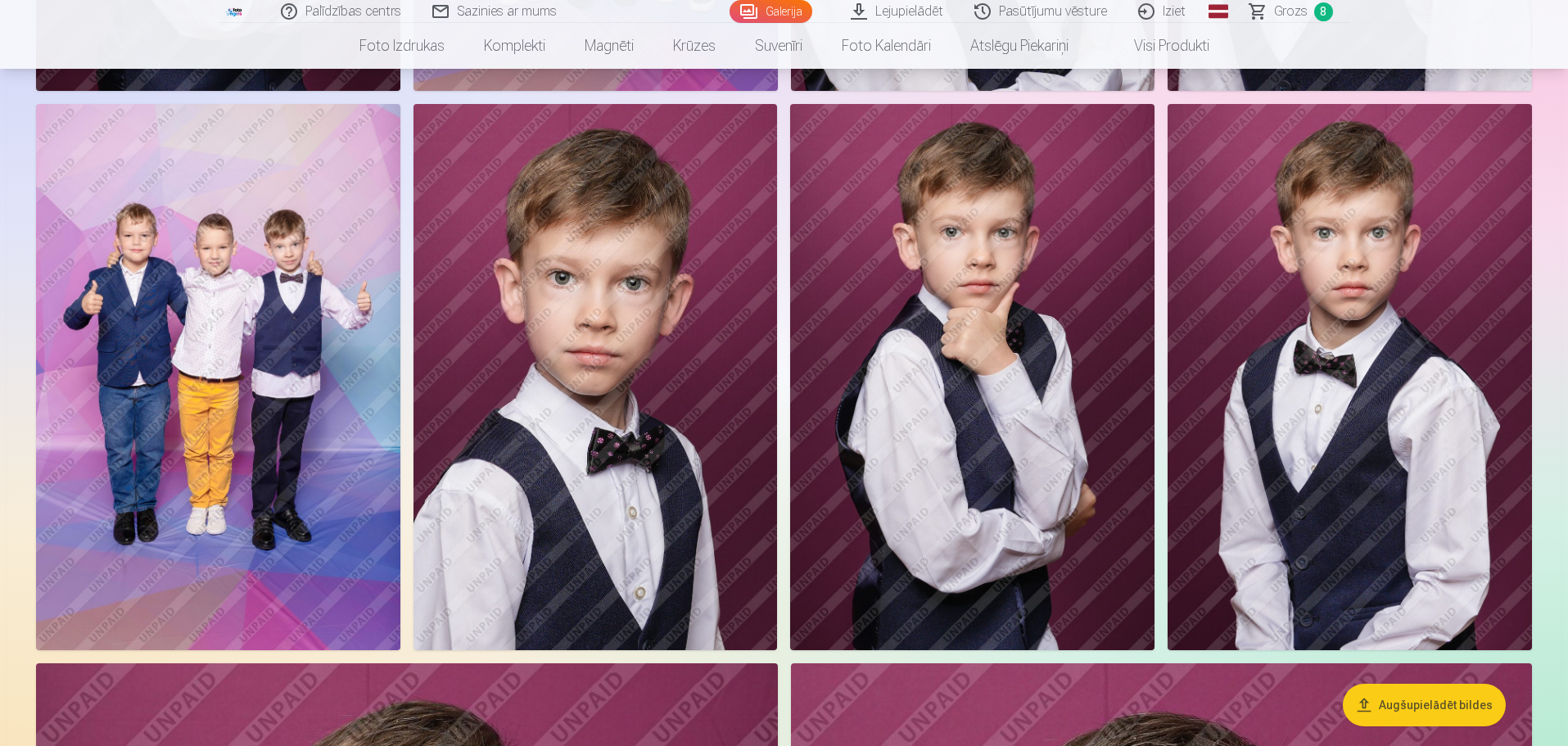
click at [650, 385] on img at bounding box center [595, 376] width 364 height 546
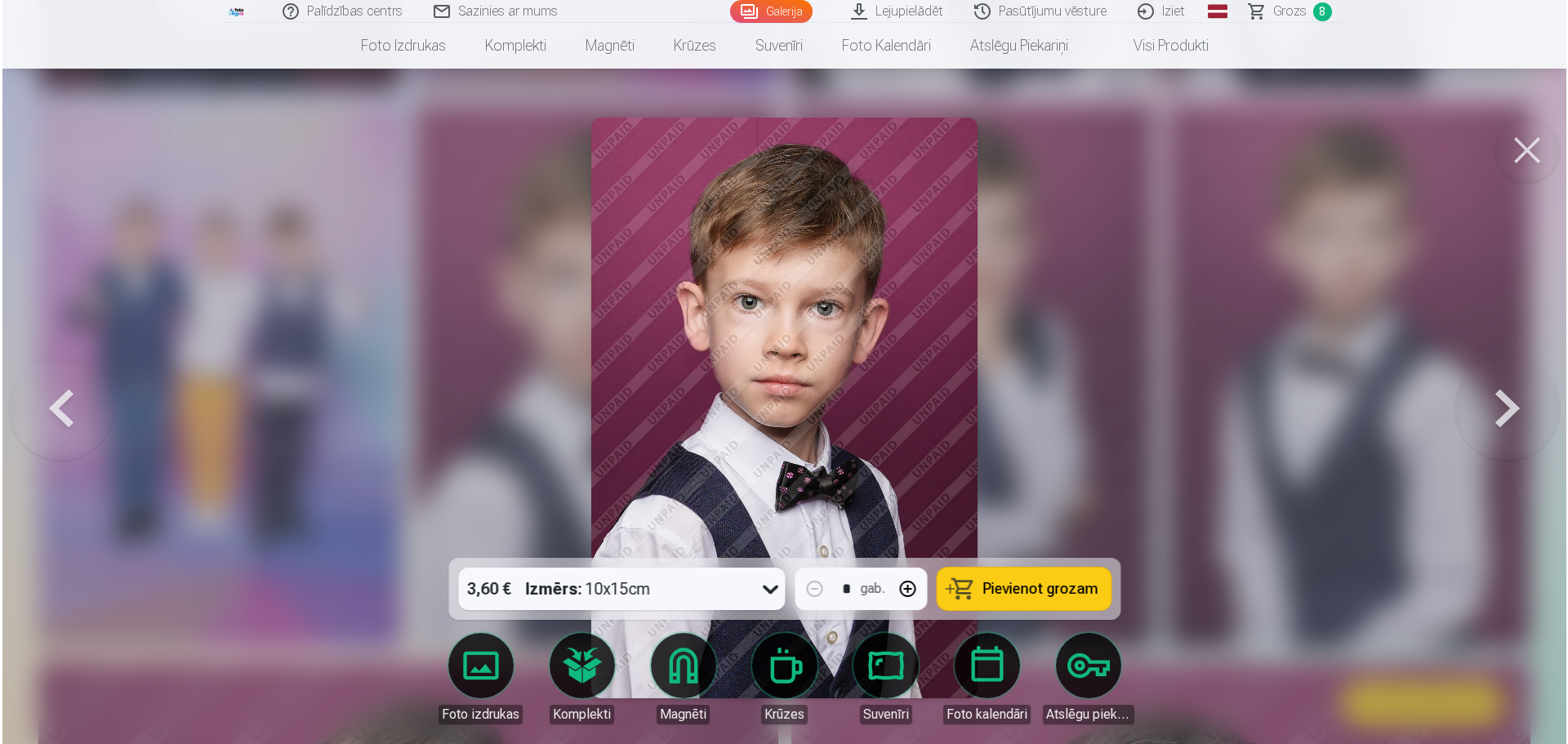
scroll to position [6547, 0]
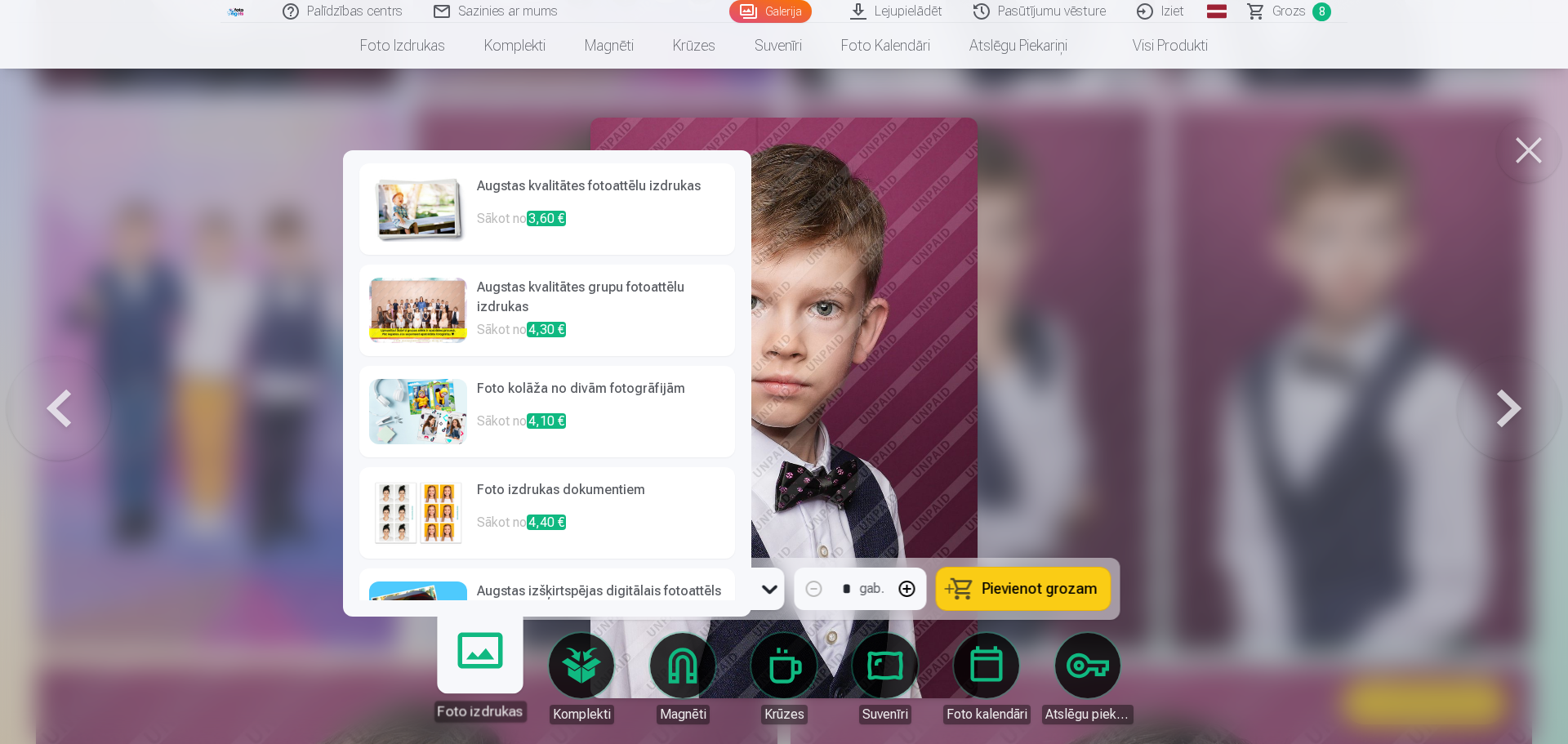
click at [467, 655] on link "Foto izdrukas" at bounding box center [480, 672] width 100 height 100
click at [610, 212] on p "Sākot no 3,60 €" at bounding box center [601, 226] width 248 height 33
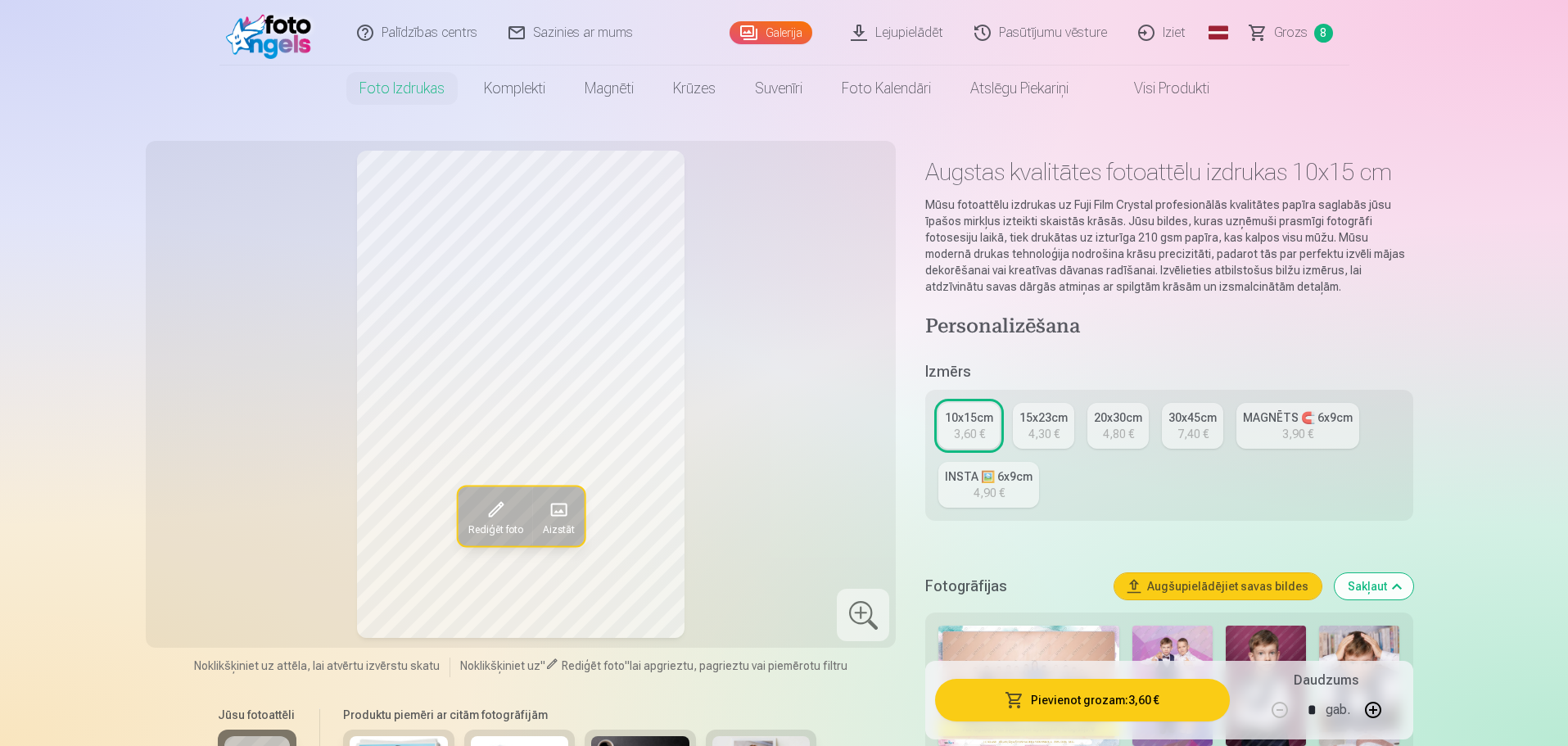
click at [1029, 687] on button "Pievienot grozam : 3,60 €" at bounding box center [1081, 700] width 294 height 43
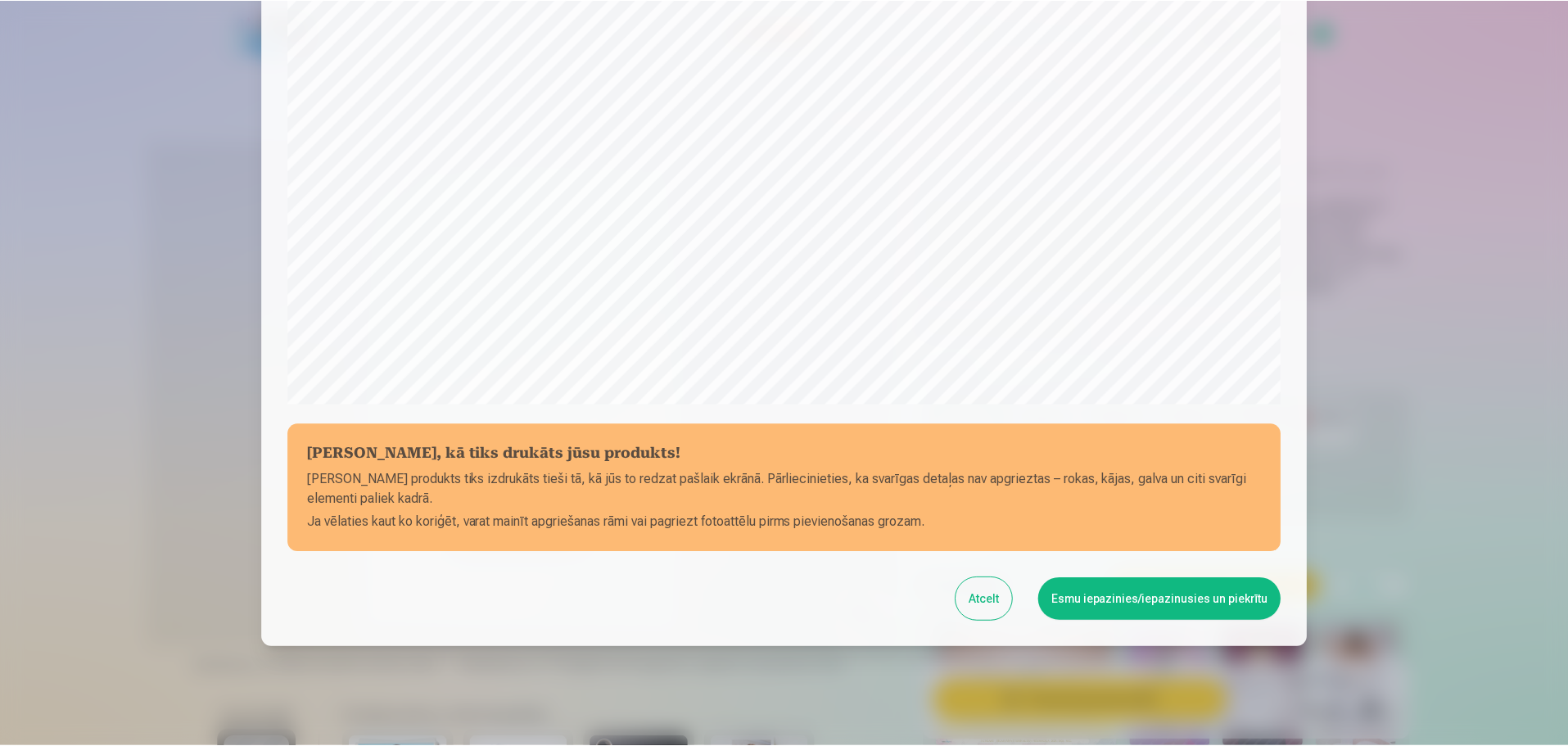
scroll to position [433, 0]
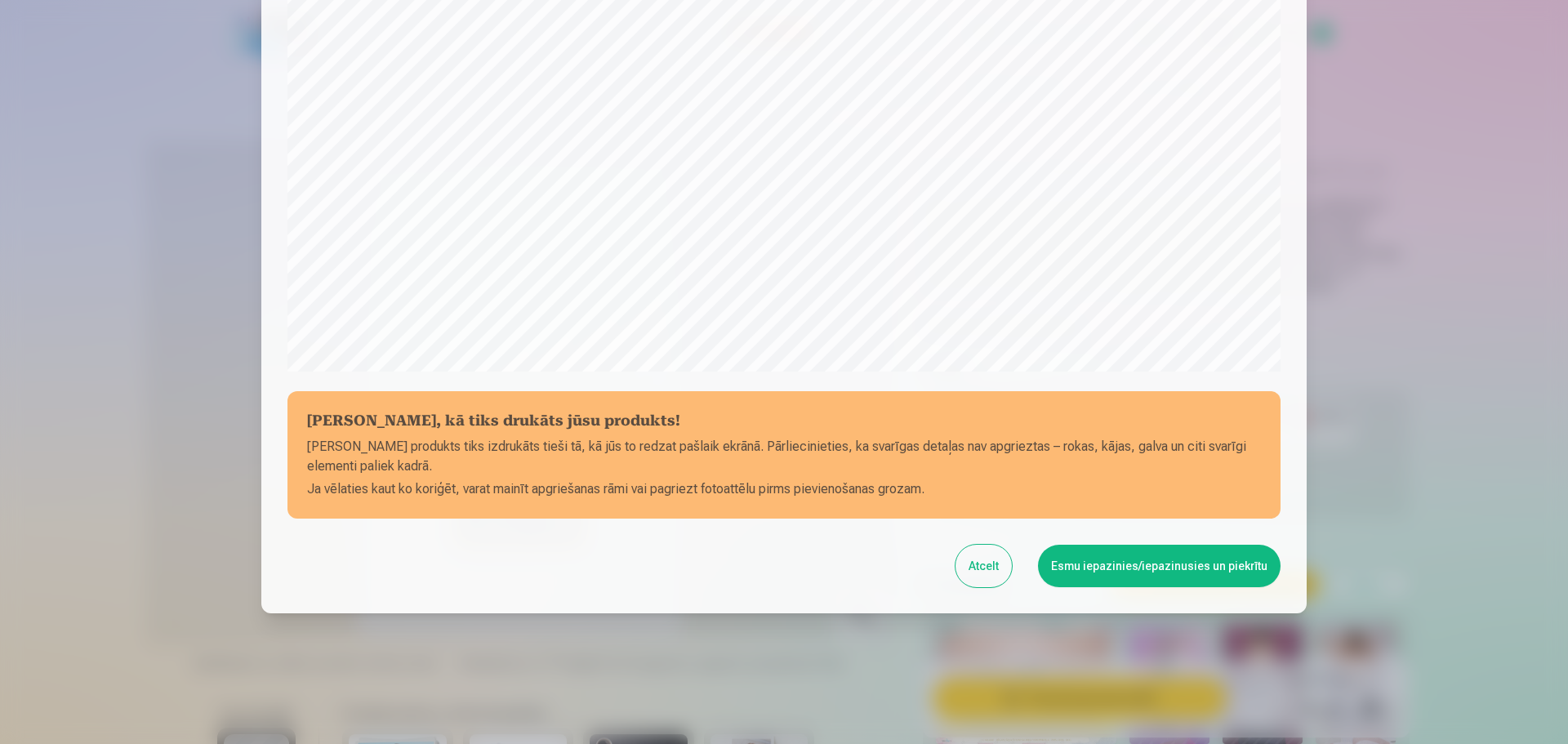
click at [1106, 562] on button "Esmu iepazinies/iepazinusies un piekrītu" at bounding box center [1159, 566] width 242 height 43
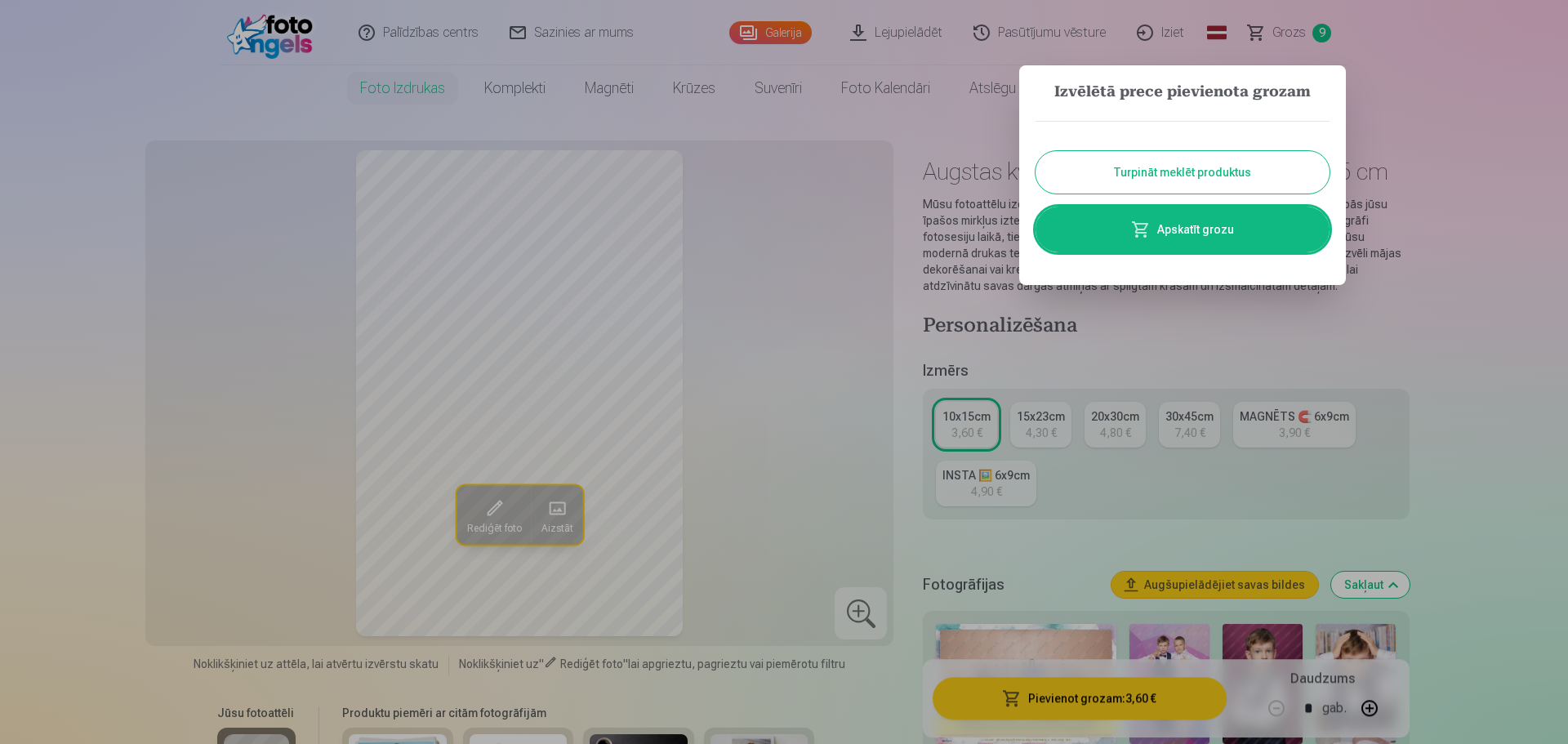
click at [1294, 25] on div at bounding box center [784, 372] width 1568 height 744
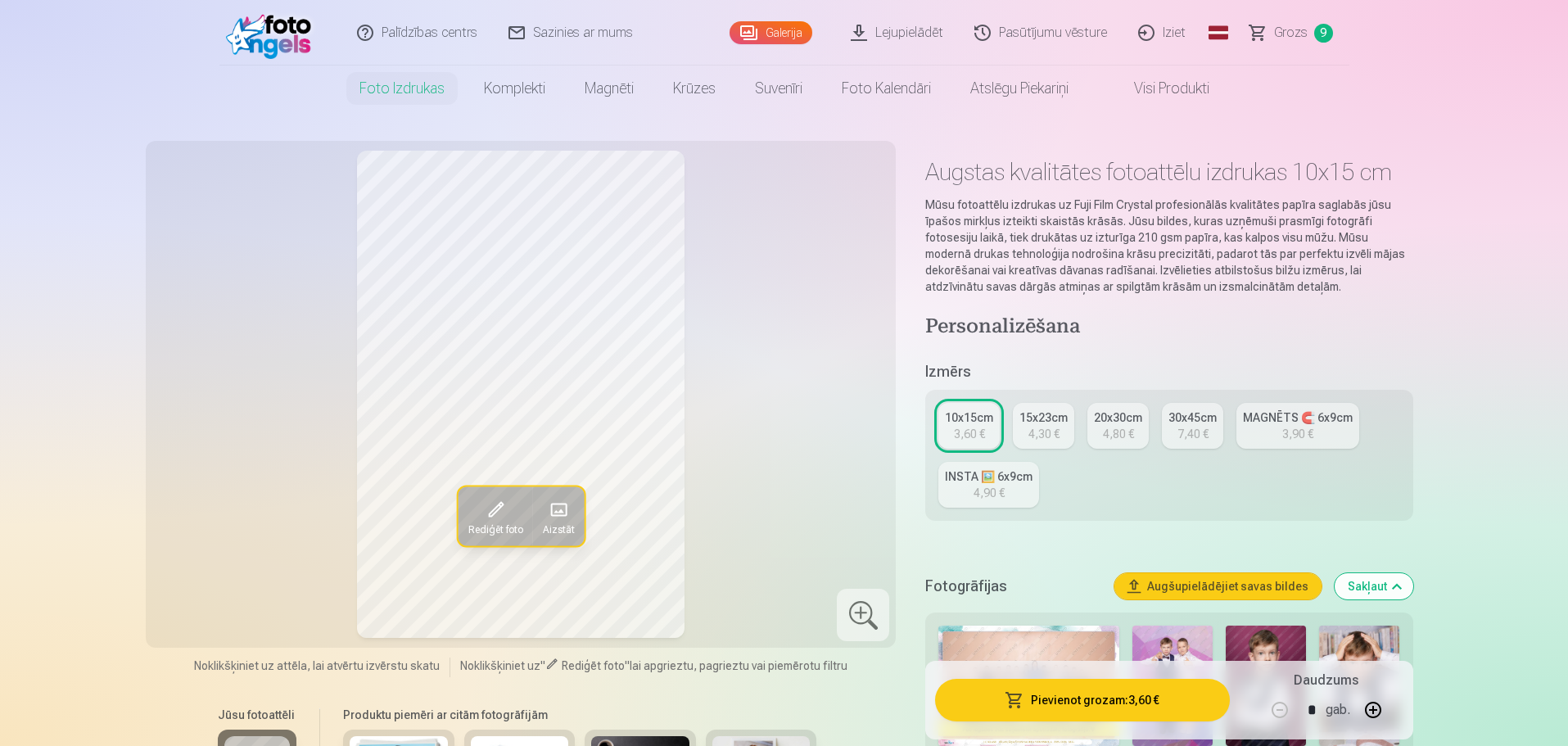
click at [1290, 32] on span "Grozs" at bounding box center [1290, 33] width 34 height 20
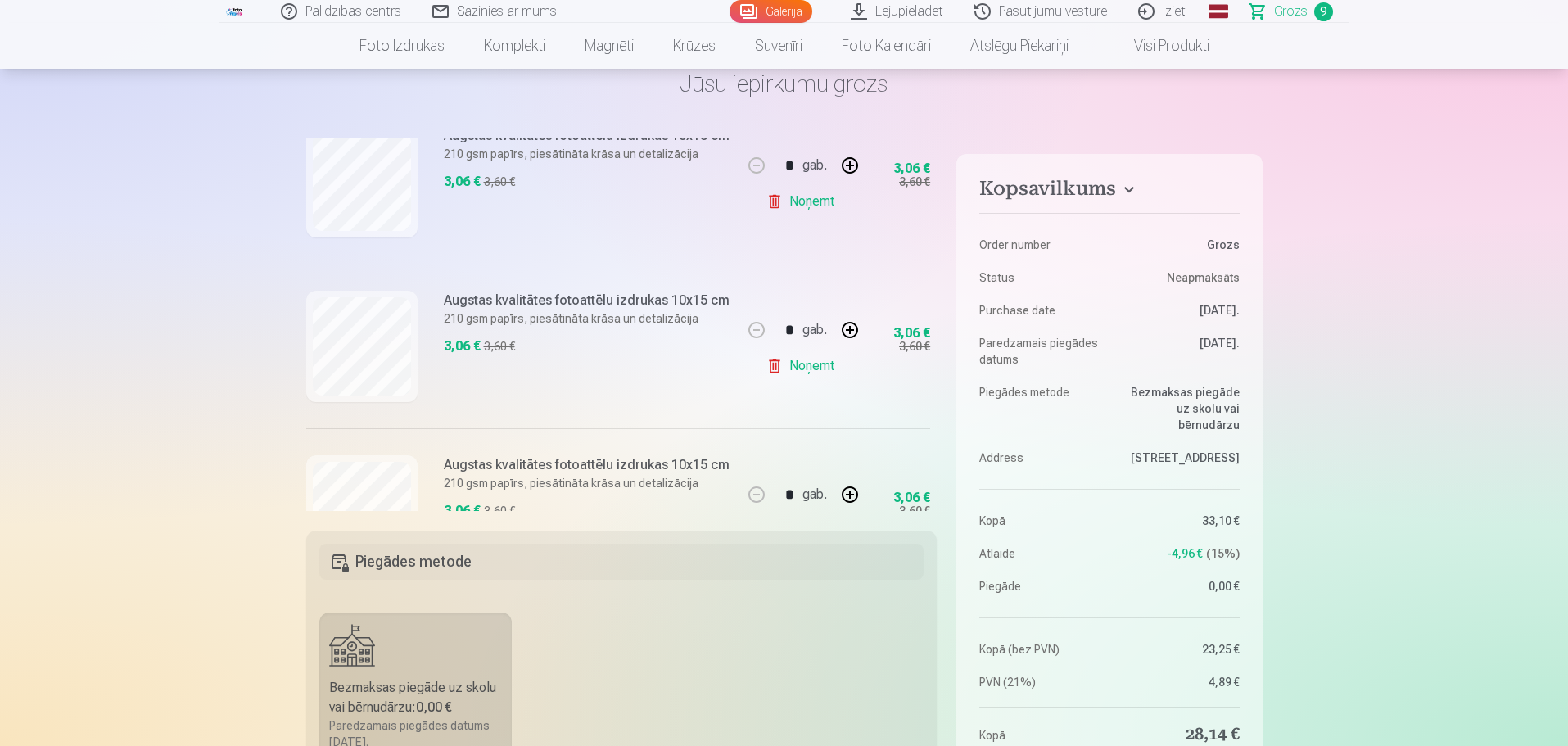
scroll to position [1228, 0]
click at [807, 199] on link "Noņemt" at bounding box center [804, 199] width 74 height 33
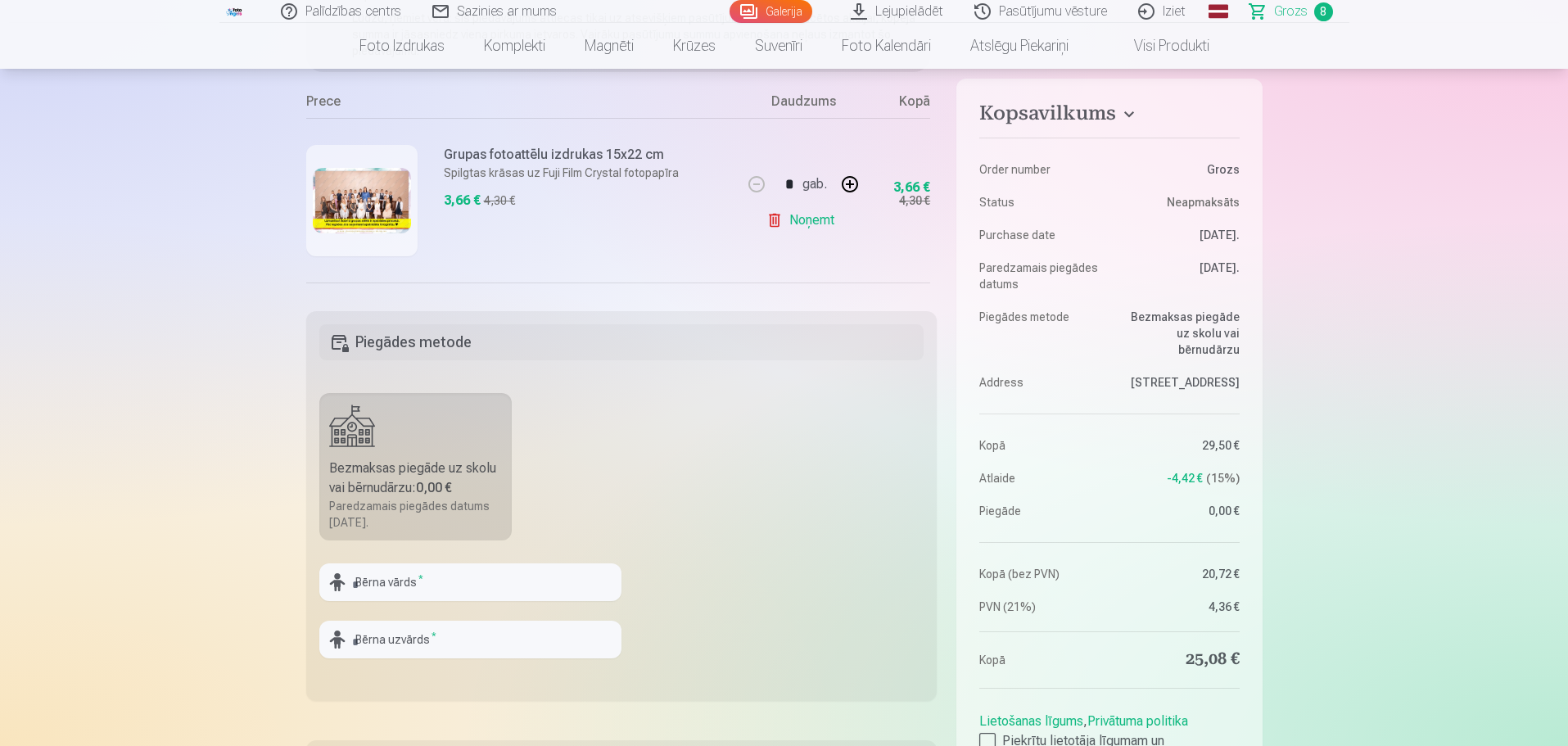
scroll to position [328, 0]
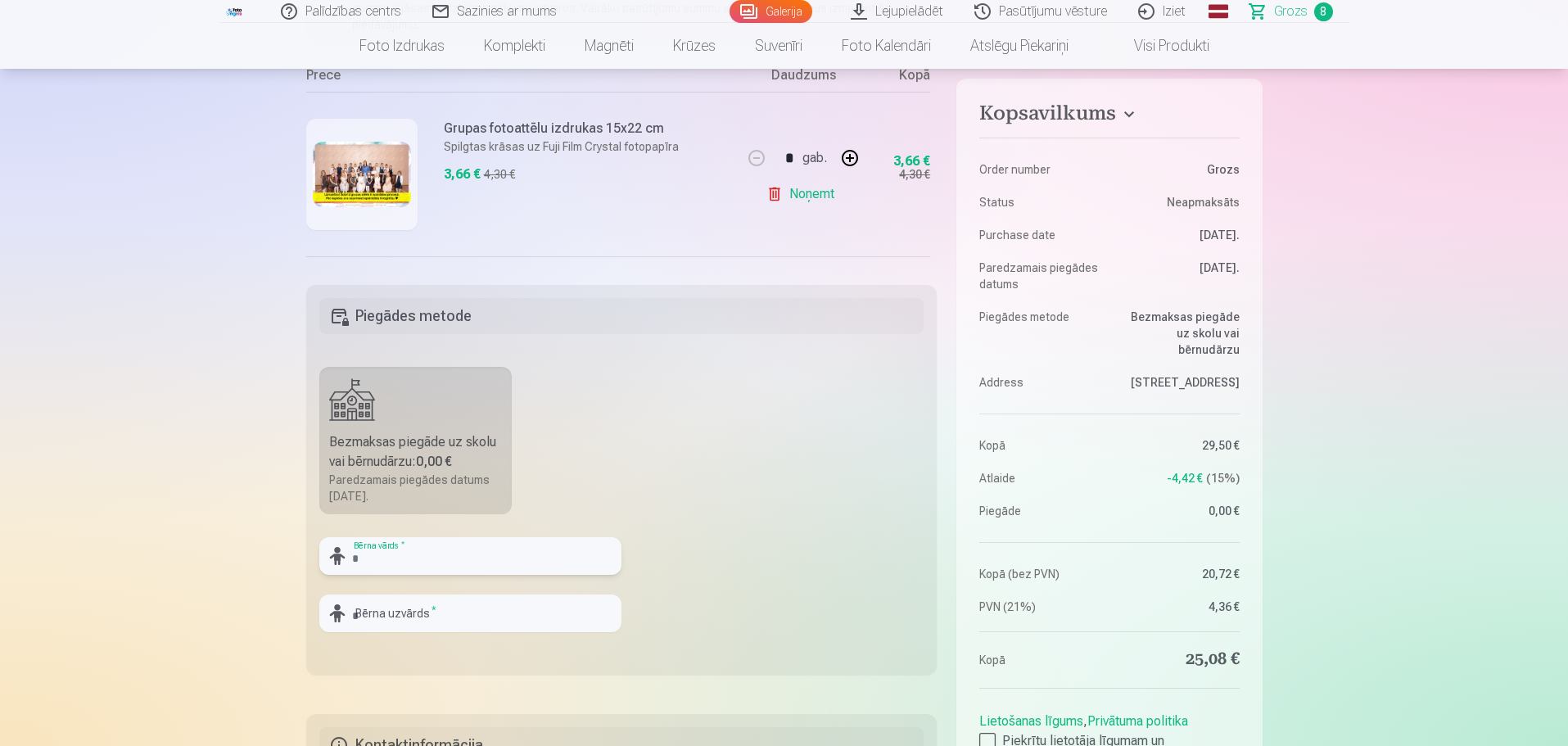
click at [447, 561] on input "text" at bounding box center [470, 556] width 302 height 38
type input "******"
click at [423, 606] on input "text" at bounding box center [470, 613] width 302 height 38
type input "*******"
click at [727, 588] on fieldset "Piegādes metode Bezmaksas piegāde uz skolu vai bērnudārzu : 0,00 € Paredzamais …" at bounding box center [622, 479] width 632 height 389
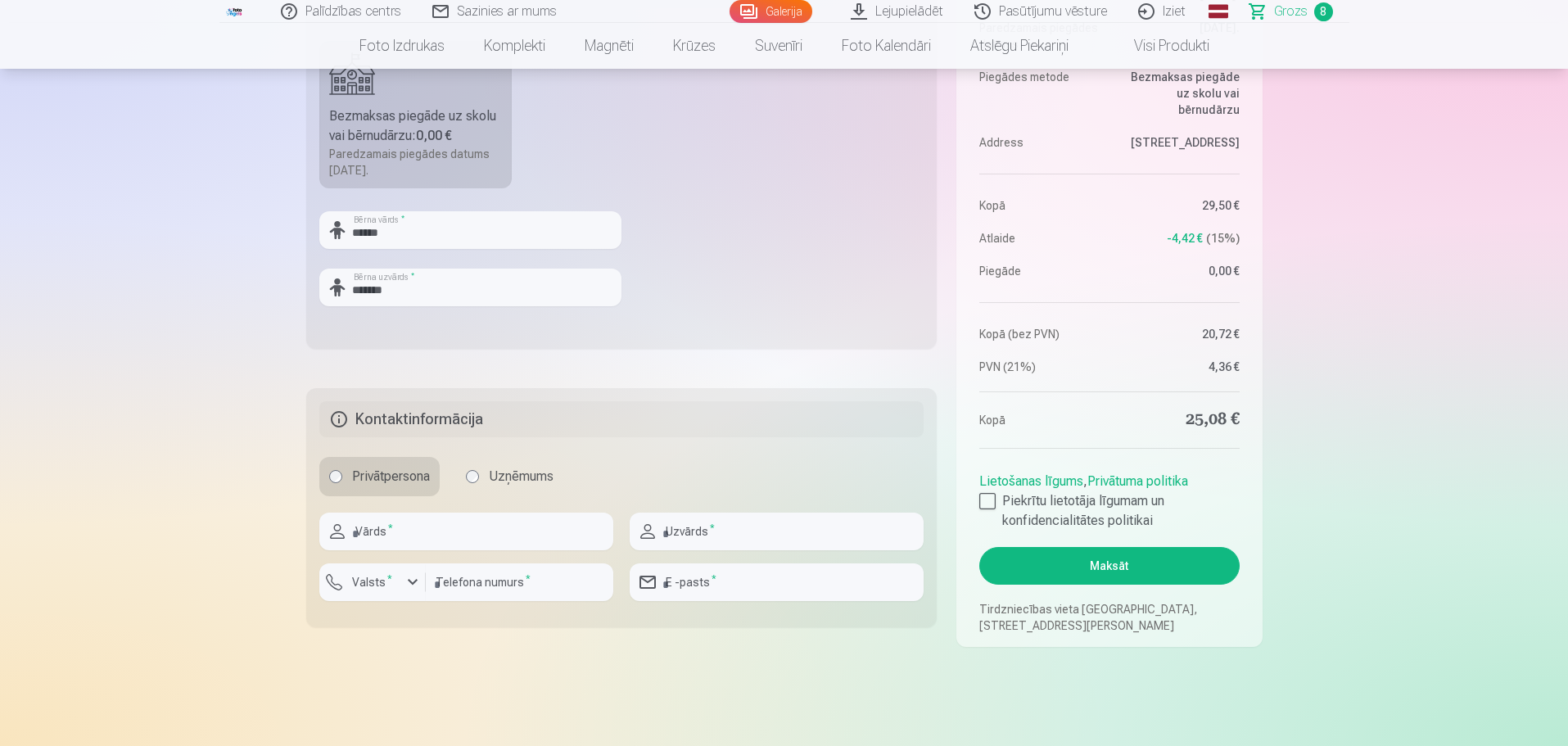
scroll to position [655, 0]
click at [452, 539] on input "text" at bounding box center [466, 529] width 294 height 38
type input "*****"
click at [663, 529] on input "text" at bounding box center [777, 529] width 294 height 38
type input "******"
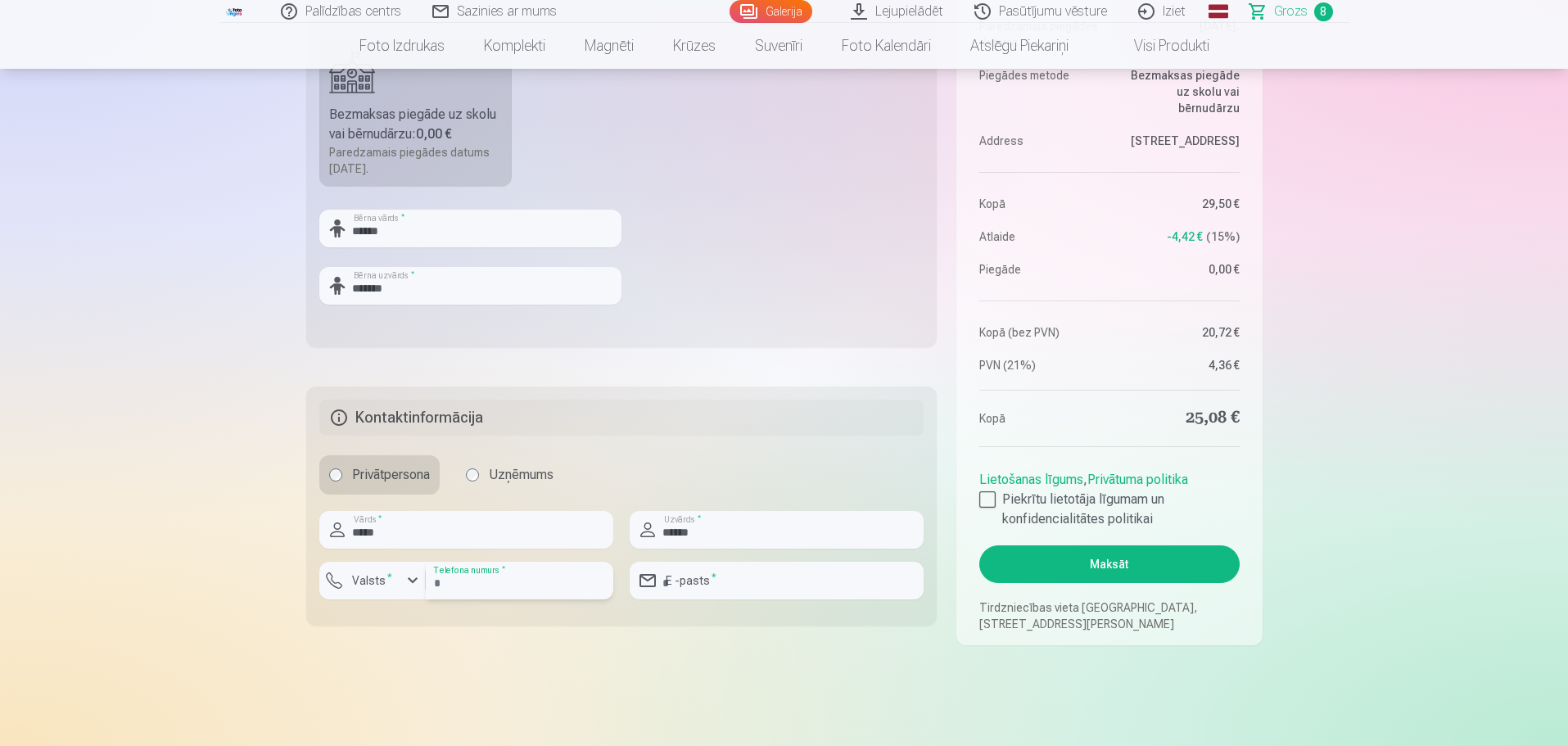
click at [562, 576] on input "number" at bounding box center [520, 580] width 188 height 38
type input "********"
click at [693, 579] on input "email" at bounding box center [777, 580] width 294 height 38
type input "**********"
click at [643, 639] on div "Kopsavilkums Order number Grozs Status Neapmaksāts Purchase date [DATE]. Paredz…" at bounding box center [784, 105] width 956 height 1080
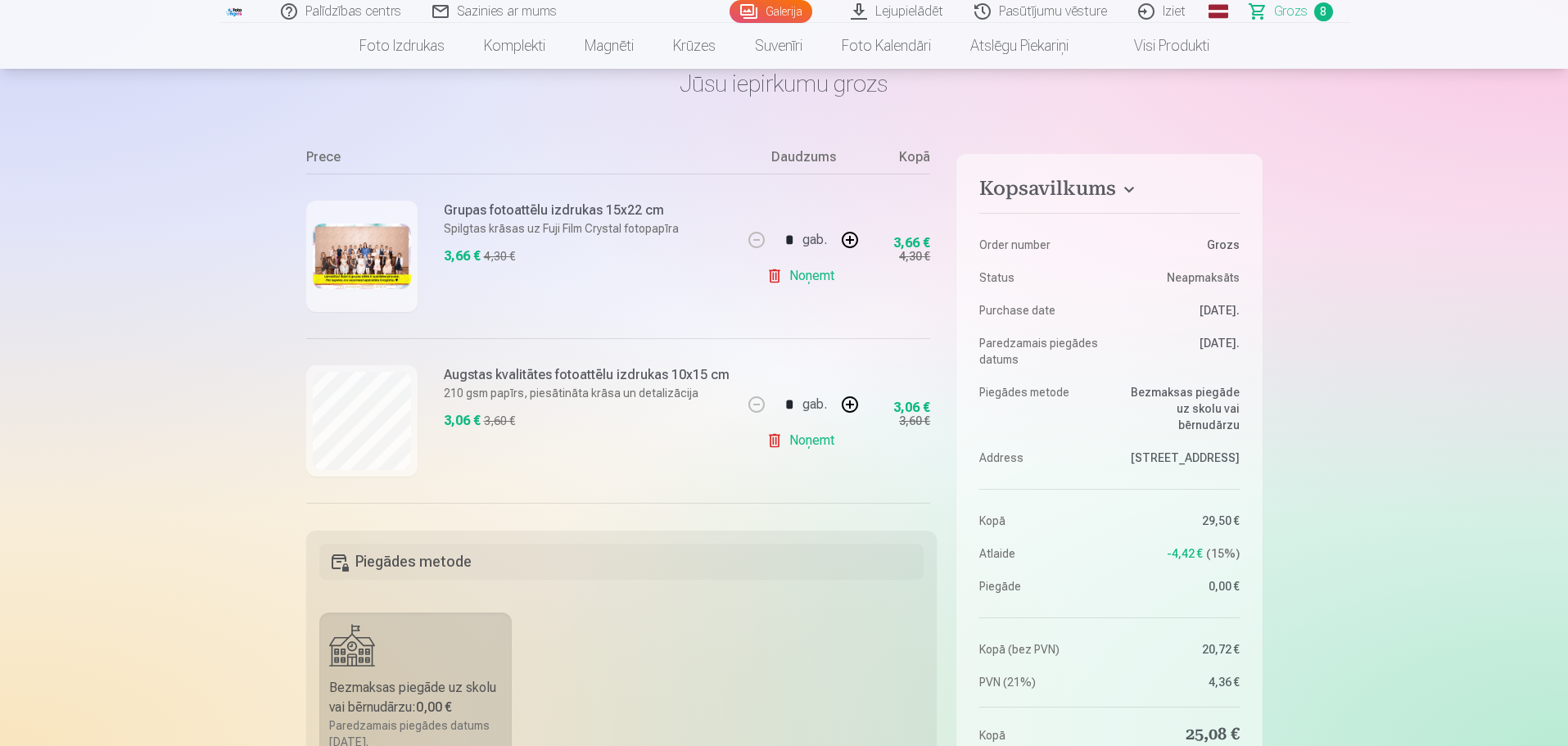
scroll to position [245, 0]
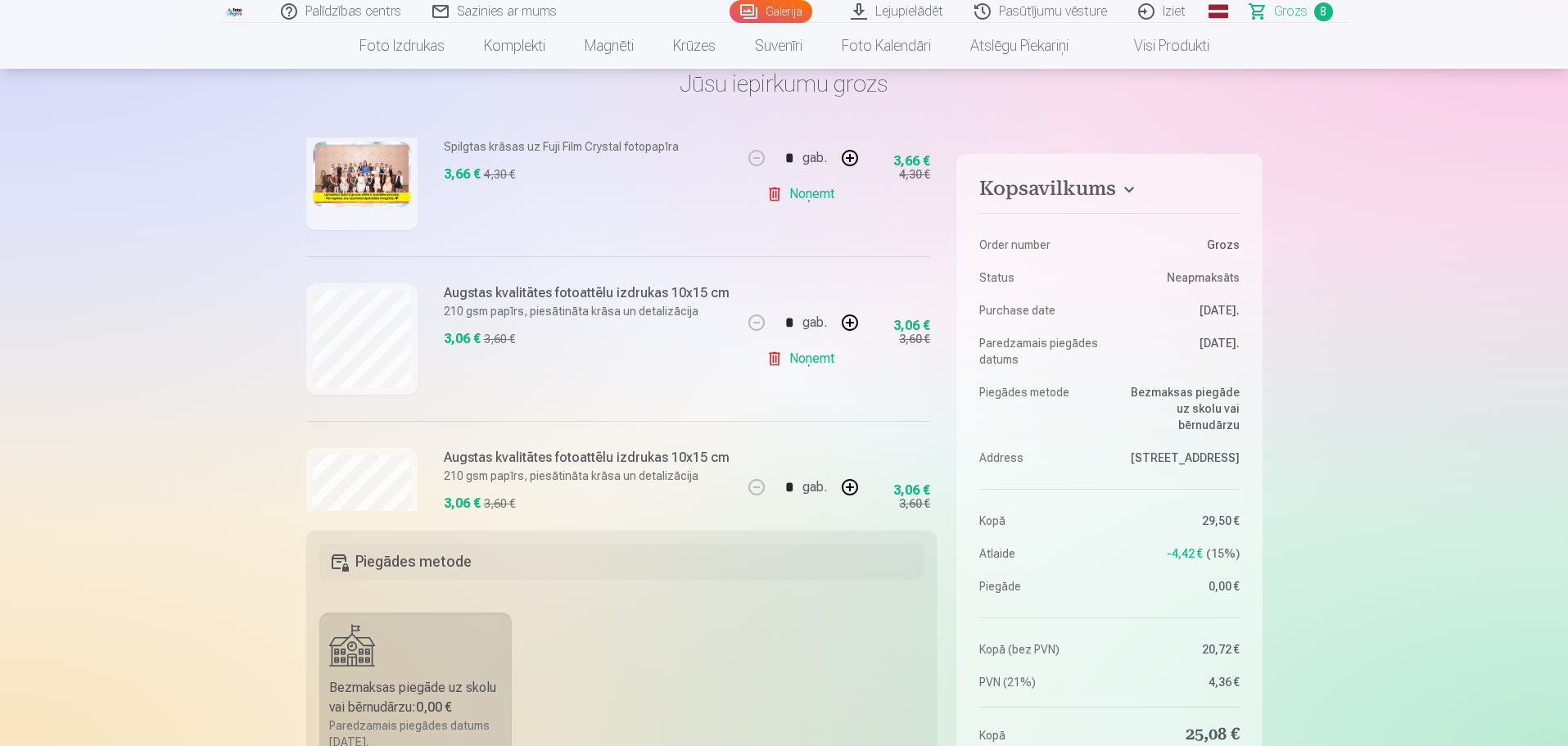
click at [365, 182] on img at bounding box center [362, 175] width 98 height 66
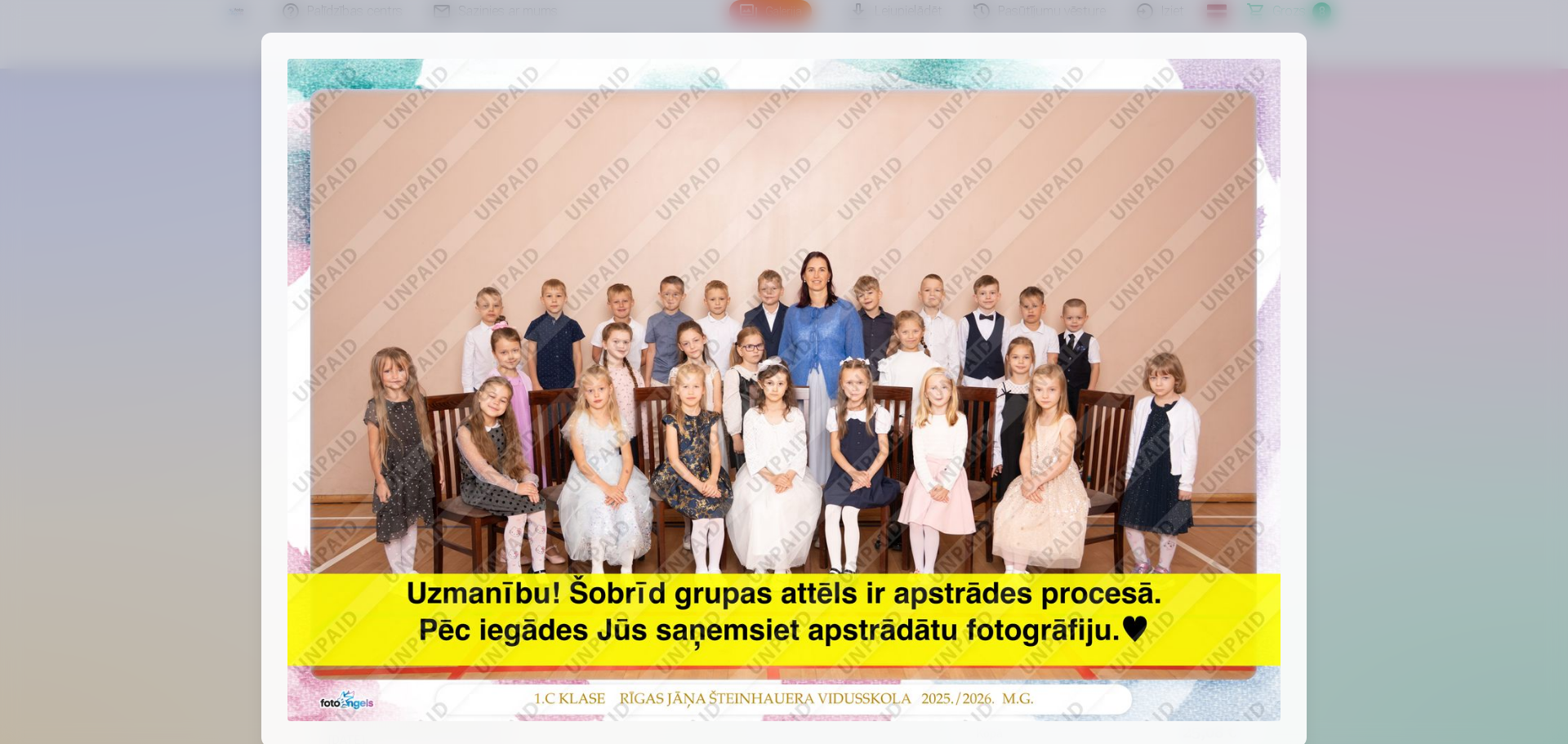
click at [1441, 143] on div at bounding box center [784, 372] width 1568 height 744
